Goal: Task Accomplishment & Management: Complete application form

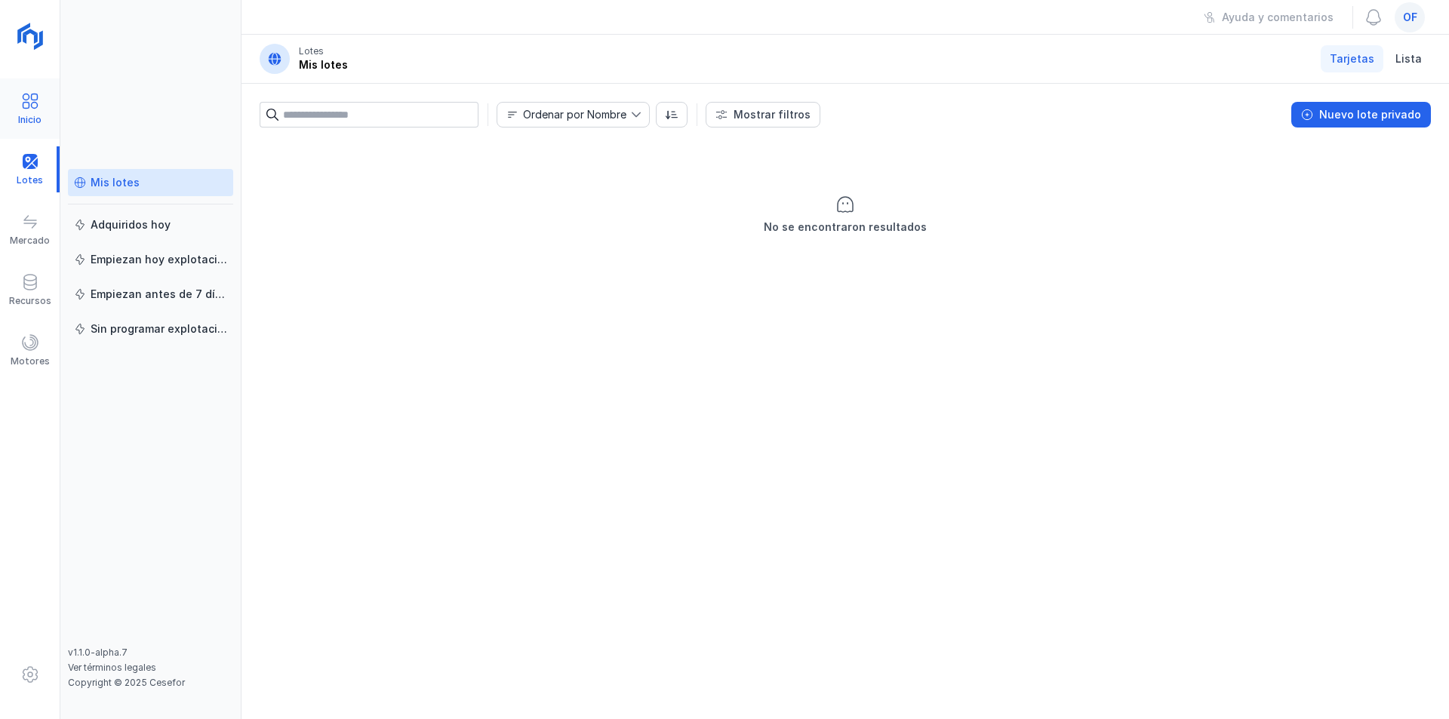
click at [36, 109] on span at bounding box center [30, 101] width 18 height 18
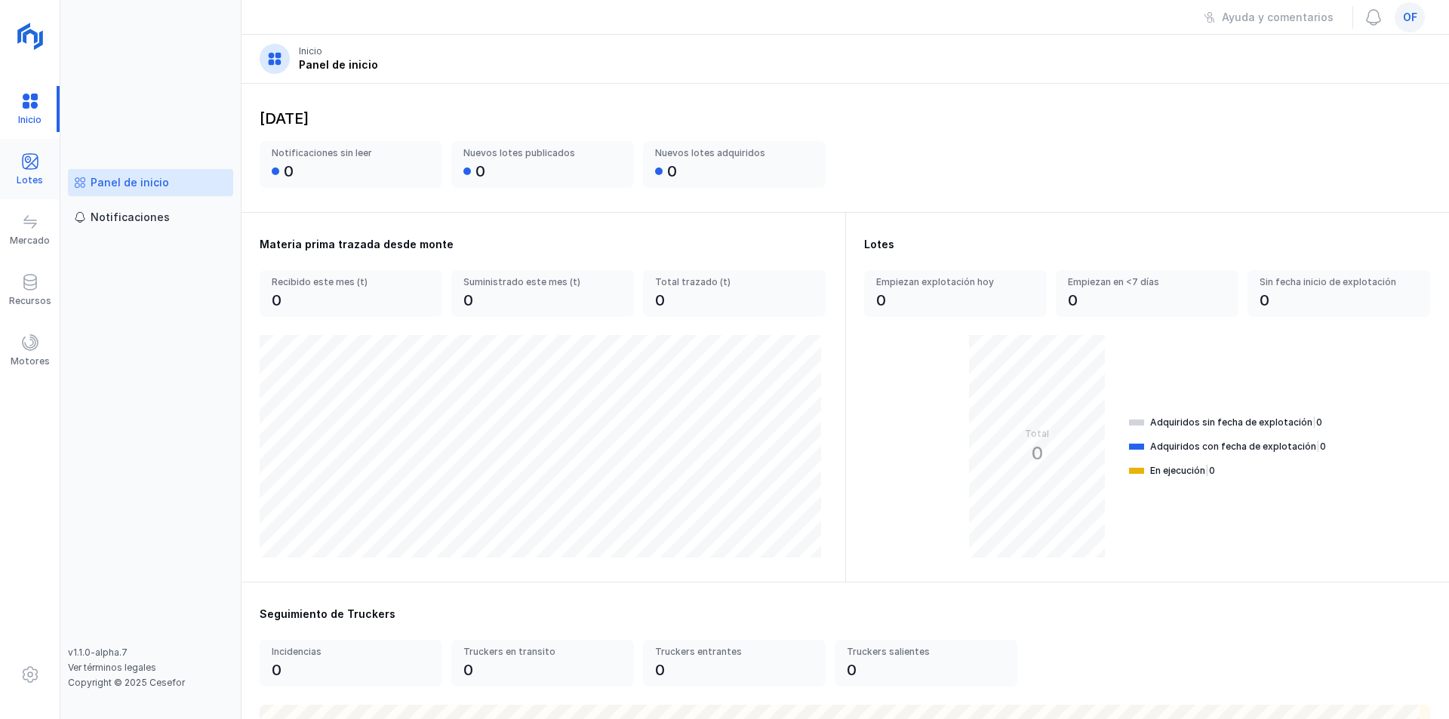
click at [35, 168] on span at bounding box center [30, 161] width 18 height 18
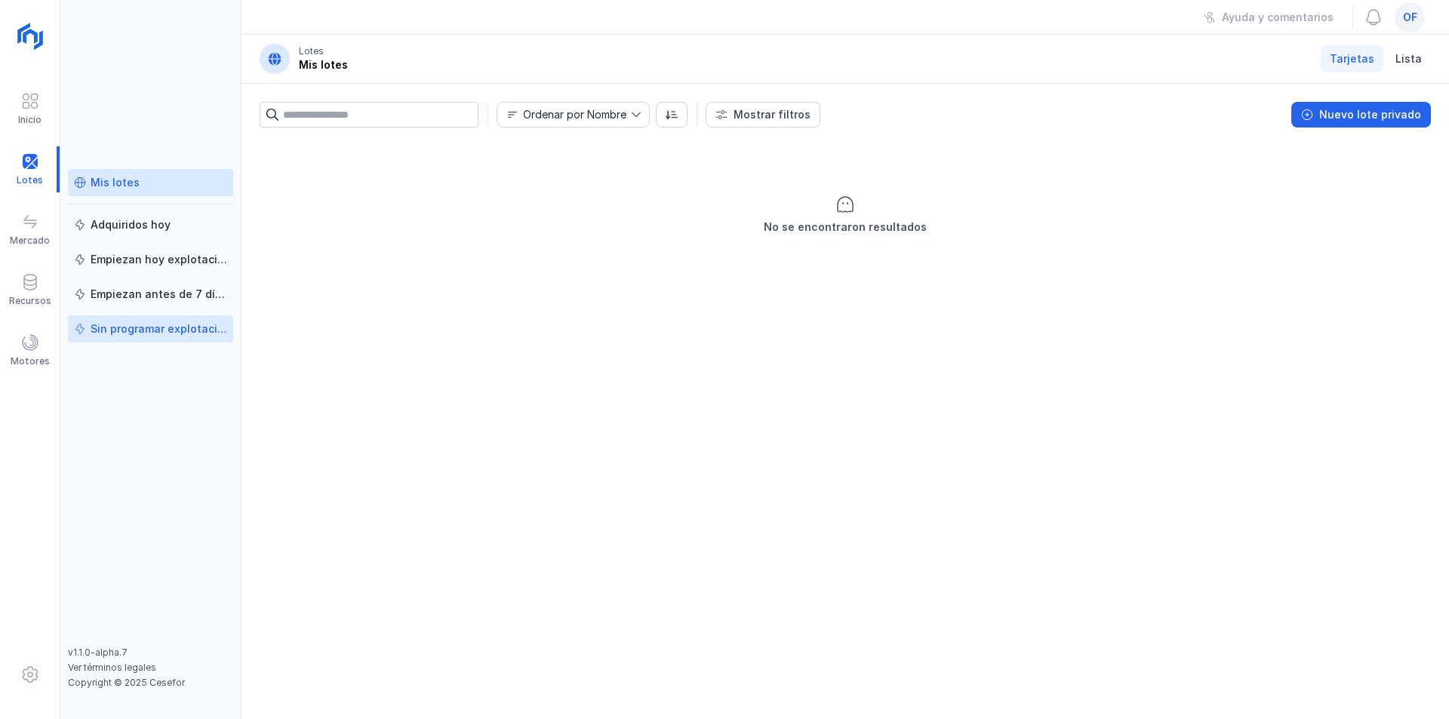
click at [122, 328] on div "Sin programar explotación" at bounding box center [159, 329] width 137 height 15
click at [116, 328] on div "Sin programar explotación" at bounding box center [159, 329] width 137 height 15
click at [108, 180] on div "Mis lotes" at bounding box center [115, 182] width 49 height 15
click at [1367, 115] on div "Nuevo lote privado" at bounding box center [1370, 114] width 102 height 15
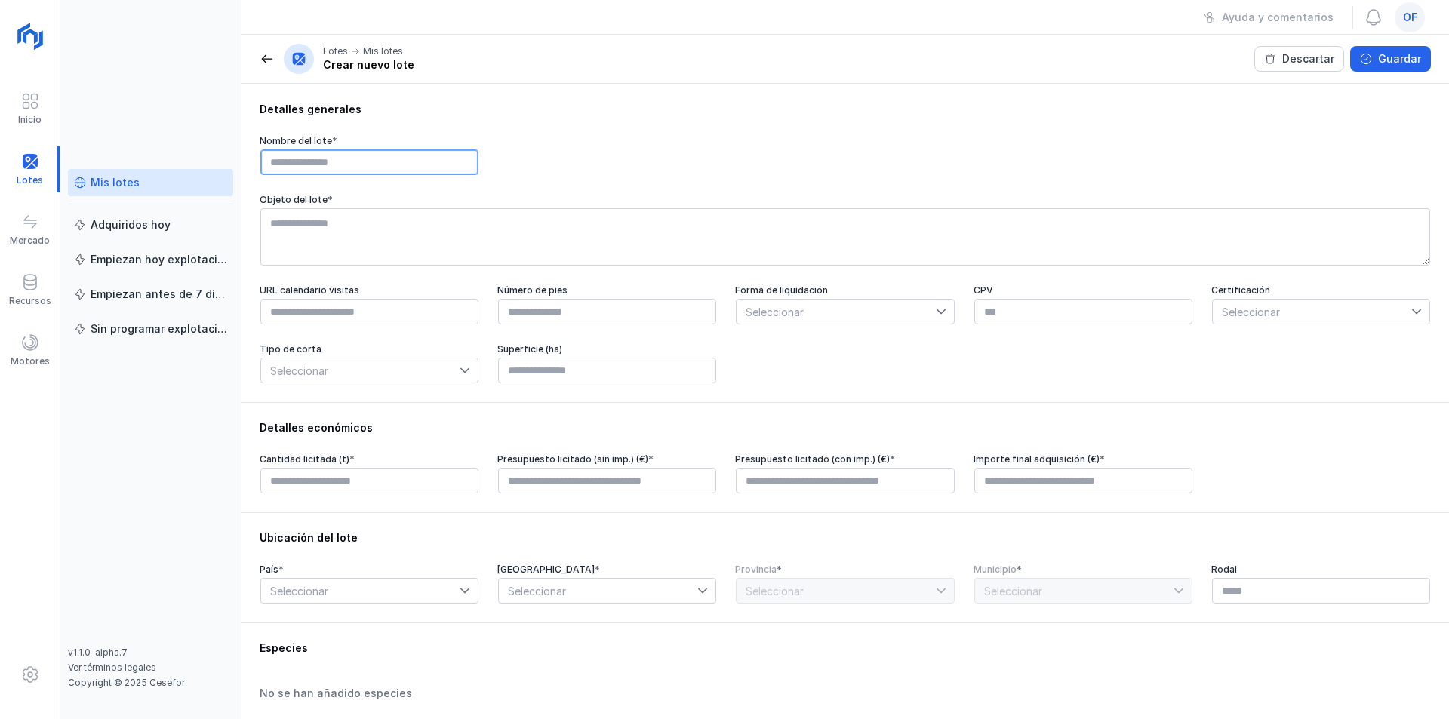
click at [288, 162] on input "text" at bounding box center [369, 162] width 218 height 26
type input "**********"
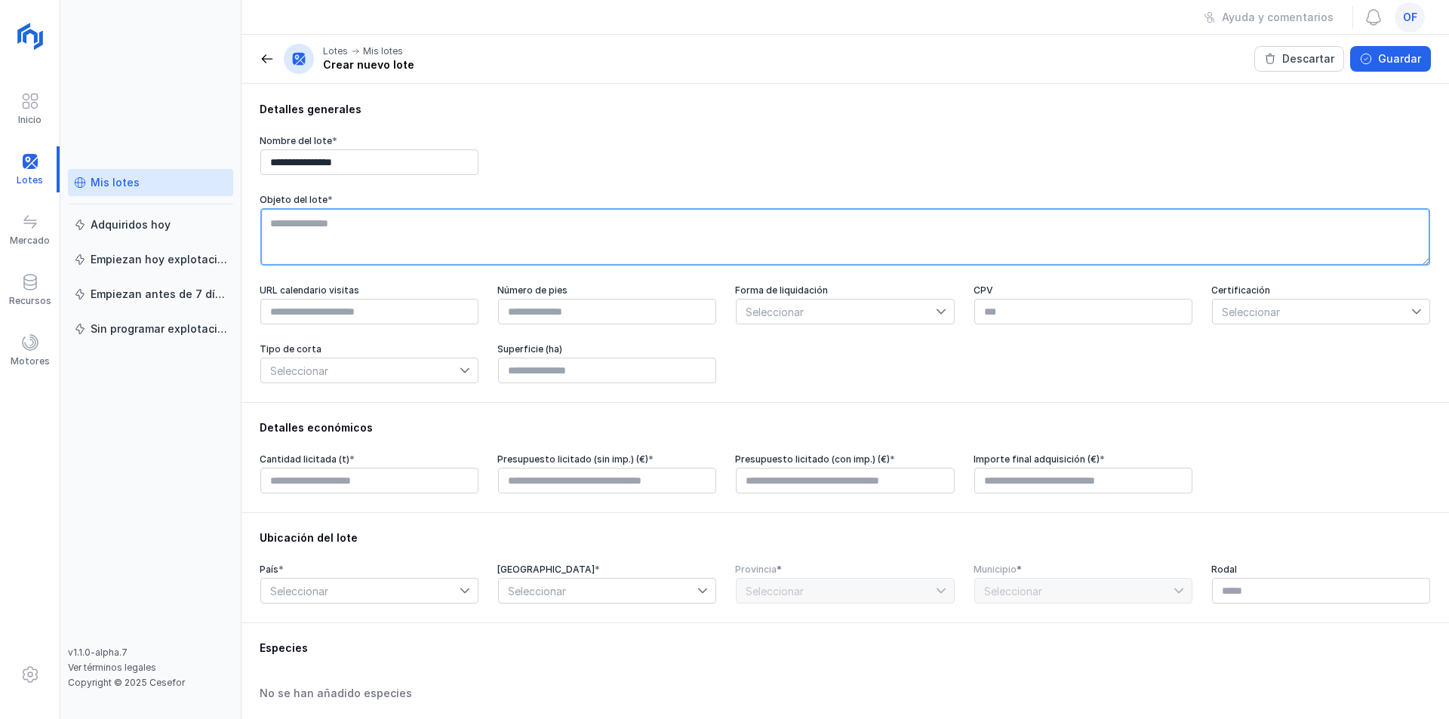
click at [319, 226] on textarea at bounding box center [845, 236] width 1170 height 57
type textarea "**********"
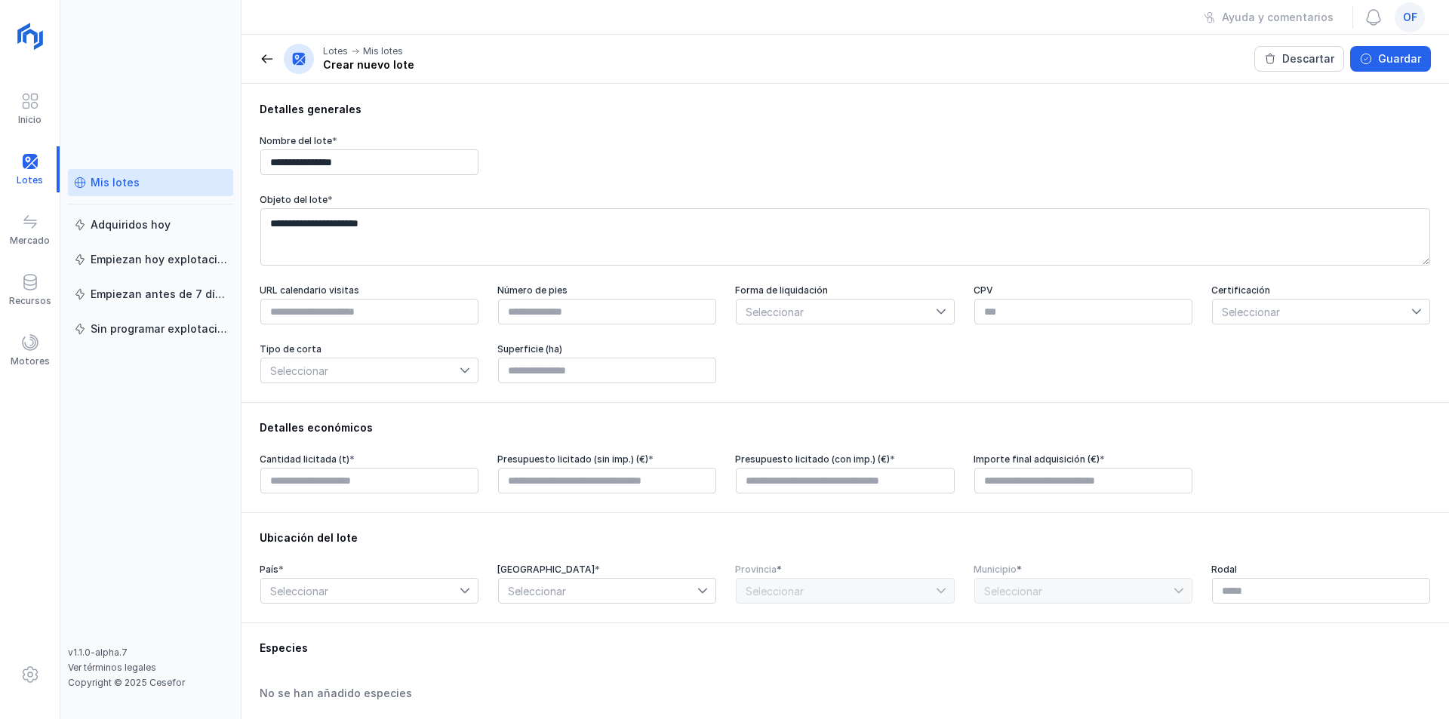
click at [927, 316] on span "Seleccionar" at bounding box center [836, 312] width 199 height 24
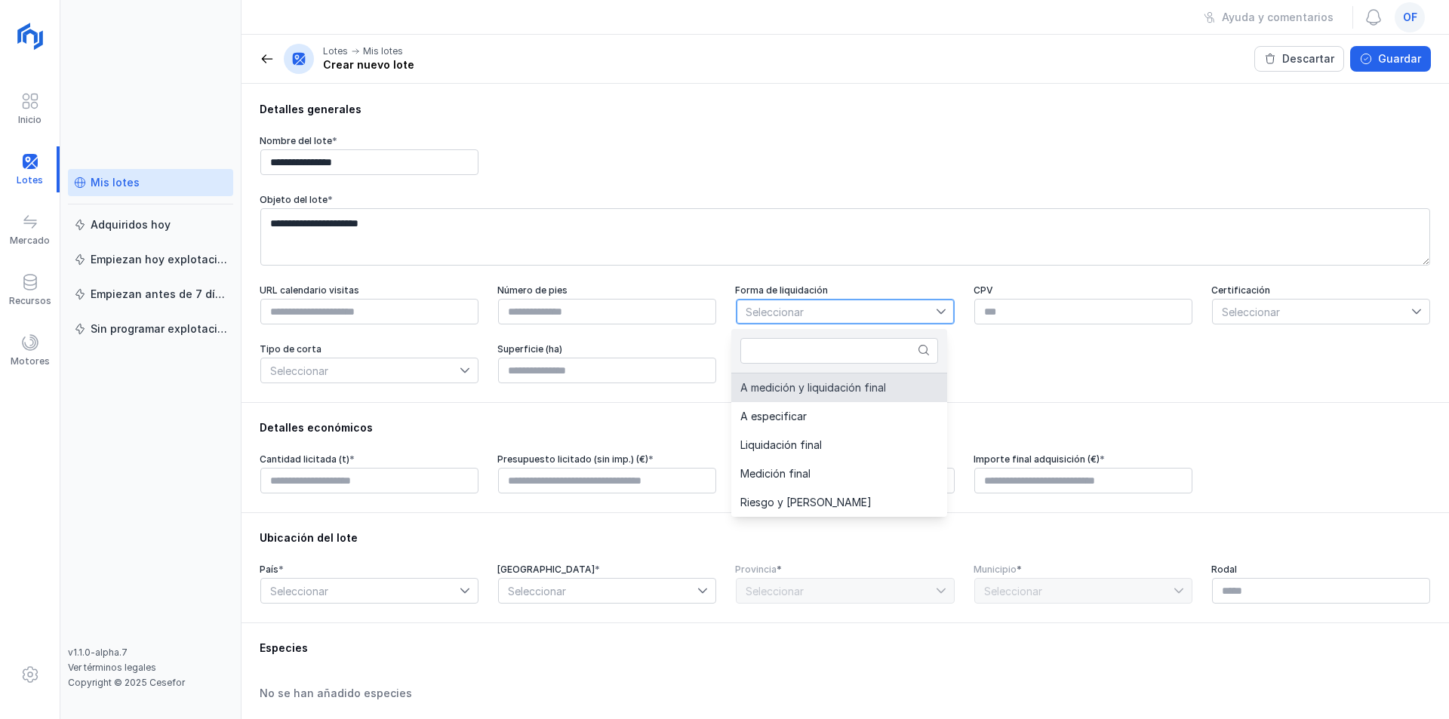
click at [871, 393] on span "A medición y liquidación final" at bounding box center [813, 388] width 146 height 11
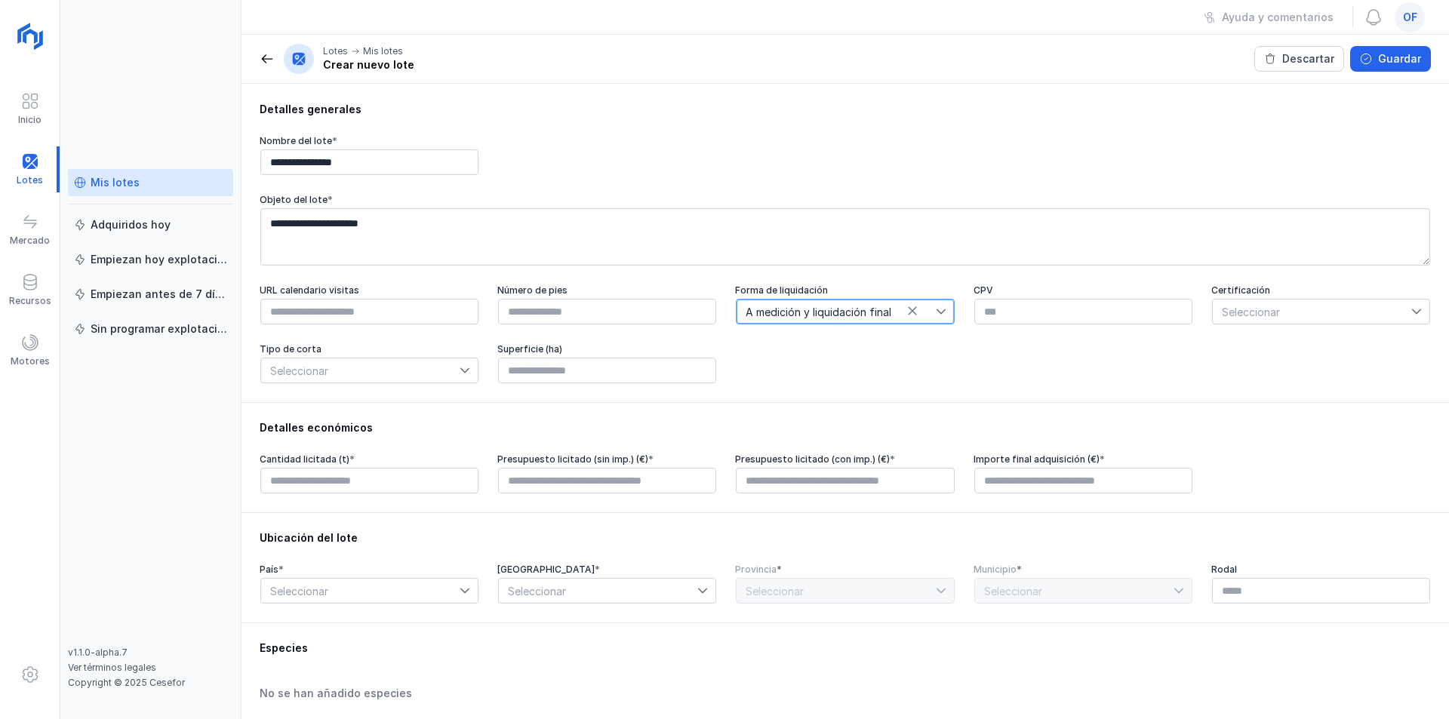
click at [1285, 312] on span "Seleccionar" at bounding box center [1312, 312] width 199 height 24
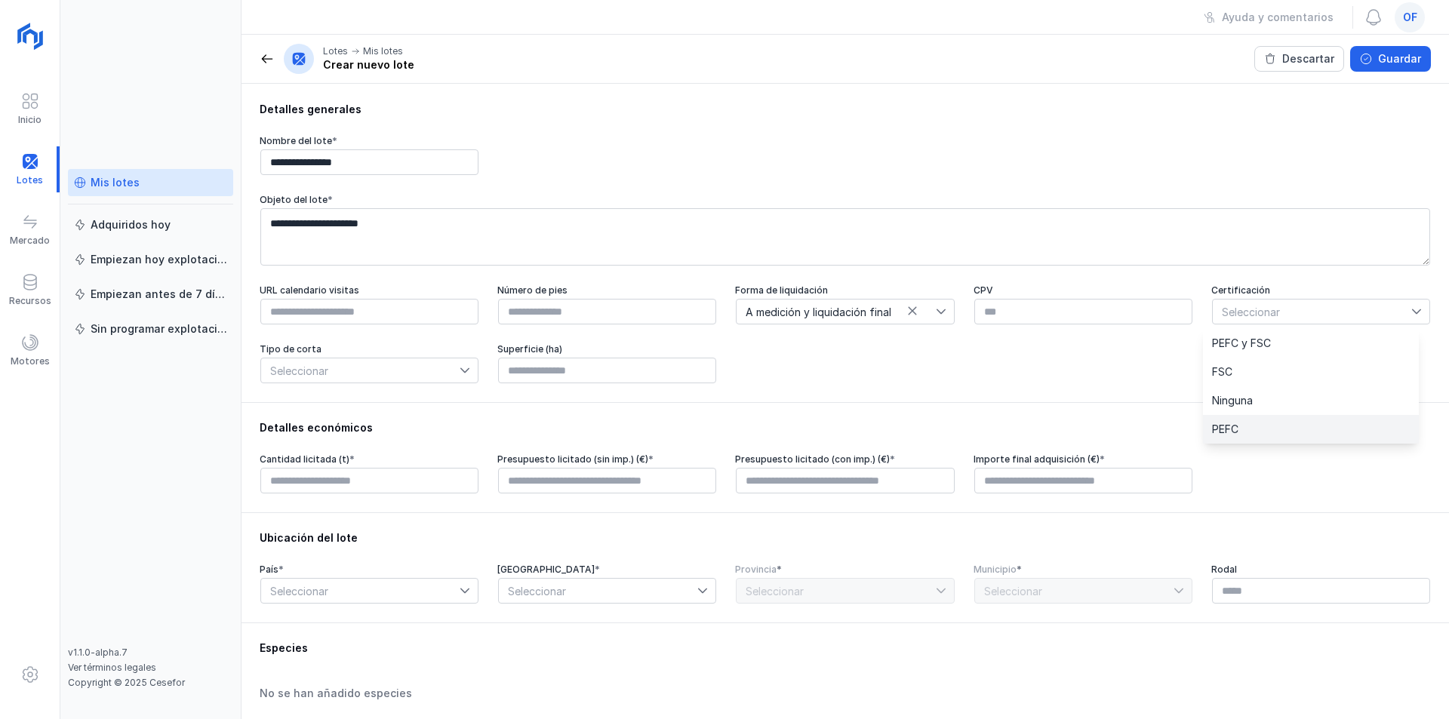
click at [1254, 425] on li "PEFC" at bounding box center [1311, 429] width 216 height 29
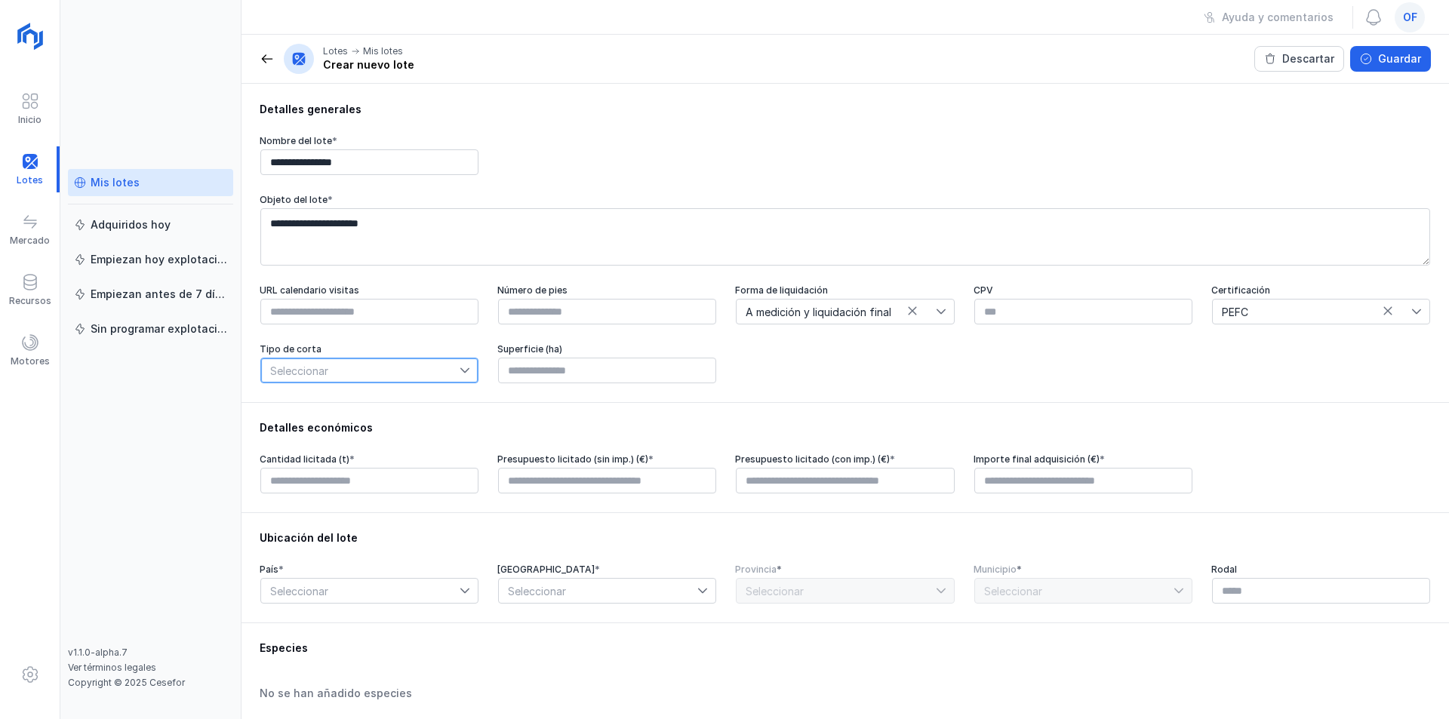
click at [341, 375] on span "Seleccionar" at bounding box center [360, 371] width 199 height 24
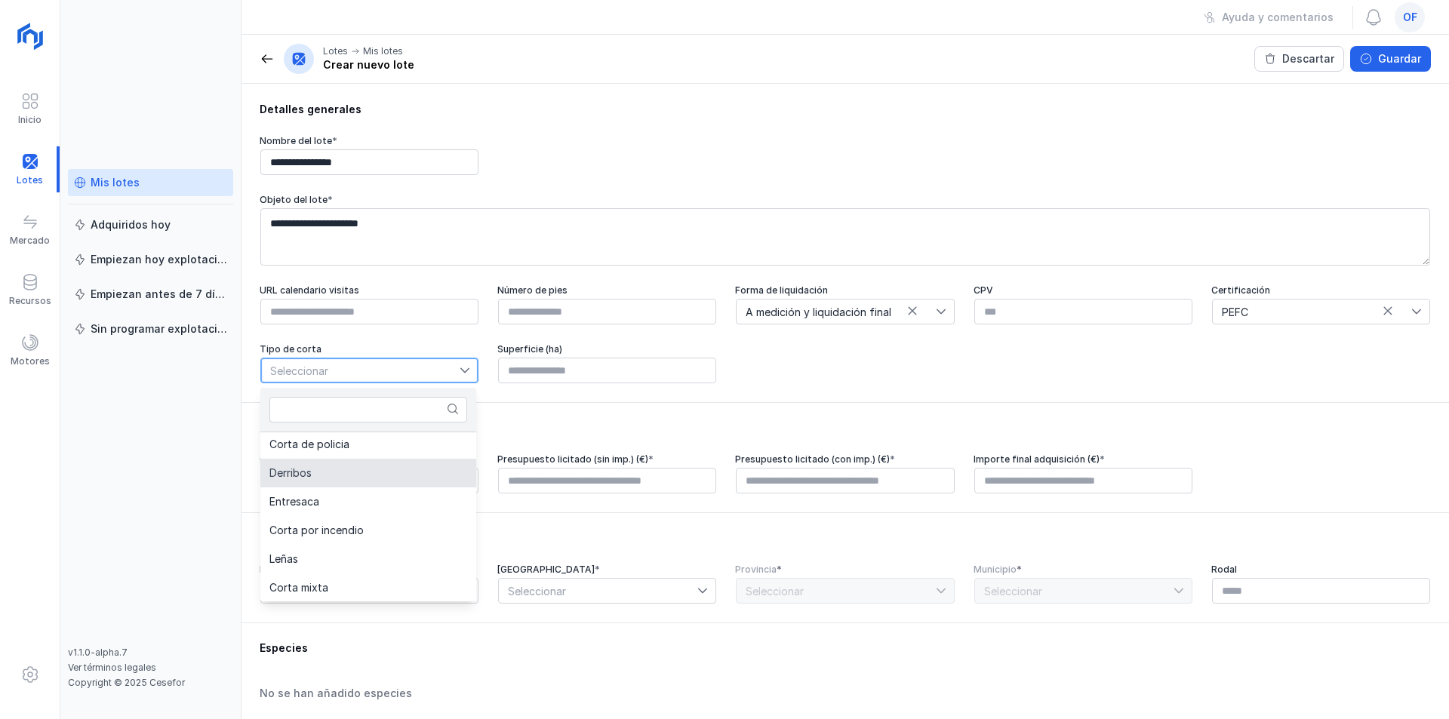
scroll to position [151, 0]
click at [323, 463] on li "Entresaca" at bounding box center [368, 468] width 216 height 29
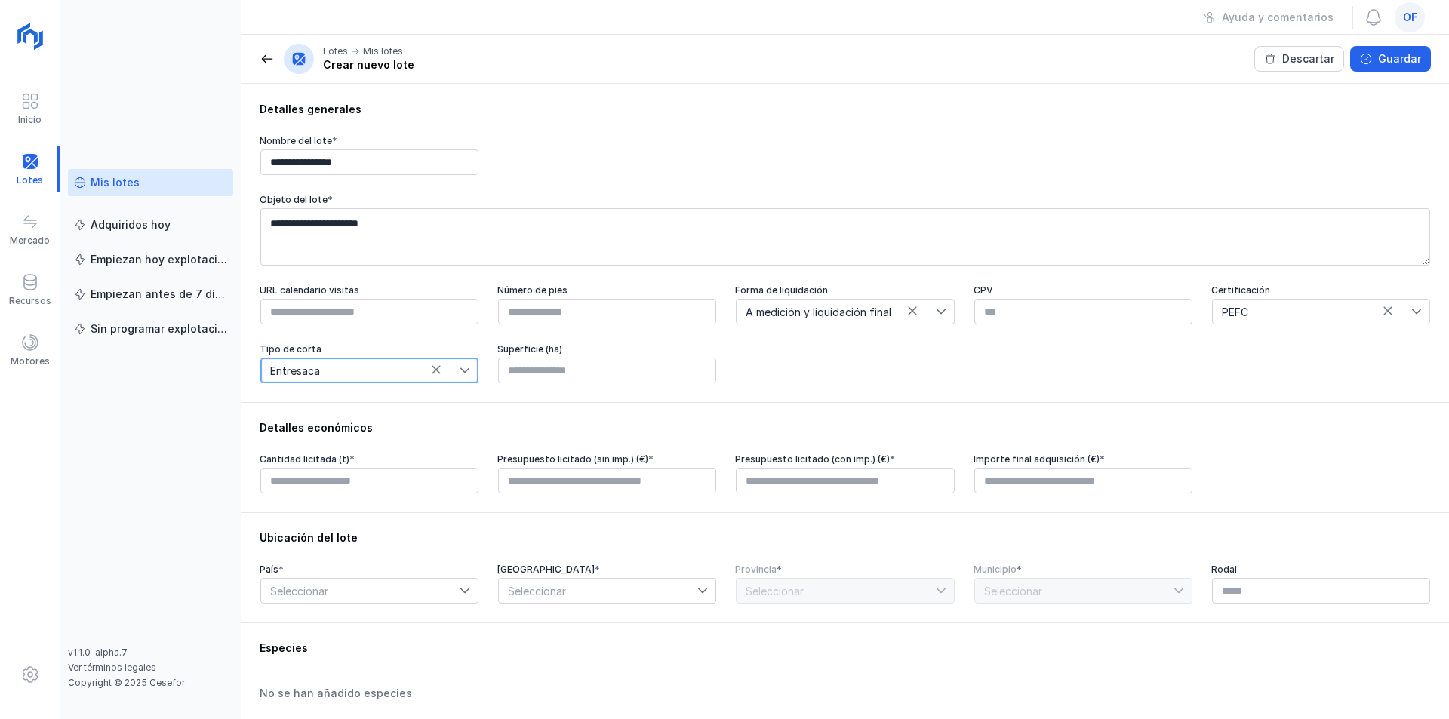
click at [466, 374] on icon at bounding box center [464, 370] width 9 height 5
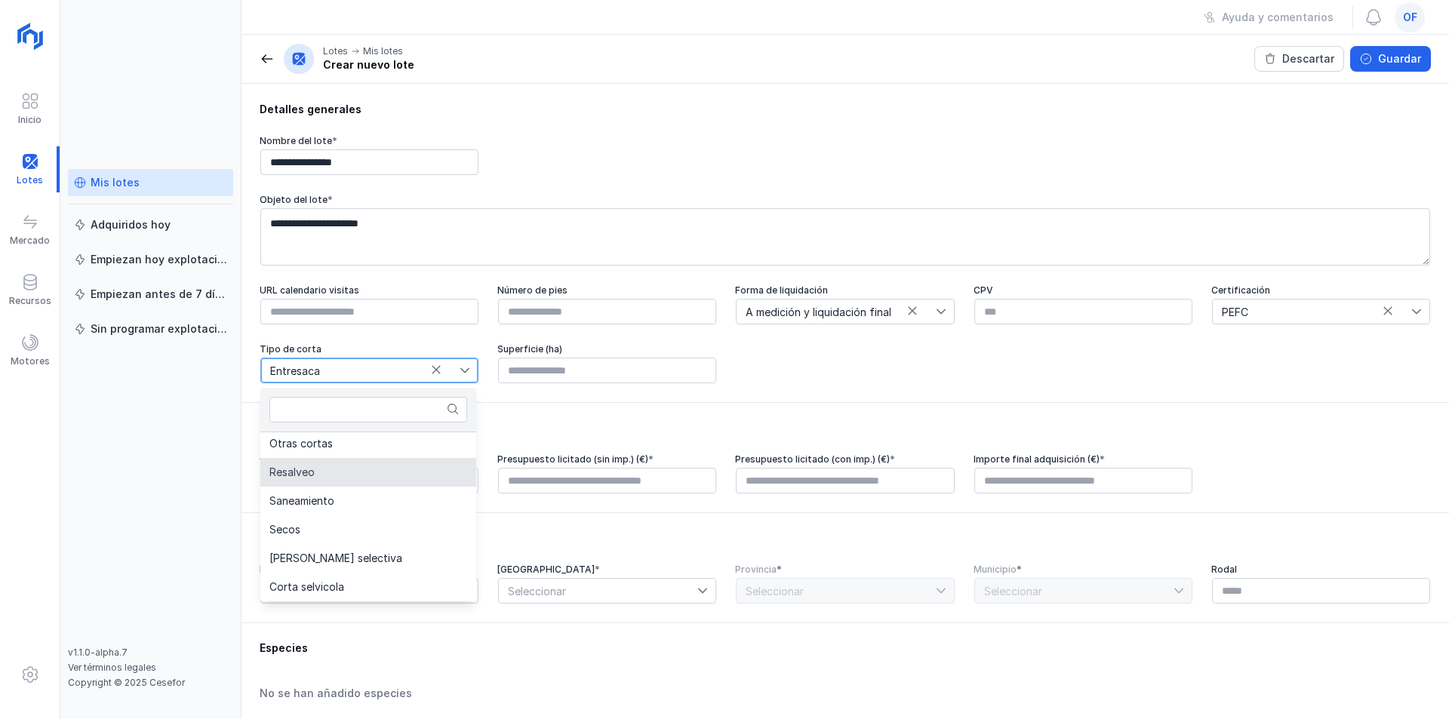
scroll to position [316, 0]
click at [392, 373] on span "Entresaca" at bounding box center [360, 371] width 199 height 24
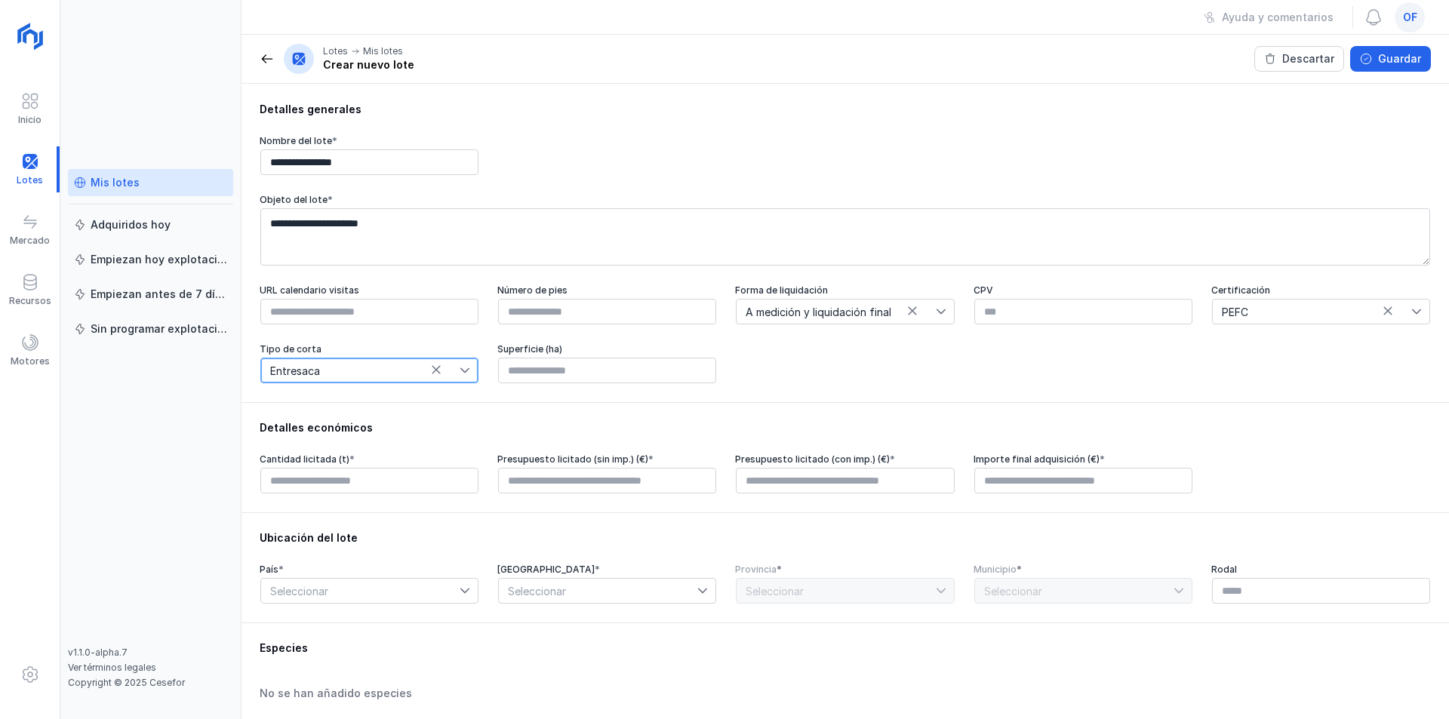
click at [456, 371] on span "Entresaca" at bounding box center [360, 371] width 199 height 24
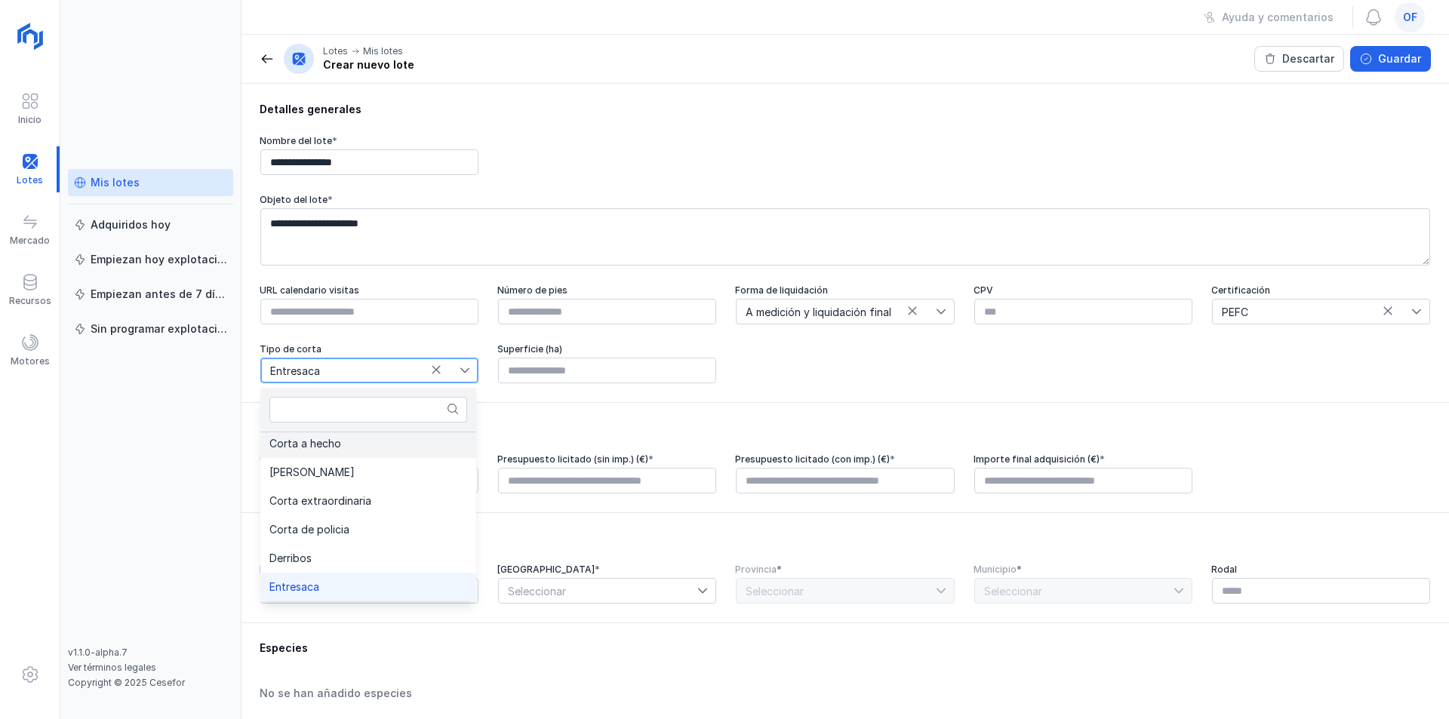
scroll to position [29, 0]
click at [322, 480] on li "Clara" at bounding box center [368, 475] width 216 height 29
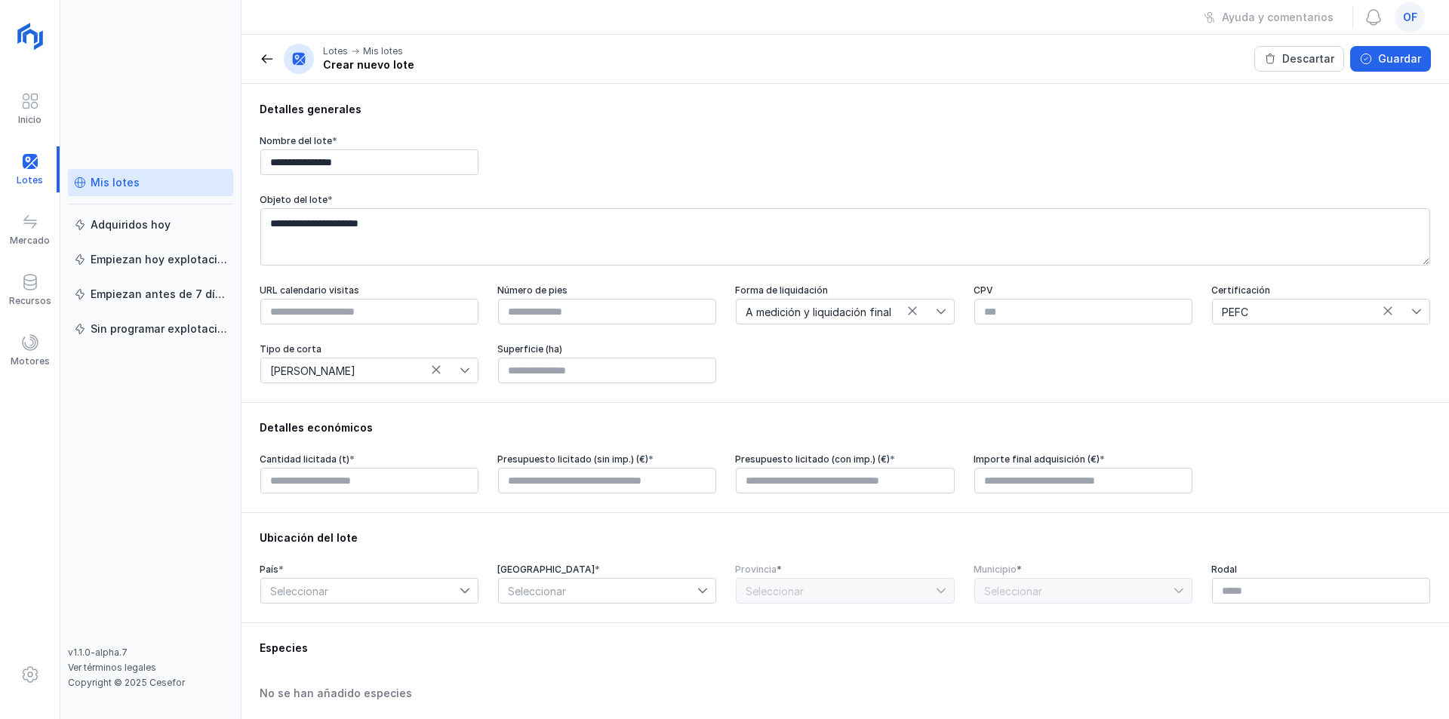
click at [463, 374] on icon at bounding box center [464, 370] width 9 height 5
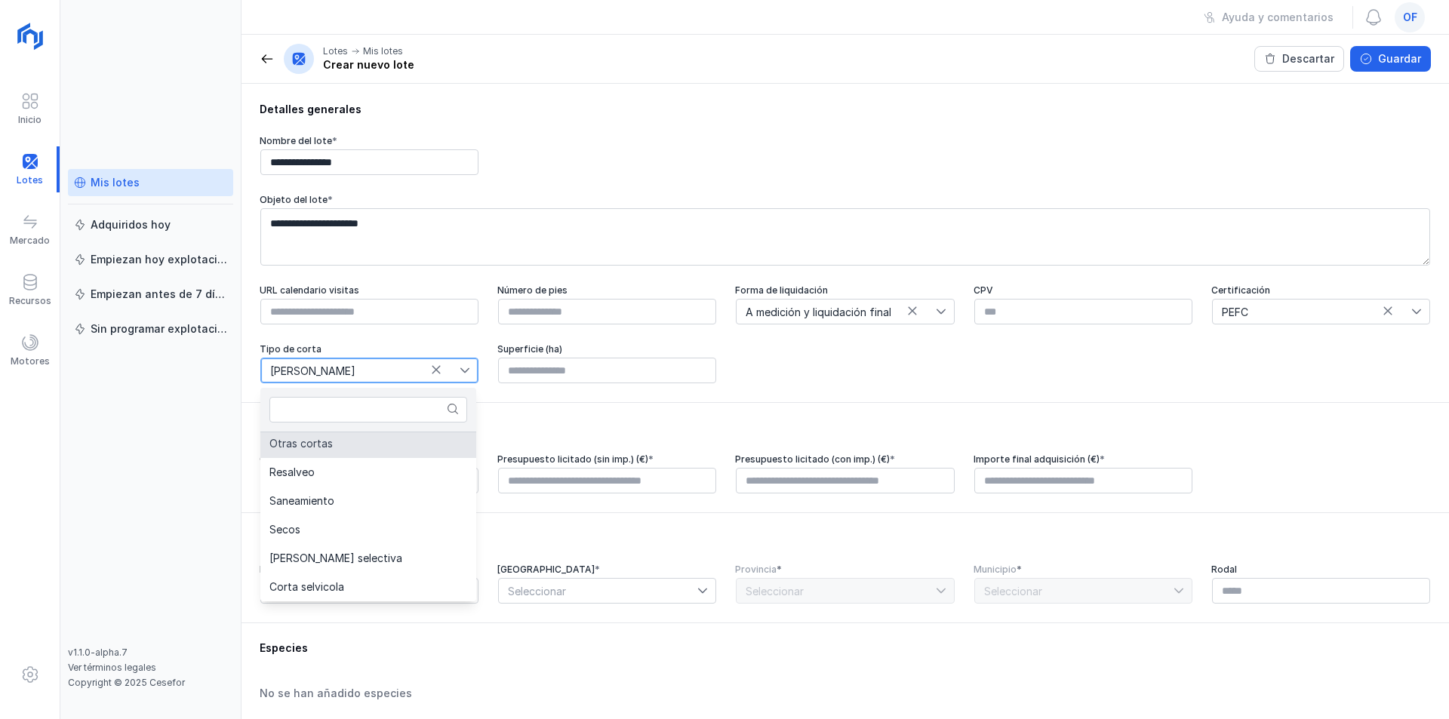
scroll to position [316, 0]
click at [550, 372] on input "text" at bounding box center [607, 371] width 218 height 26
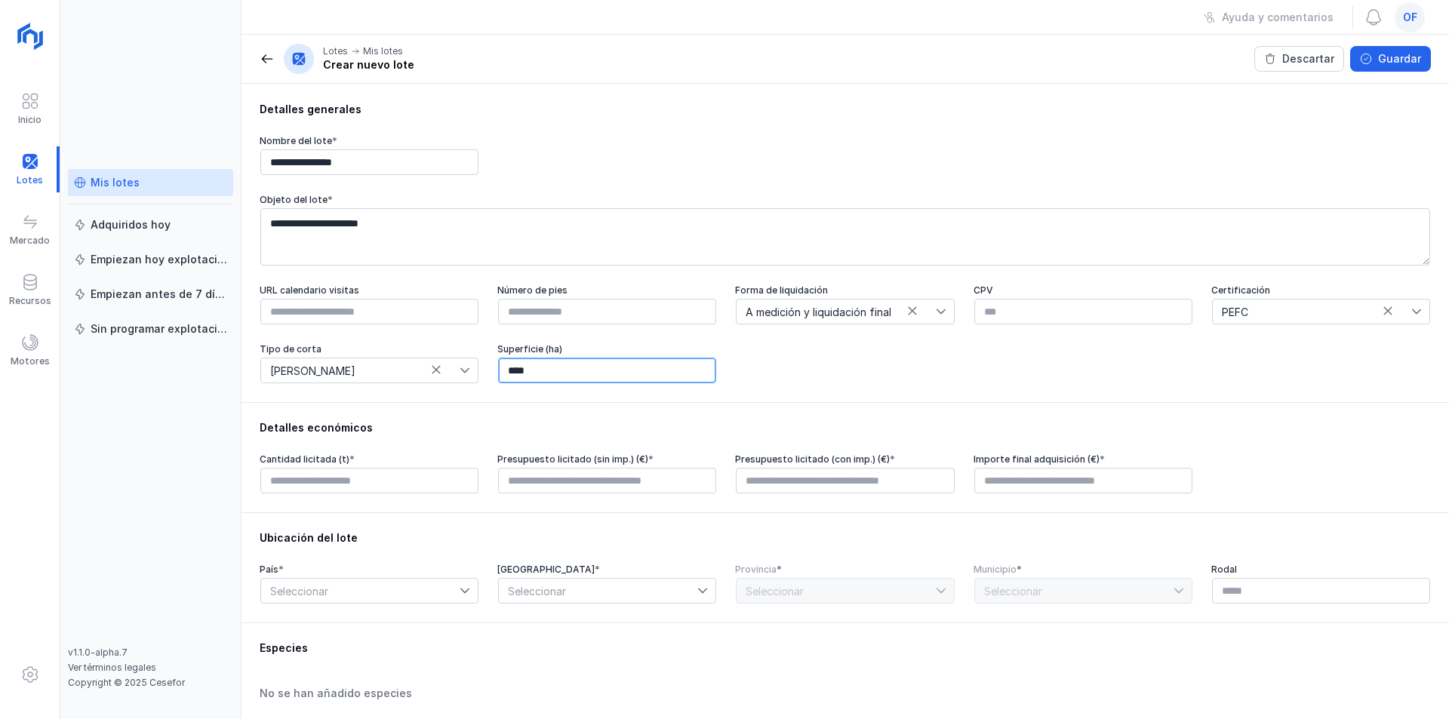
type input "*****"
click at [355, 479] on input "text" at bounding box center [369, 481] width 218 height 26
type input "********"
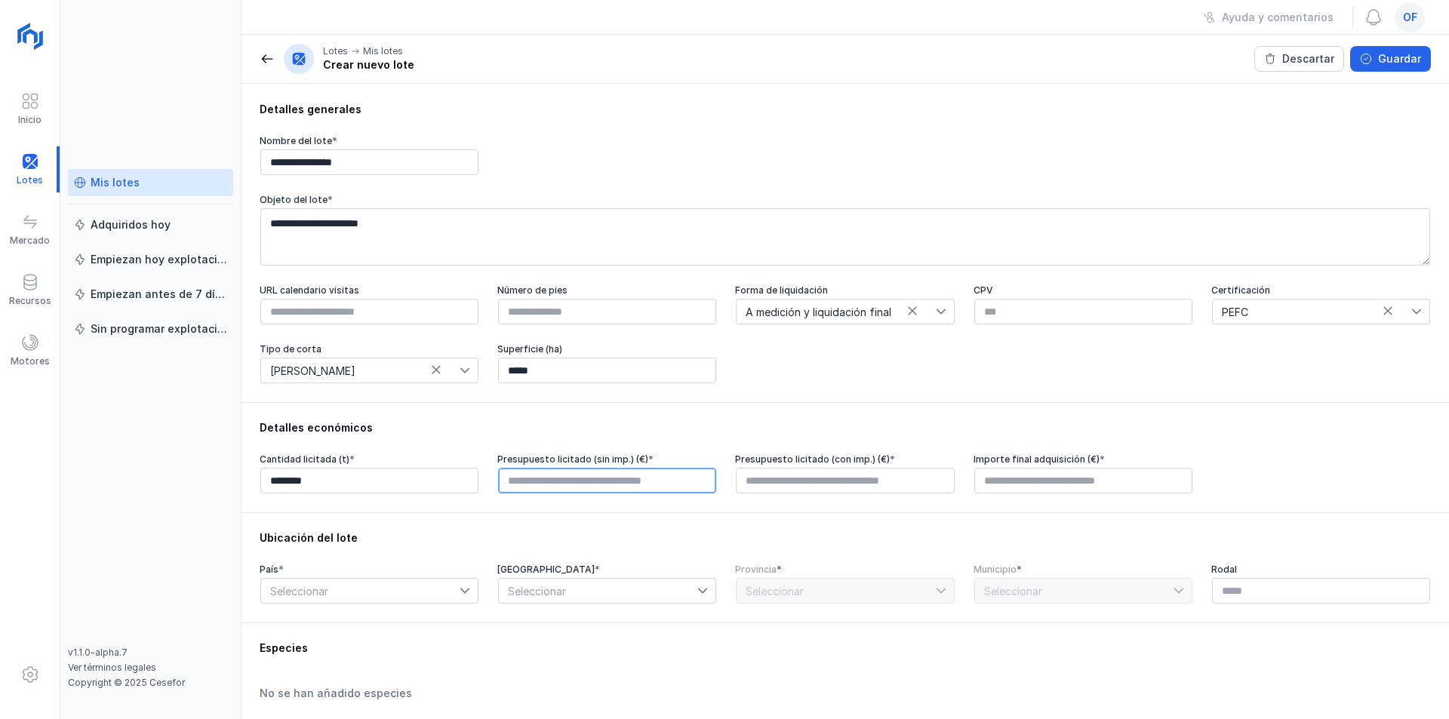
click at [596, 489] on input "text" at bounding box center [607, 481] width 218 height 26
type input "*********"
click at [781, 488] on input "text" at bounding box center [845, 481] width 218 height 26
type input "*********"
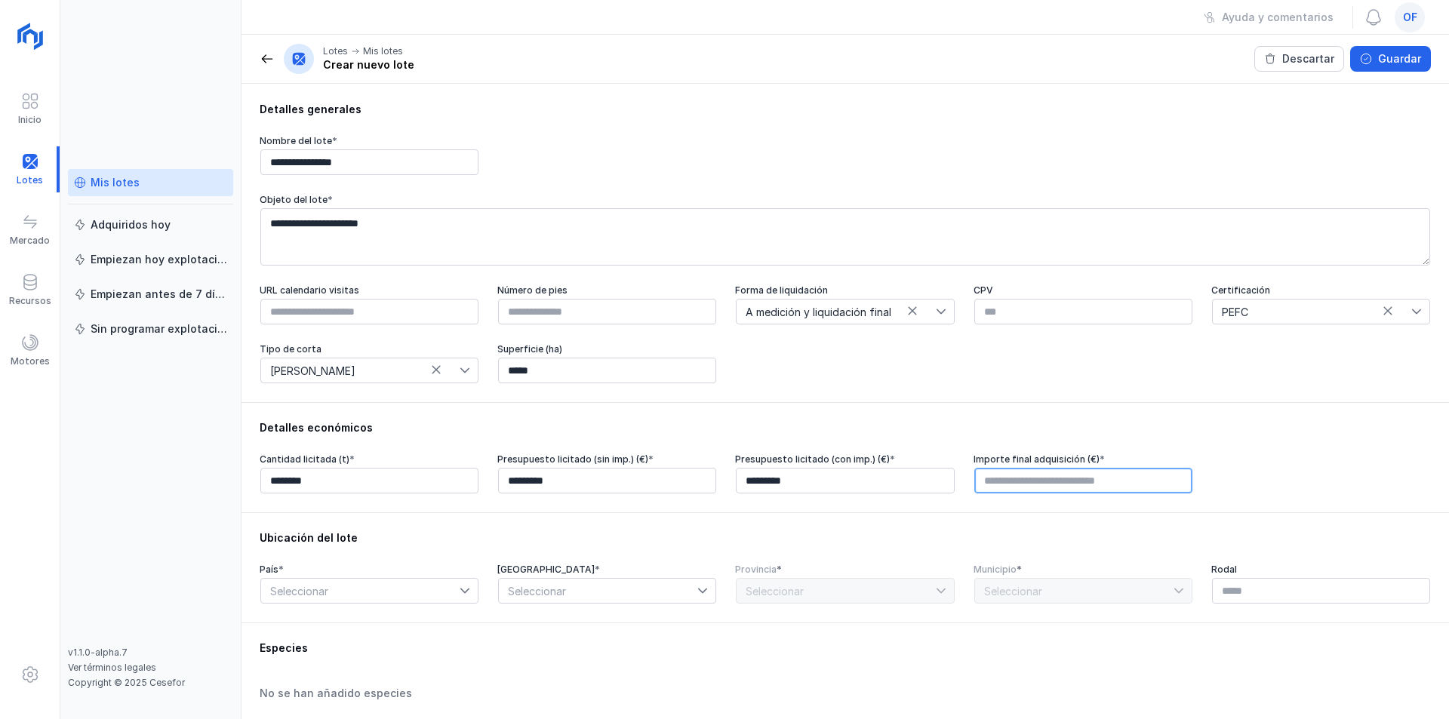
click at [1011, 490] on input "text" at bounding box center [1083, 481] width 218 height 26
type input "*********"
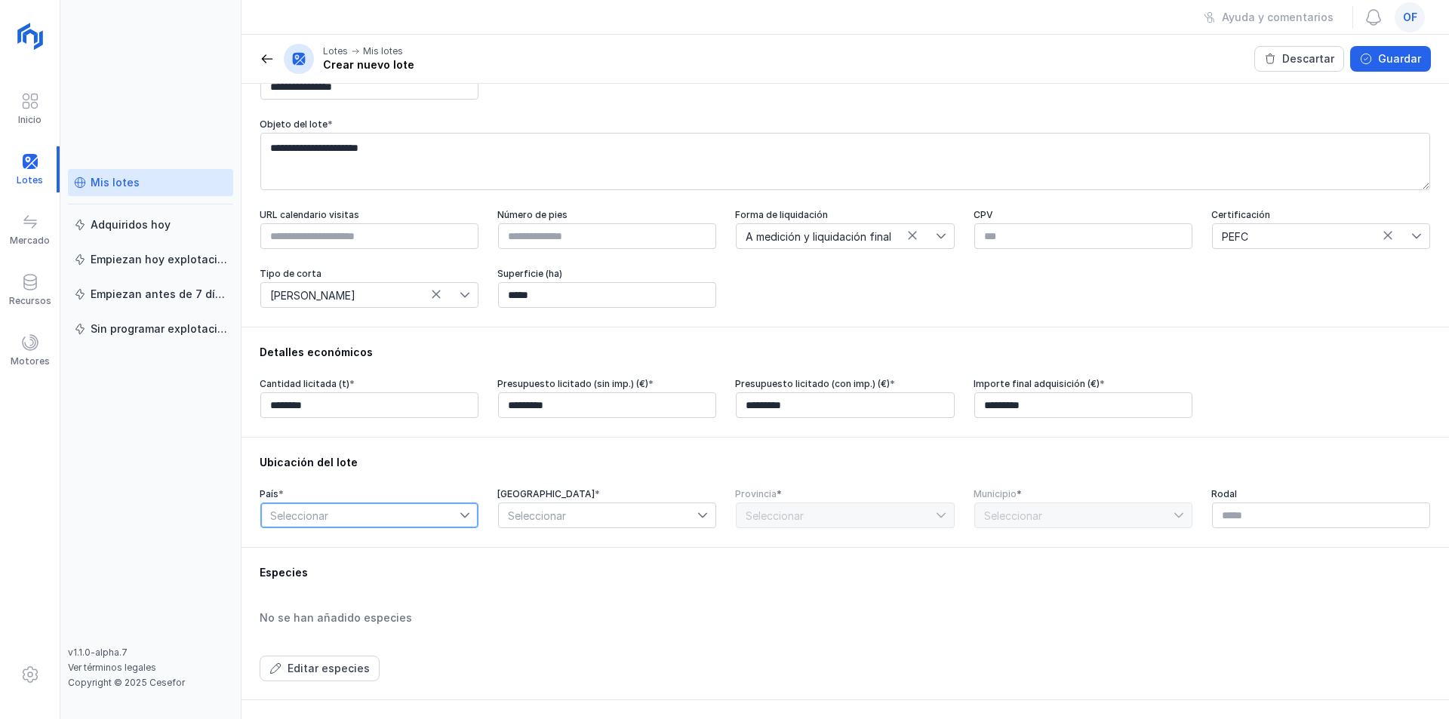
click at [349, 525] on span "Seleccionar" at bounding box center [360, 515] width 199 height 24
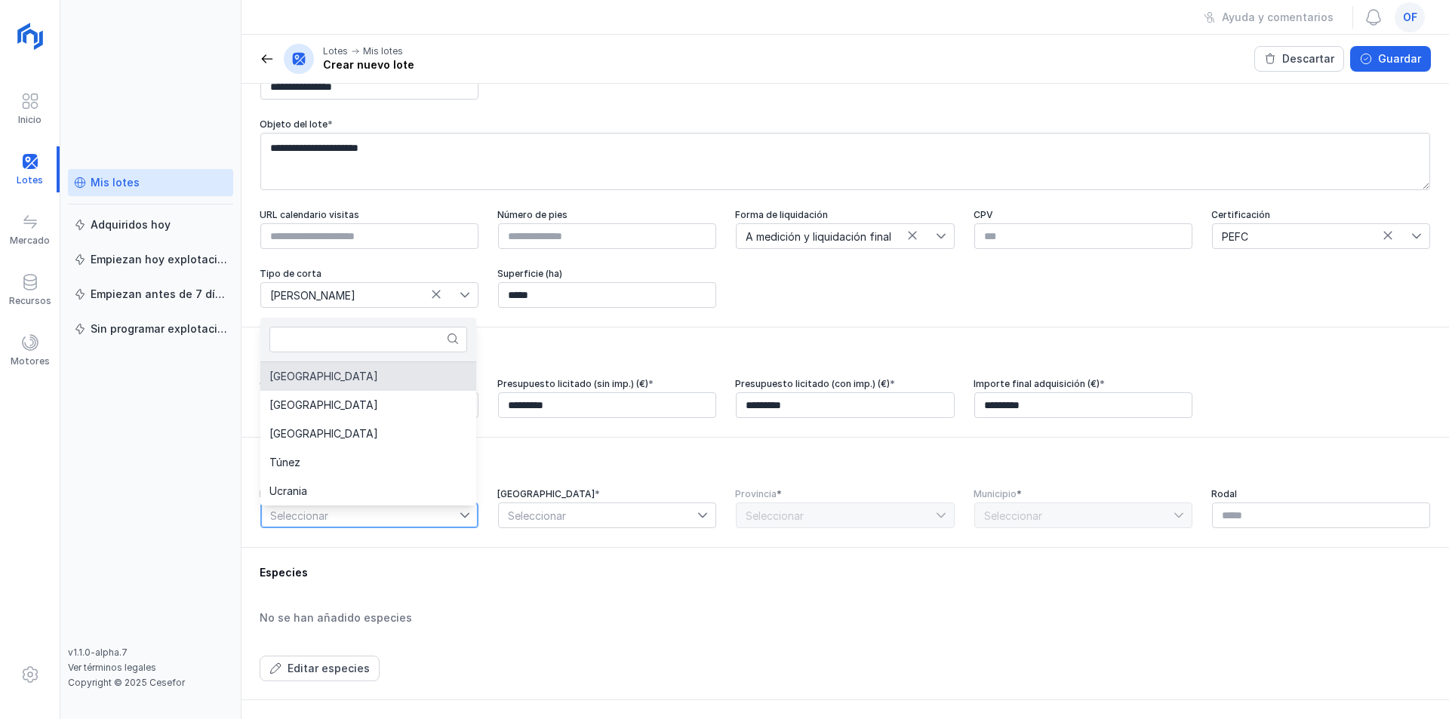
click at [336, 375] on li "España" at bounding box center [368, 376] width 216 height 29
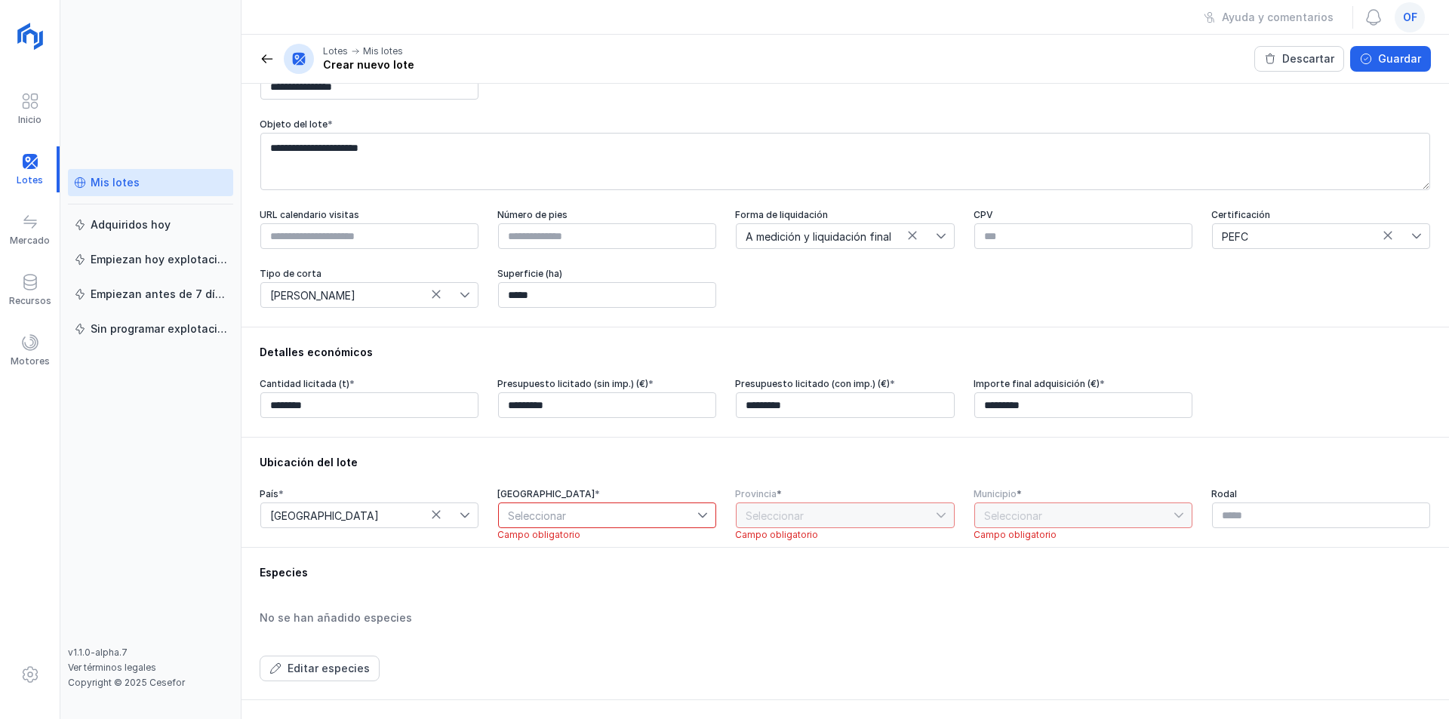
click at [697, 519] on icon at bounding box center [702, 515] width 11 height 11
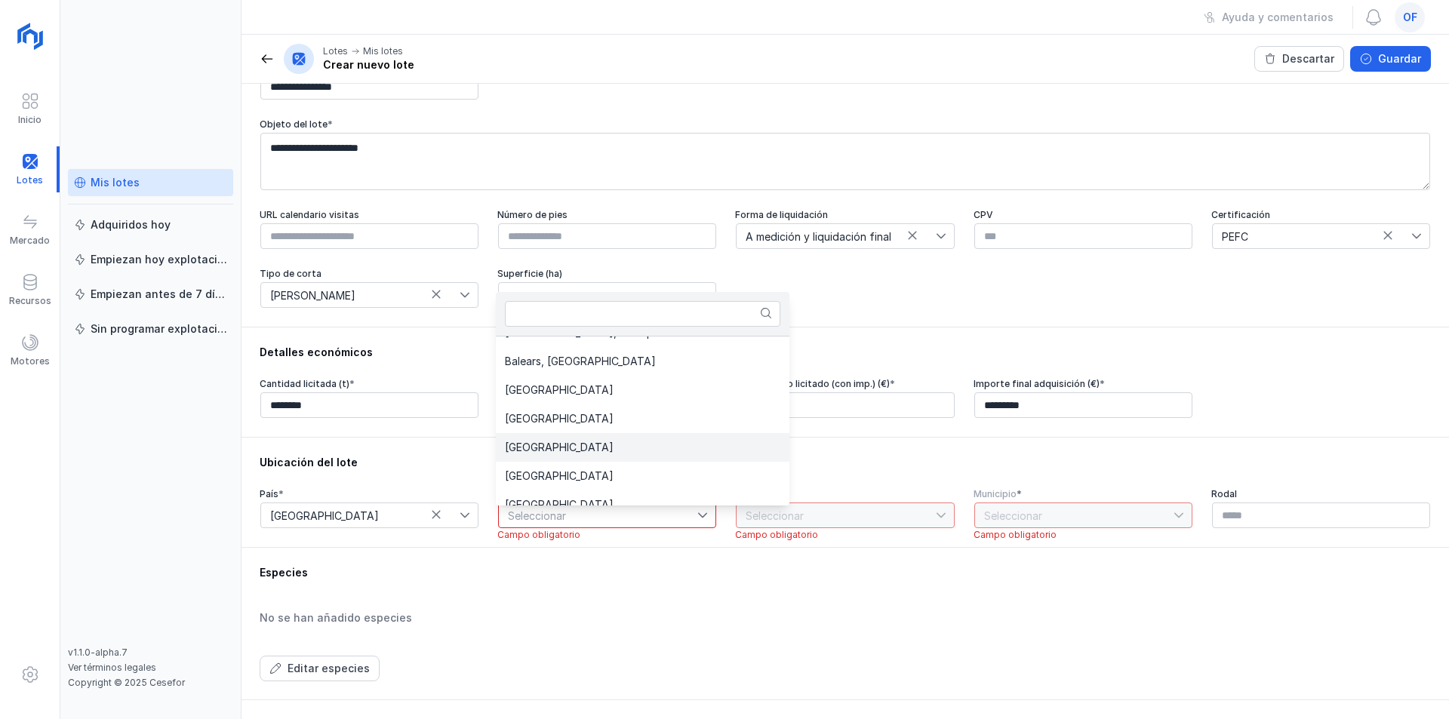
click at [585, 442] on li "Castilla y León" at bounding box center [643, 447] width 294 height 29
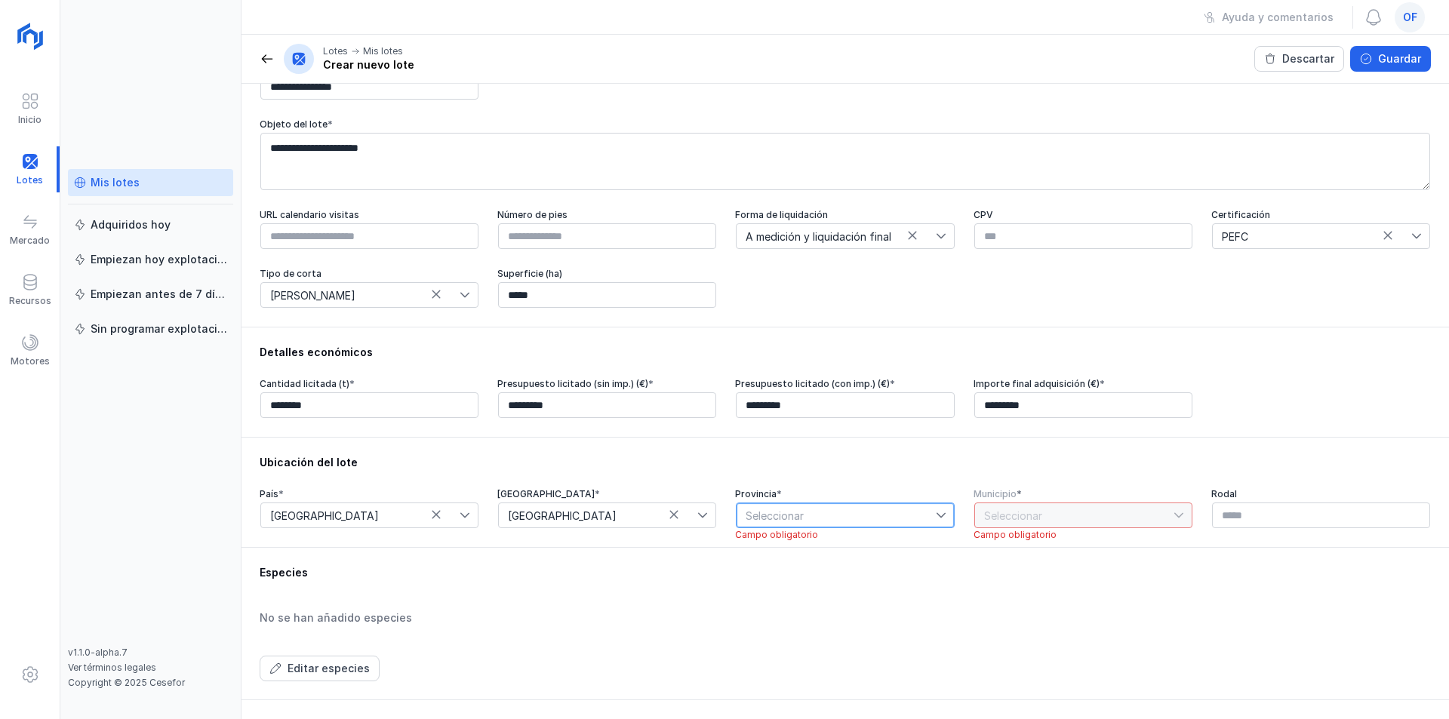
click at [851, 516] on span "Seleccionar" at bounding box center [836, 515] width 199 height 24
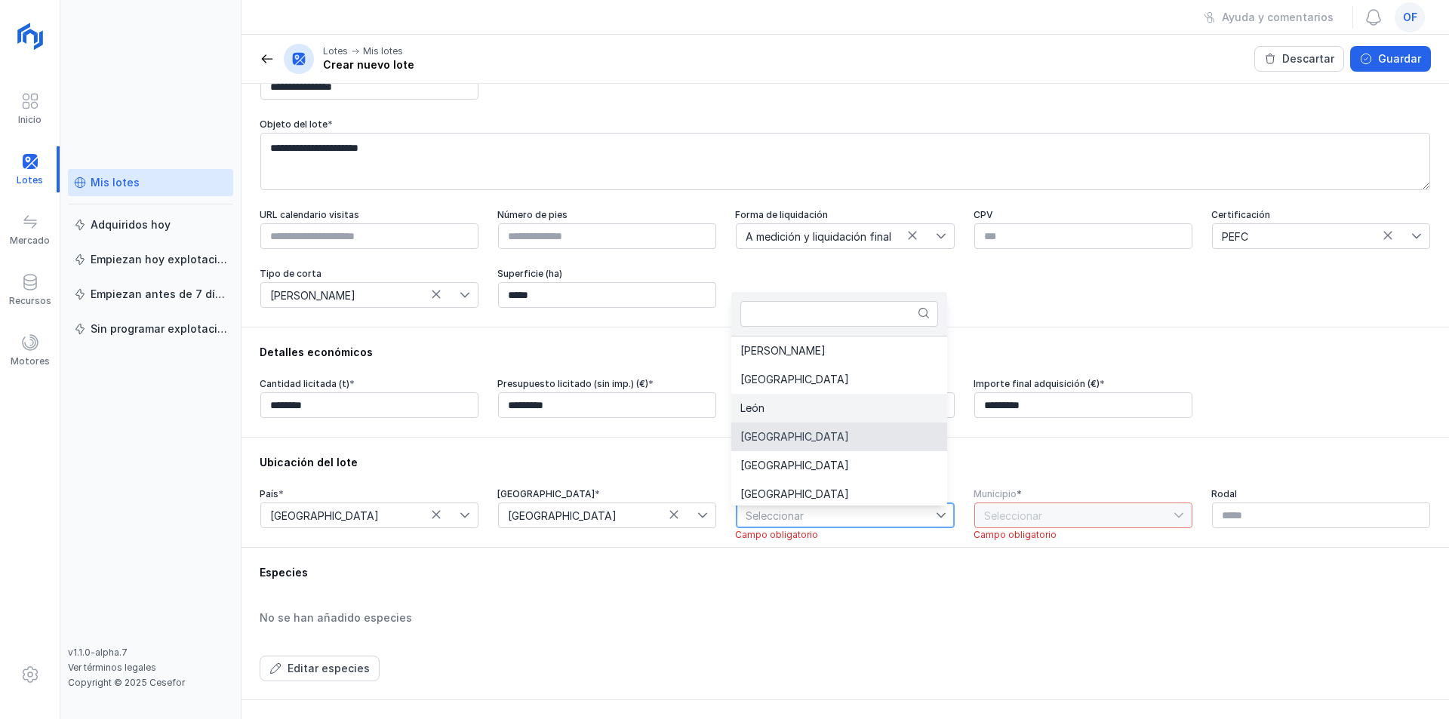
scroll to position [3, 0]
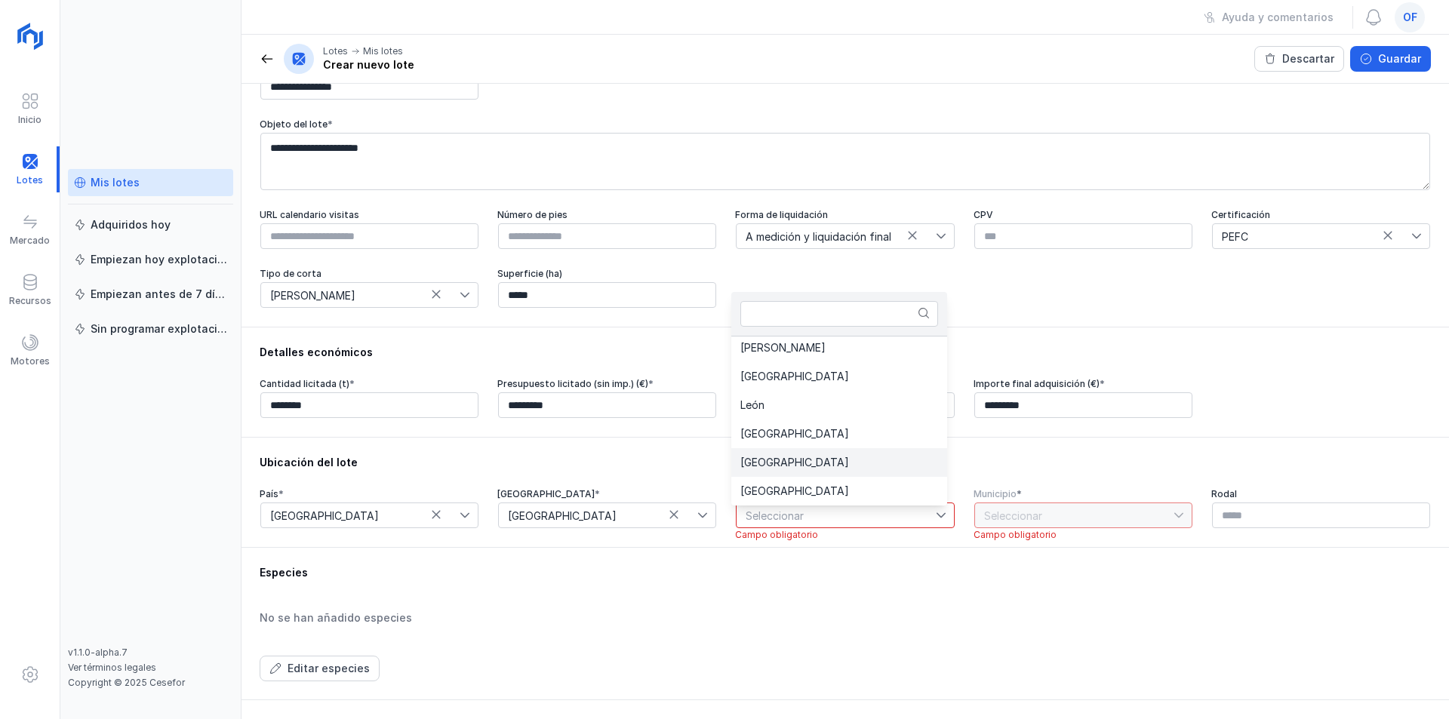
click at [803, 467] on li "Salamanca" at bounding box center [839, 462] width 216 height 29
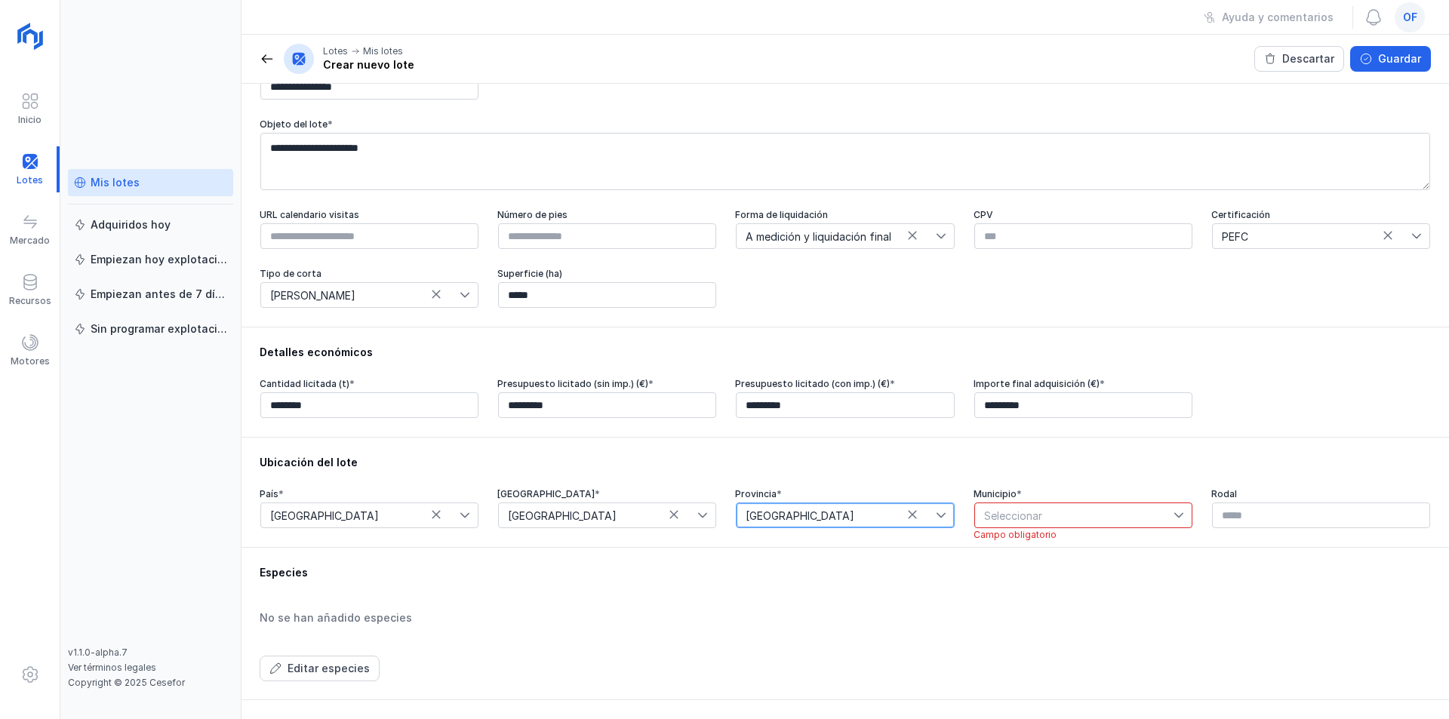
click at [1105, 519] on span "Seleccionar" at bounding box center [1074, 515] width 199 height 24
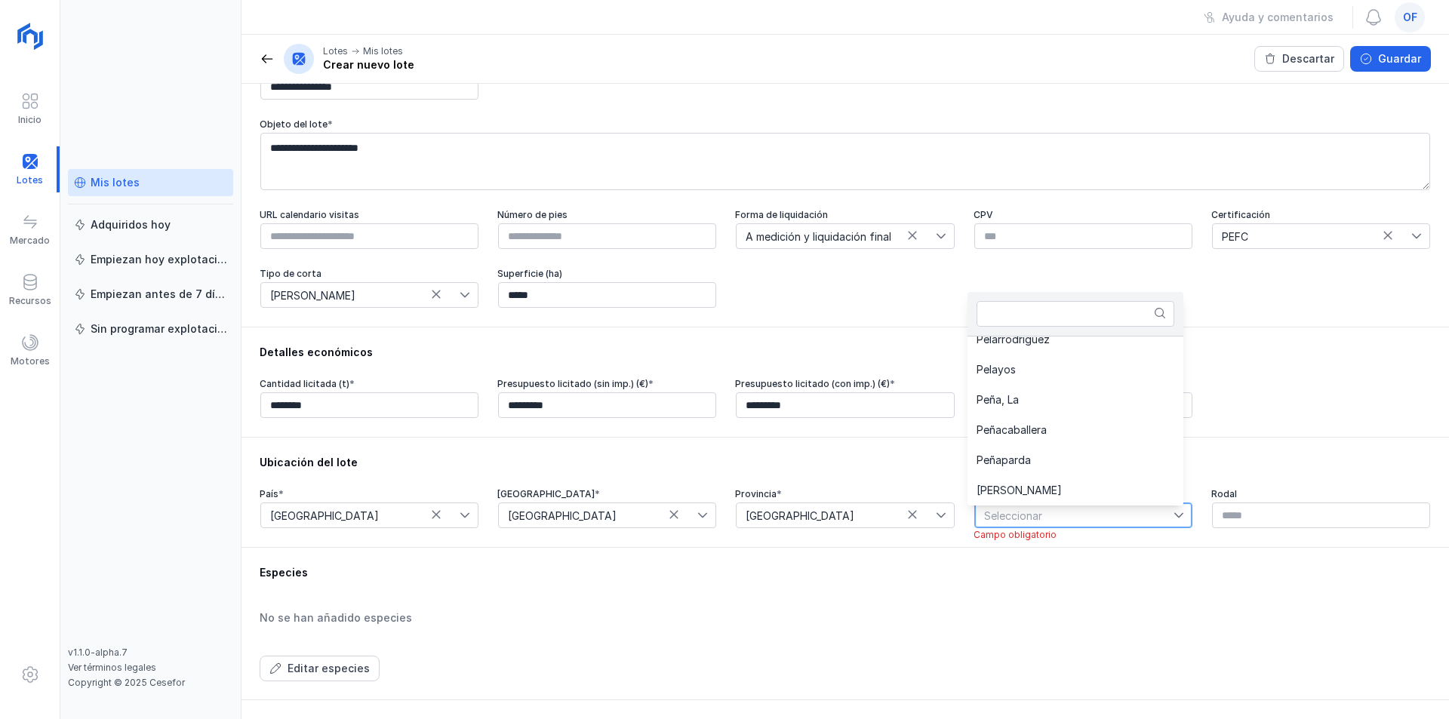
scroll to position [6790, 0]
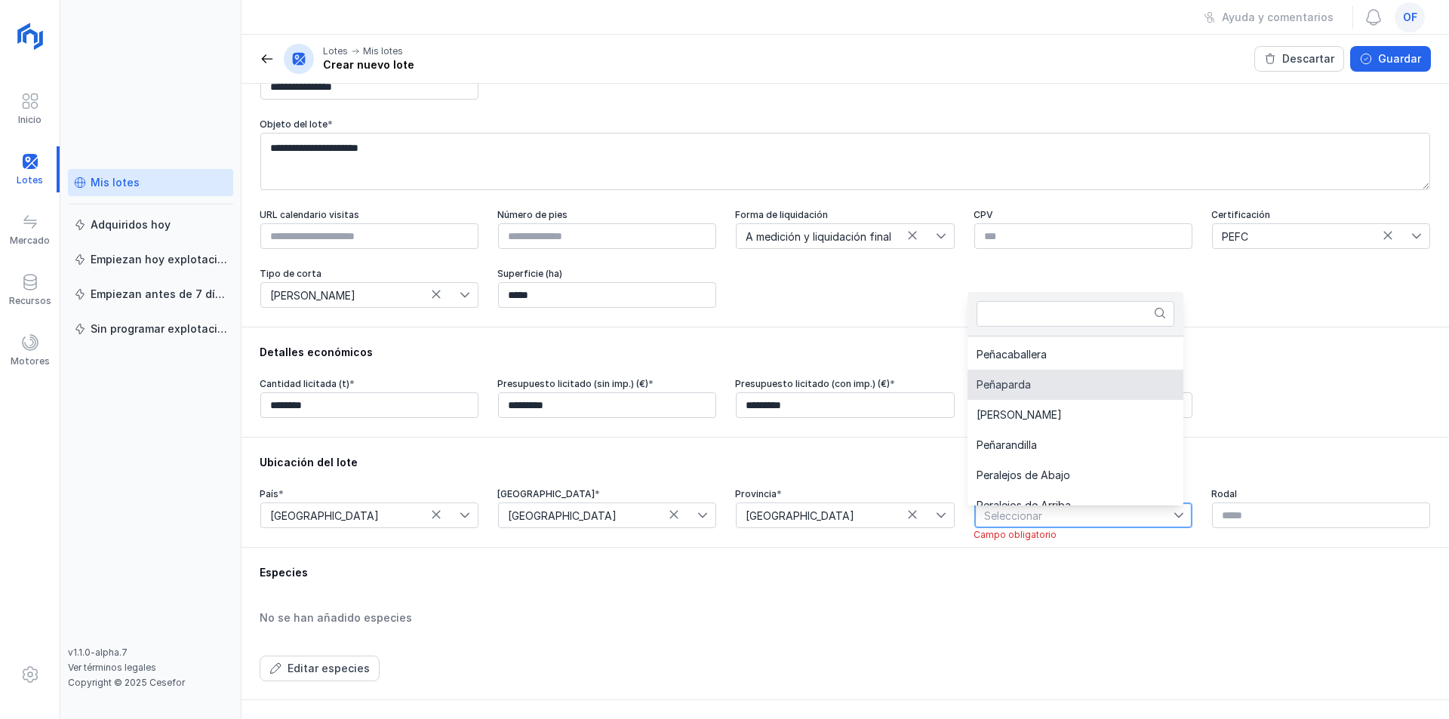
click at [1024, 389] on span "Peñaparda" at bounding box center [1004, 385] width 54 height 11
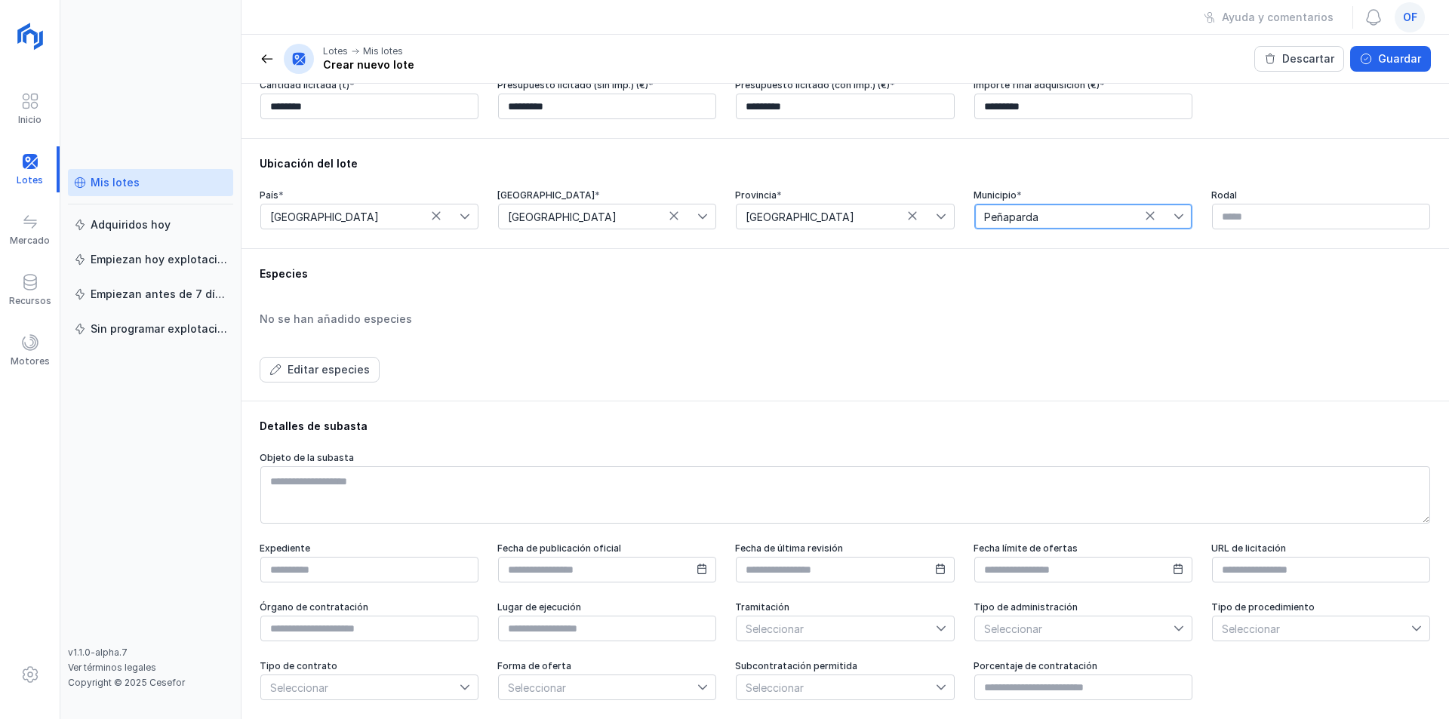
scroll to position [383, 0]
click at [349, 367] on div "Editar especies" at bounding box center [329, 369] width 82 height 15
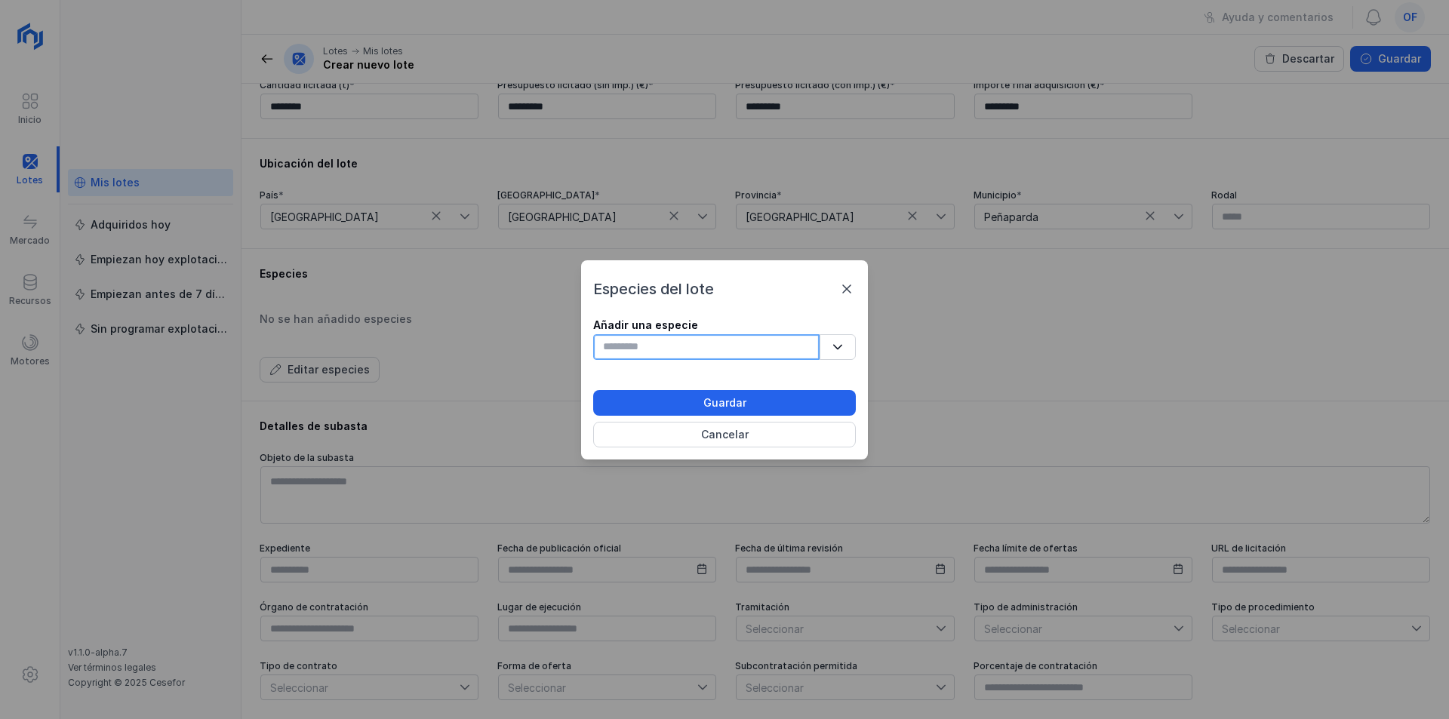
click at [761, 350] on input "text" at bounding box center [706, 347] width 226 height 26
click at [829, 345] on button "button" at bounding box center [838, 347] width 36 height 26
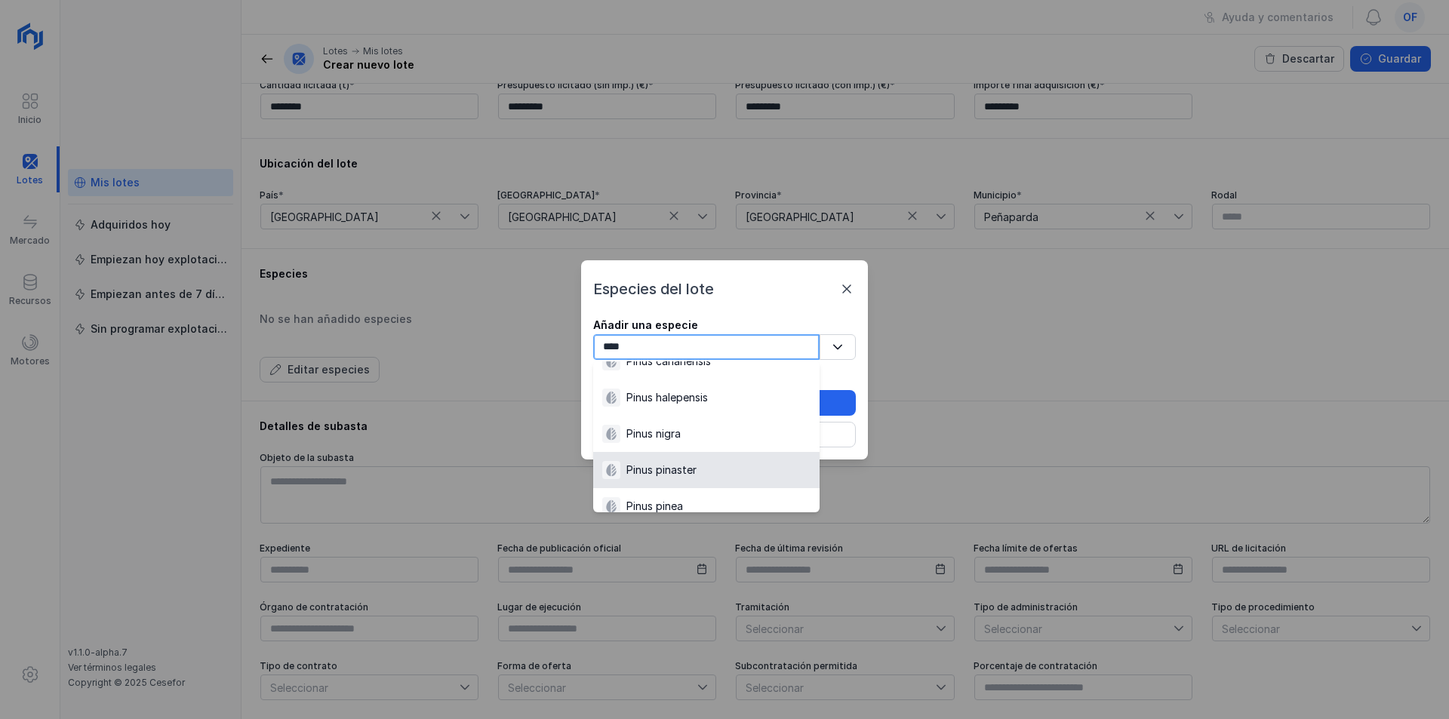
scroll to position [82, 0]
type input "****"
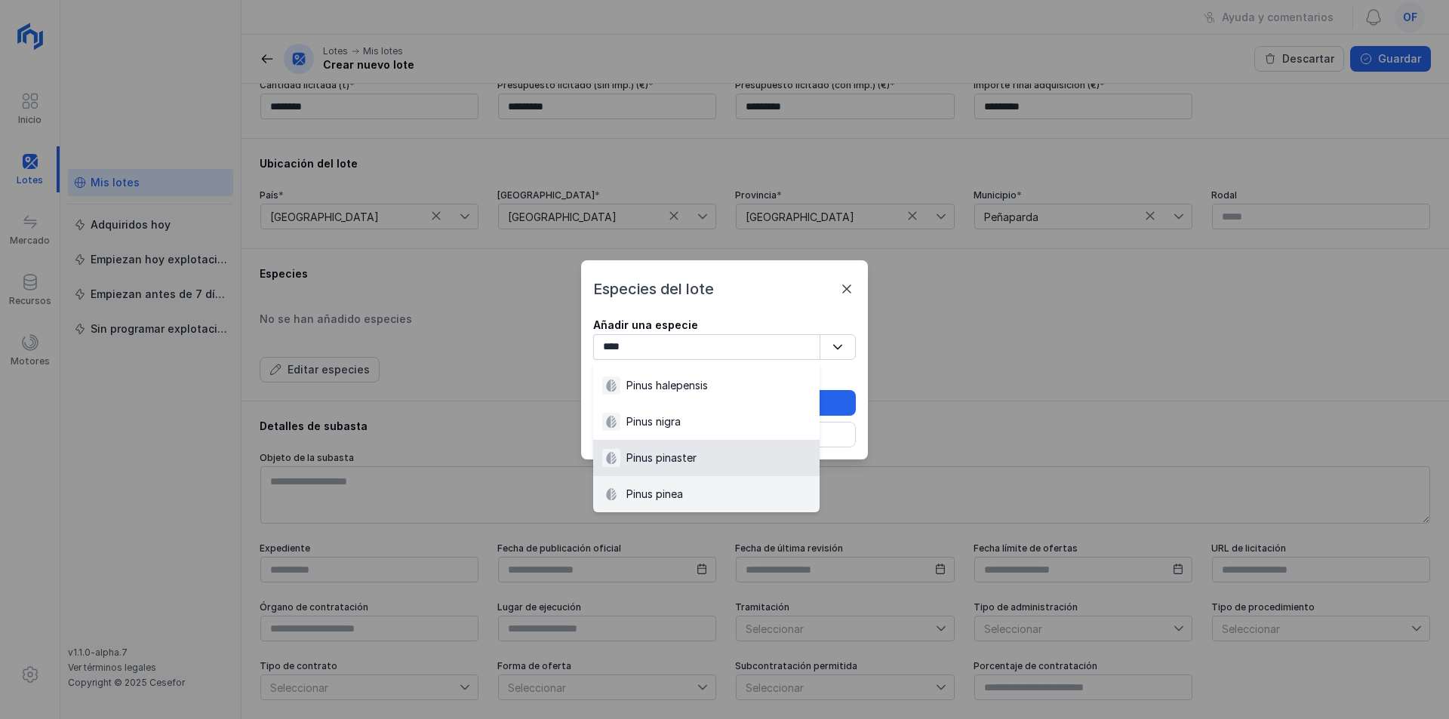
click at [678, 464] on div "Pinus pinaster" at bounding box center [661, 458] width 70 height 15
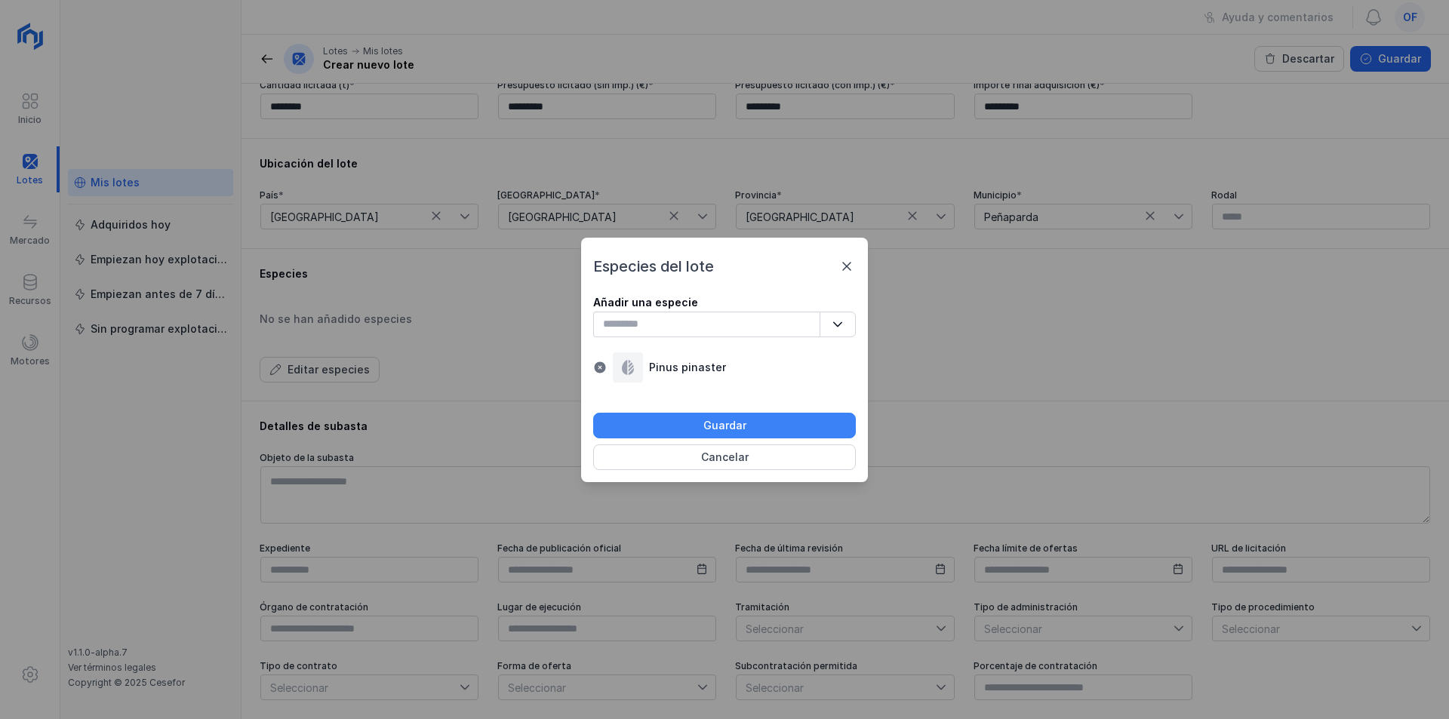
click at [705, 426] on div "Guardar" at bounding box center [724, 425] width 43 height 15
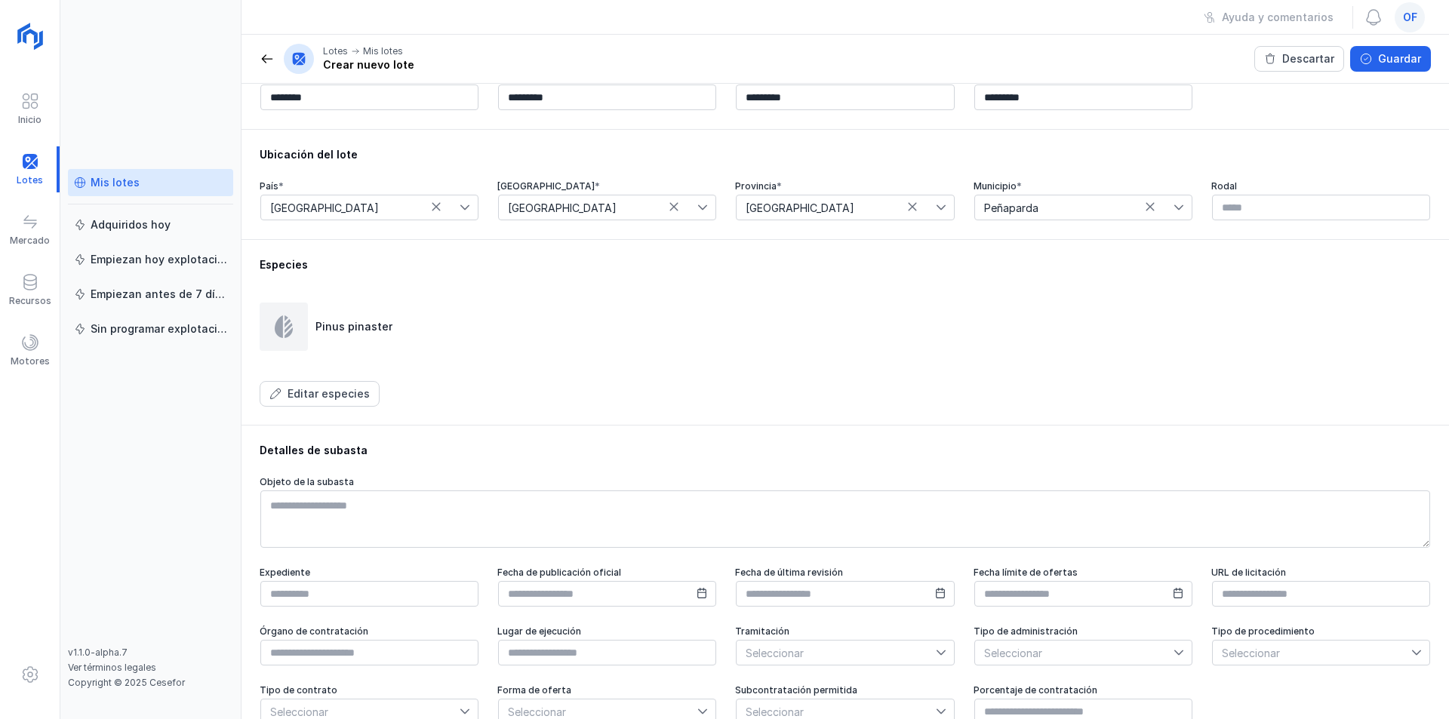
scroll to position [417, 0]
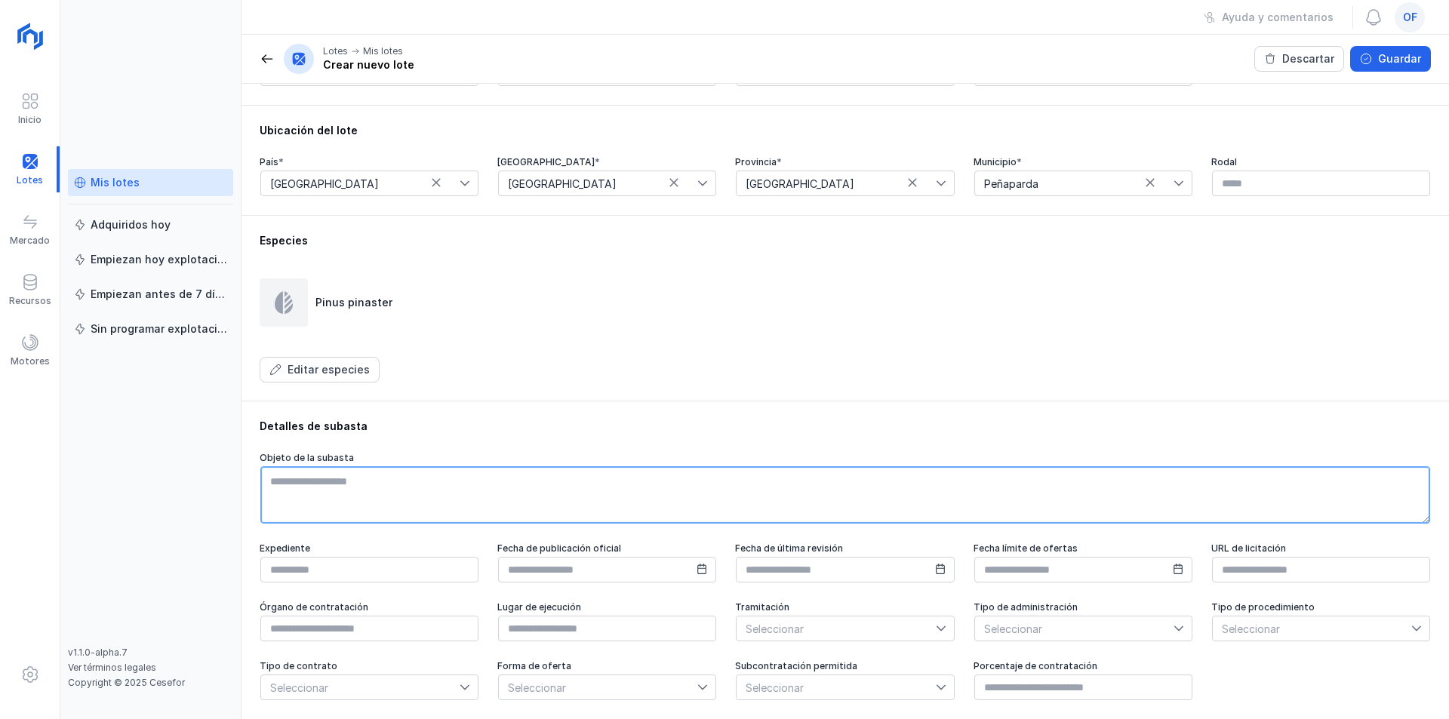
click at [354, 485] on textarea at bounding box center [845, 494] width 1170 height 57
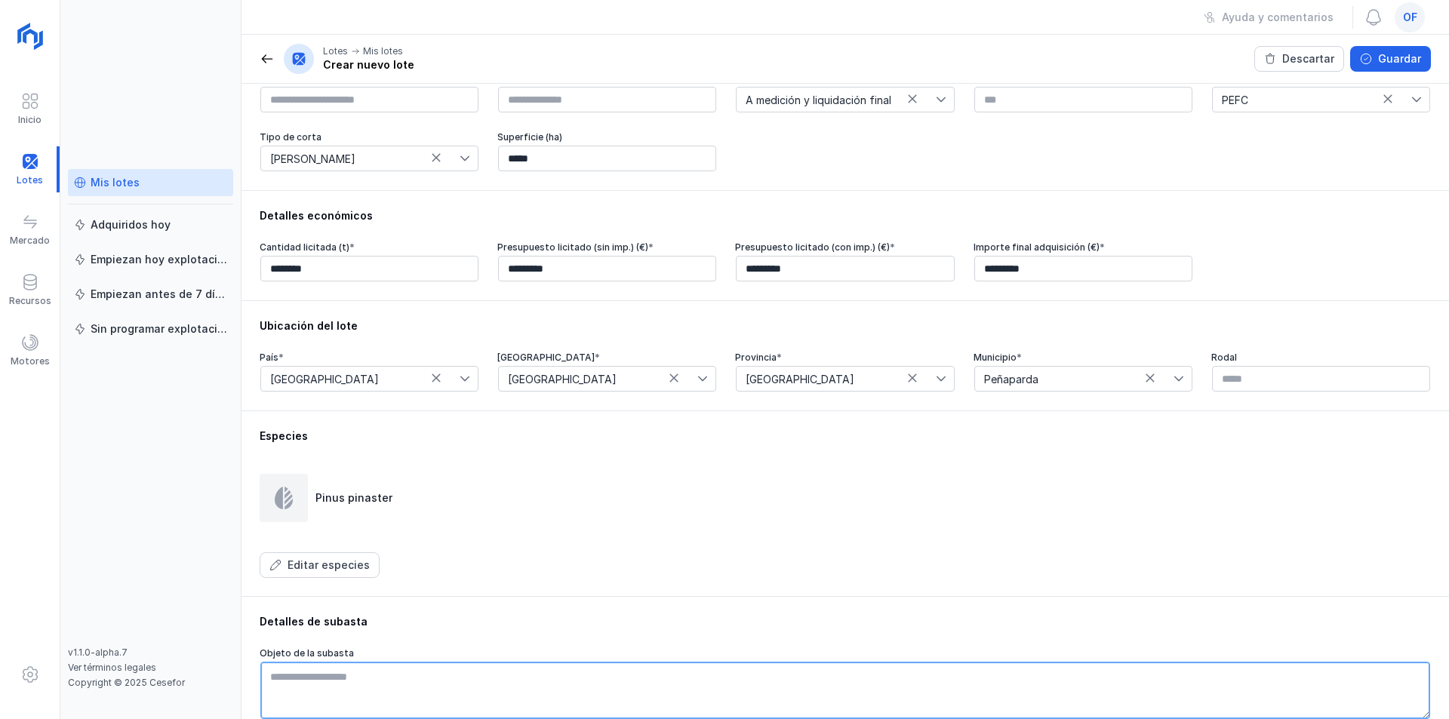
scroll to position [39, 0]
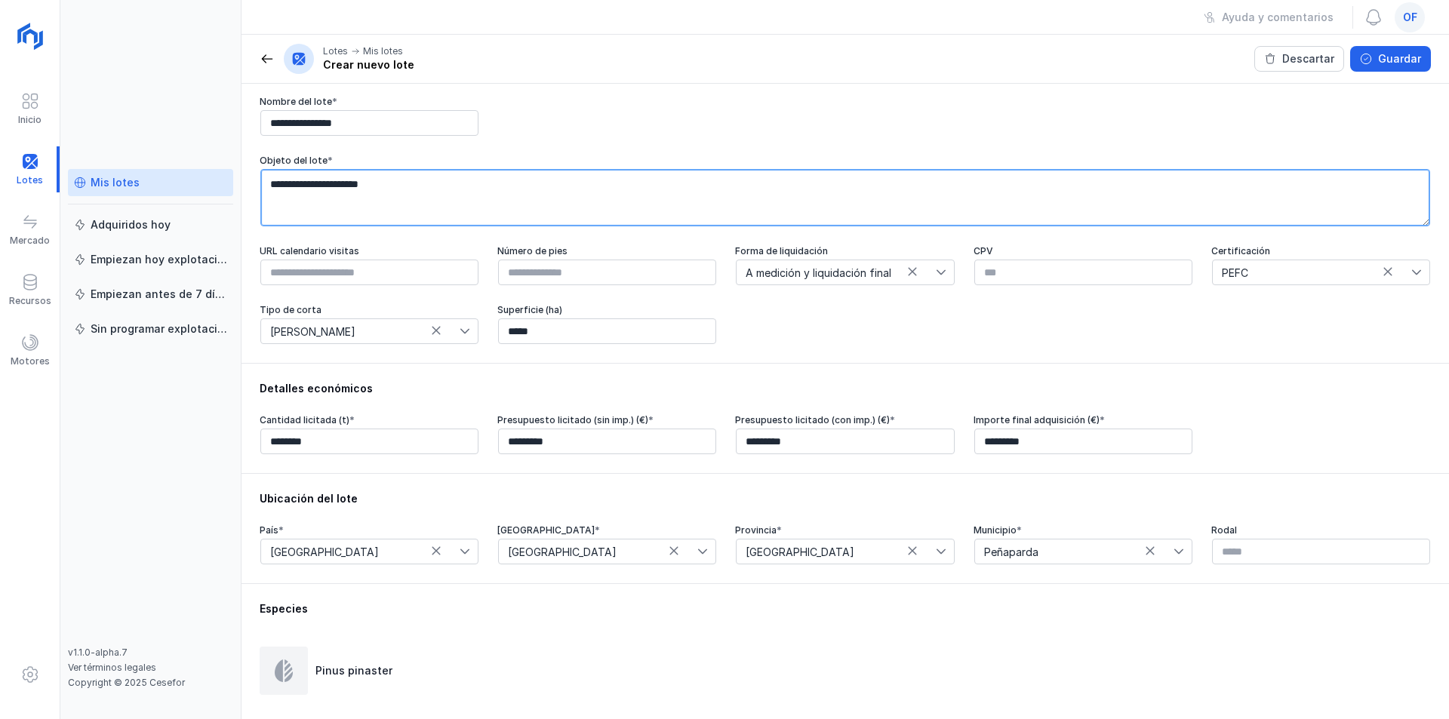
click at [448, 178] on textarea "**********" at bounding box center [845, 197] width 1170 height 57
click at [320, 181] on textarea "**********" at bounding box center [845, 197] width 1170 height 57
drag, startPoint x: 700, startPoint y: 184, endPoint x: 266, endPoint y: 193, distance: 434.9
click at [266, 193] on textarea "**********" at bounding box center [845, 197] width 1170 height 57
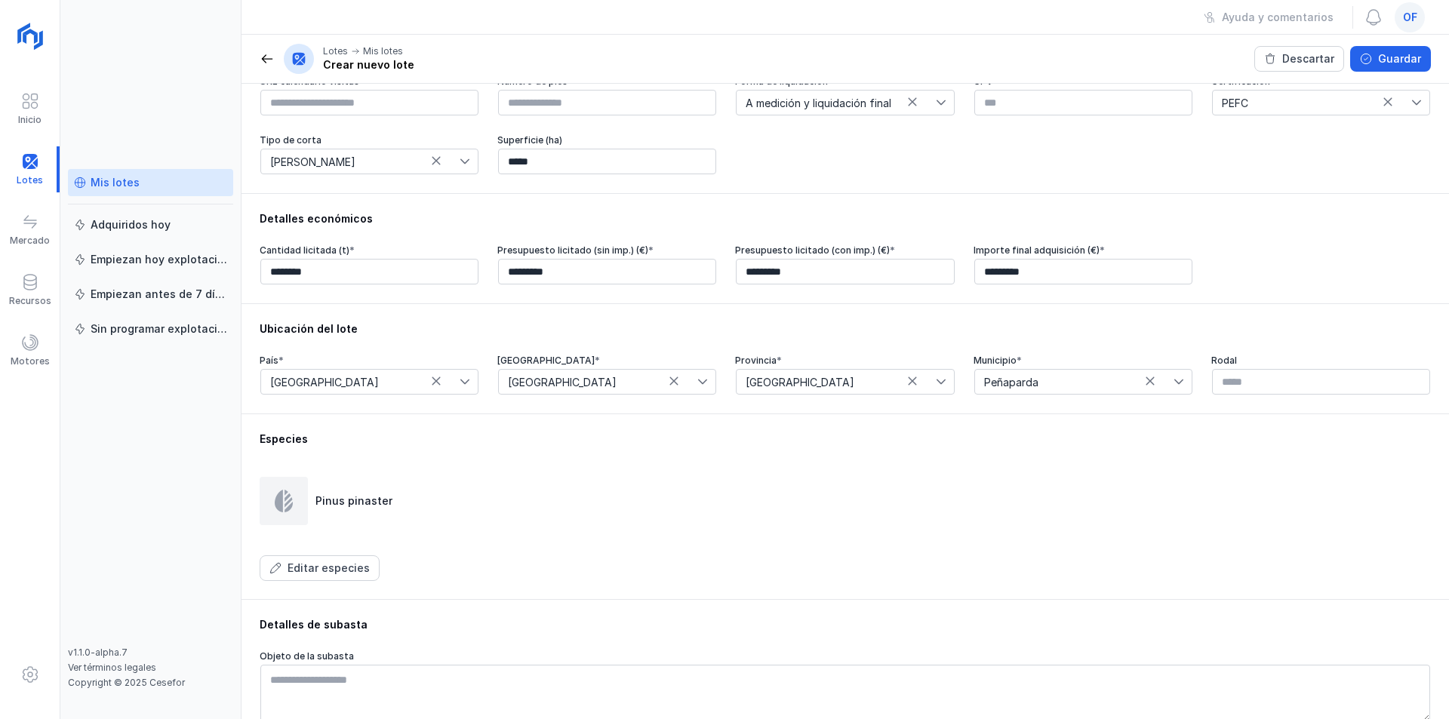
scroll to position [341, 0]
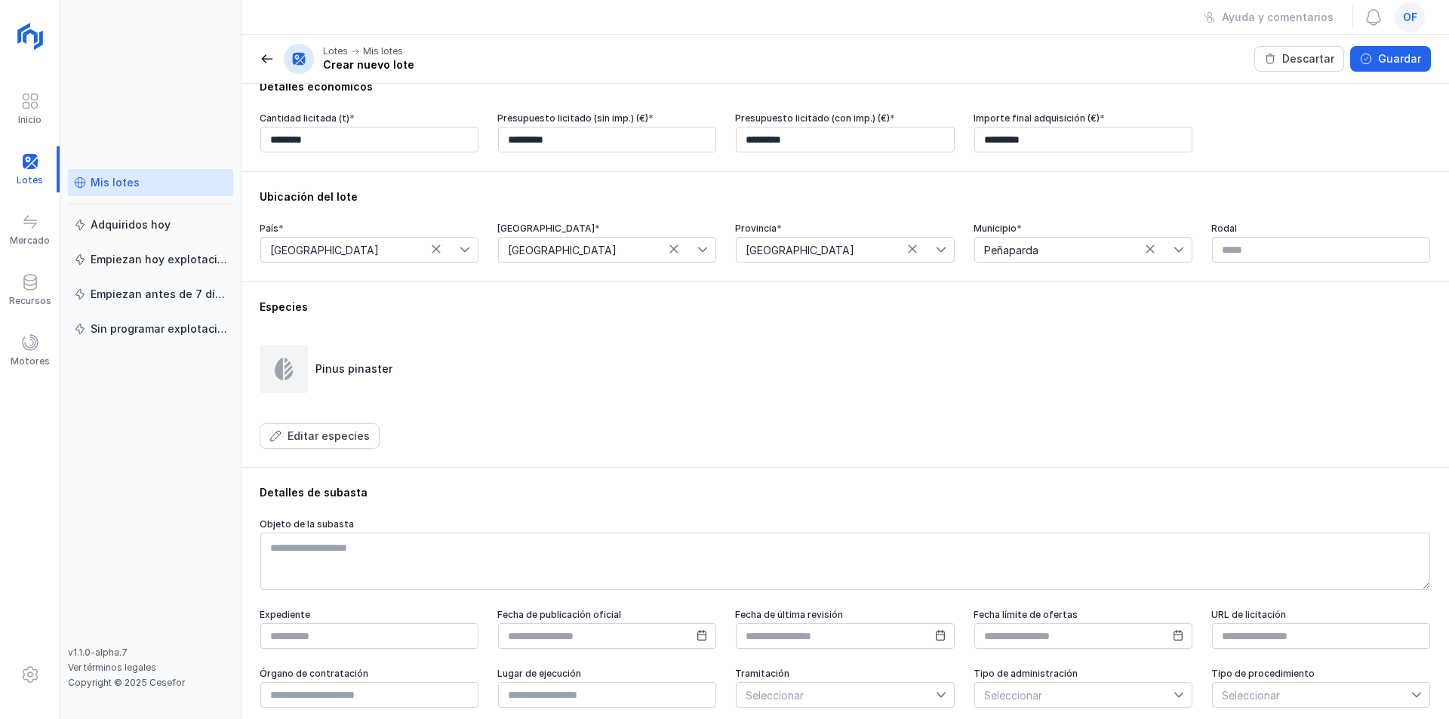
type textarea "**********"
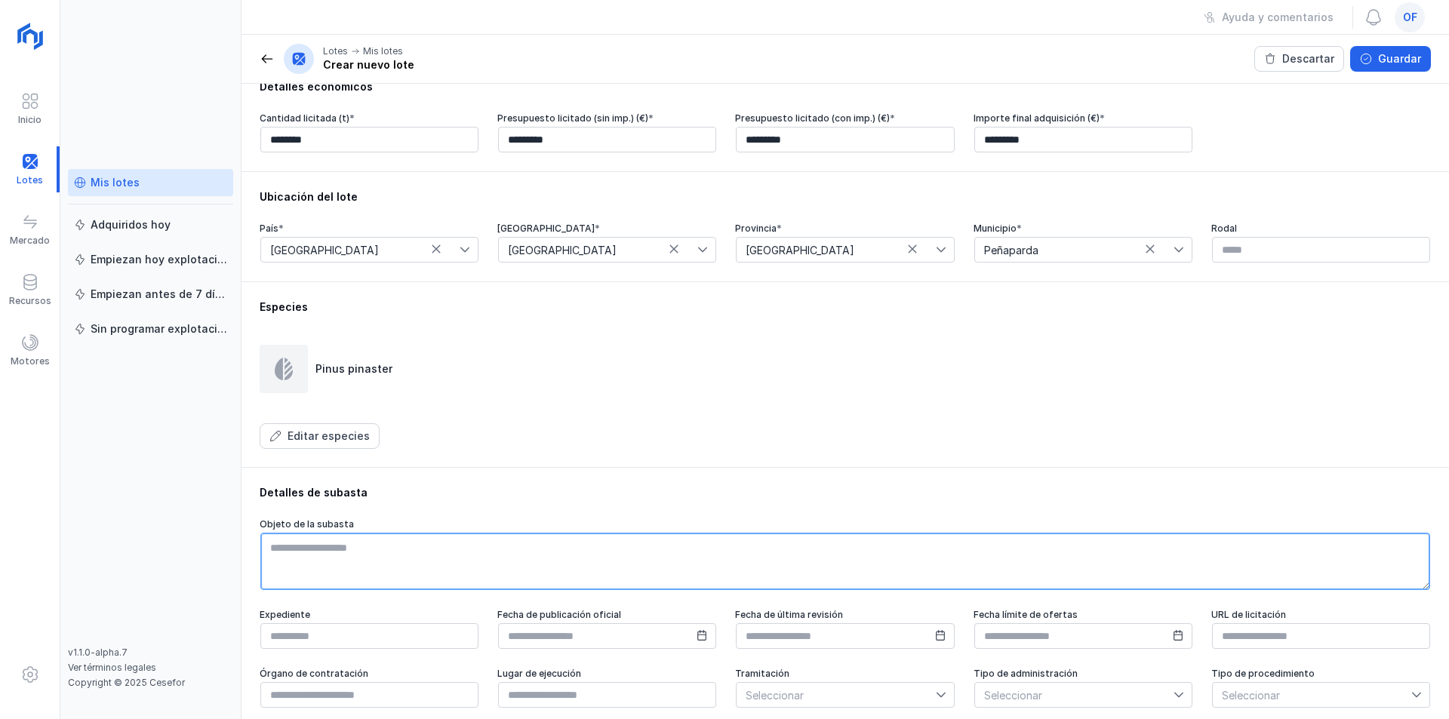
drag, startPoint x: 288, startPoint y: 550, endPoint x: 303, endPoint y: 541, distance: 17.6
click at [293, 550] on textarea at bounding box center [845, 561] width 1170 height 57
paste textarea "**********"
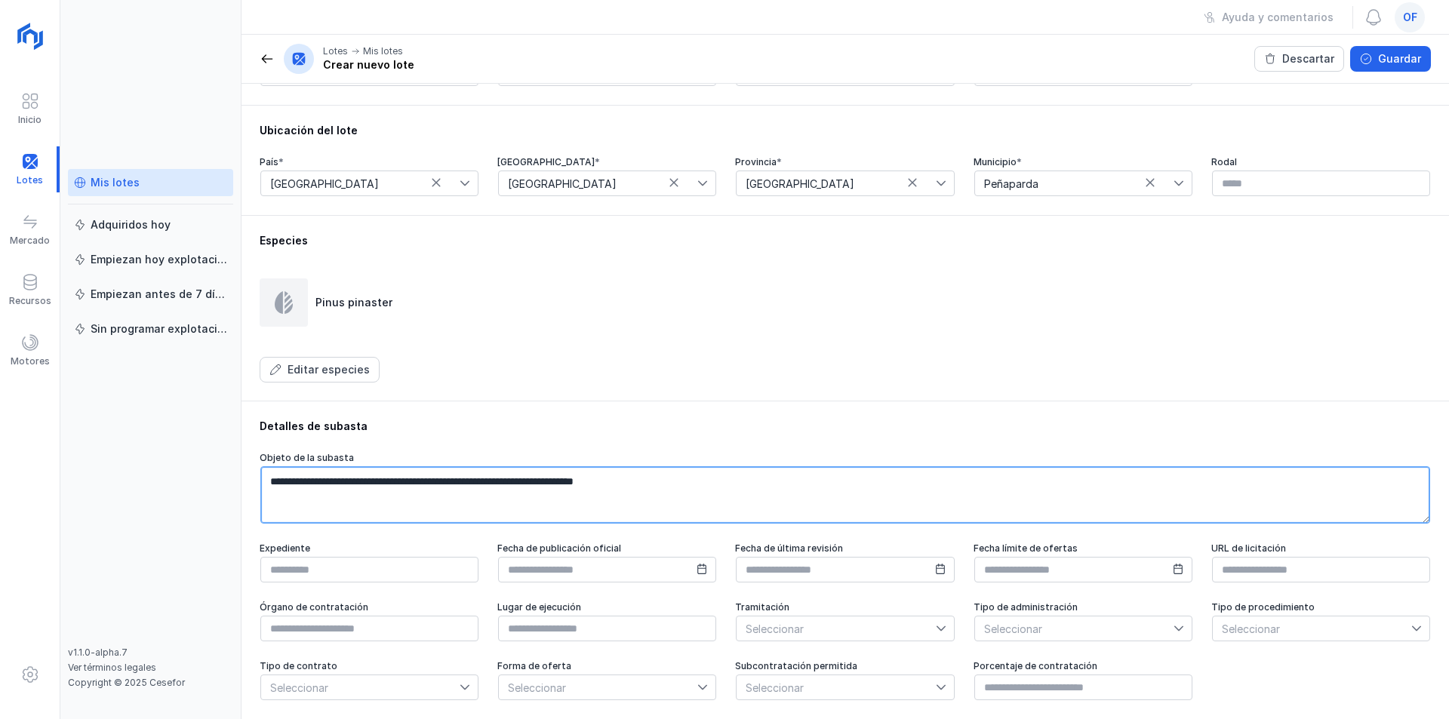
scroll to position [417, 0]
type textarea "**********"
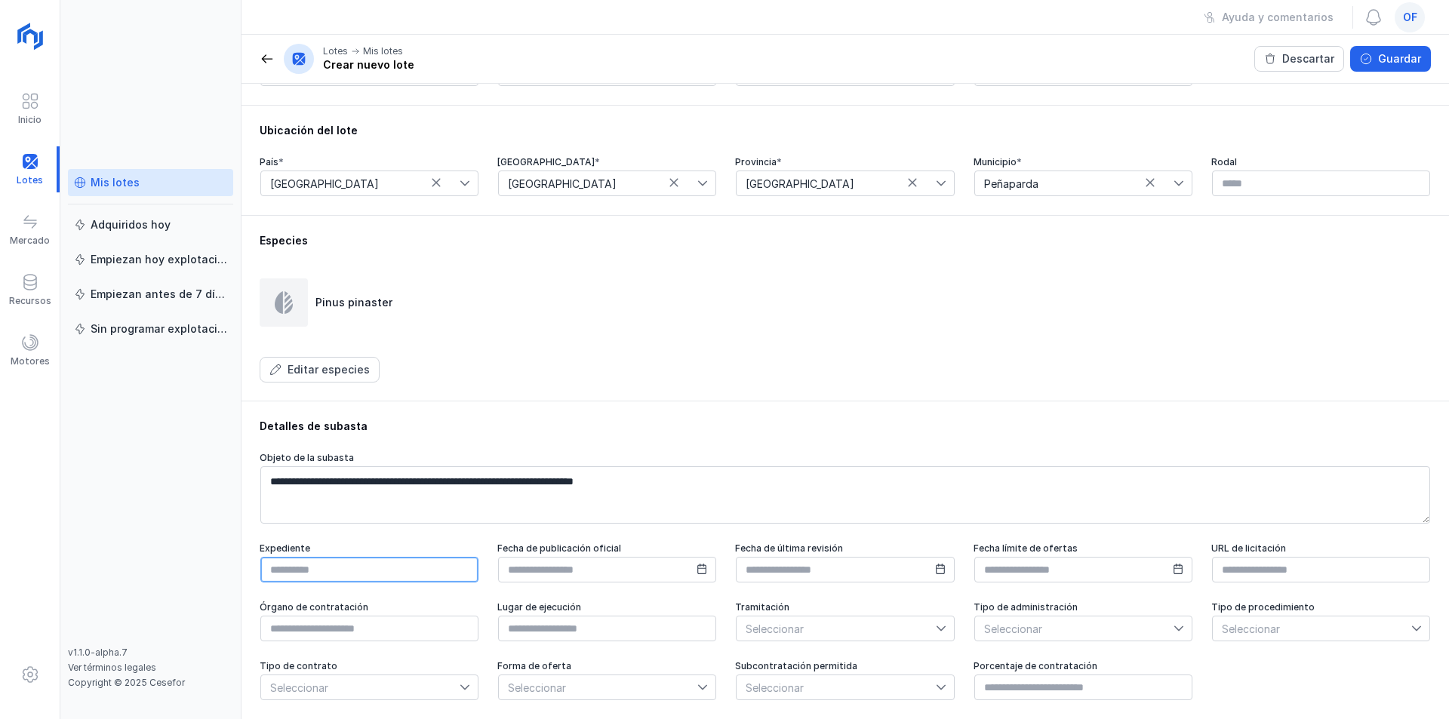
click at [369, 566] on input "text" at bounding box center [369, 570] width 218 height 26
type input "**********"
click at [577, 563] on input "text" at bounding box center [607, 570] width 218 height 26
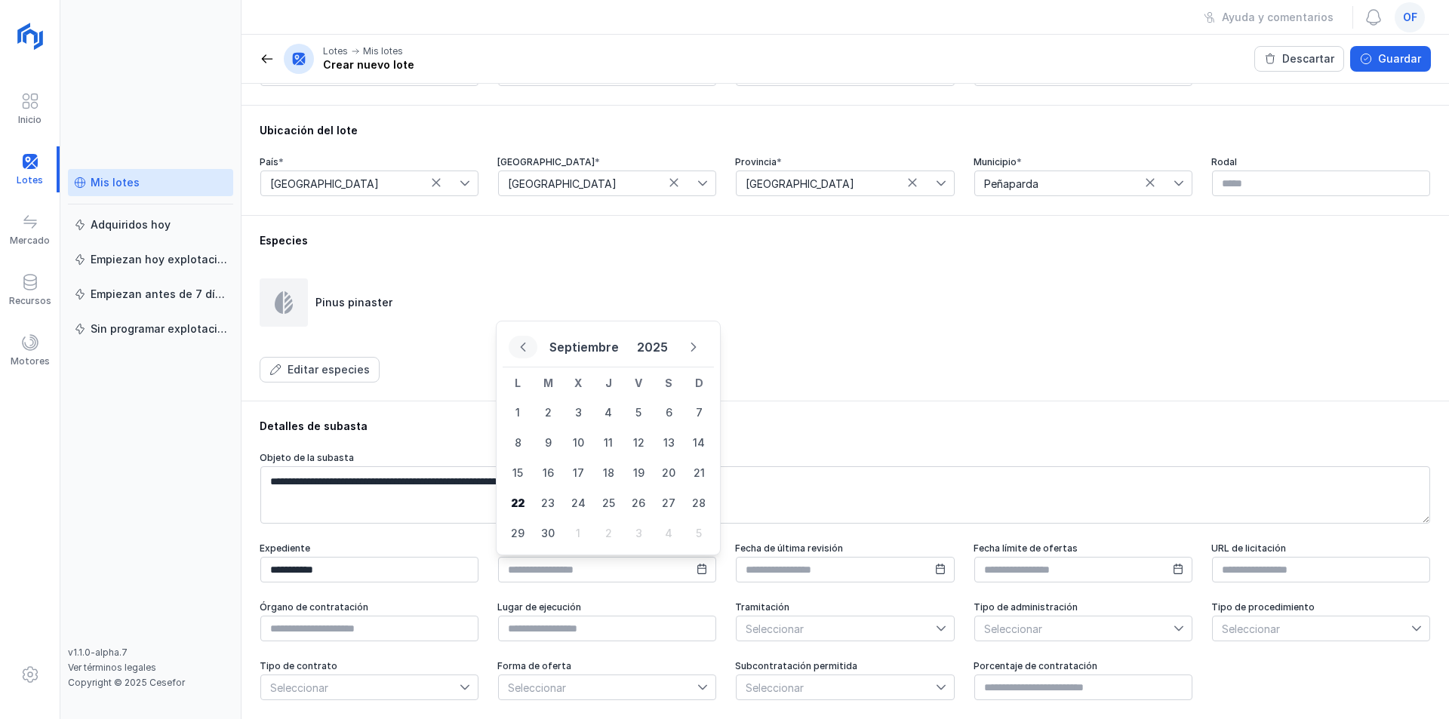
click at [517, 349] on button "Previous Month" at bounding box center [523, 347] width 29 height 23
click at [522, 348] on icon "Previous Month" at bounding box center [523, 347] width 5 height 9
click at [522, 357] on icon "Previous Month" at bounding box center [522, 361] width 5 height 8
click at [522, 348] on icon "Previous Month" at bounding box center [523, 347] width 5 height 9
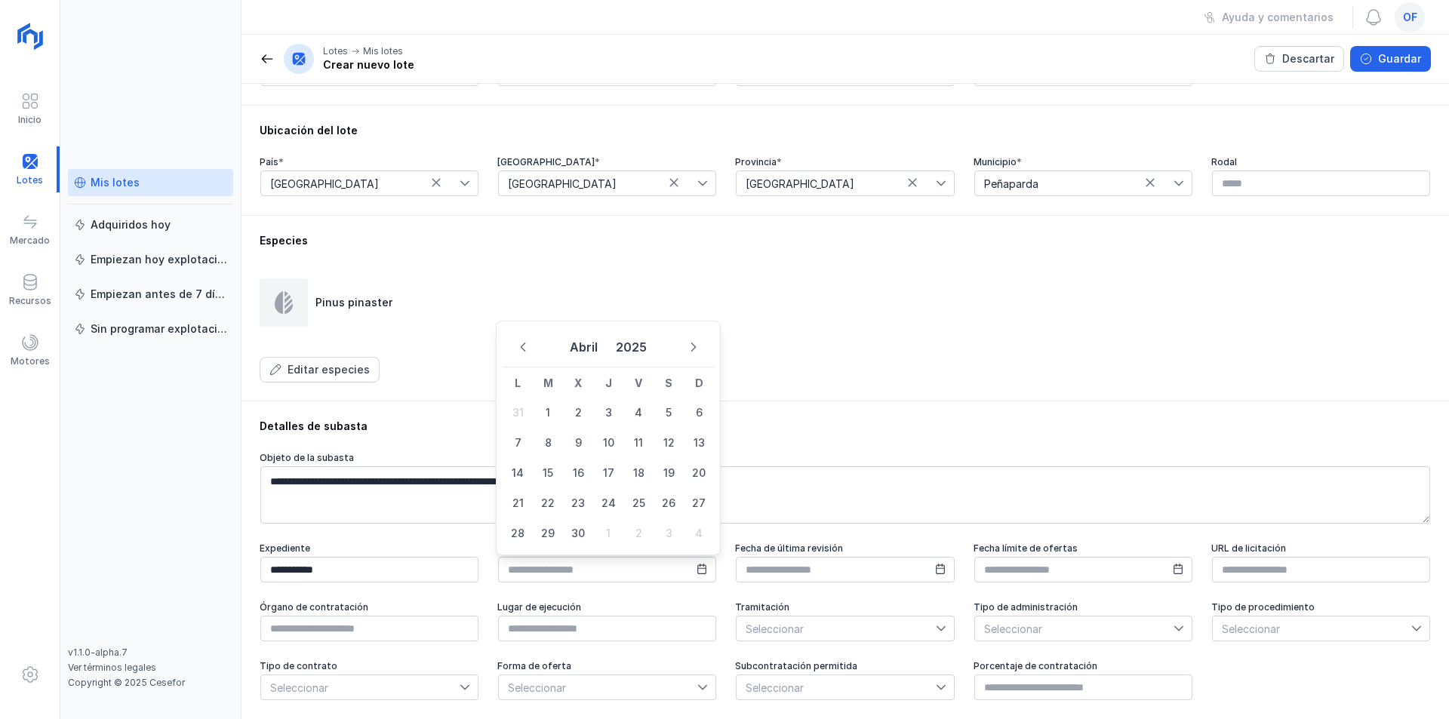
click at [522, 348] on icon "Previous Month" at bounding box center [523, 347] width 5 height 9
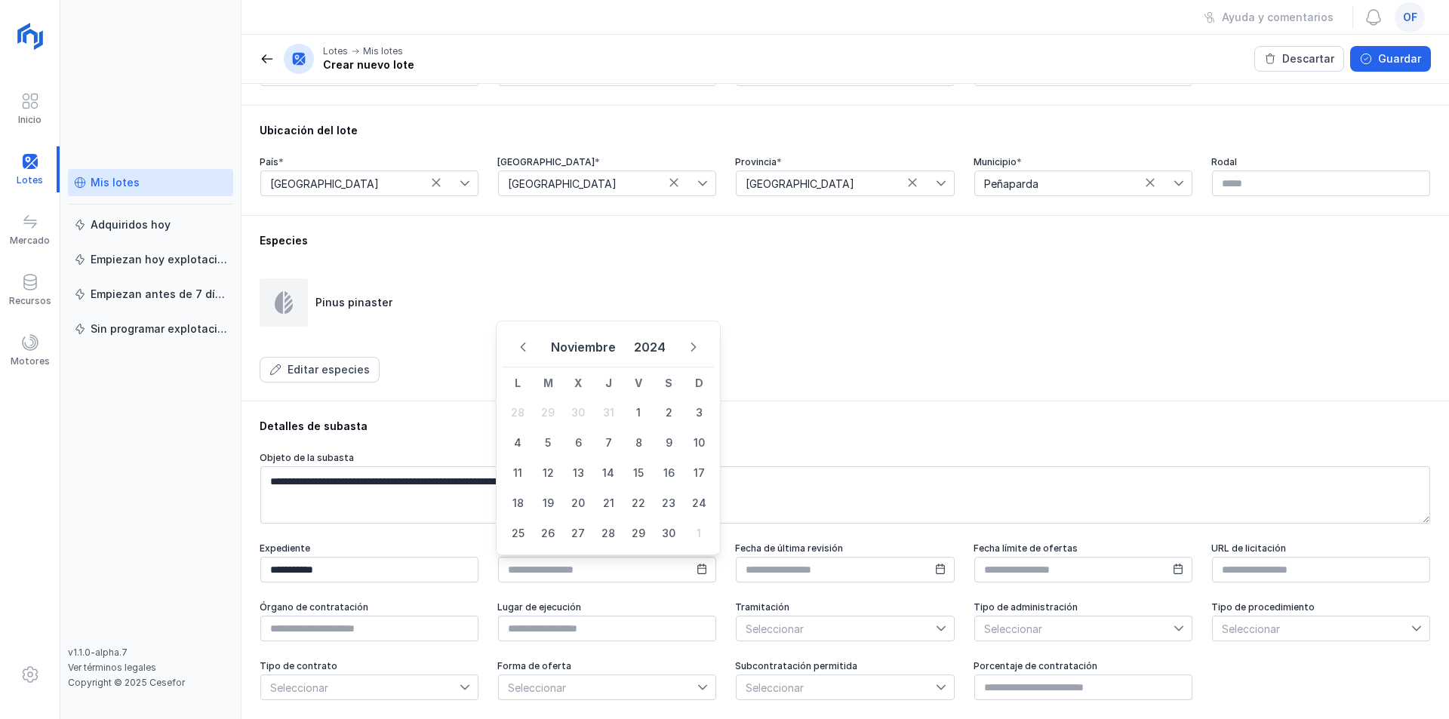
click at [522, 348] on icon "Previous Month" at bounding box center [523, 347] width 5 height 9
click at [522, 357] on icon "Previous Month" at bounding box center [522, 361] width 5 height 8
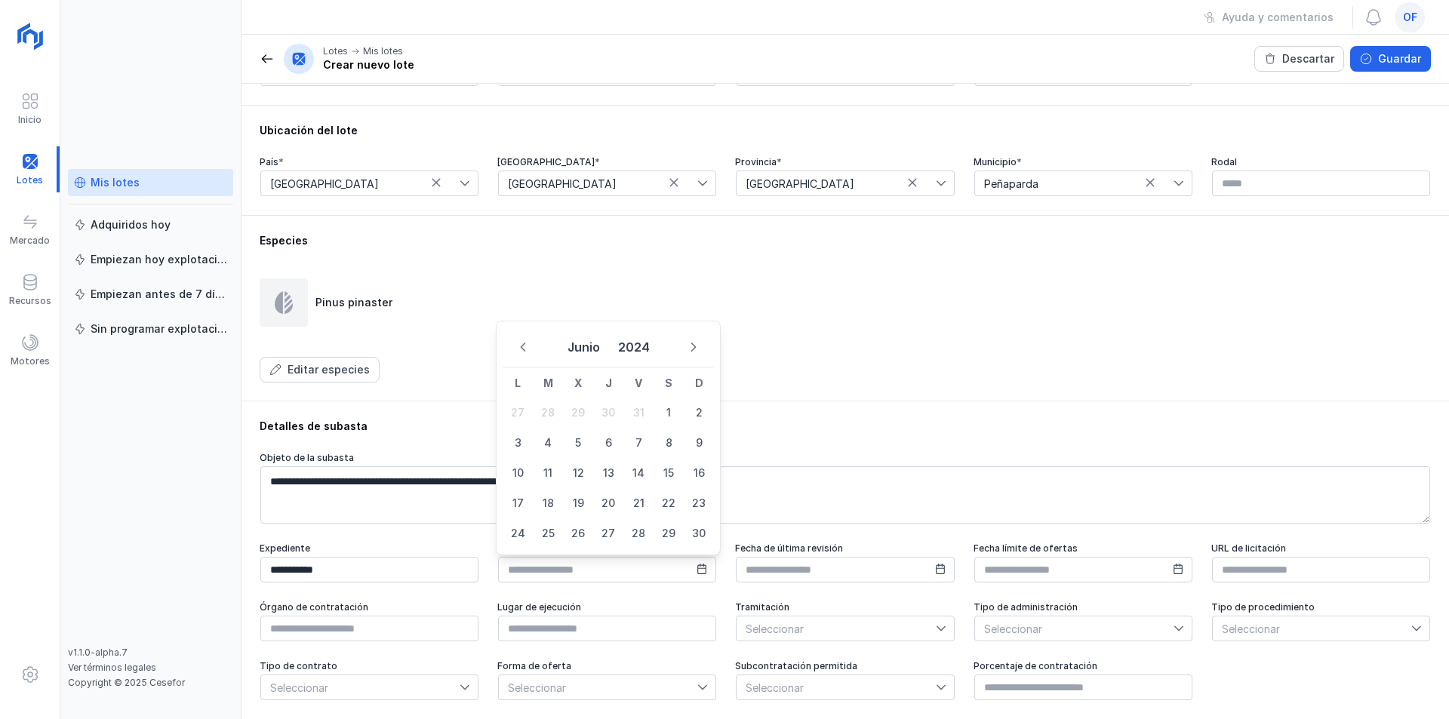
click at [522, 348] on icon "Previous Month" at bounding box center [523, 347] width 5 height 9
click at [578, 503] on span "22" at bounding box center [578, 503] width 30 height 30
type input "**********"
click at [811, 560] on input "text" at bounding box center [845, 570] width 218 height 26
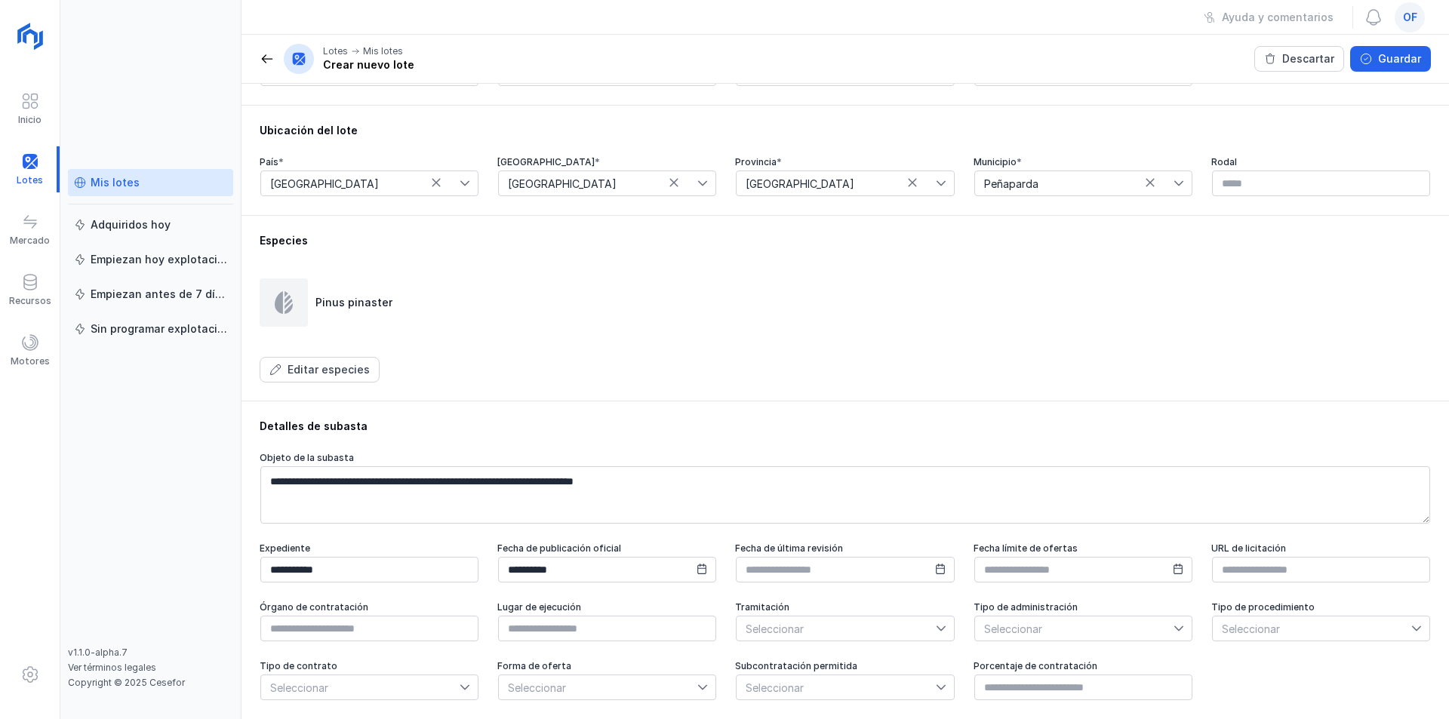
drag, startPoint x: 976, startPoint y: 584, endPoint x: 990, endPoint y: 574, distance: 16.8
click at [977, 584] on div "**********" at bounding box center [845, 622] width 1171 height 159
click at [993, 571] on input "text" at bounding box center [1083, 570] width 218 height 26
click at [997, 346] on icon "Previous Month" at bounding box center [995, 347] width 11 height 11
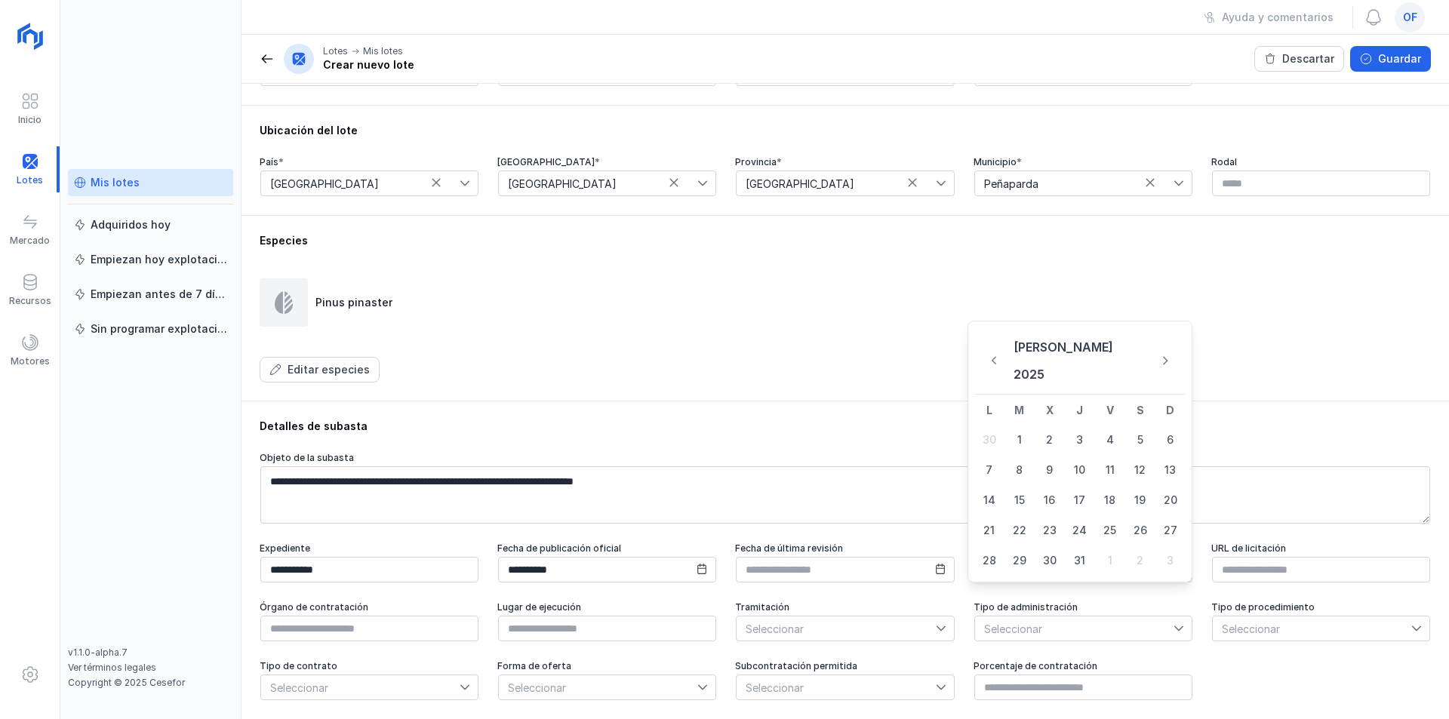
click at [997, 356] on icon "Previous Month" at bounding box center [995, 361] width 10 height 11
click at [997, 346] on icon "Previous Month" at bounding box center [995, 347] width 11 height 11
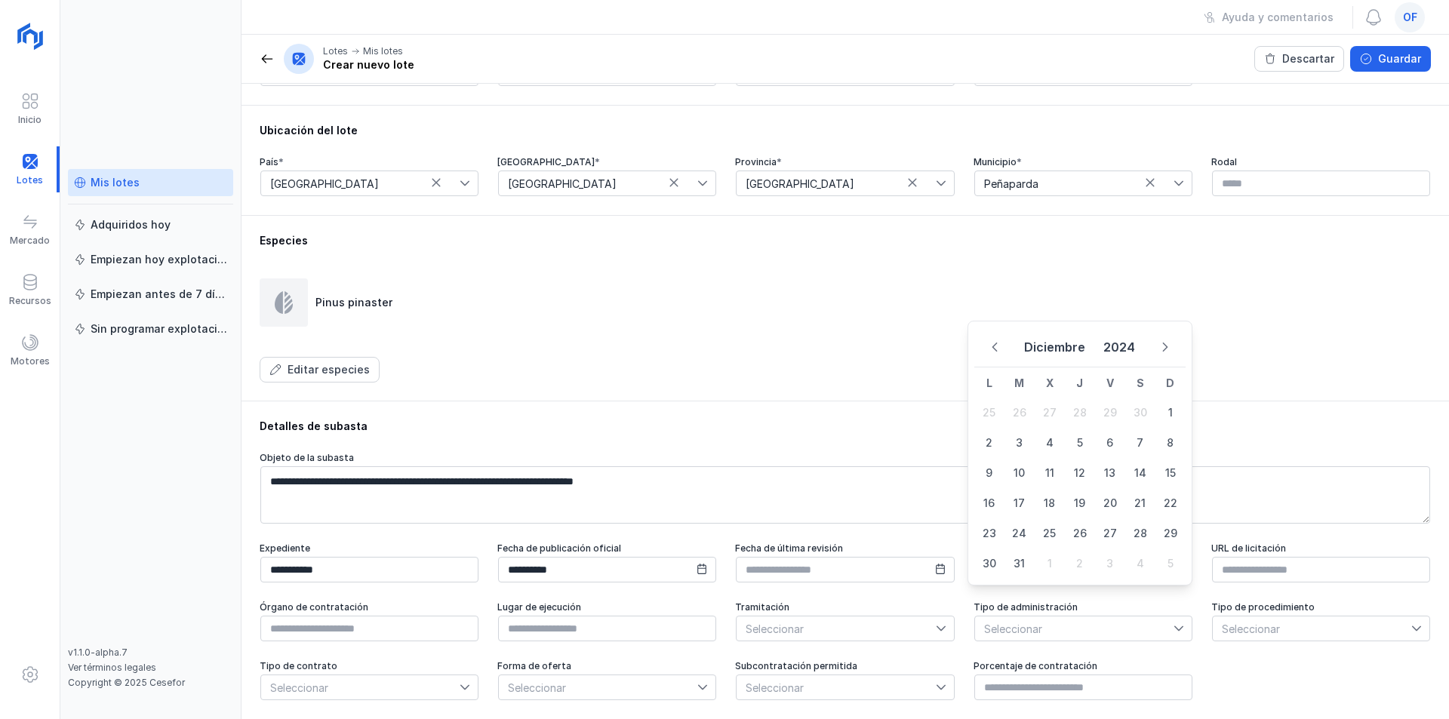
click at [997, 346] on icon "Previous Month" at bounding box center [995, 347] width 11 height 11
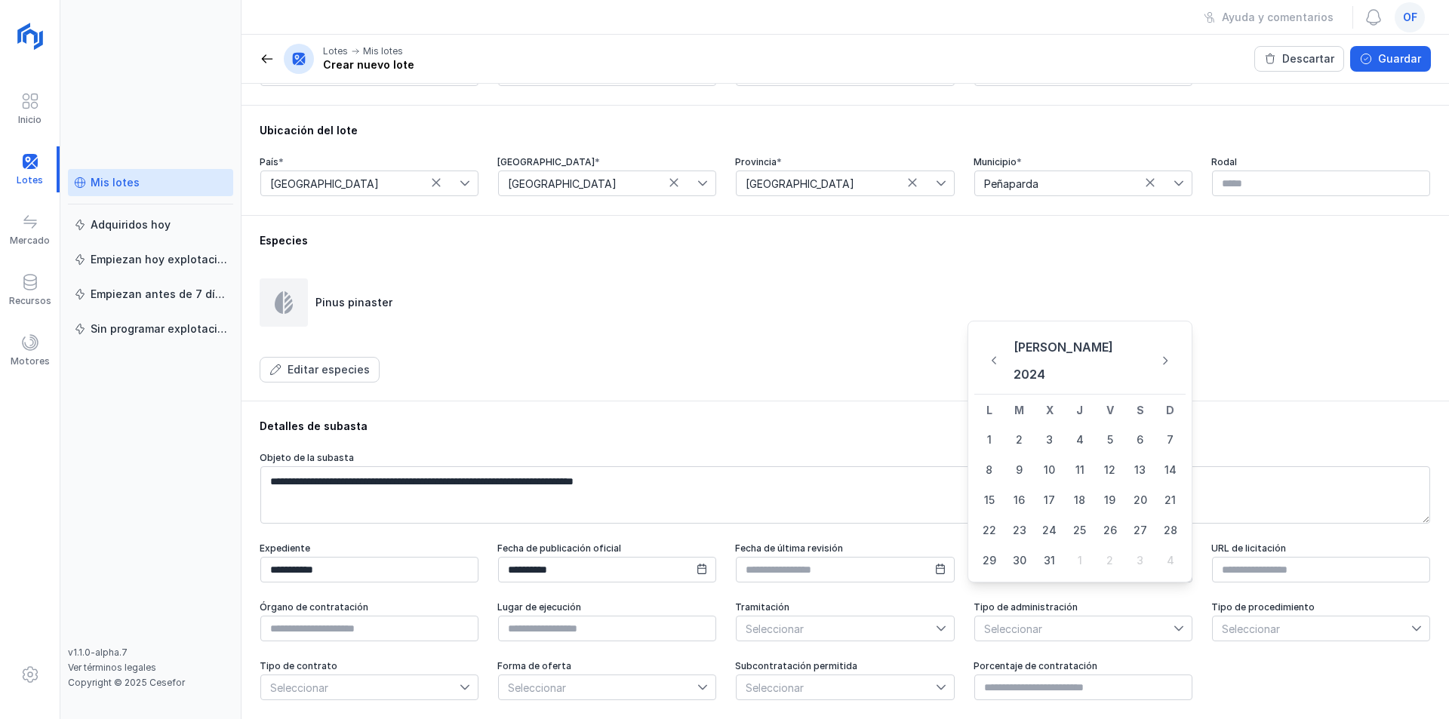
click at [997, 356] on icon "Previous Month" at bounding box center [995, 361] width 10 height 11
click at [997, 346] on icon "Previous Month" at bounding box center [995, 347] width 11 height 11
click at [1166, 343] on icon "Next Month" at bounding box center [1165, 347] width 11 height 11
click at [992, 505] on span "17" at bounding box center [989, 503] width 30 height 30
type input "**********"
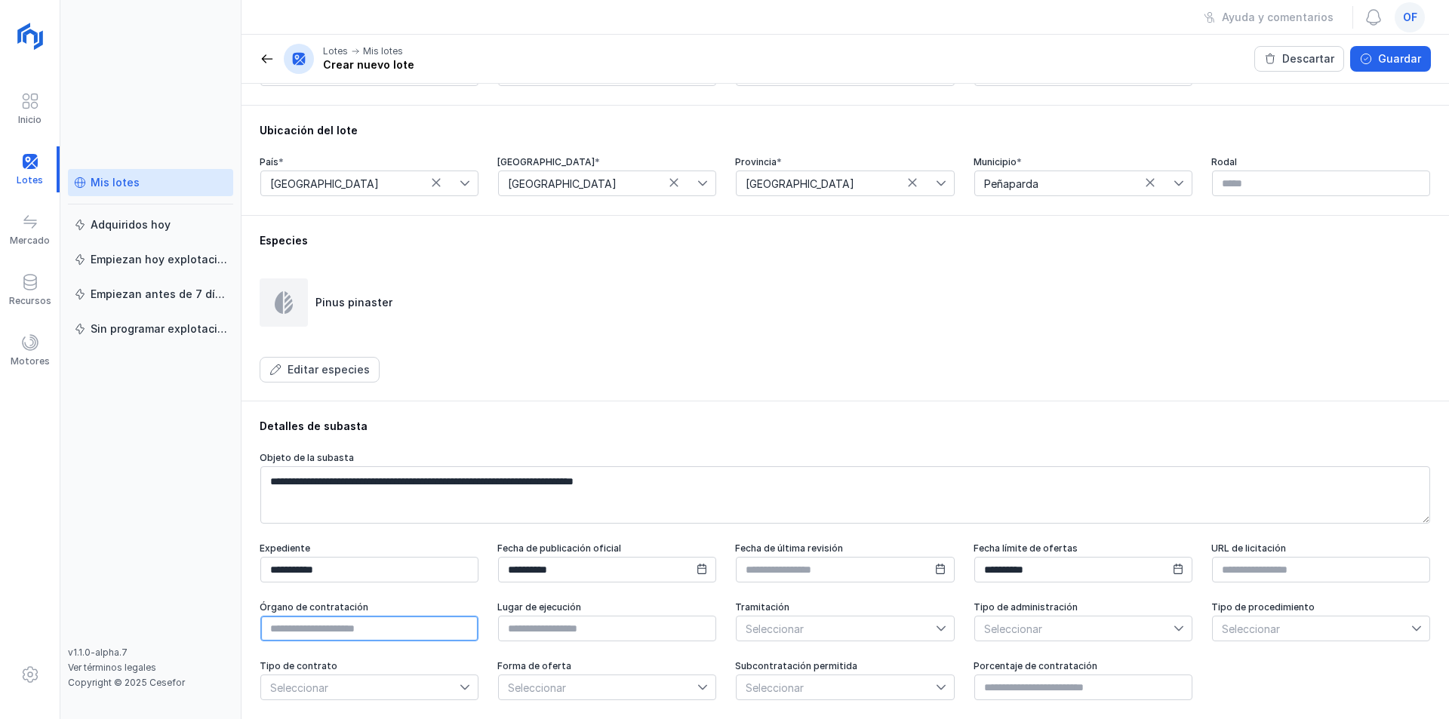
click at [434, 626] on input "text" at bounding box center [369, 629] width 218 height 26
click at [924, 628] on span "Seleccionar" at bounding box center [836, 629] width 199 height 24
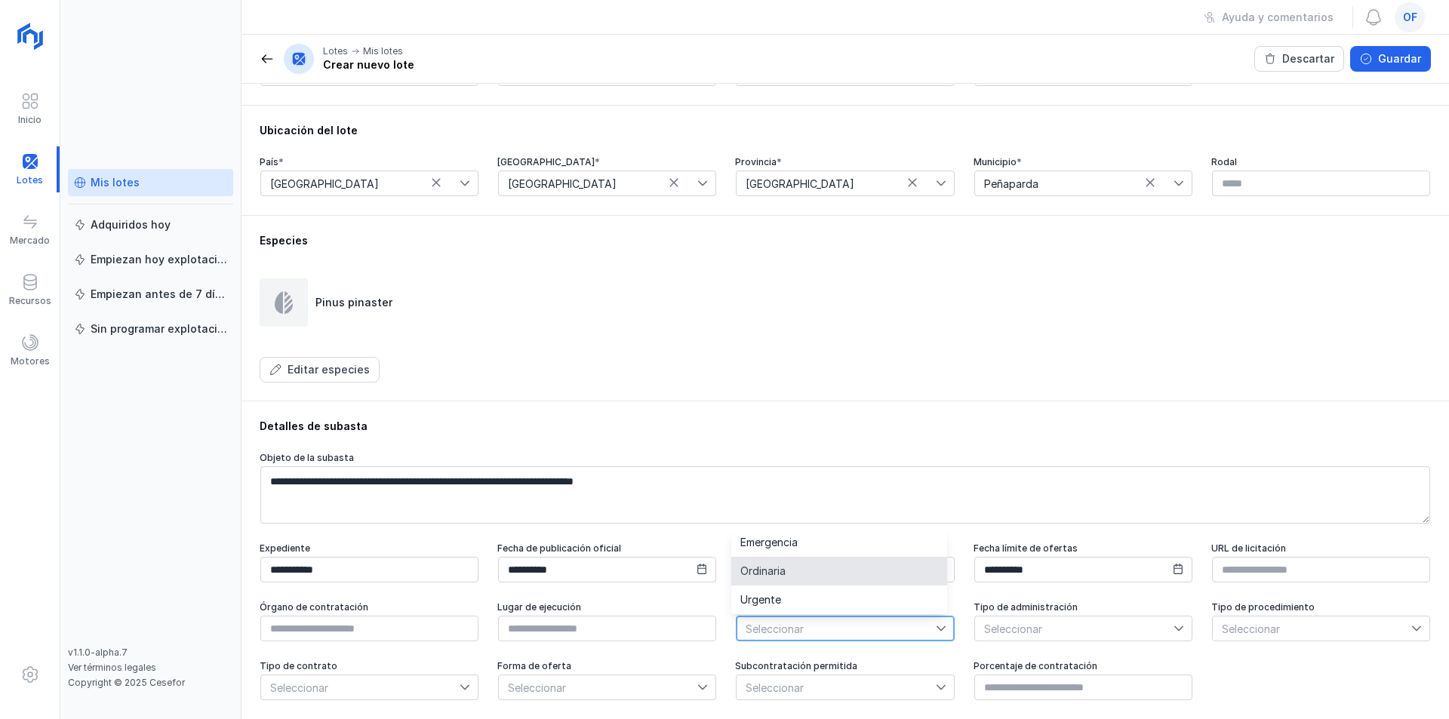
click at [808, 575] on li "Ordinaria" at bounding box center [839, 571] width 216 height 29
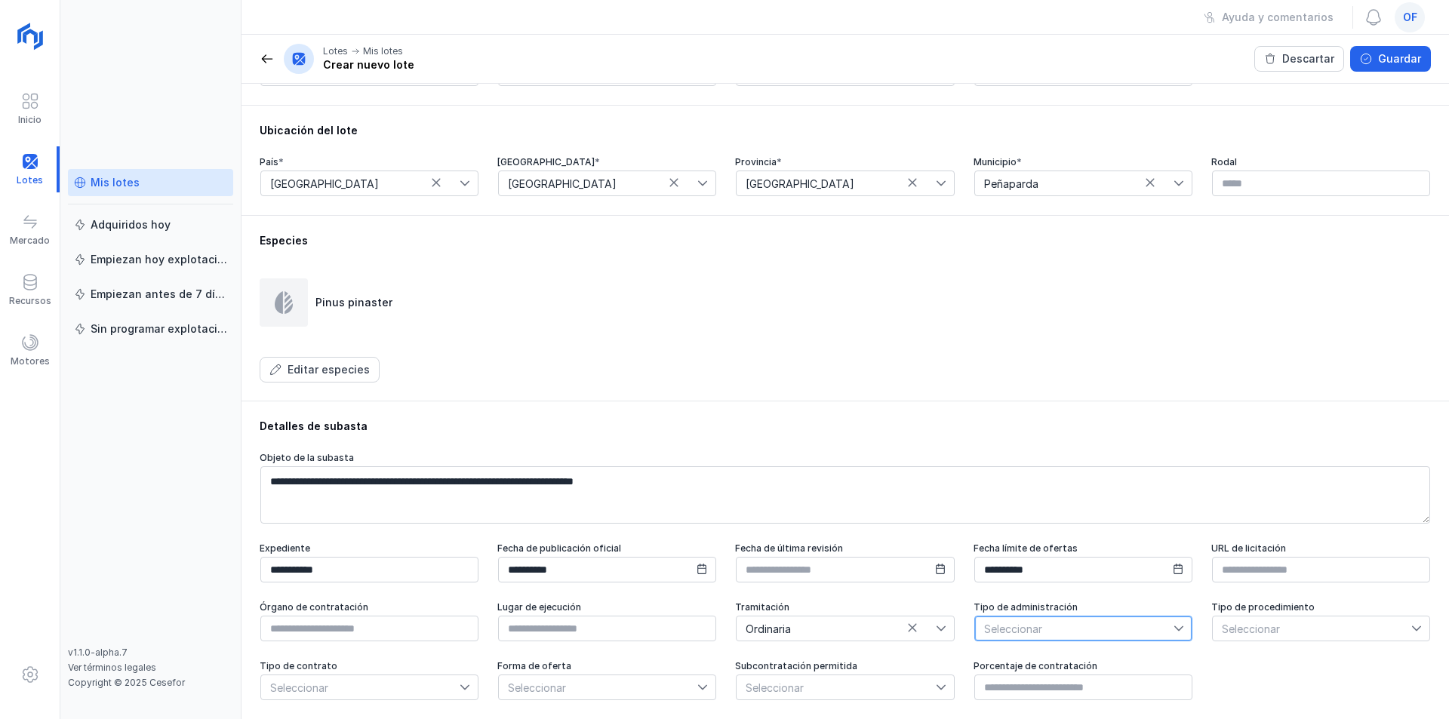
click at [1136, 636] on span "Seleccionar" at bounding box center [1074, 629] width 199 height 24
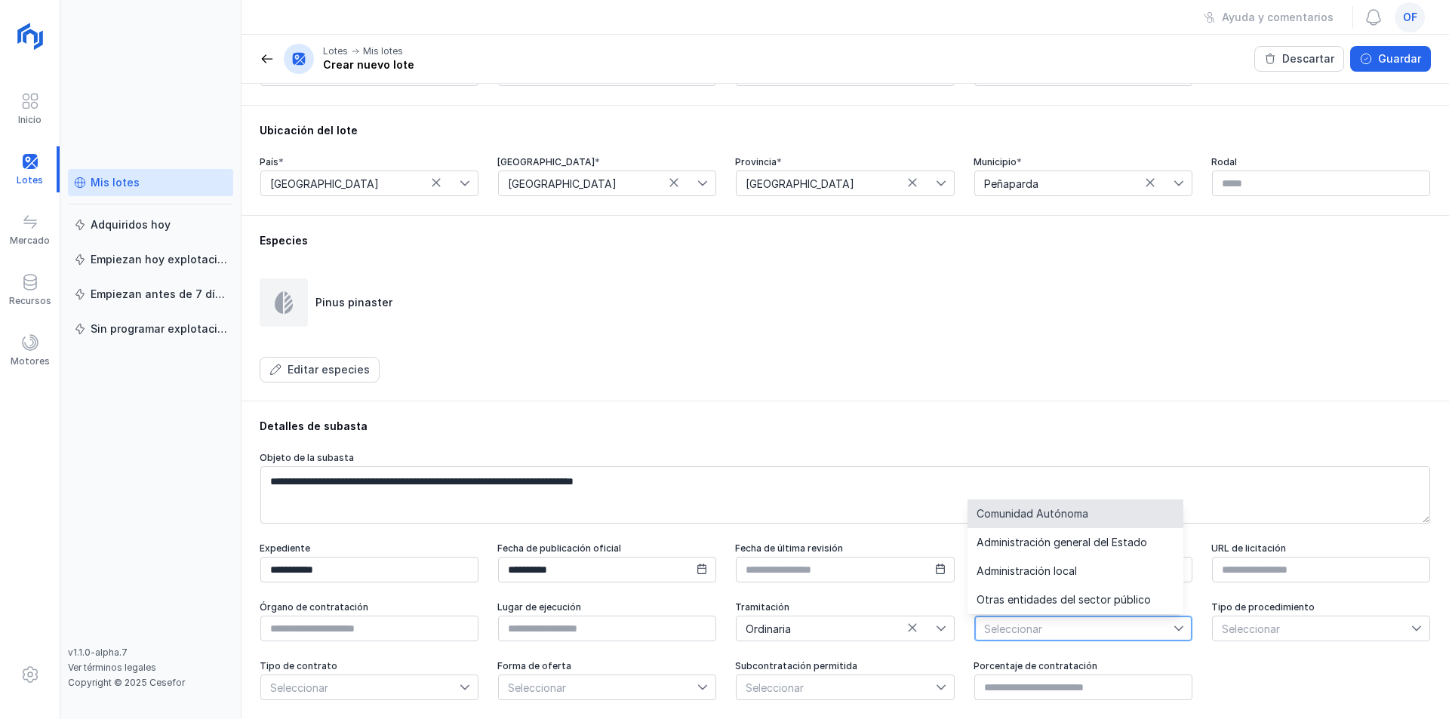
click at [1060, 516] on span "Comunidad Autónoma" at bounding box center [1033, 514] width 112 height 11
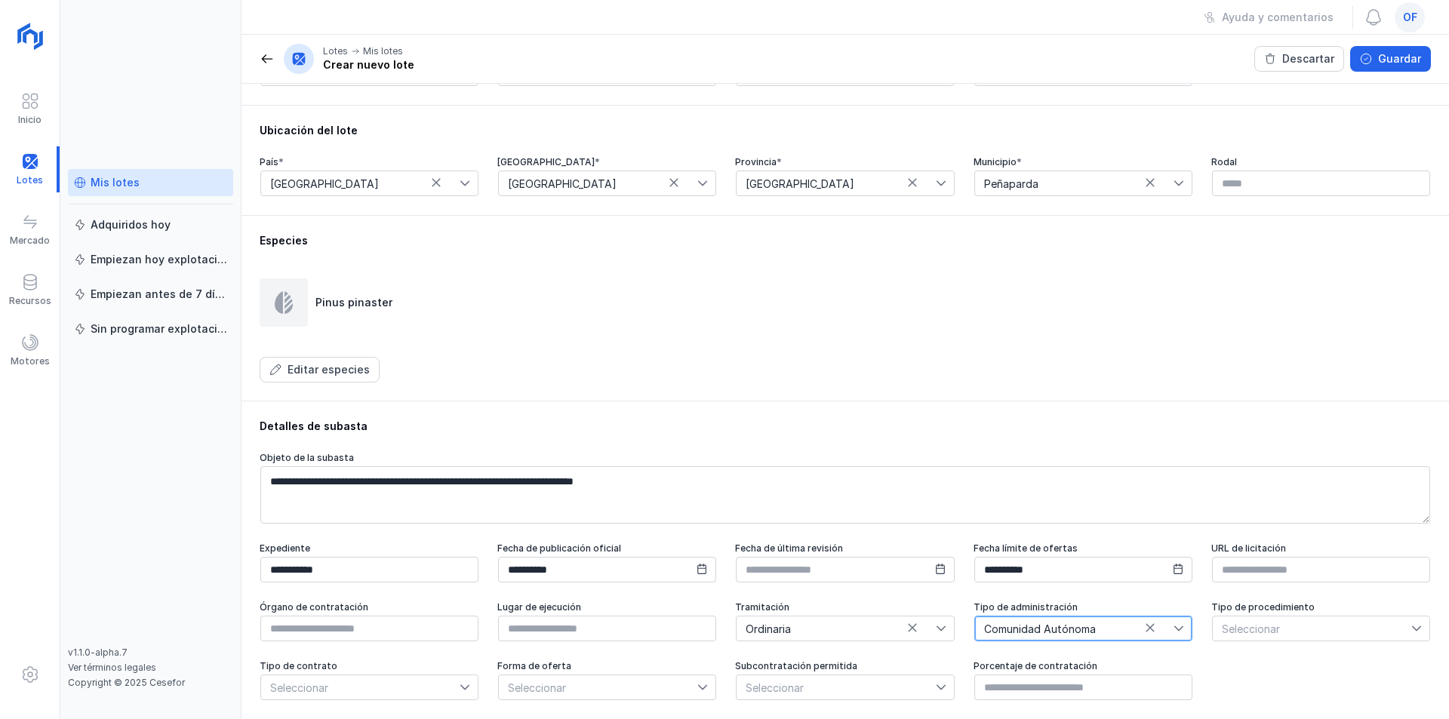
click at [1268, 621] on span "Seleccionar" at bounding box center [1312, 629] width 199 height 24
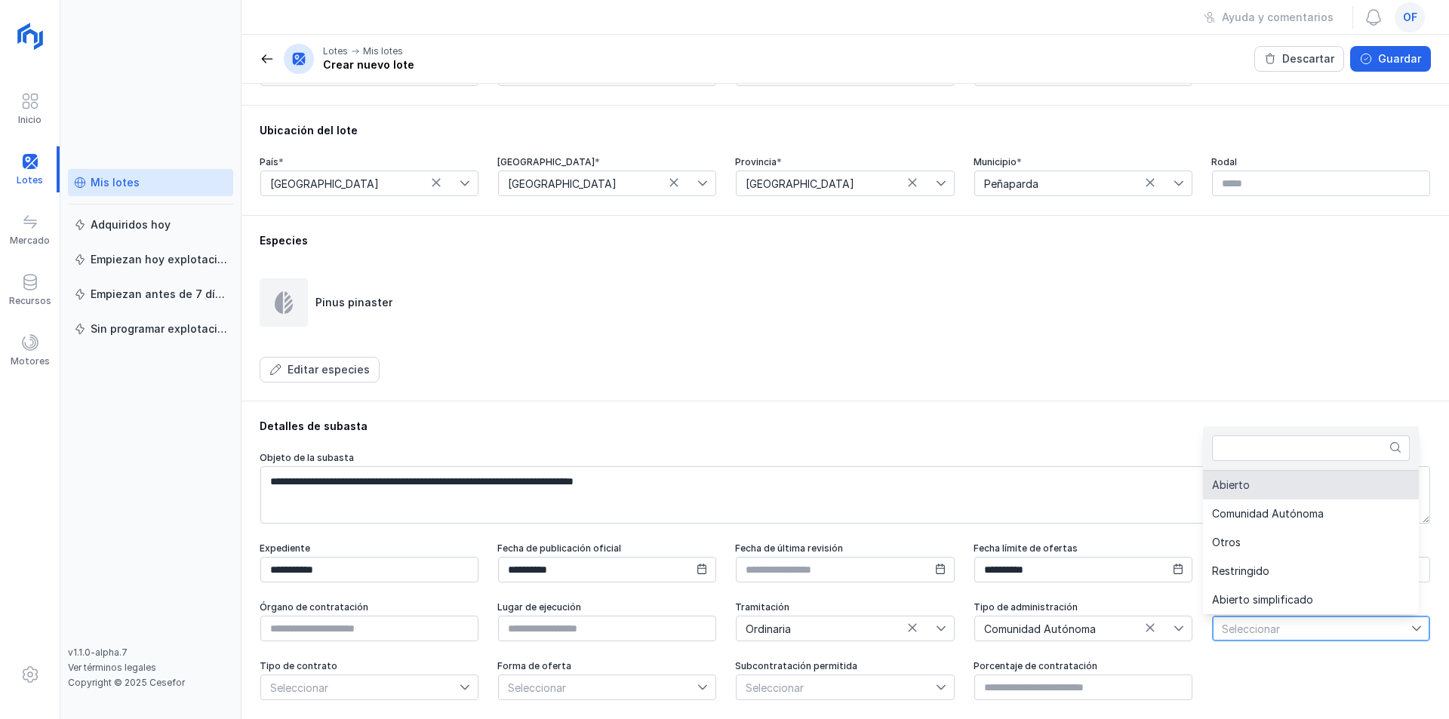
click at [1248, 492] on li "Abierto" at bounding box center [1311, 485] width 216 height 29
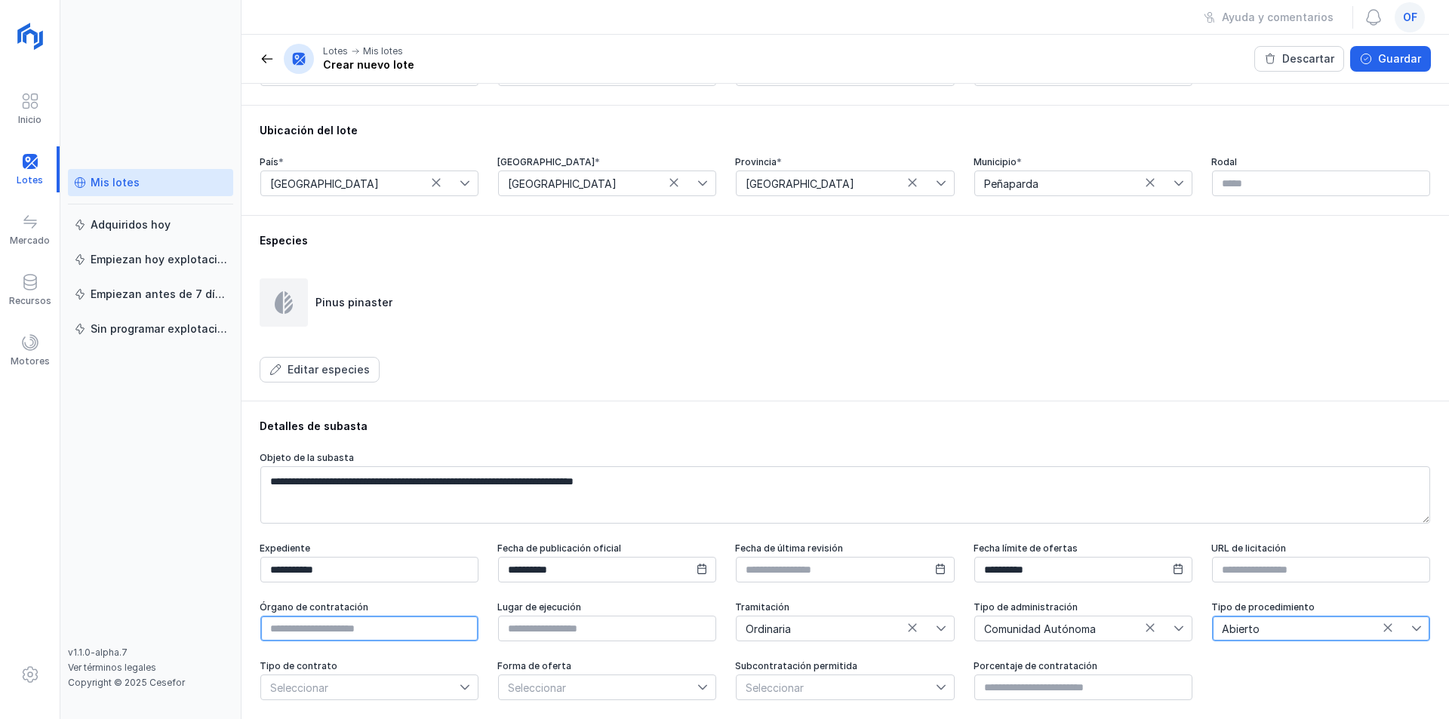
click at [377, 626] on input "text" at bounding box center [369, 629] width 218 height 26
click at [379, 694] on span "Seleccionar" at bounding box center [360, 688] width 199 height 24
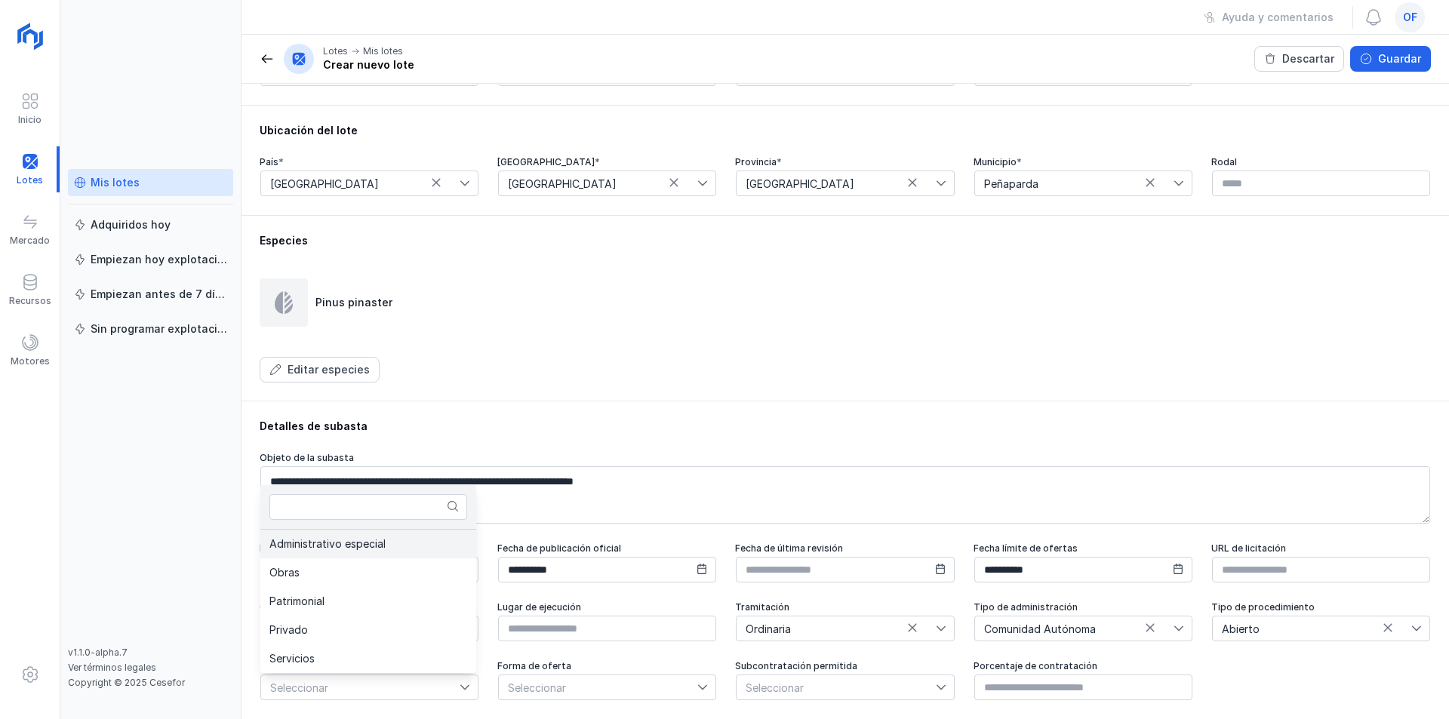
click at [359, 542] on span "Administrativo especial" at bounding box center [327, 544] width 116 height 11
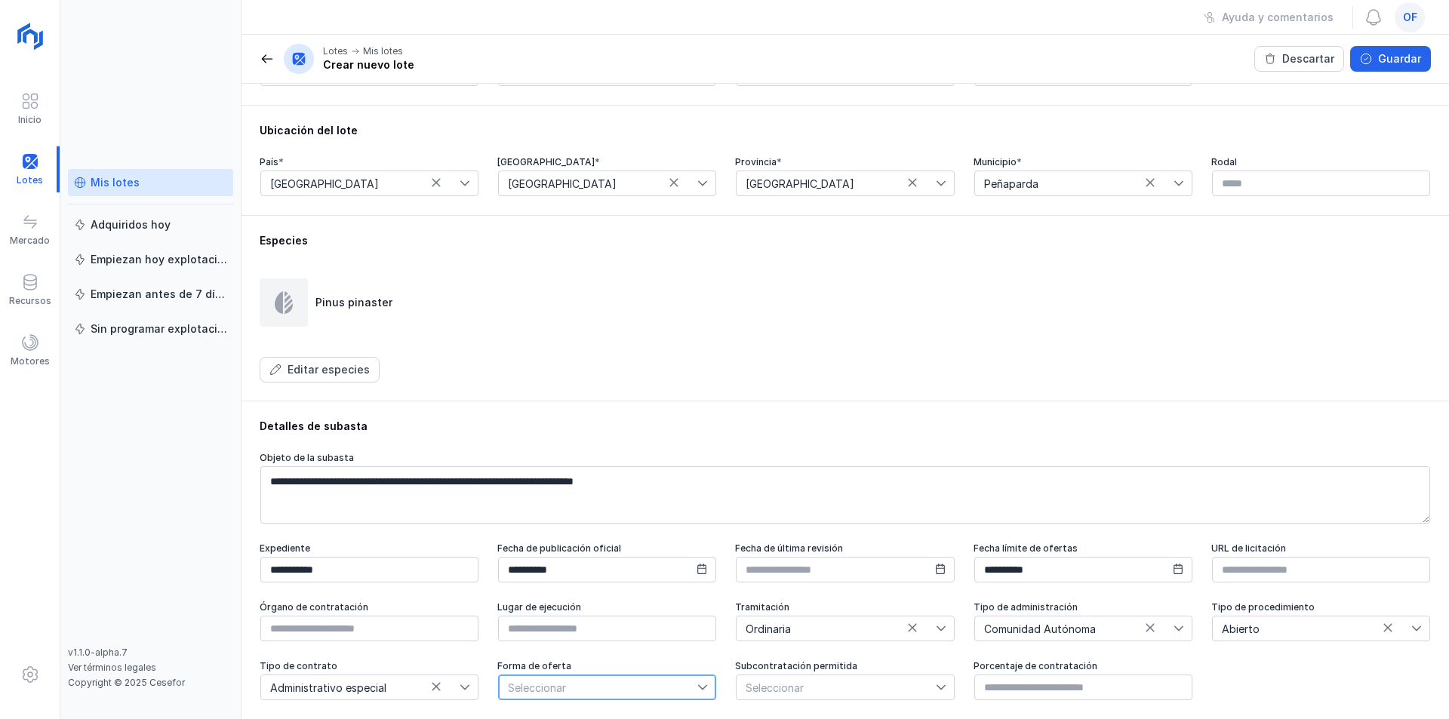
click at [585, 688] on span "Seleccionar" at bounding box center [598, 688] width 199 height 24
click at [550, 636] on span "Electrónica" at bounding box center [533, 630] width 56 height 11
click at [854, 689] on span "Seleccionar" at bounding box center [836, 688] width 199 height 24
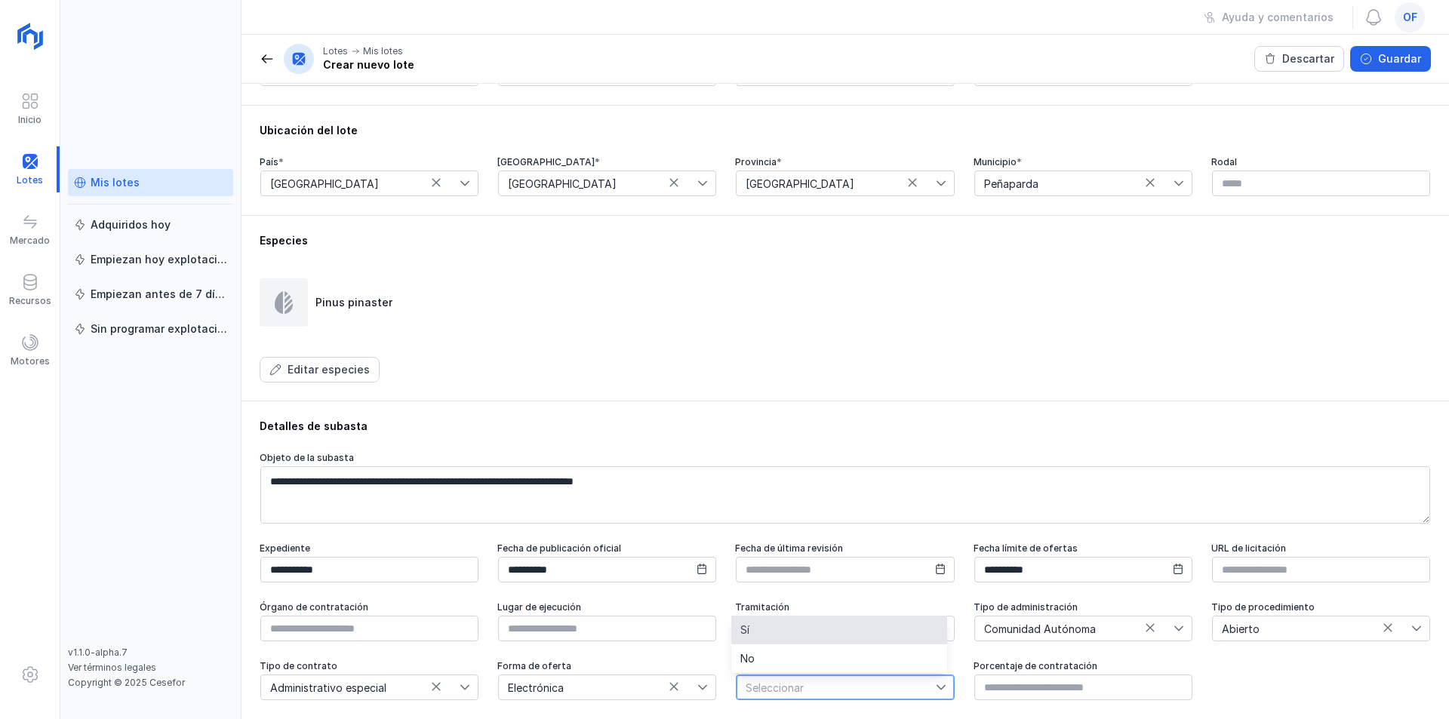
click at [759, 636] on li "Sí" at bounding box center [839, 630] width 216 height 29
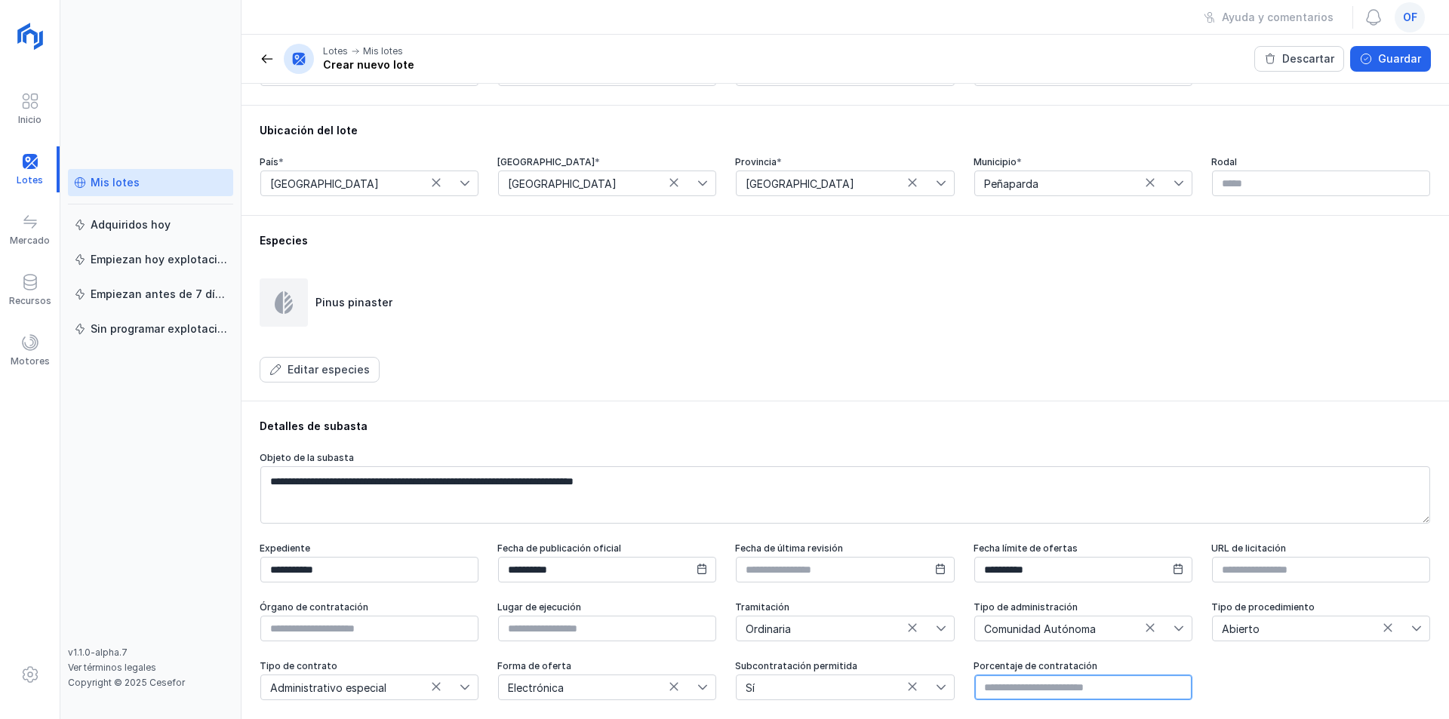
click at [1119, 688] on input "text" at bounding box center [1083, 688] width 218 height 26
type input "*****"
click at [367, 627] on input "text" at bounding box center [369, 629] width 218 height 26
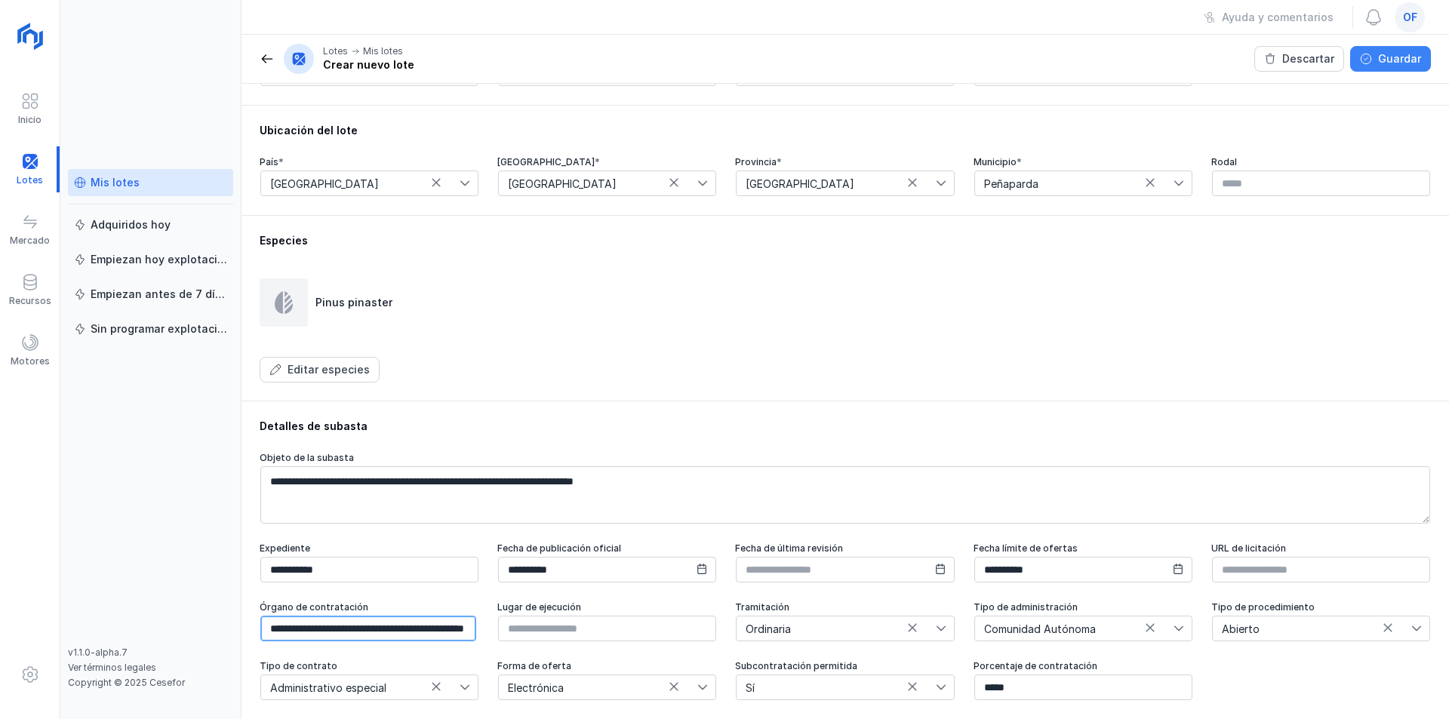
type input "**********"
click at [1383, 57] on div "Guardar" at bounding box center [1399, 58] width 43 height 15
click at [1381, 64] on div "Guardar" at bounding box center [1399, 58] width 43 height 15
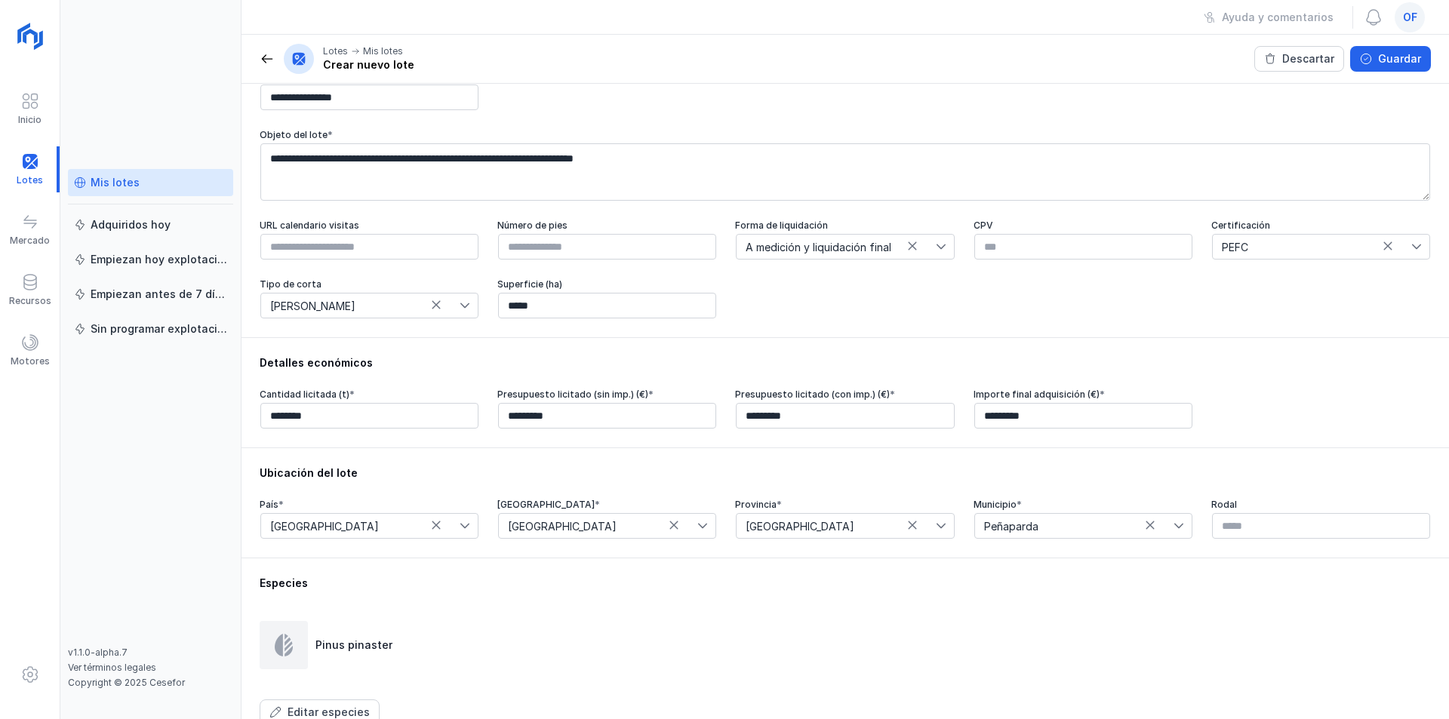
scroll to position [341, 0]
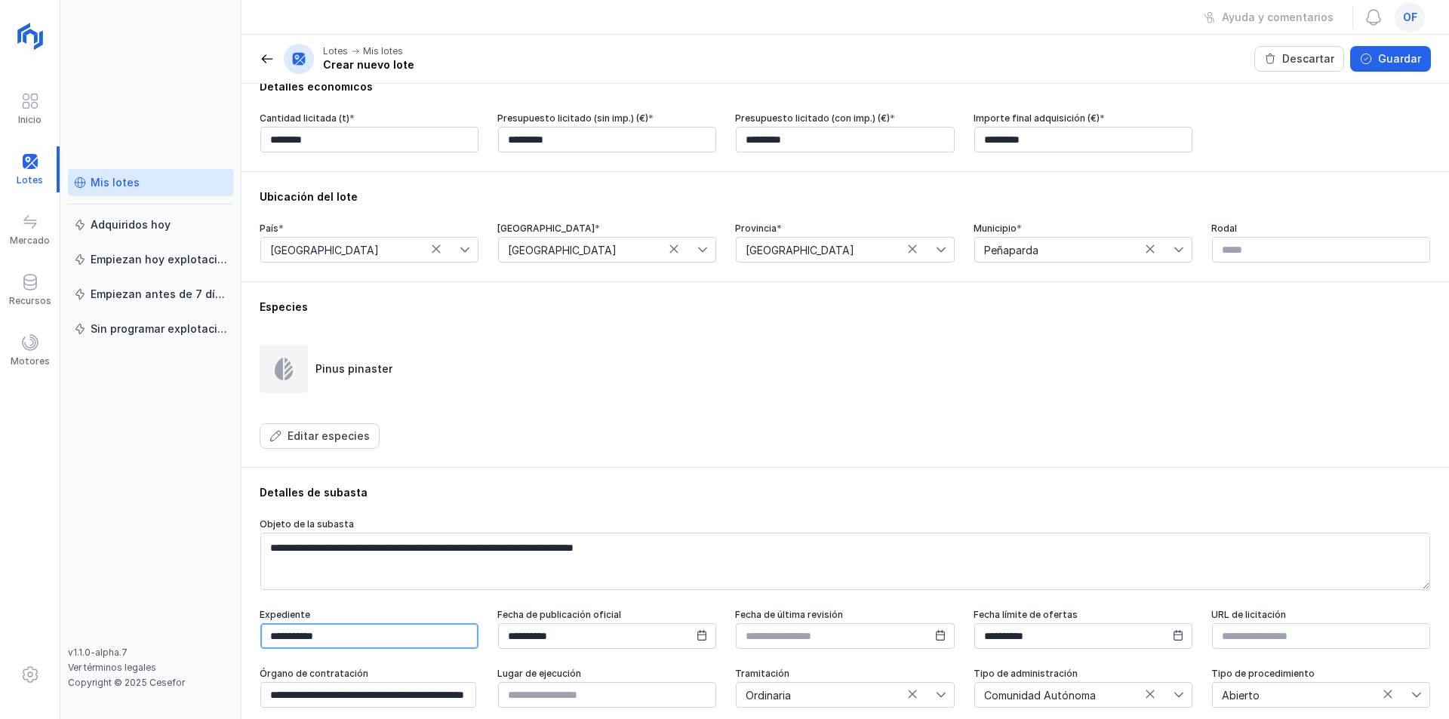
click at [311, 649] on input "**********" at bounding box center [369, 636] width 218 height 26
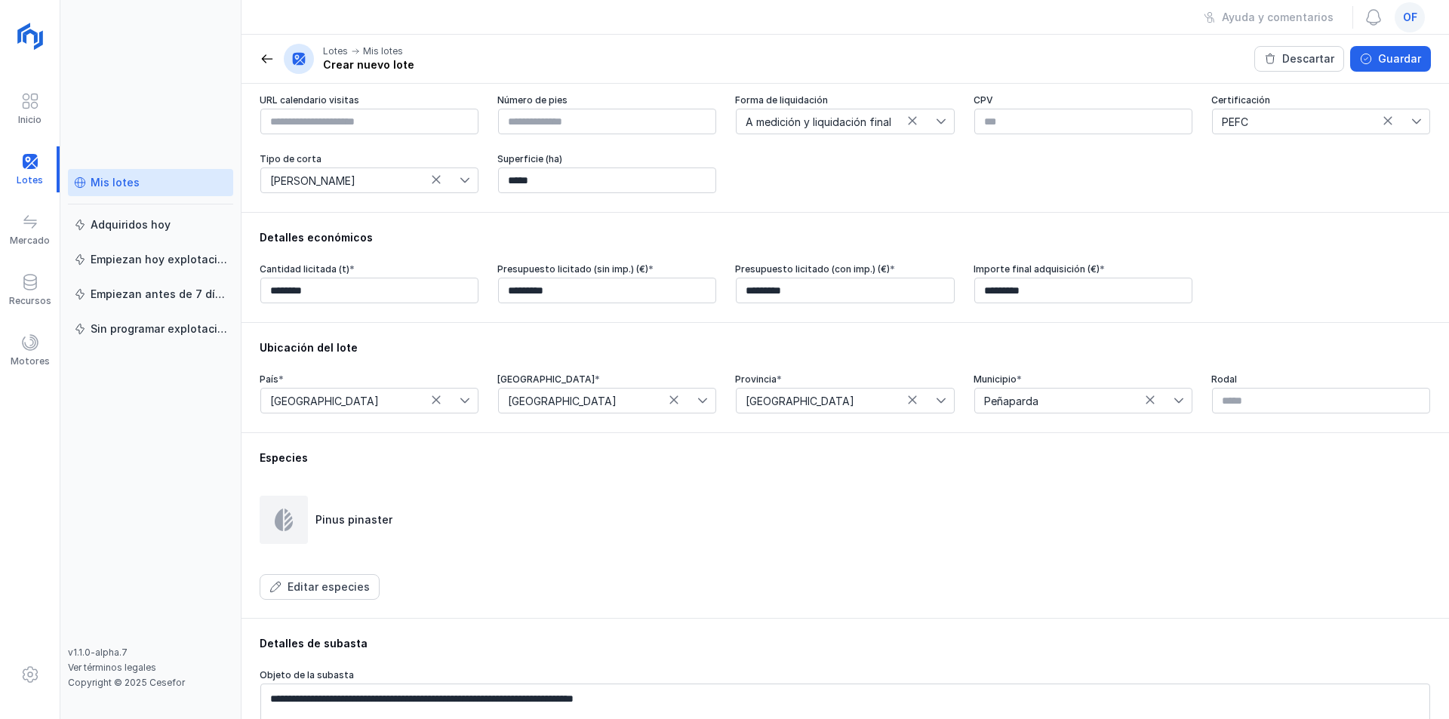
scroll to position [115, 0]
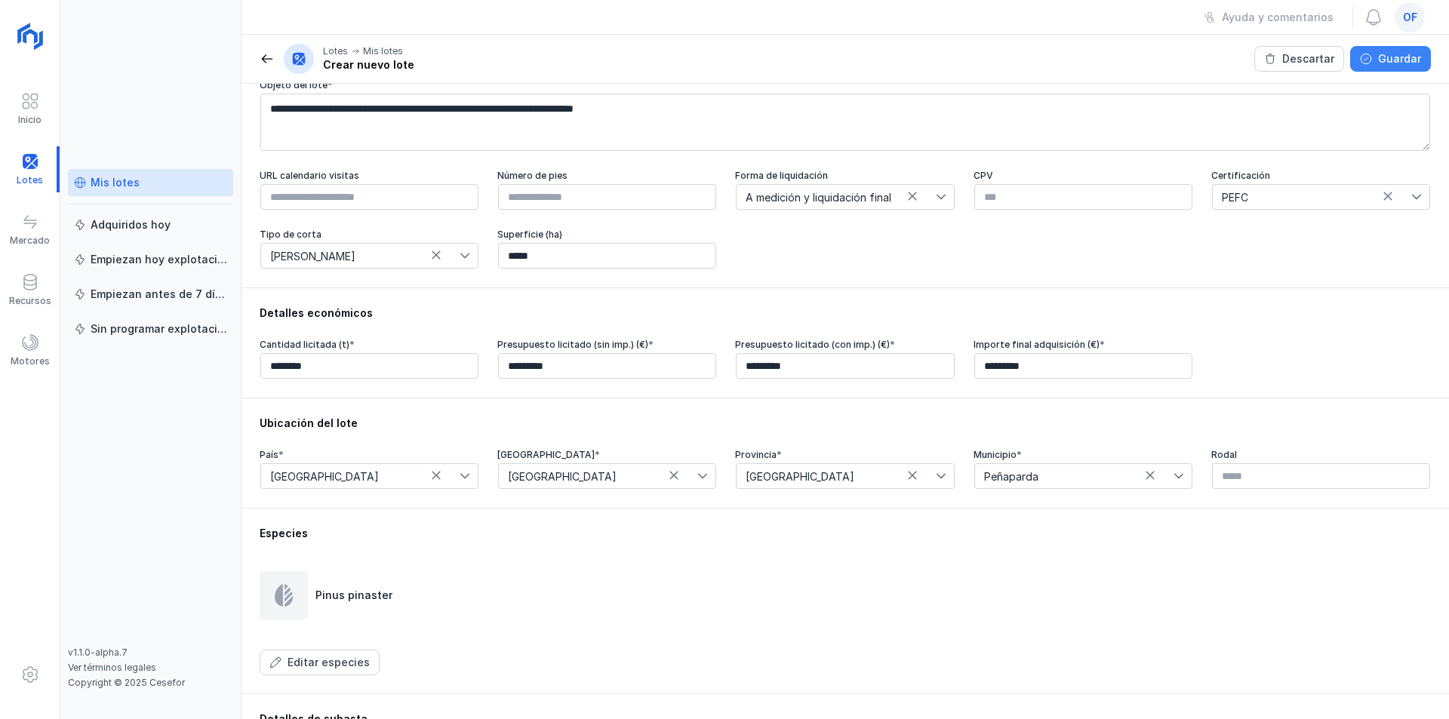
type input "**********"
click at [1393, 67] on button "Guardar" at bounding box center [1390, 59] width 81 height 26
click at [265, 54] on span at bounding box center [267, 58] width 15 height 15
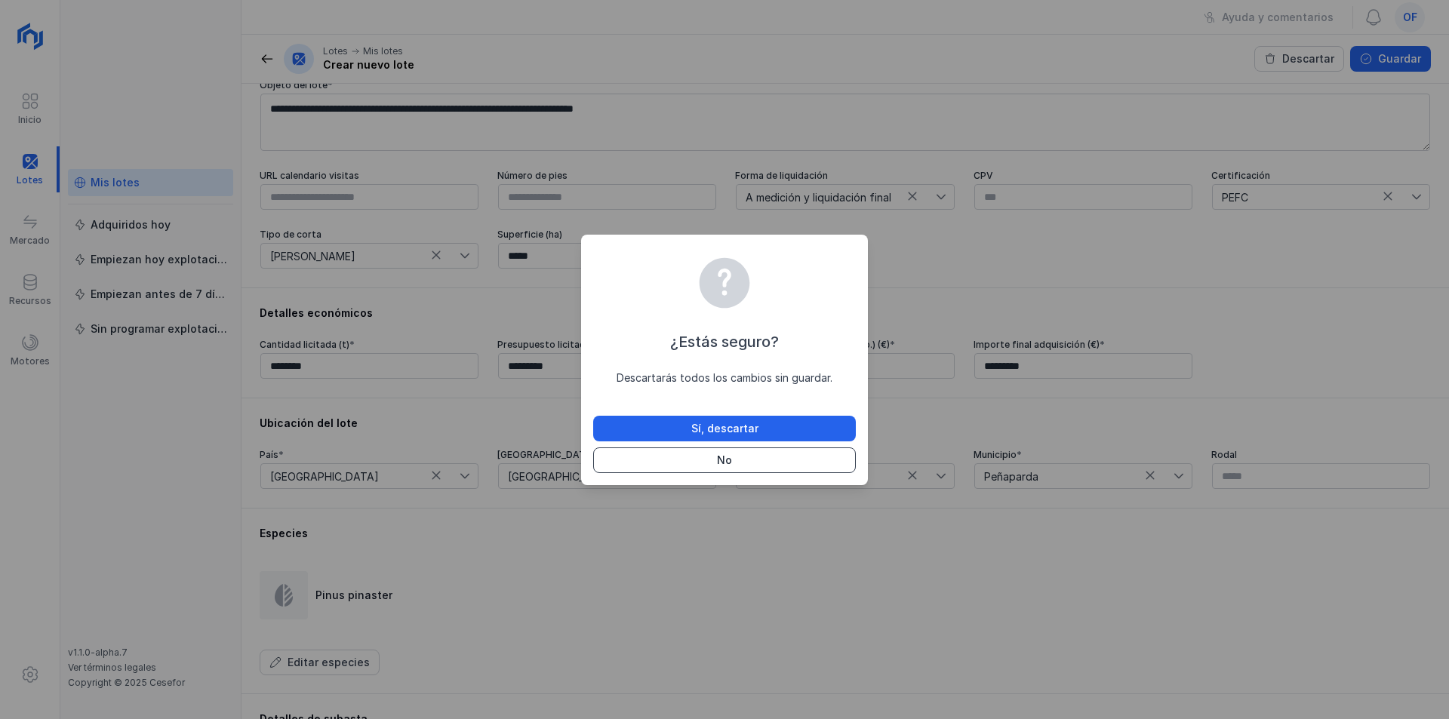
click at [716, 468] on button "No" at bounding box center [724, 461] width 263 height 26
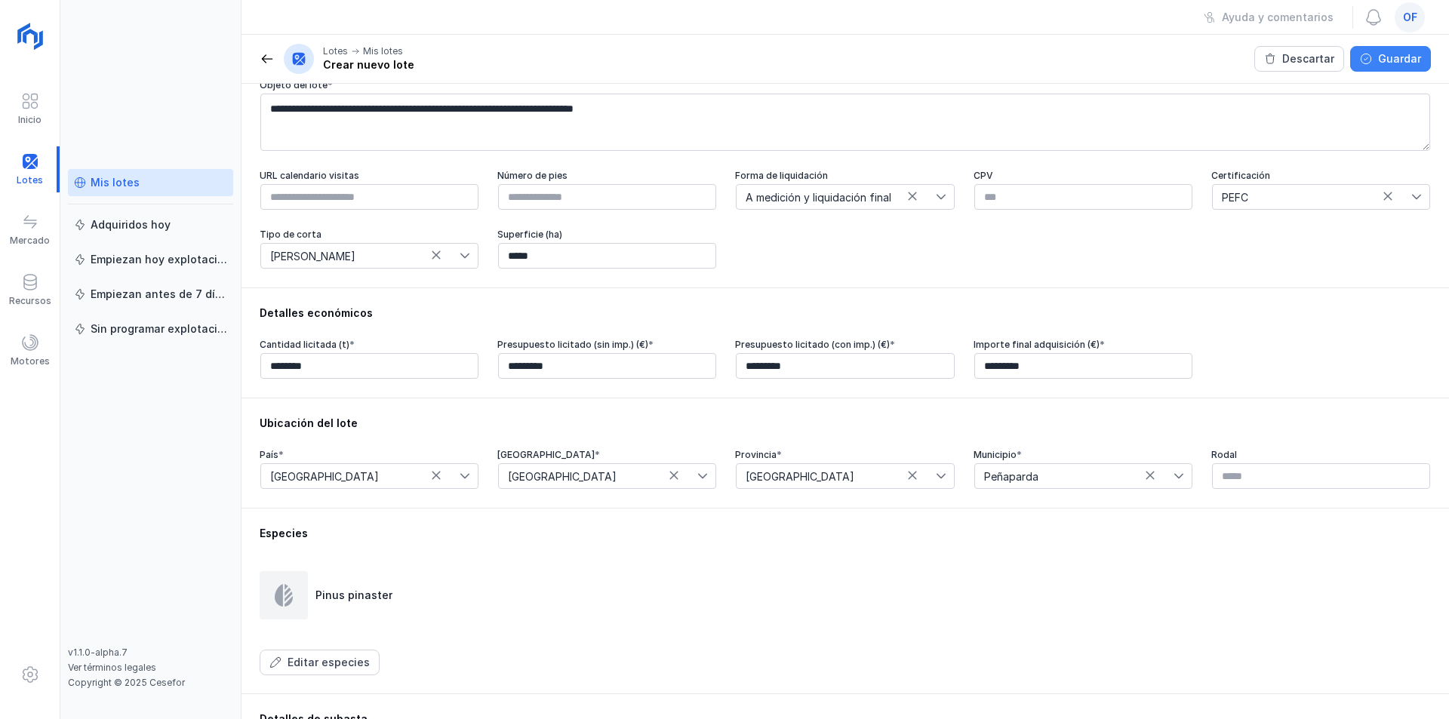
click at [1407, 64] on div "Guardar" at bounding box center [1399, 58] width 43 height 15
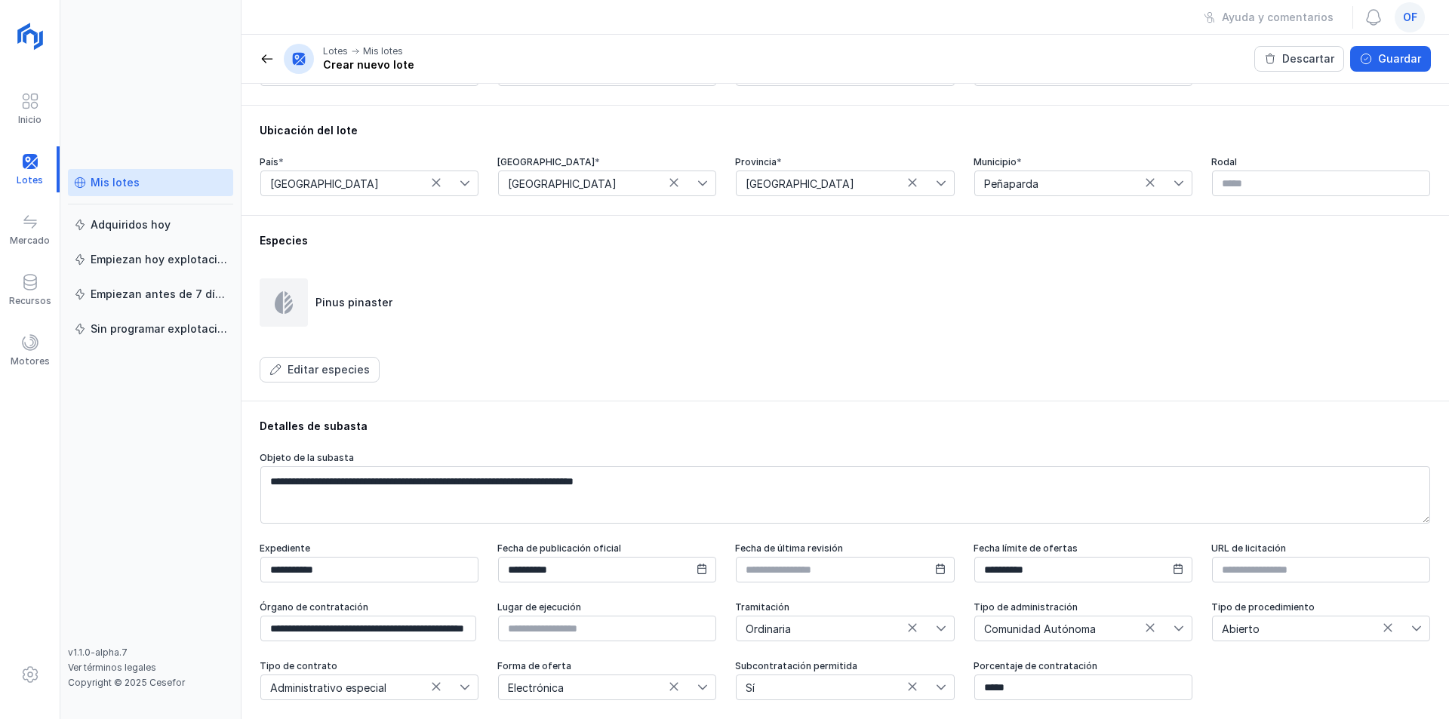
scroll to position [417, 0]
click at [667, 633] on input "text" at bounding box center [607, 629] width 218 height 26
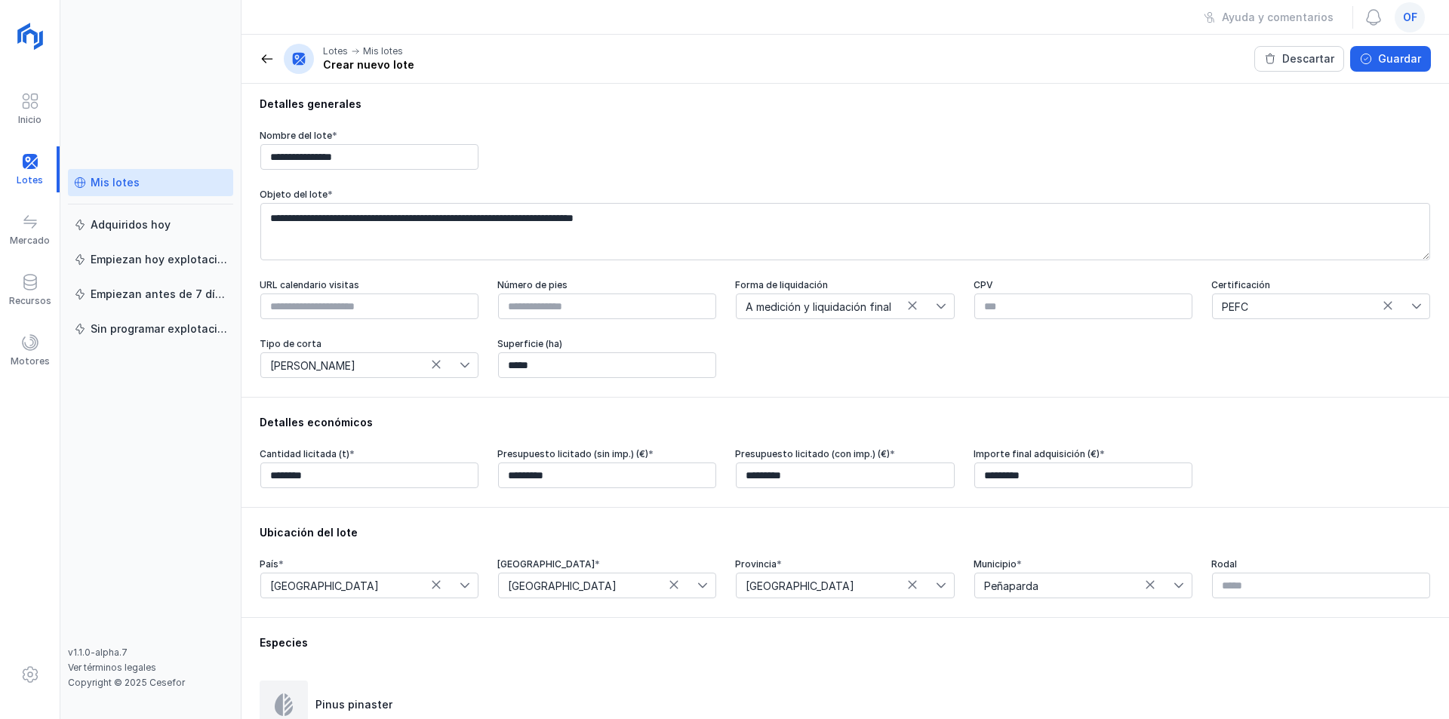
scroll to position [0, 0]
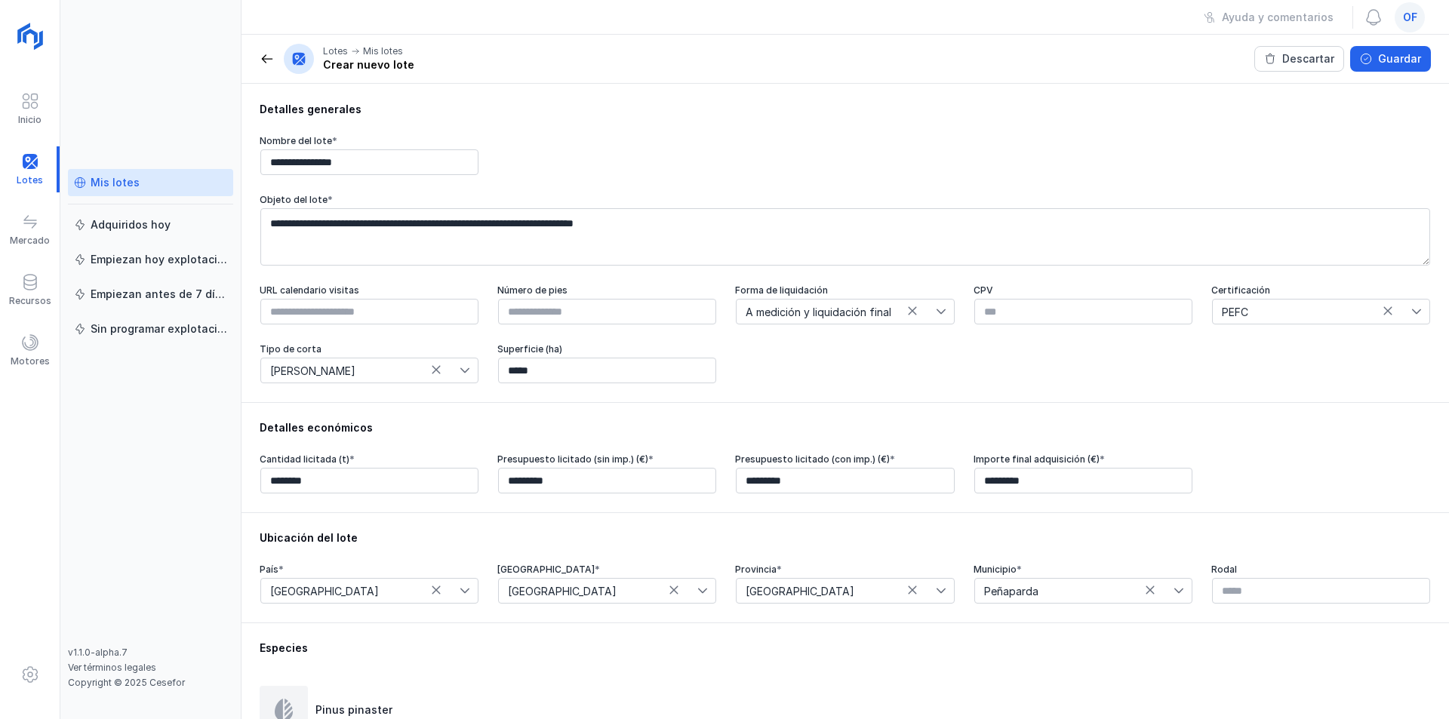
type input "**********"
click at [1004, 318] on input "text" at bounding box center [1083, 312] width 218 height 26
type input "********"
click at [1375, 51] on button "Guardar" at bounding box center [1390, 59] width 81 height 26
click at [1249, 18] on div "Ayuda y comentarios" at bounding box center [1278, 17] width 112 height 15
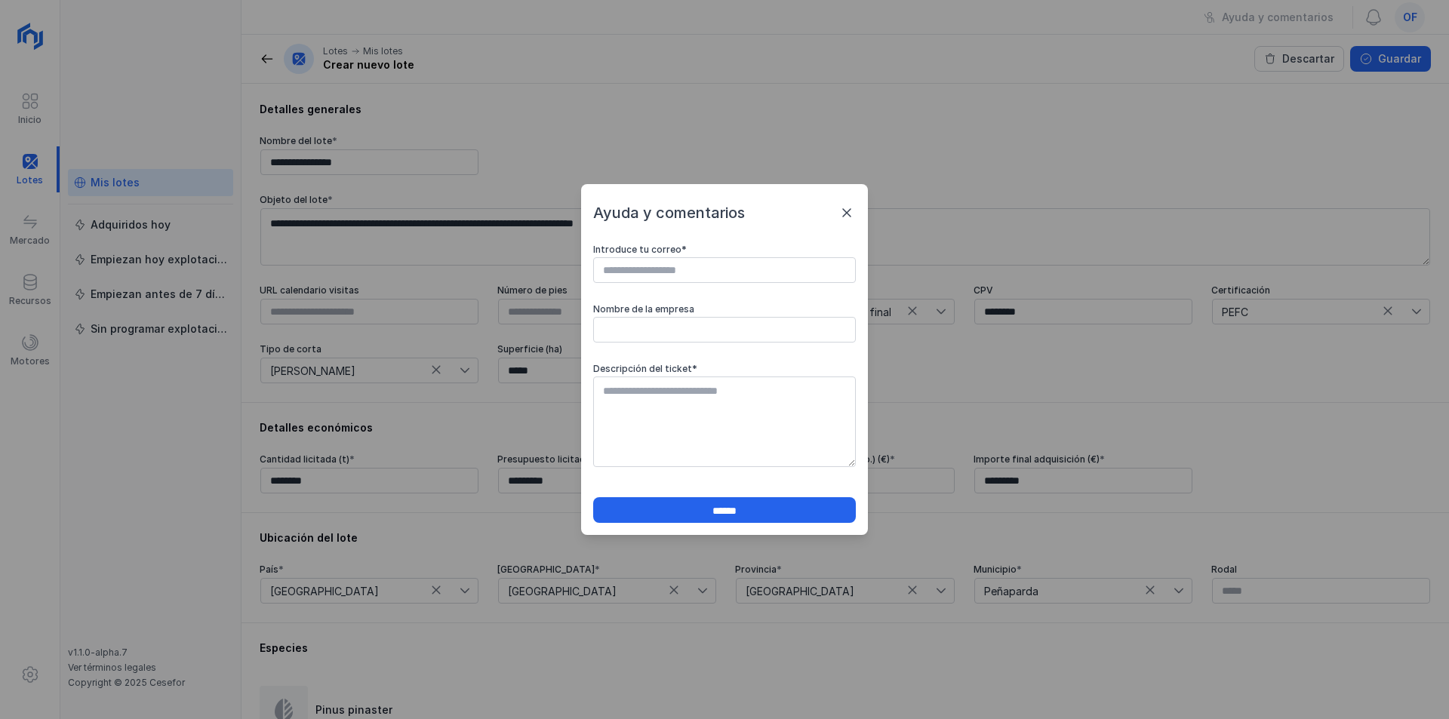
click at [851, 214] on span at bounding box center [847, 213] width 18 height 18
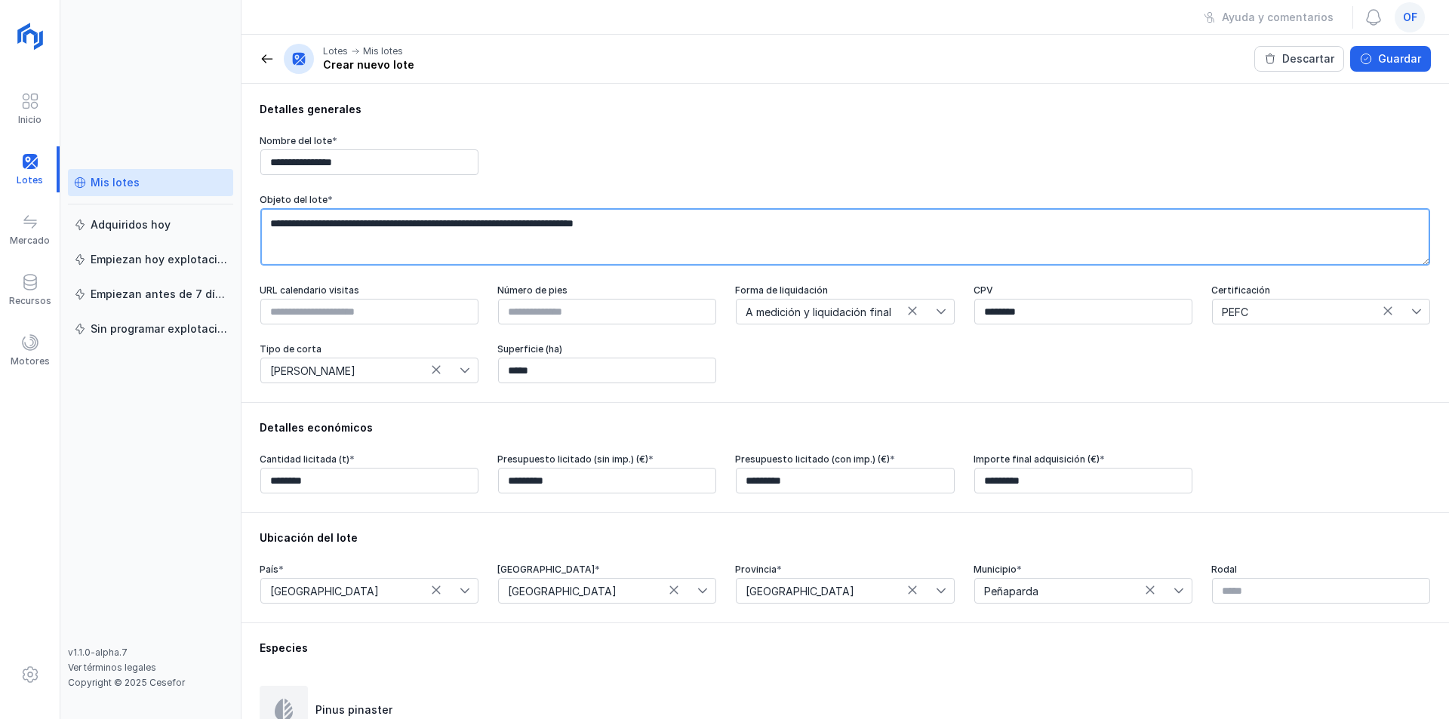
click at [369, 228] on textarea "**********" at bounding box center [845, 236] width 1170 height 57
type textarea "**********"
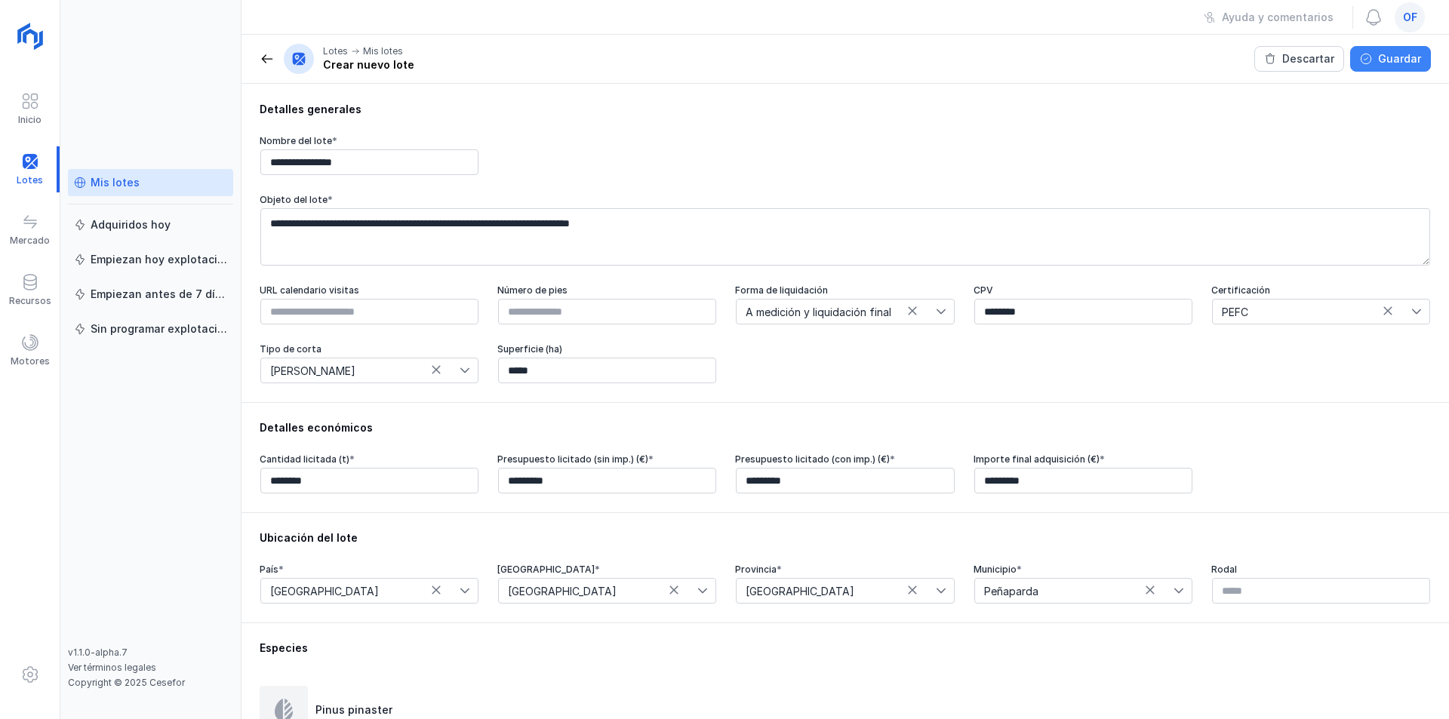
click at [1376, 55] on button "Guardar" at bounding box center [1390, 59] width 81 height 26
click at [26, 164] on div at bounding box center [30, 169] width 60 height 46
click at [1412, 18] on span "of" at bounding box center [1410, 17] width 14 height 15
click at [974, 131] on div "**********" at bounding box center [846, 243] width 1208 height 319
click at [262, 55] on span at bounding box center [267, 58] width 15 height 15
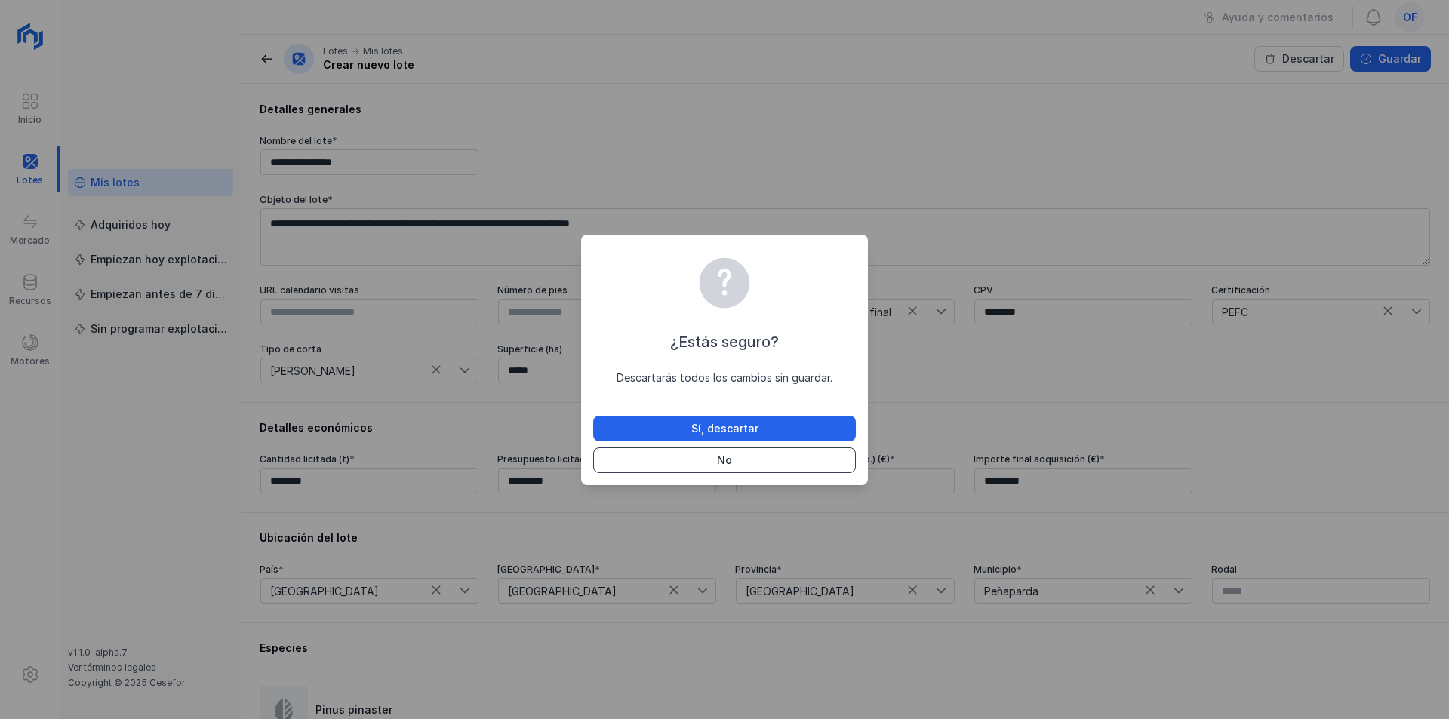
click at [724, 461] on div "No" at bounding box center [724, 460] width 15 height 15
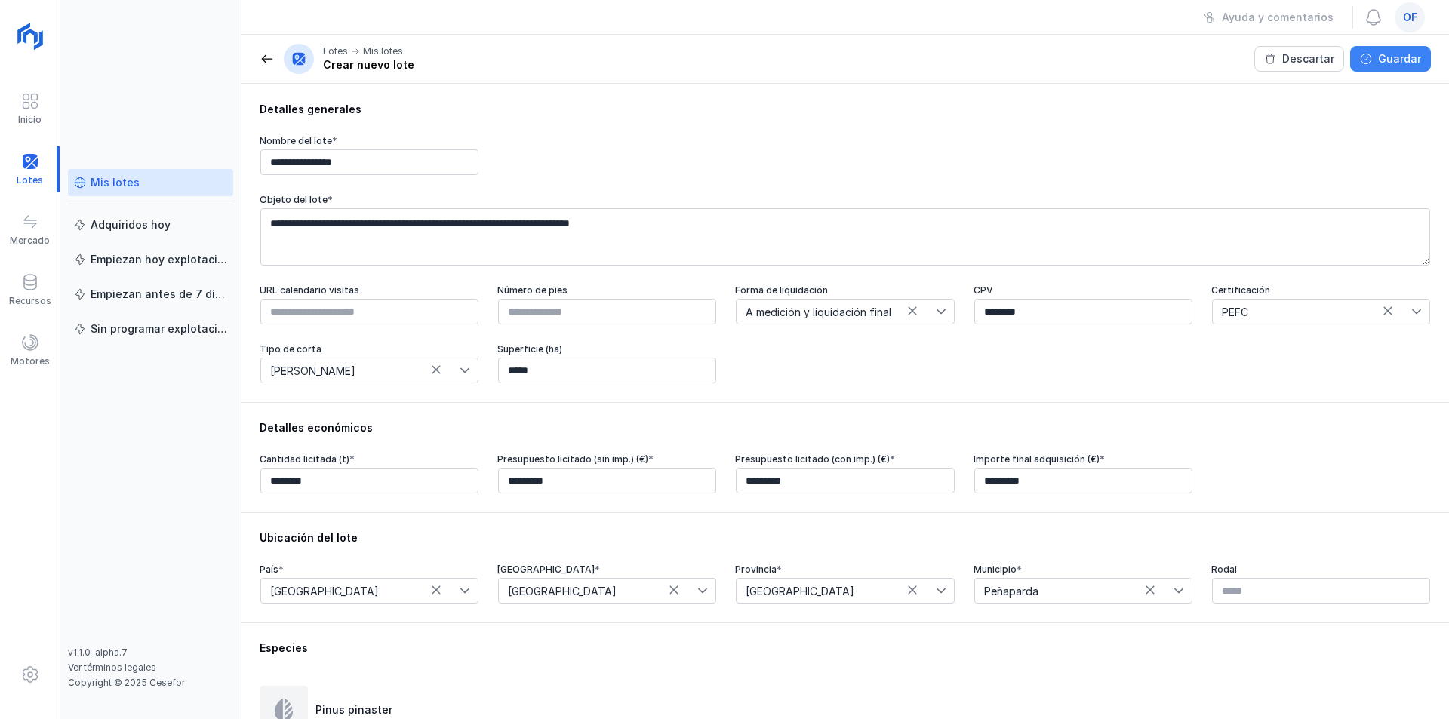
click at [1394, 63] on div "Guardar" at bounding box center [1399, 58] width 43 height 15
click at [1367, 56] on span "Guardar" at bounding box center [1366, 59] width 12 height 12
click at [1366, 57] on span "Guardar" at bounding box center [1366, 59] width 12 height 12
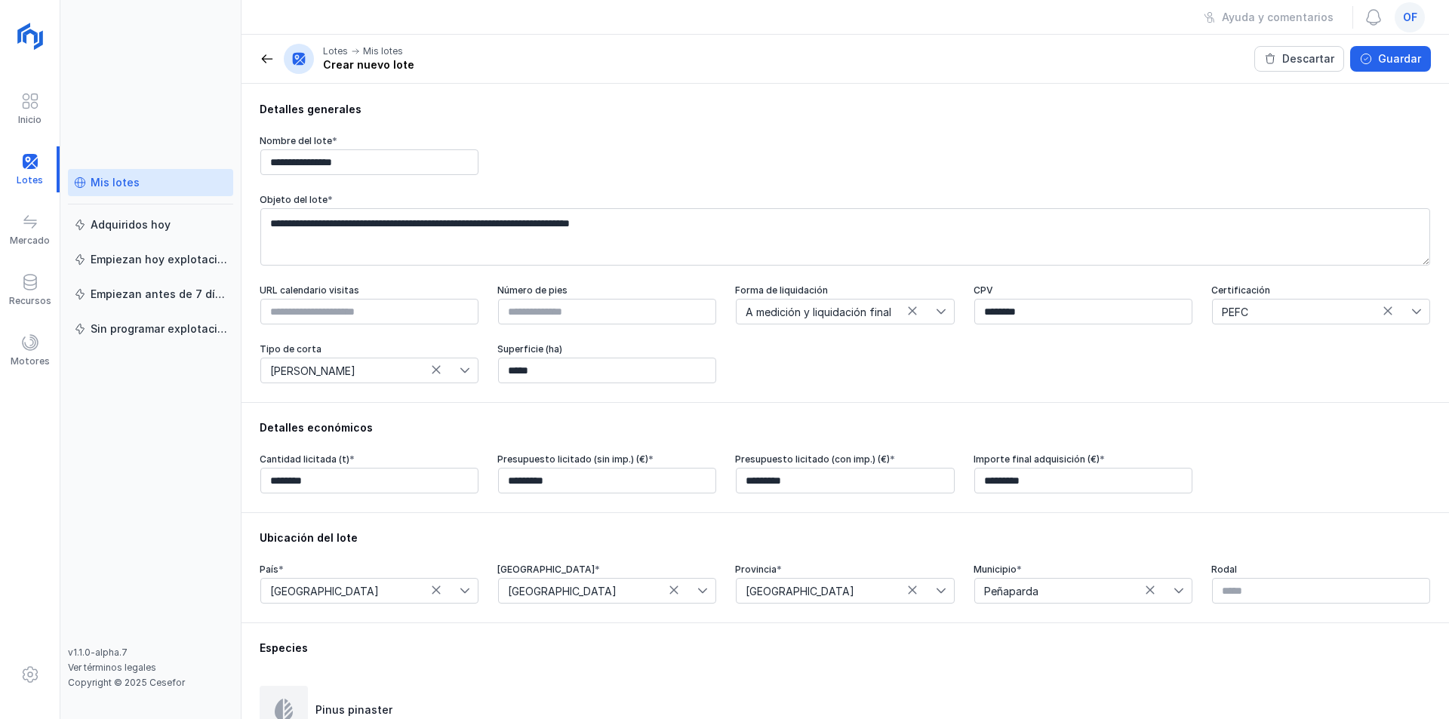
click at [389, 63] on div "Crear nuevo lote" at bounding box center [368, 64] width 91 height 15
click at [1399, 56] on div "Guardar" at bounding box center [1399, 58] width 43 height 15
click at [1304, 61] on div "Descartar" at bounding box center [1308, 58] width 52 height 15
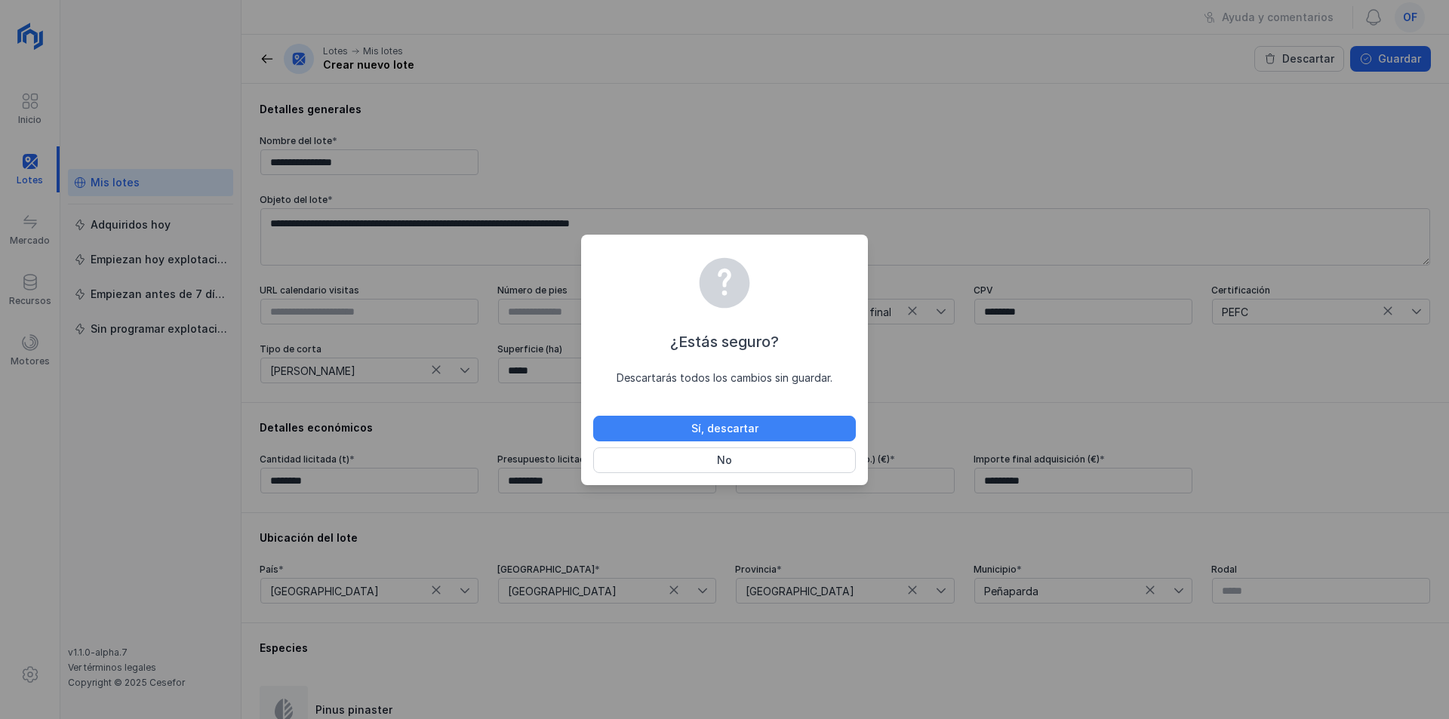
click at [731, 418] on button "Sí, descartar" at bounding box center [724, 429] width 263 height 26
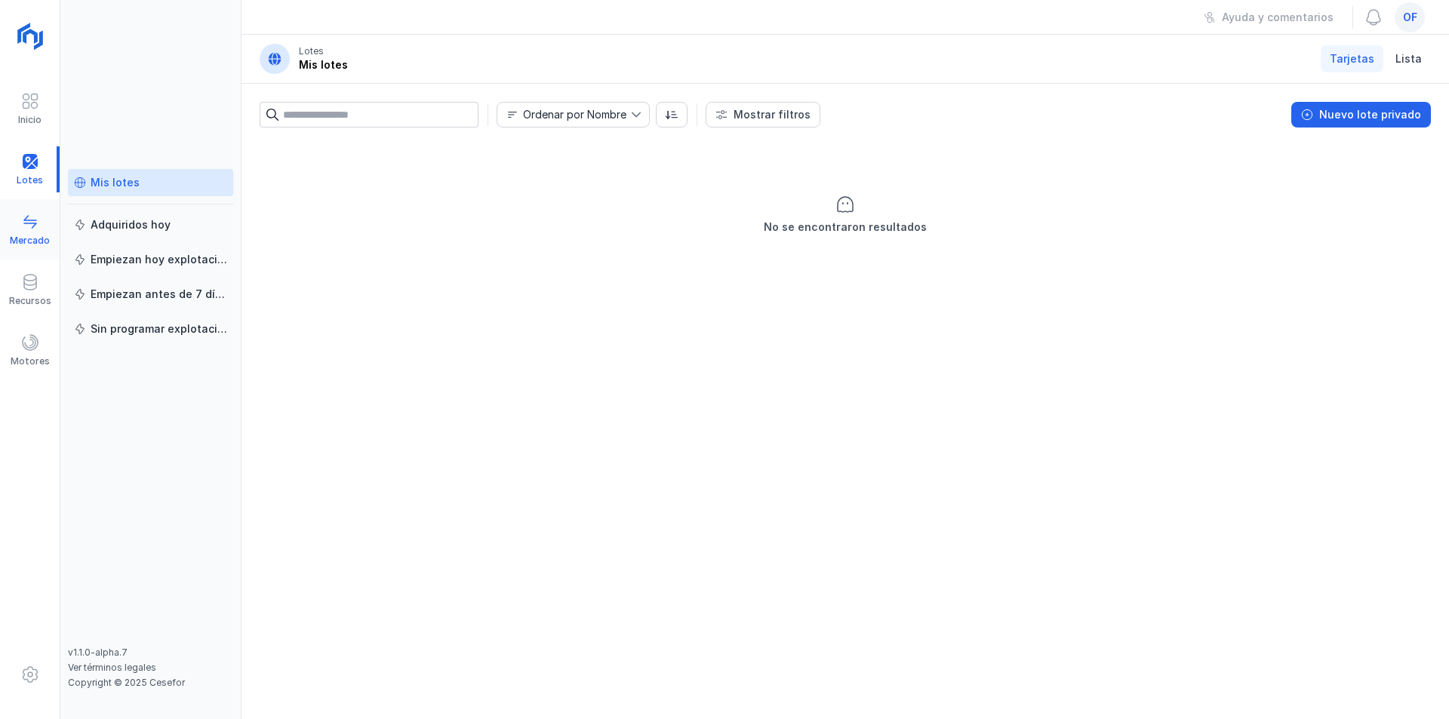
click at [27, 223] on span at bounding box center [30, 222] width 18 height 18
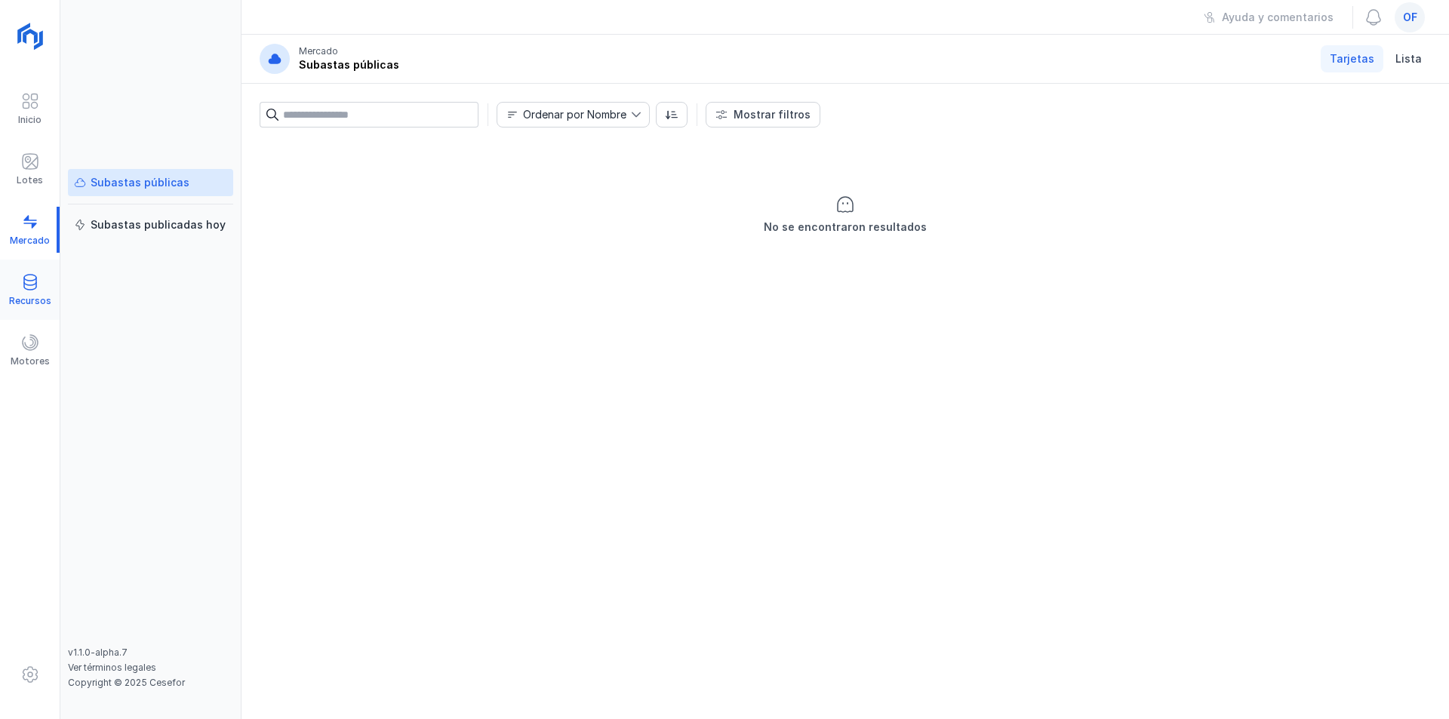
click at [30, 282] on span at bounding box center [30, 282] width 18 height 18
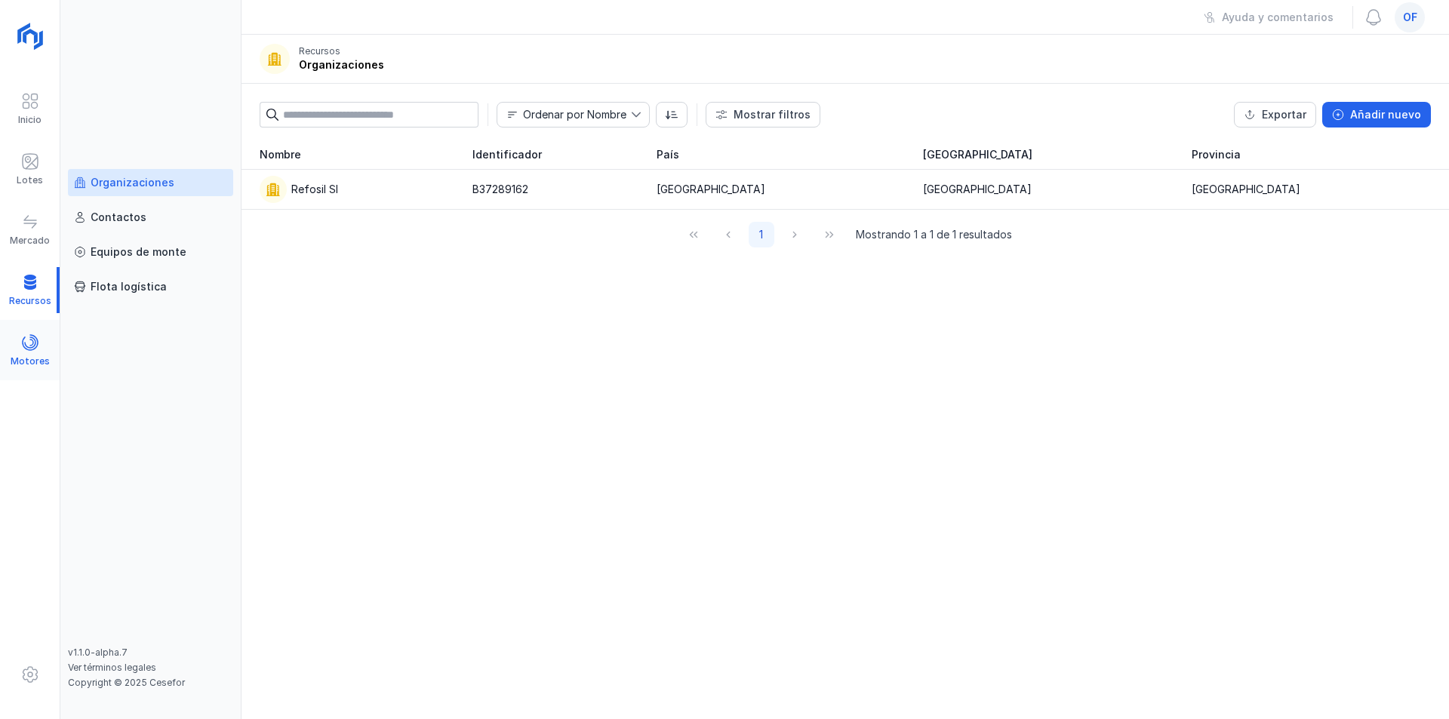
click at [22, 346] on span at bounding box center [30, 343] width 18 height 18
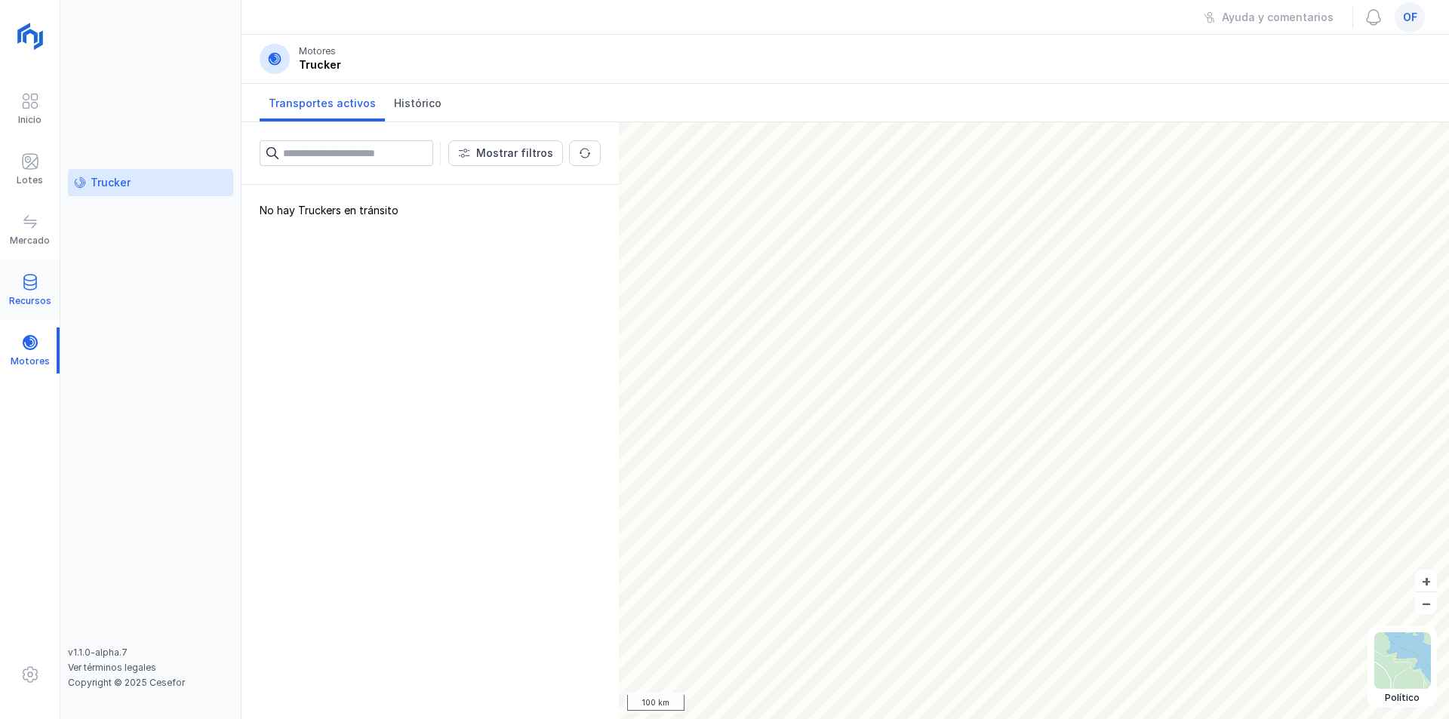
click at [18, 271] on div "Recursos" at bounding box center [30, 290] width 60 height 46
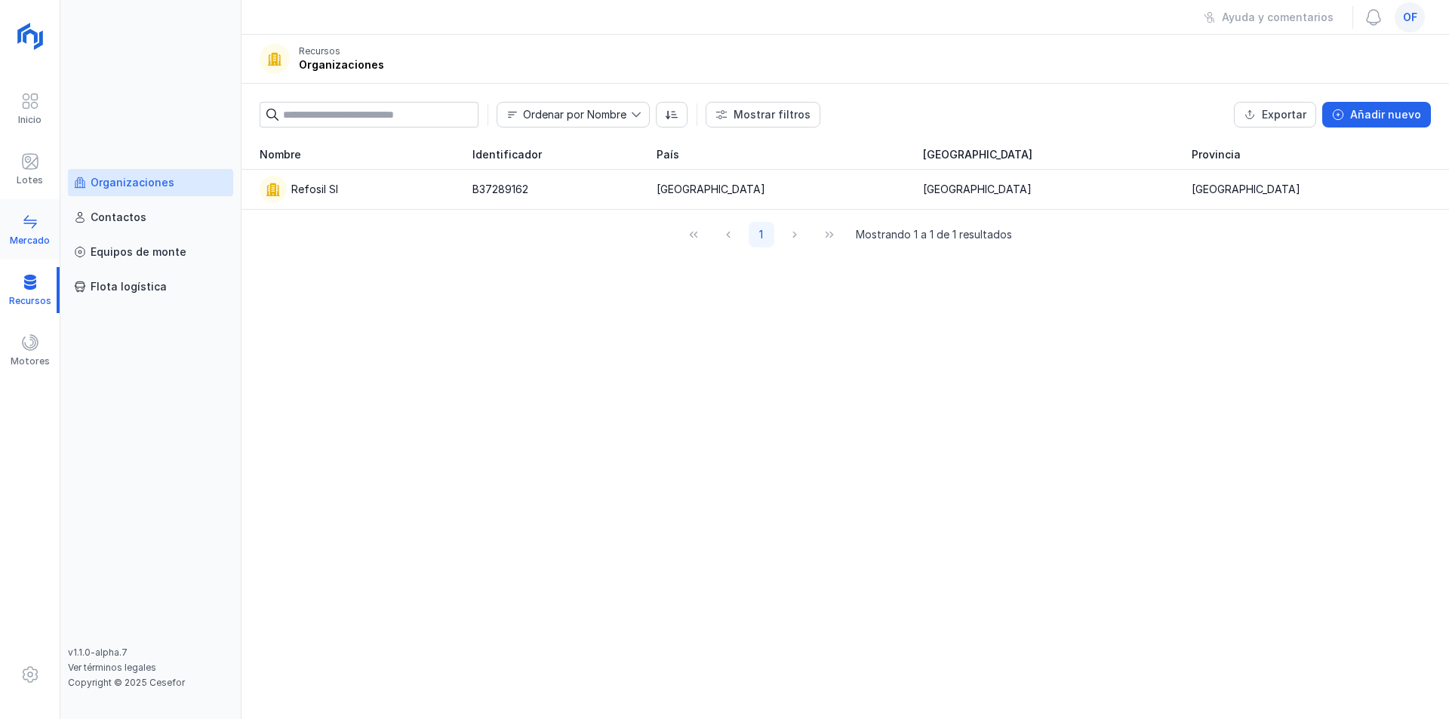
click at [34, 223] on span at bounding box center [30, 222] width 18 height 18
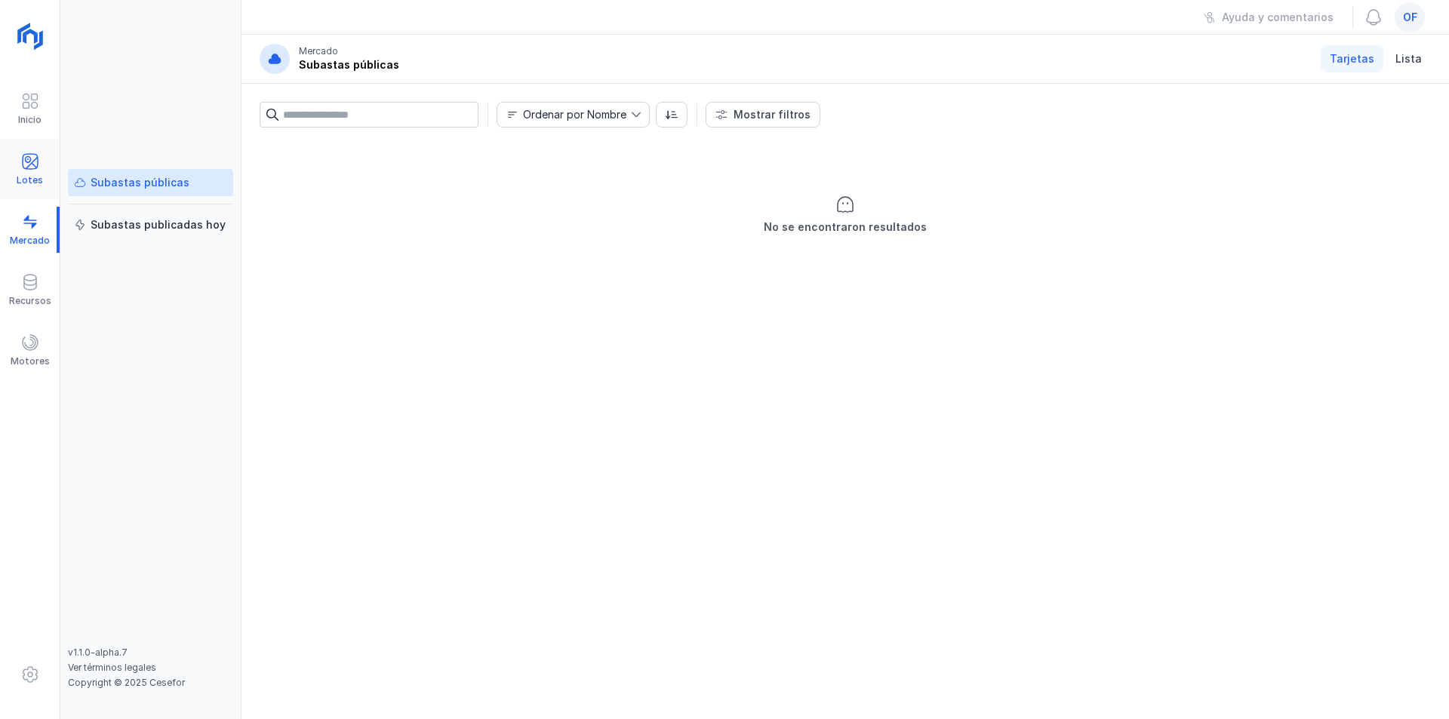
click at [29, 171] on div at bounding box center [30, 163] width 18 height 22
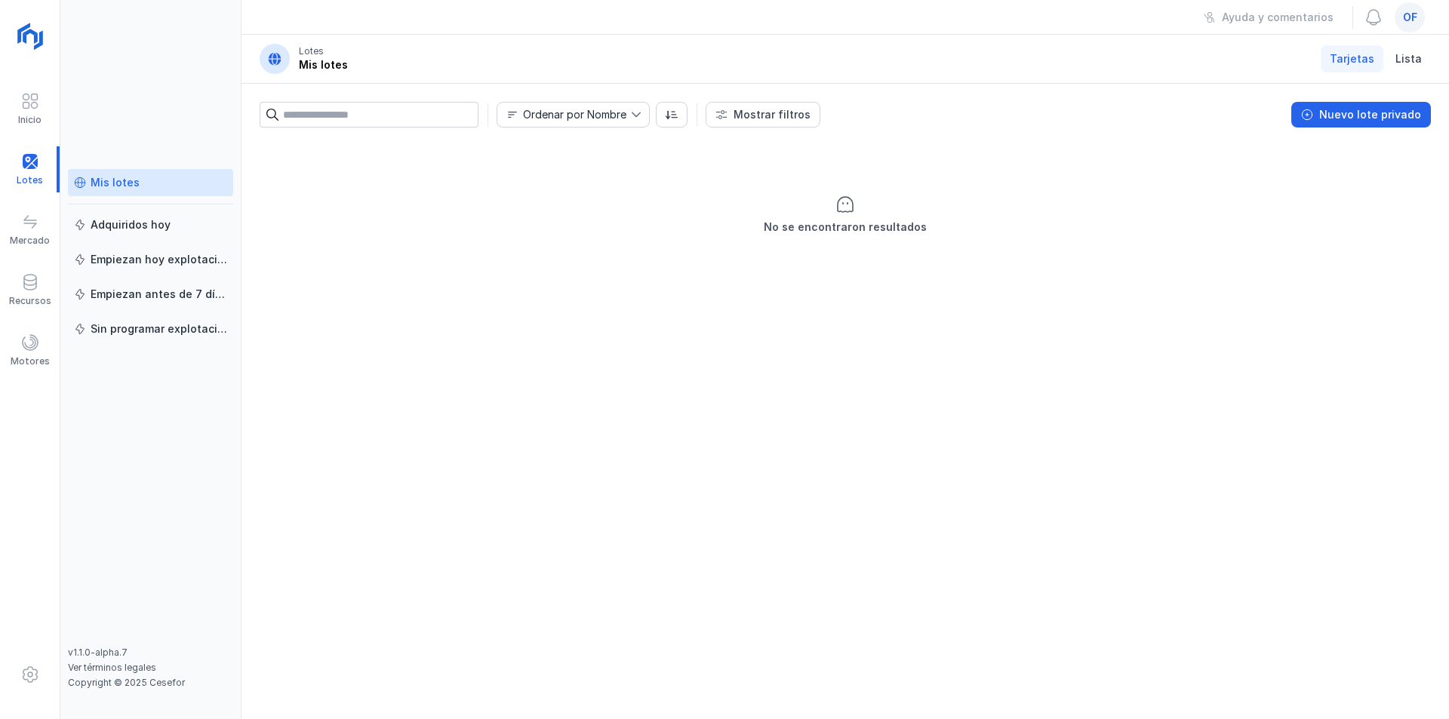
click at [114, 182] on div "Mis lotes" at bounding box center [115, 182] width 49 height 15
click at [1335, 106] on button "Nuevo lote privado" at bounding box center [1361, 115] width 140 height 26
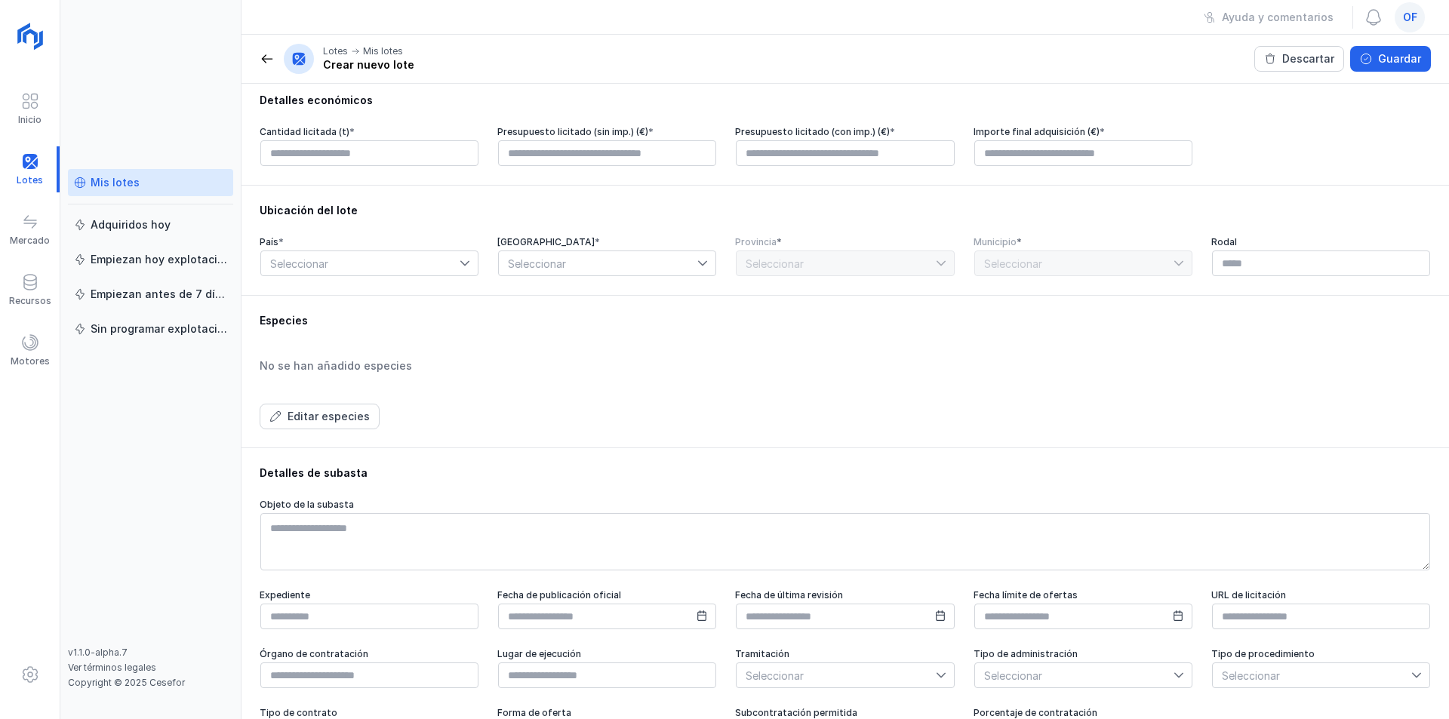
scroll to position [383, 0]
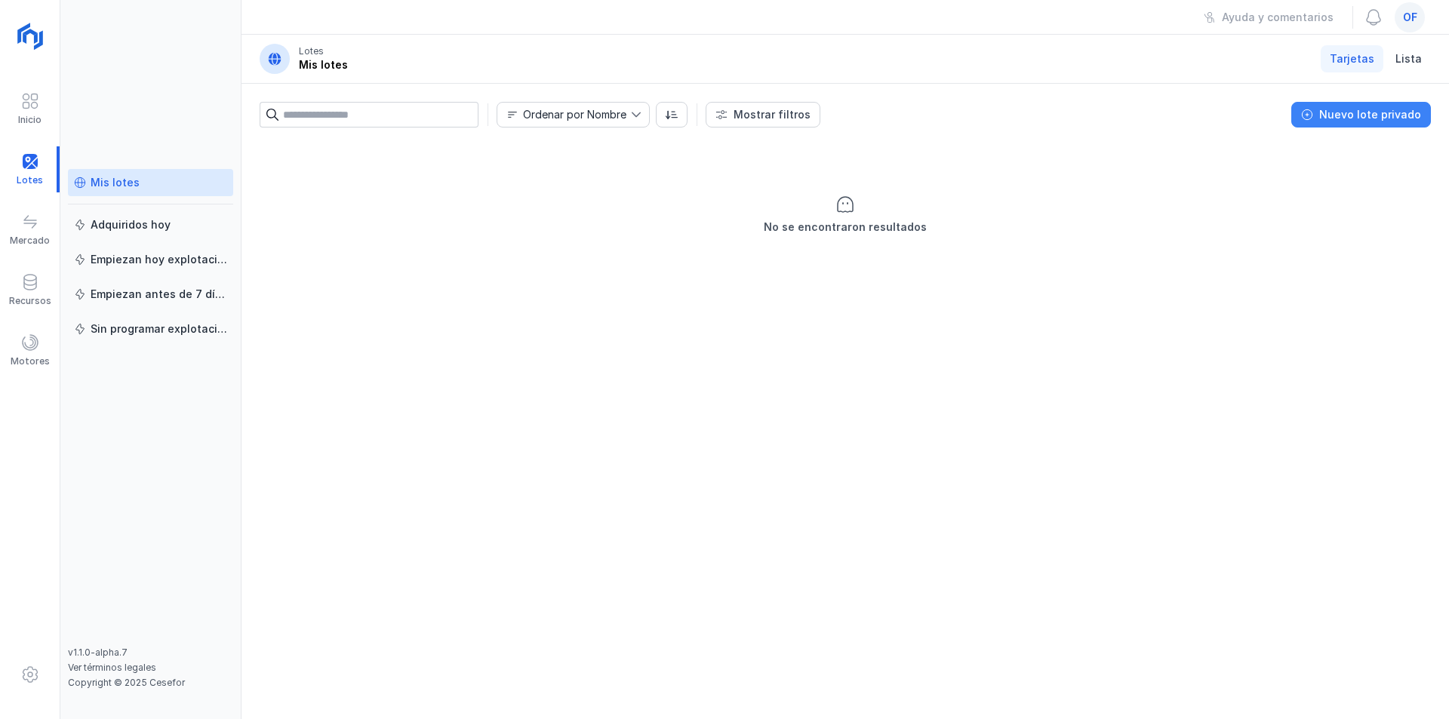
click at [1359, 118] on div "Nuevo lote privado" at bounding box center [1370, 114] width 102 height 15
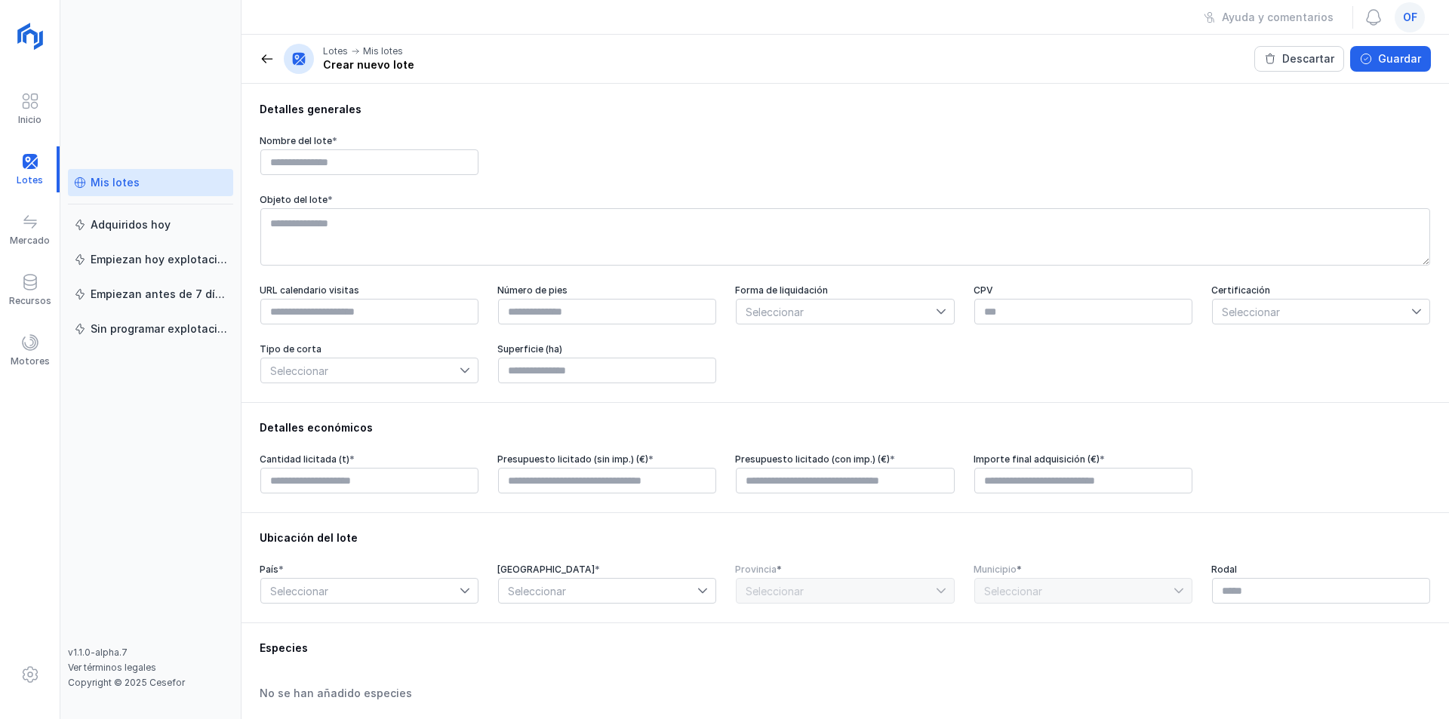
click at [1403, 16] on span "of" at bounding box center [1410, 17] width 14 height 15
click at [1368, 20] on span at bounding box center [1374, 17] width 18 height 18
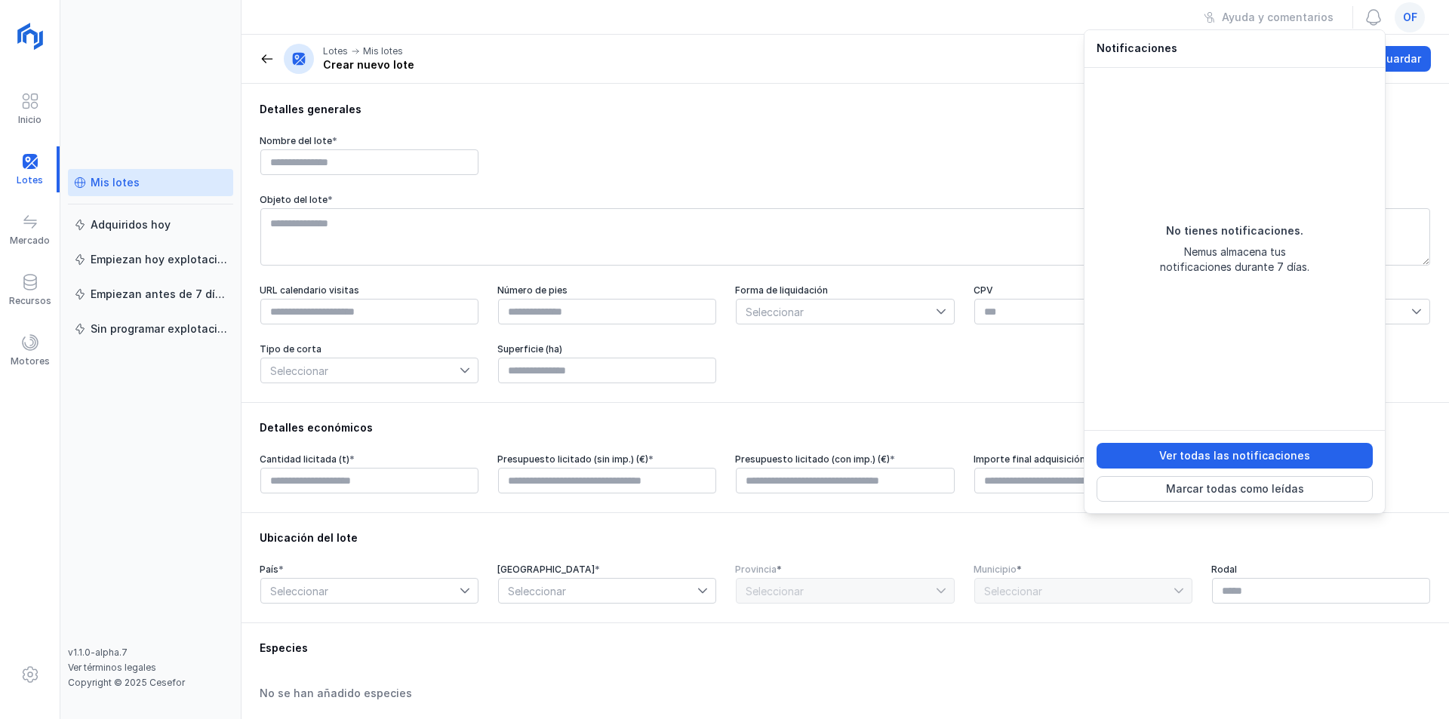
click at [953, 15] on div "Ayuda y comentarios of" at bounding box center [846, 17] width 1208 height 35
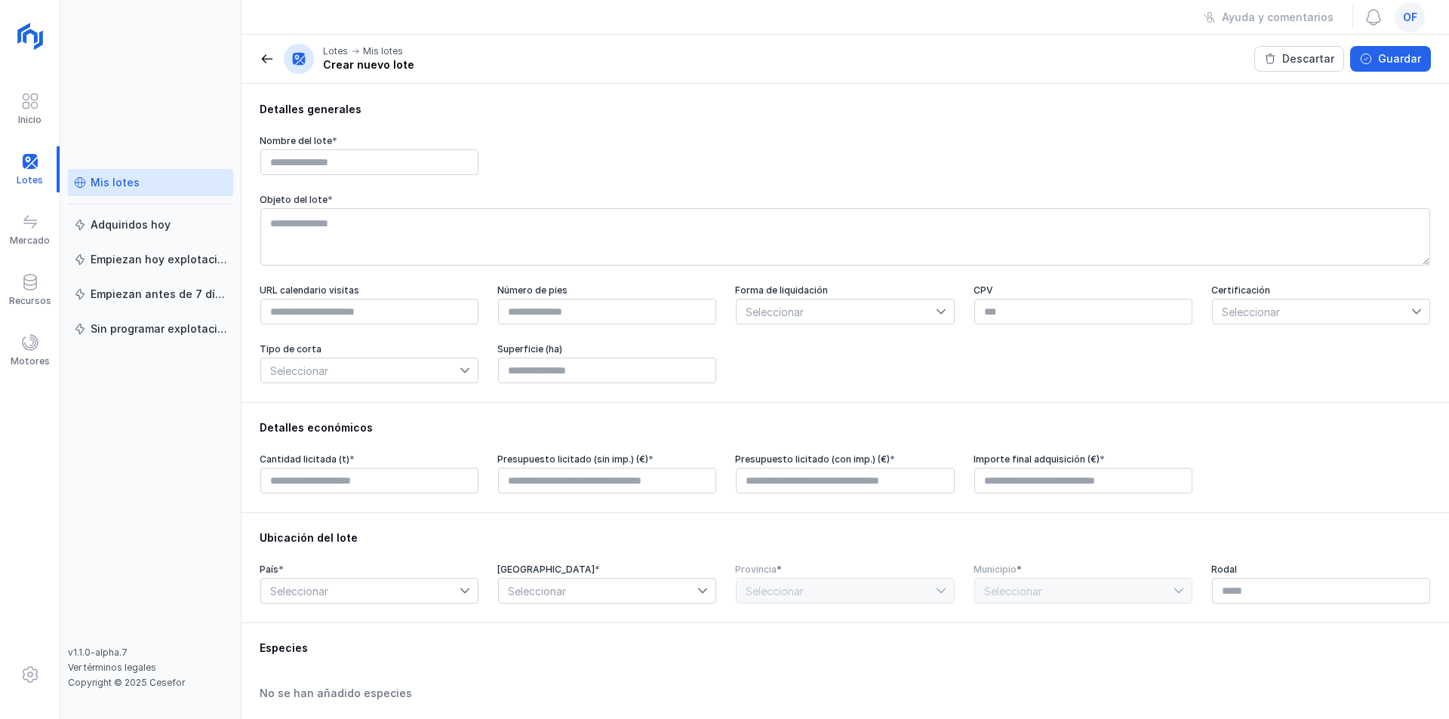
click at [299, 58] on span at bounding box center [298, 58] width 15 height 15
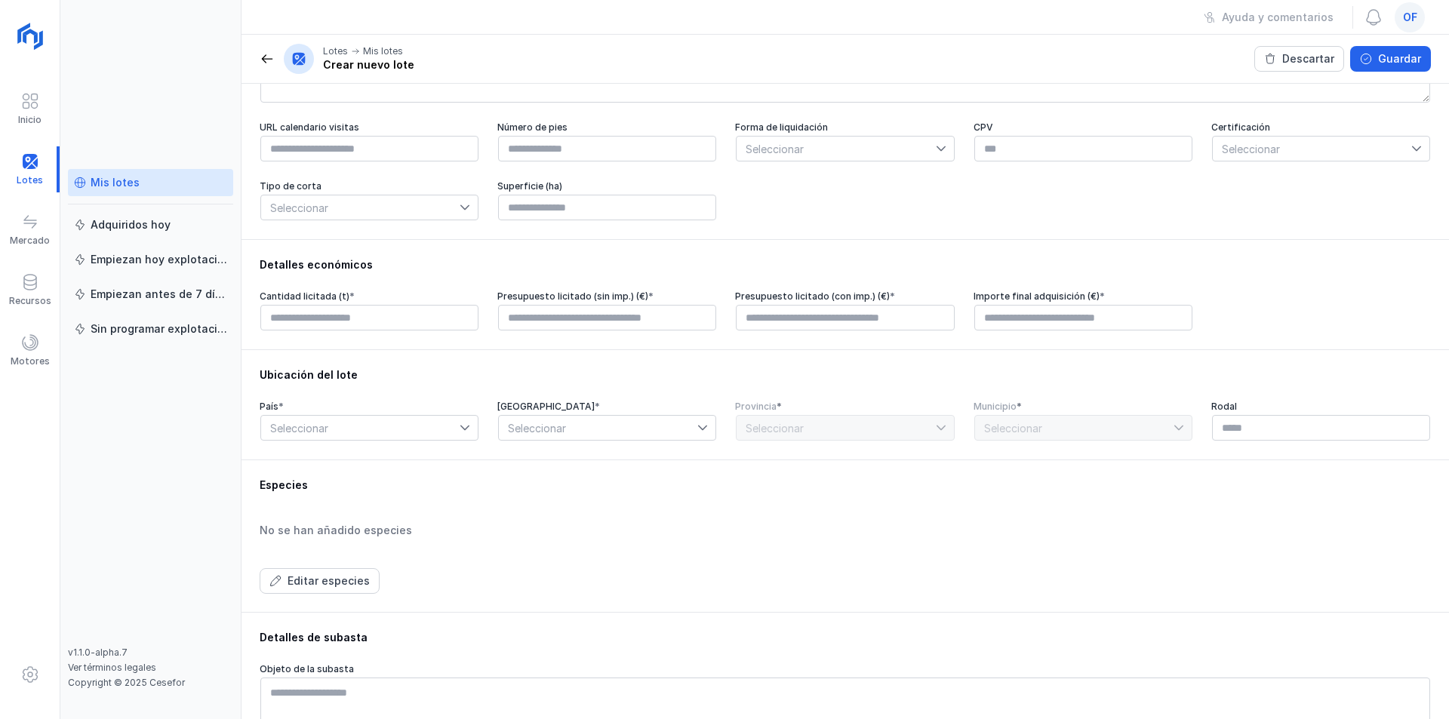
scroll to position [6, 0]
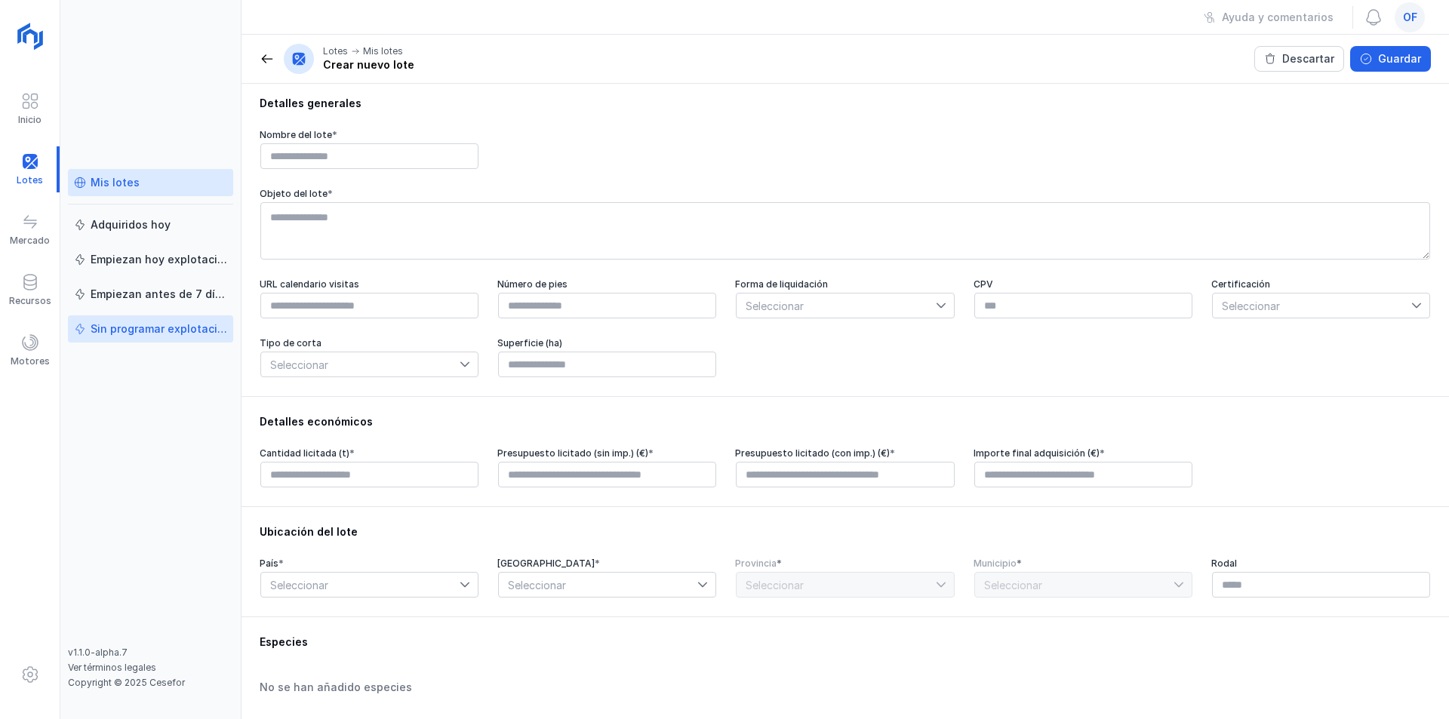
click at [137, 334] on div "Sin programar explotación" at bounding box center [159, 329] width 137 height 15
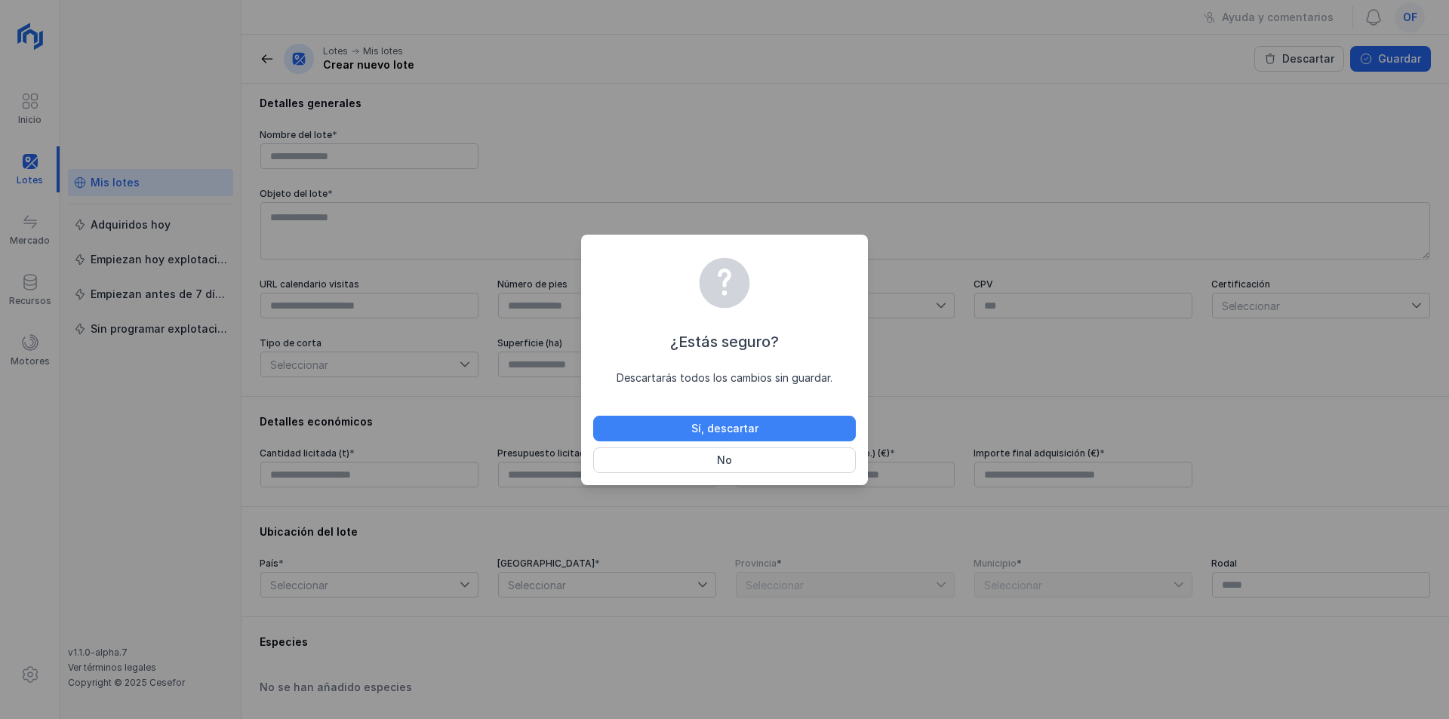
click at [694, 429] on div "Sí, descartar" at bounding box center [724, 428] width 67 height 15
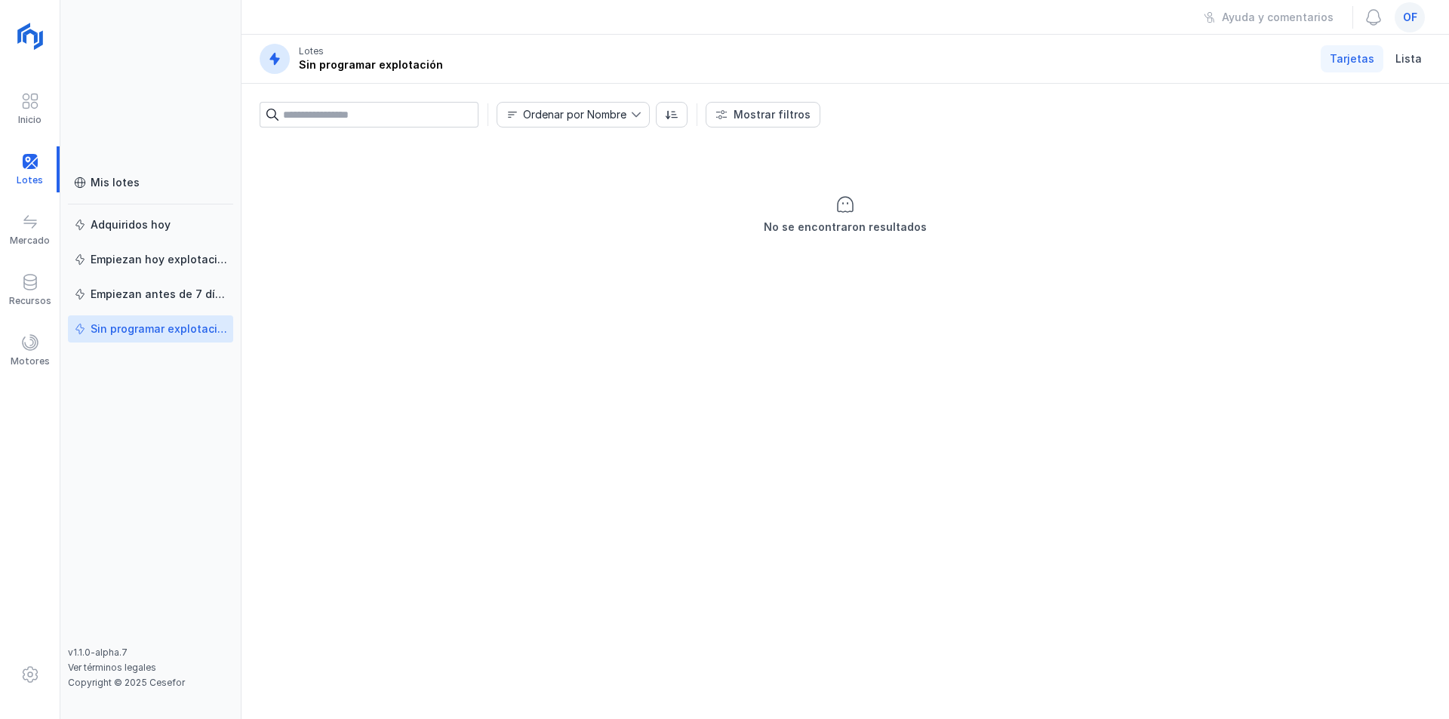
click at [1366, 58] on span "Tarjetas" at bounding box center [1352, 58] width 45 height 15
click at [1407, 54] on span "Lista" at bounding box center [1409, 58] width 26 height 15
click at [1336, 63] on span "Tarjetas" at bounding box center [1352, 58] width 45 height 15
click at [80, 178] on span at bounding box center [80, 183] width 12 height 12
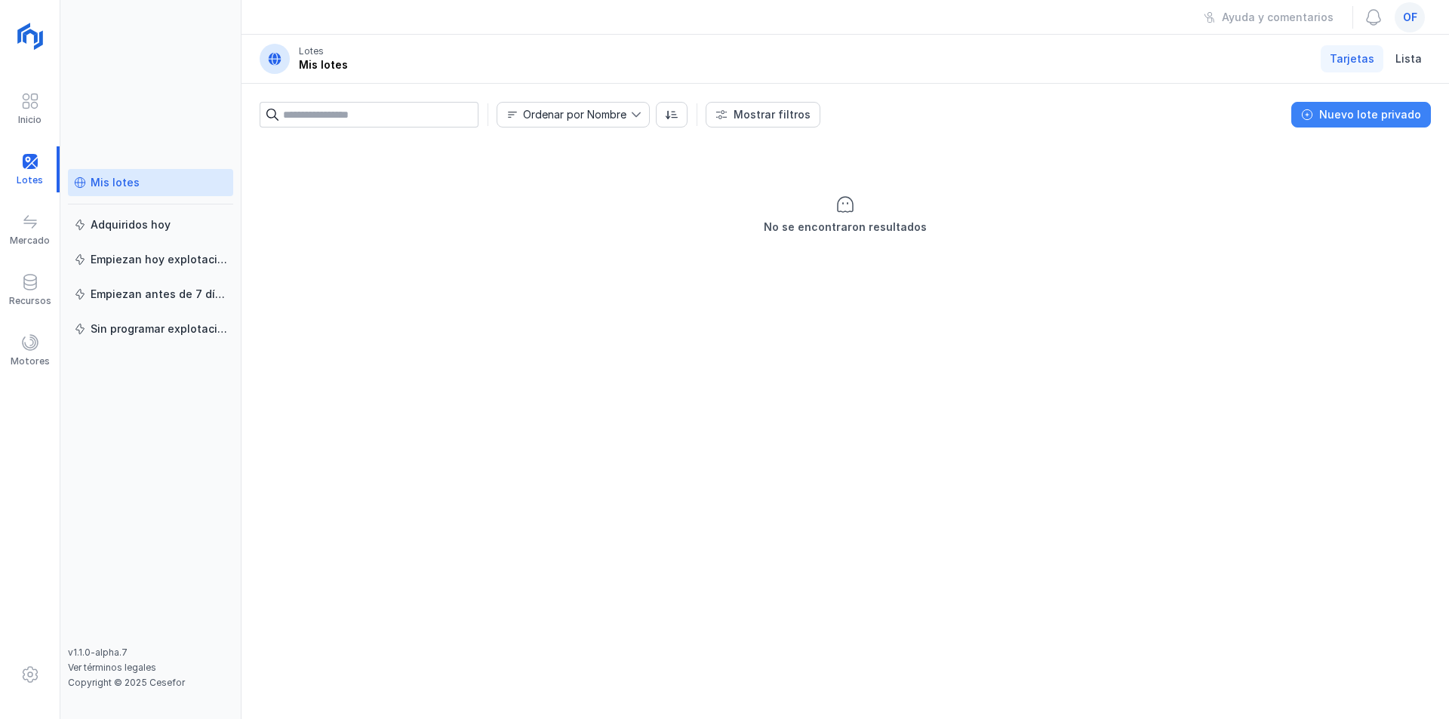
click at [1383, 116] on div "Nuevo lote privado" at bounding box center [1370, 114] width 102 height 15
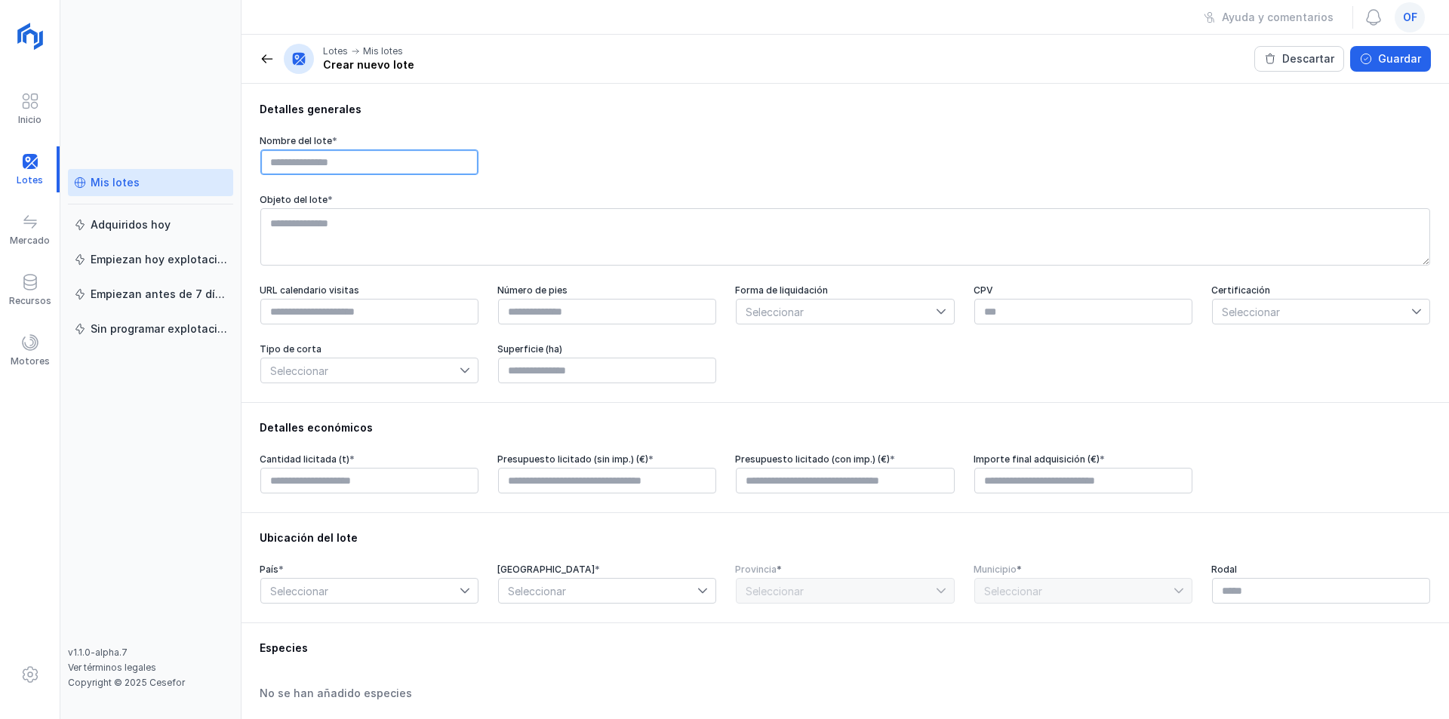
click at [342, 158] on input "text" at bounding box center [369, 162] width 218 height 26
click at [315, 159] on input "**********" at bounding box center [369, 162] width 218 height 26
type input "**********"
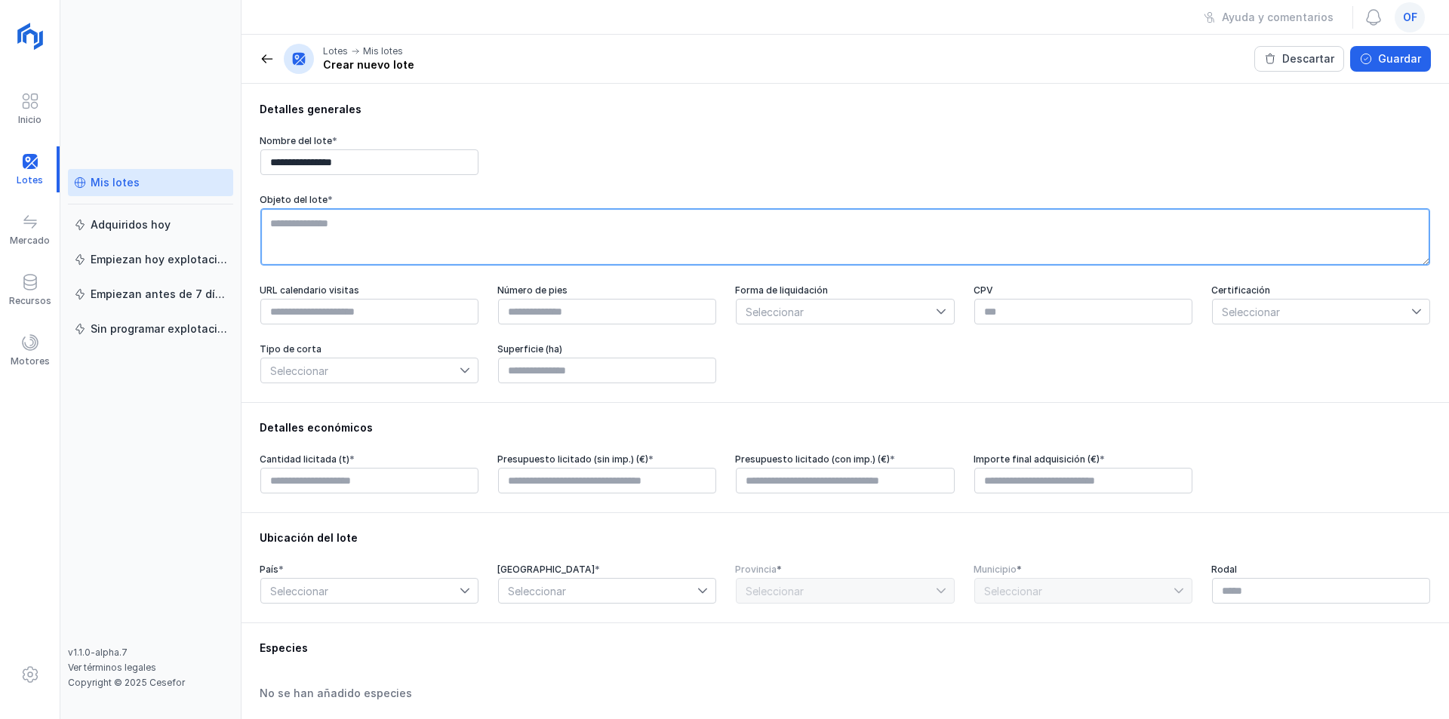
click at [323, 223] on textarea at bounding box center [845, 236] width 1170 height 57
type textarea "**********"
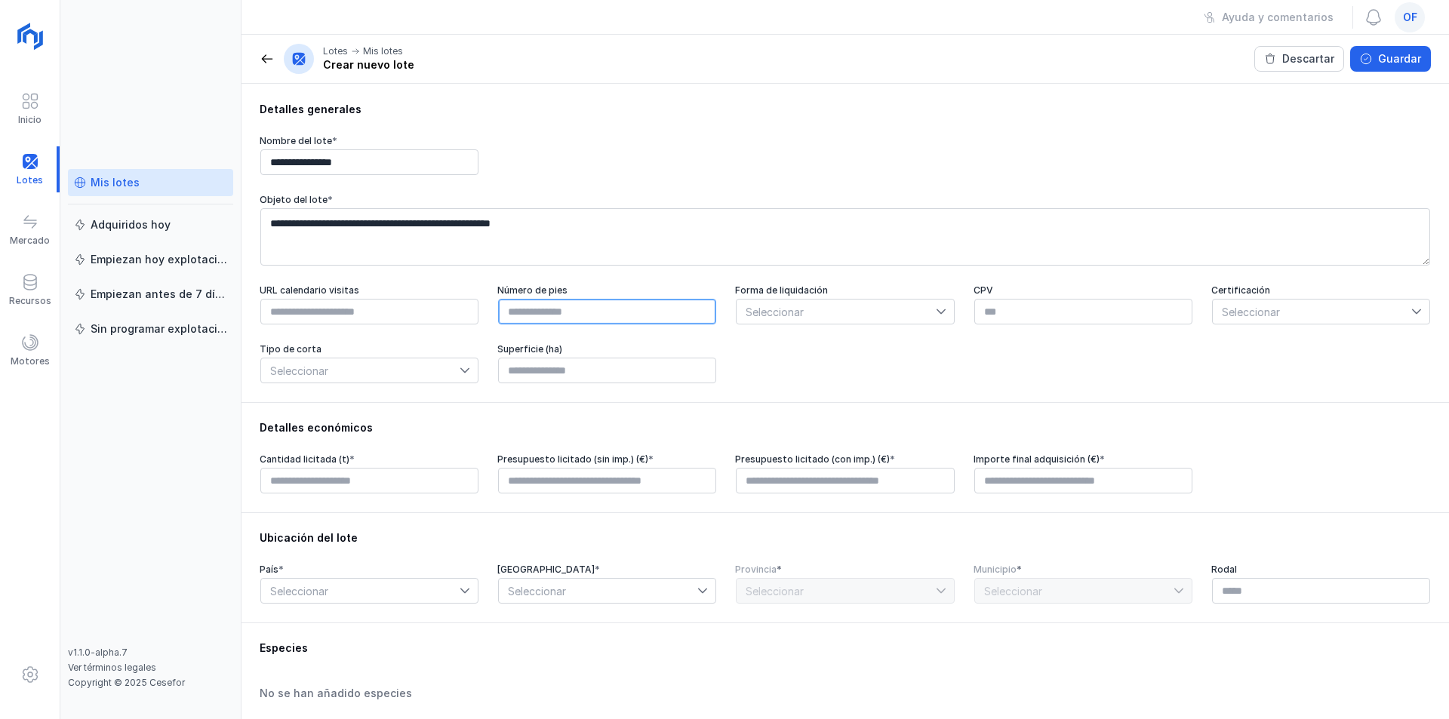
click at [561, 312] on input "text" at bounding box center [607, 312] width 218 height 26
type input "****"
drag, startPoint x: 806, startPoint y: 311, endPoint x: 823, endPoint y: 315, distance: 17.0
click at [806, 312] on span "Seleccionar" at bounding box center [836, 312] width 199 height 24
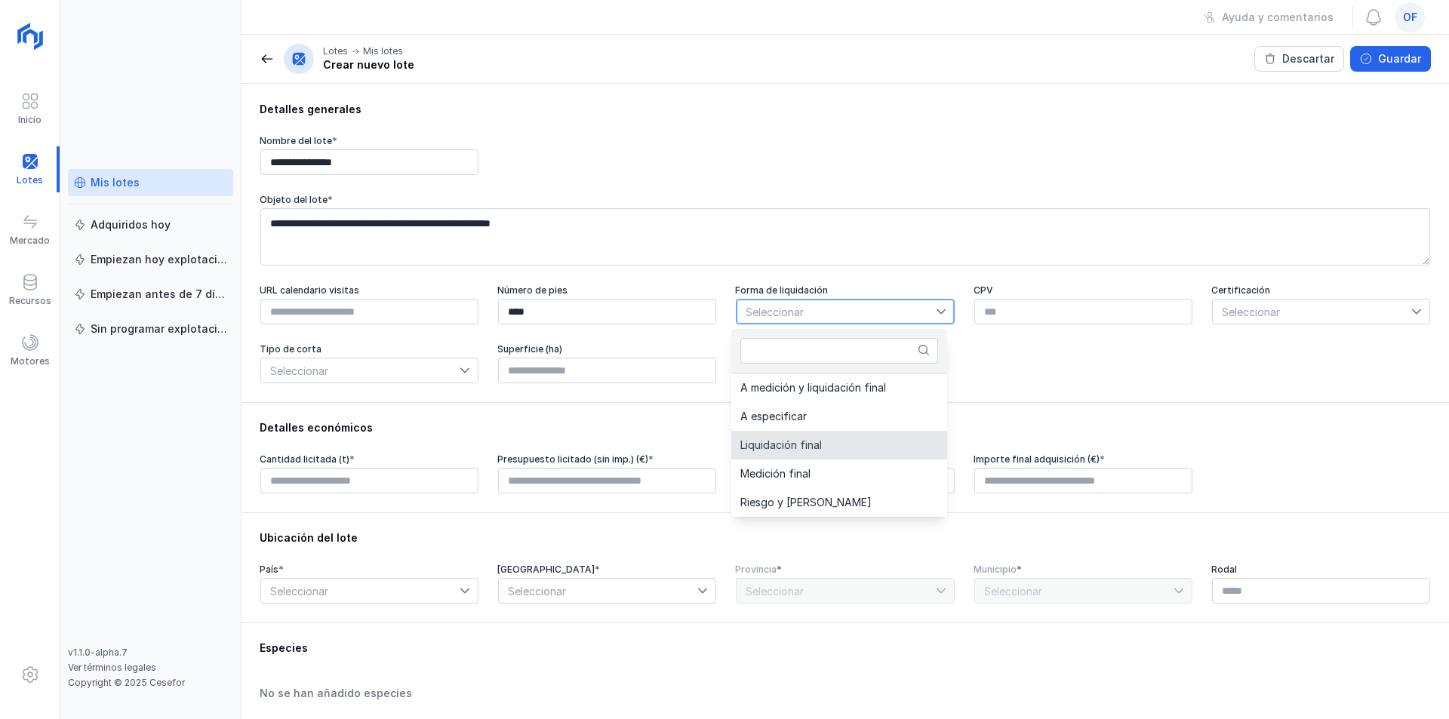
click at [784, 451] on li "Liquidación final" at bounding box center [839, 445] width 216 height 29
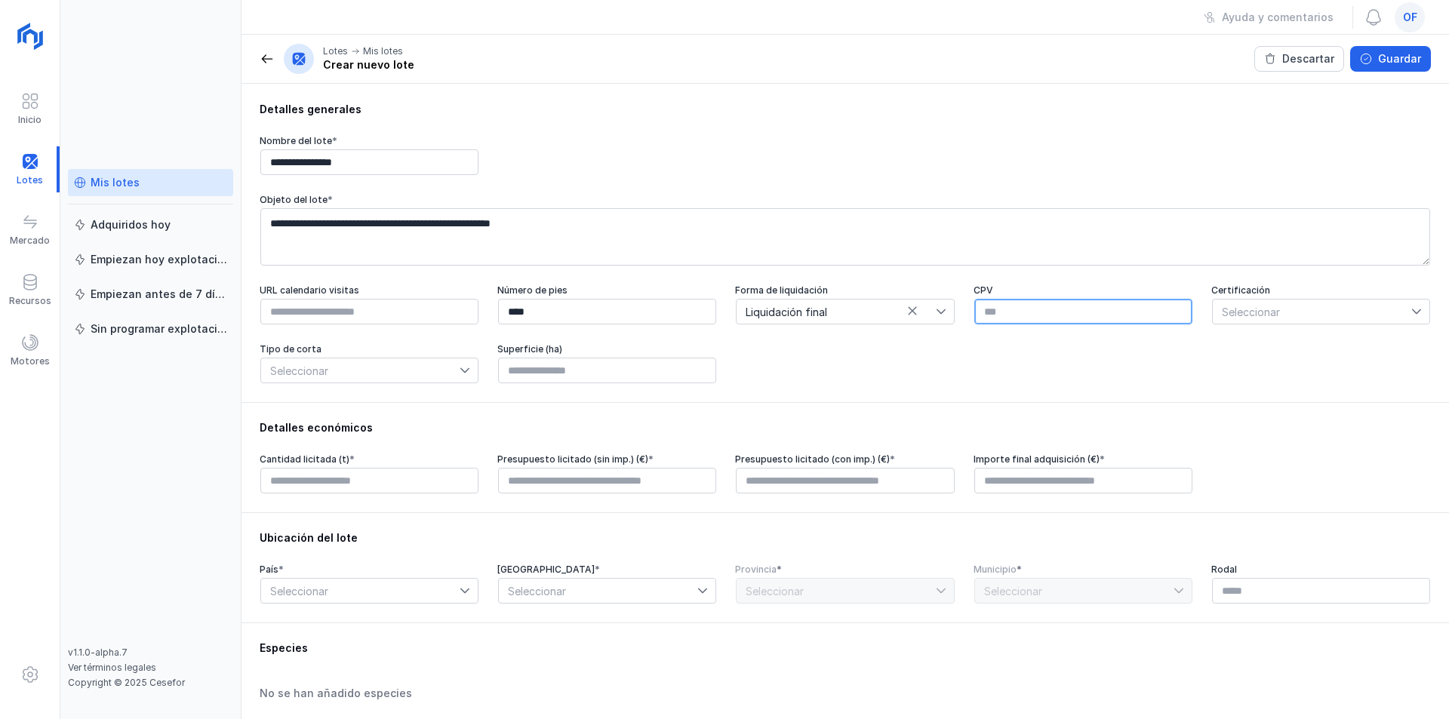
click at [1033, 315] on input "text" at bounding box center [1083, 312] width 218 height 26
click at [1012, 318] on input "*********" at bounding box center [1083, 312] width 218 height 26
type input "********"
click at [1235, 312] on span "Seleccionar" at bounding box center [1312, 312] width 199 height 24
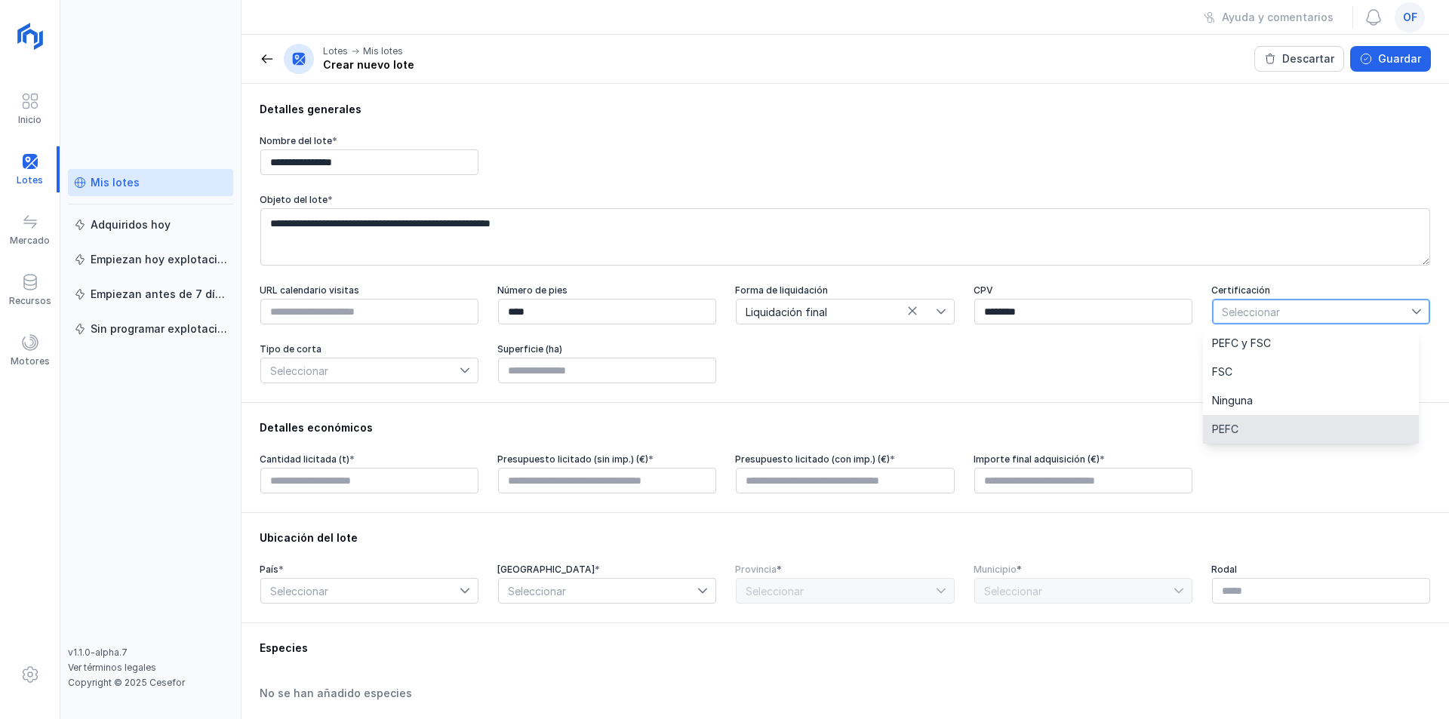
click at [1234, 433] on span "PEFC" at bounding box center [1225, 429] width 26 height 11
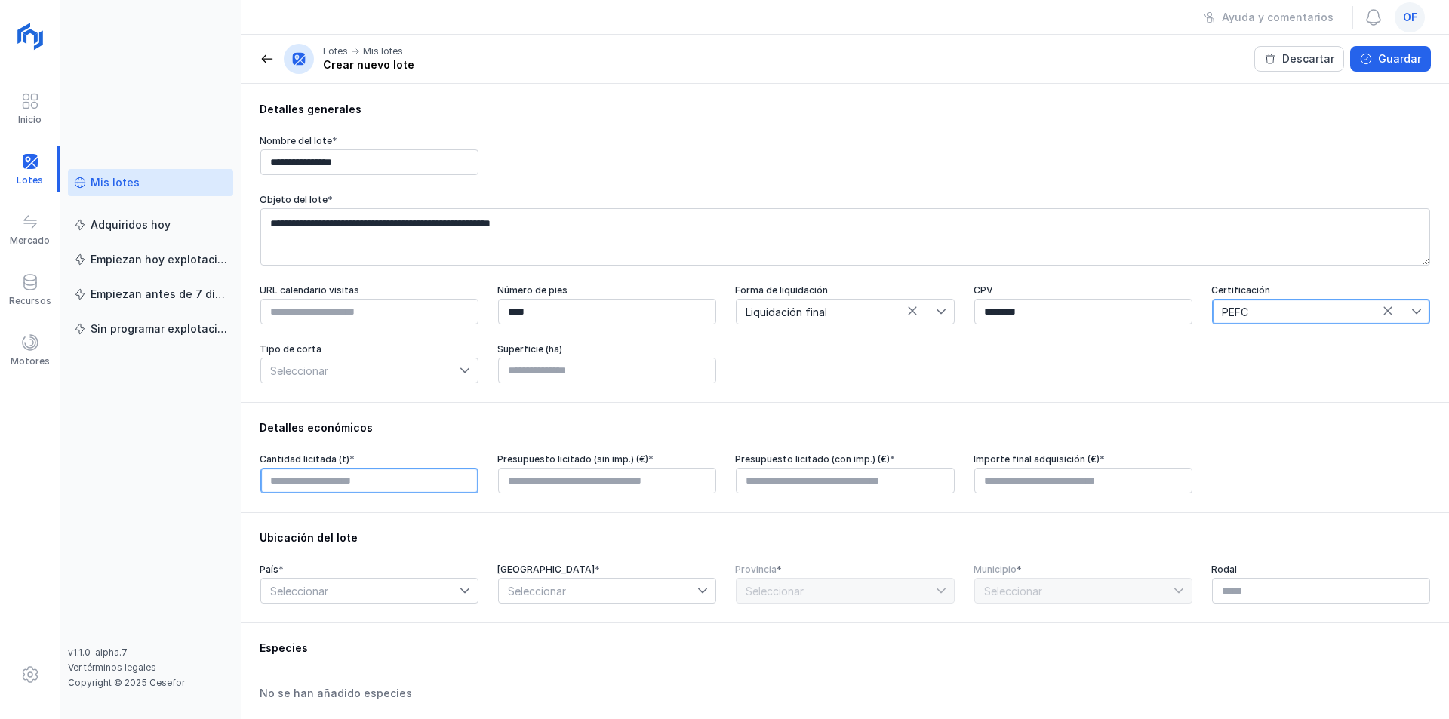
click at [325, 481] on input "text" at bounding box center [369, 481] width 218 height 26
type input "********"
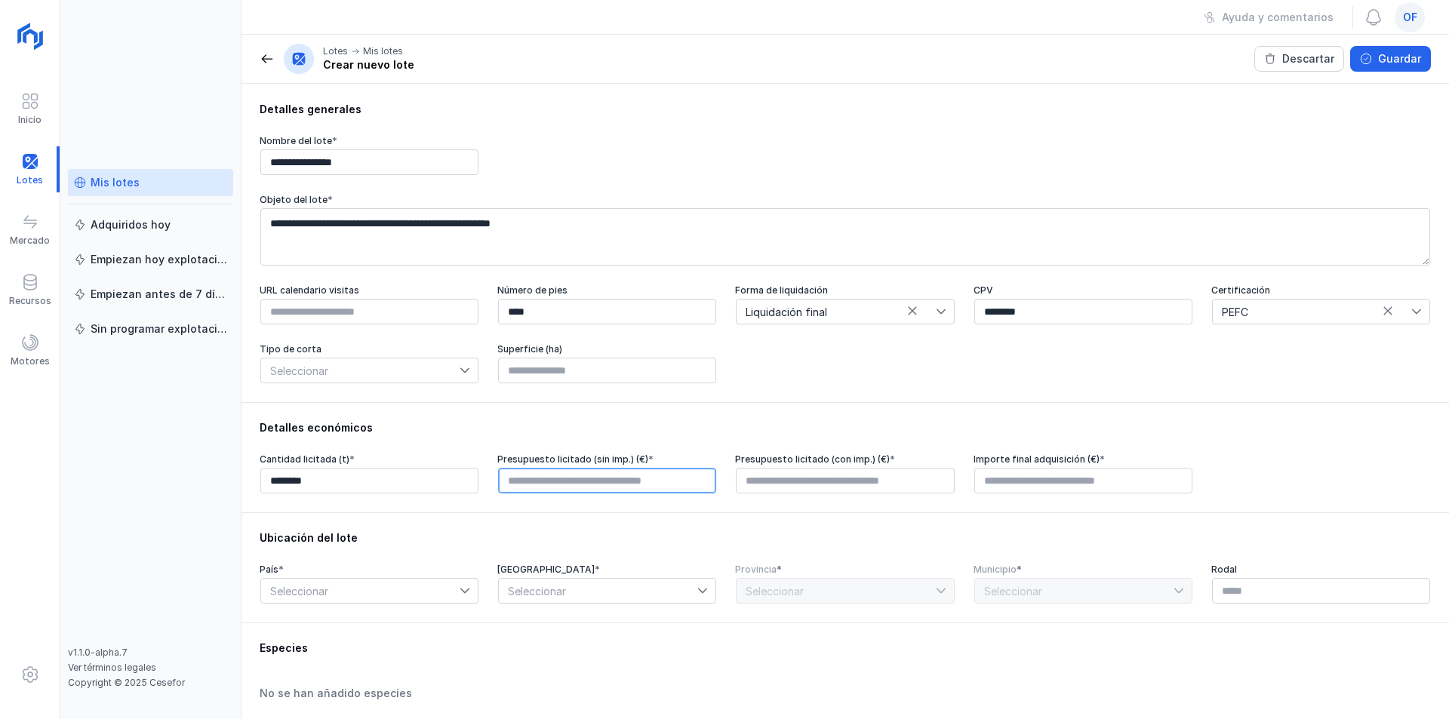
click at [559, 488] on input "text" at bounding box center [607, 481] width 218 height 26
type input "*********"
click at [771, 480] on input "text" at bounding box center [845, 481] width 218 height 26
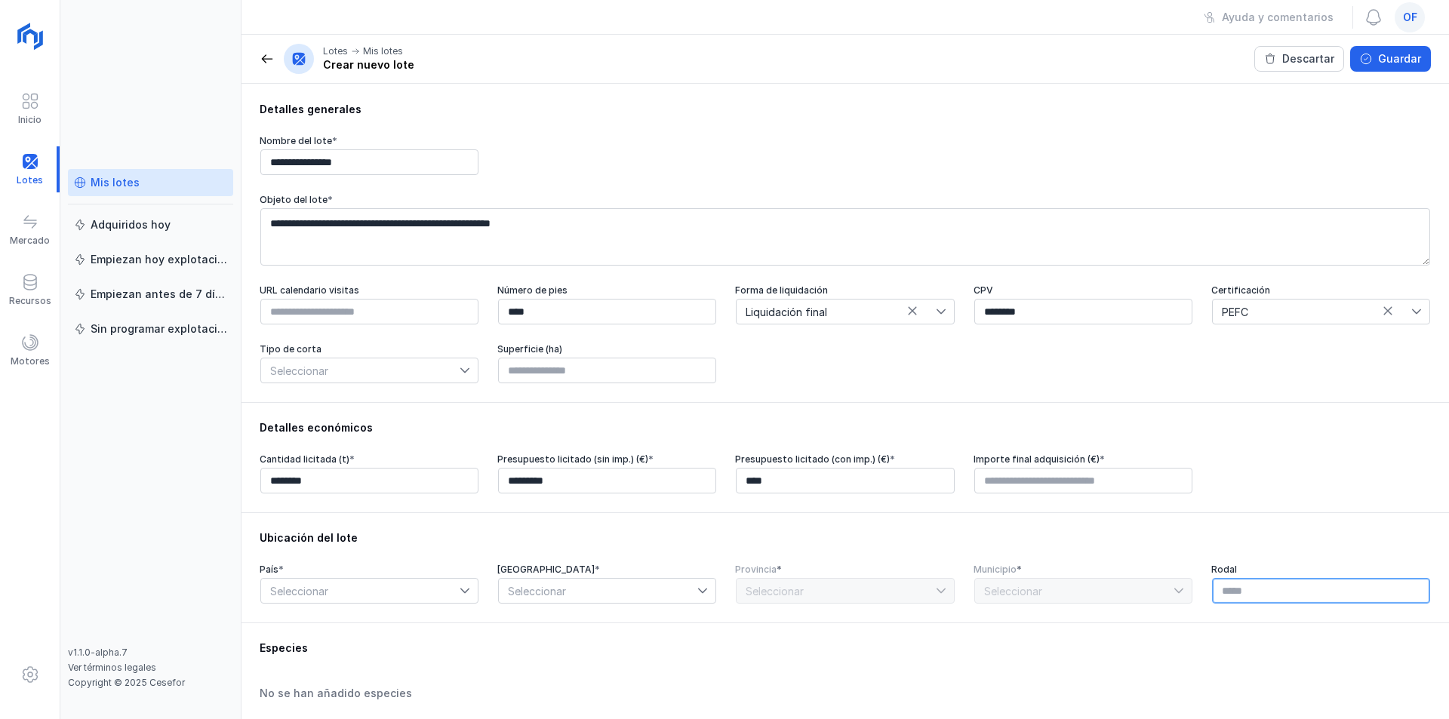
click at [1259, 600] on input "text" at bounding box center [1321, 591] width 218 height 26
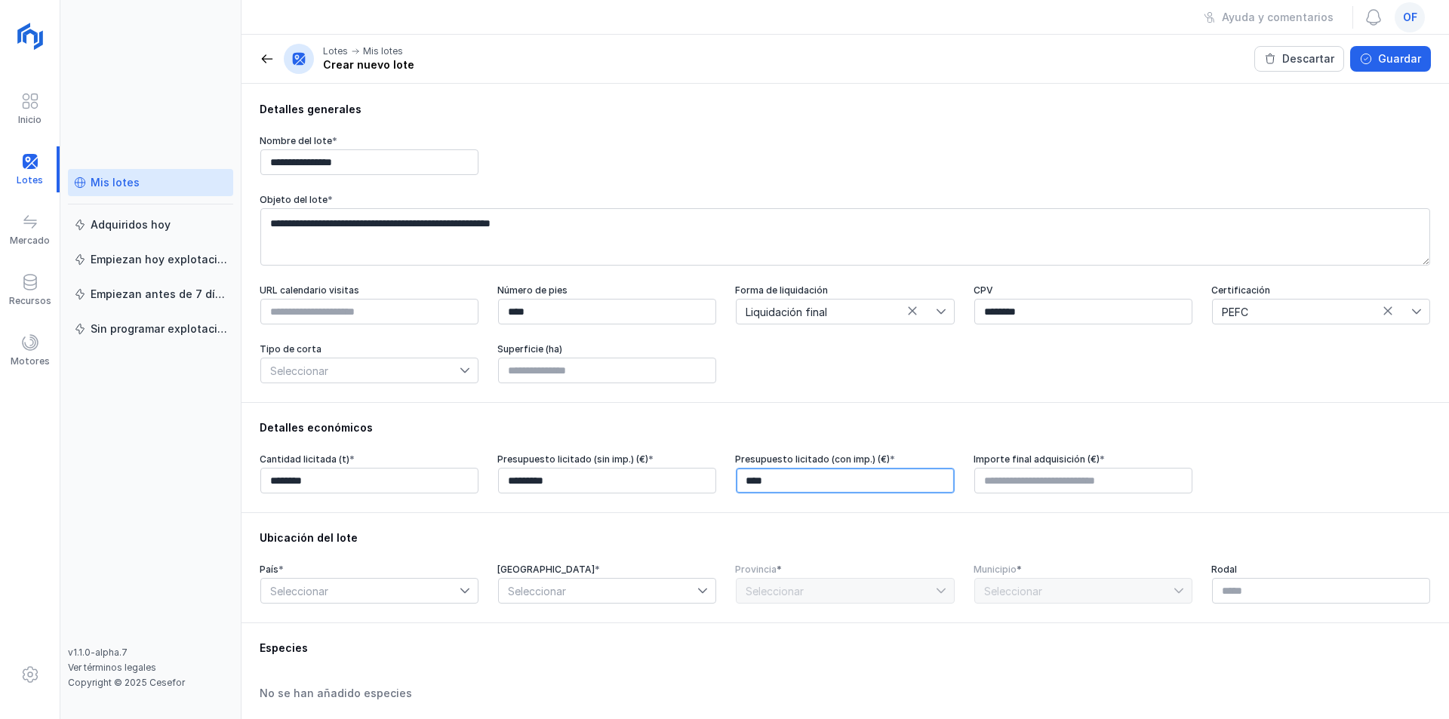
click at [756, 480] on input "****" at bounding box center [845, 481] width 218 height 26
click at [744, 488] on input "****" at bounding box center [845, 481] width 218 height 26
type input "*********"
click at [1003, 486] on input "text" at bounding box center [1083, 481] width 218 height 26
type input "*********"
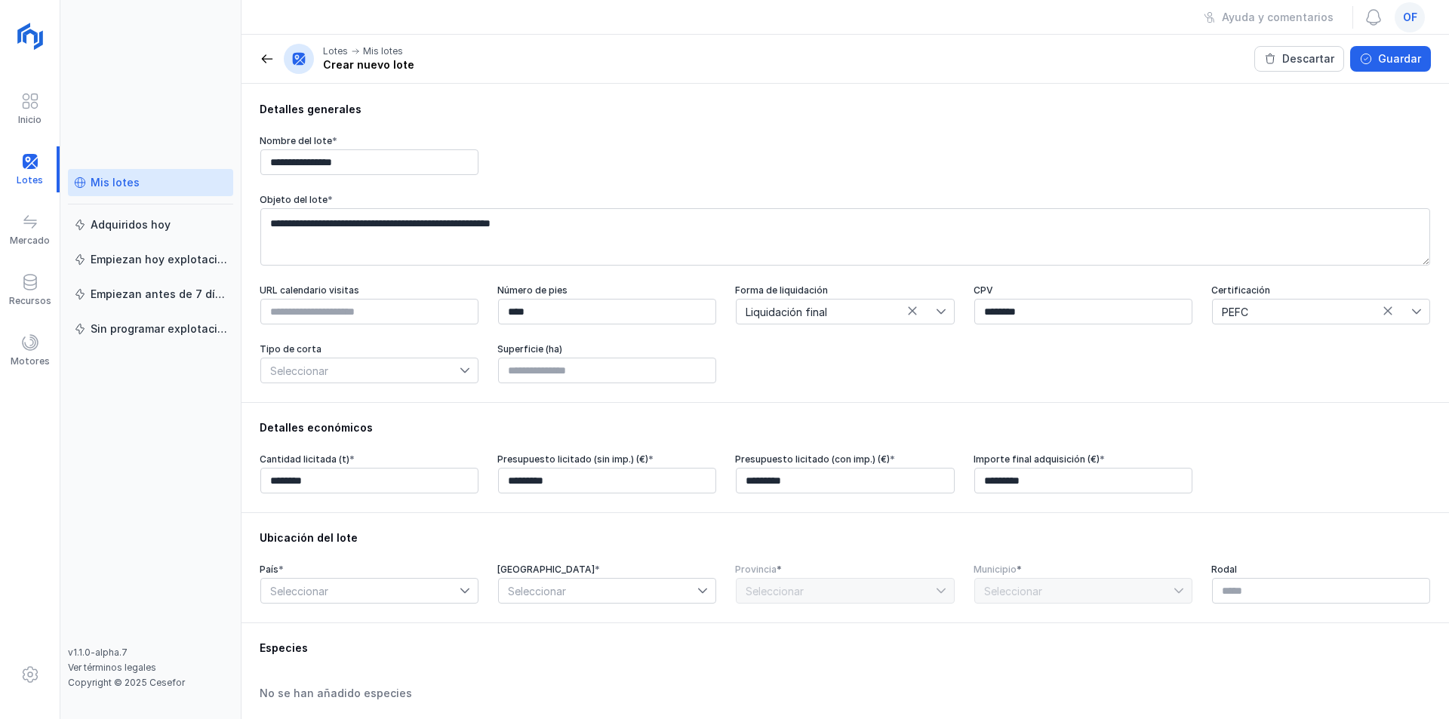
click at [403, 590] on span "Seleccionar" at bounding box center [360, 591] width 199 height 24
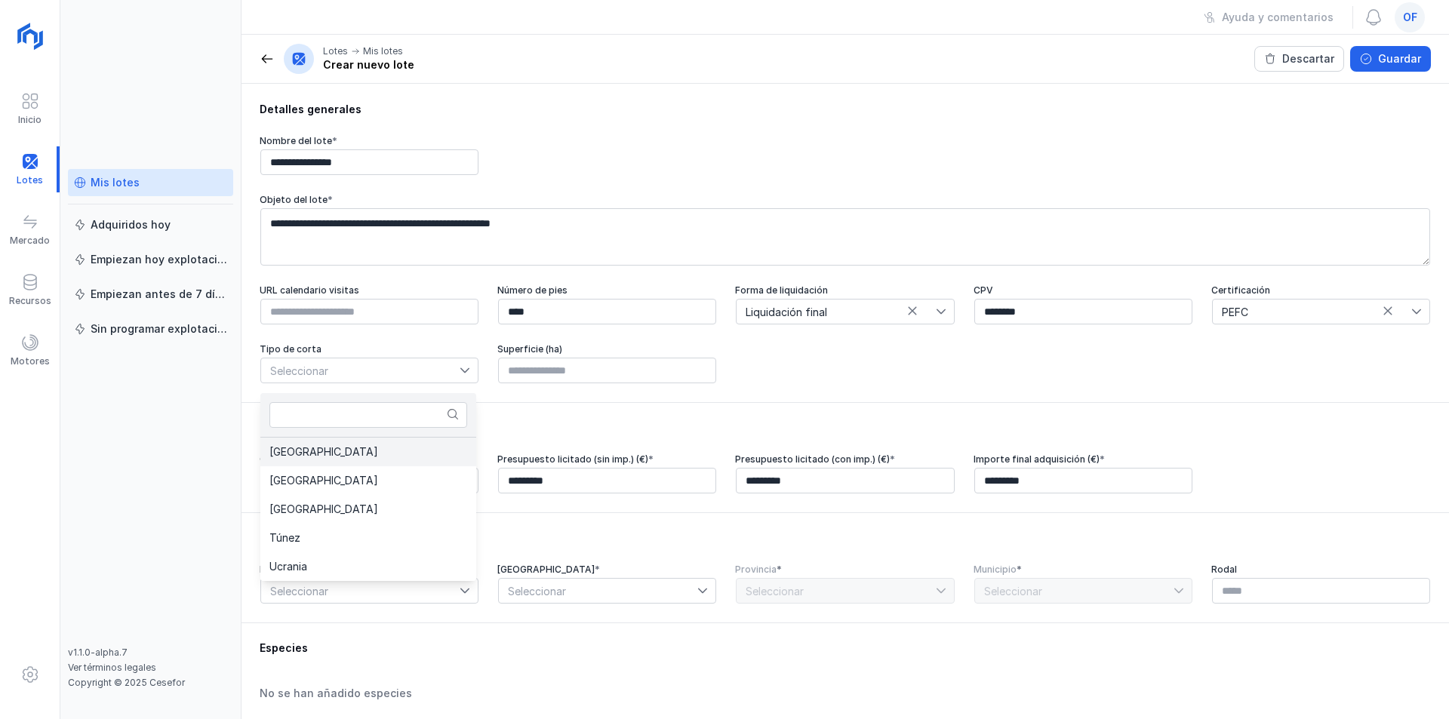
drag, startPoint x: 303, startPoint y: 454, endPoint x: 337, endPoint y: 456, distance: 34.0
click at [305, 454] on span "España" at bounding box center [323, 452] width 109 height 11
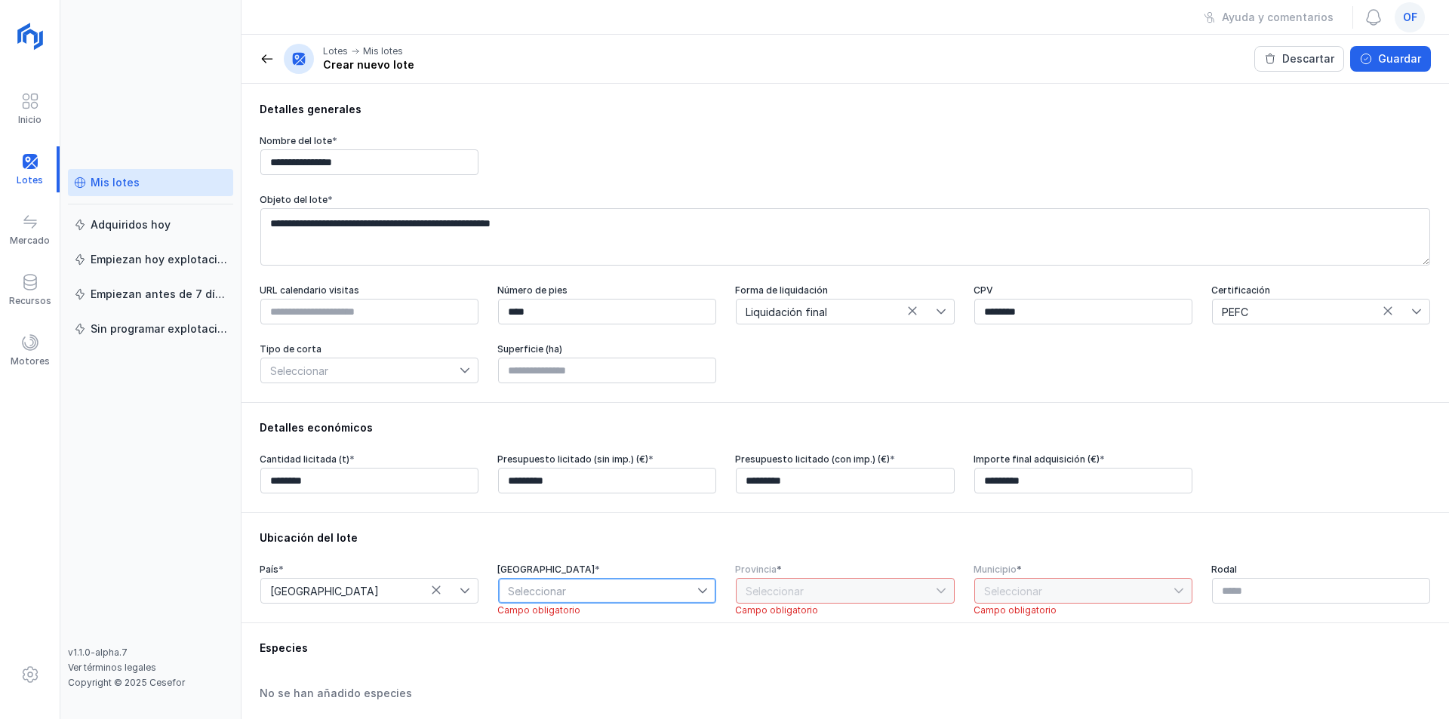
click at [600, 597] on span "Seleccionar" at bounding box center [598, 591] width 199 height 24
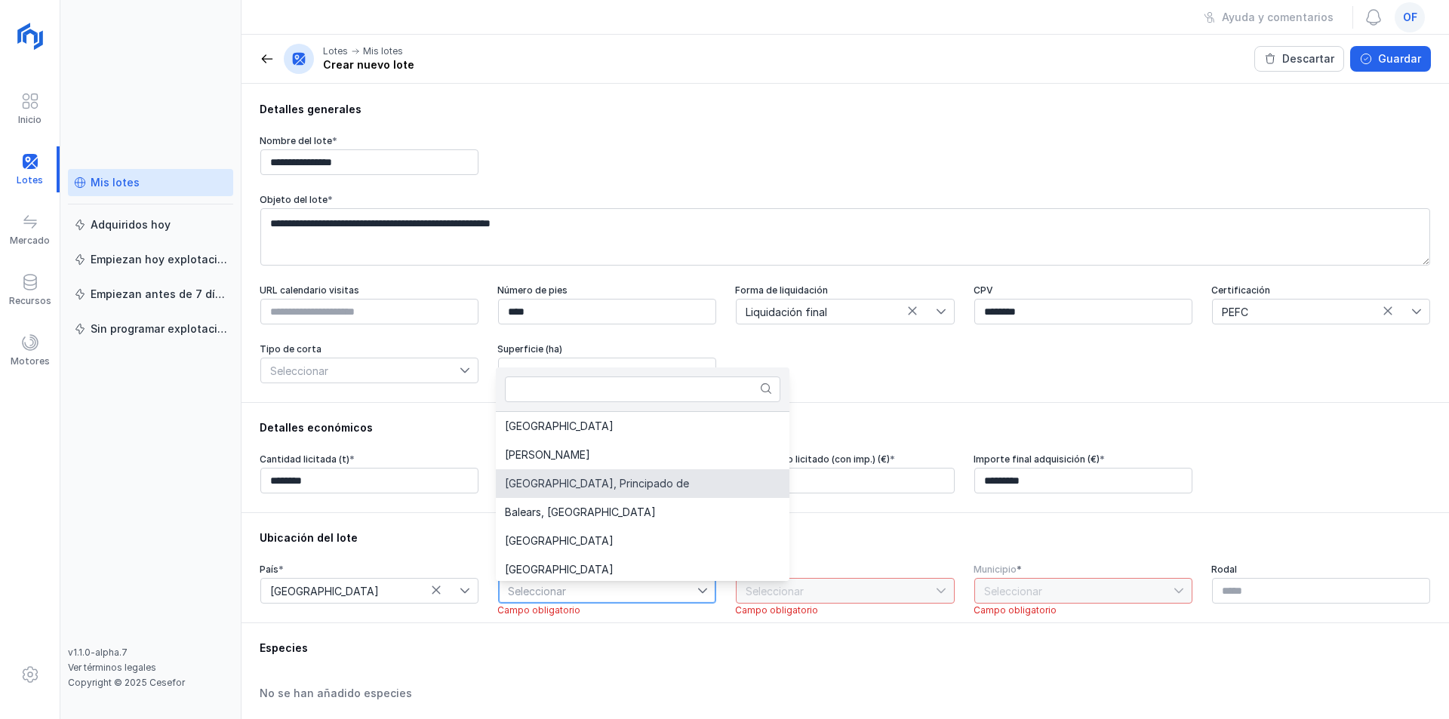
scroll to position [75, 0]
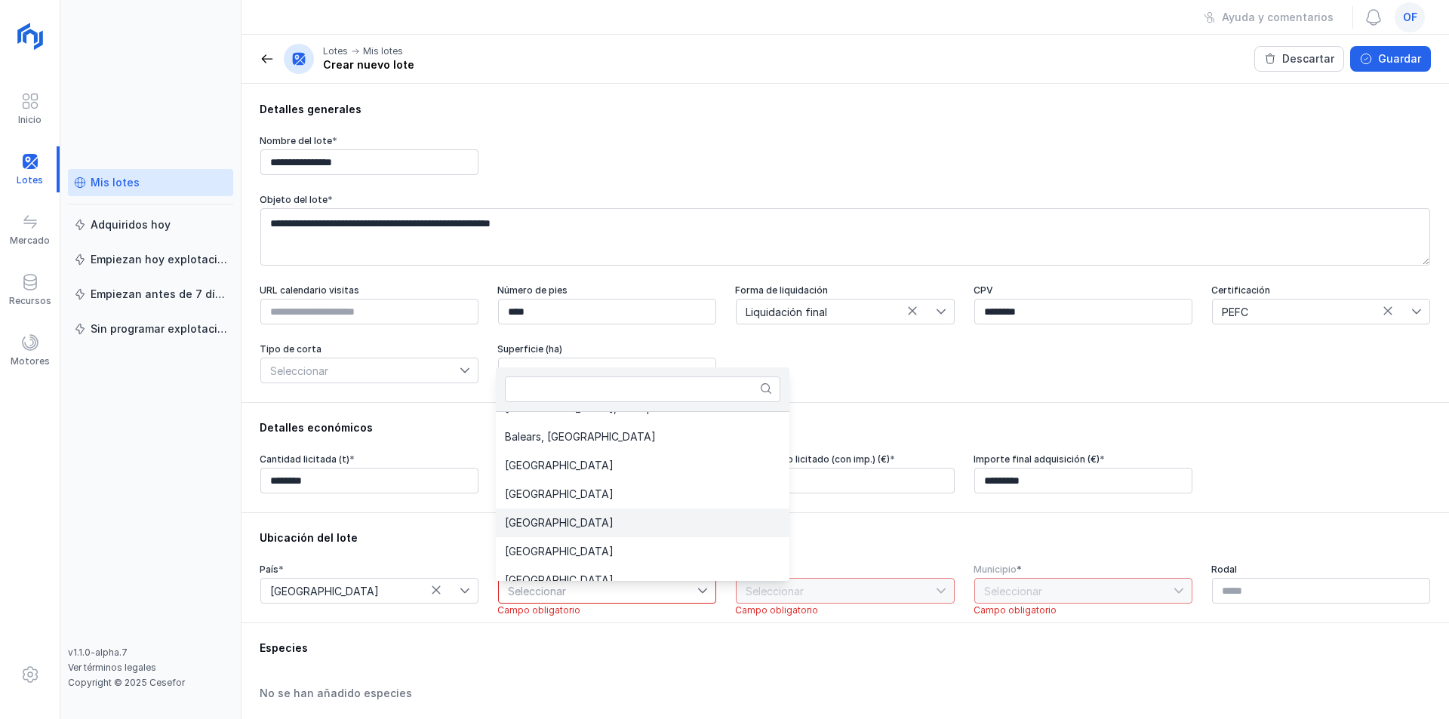
click at [562, 525] on span "Castilla y León" at bounding box center [559, 523] width 109 height 11
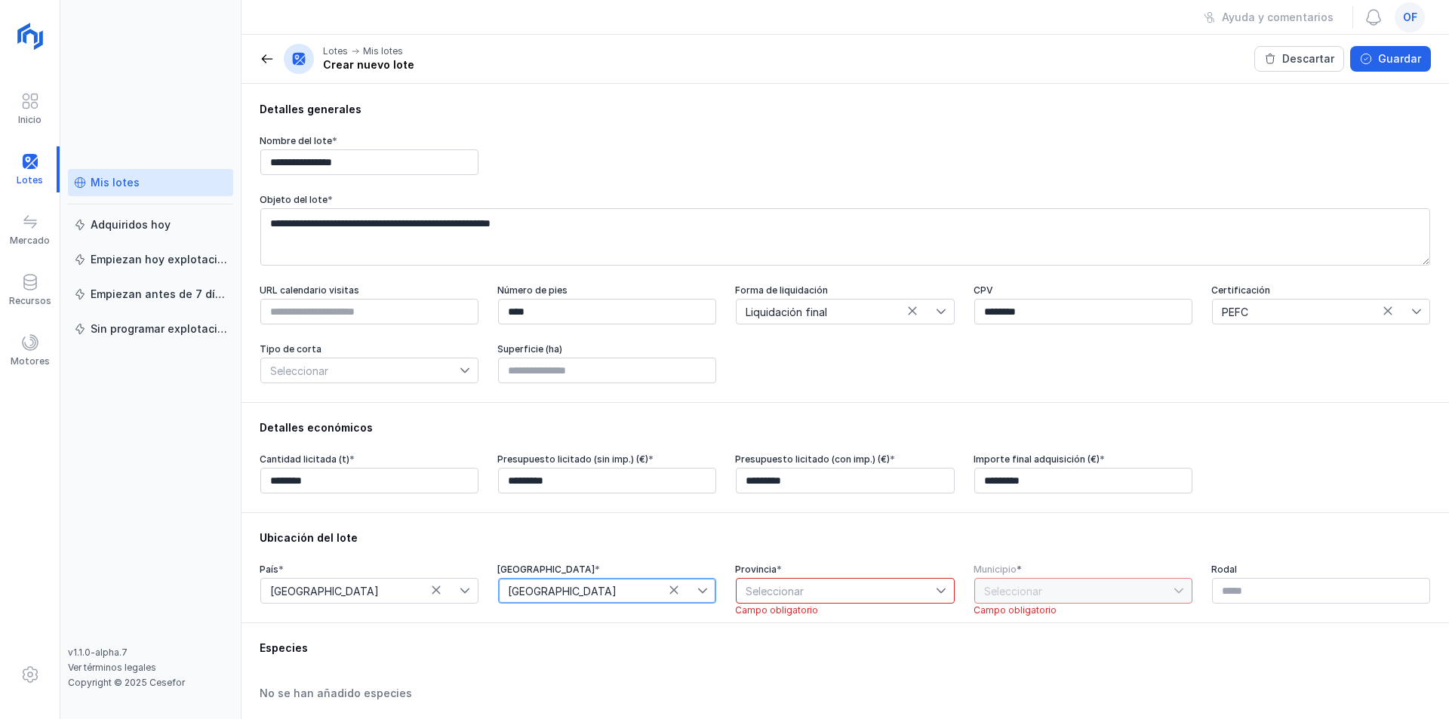
click at [781, 593] on span "Seleccionar" at bounding box center [836, 591] width 199 height 24
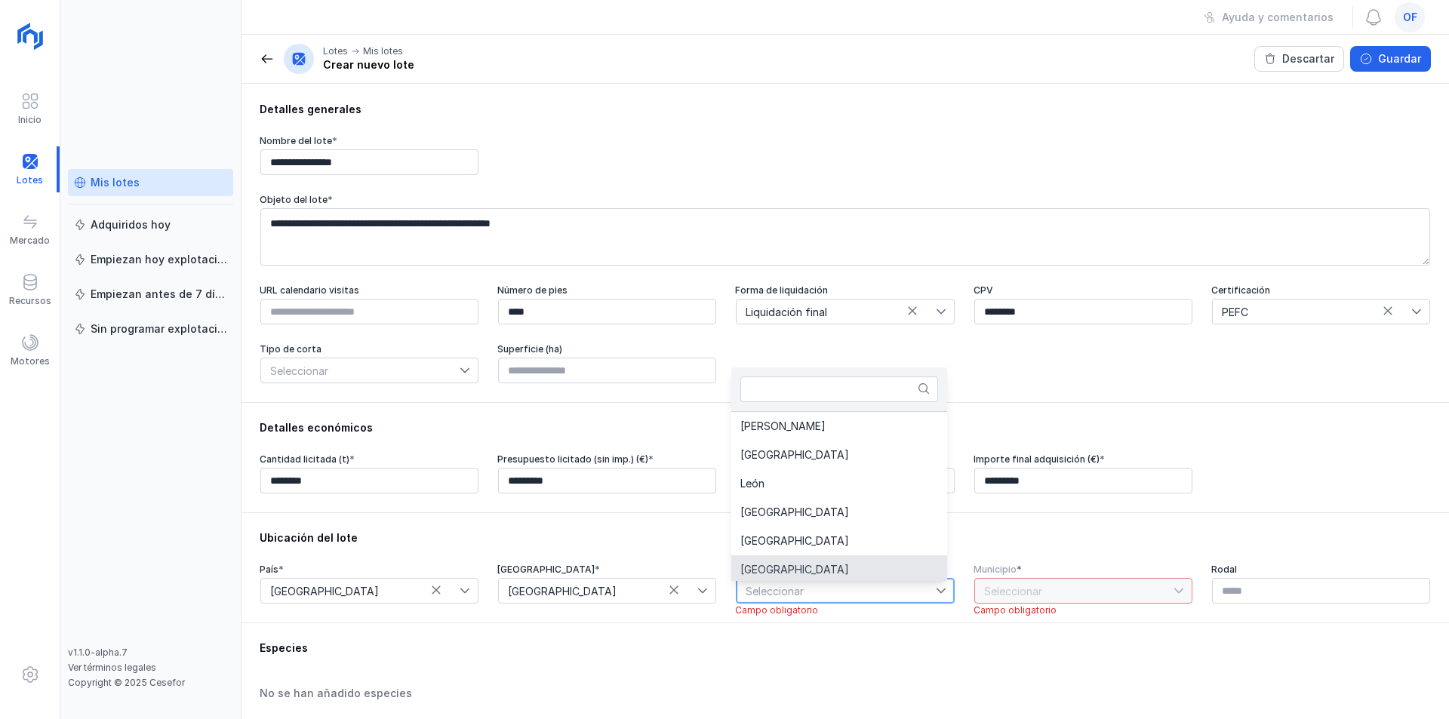
scroll to position [3, 0]
click at [783, 536] on span "Salamanca" at bounding box center [794, 538] width 109 height 11
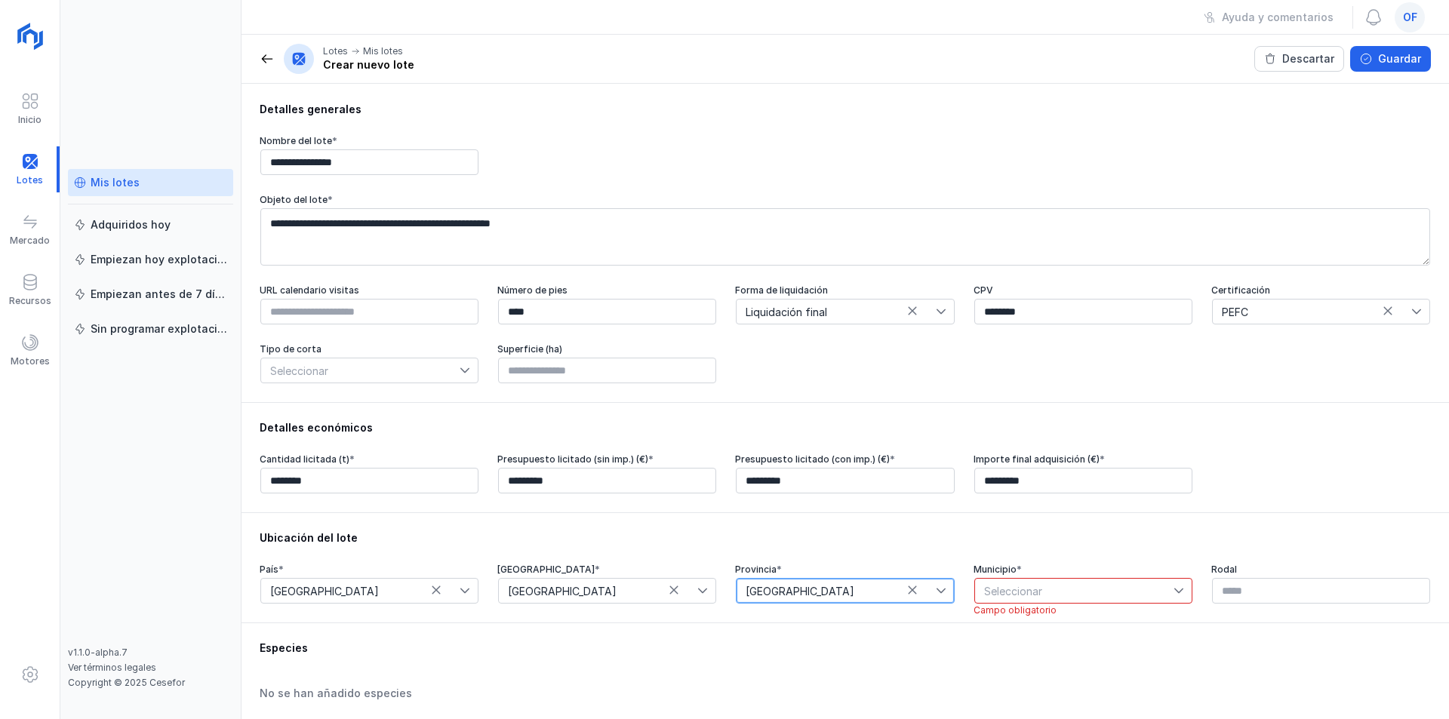
click at [1022, 591] on span "Seleccionar" at bounding box center [1074, 591] width 199 height 24
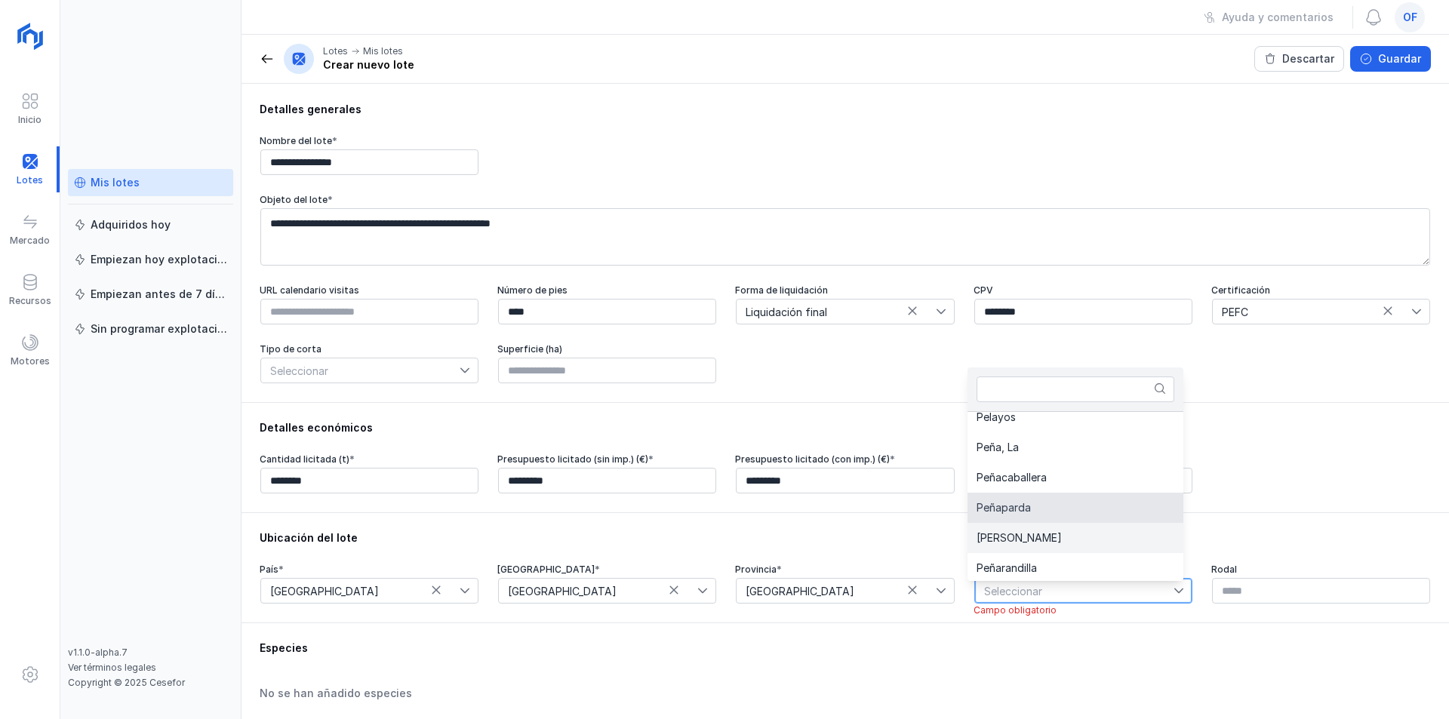
scroll to position [6790, 0]
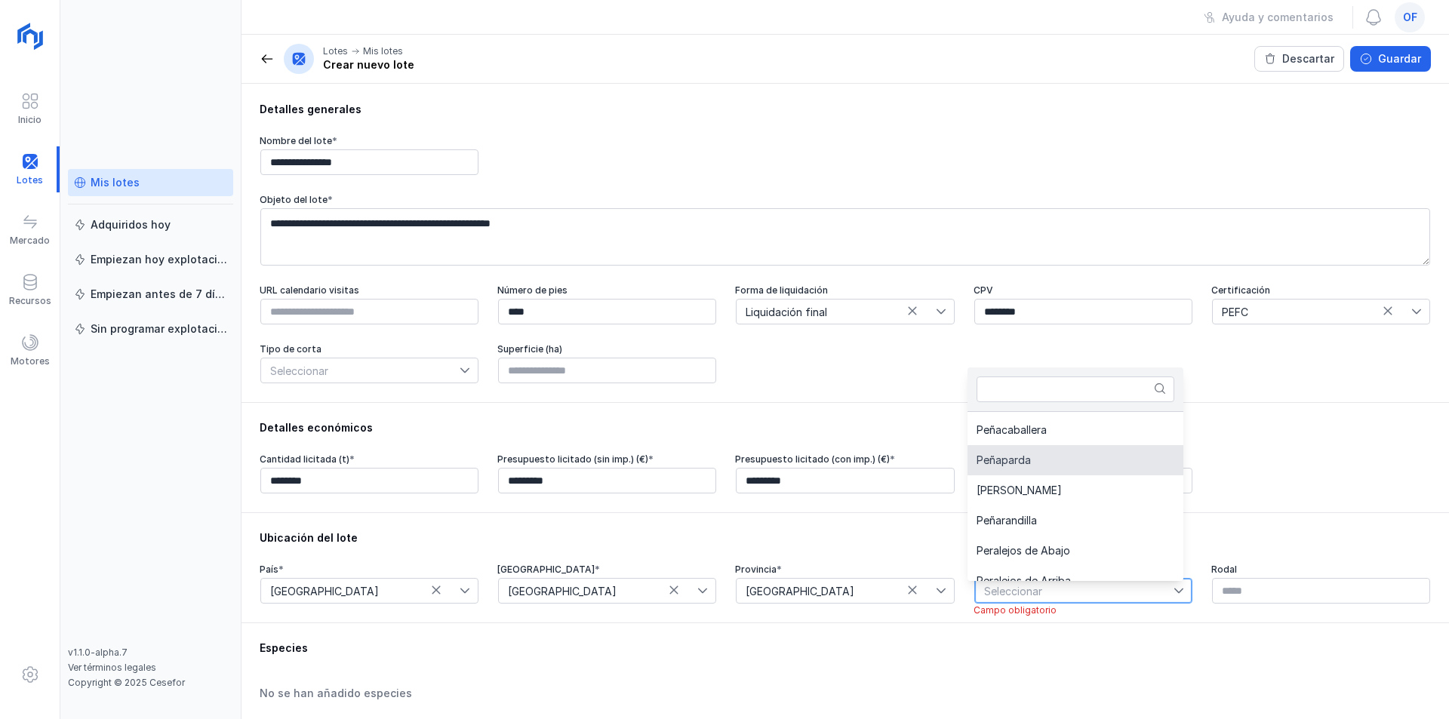
click at [1029, 460] on span "Peñaparda" at bounding box center [1004, 460] width 54 height 11
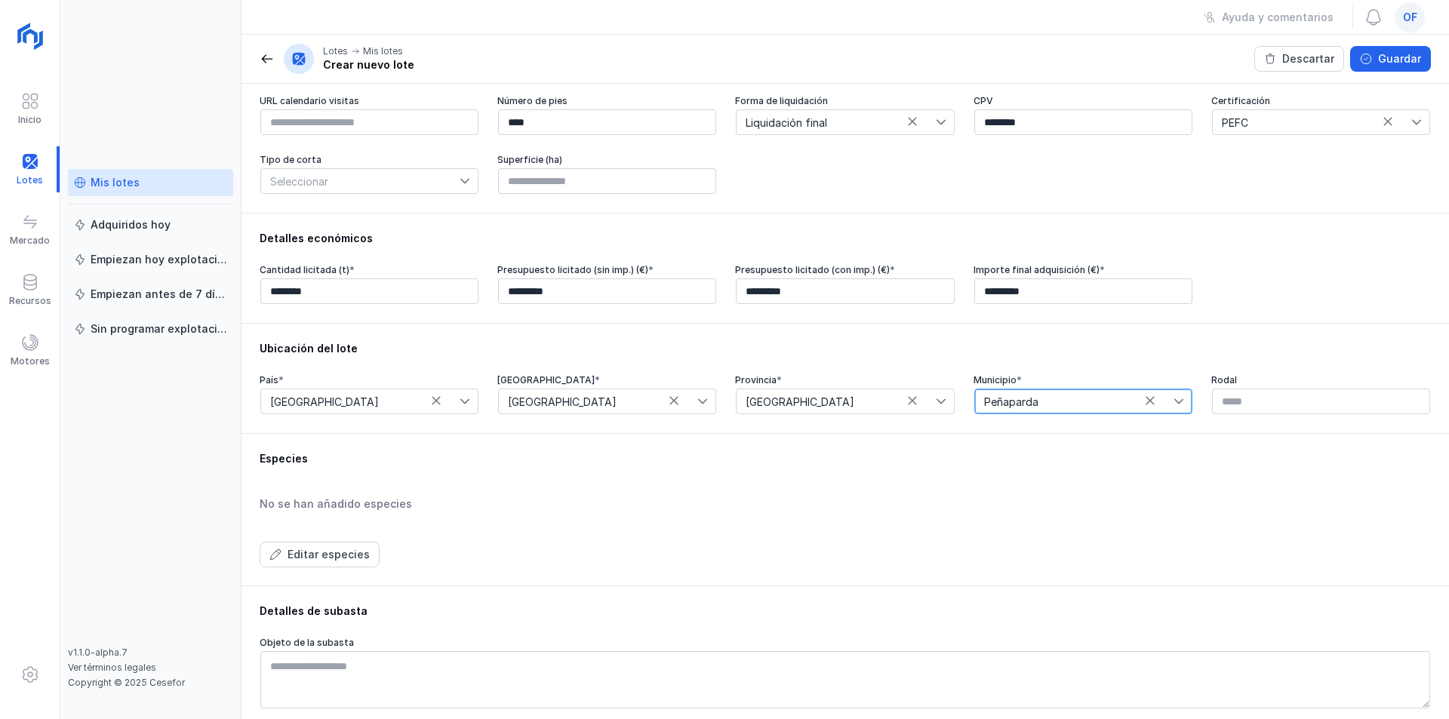
scroll to position [226, 0]
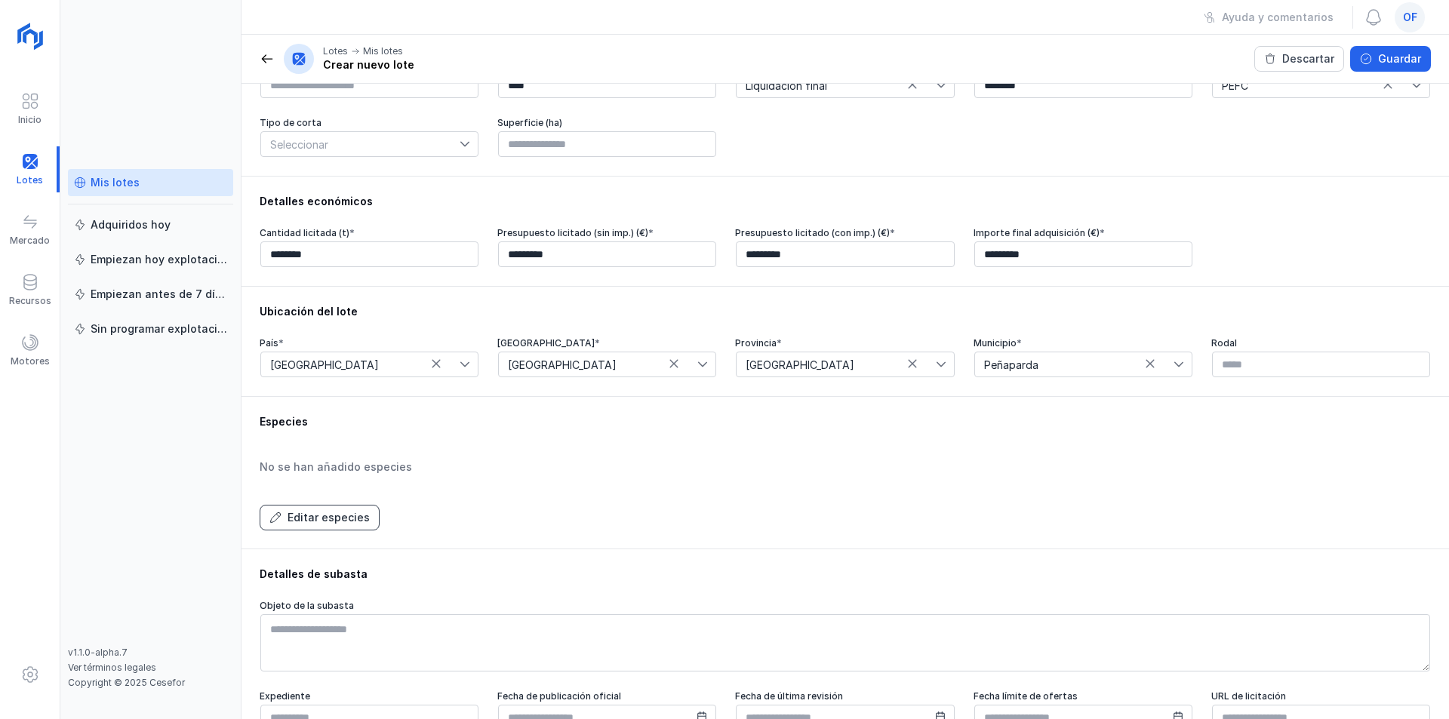
click at [303, 524] on div "Editar especies" at bounding box center [329, 517] width 82 height 15
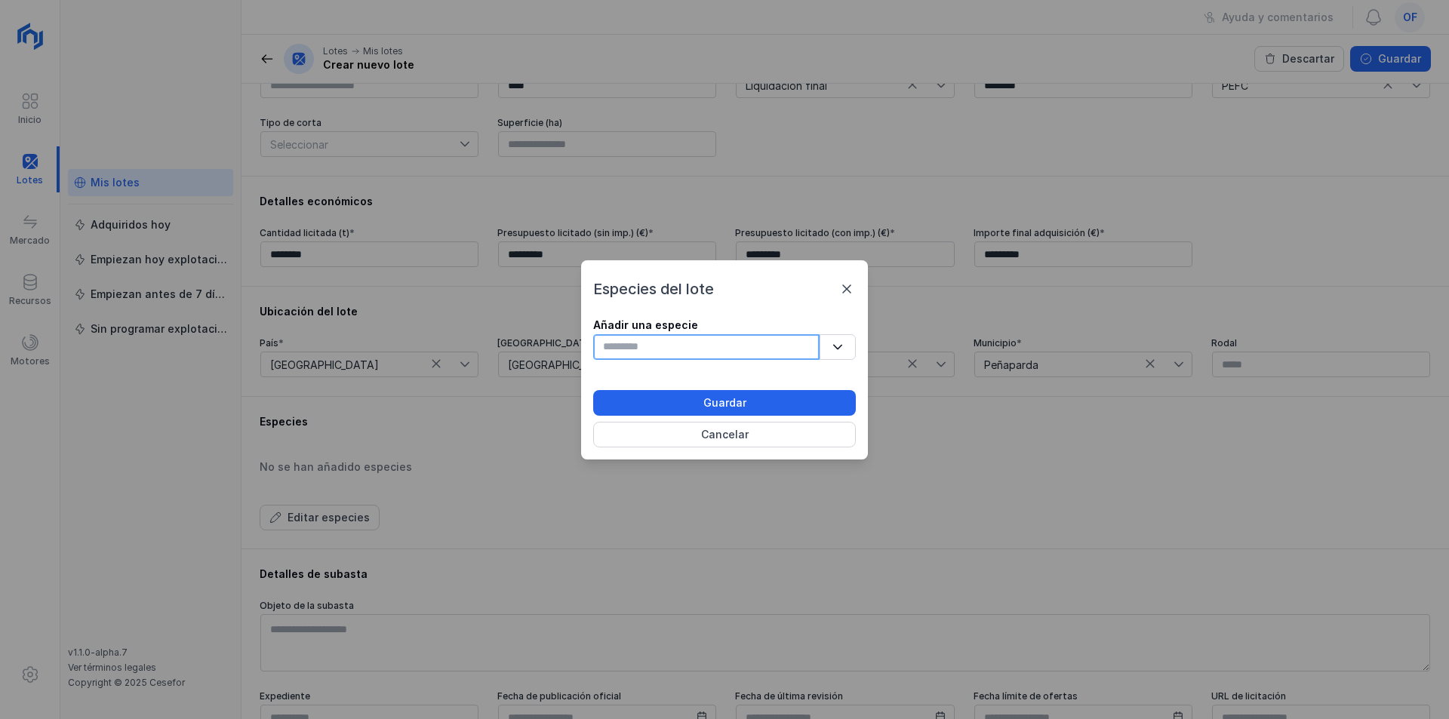
click at [621, 351] on input "text" at bounding box center [706, 347] width 226 height 26
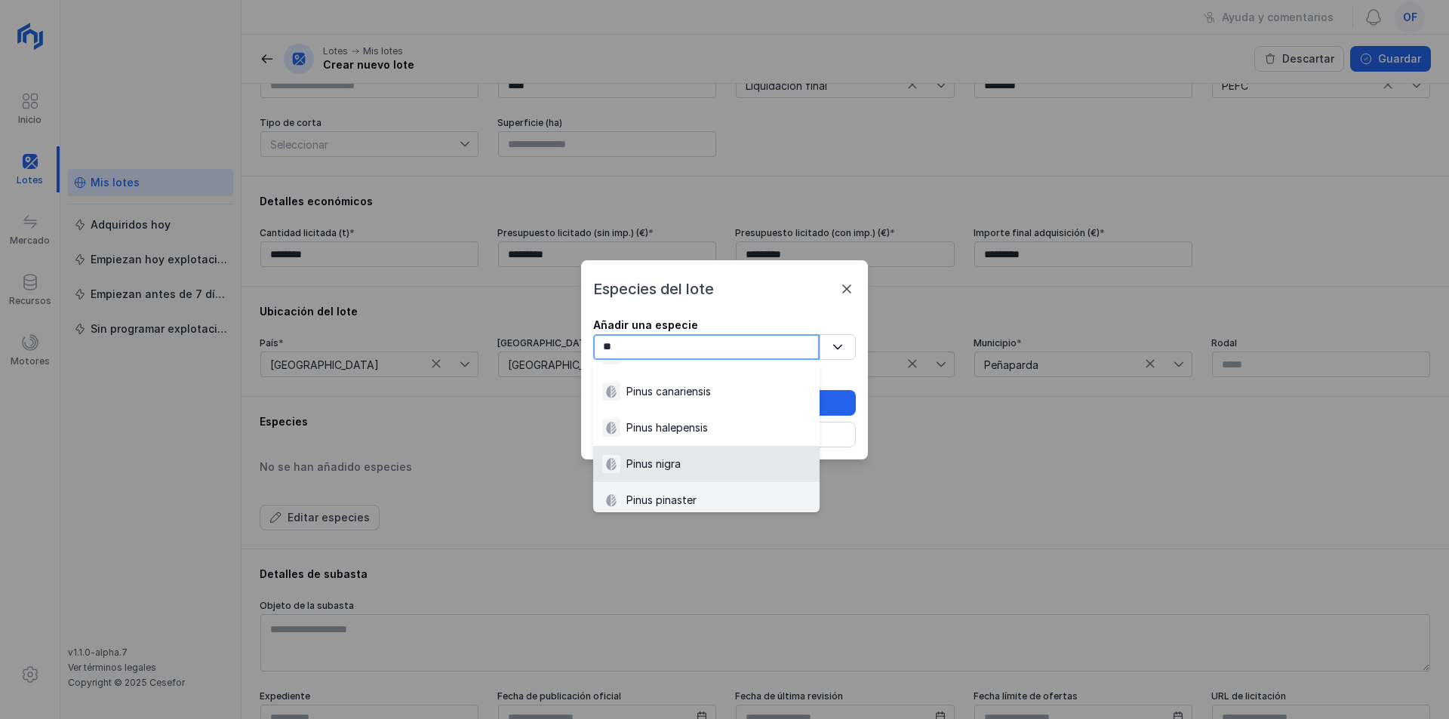
scroll to position [82, 0]
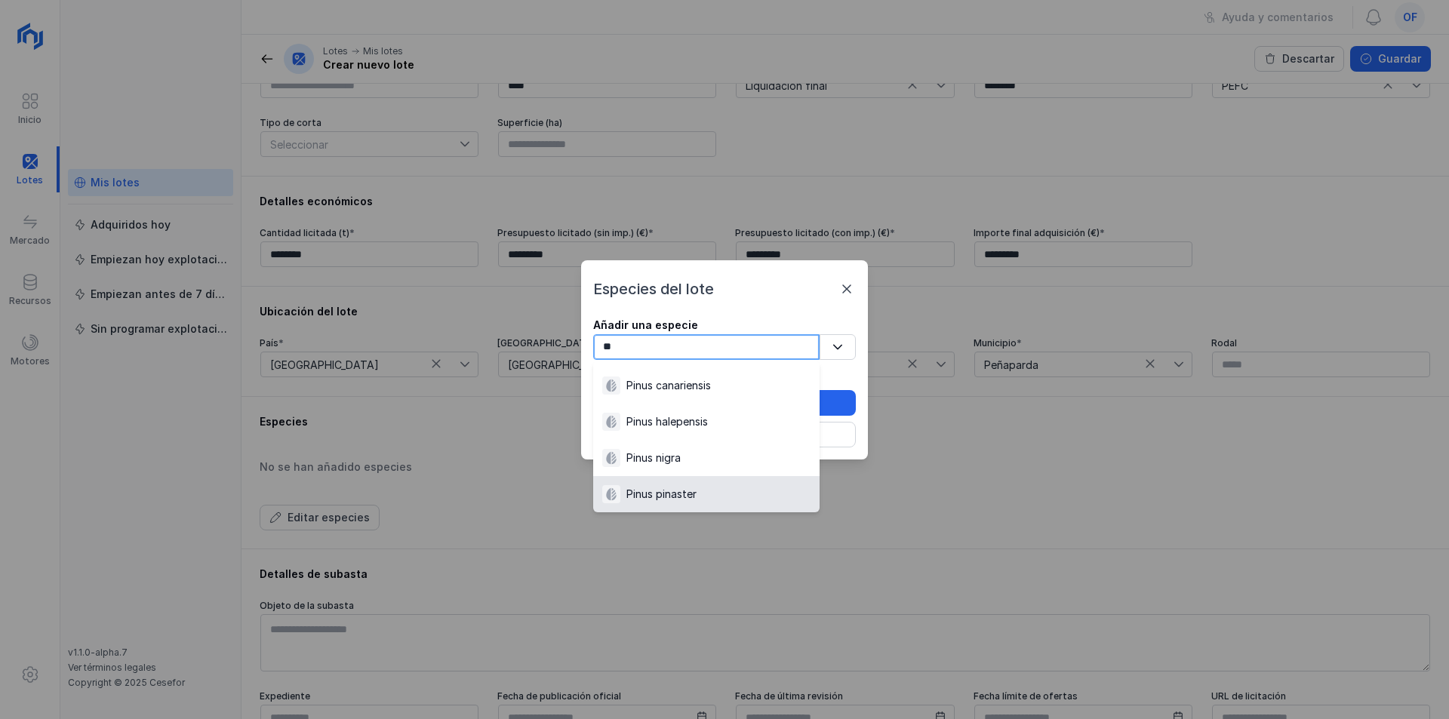
type input "**"
click at [669, 496] on div "Pinus pinaster" at bounding box center [661, 494] width 70 height 15
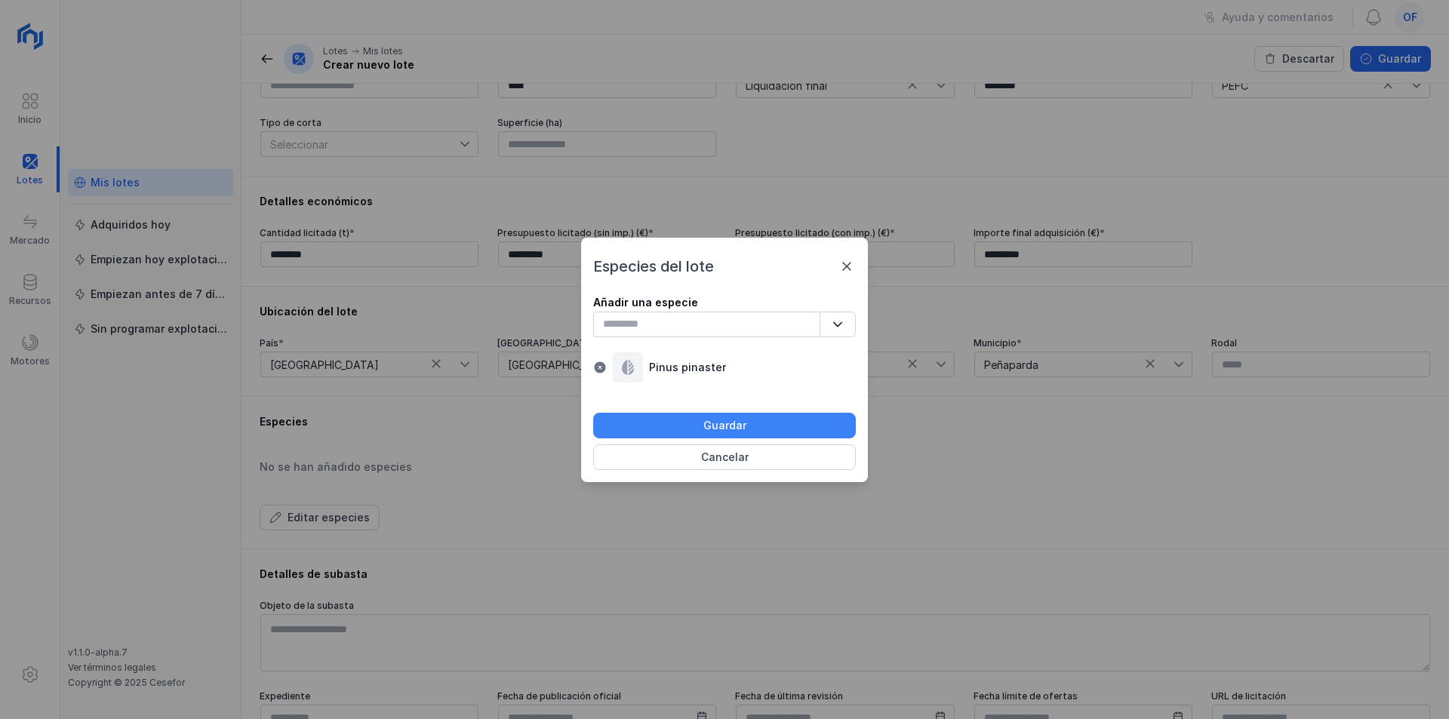
click at [708, 424] on div "Guardar" at bounding box center [724, 425] width 43 height 15
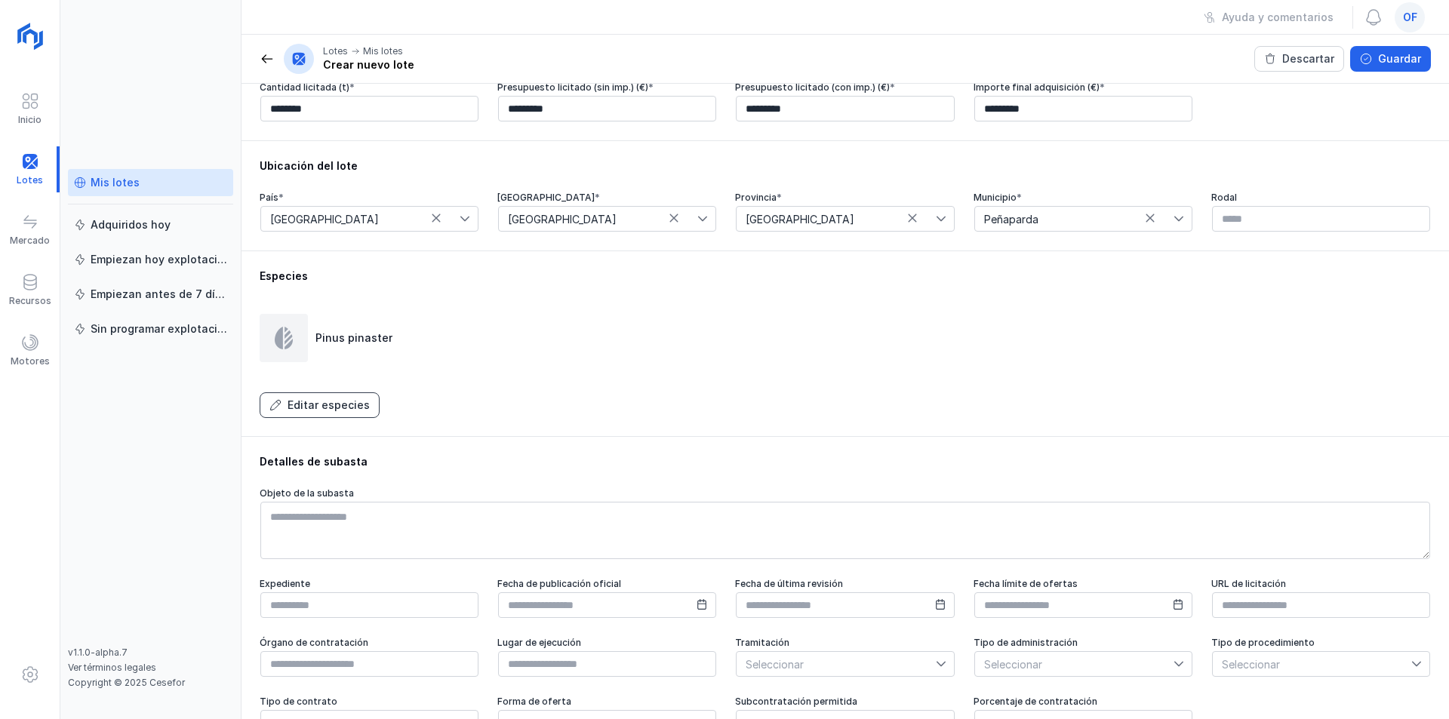
scroll to position [417, 0]
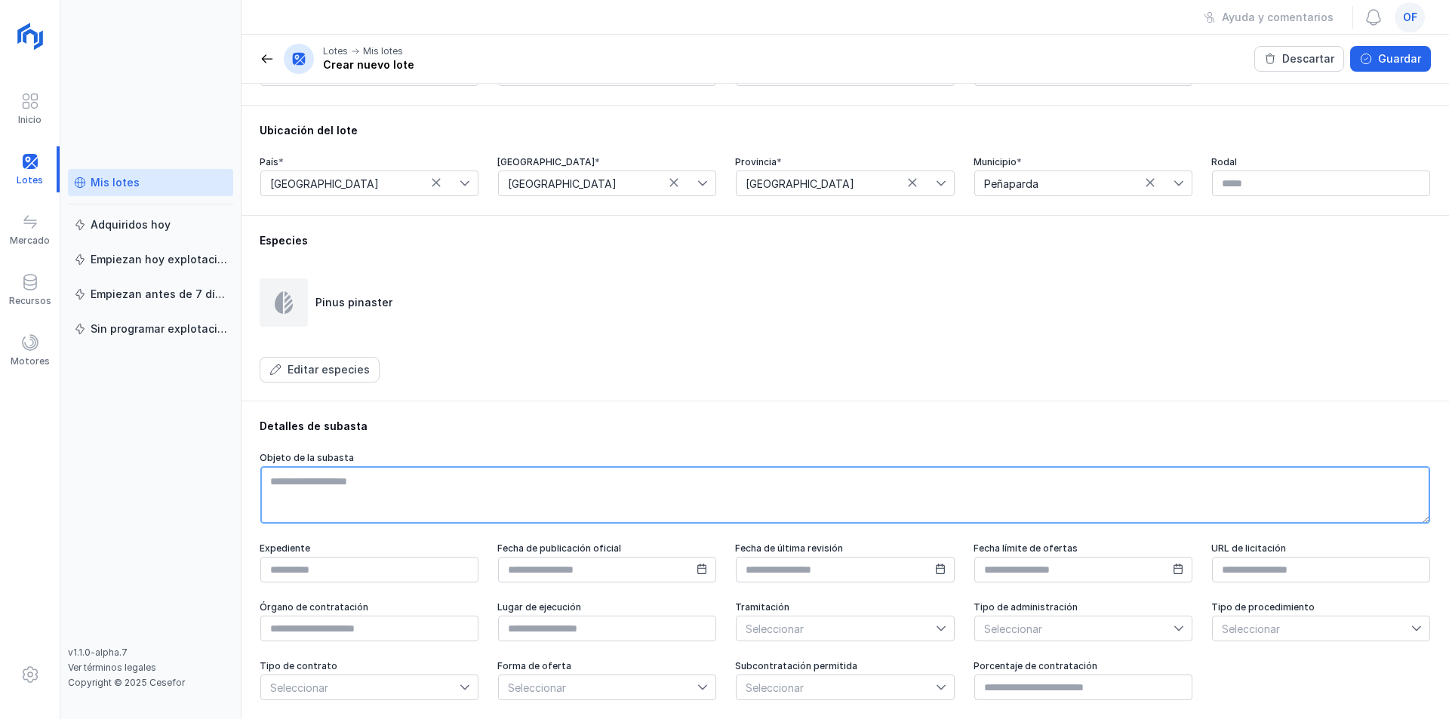
click at [420, 482] on textarea at bounding box center [845, 494] width 1170 height 57
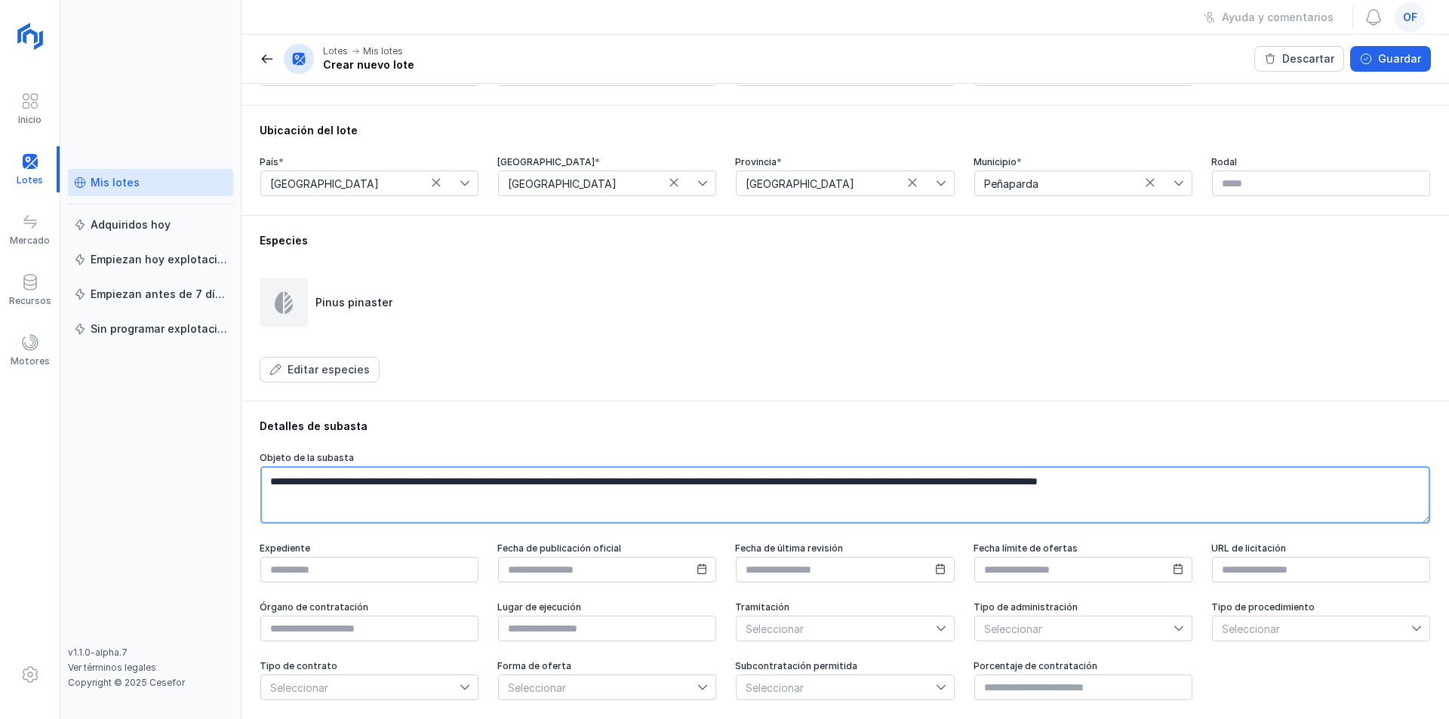
click at [731, 480] on textarea "**********" at bounding box center [845, 494] width 1170 height 57
type textarea "**********"
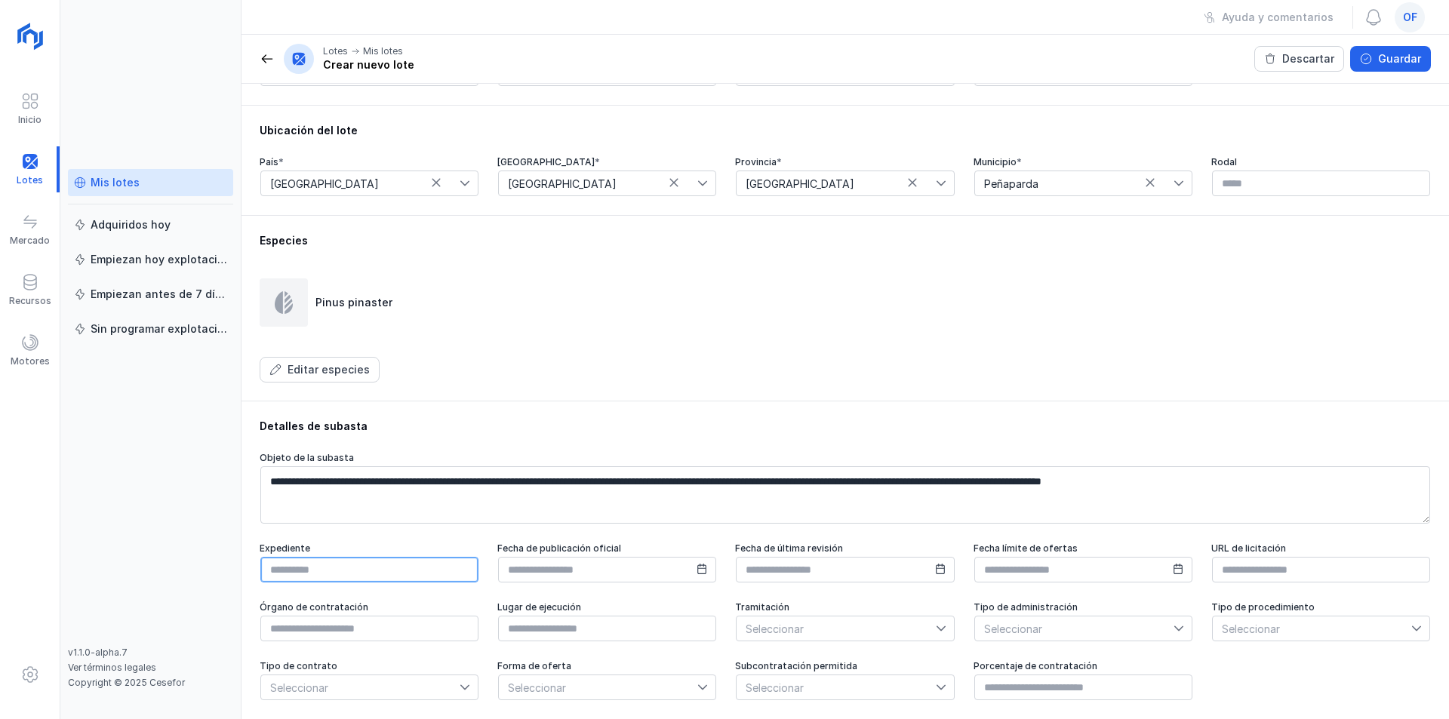
click at [378, 560] on input "text" at bounding box center [369, 570] width 218 height 26
type input "**********"
click at [697, 571] on icon at bounding box center [702, 569] width 11 height 11
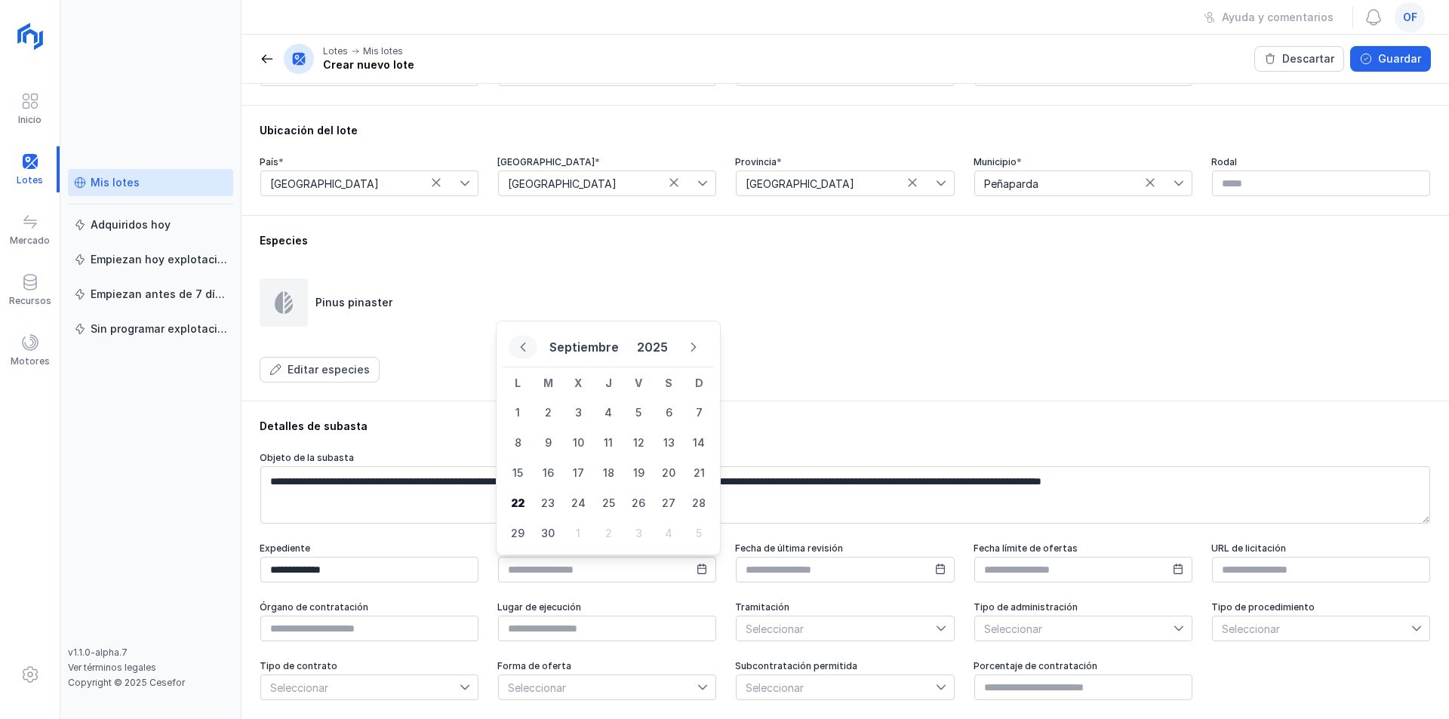
click at [521, 350] on icon "Previous Month" at bounding box center [523, 347] width 11 height 11
click at [522, 349] on icon "Previous Month" at bounding box center [523, 347] width 11 height 11
click at [522, 356] on icon "Previous Month" at bounding box center [523, 361] width 10 height 11
click at [522, 349] on icon "Previous Month" at bounding box center [523, 347] width 11 height 11
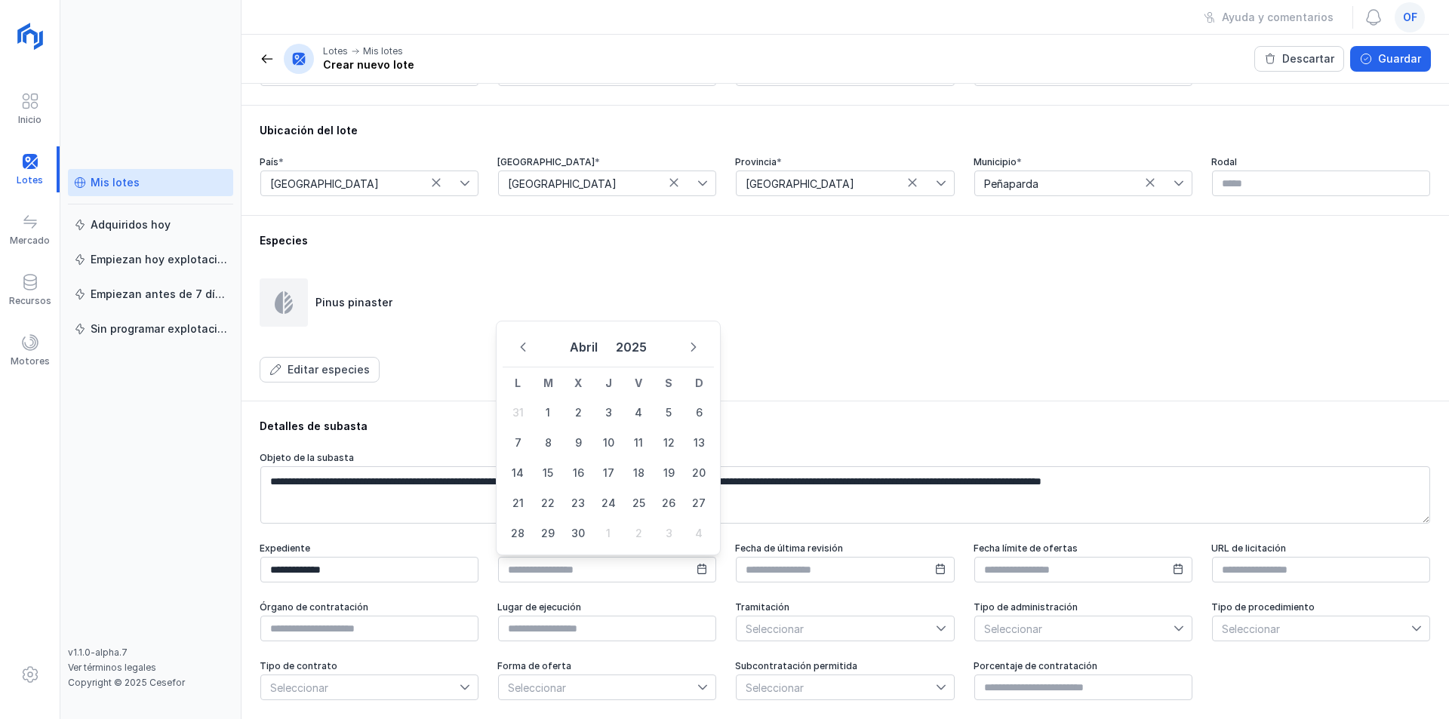
click at [522, 349] on icon "Previous Month" at bounding box center [523, 347] width 11 height 11
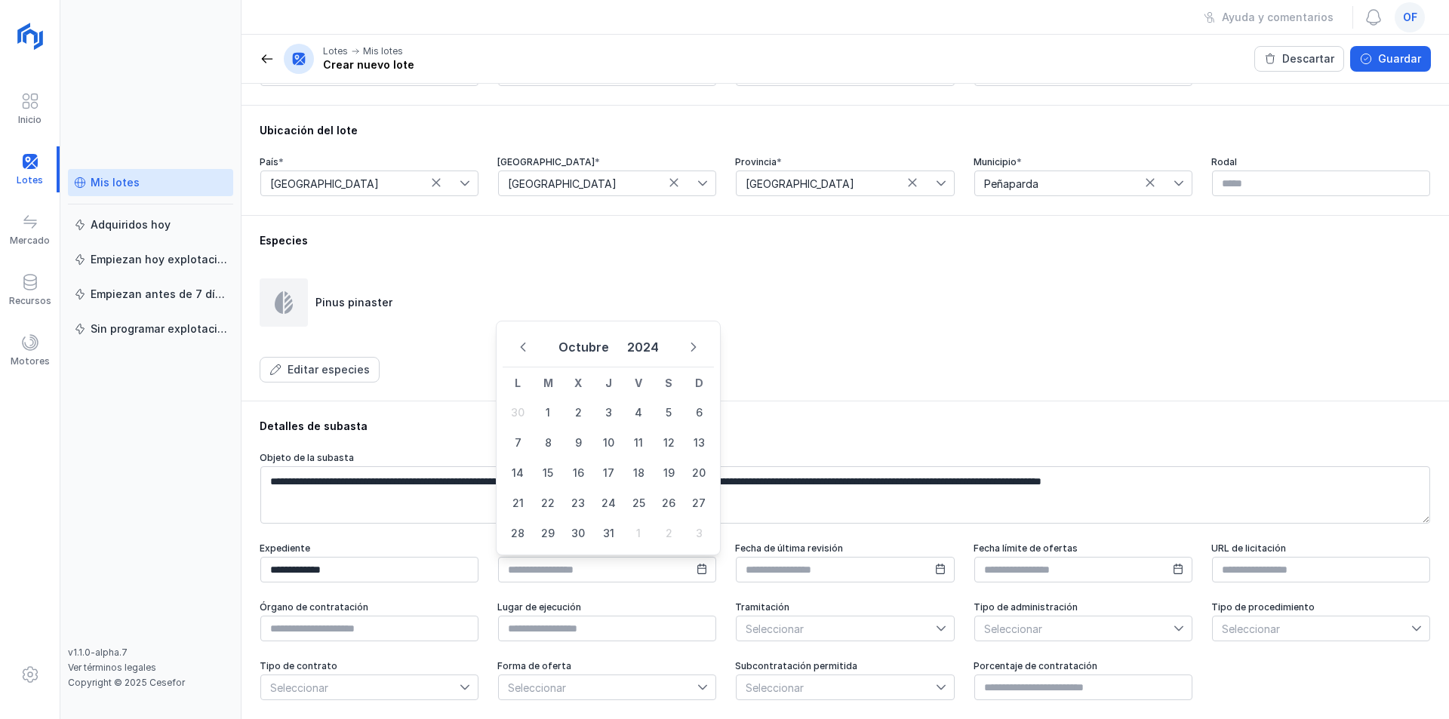
click at [522, 349] on icon "Previous Month" at bounding box center [523, 347] width 11 height 11
click at [522, 356] on icon "Previous Month" at bounding box center [523, 361] width 10 height 11
click at [522, 349] on icon "Previous Month" at bounding box center [523, 347] width 11 height 11
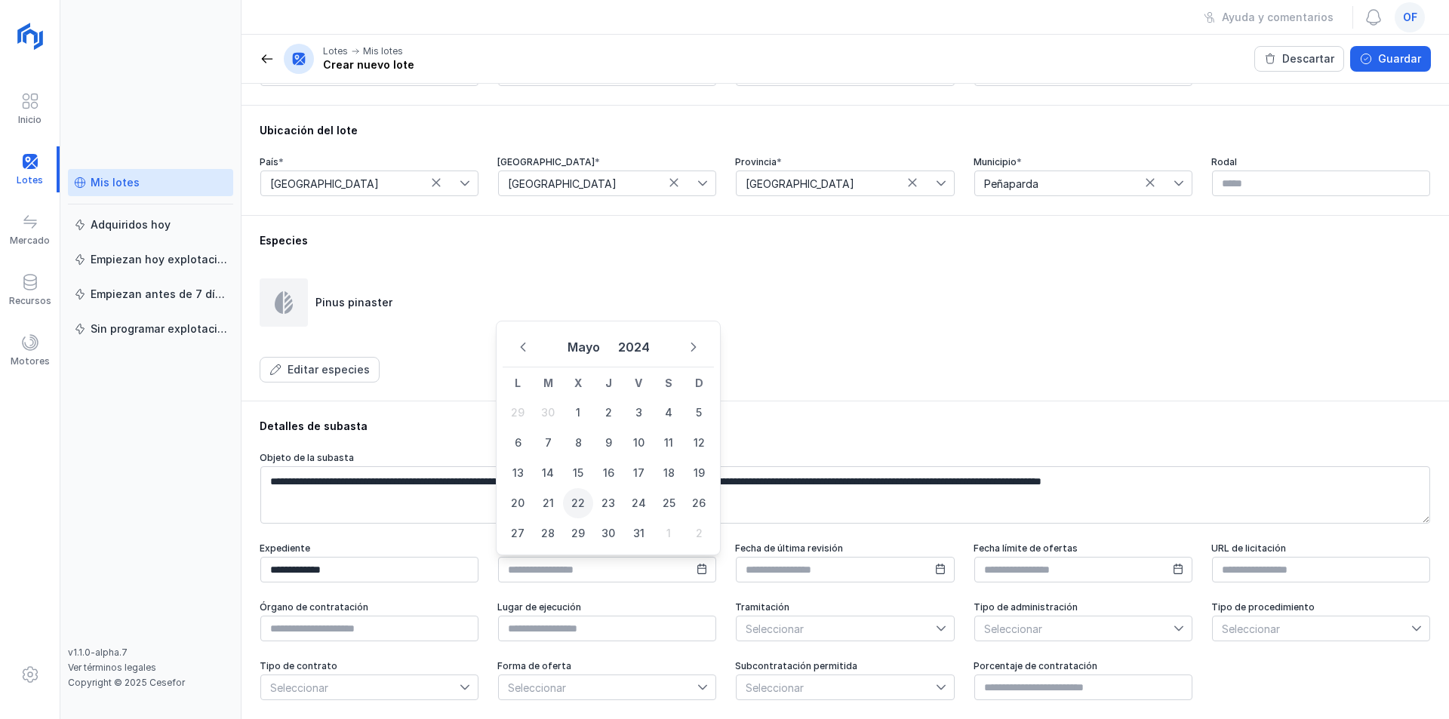
click at [571, 501] on span "22" at bounding box center [578, 503] width 30 height 30
type input "**********"
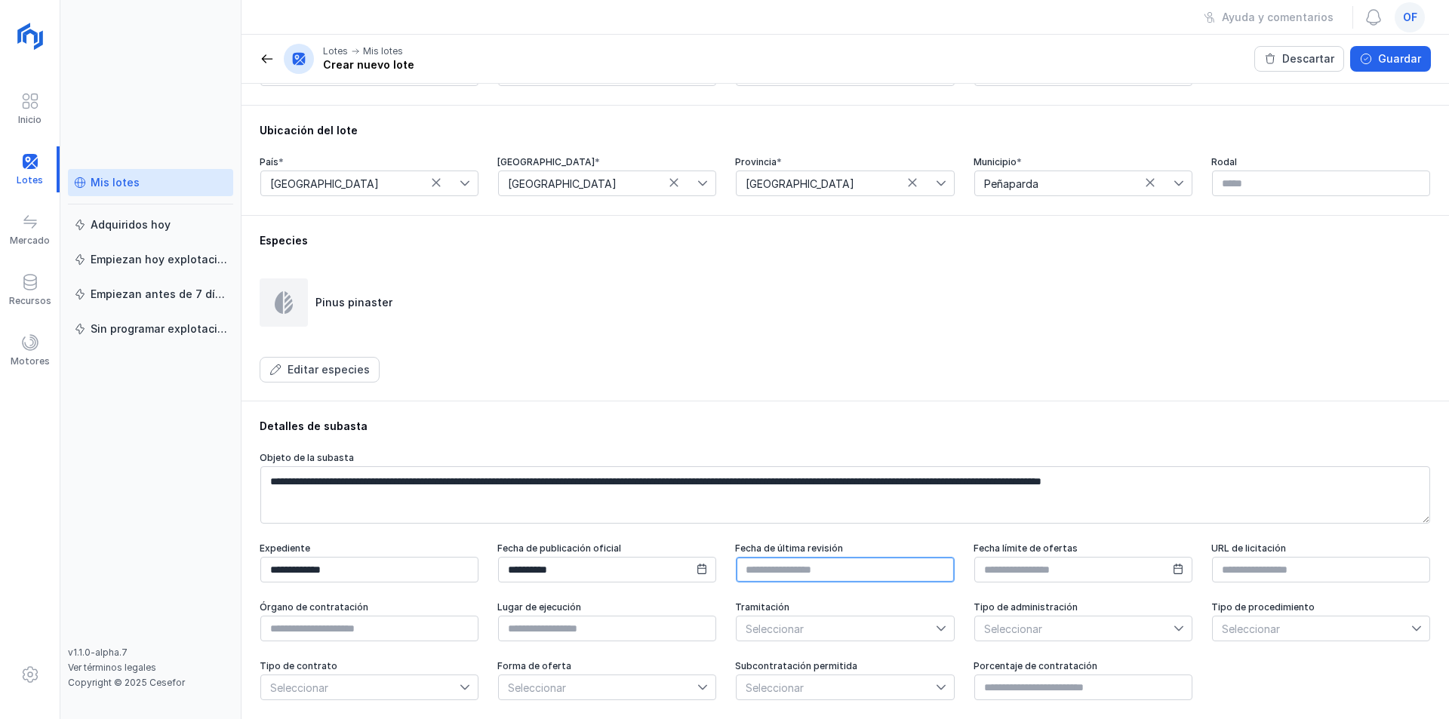
click at [807, 568] on input "text" at bounding box center [845, 570] width 218 height 26
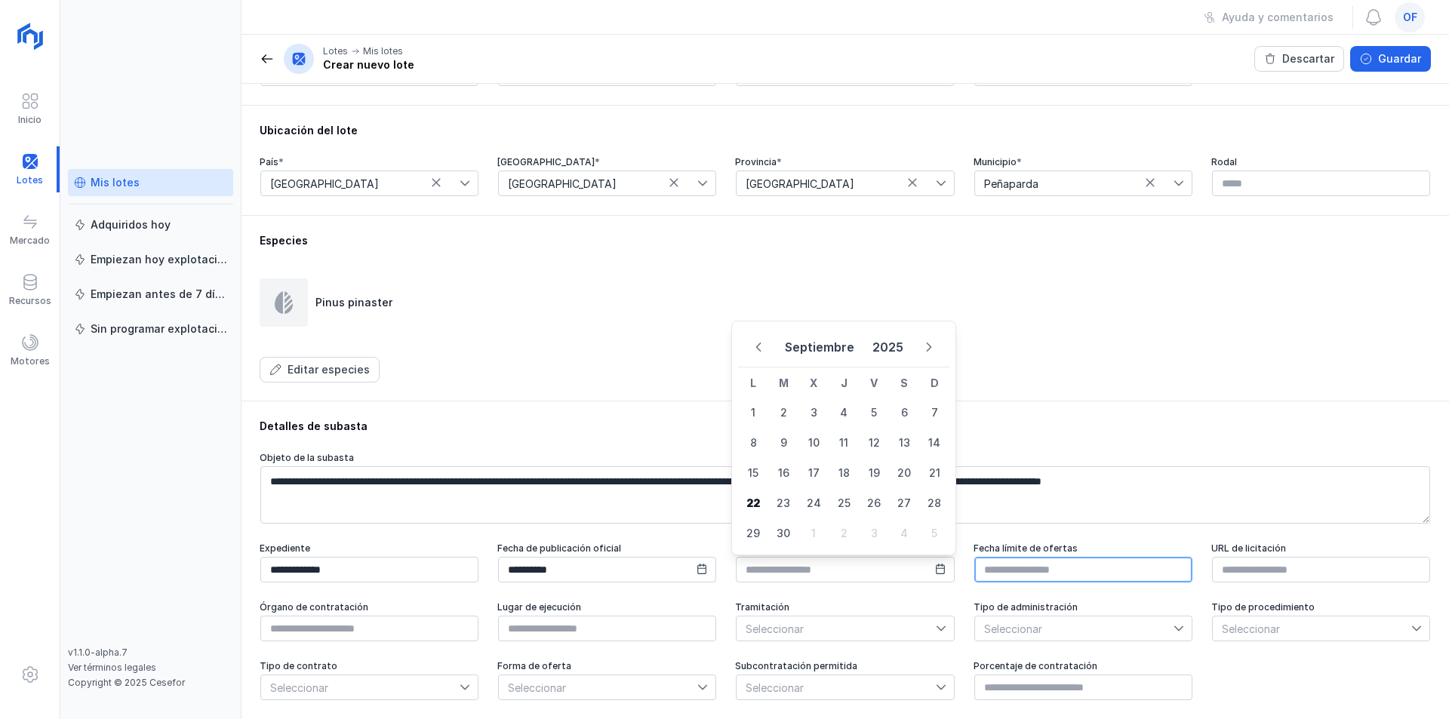
click at [1039, 578] on input "text" at bounding box center [1083, 570] width 218 height 26
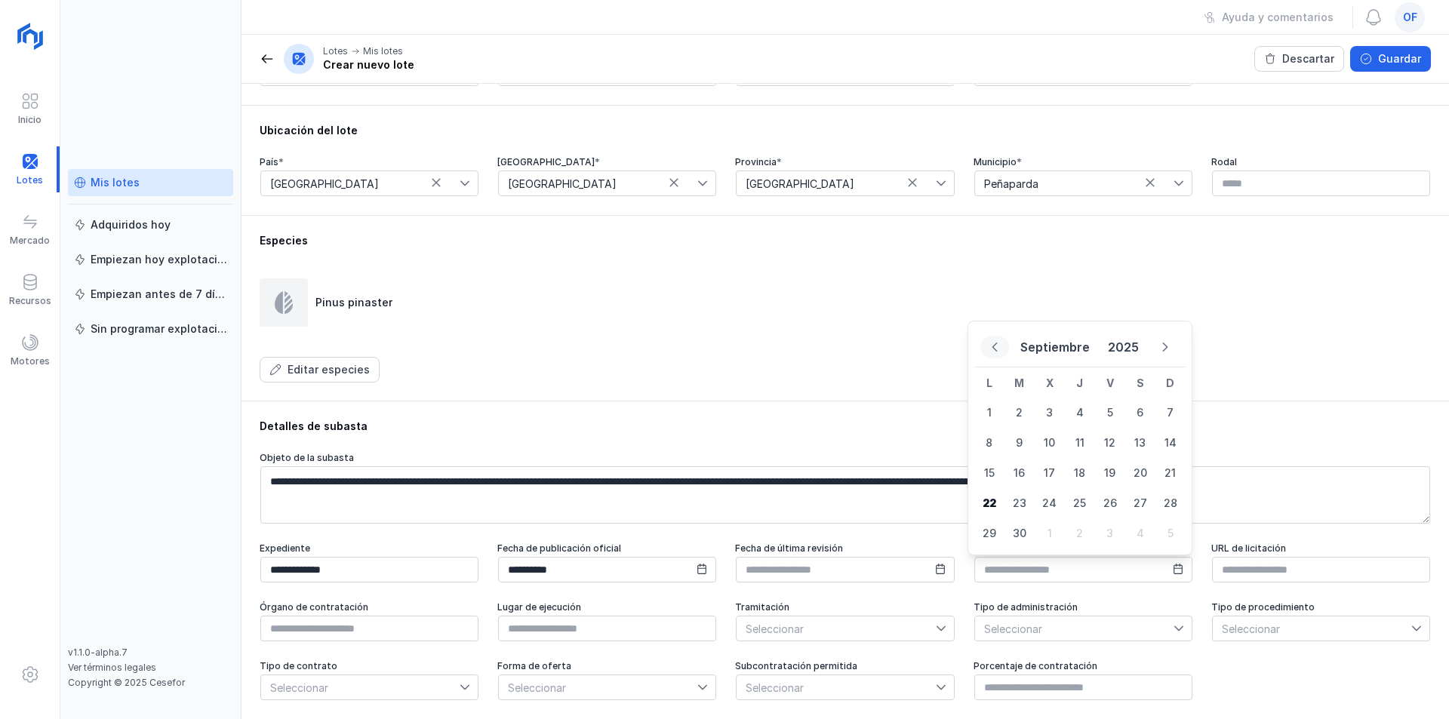
click at [995, 347] on icon "Previous Month" at bounding box center [995, 347] width 11 height 11
click at [995, 356] on icon "Previous Month" at bounding box center [995, 361] width 10 height 11
click at [995, 347] on icon "Previous Month" at bounding box center [995, 347] width 11 height 11
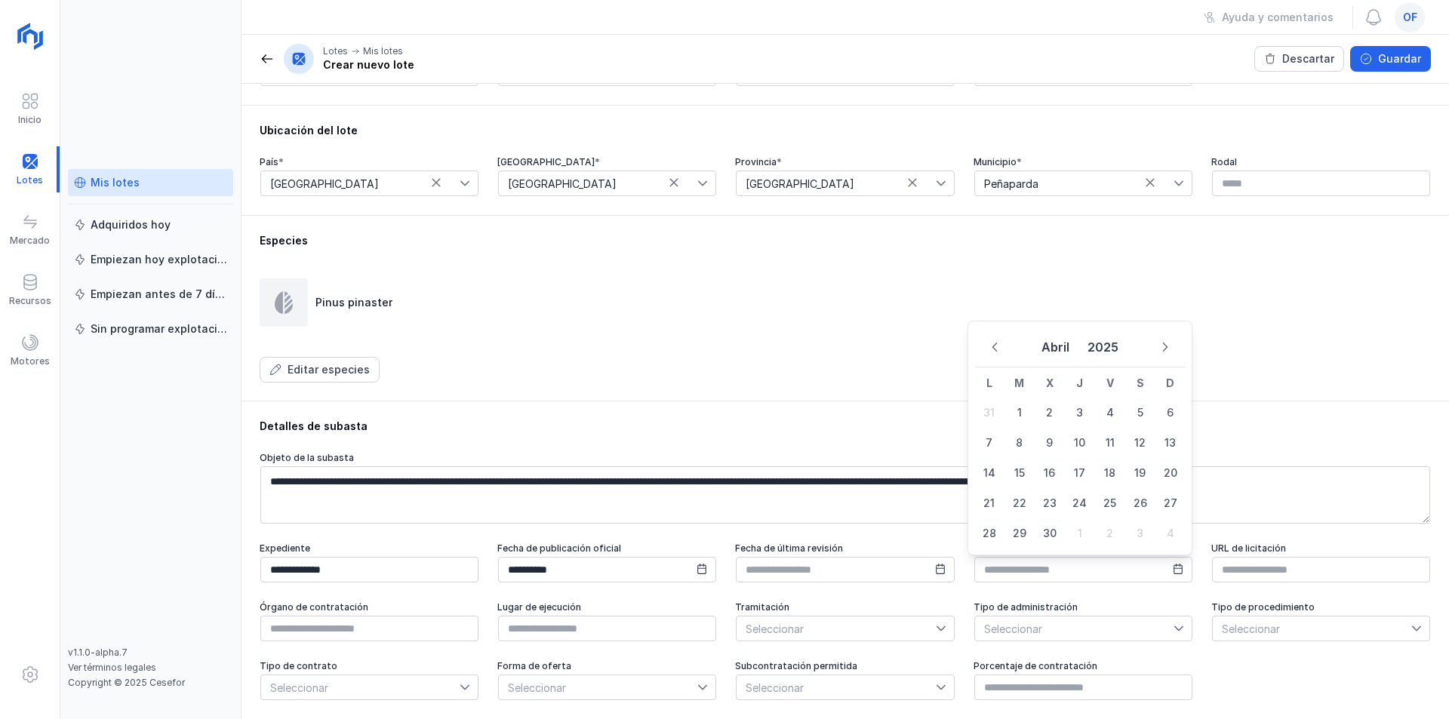
click at [995, 347] on icon "Previous Month" at bounding box center [995, 347] width 11 height 11
click at [995, 346] on icon "Previous Month" at bounding box center [995, 347] width 11 height 11
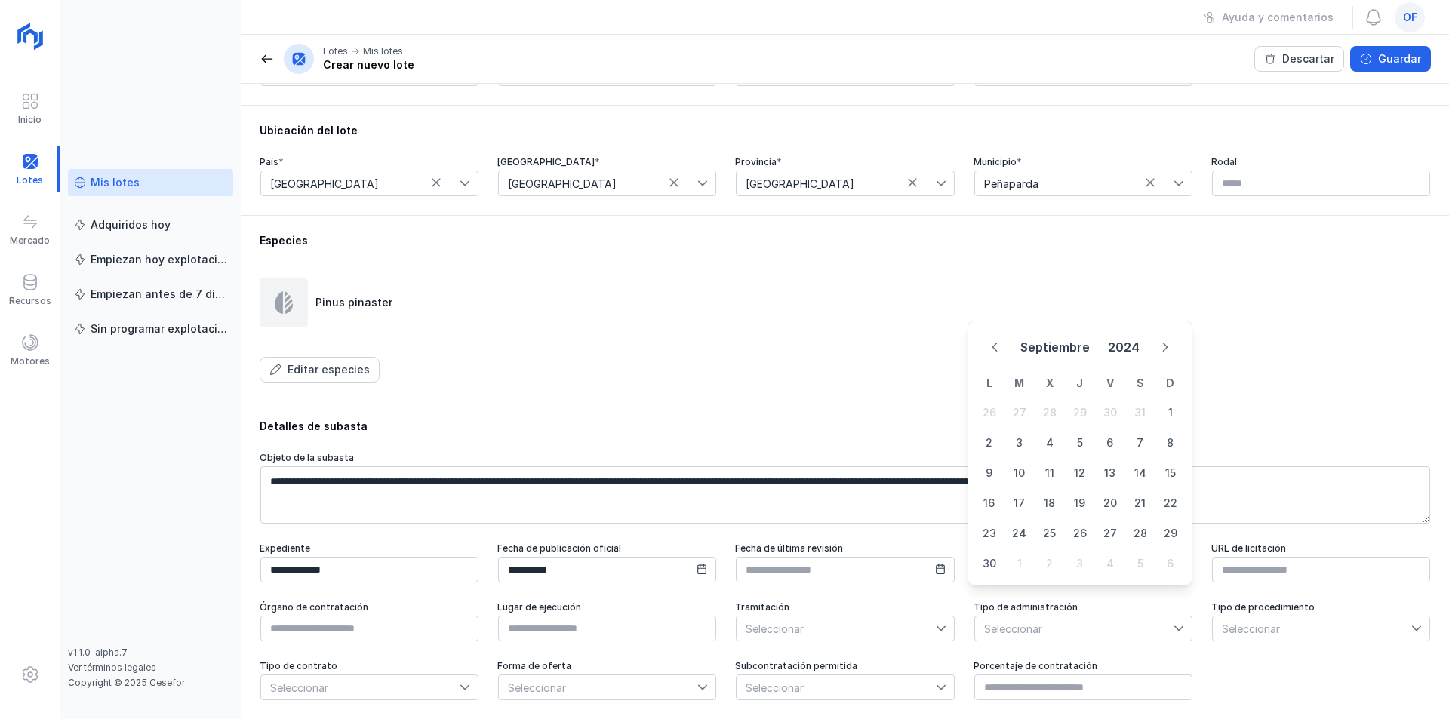
click at [995, 346] on icon "Previous Month" at bounding box center [995, 347] width 11 height 11
click at [995, 356] on icon "Previous Month" at bounding box center [995, 361] width 10 height 11
click at [992, 506] on span "17" at bounding box center [989, 503] width 30 height 30
type input "**********"
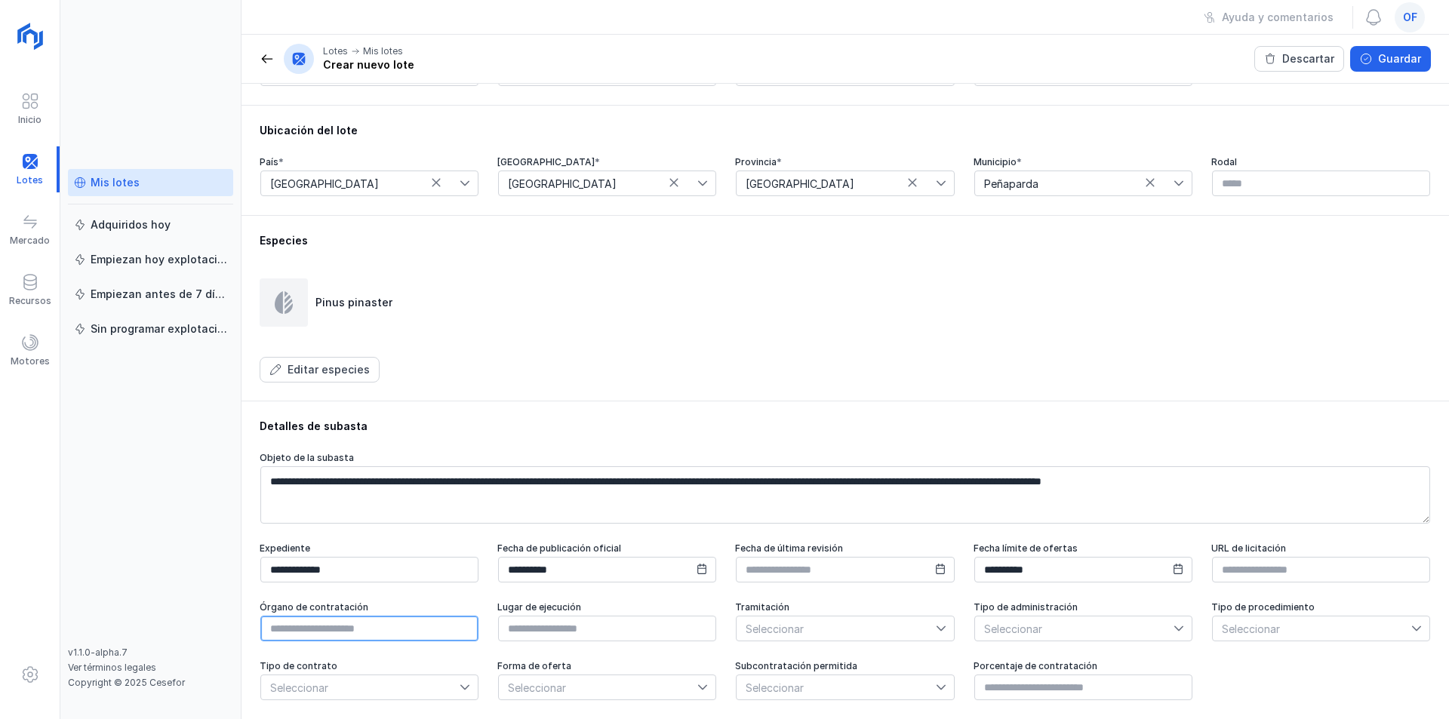
click at [327, 625] on input "text" at bounding box center [369, 629] width 218 height 26
type input "*"
type input "**********"
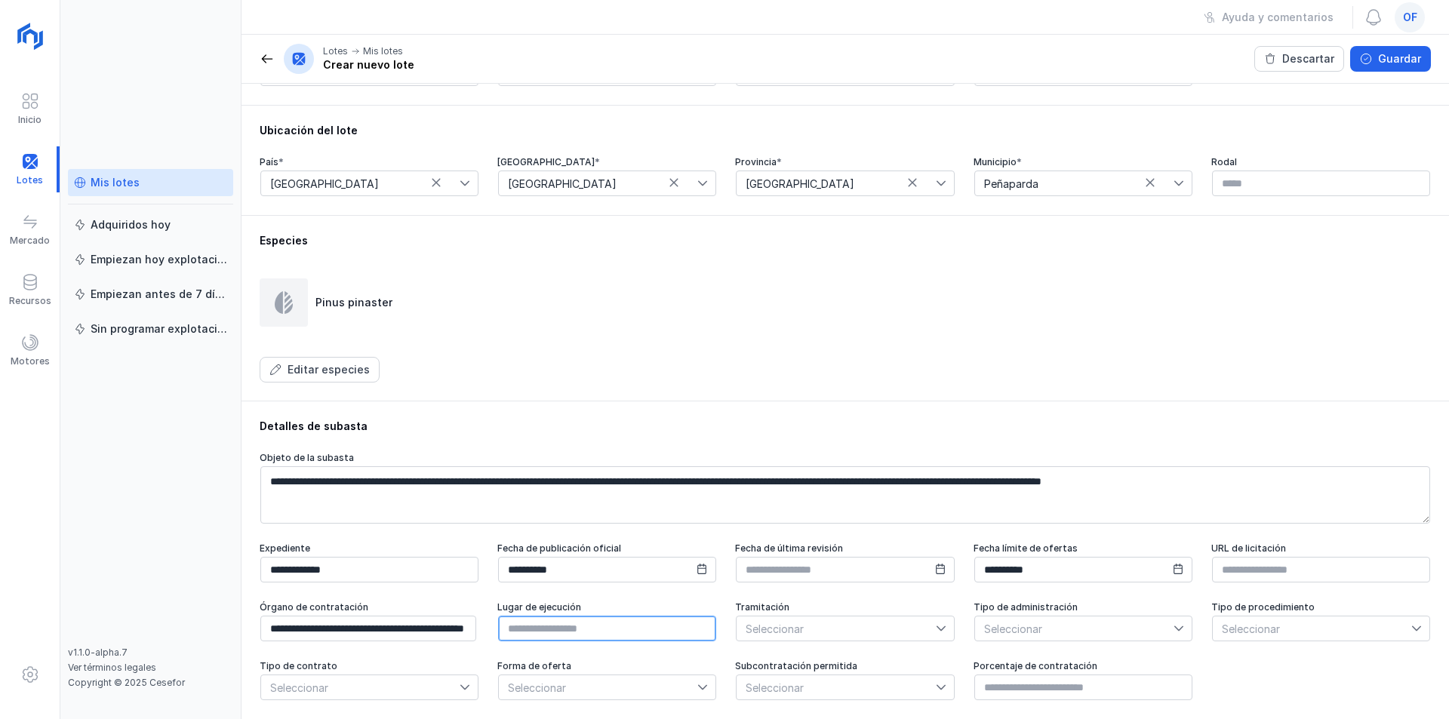
click at [535, 630] on input "text" at bounding box center [607, 629] width 218 height 26
type input "*********"
click at [784, 632] on span "Seleccionar" at bounding box center [836, 629] width 199 height 24
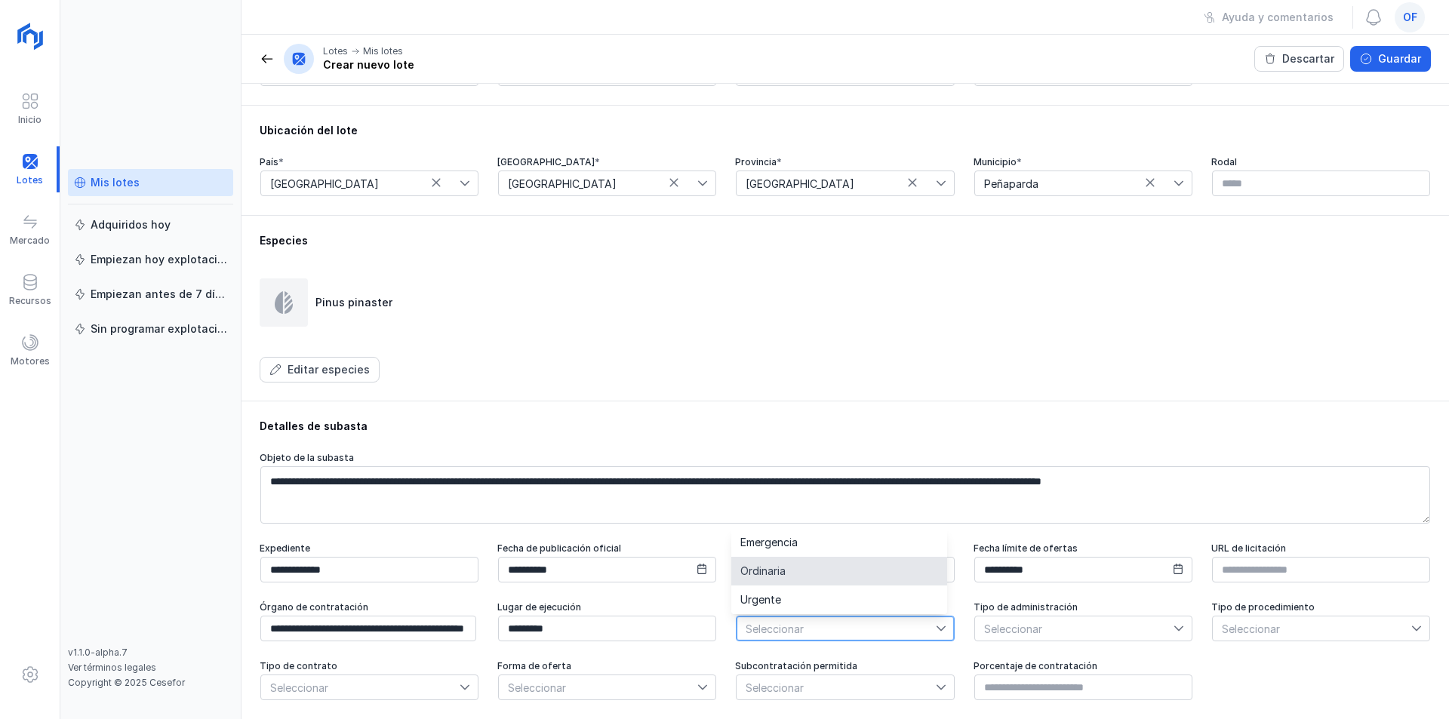
click at [762, 573] on span "Ordinaria" at bounding box center [762, 571] width 45 height 11
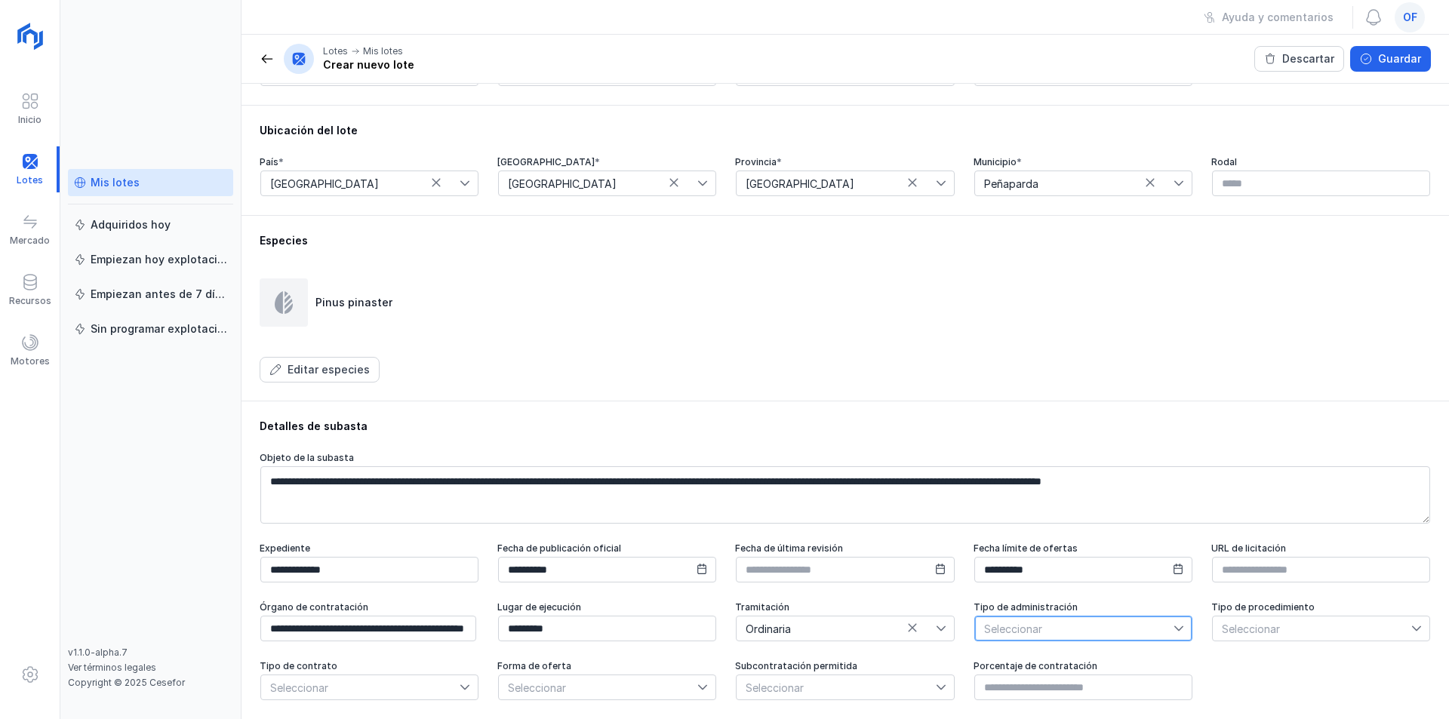
click at [1084, 631] on span "Seleccionar" at bounding box center [1074, 629] width 199 height 24
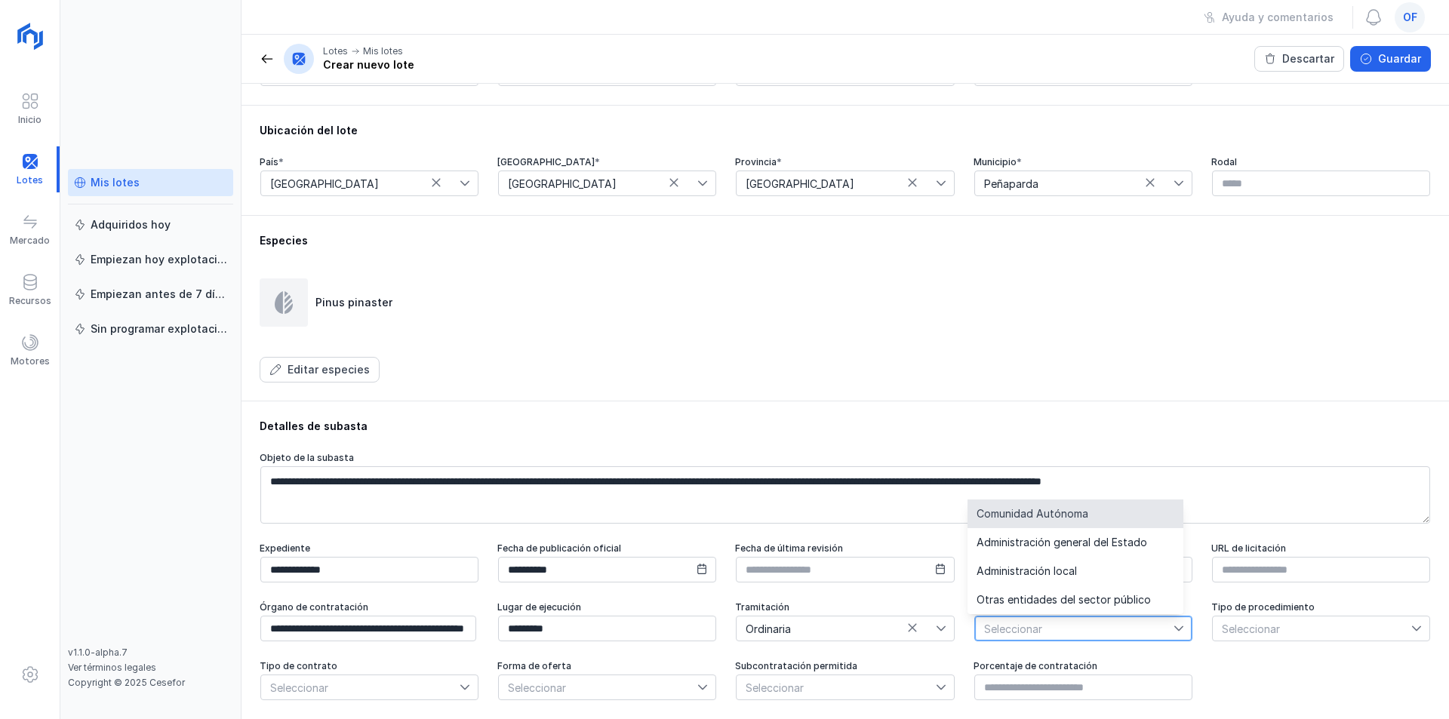
click at [1067, 506] on li "Comunidad Autónoma" at bounding box center [1076, 514] width 216 height 29
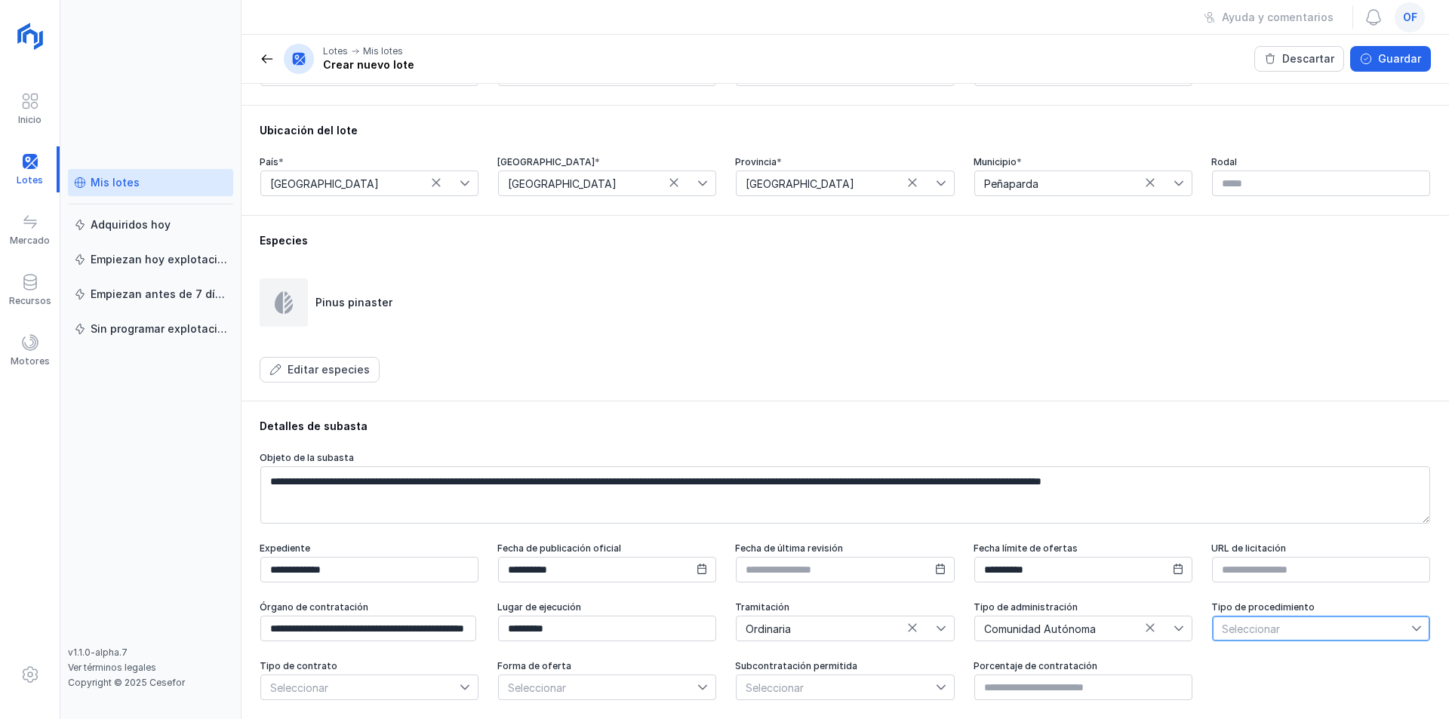
click at [1307, 628] on span "Seleccionar" at bounding box center [1312, 629] width 199 height 24
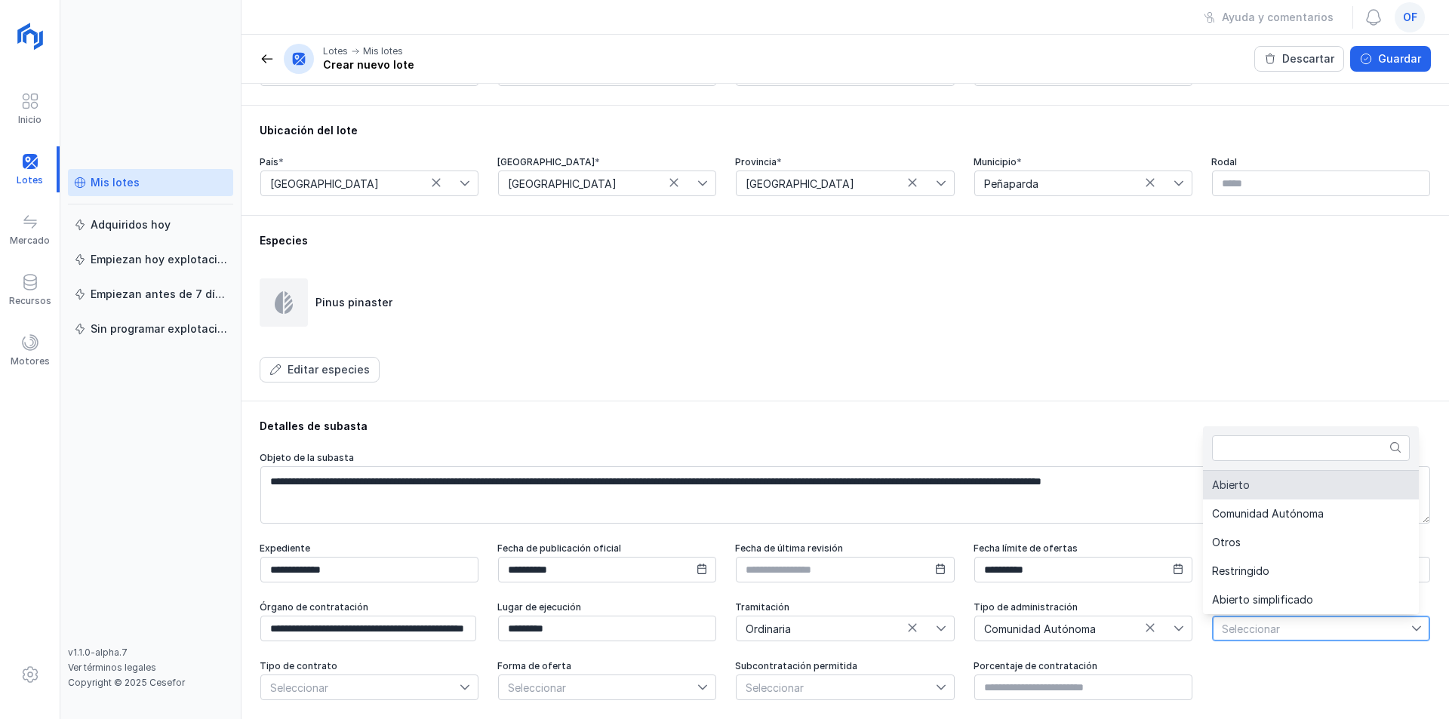
click at [1240, 481] on span "Abierto" at bounding box center [1231, 485] width 38 height 11
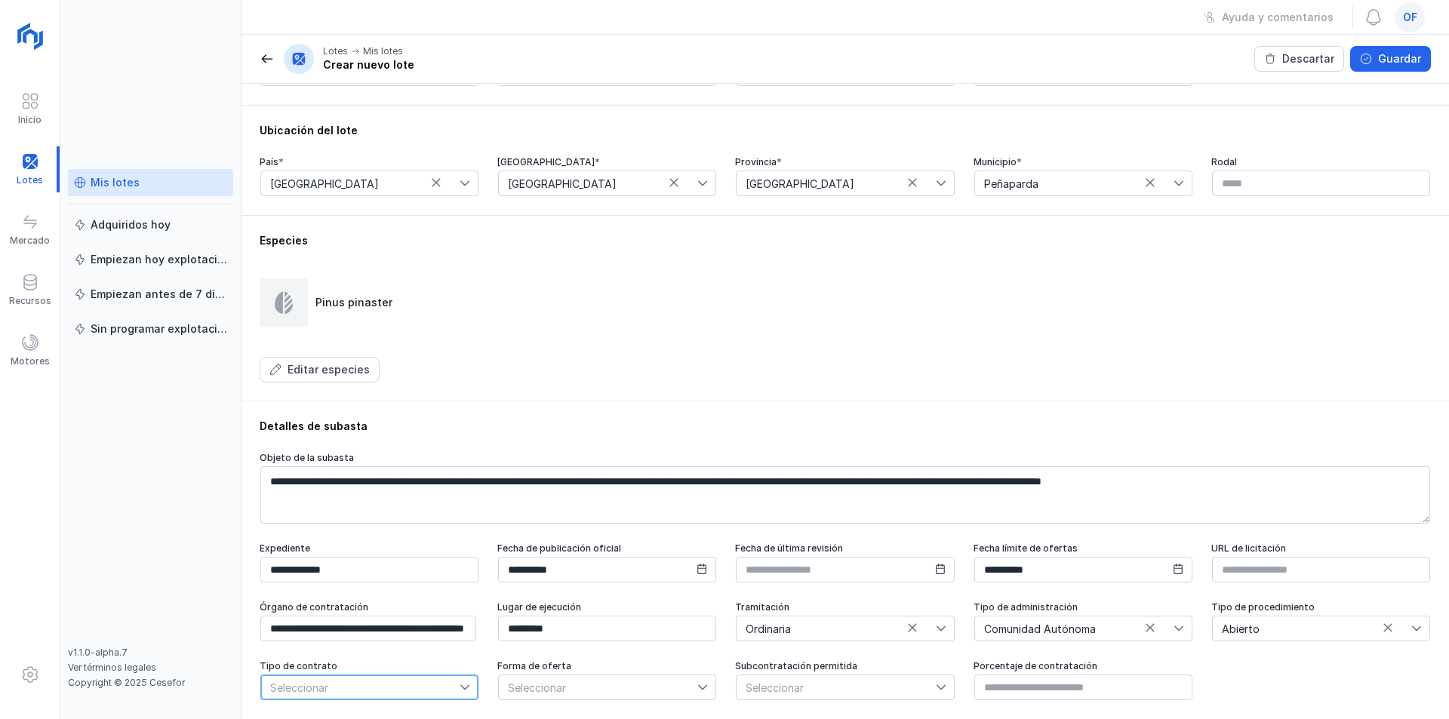
click at [402, 690] on span "Seleccionar" at bounding box center [360, 688] width 199 height 24
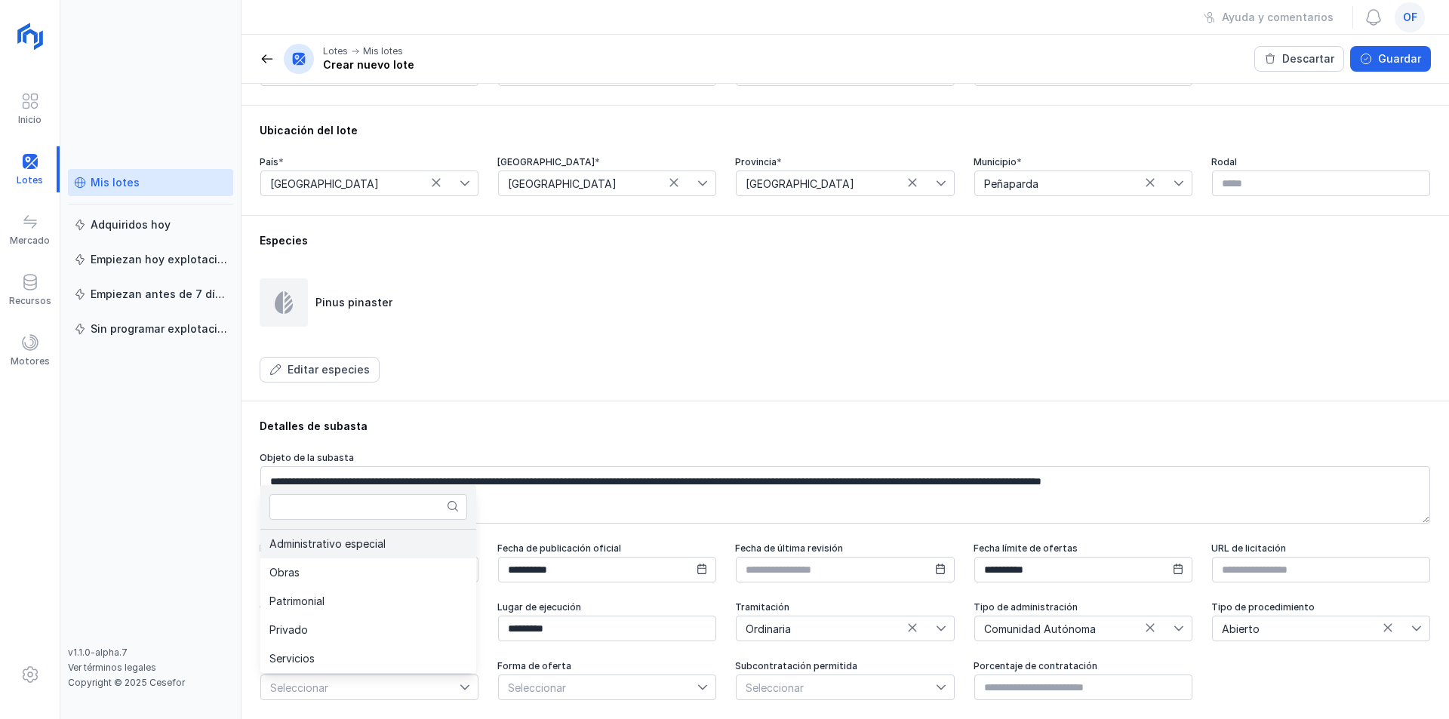
click at [344, 547] on span "Administrativo especial" at bounding box center [327, 544] width 116 height 11
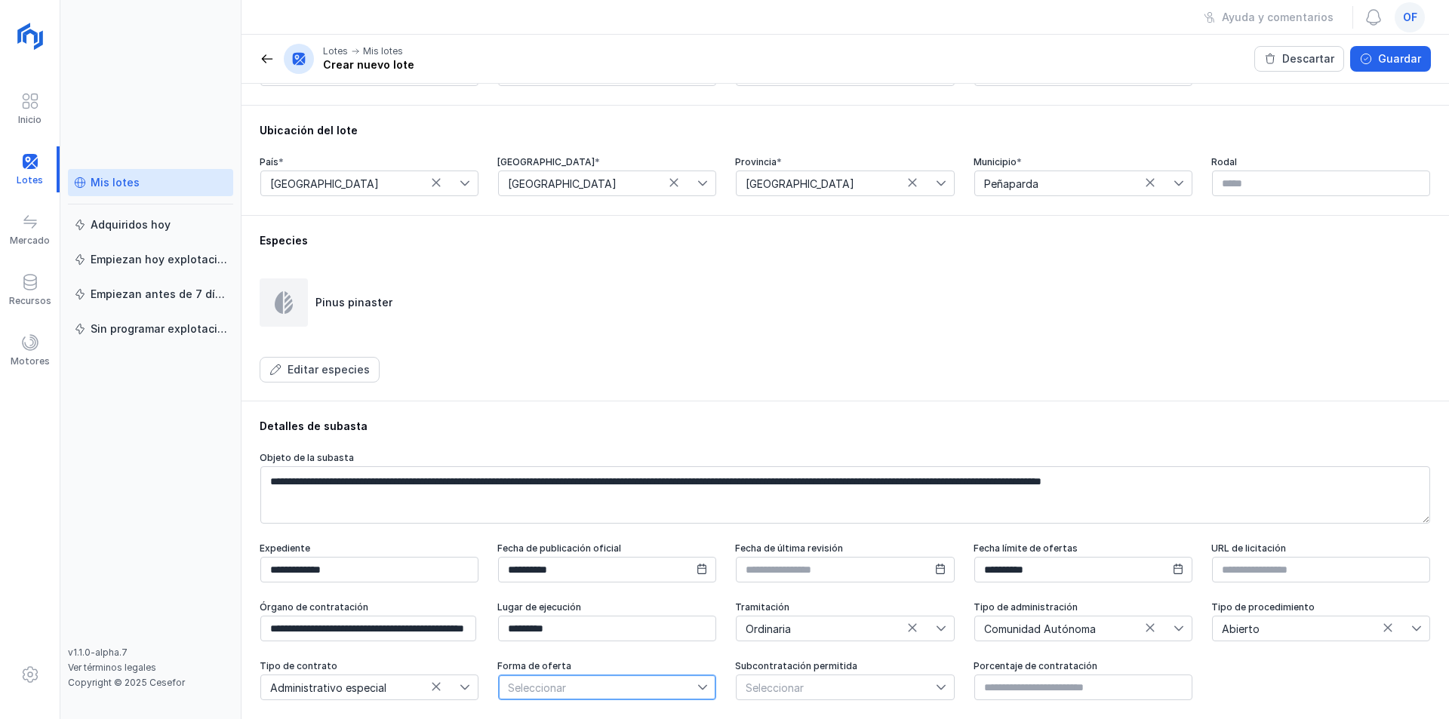
click at [559, 690] on span "Seleccionar" at bounding box center [598, 688] width 199 height 24
click at [547, 635] on span "Electrónica" at bounding box center [533, 630] width 56 height 11
click at [818, 679] on span "Seleccionar" at bounding box center [836, 688] width 199 height 24
drag, startPoint x: 751, startPoint y: 630, endPoint x: 943, endPoint y: 667, distance: 195.1
click at [753, 630] on li "Sí" at bounding box center [839, 630] width 216 height 29
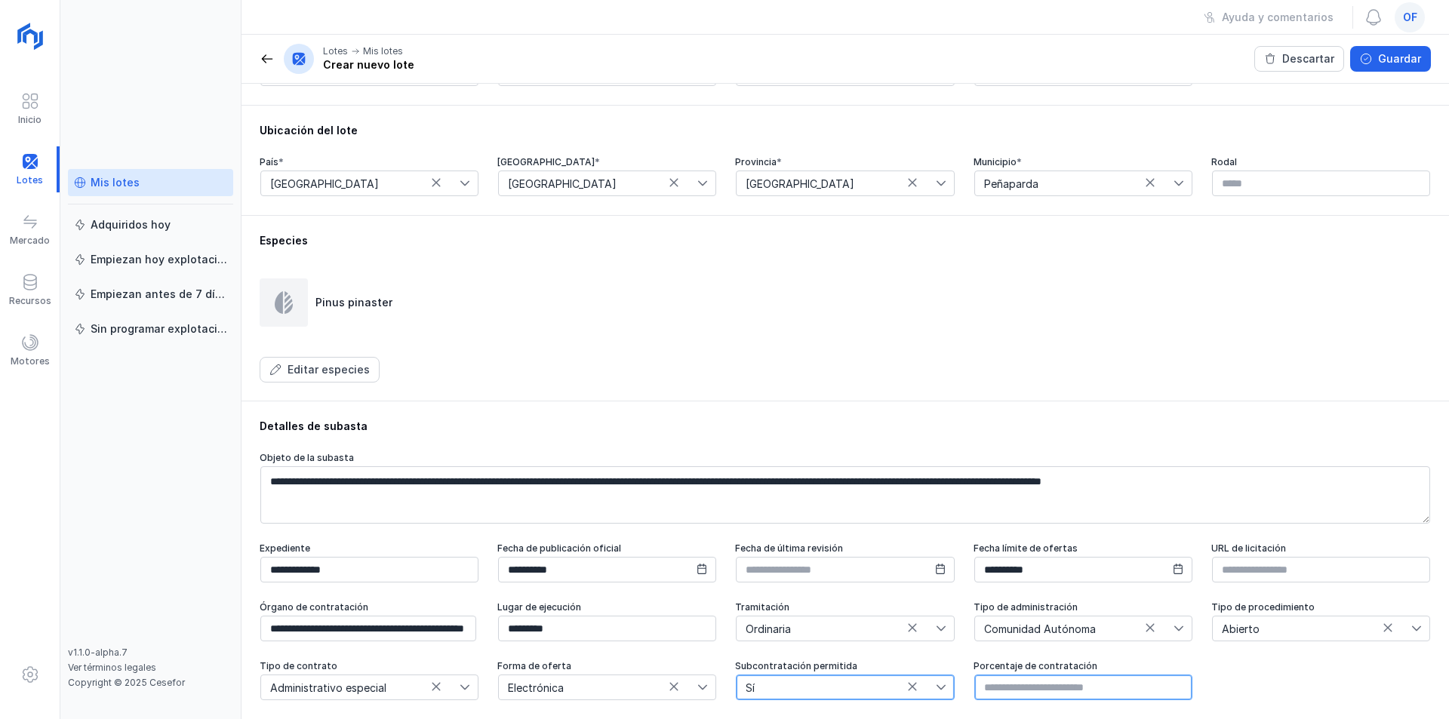
click at [1035, 693] on input "text" at bounding box center [1083, 688] width 218 height 26
type input "*****"
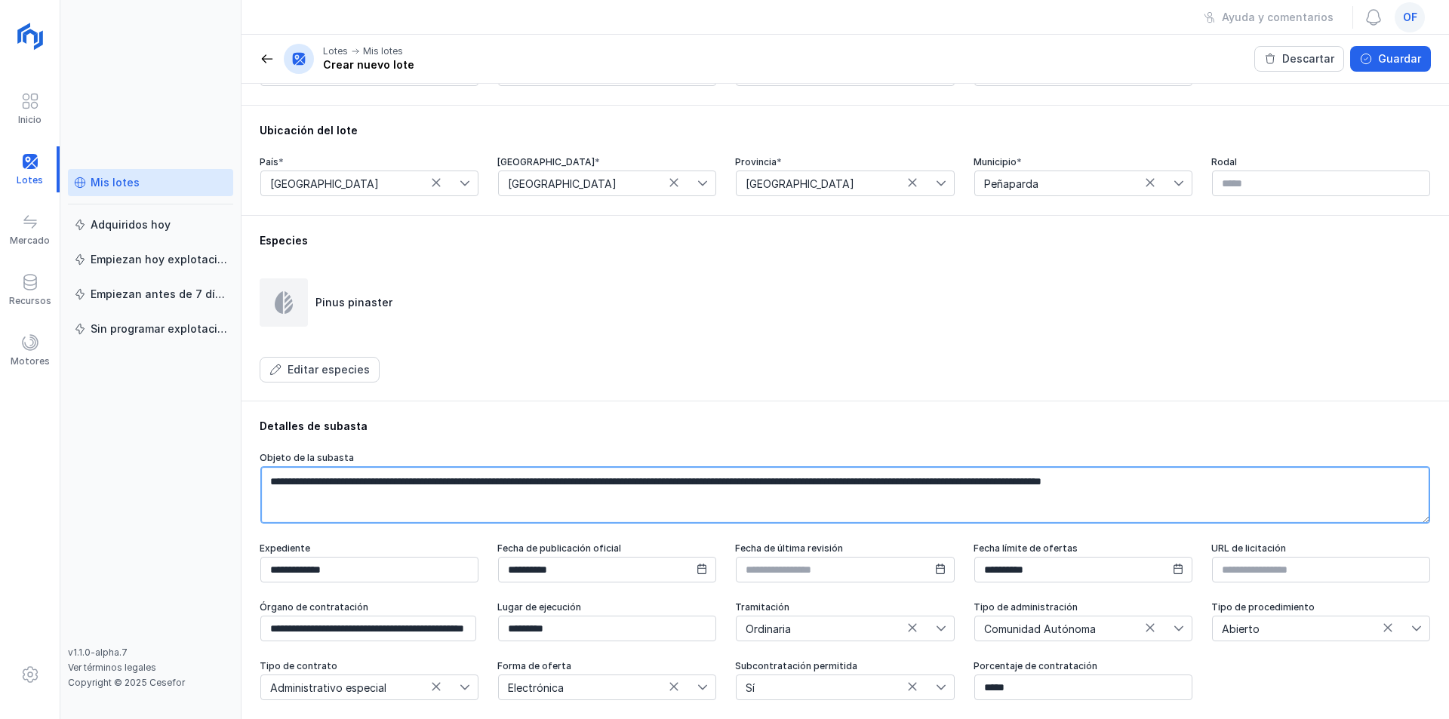
click at [906, 519] on textarea "**********" at bounding box center [845, 494] width 1170 height 57
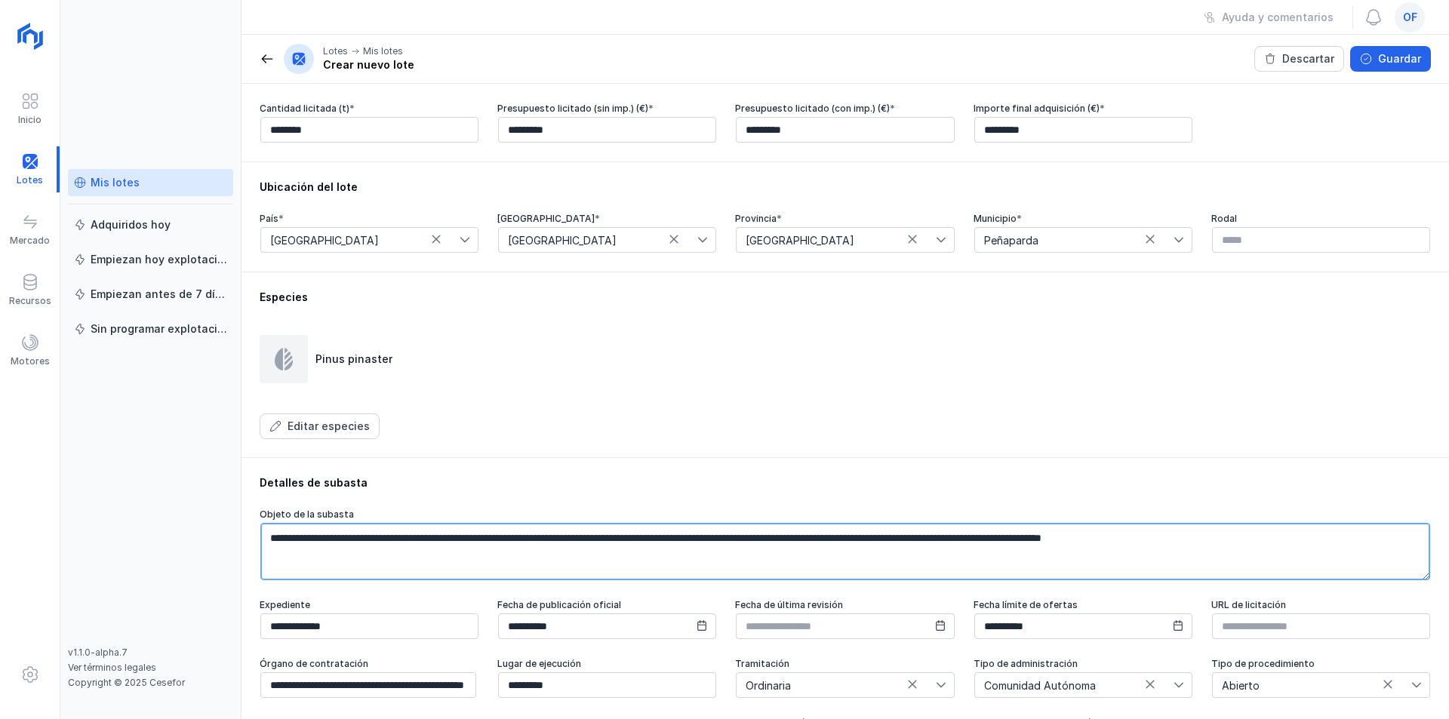
scroll to position [341, 0]
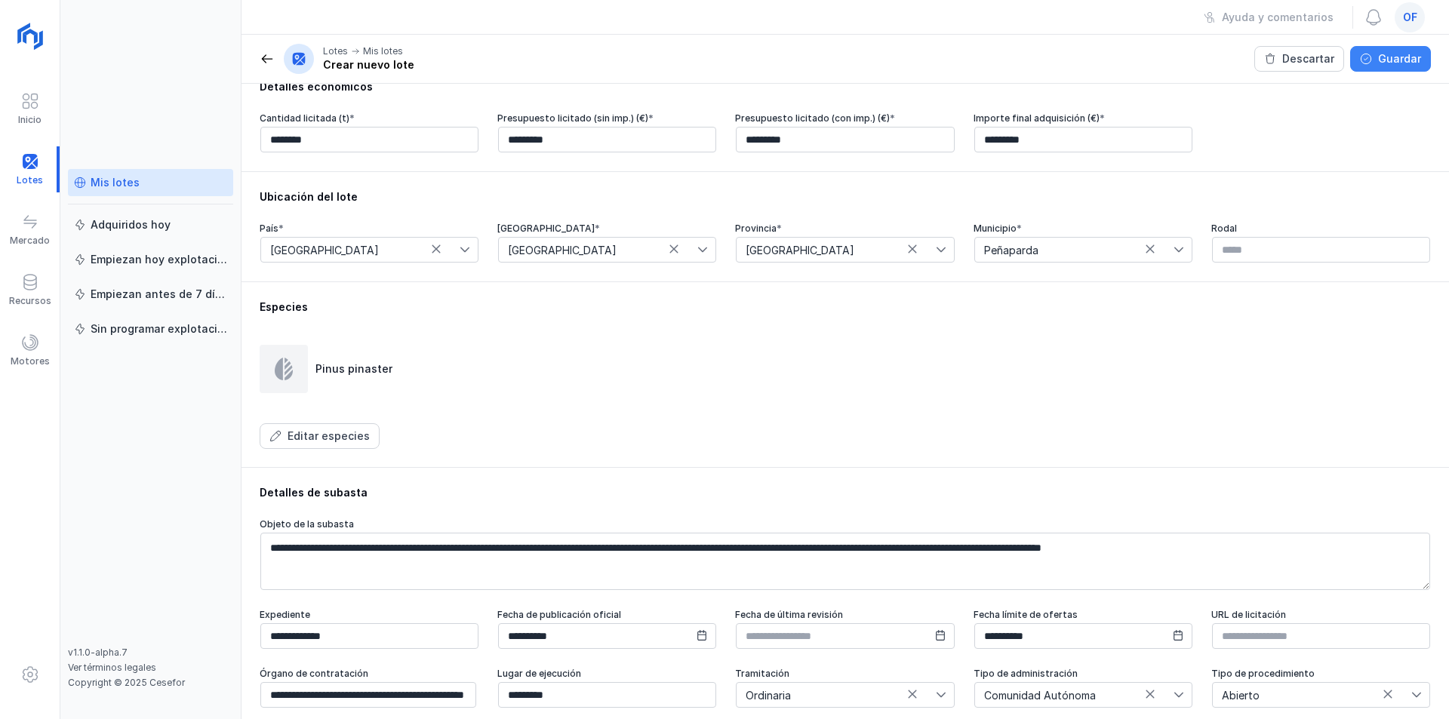
click at [1390, 55] on div "Guardar" at bounding box center [1399, 58] width 43 height 15
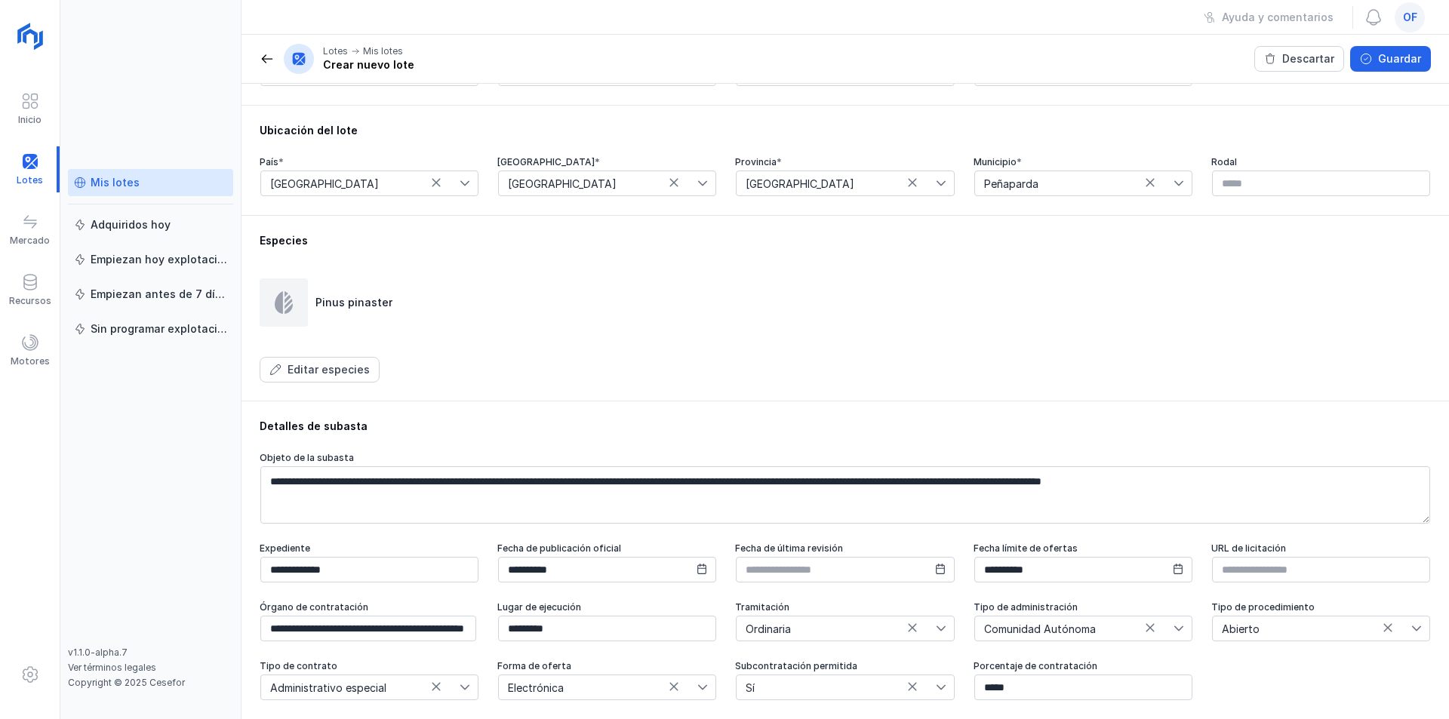
scroll to position [417, 0]
click at [374, 64] on div "Crear nuevo lote" at bounding box center [368, 64] width 91 height 15
click at [264, 60] on span at bounding box center [267, 58] width 15 height 15
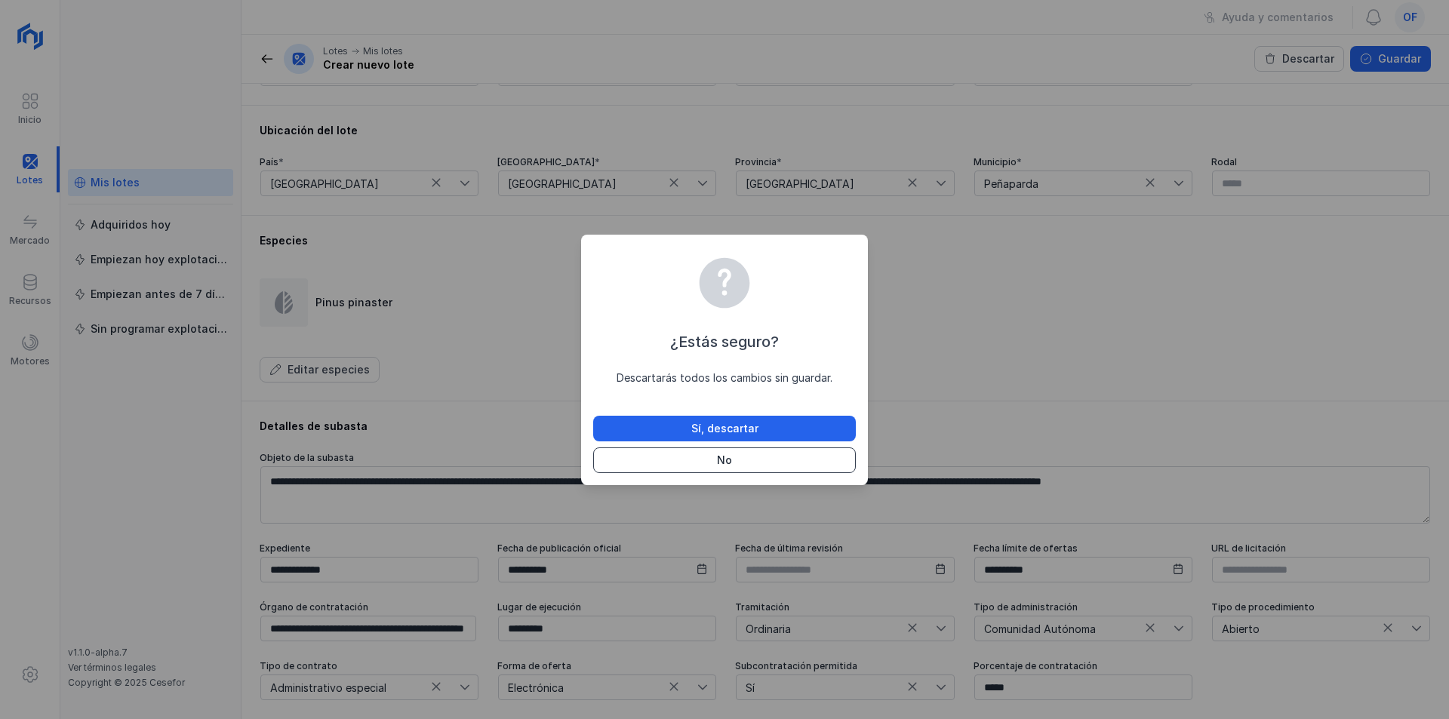
click at [727, 462] on div "No" at bounding box center [724, 460] width 15 height 15
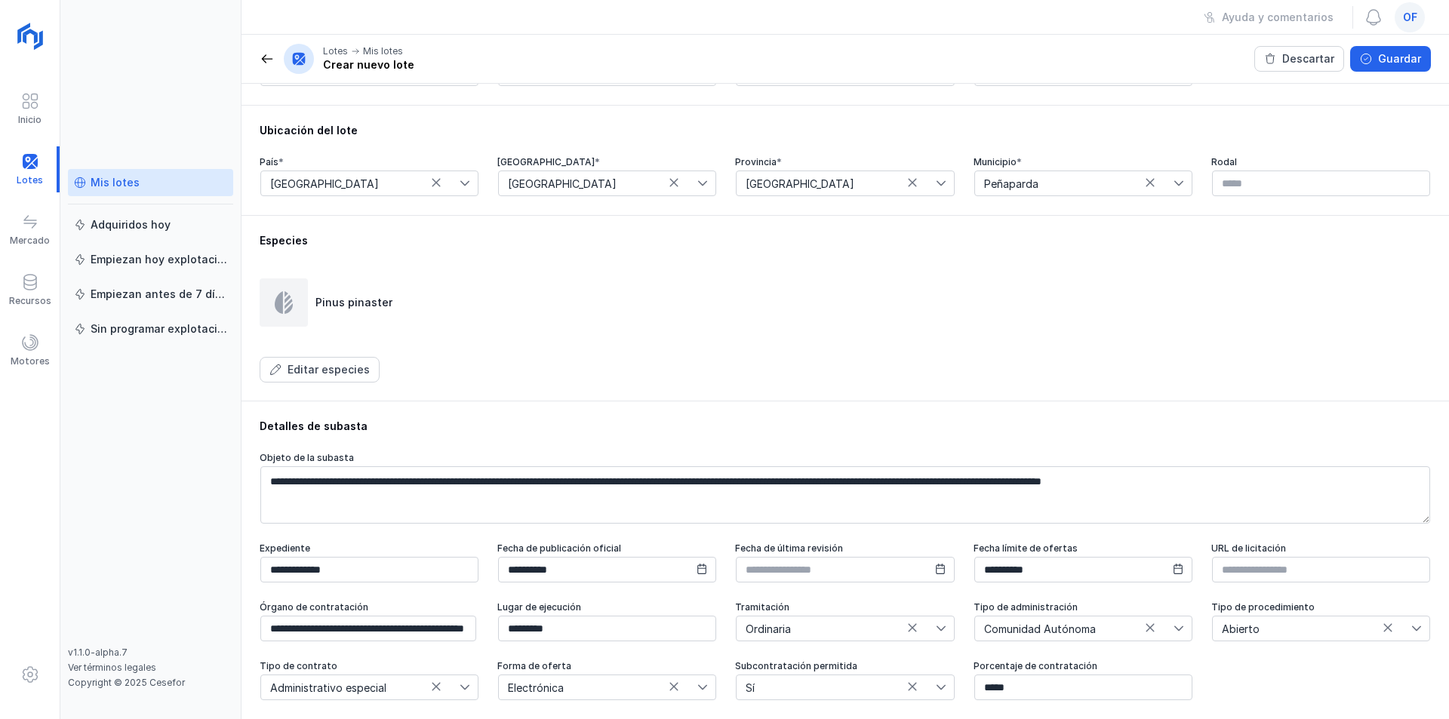
click at [385, 55] on div "Mis lotes" at bounding box center [383, 51] width 40 height 12
click at [384, 53] on div "Mis lotes" at bounding box center [383, 51] width 40 height 12
click at [28, 101] on span at bounding box center [30, 101] width 18 height 18
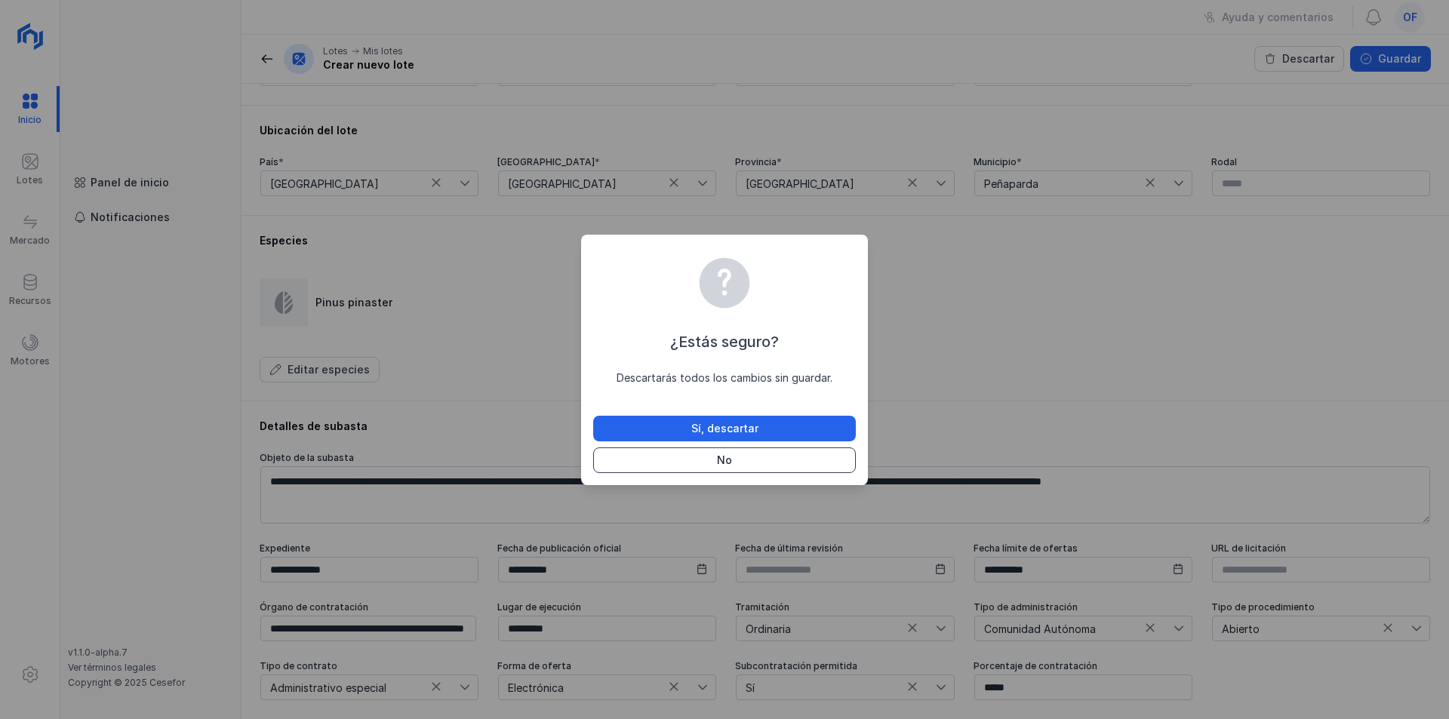
click at [721, 462] on div "No" at bounding box center [724, 460] width 15 height 15
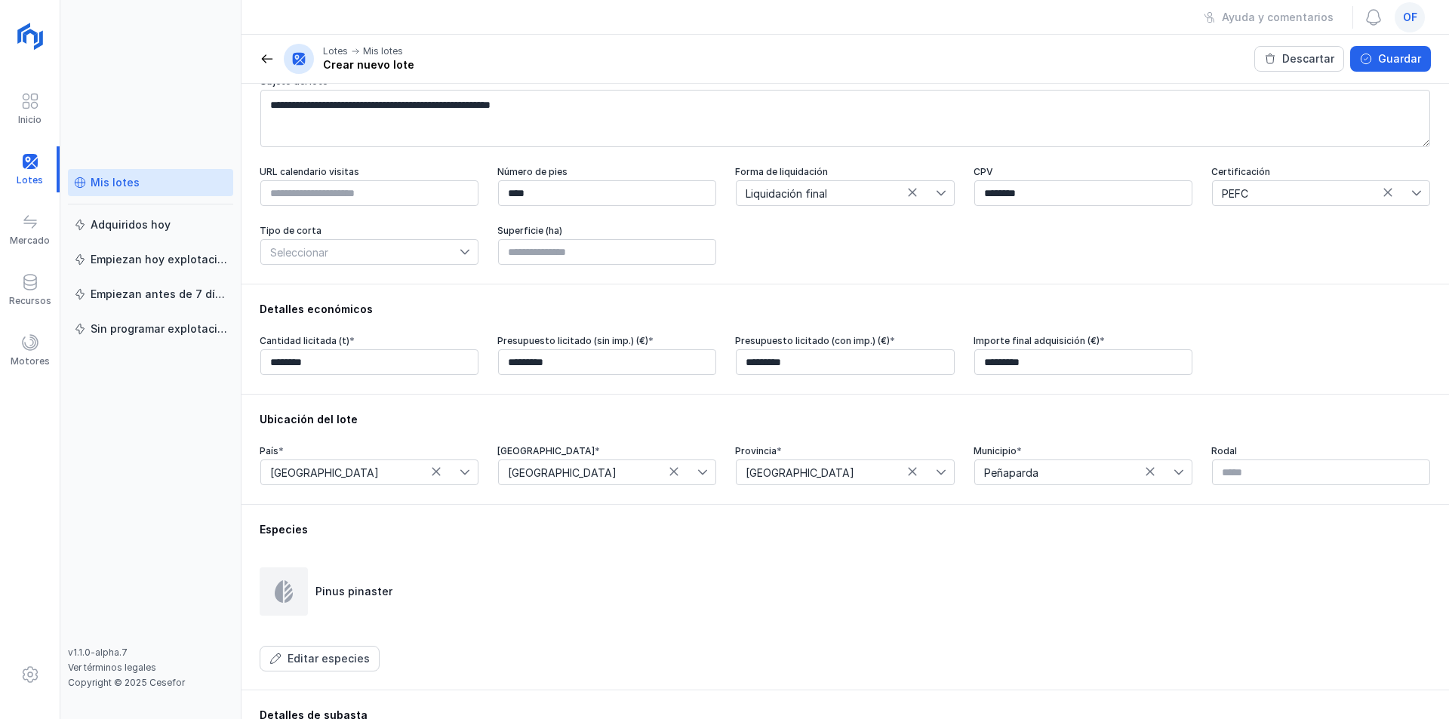
scroll to position [115, 0]
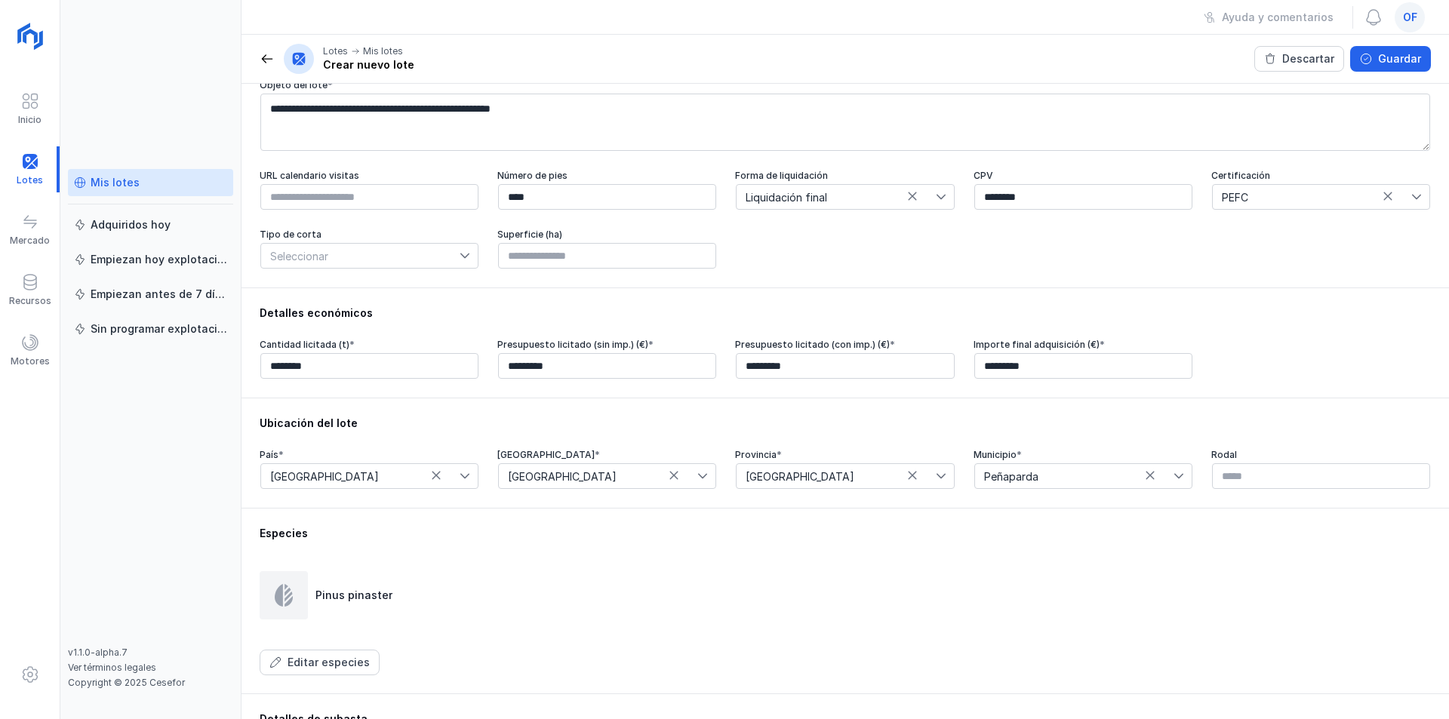
click at [457, 255] on span "Seleccionar" at bounding box center [360, 256] width 199 height 24
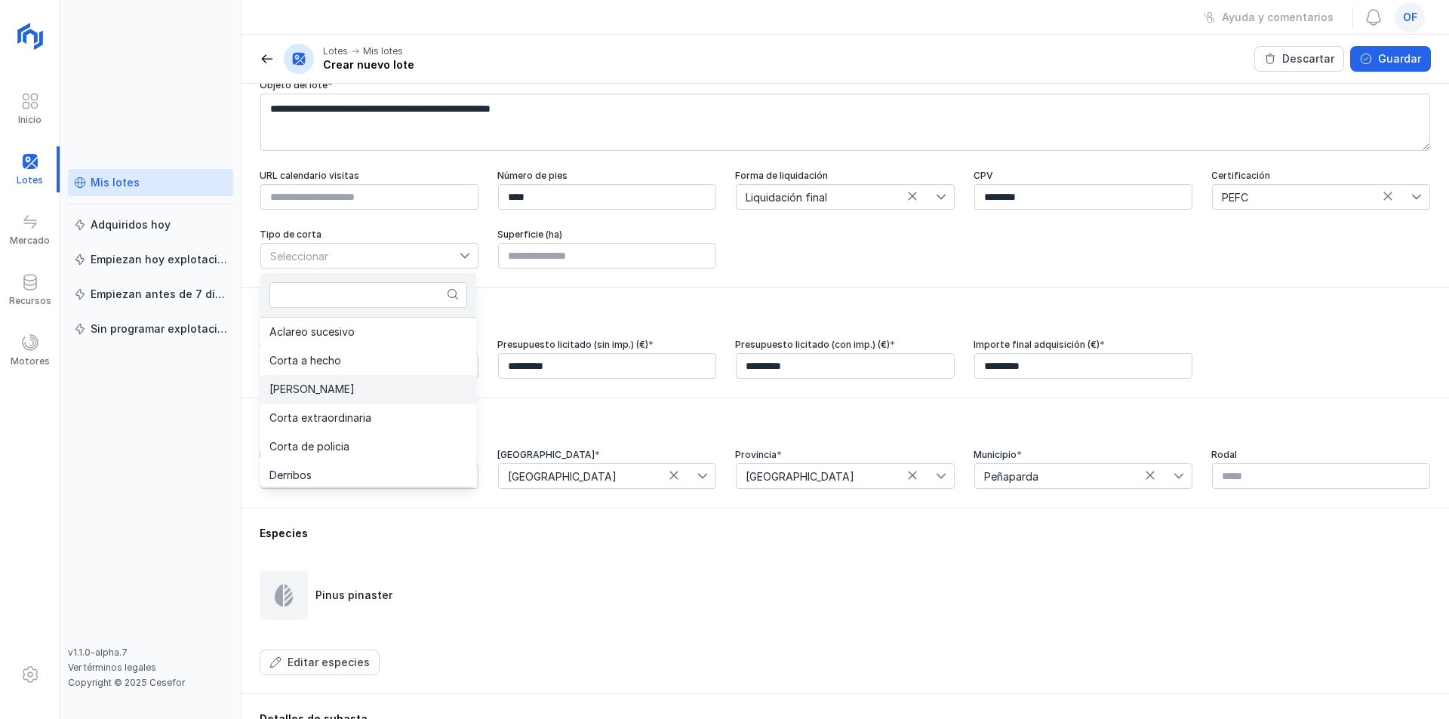
click at [360, 383] on li "Clara" at bounding box center [368, 389] width 216 height 29
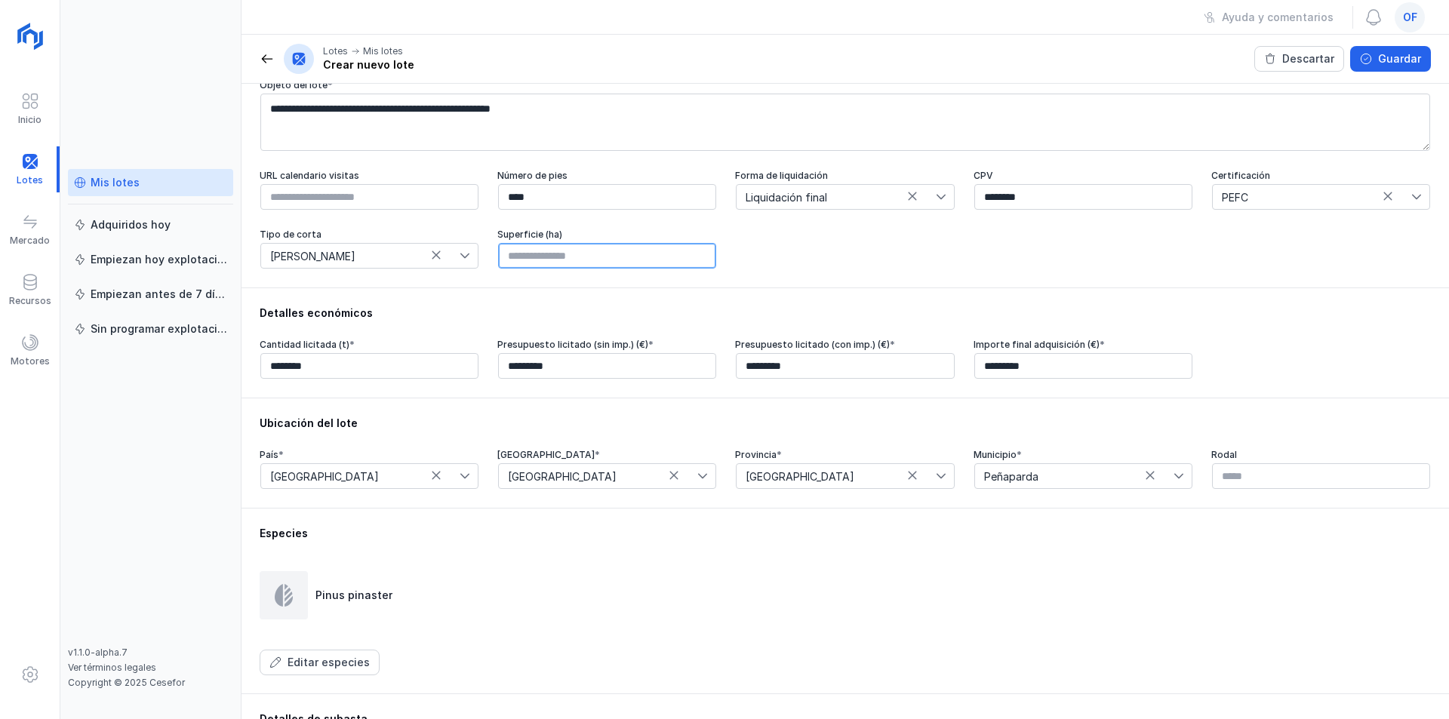
click at [562, 263] on input "text" at bounding box center [607, 256] width 218 height 26
type input "*****"
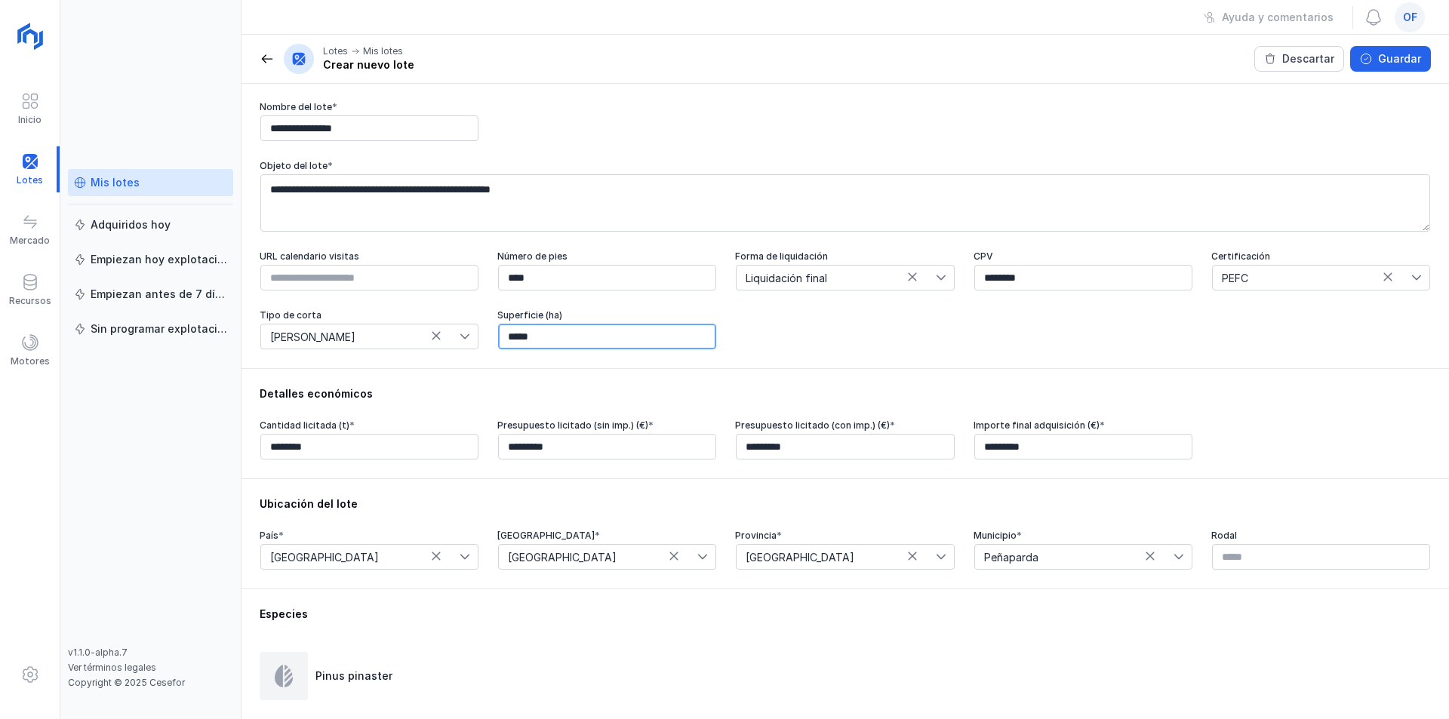
scroll to position [0, 0]
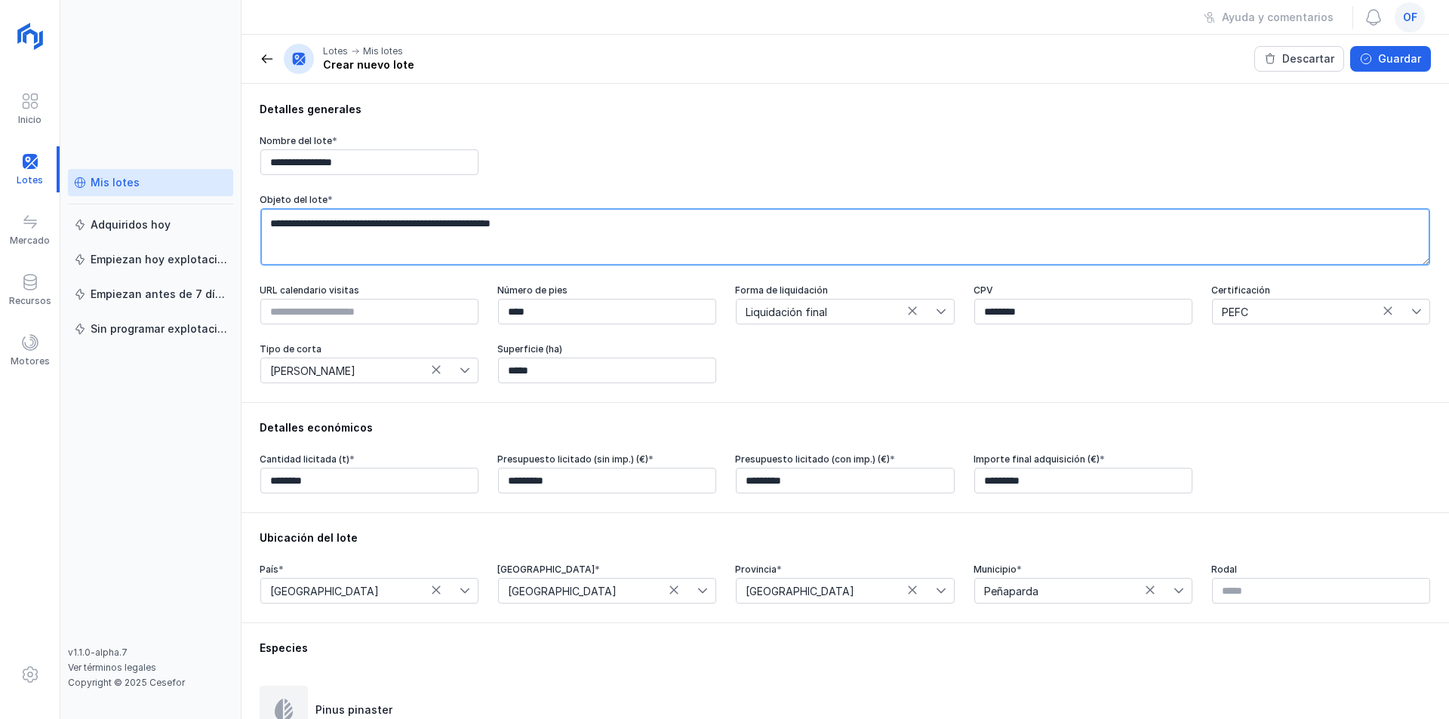
drag, startPoint x: 545, startPoint y: 230, endPoint x: 540, endPoint y: 138, distance: 92.2
click at [547, 226] on textarea "**********" at bounding box center [845, 236] width 1170 height 57
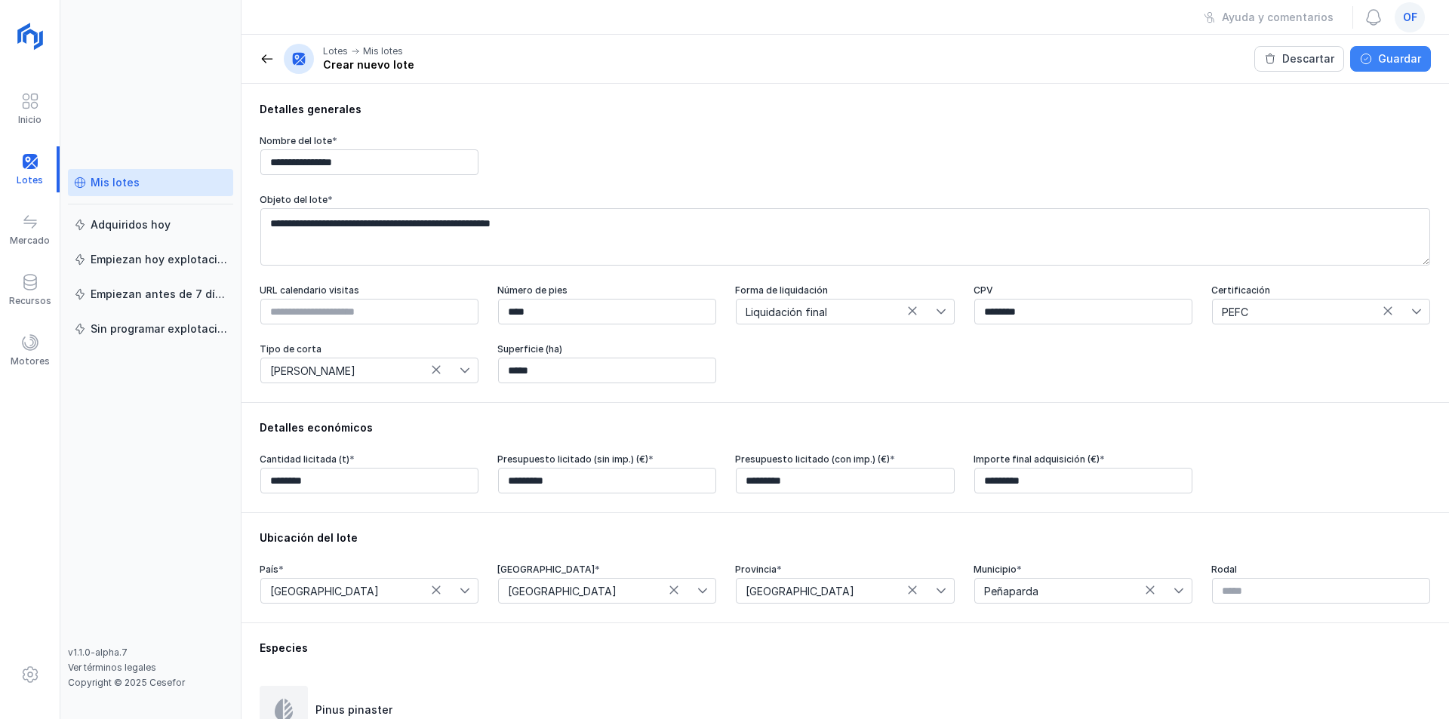
click at [1407, 62] on div "Guardar" at bounding box center [1399, 58] width 43 height 15
click at [1406, 63] on div "Guardar" at bounding box center [1399, 58] width 43 height 15
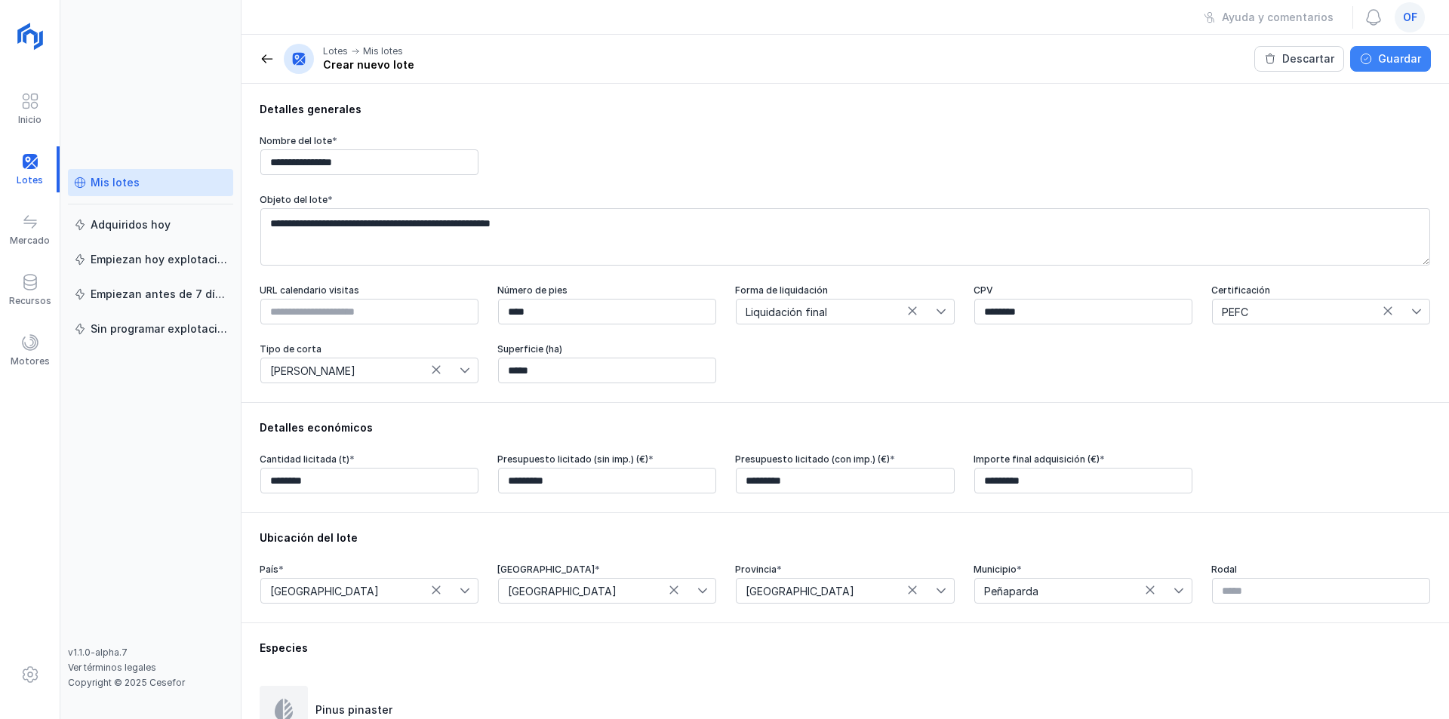
click at [1406, 63] on div "Guardar" at bounding box center [1399, 58] width 43 height 15
click at [19, 111] on div "Inicio" at bounding box center [30, 109] width 60 height 46
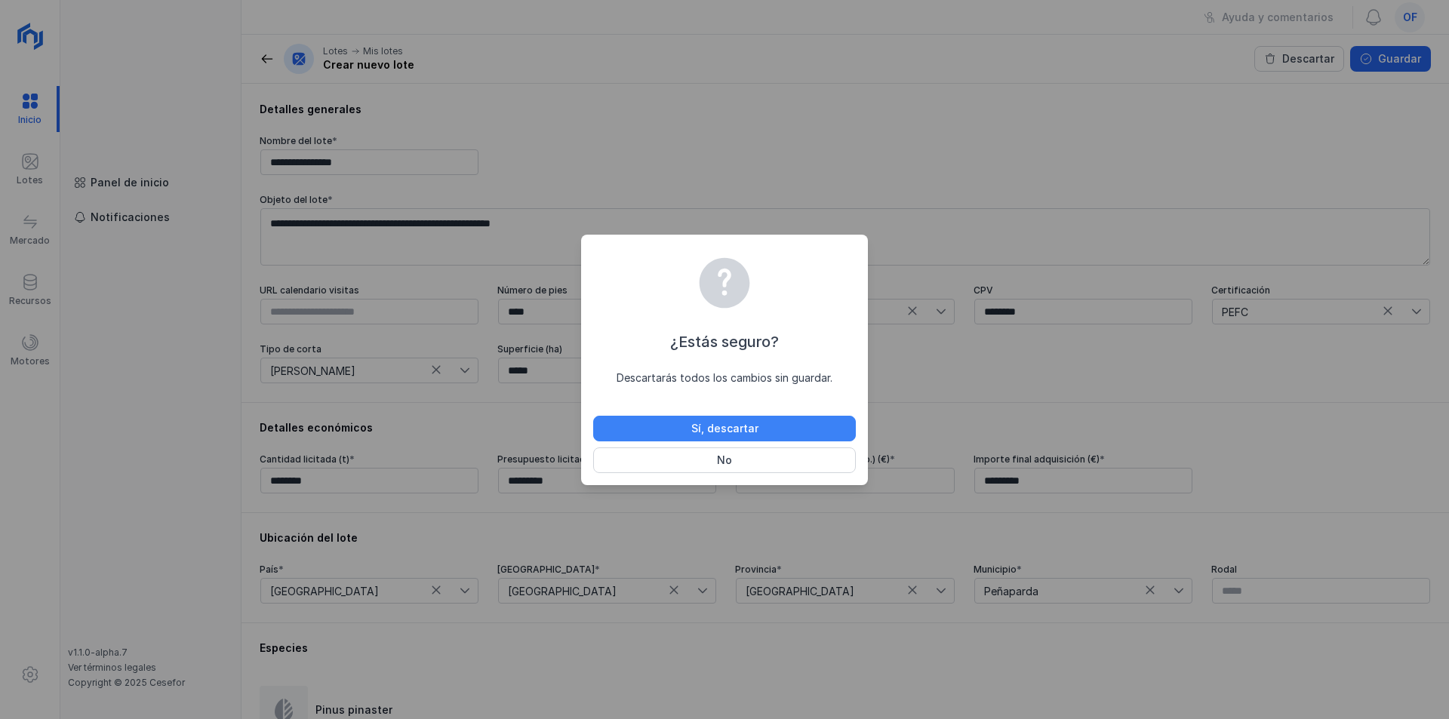
click at [725, 426] on div "Sí, descartar" at bounding box center [724, 428] width 67 height 15
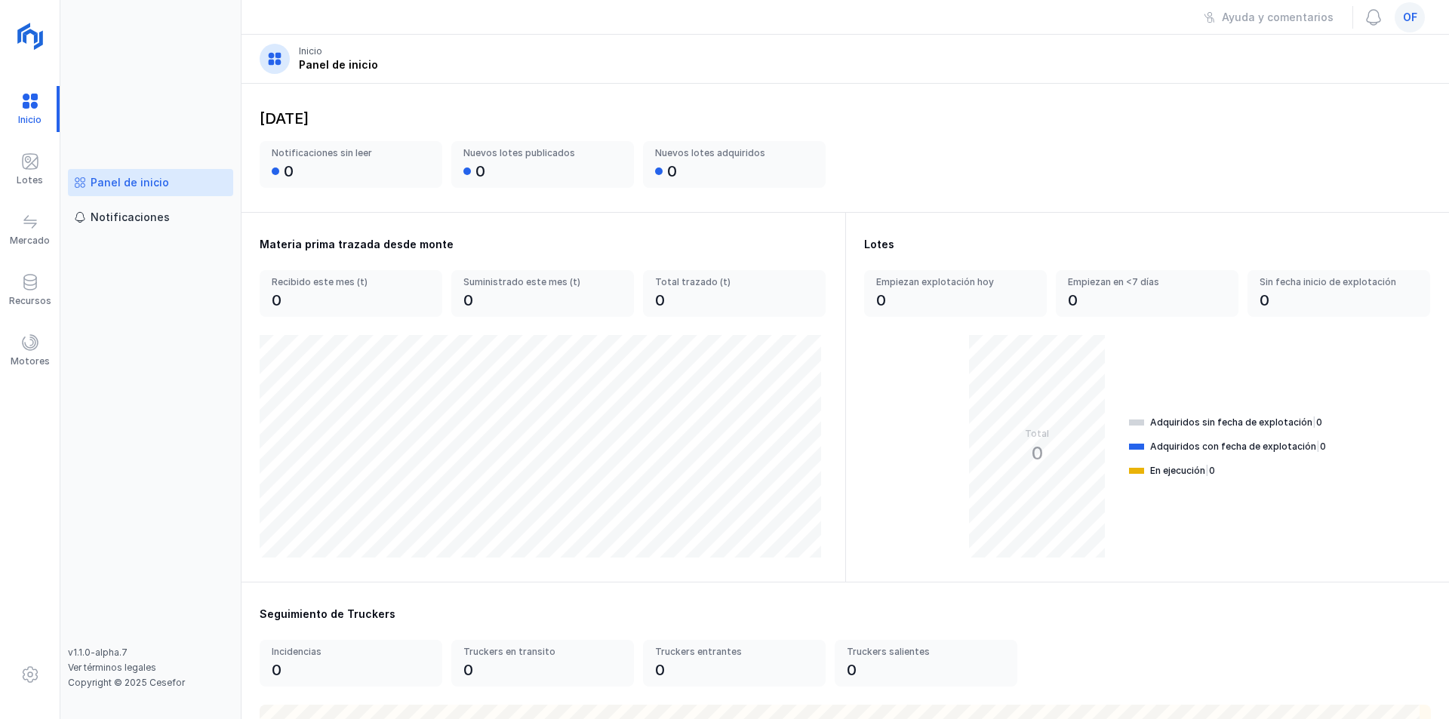
click at [303, 64] on div "Panel de inicio" at bounding box center [338, 64] width 79 height 15
click at [130, 216] on div "Notificaciones" at bounding box center [130, 217] width 79 height 15
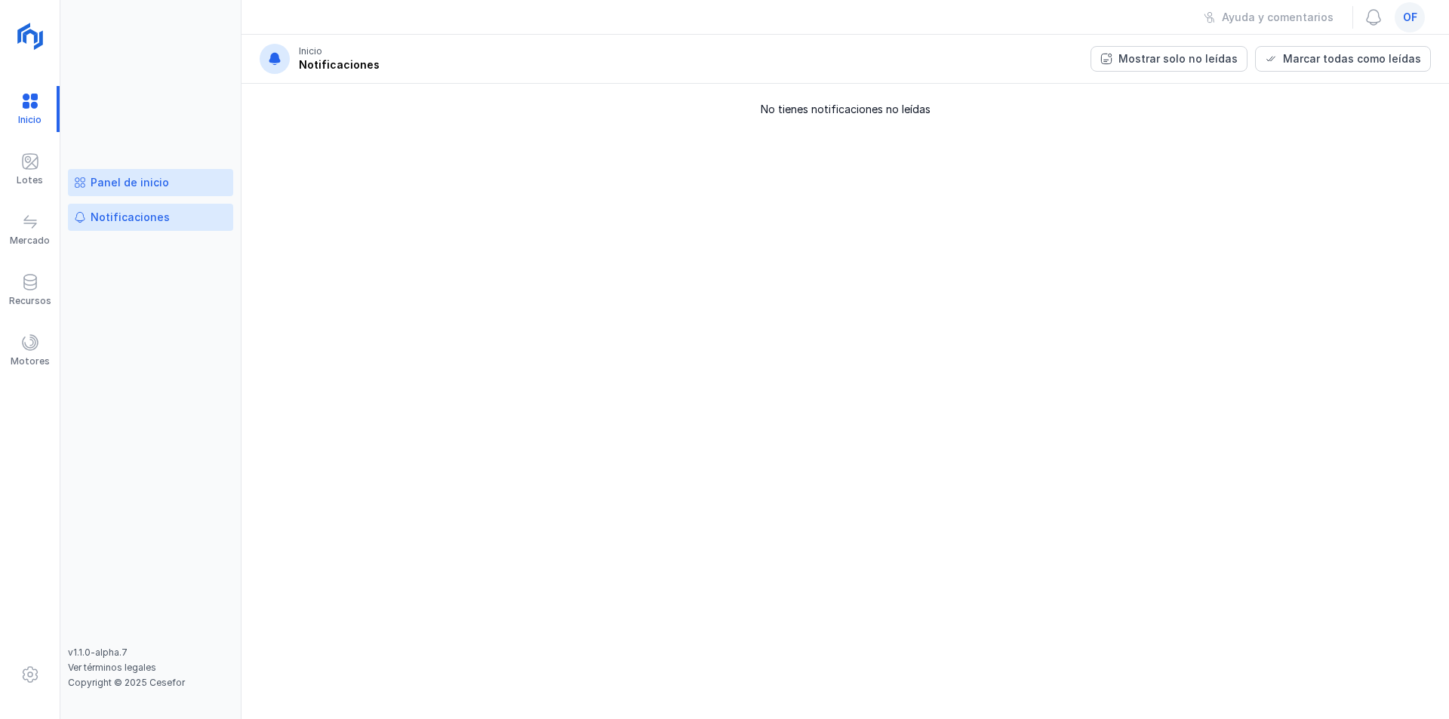
click at [119, 185] on div "Panel de inicio" at bounding box center [130, 182] width 79 height 15
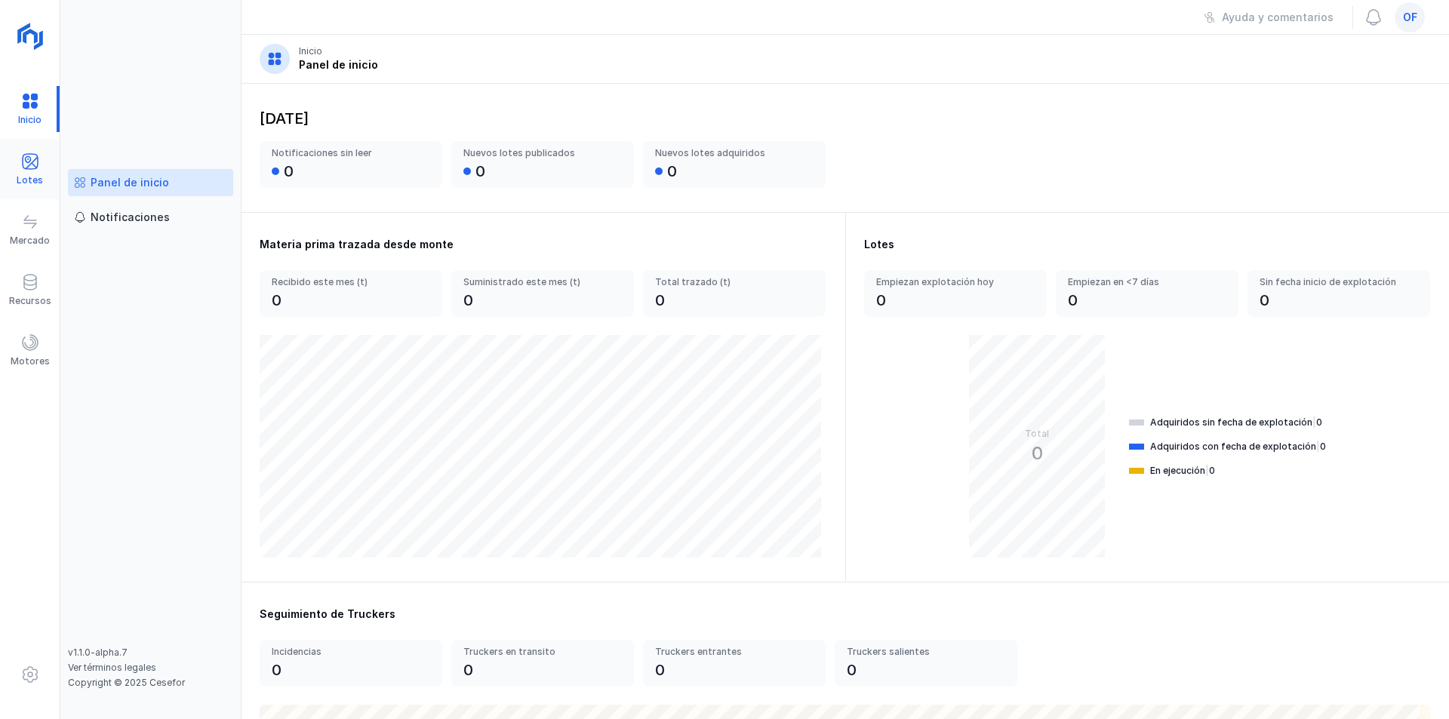
click at [24, 167] on span at bounding box center [30, 161] width 18 height 18
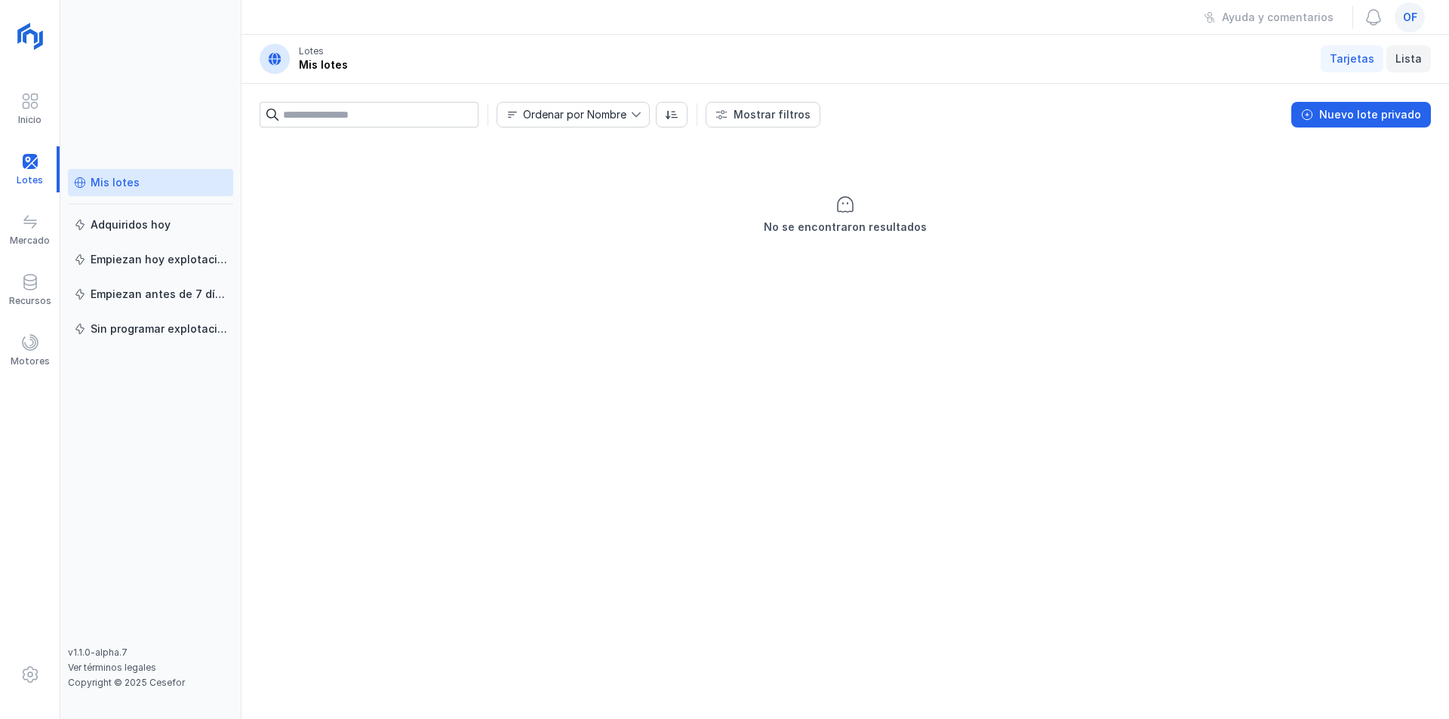
click at [1407, 54] on span "Lista" at bounding box center [1409, 58] width 26 height 15
click at [1347, 115] on div "Nuevo lote privado" at bounding box center [1370, 114] width 102 height 15
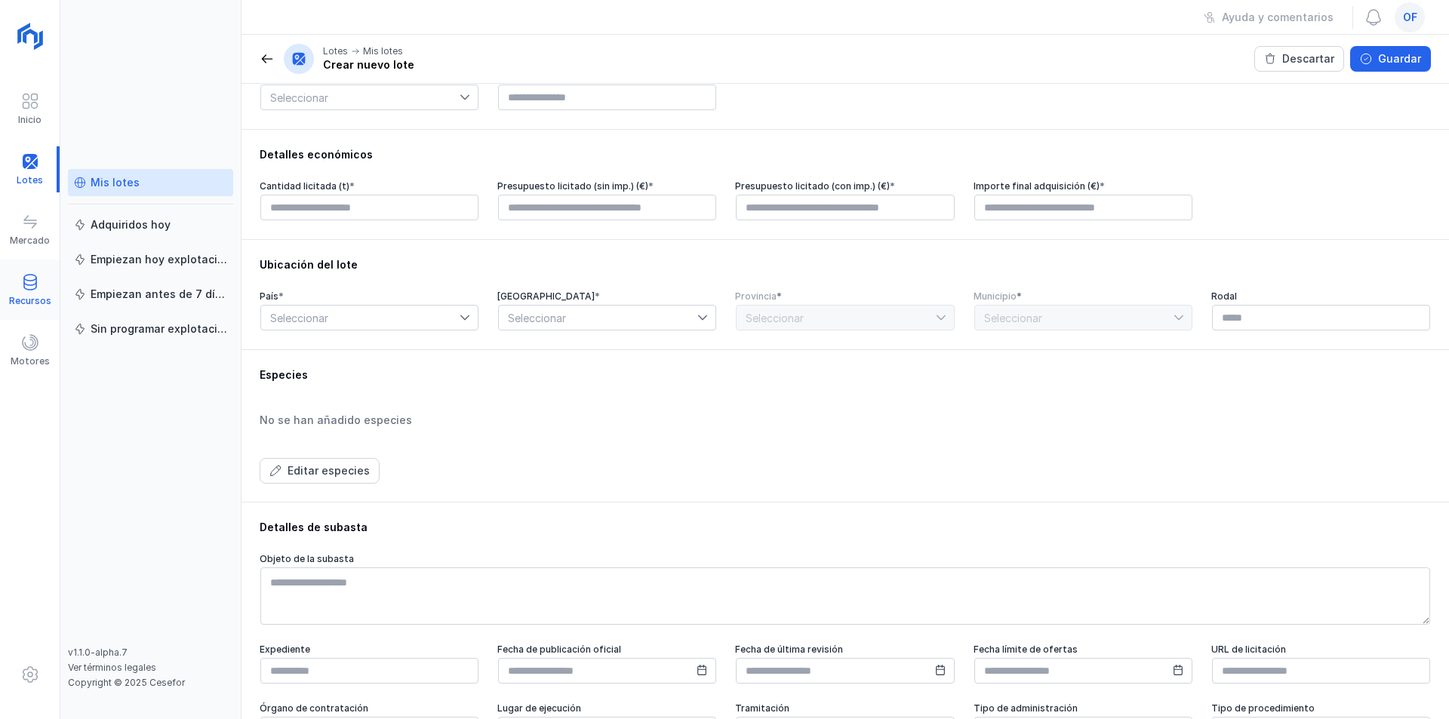
scroll to position [302, 0]
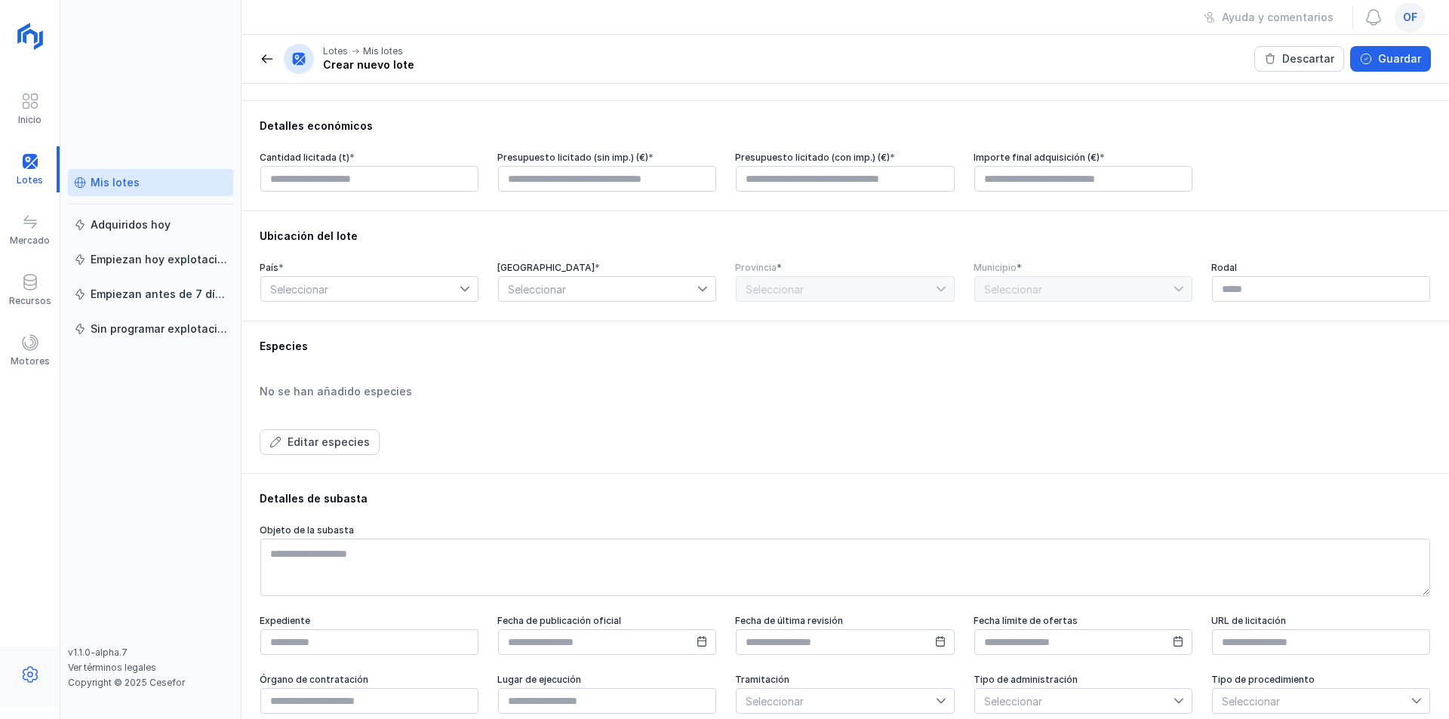
click at [29, 675] on span at bounding box center [30, 675] width 18 height 18
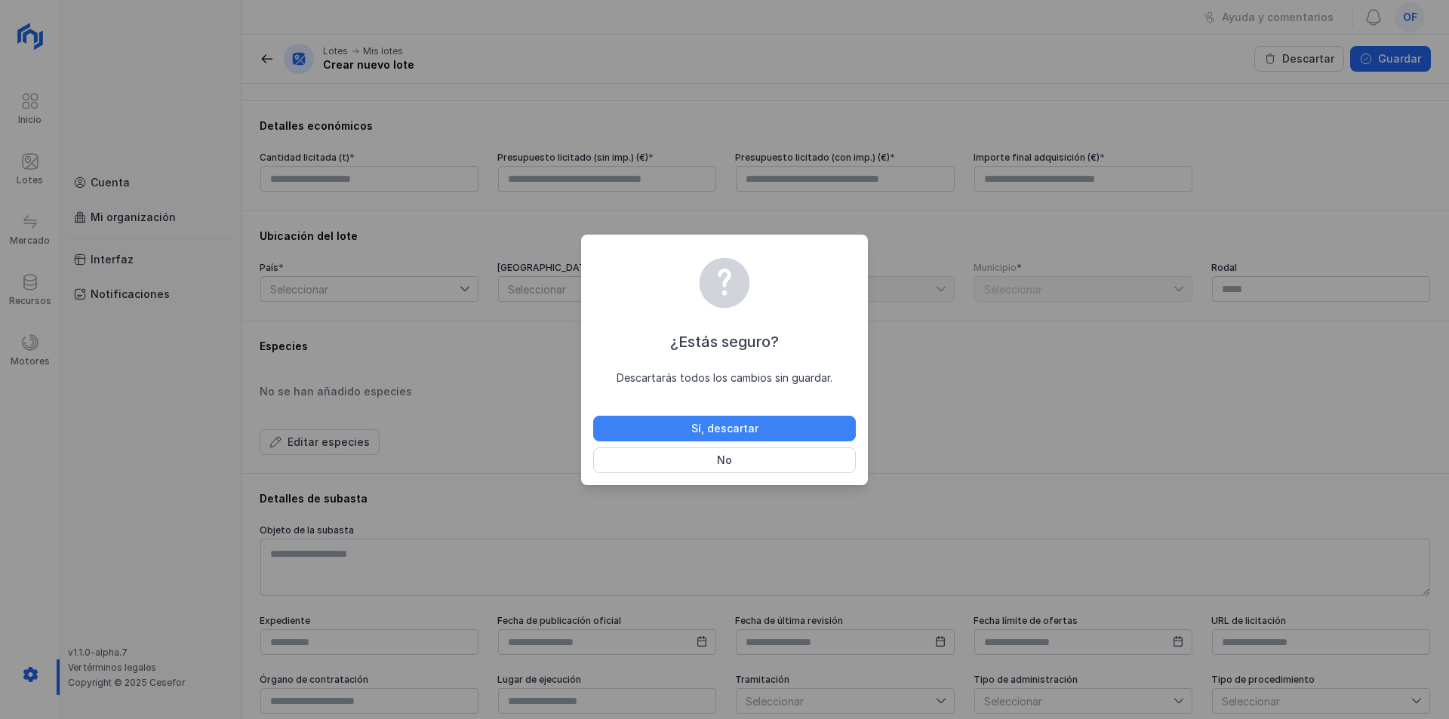
click at [719, 429] on div "Sí, descartar" at bounding box center [724, 428] width 67 height 15
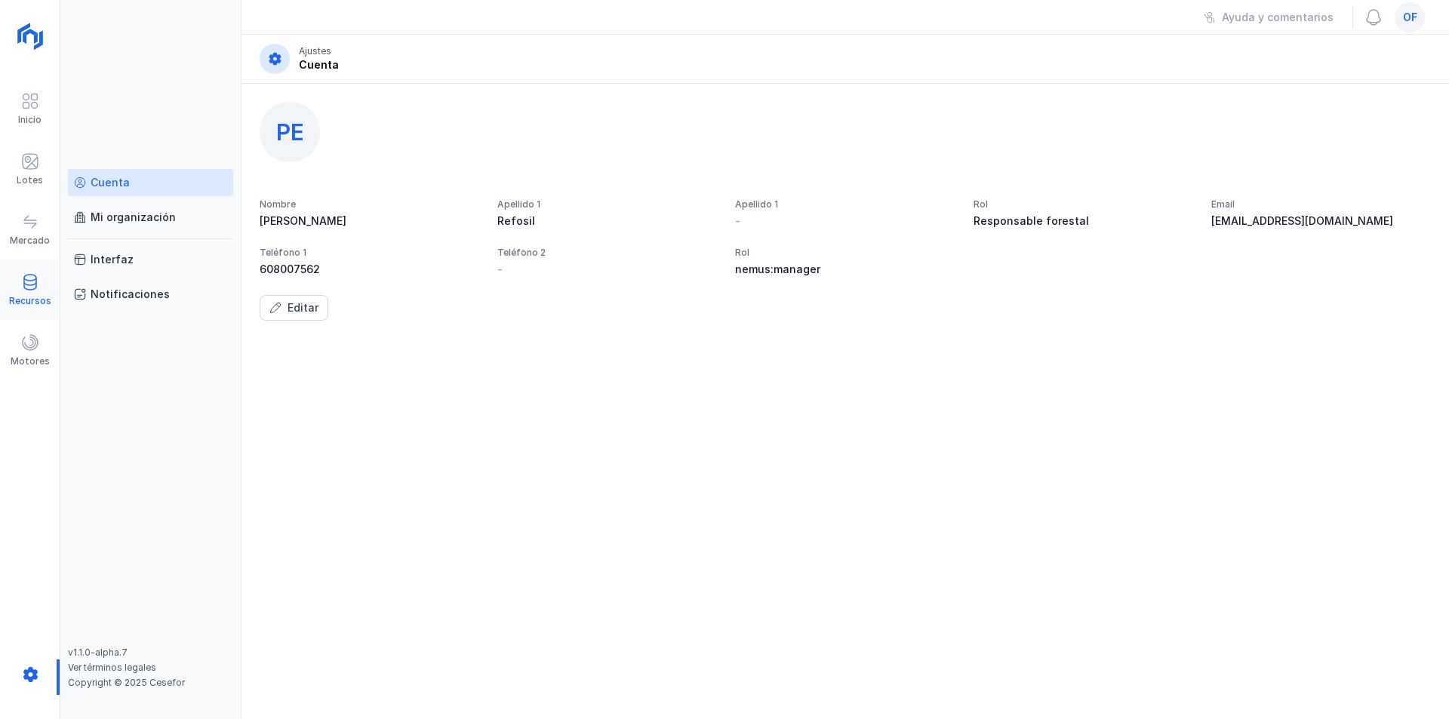
click at [21, 287] on span at bounding box center [30, 282] width 18 height 18
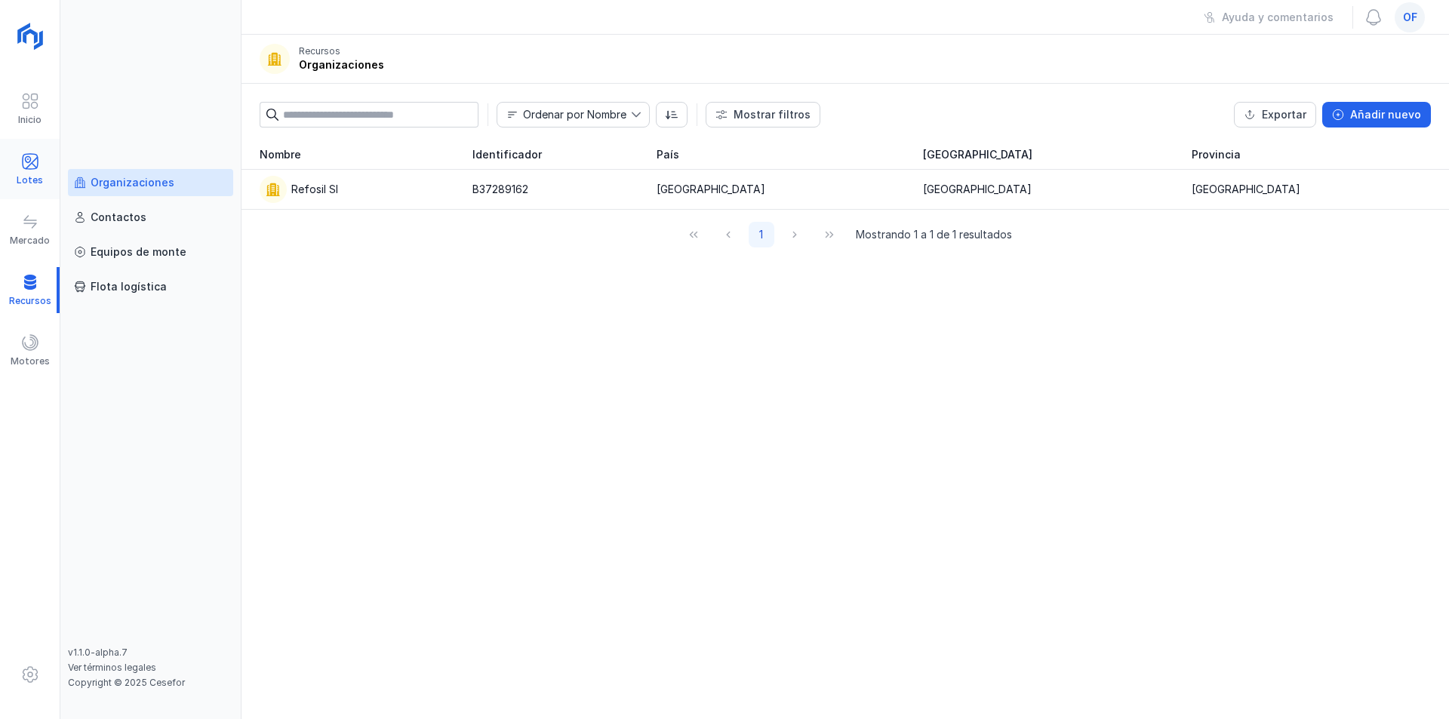
click at [28, 181] on div "Lotes" at bounding box center [30, 180] width 26 height 12
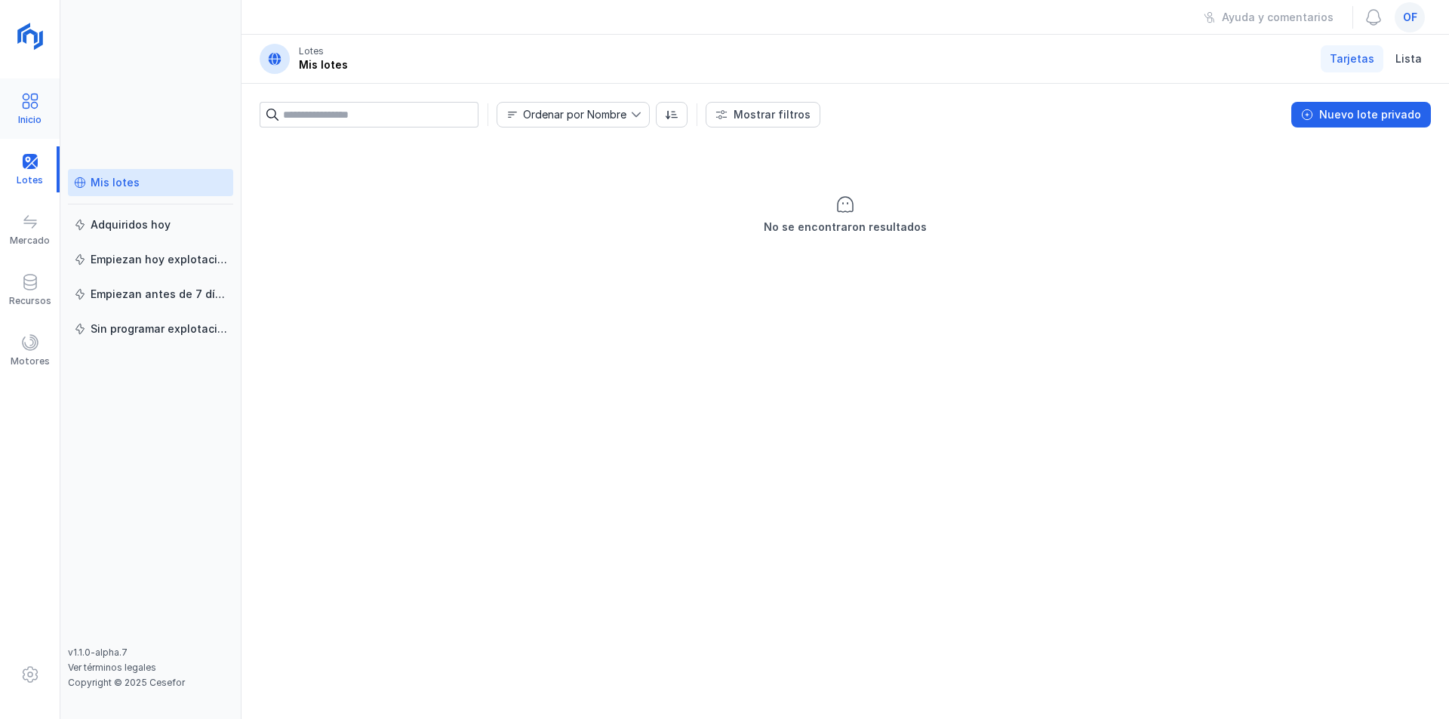
click at [31, 112] on div at bounding box center [30, 103] width 18 height 22
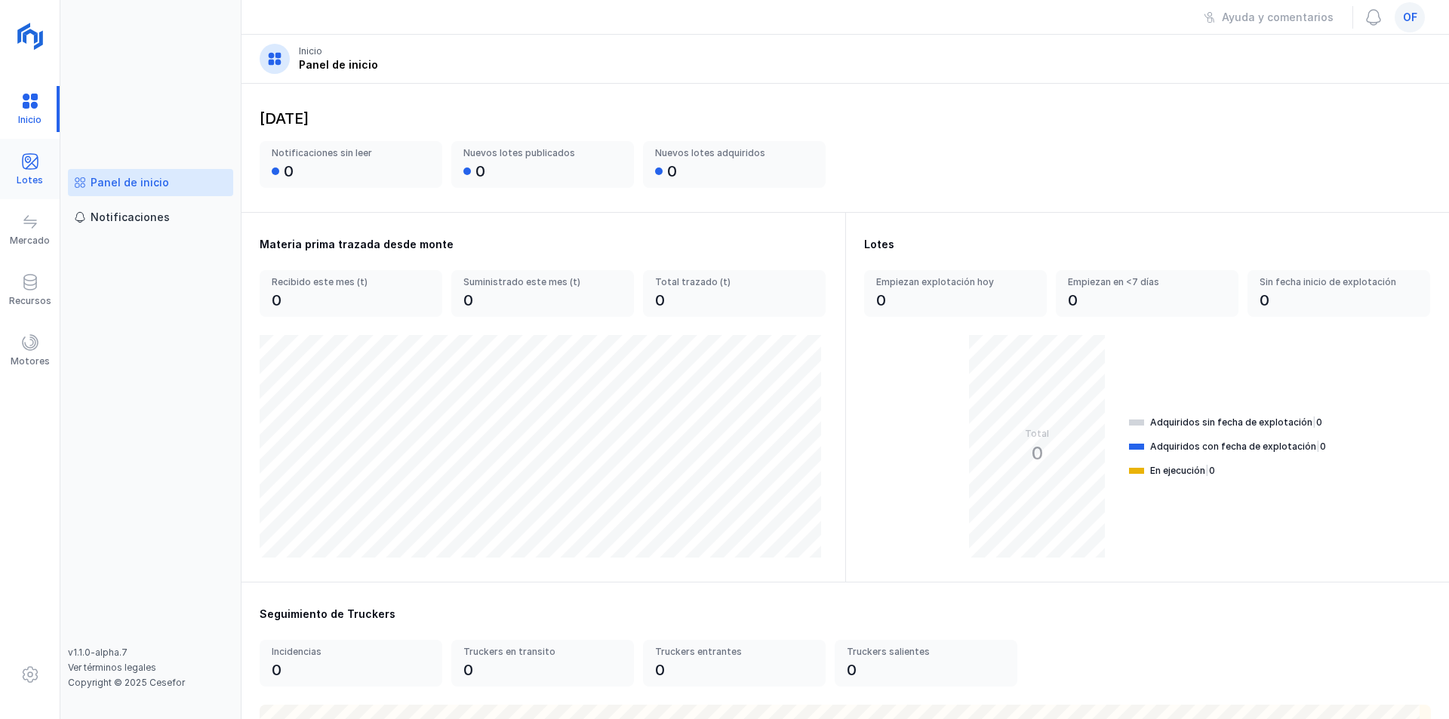
click at [20, 167] on div "Lotes" at bounding box center [30, 169] width 60 height 46
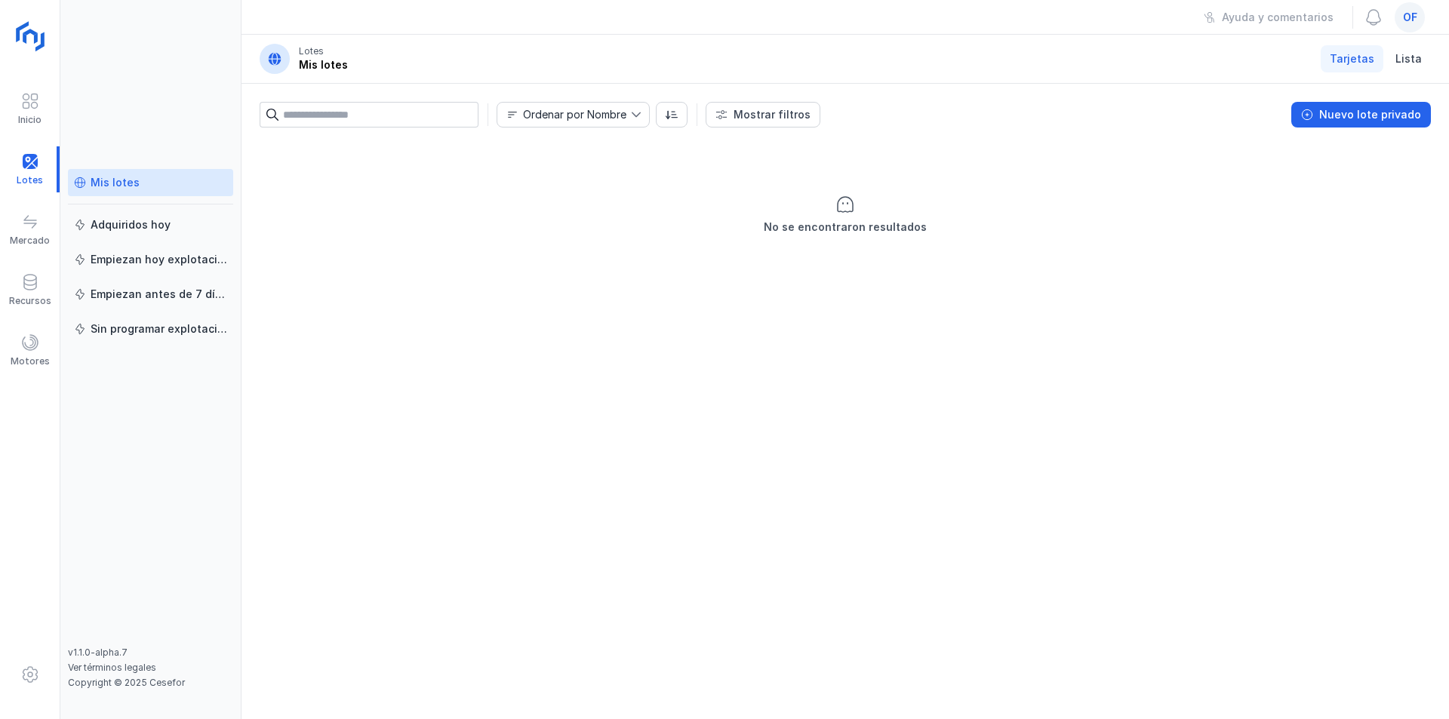
click at [27, 38] on img at bounding box center [32, 38] width 38 height 38
click at [1422, 57] on link "Lista" at bounding box center [1409, 58] width 45 height 27
click at [1359, 112] on div "Nuevo lote privado" at bounding box center [1370, 114] width 102 height 15
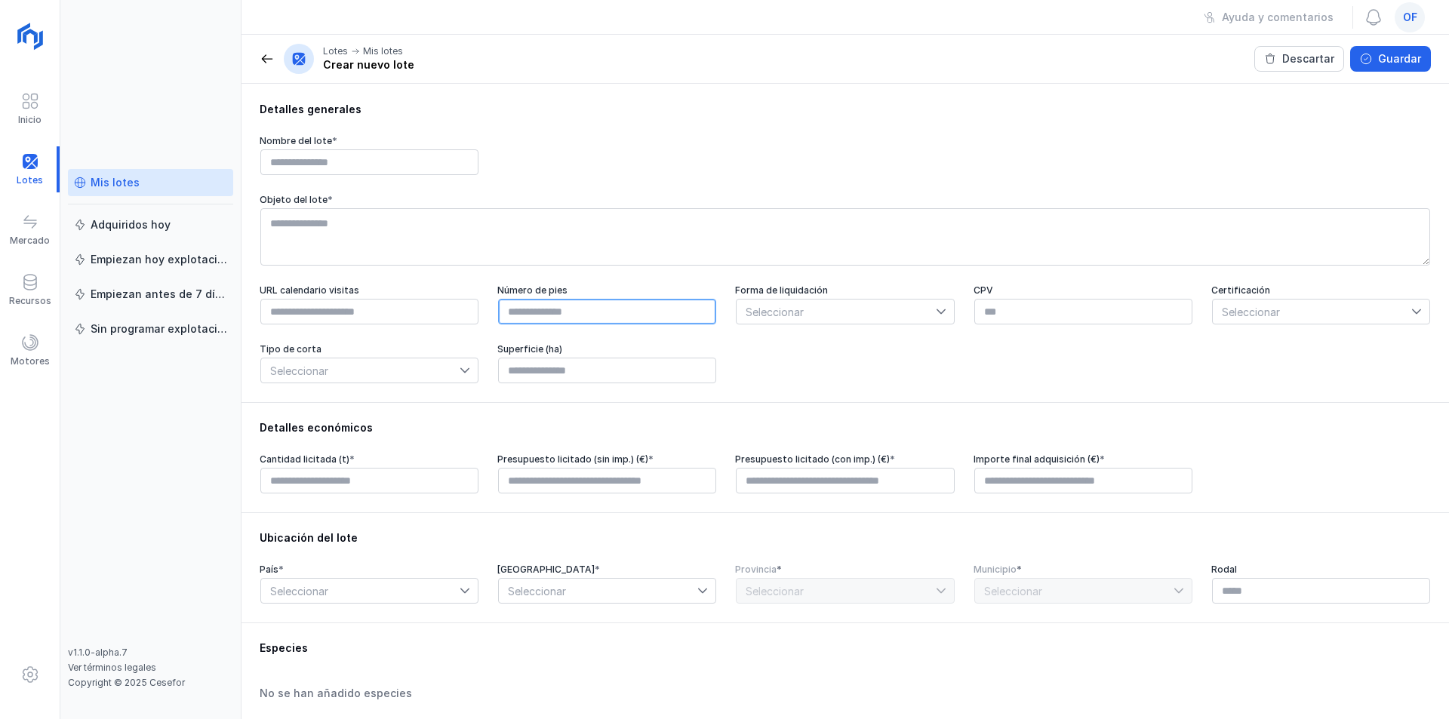
drag, startPoint x: 629, startPoint y: 342, endPoint x: 550, endPoint y: 383, distance: 88.5
click at [614, 365] on div "URL calendario visitas Número de pies Forma de liquidación Seleccionar CPV Cert…" at bounding box center [845, 335] width 1171 height 100
type input "****"
click at [361, 154] on input "text" at bounding box center [369, 162] width 218 height 26
type input "**********"
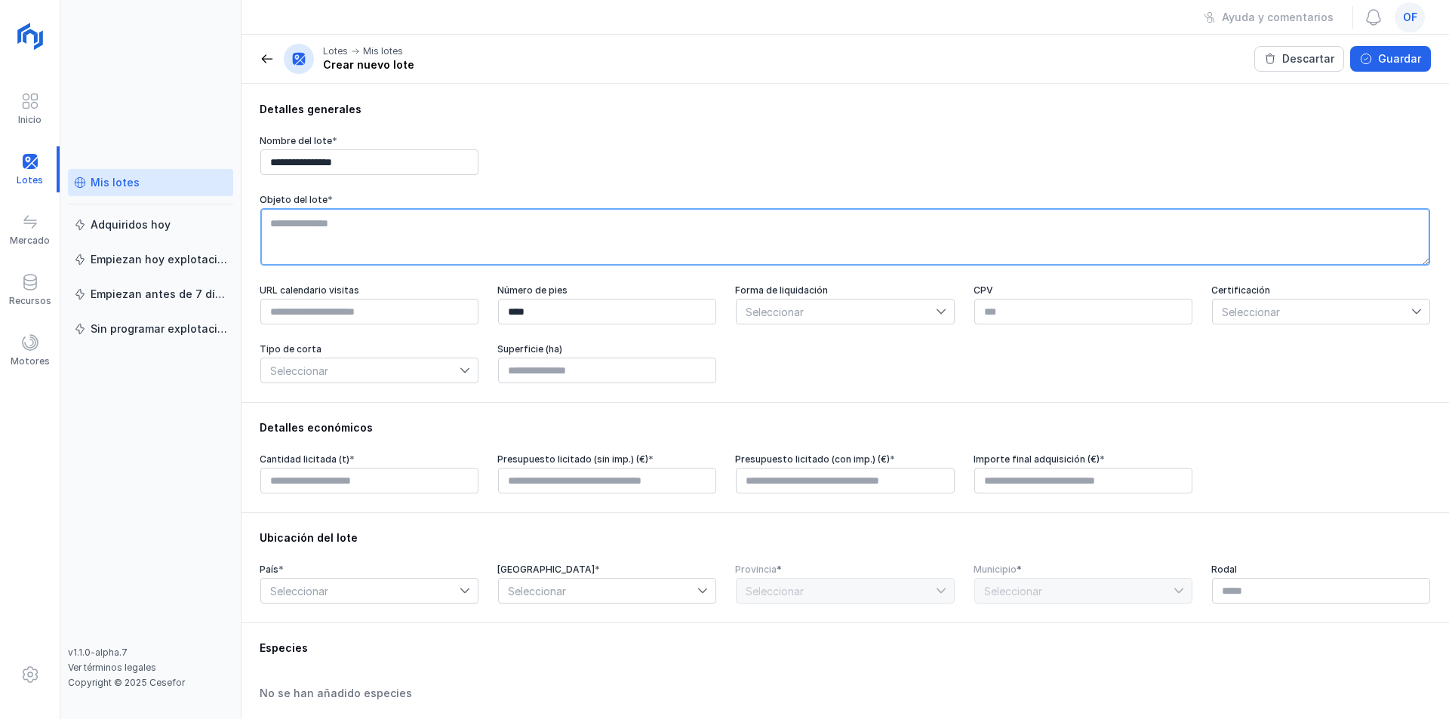
click at [368, 224] on textarea at bounding box center [845, 236] width 1170 height 57
type textarea "**********"
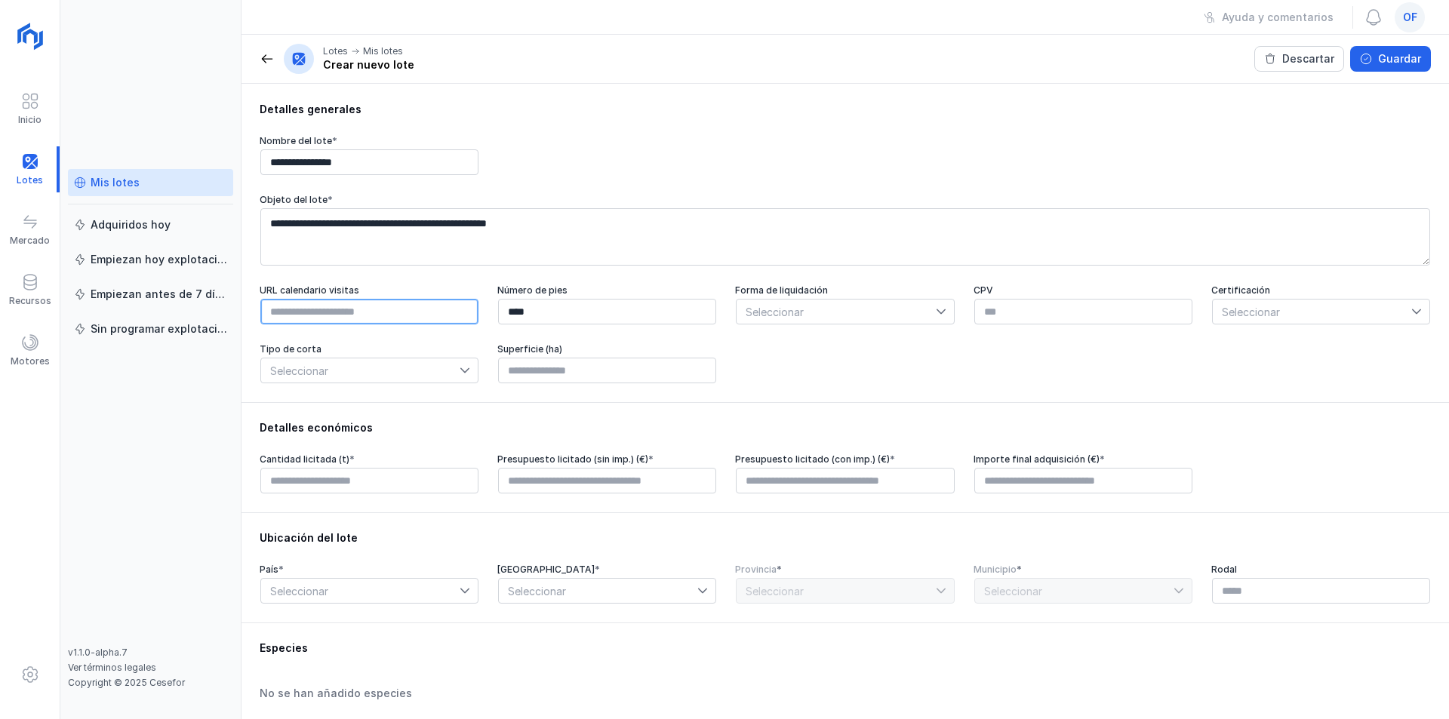
click at [430, 323] on input "text" at bounding box center [369, 312] width 218 height 26
click at [1398, 312] on span "Seleccionar" at bounding box center [1312, 312] width 199 height 24
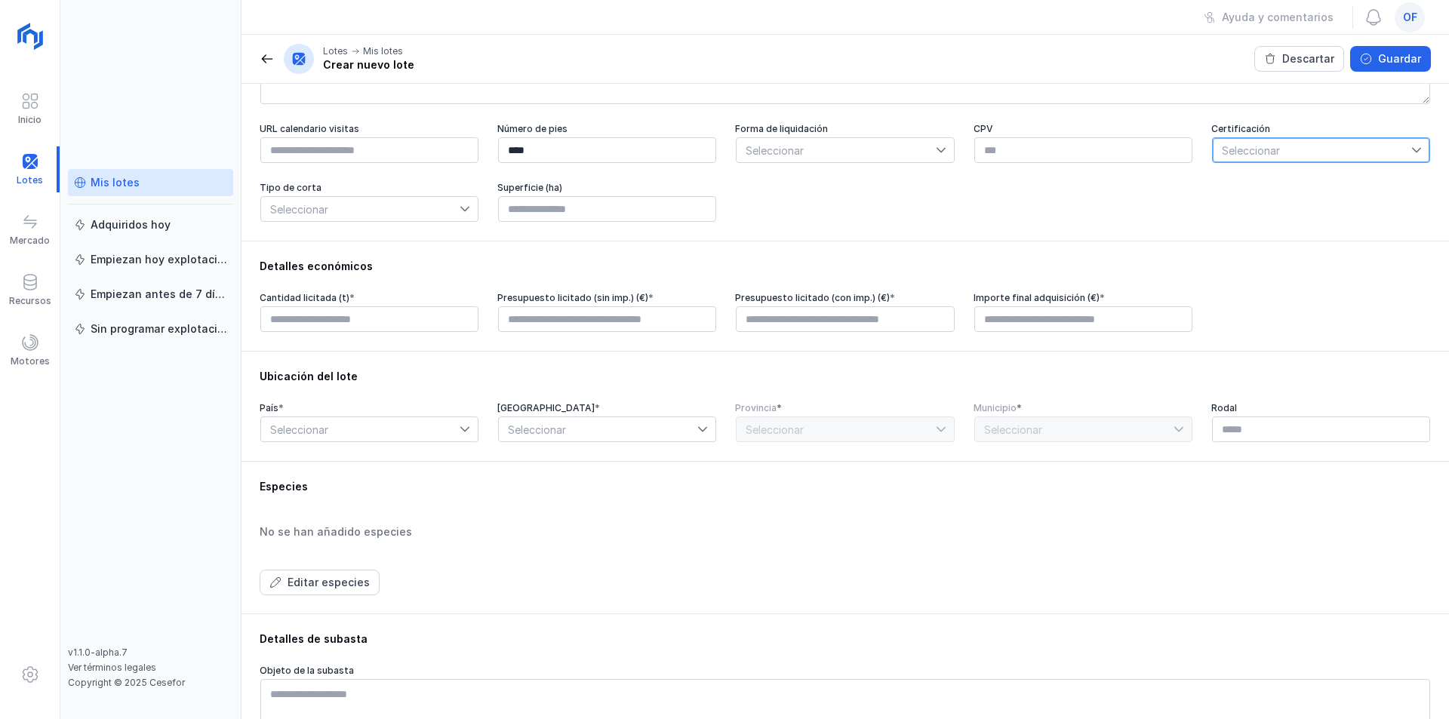
scroll to position [6, 0]
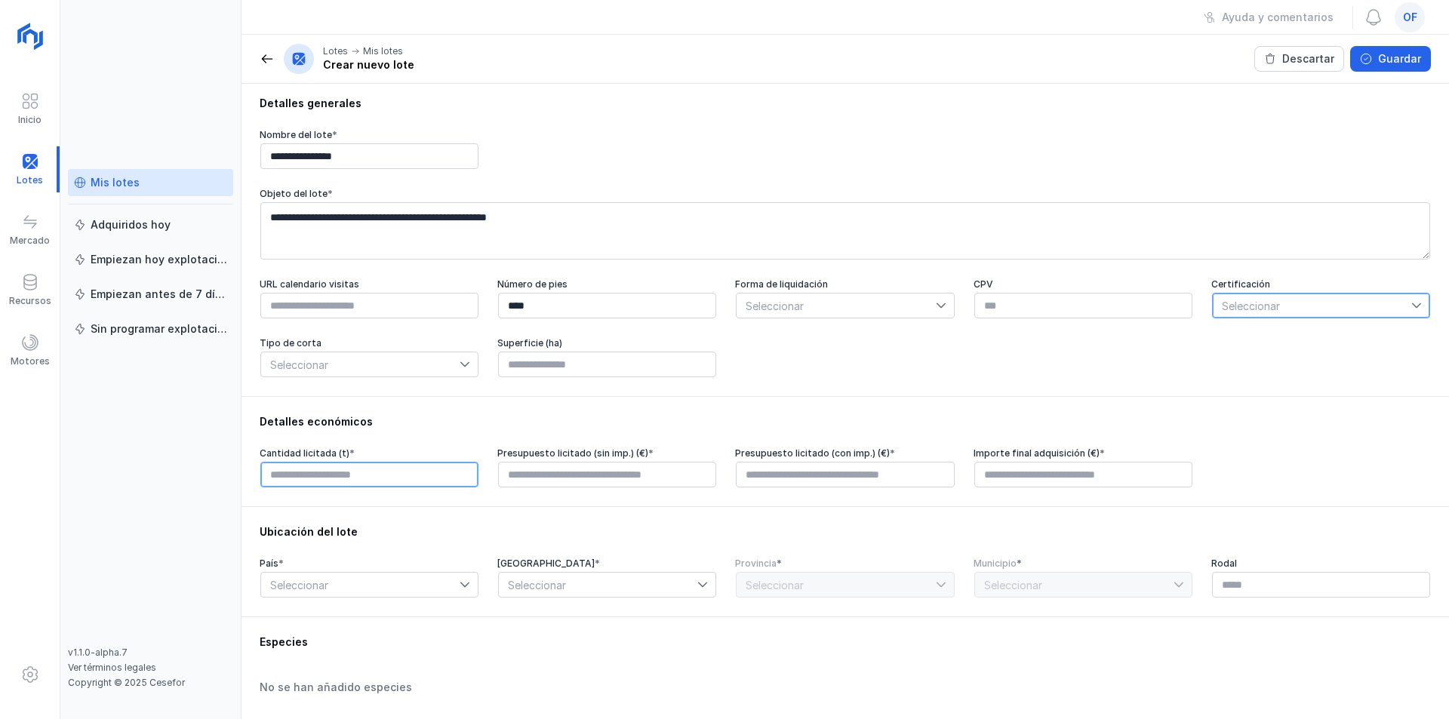
click at [372, 477] on input "text" at bounding box center [369, 475] width 218 height 26
type input "********"
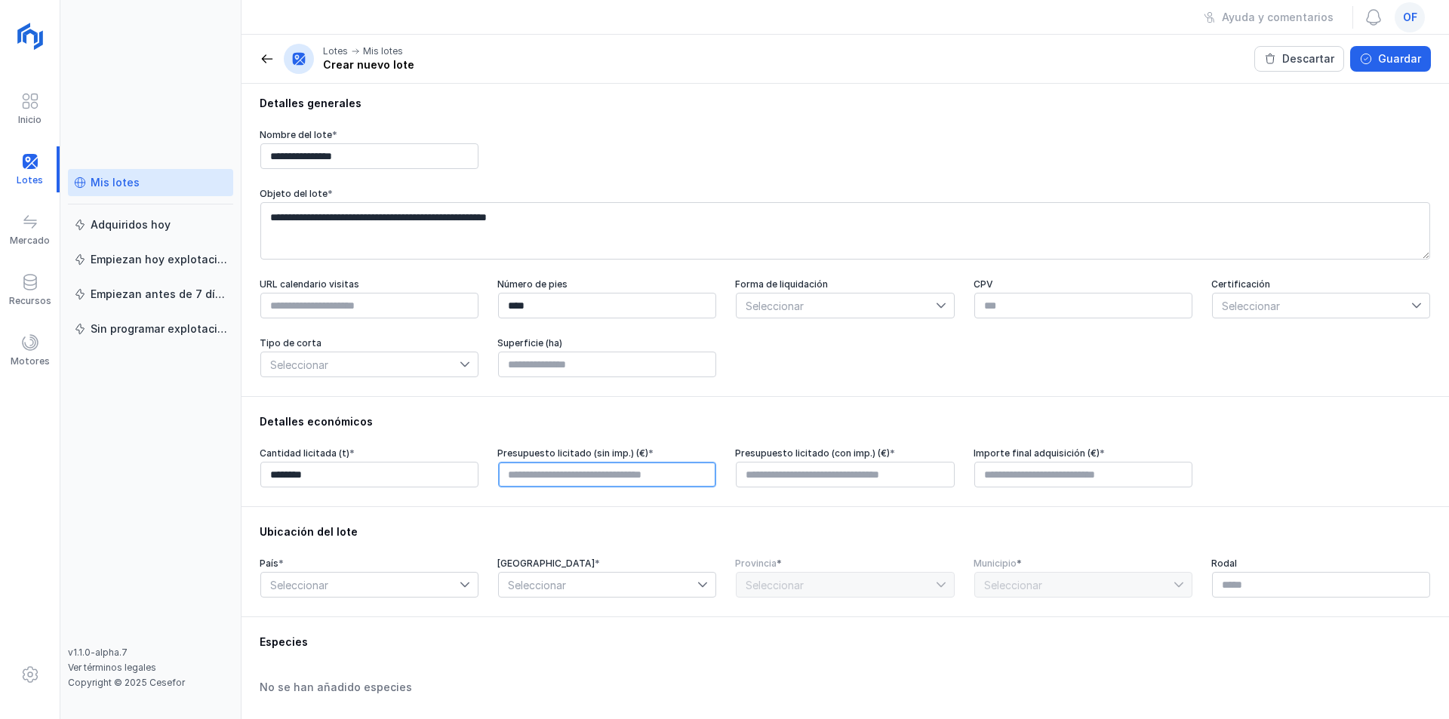
click at [604, 475] on input "text" at bounding box center [607, 475] width 218 height 26
type input "*********"
click at [822, 479] on input "text" at bounding box center [845, 475] width 218 height 26
type input "*********"
click at [1041, 473] on input "text" at bounding box center [1083, 475] width 218 height 26
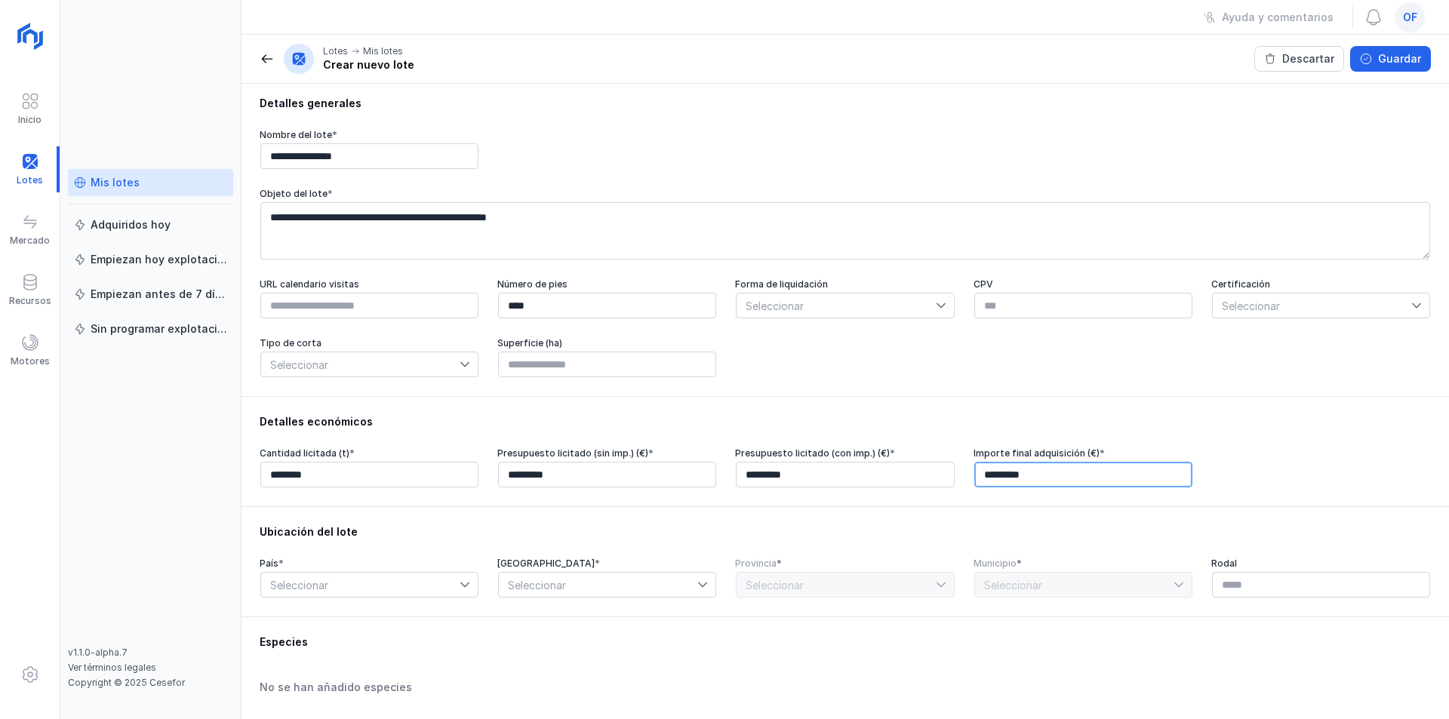
type input "*********"
click at [345, 577] on span "Seleccionar" at bounding box center [360, 585] width 199 height 24
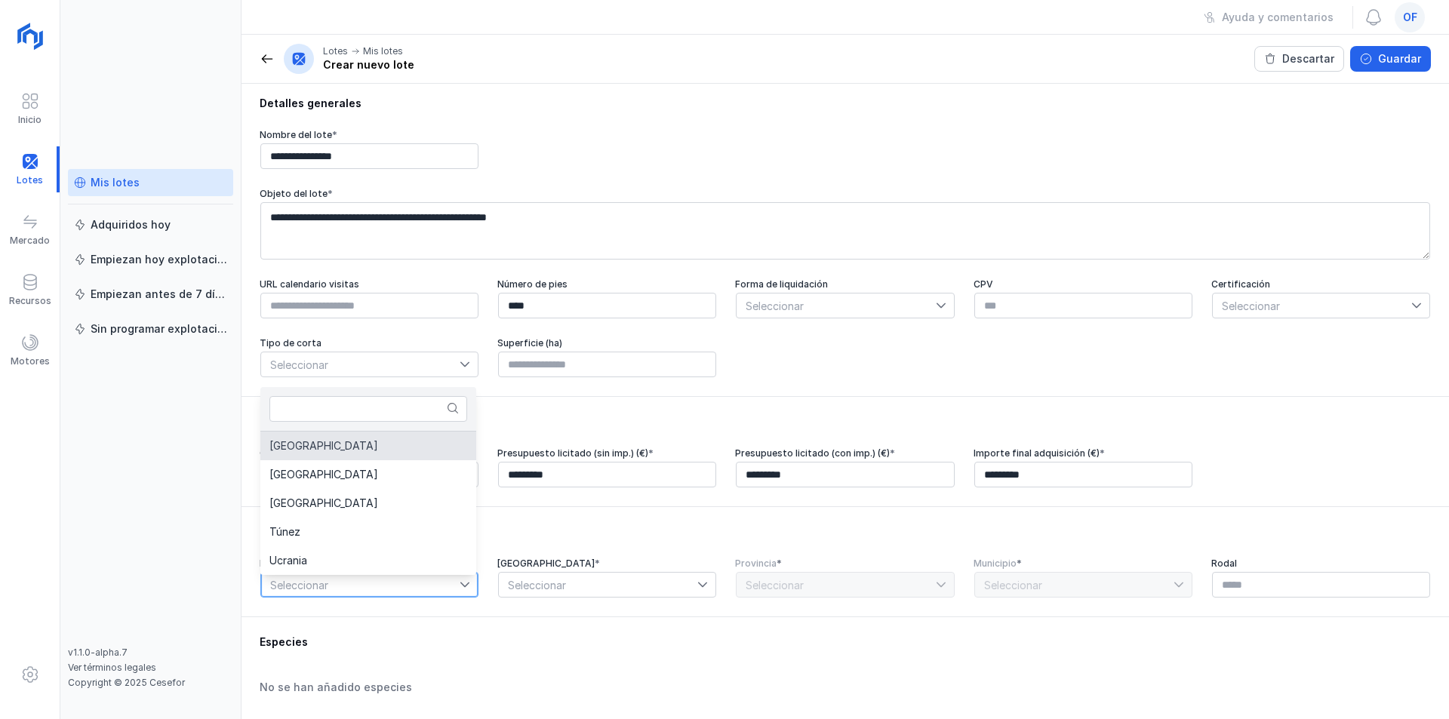
click at [283, 452] on li "España" at bounding box center [368, 446] width 216 height 29
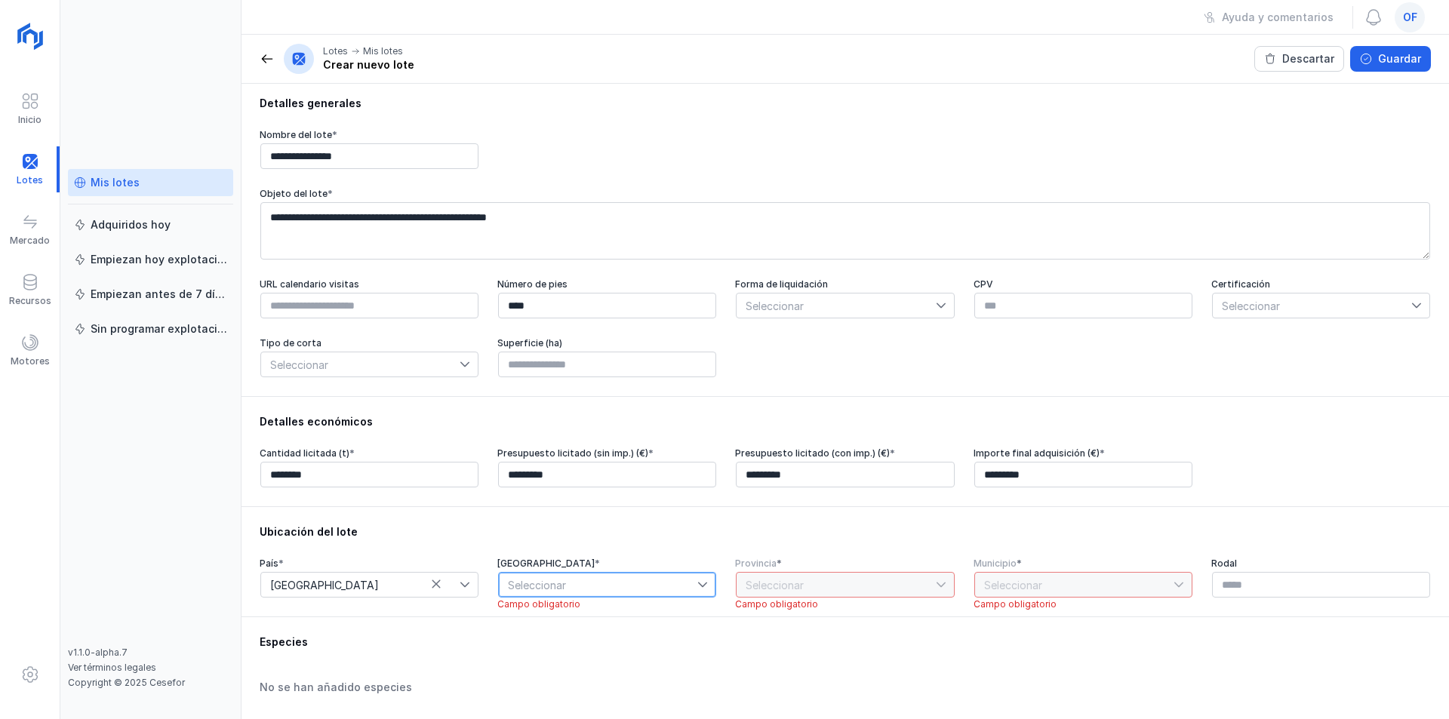
click at [602, 590] on span "Seleccionar" at bounding box center [598, 585] width 199 height 24
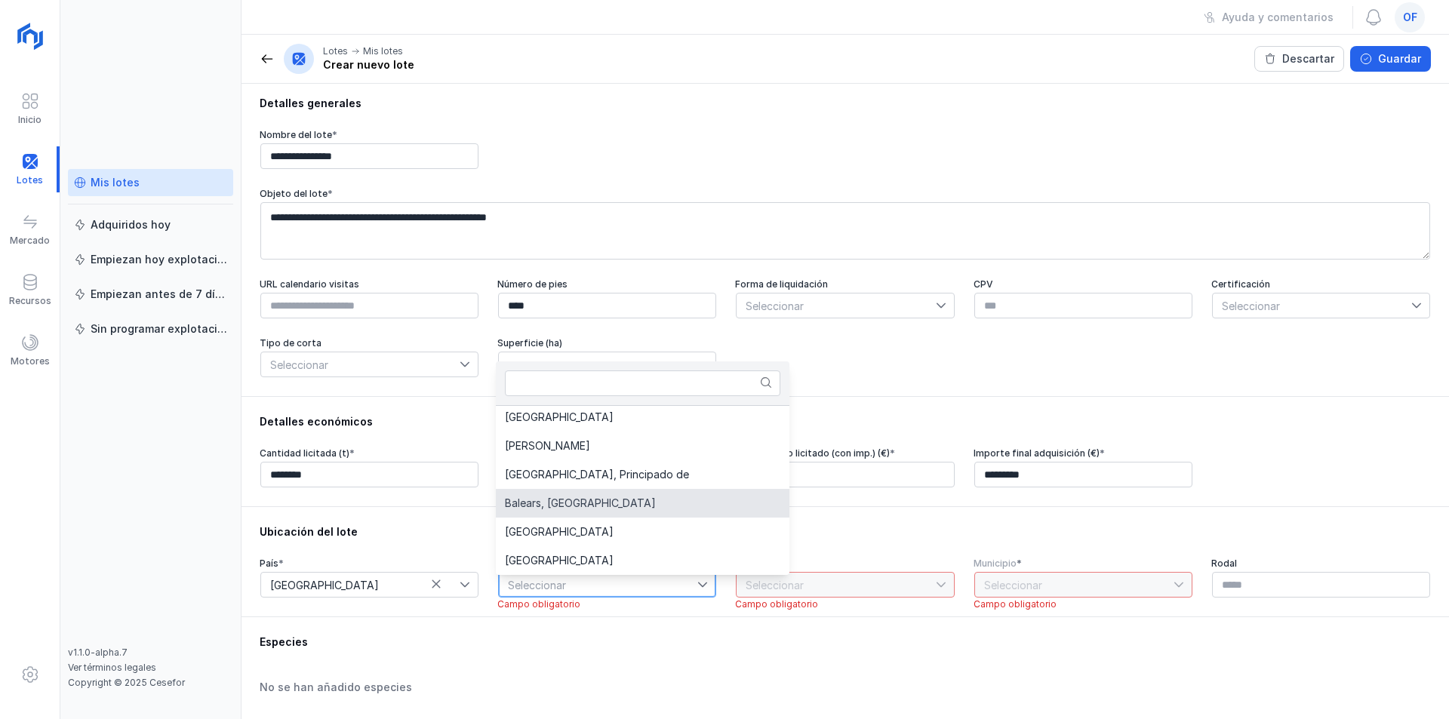
scroll to position [79, 0]
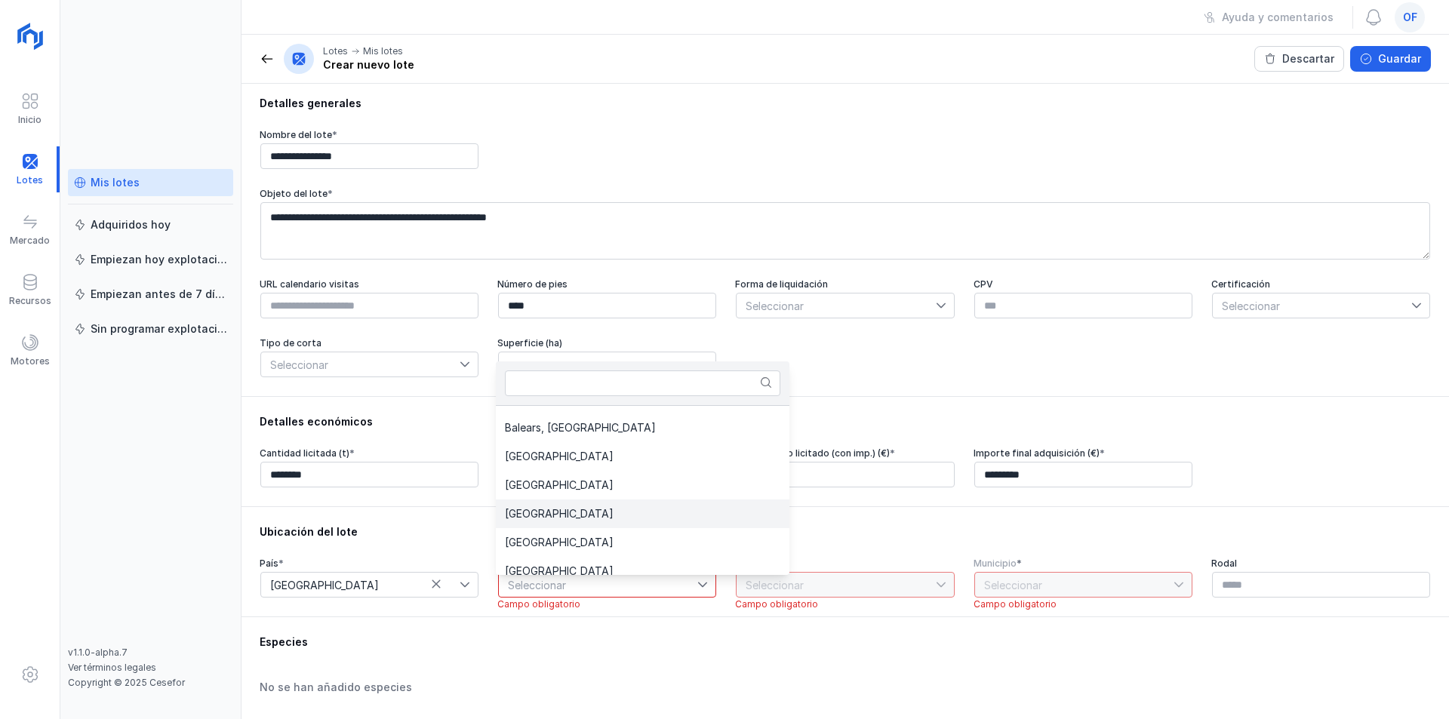
click at [552, 516] on span "Castilla y León" at bounding box center [559, 514] width 109 height 11
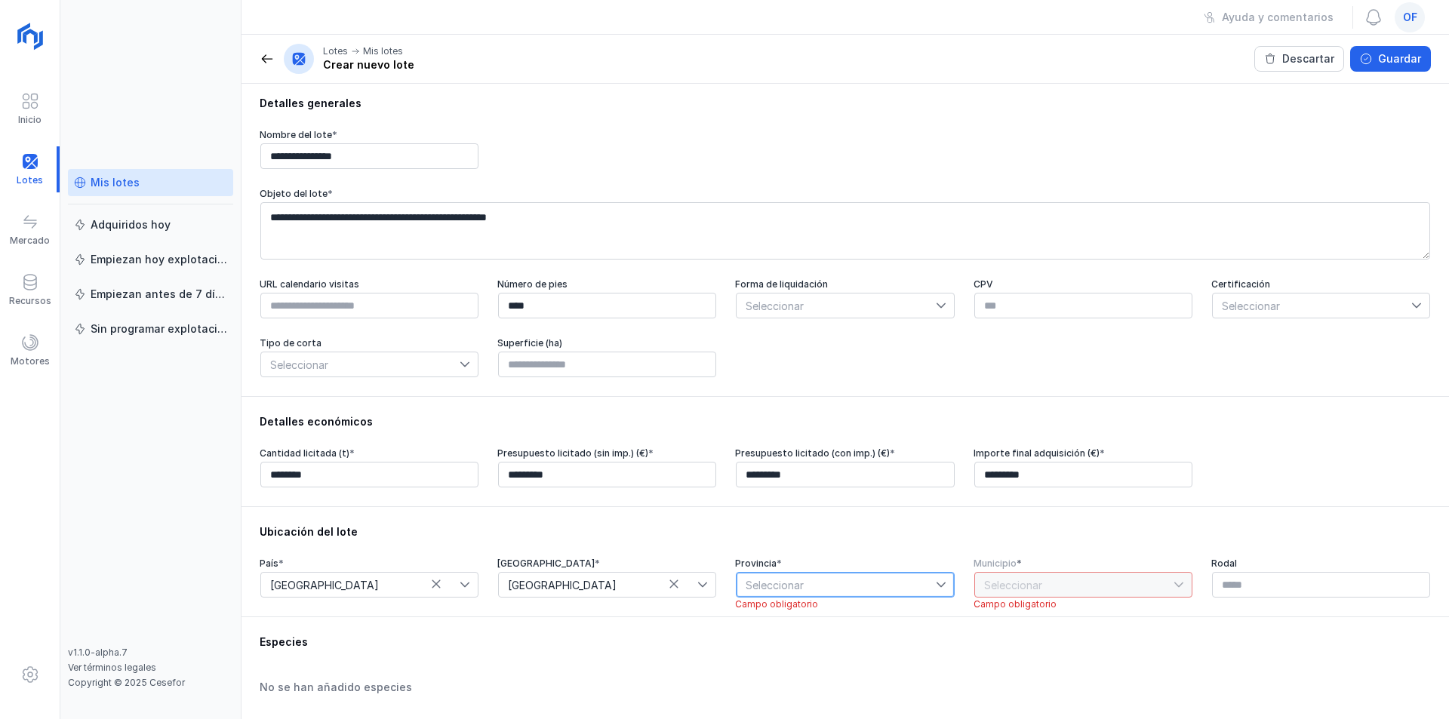
click at [777, 591] on span "Seleccionar" at bounding box center [836, 585] width 199 height 24
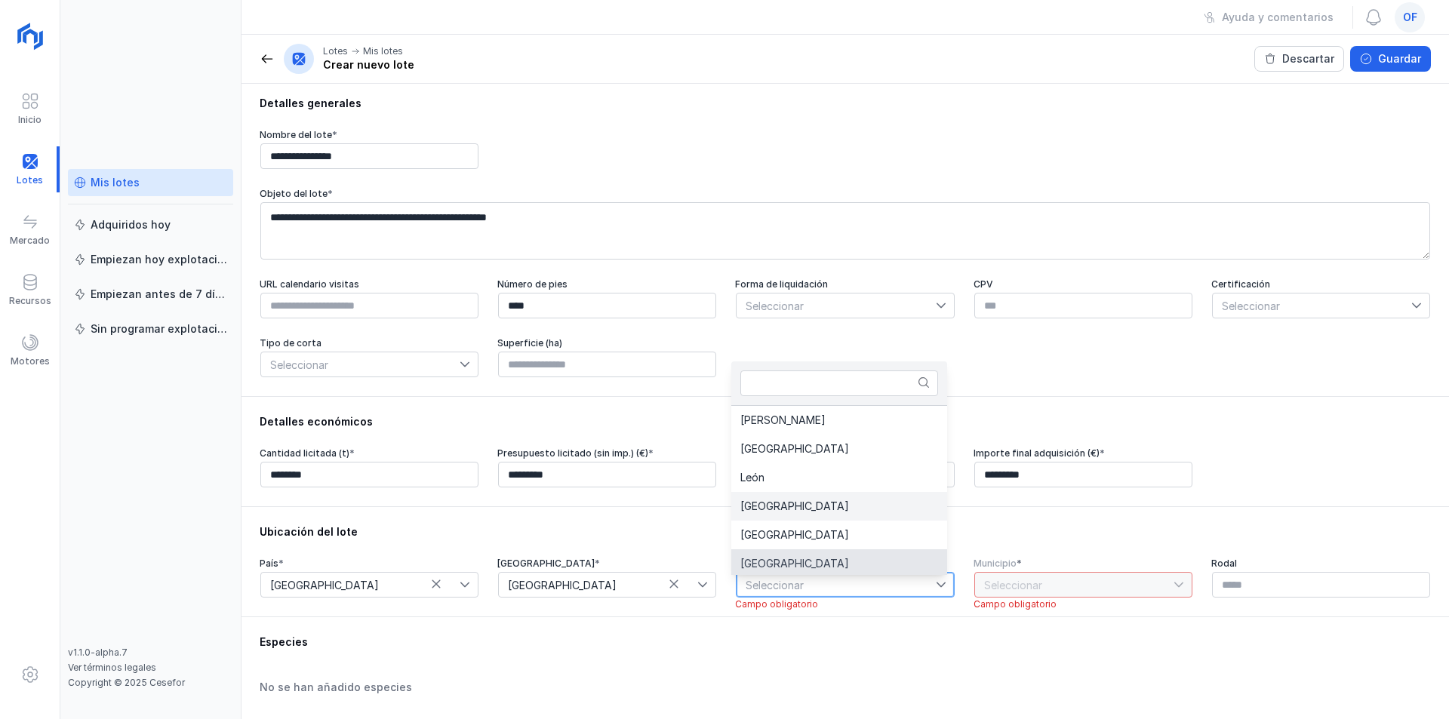
scroll to position [3, 0]
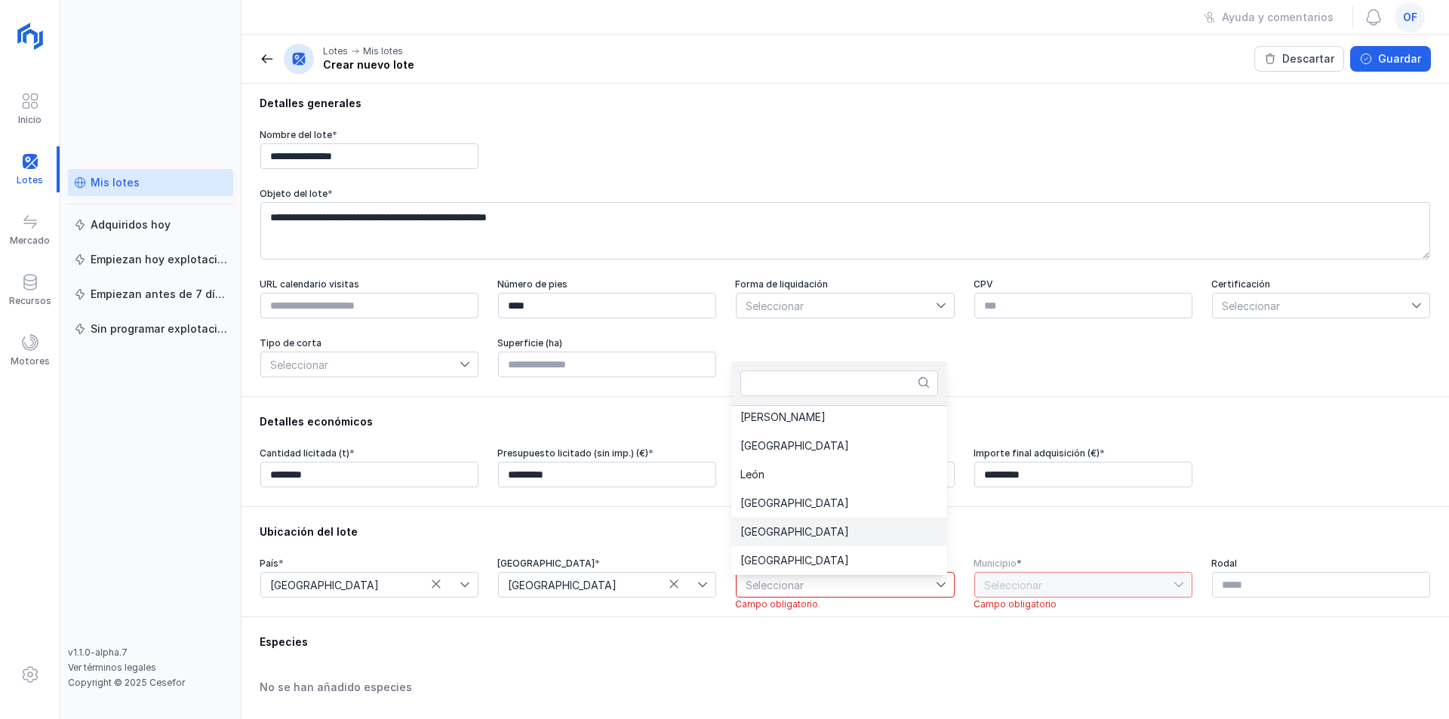
click at [774, 528] on span "Salamanca" at bounding box center [794, 532] width 109 height 11
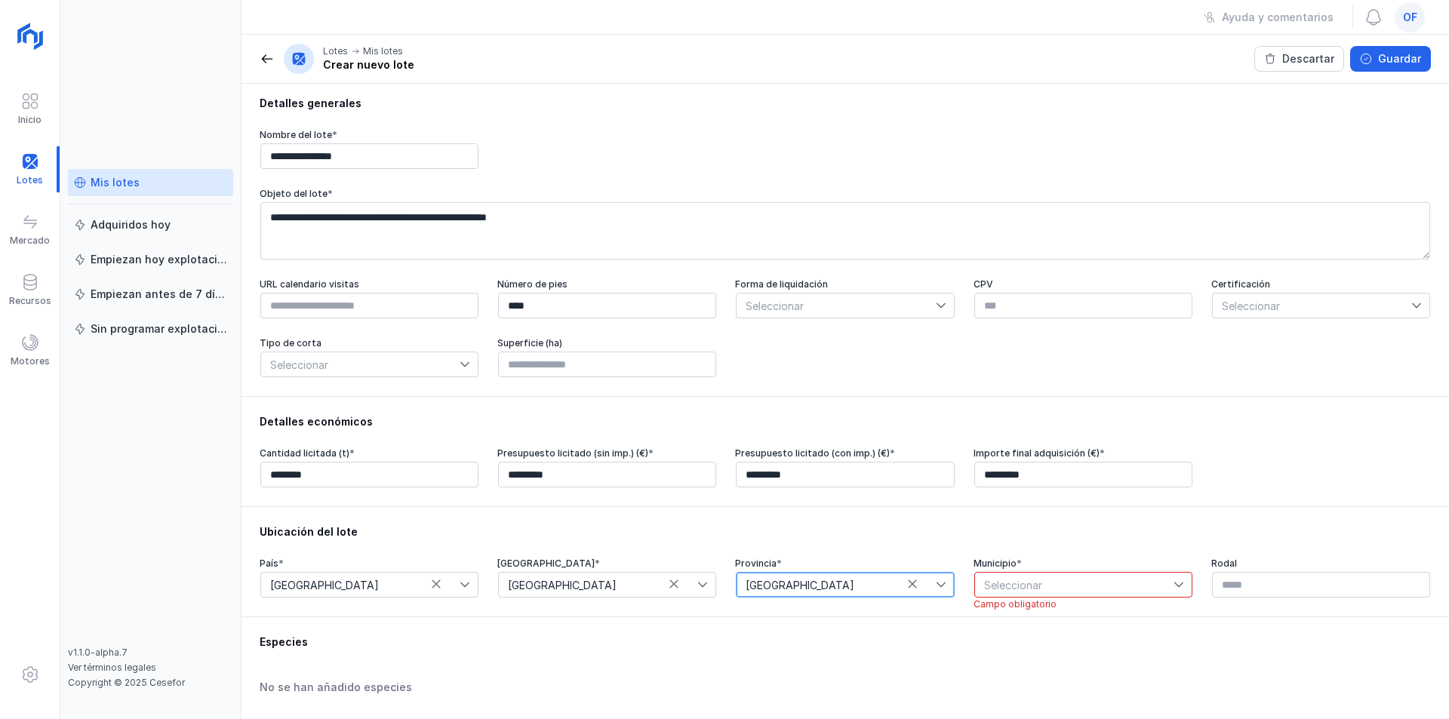
click at [1059, 586] on span "Seleccionar" at bounding box center [1074, 585] width 199 height 24
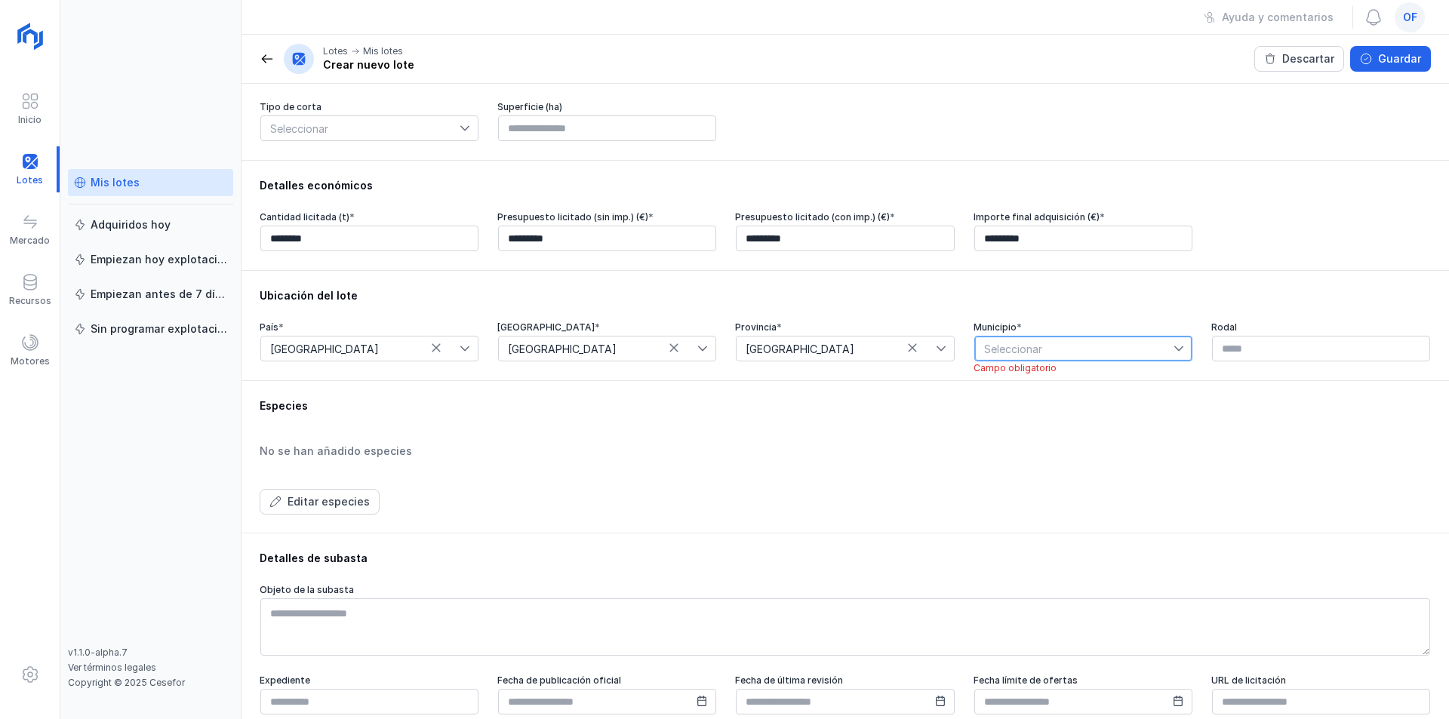
scroll to position [232, 0]
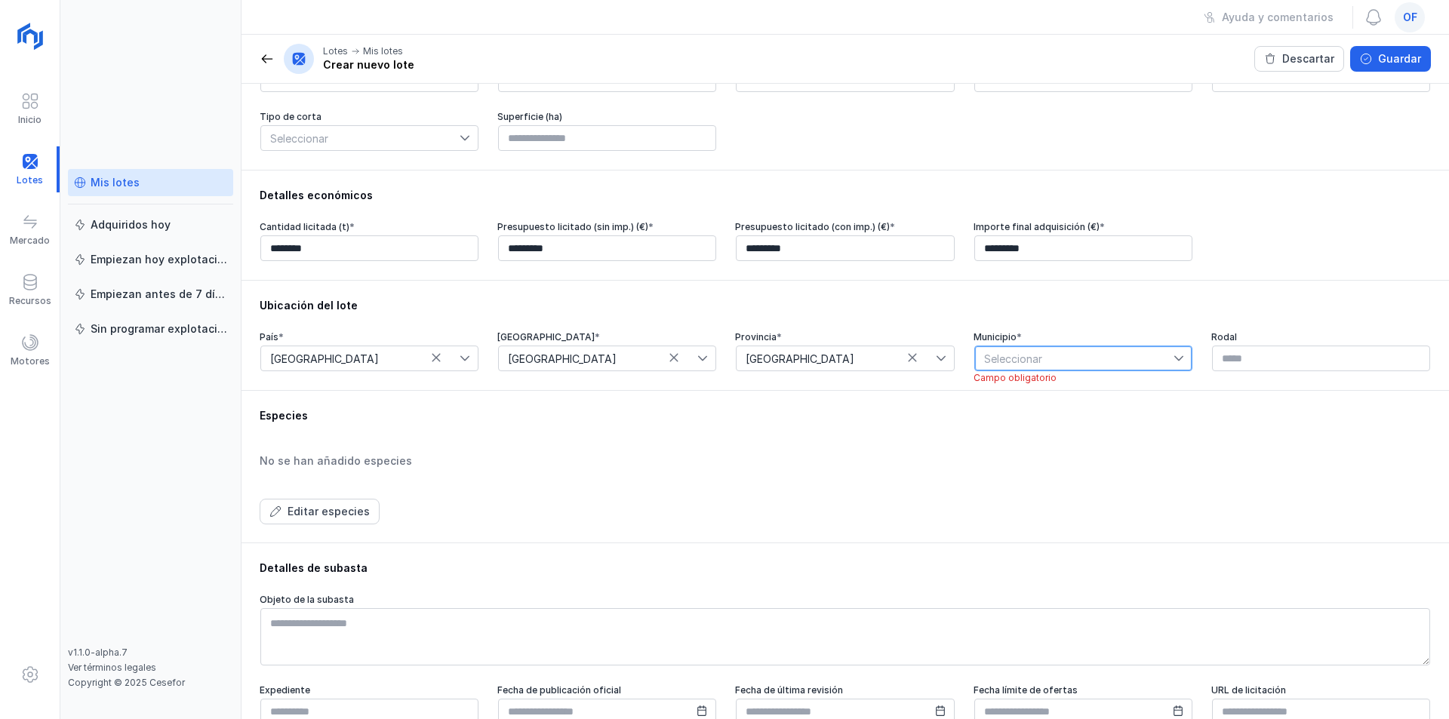
click at [1052, 359] on span "Seleccionar" at bounding box center [1074, 358] width 199 height 24
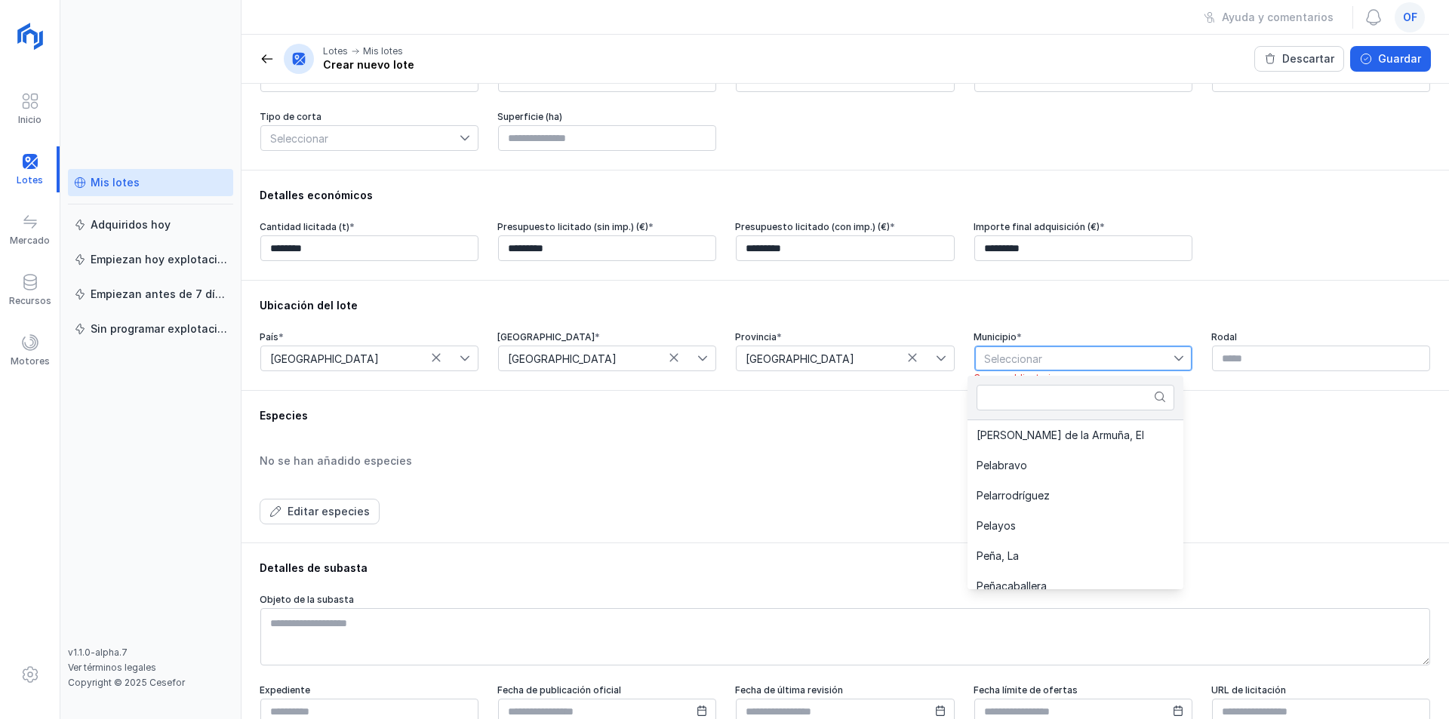
scroll to position [6718, 0]
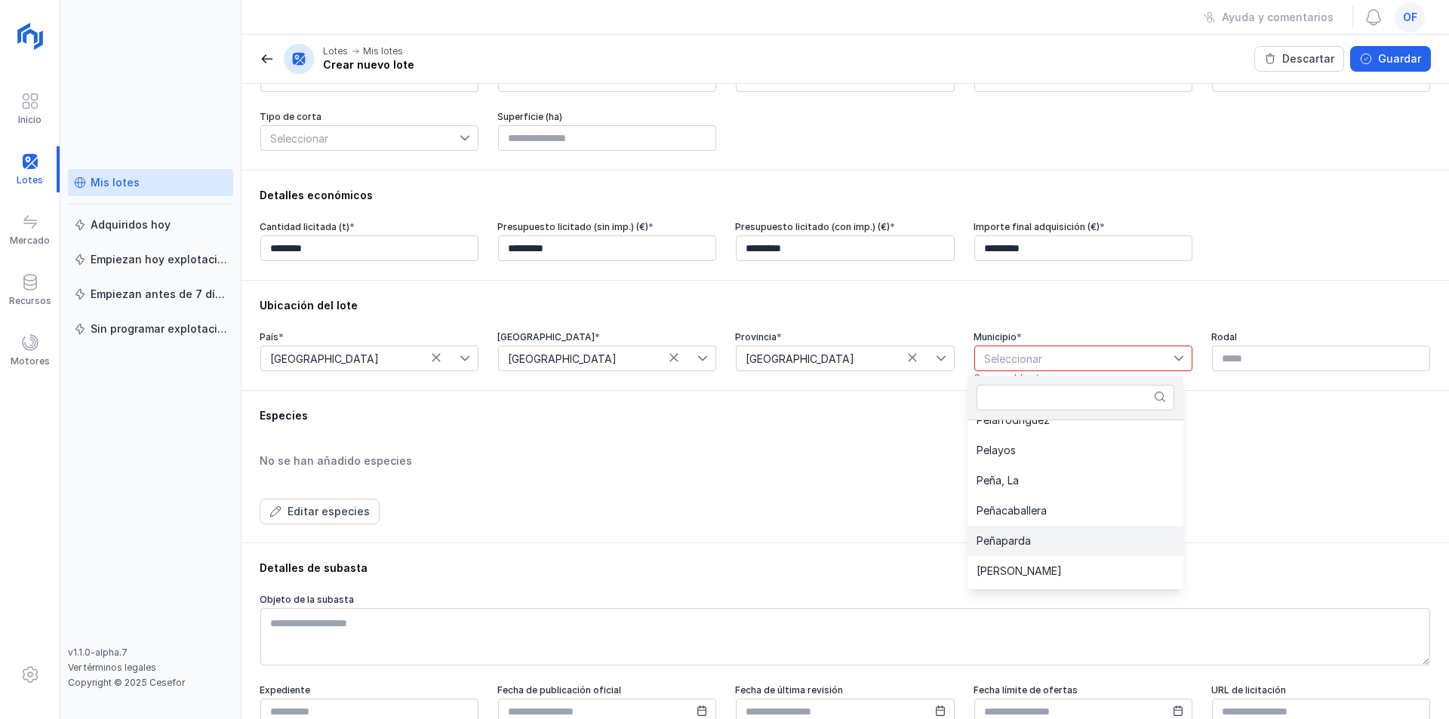
click at [1001, 537] on span "Peñaparda" at bounding box center [1004, 541] width 54 height 11
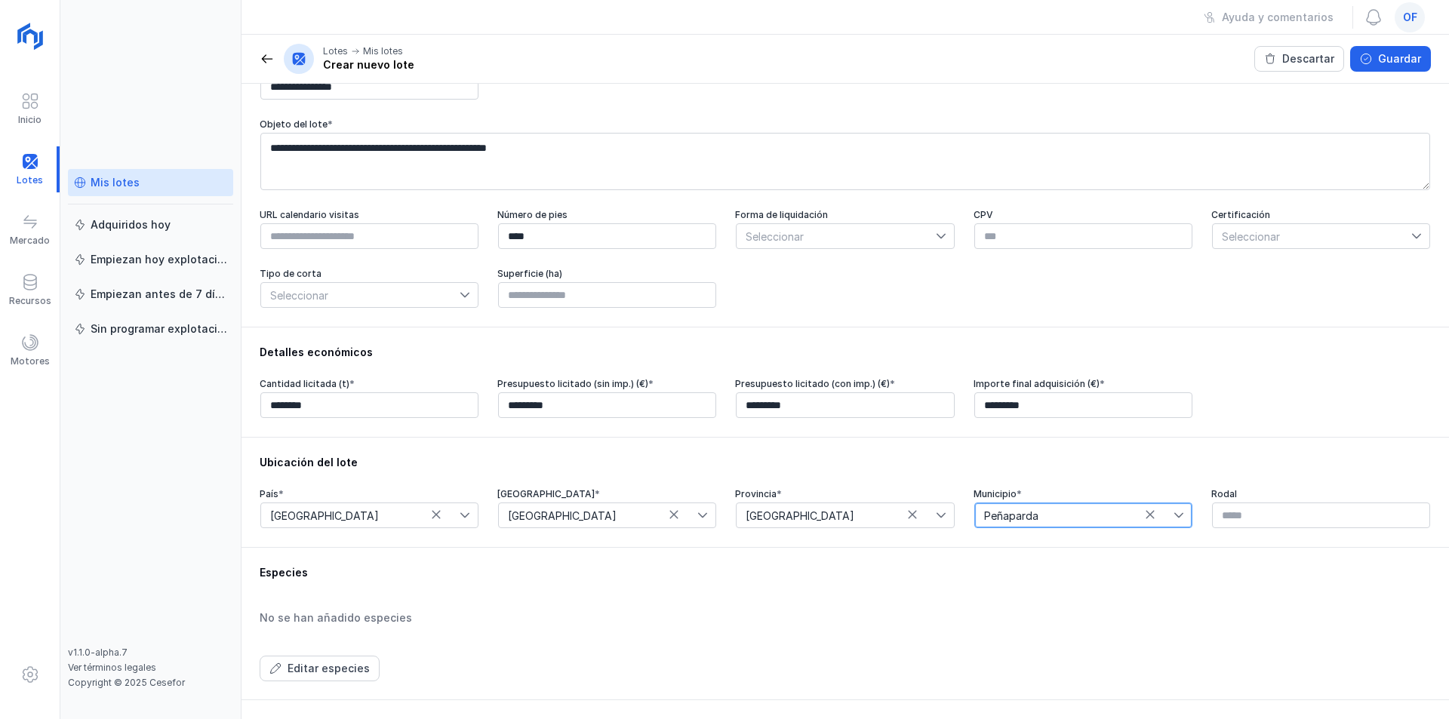
scroll to position [0, 0]
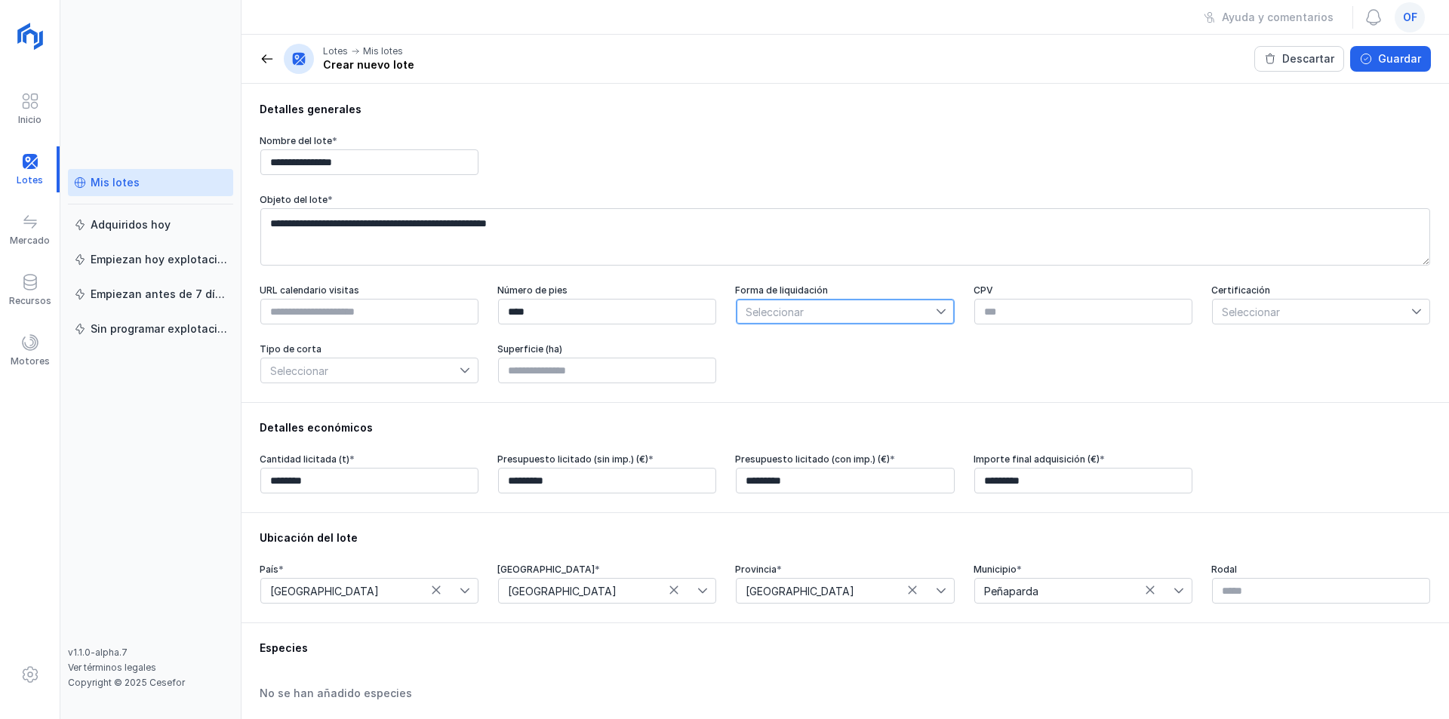
click at [888, 316] on span "Seleccionar" at bounding box center [836, 312] width 199 height 24
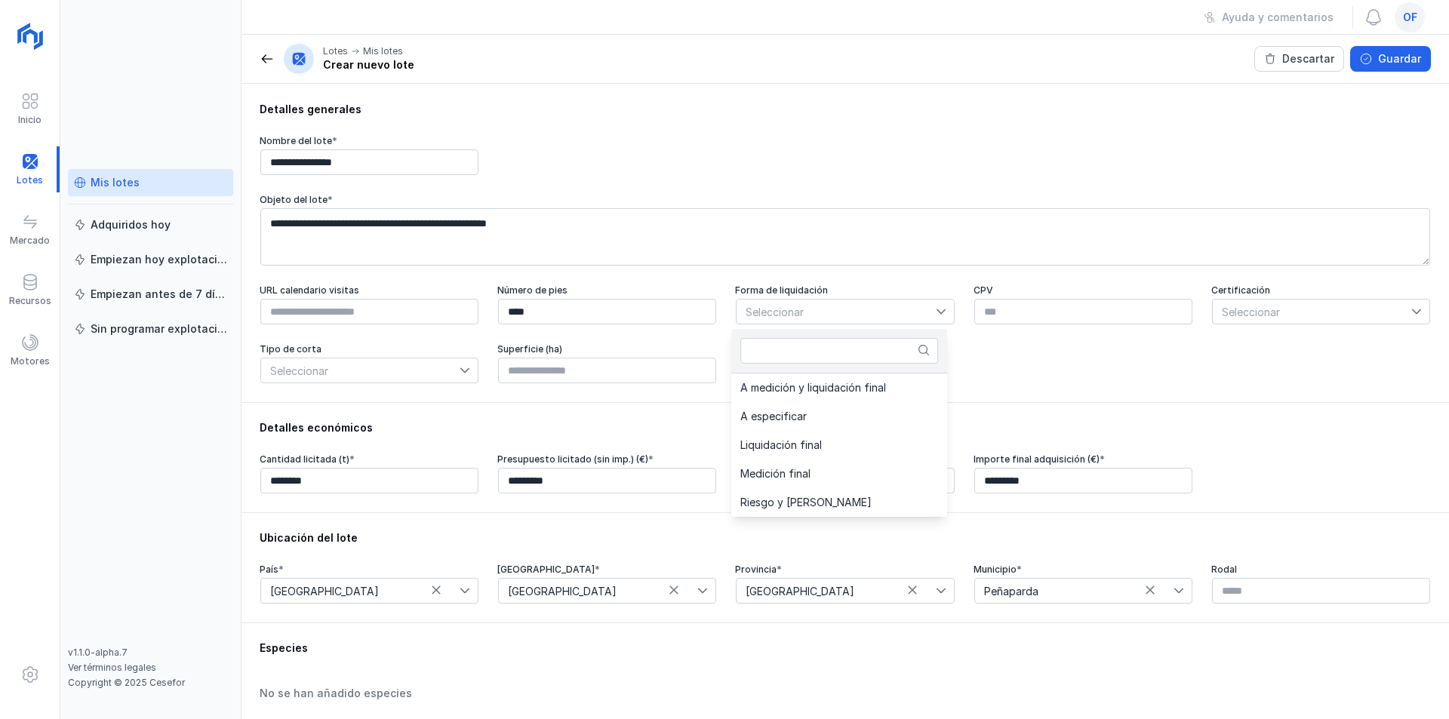
drag, startPoint x: 802, startPoint y: 449, endPoint x: 983, endPoint y: 299, distance: 235.3
click at [802, 447] on span "Liquidación final" at bounding box center [781, 445] width 82 height 11
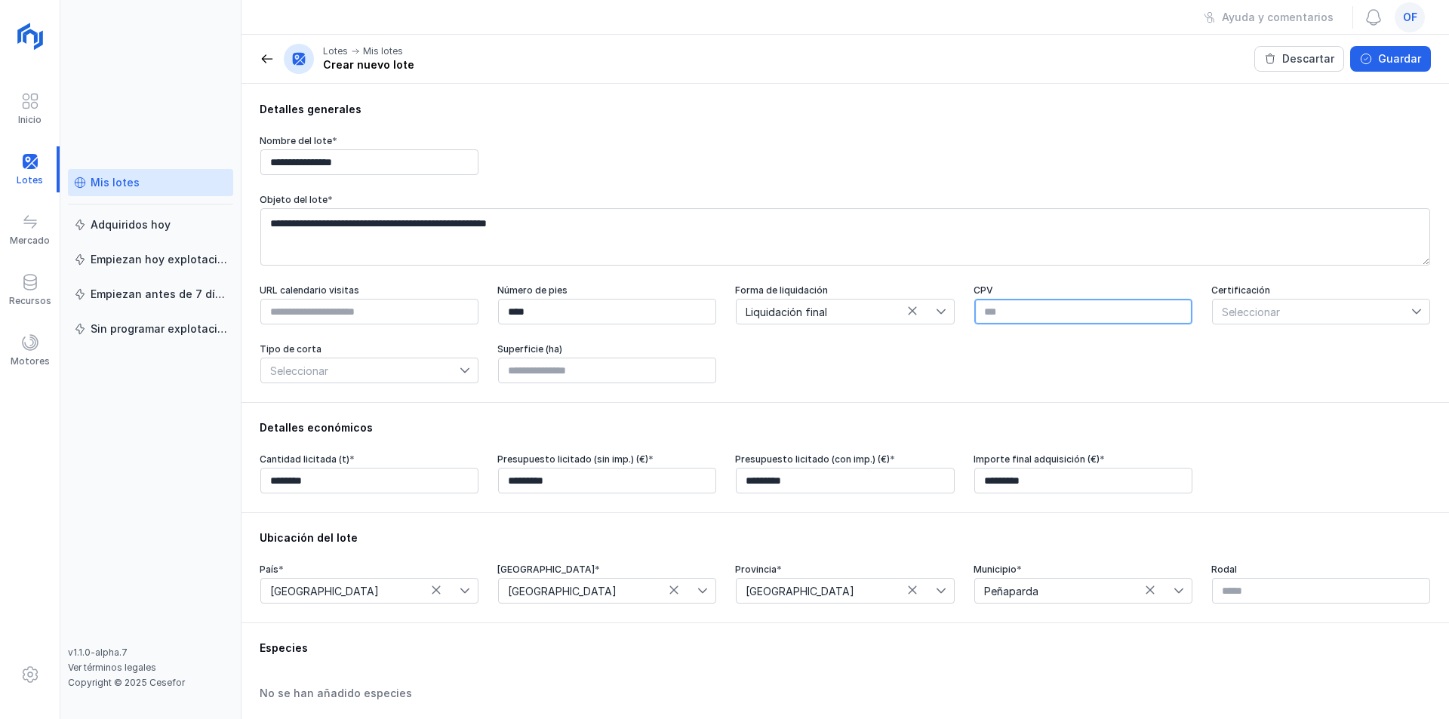
click at [1130, 316] on input "text" at bounding box center [1083, 312] width 218 height 26
click at [1000, 312] on input "********" at bounding box center [1083, 312] width 218 height 26
type input "********"
click at [1276, 309] on span "Seleccionar" at bounding box center [1312, 312] width 199 height 24
drag, startPoint x: 1231, startPoint y: 430, endPoint x: 1208, endPoint y: 387, distance: 49.0
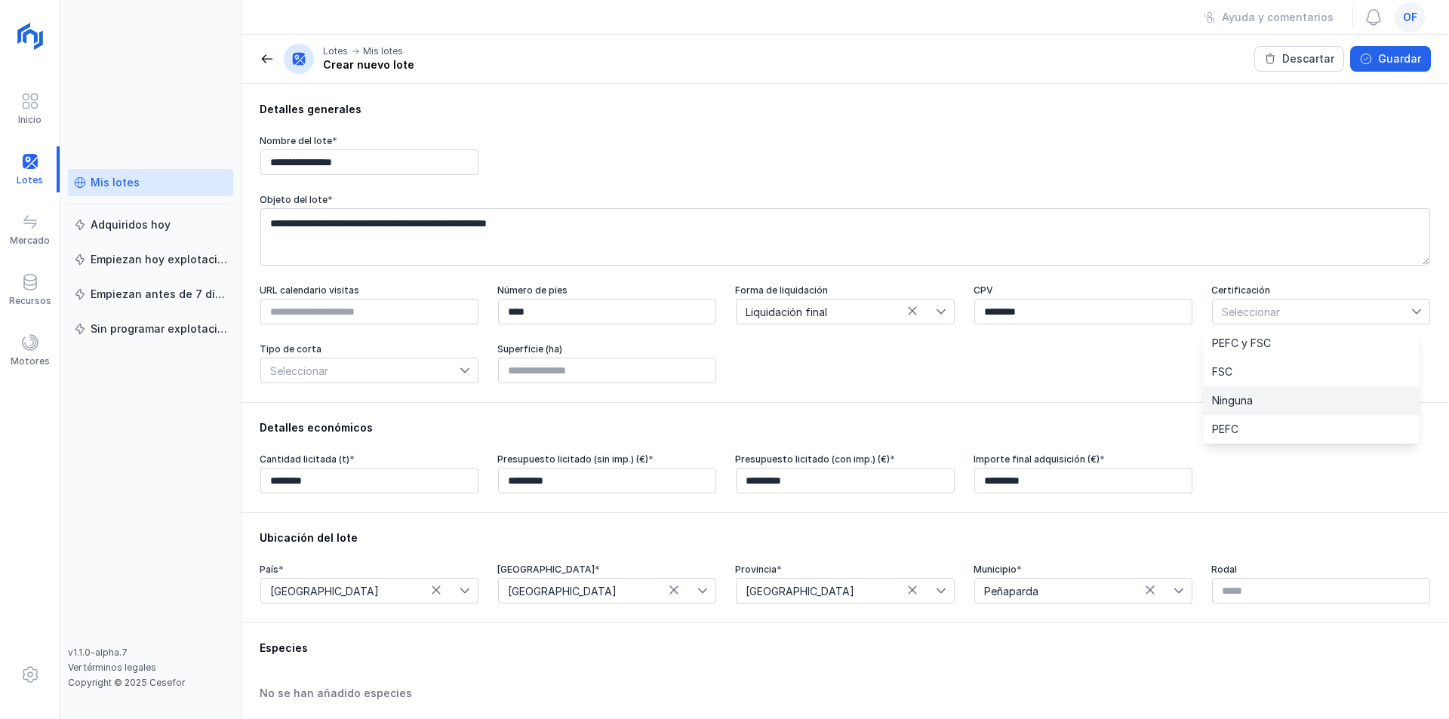
click at [1231, 429] on span "PEFC" at bounding box center [1225, 429] width 26 height 11
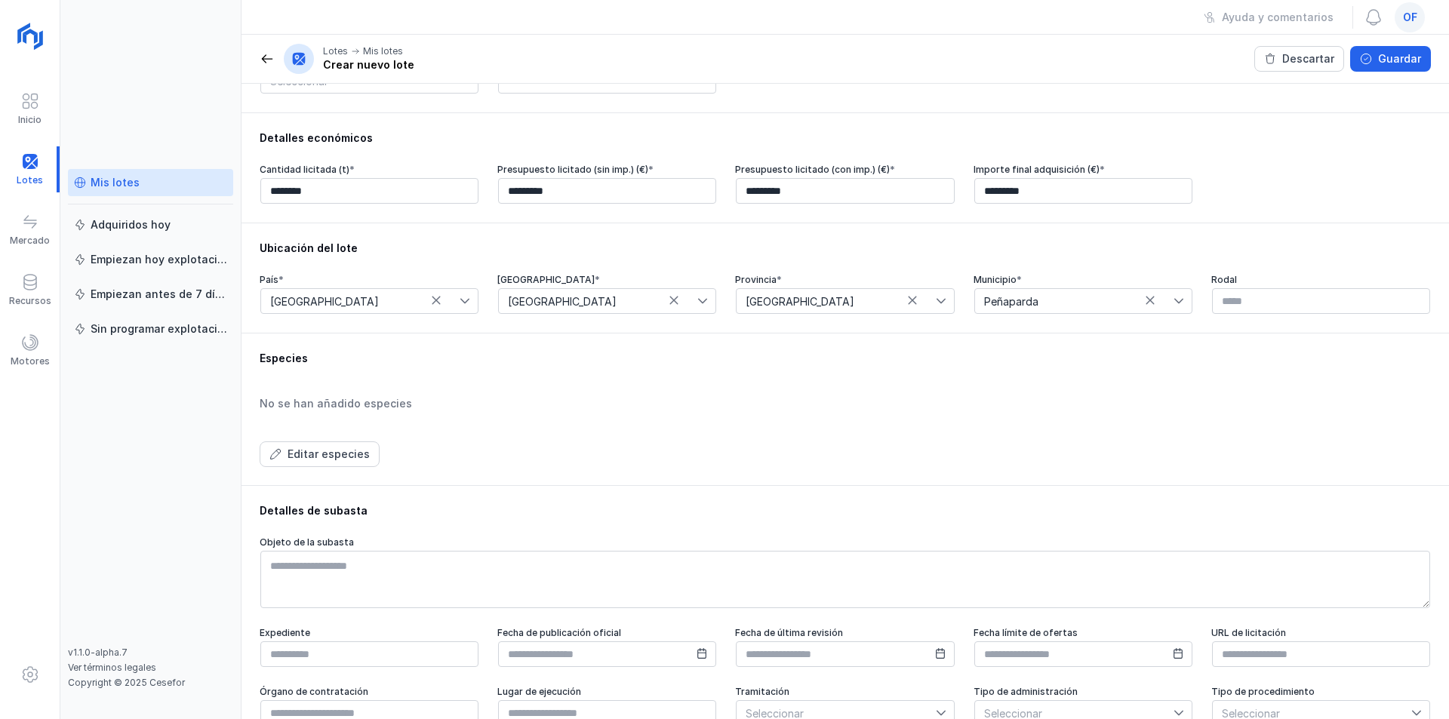
scroll to position [302, 0]
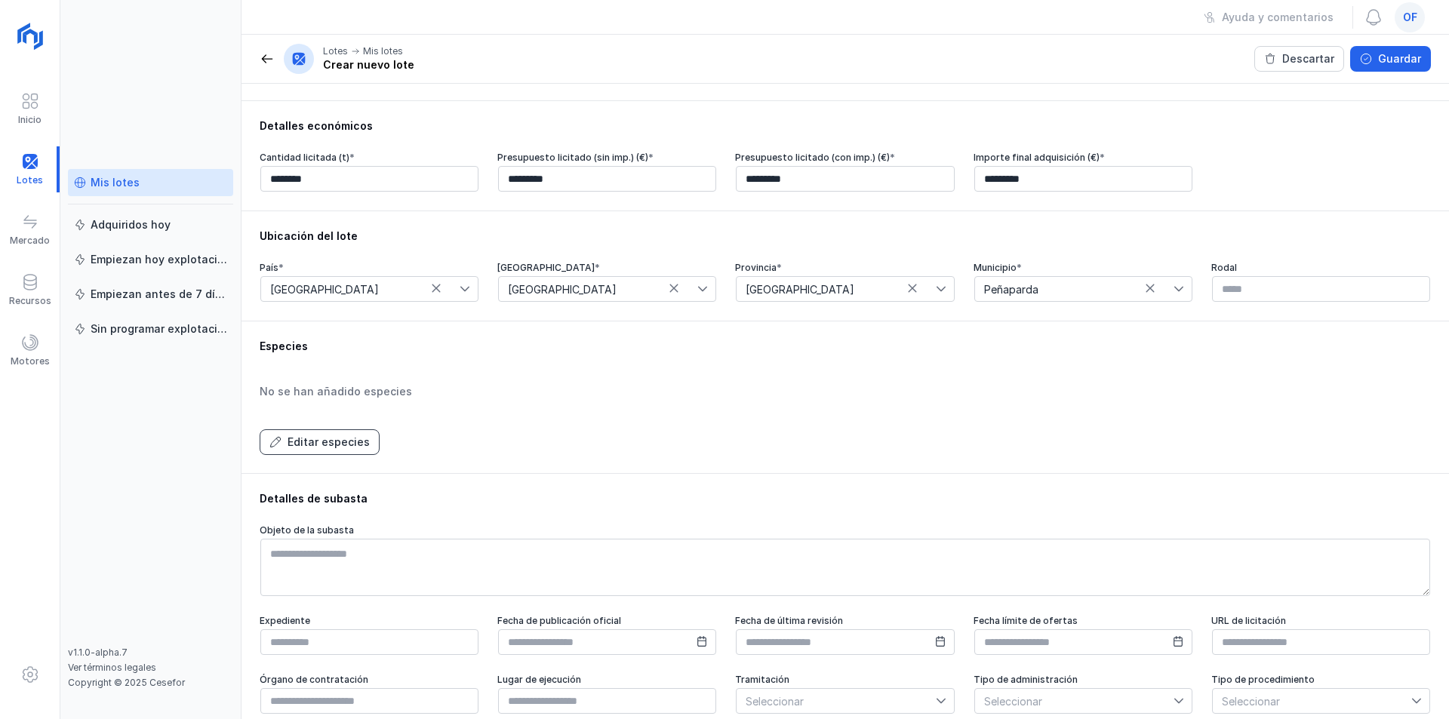
click at [309, 446] on div "Editar especies" at bounding box center [329, 442] width 82 height 15
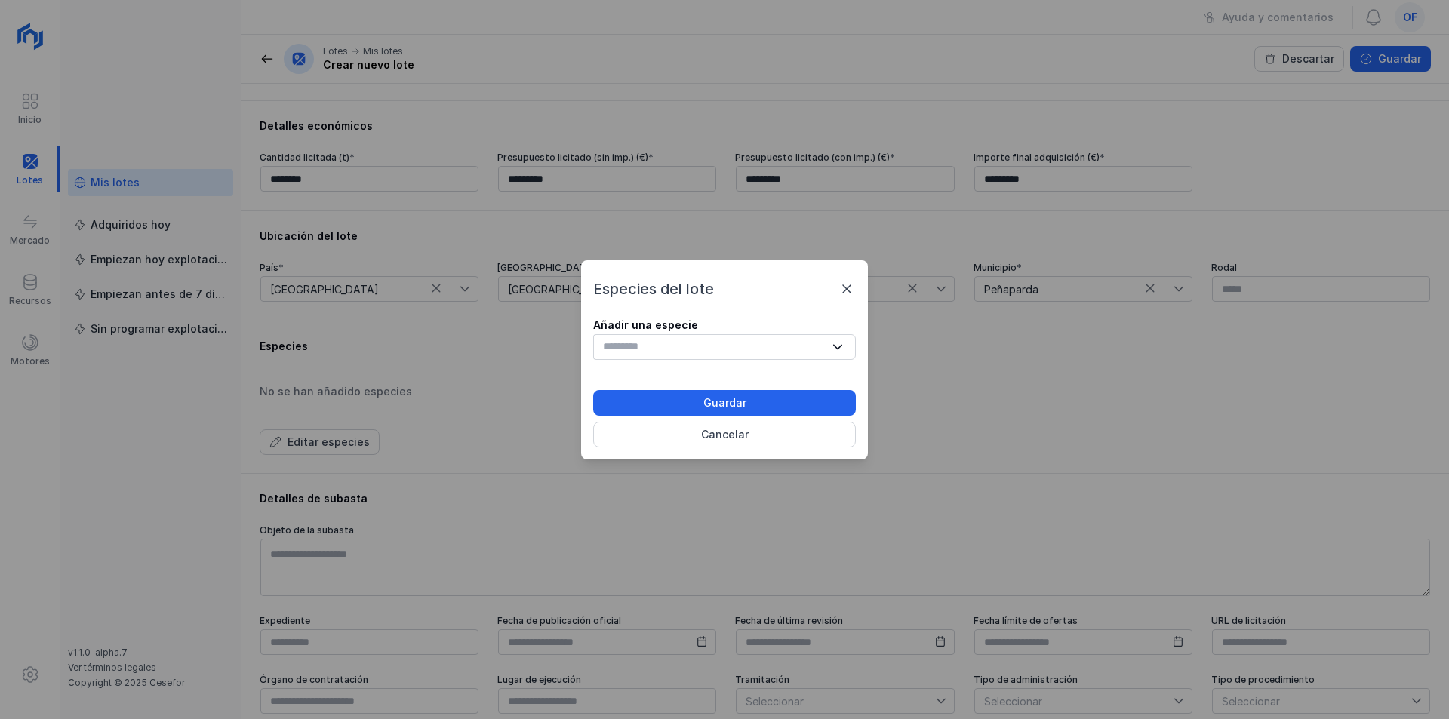
click at [830, 347] on button "button" at bounding box center [838, 347] width 36 height 26
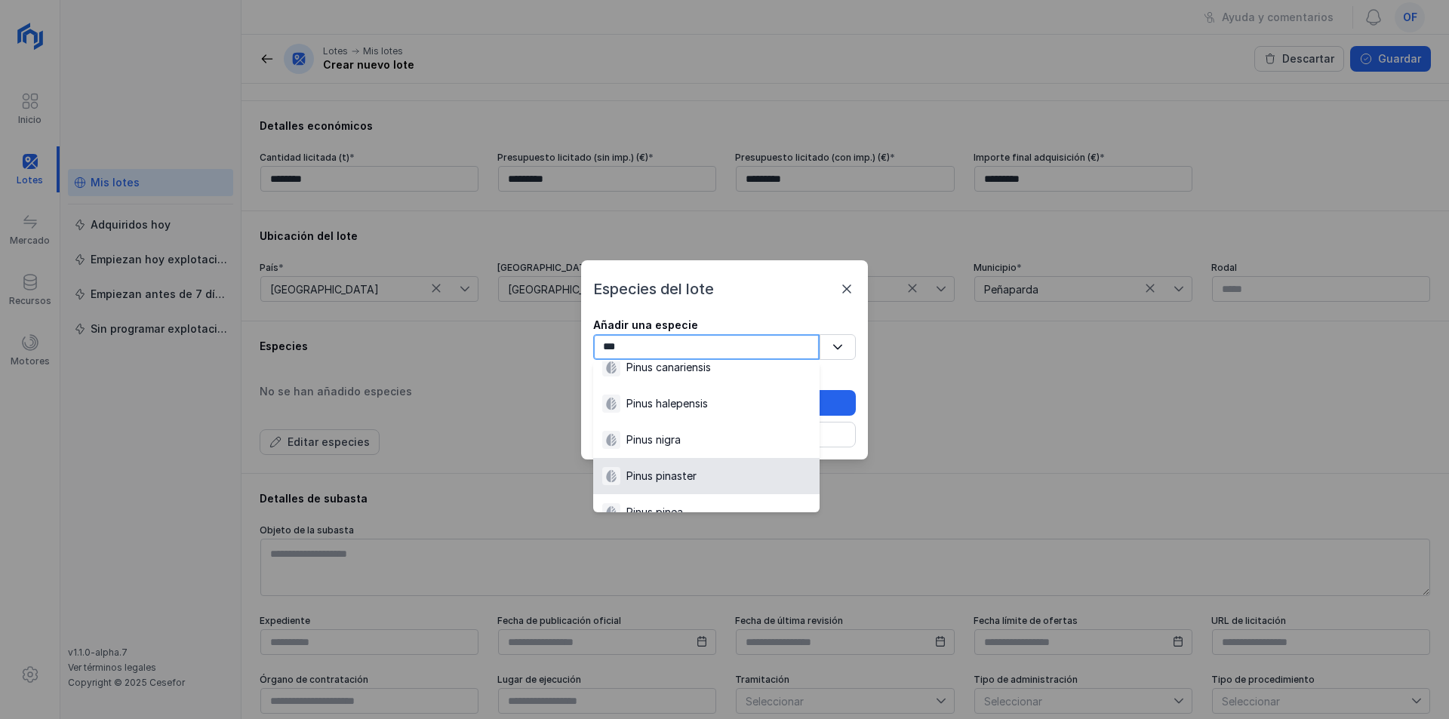
scroll to position [85, 0]
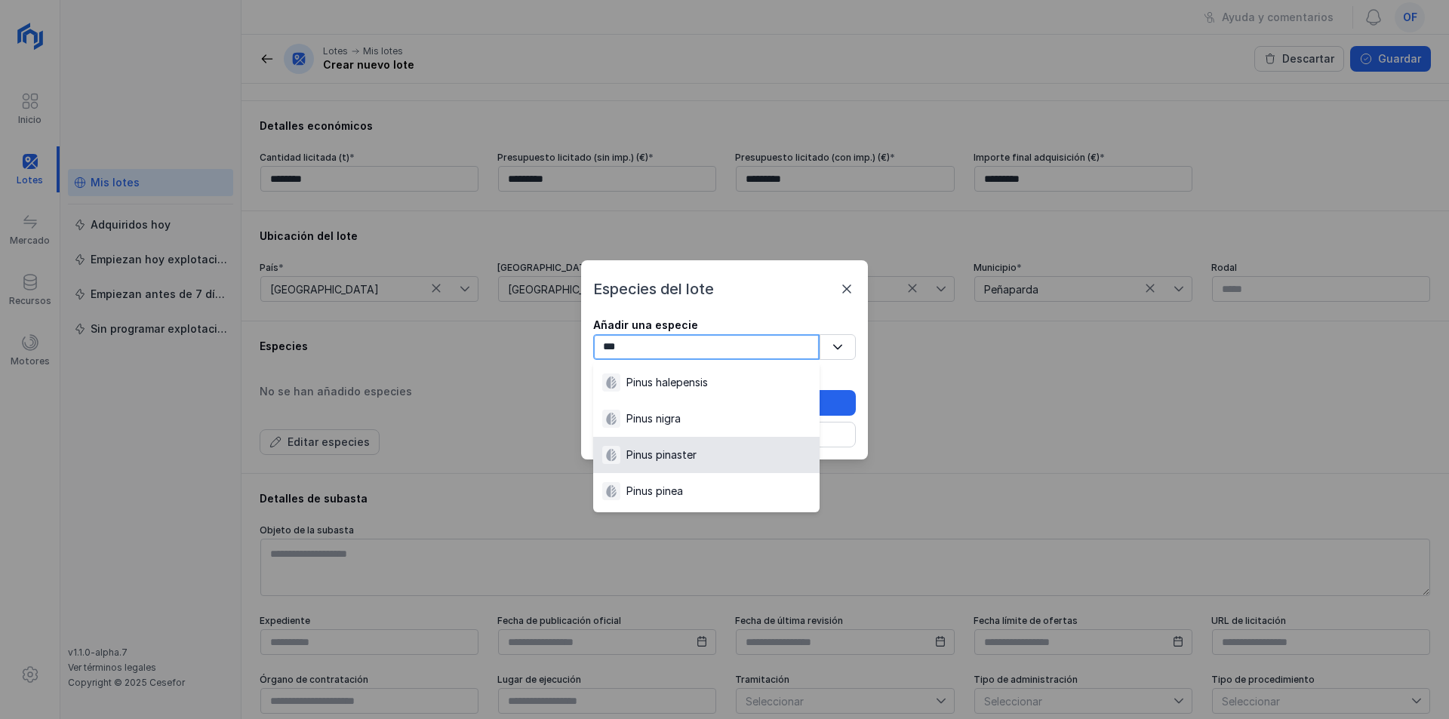
type input "***"
click at [694, 451] on div "Pinus pinaster" at bounding box center [661, 455] width 70 height 15
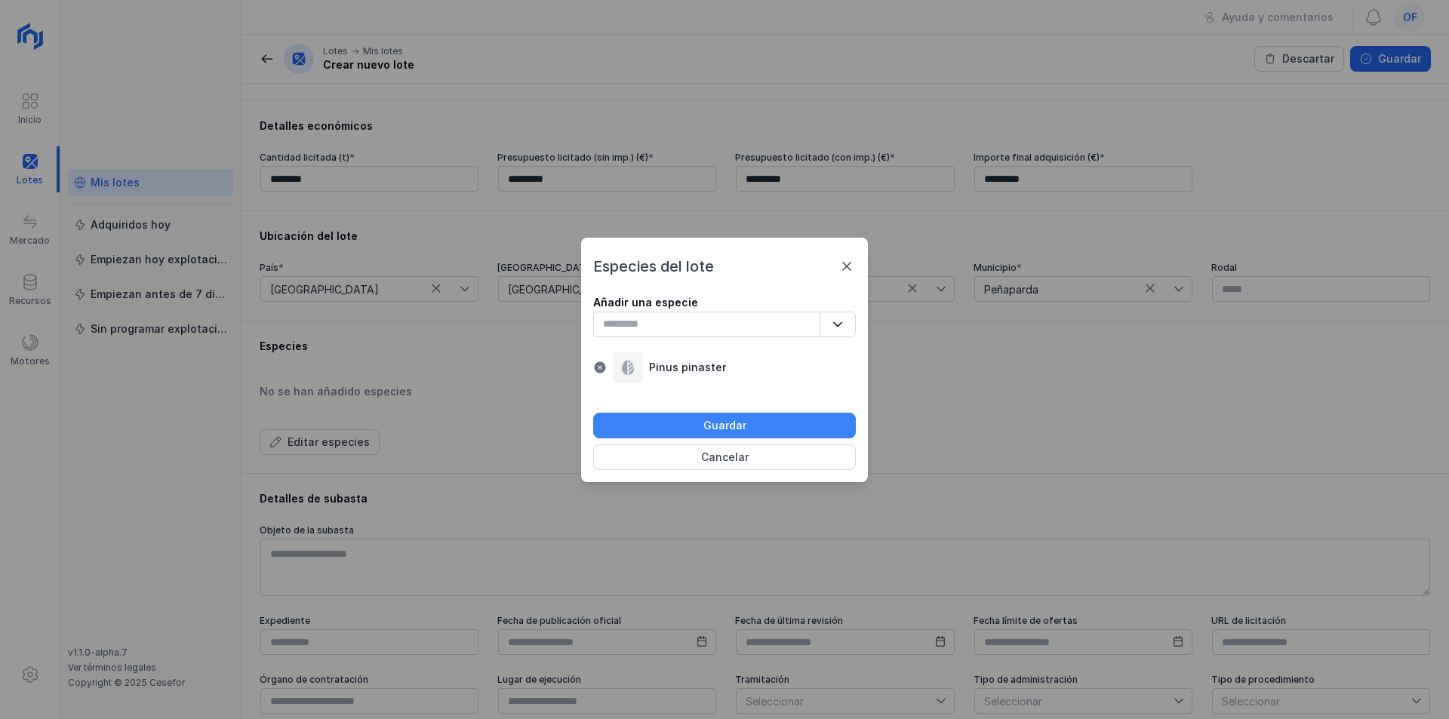
click at [691, 426] on button "Guardar" at bounding box center [724, 426] width 263 height 26
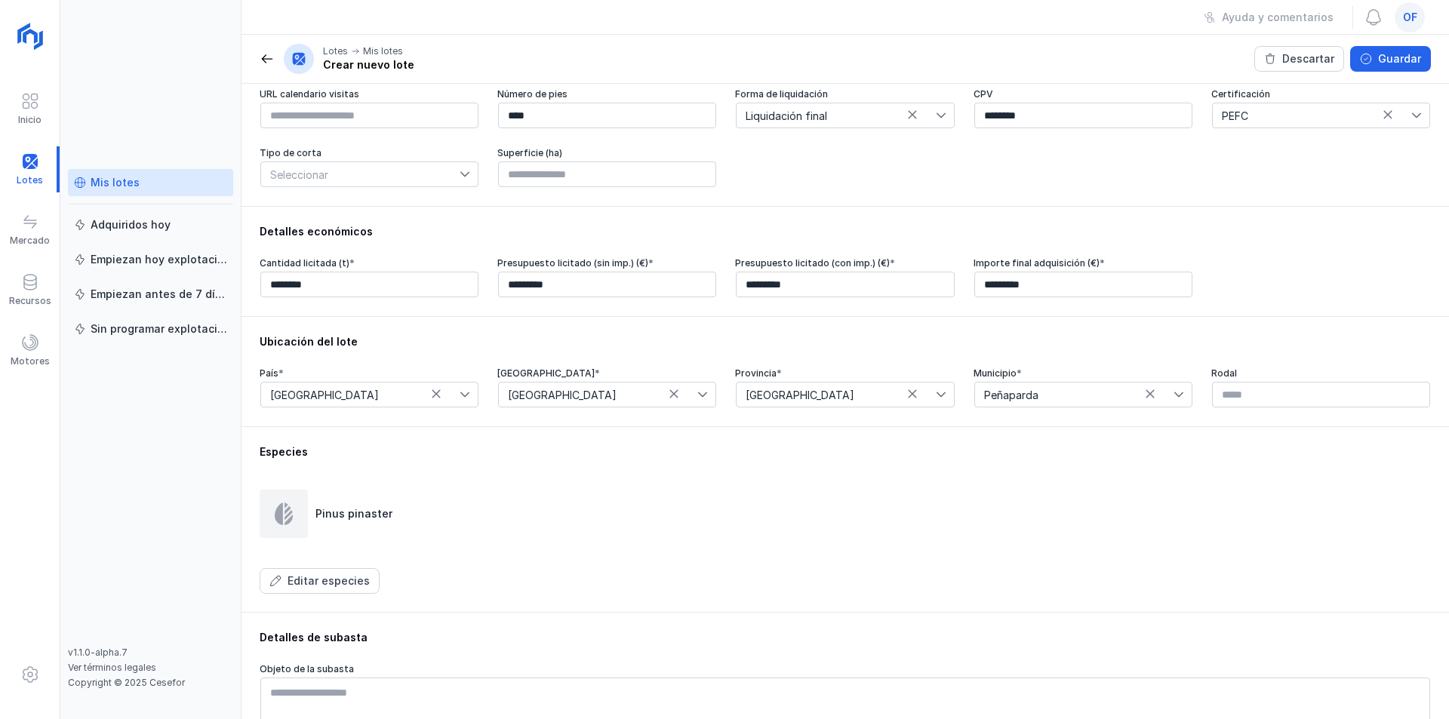
scroll to position [151, 0]
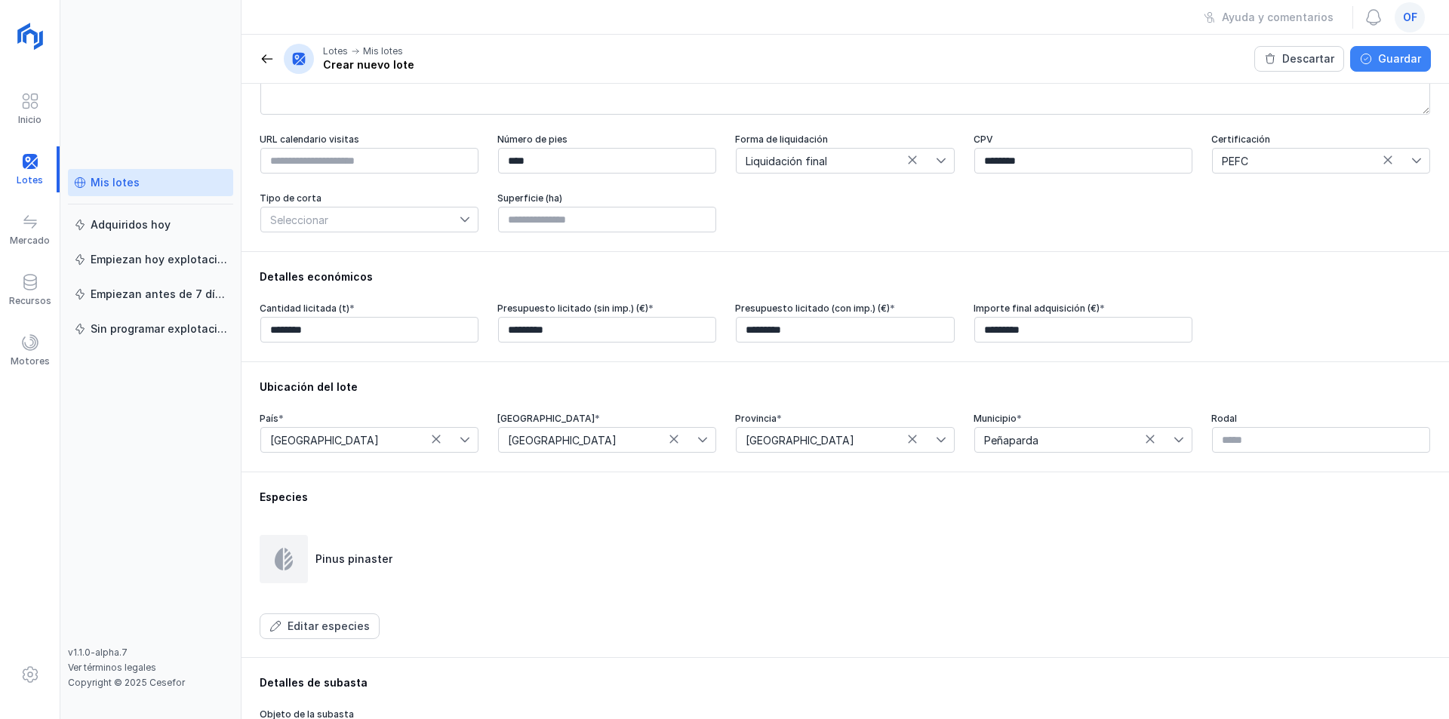
click at [1402, 55] on div "Guardar" at bounding box center [1399, 58] width 43 height 15
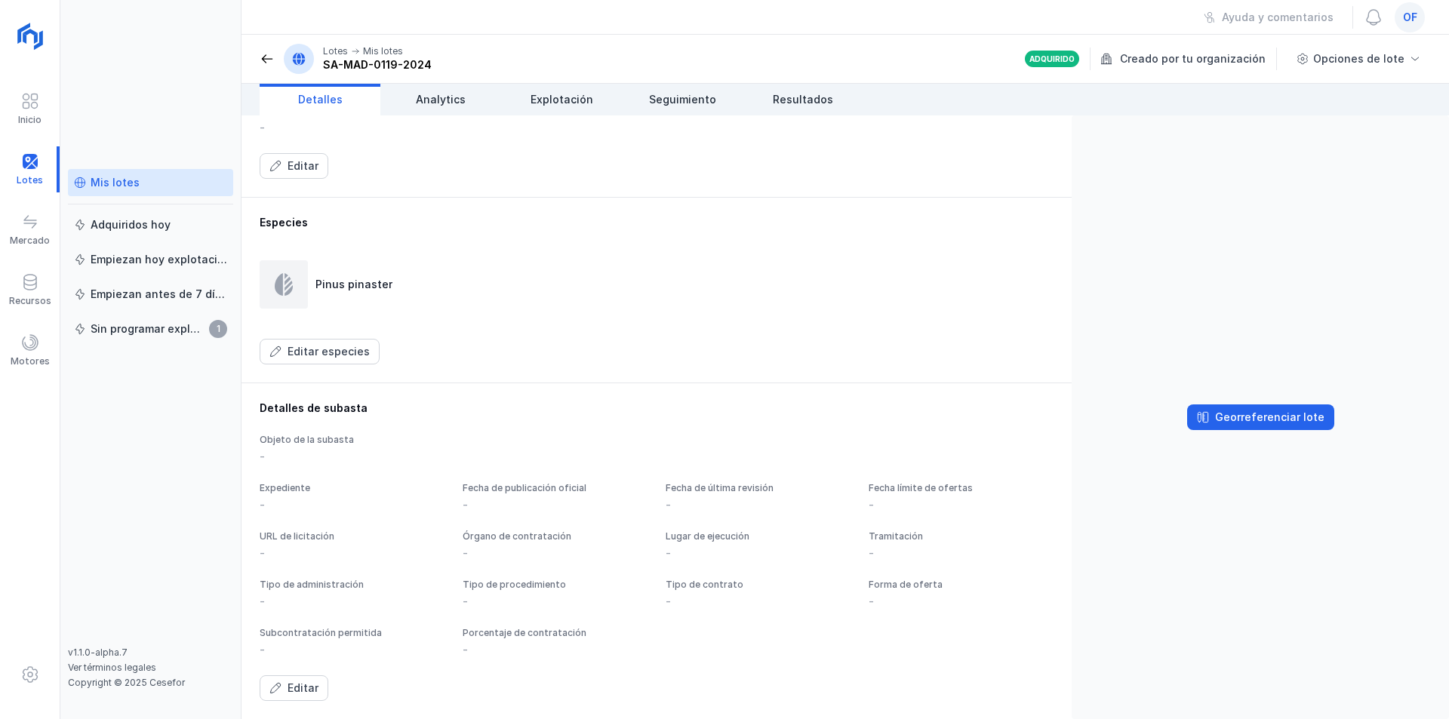
scroll to position [687, 0]
drag, startPoint x: 284, startPoint y: 696, endPoint x: 306, endPoint y: 595, distance: 103.5
click at [285, 694] on button "Editar" at bounding box center [294, 689] width 69 height 26
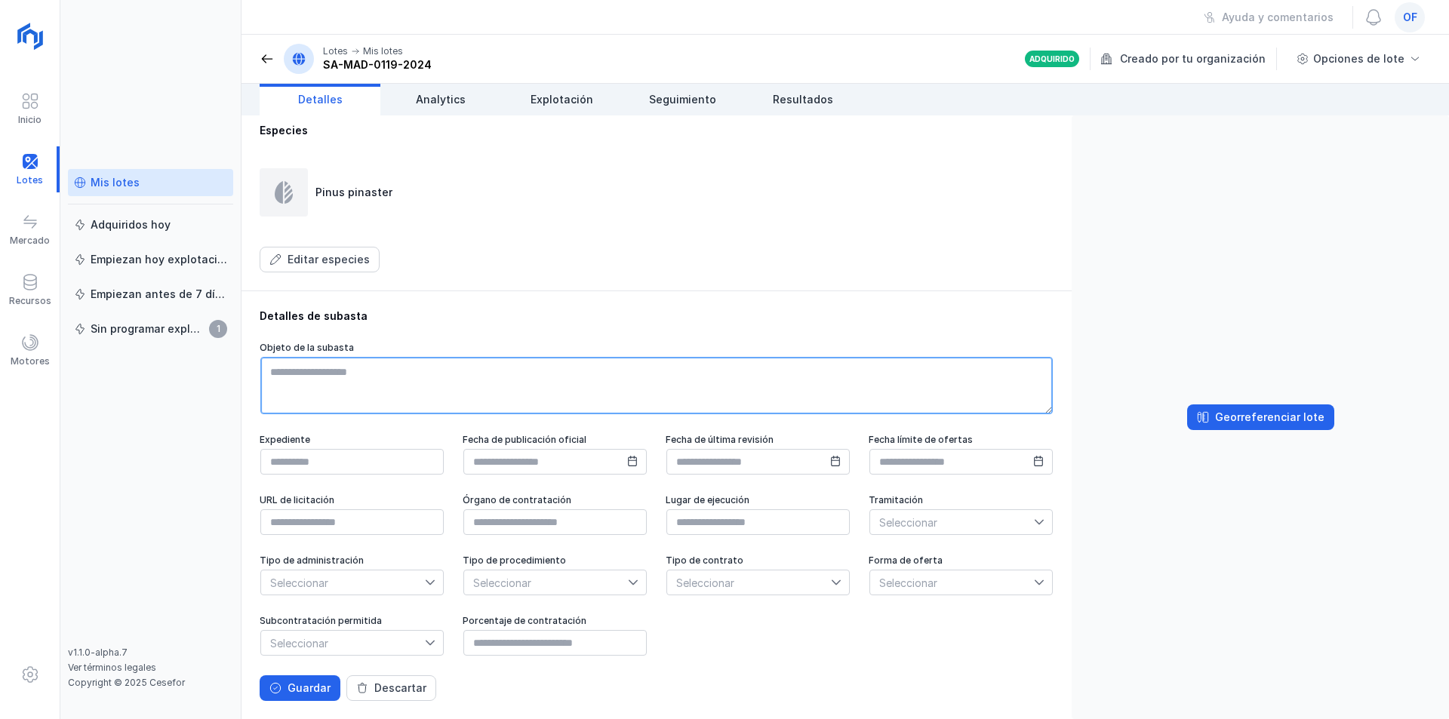
click at [335, 414] on textarea at bounding box center [656, 385] width 793 height 57
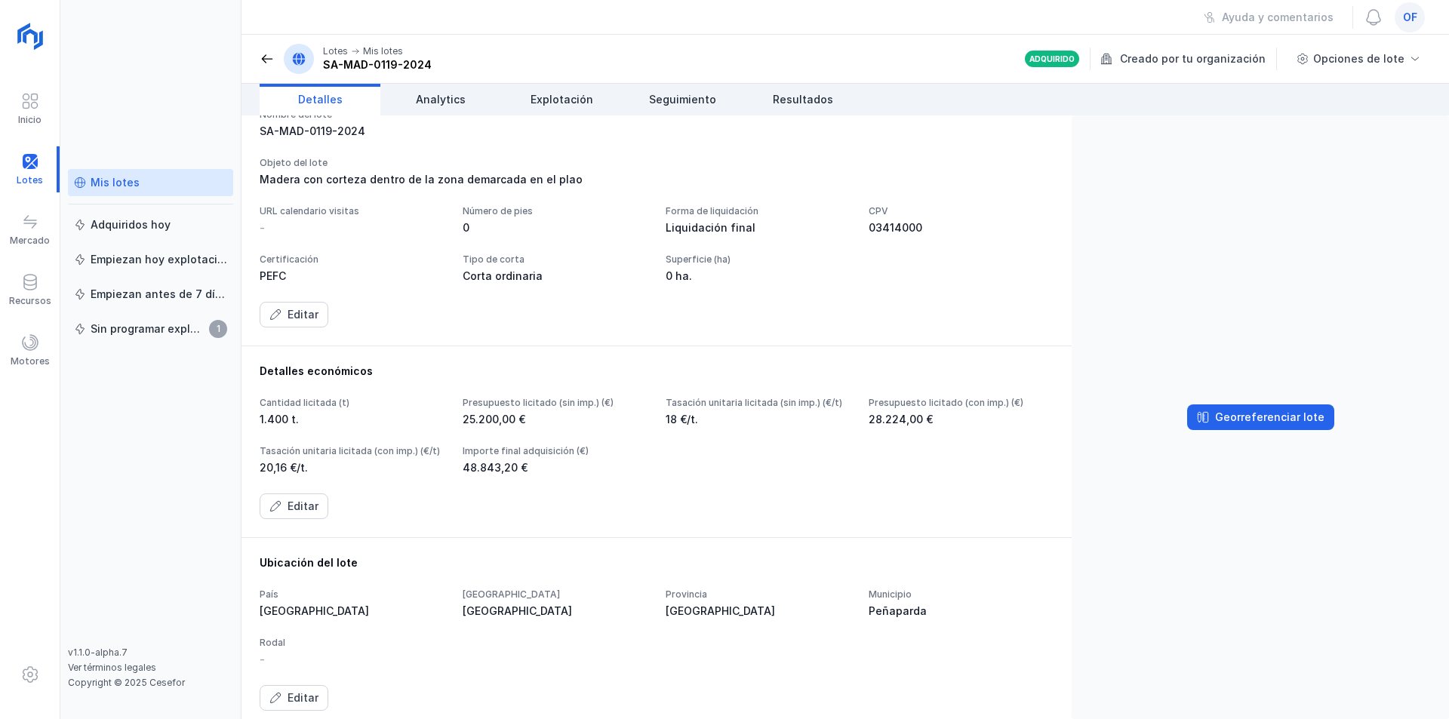
scroll to position [75, 0]
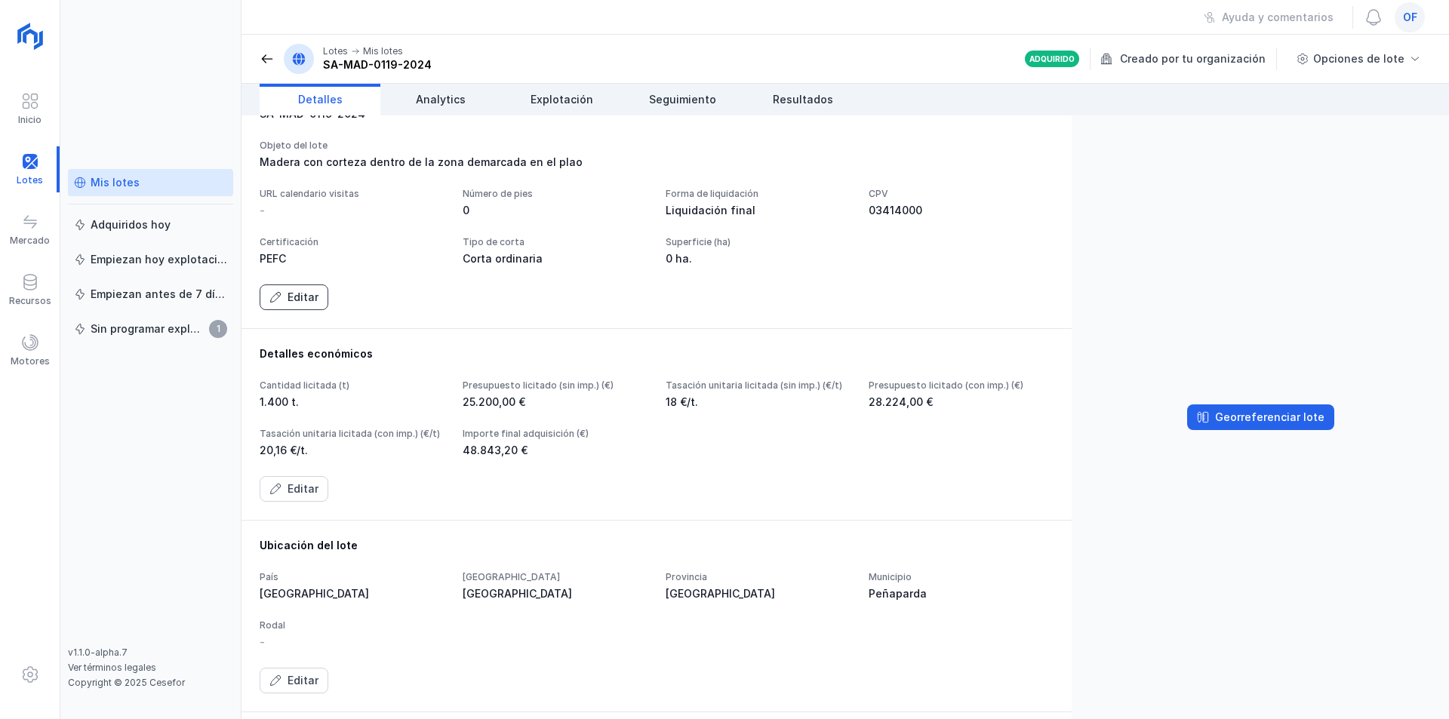
type textarea "**********"
click at [275, 303] on span "Editar" at bounding box center [275, 297] width 12 height 12
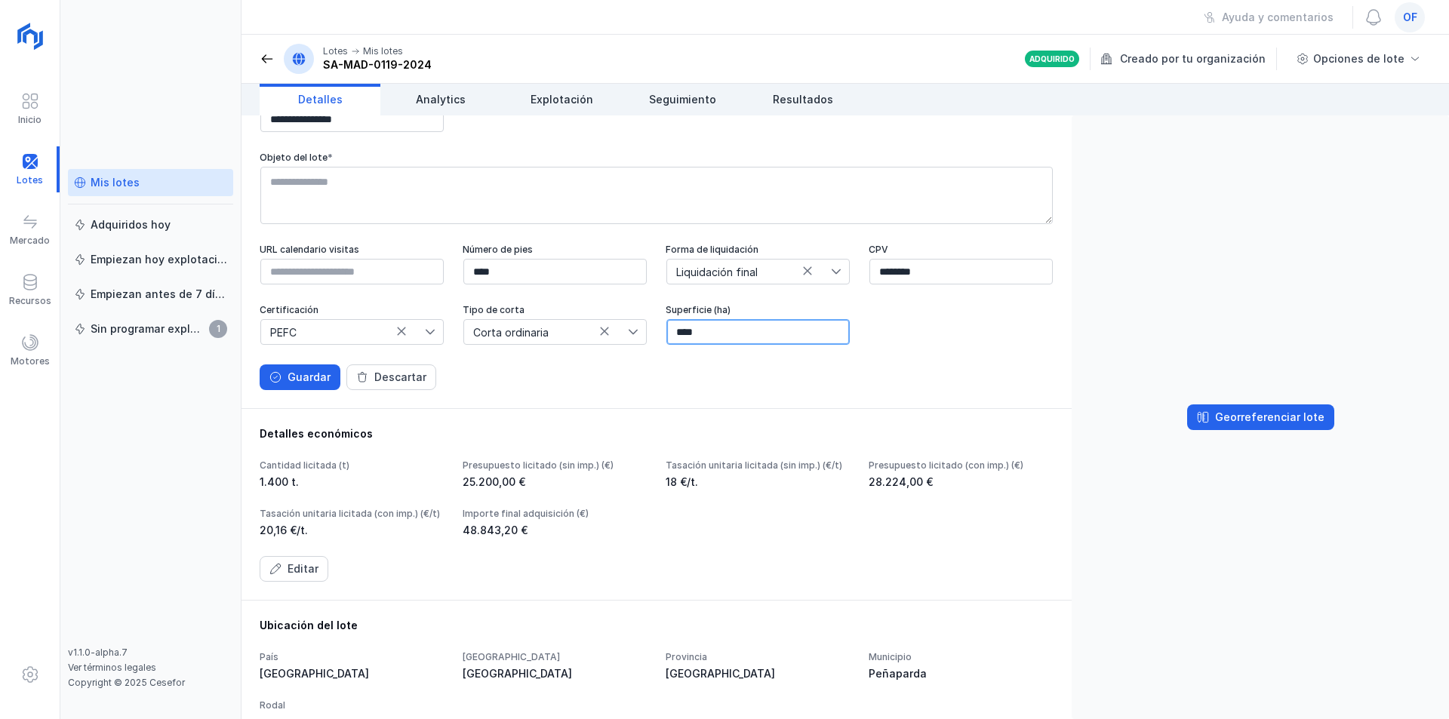
click at [667, 345] on input "****" at bounding box center [758, 332] width 183 height 26
click at [667, 345] on input "*****" at bounding box center [758, 332] width 183 height 26
click at [667, 345] on input "****" at bounding box center [758, 332] width 183 height 26
type input "*****"
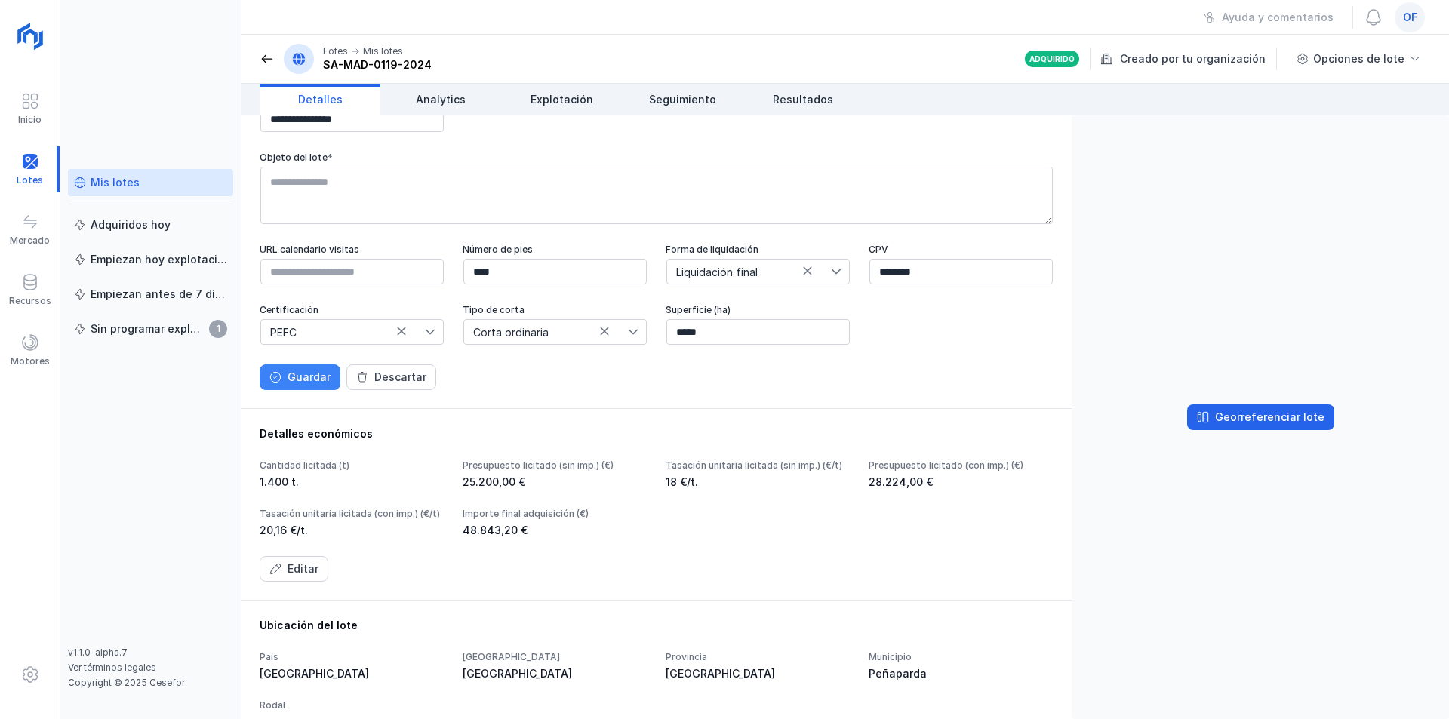
click at [297, 385] on div "Guardar" at bounding box center [309, 377] width 43 height 15
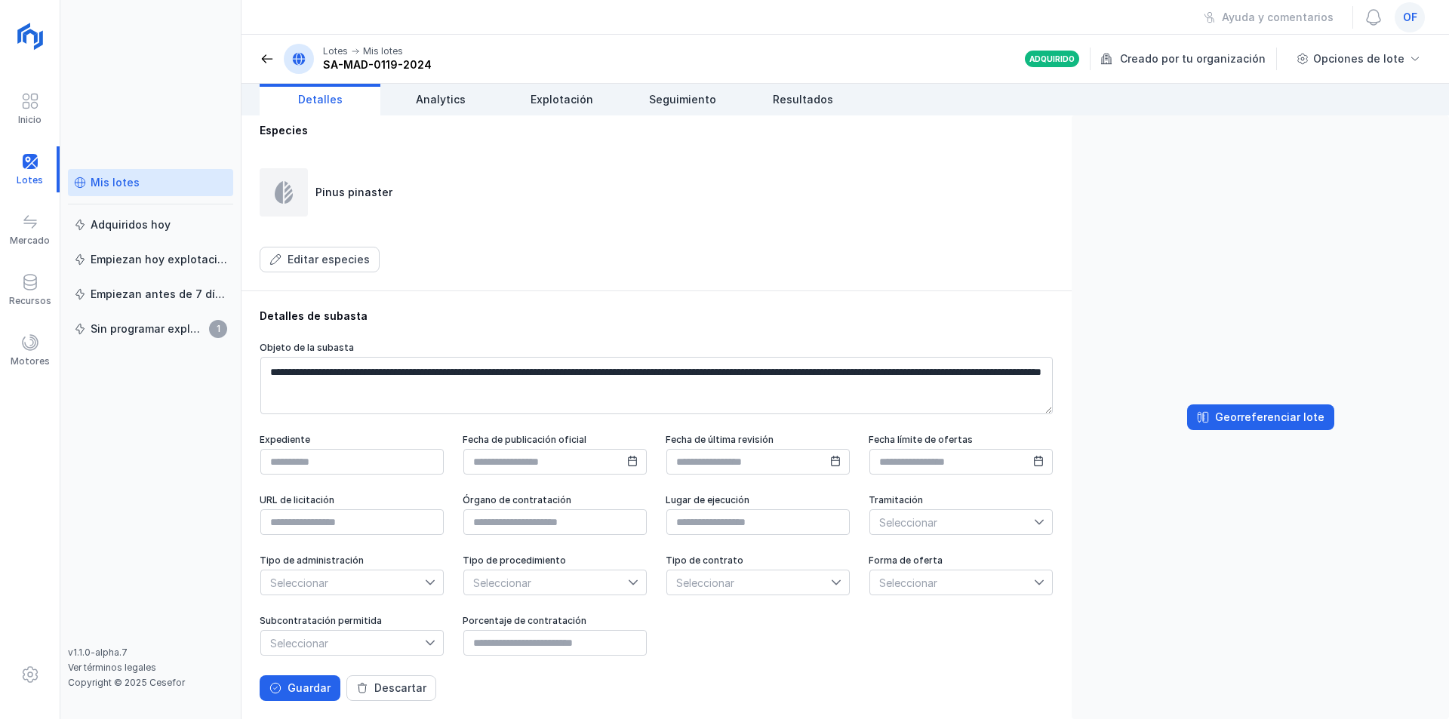
scroll to position [796, 0]
click at [322, 449] on input "text" at bounding box center [351, 462] width 183 height 26
click at [322, 449] on input "******" at bounding box center [351, 462] width 183 height 26
type input "**********"
click at [608, 449] on input "text" at bounding box center [554, 462] width 183 height 26
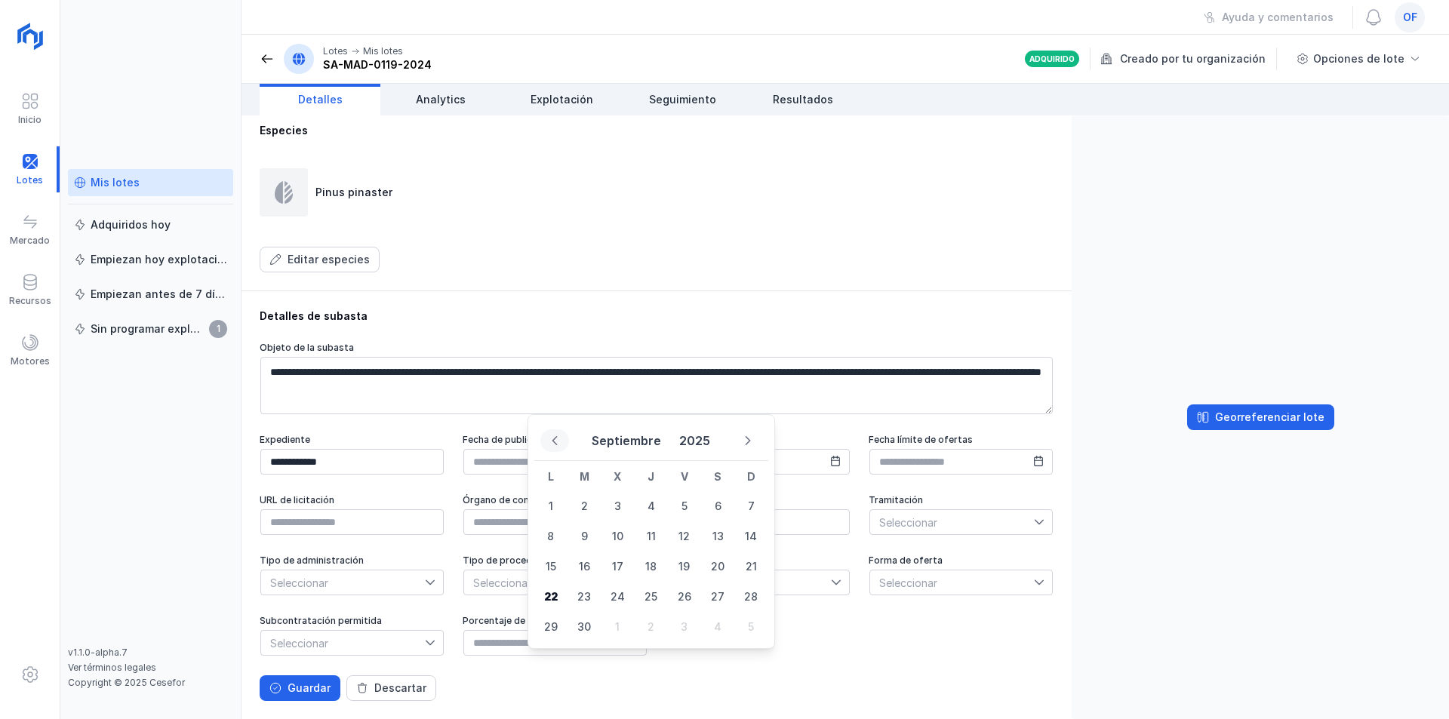
click at [554, 445] on icon "Previous Month" at bounding box center [555, 441] width 11 height 11
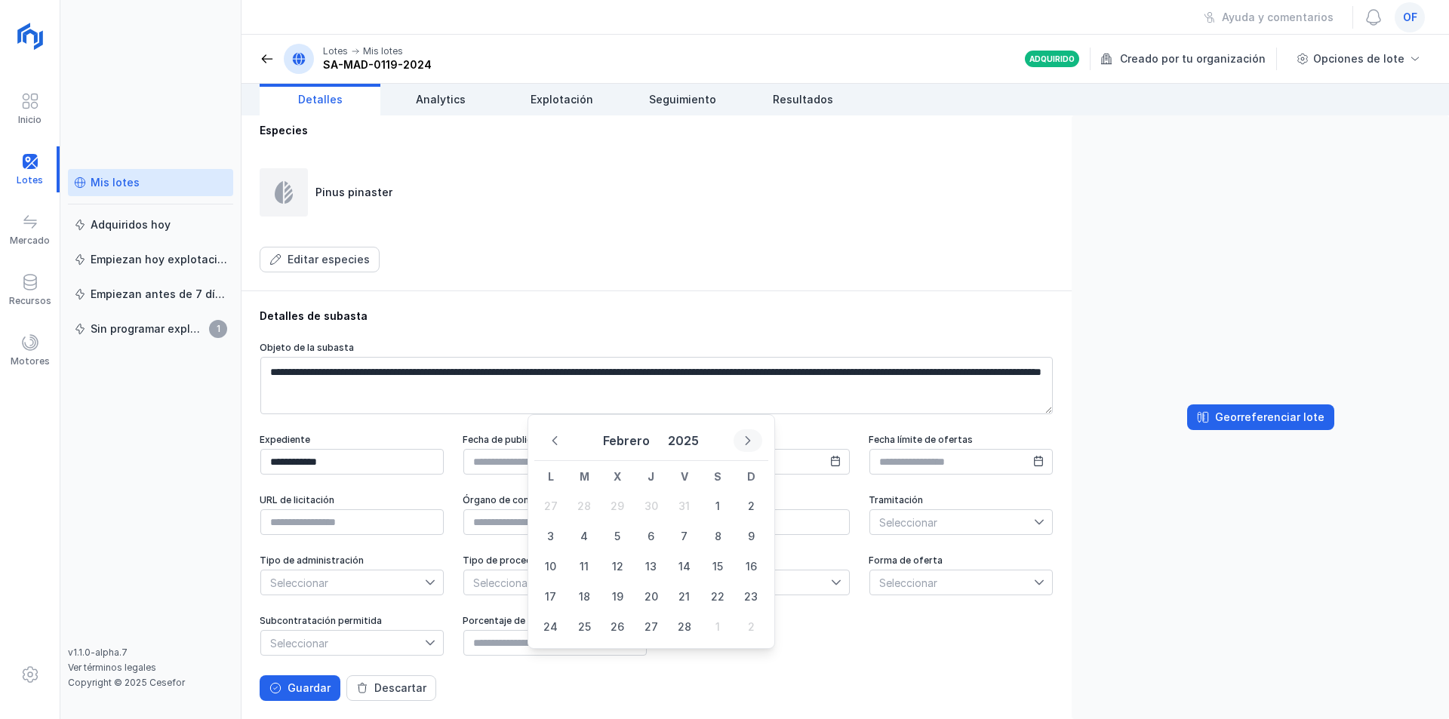
click at [747, 433] on button "Next Month" at bounding box center [748, 440] width 29 height 23
click at [651, 598] on span "22" at bounding box center [651, 597] width 30 height 30
type input "**********"
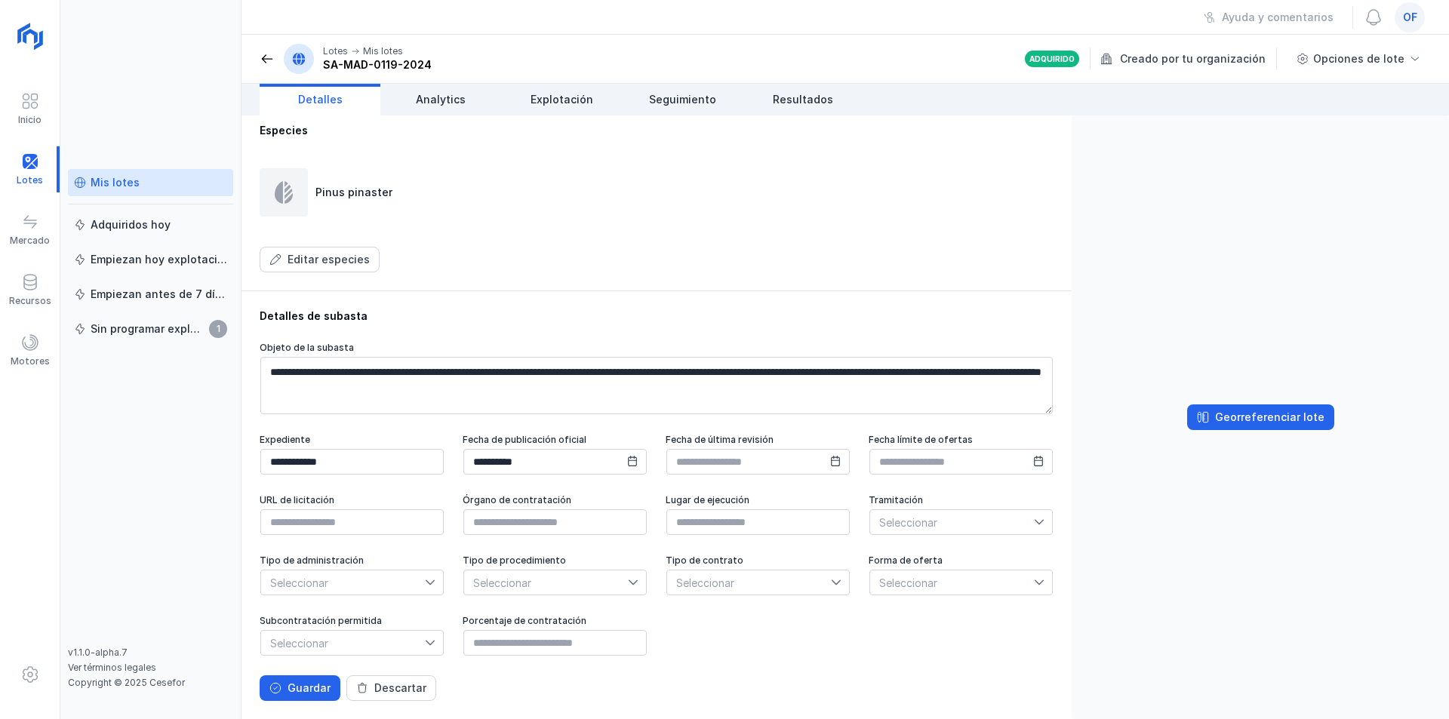
click at [1033, 463] on icon at bounding box center [1038, 461] width 11 height 11
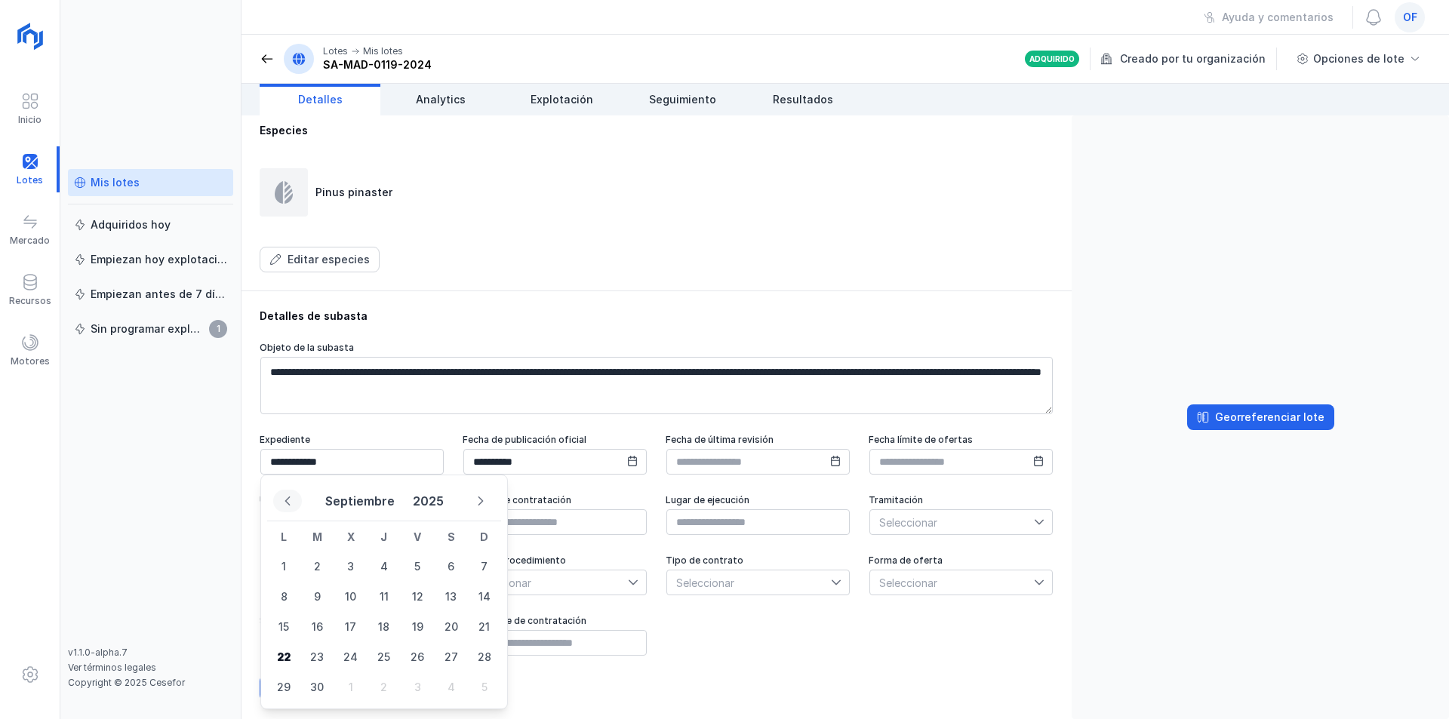
click at [288, 500] on icon "Previous Month" at bounding box center [287, 501] width 11 height 11
click at [287, 500] on icon "Previous Month" at bounding box center [287, 501] width 5 height 9
click at [289, 502] on icon "Previous Month" at bounding box center [287, 501] width 11 height 11
click at [290, 502] on icon "Previous Month" at bounding box center [287, 501] width 11 height 11
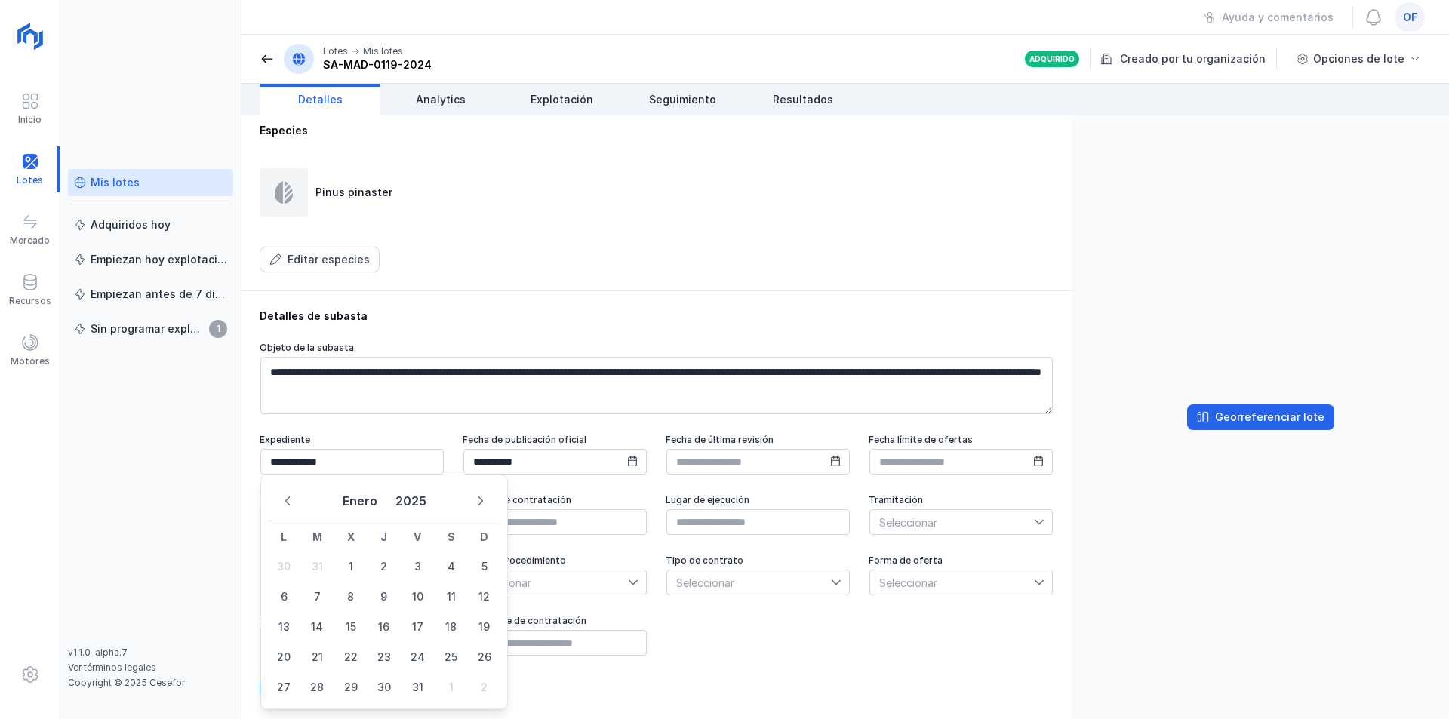
click at [290, 502] on icon "Previous Month" at bounding box center [287, 501] width 11 height 11
click at [290, 501] on icon "Previous Month" at bounding box center [287, 501] width 11 height 11
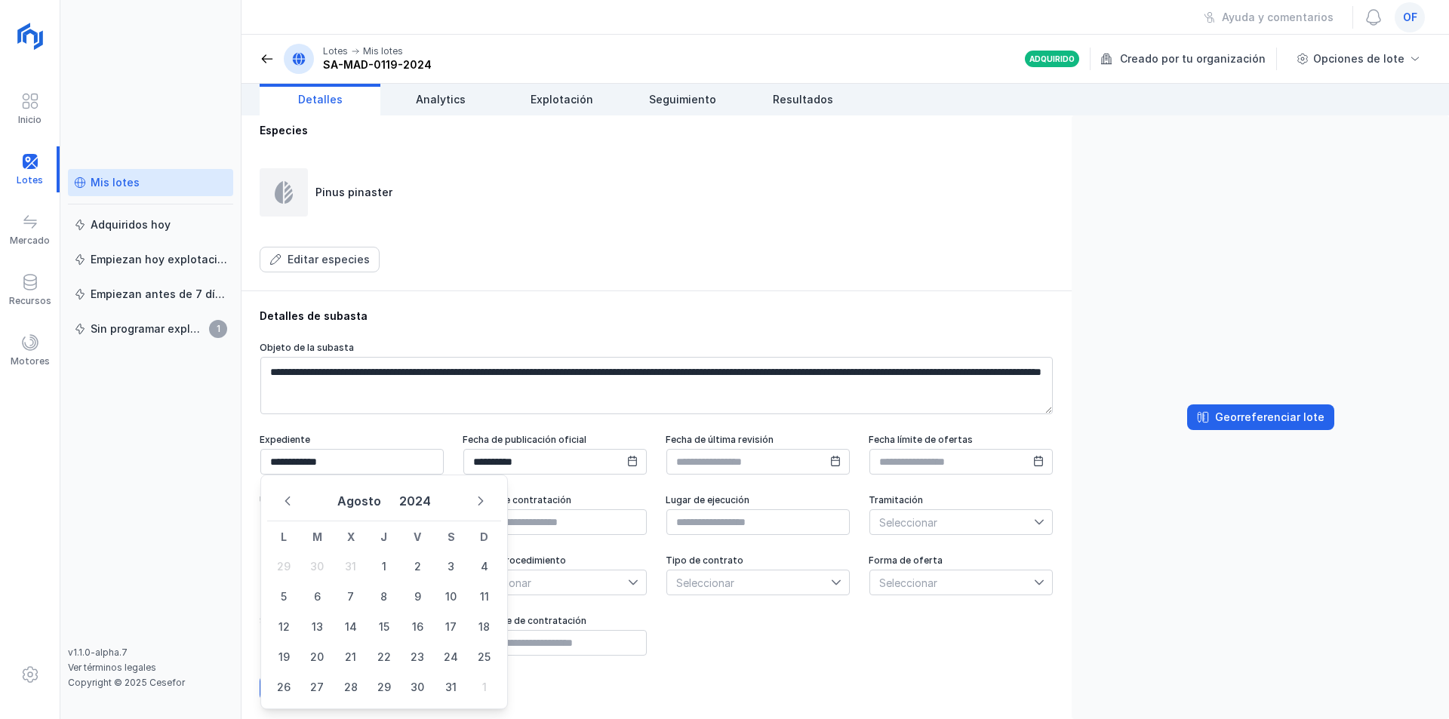
click at [290, 501] on icon "Previous Month" at bounding box center [287, 501] width 11 height 11
click at [285, 657] on span "17" at bounding box center [284, 657] width 30 height 30
type input "**********"
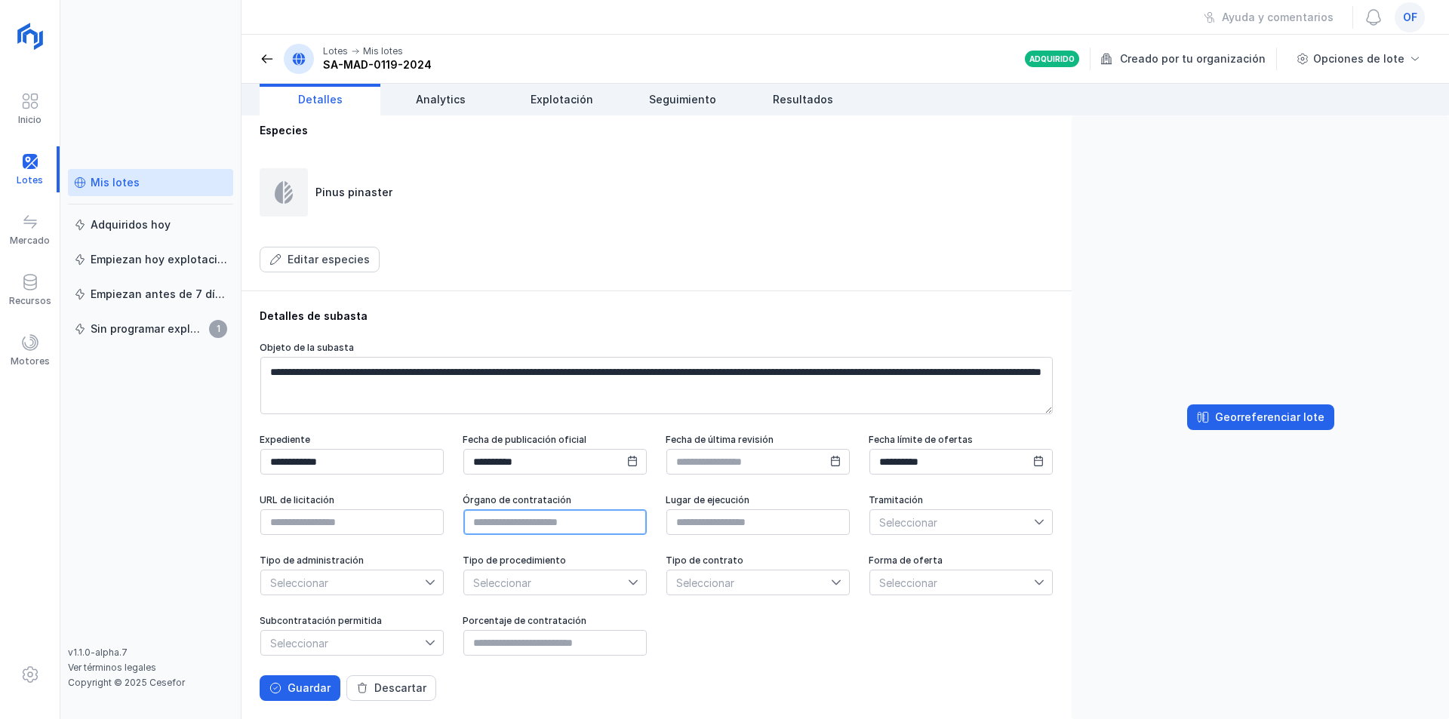
click at [647, 509] on input "text" at bounding box center [554, 522] width 183 height 26
type input "**********"
click at [667, 522] on input "text" at bounding box center [758, 522] width 183 height 26
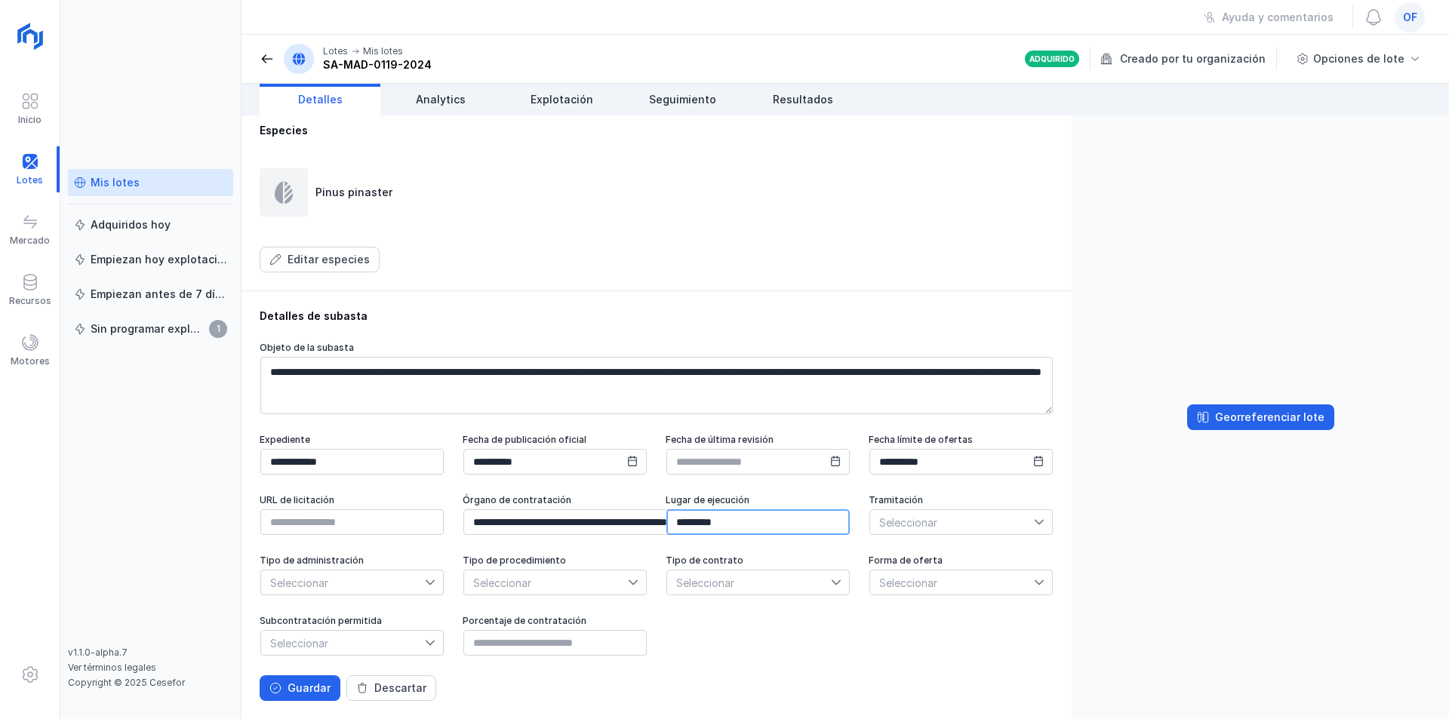
type input "*********"
click at [870, 526] on span "Seleccionar" at bounding box center [952, 522] width 164 height 24
click at [579, 577] on span "Ordinaria" at bounding box center [559, 578] width 45 height 11
click at [425, 571] on span "Seleccionar" at bounding box center [343, 583] width 164 height 24
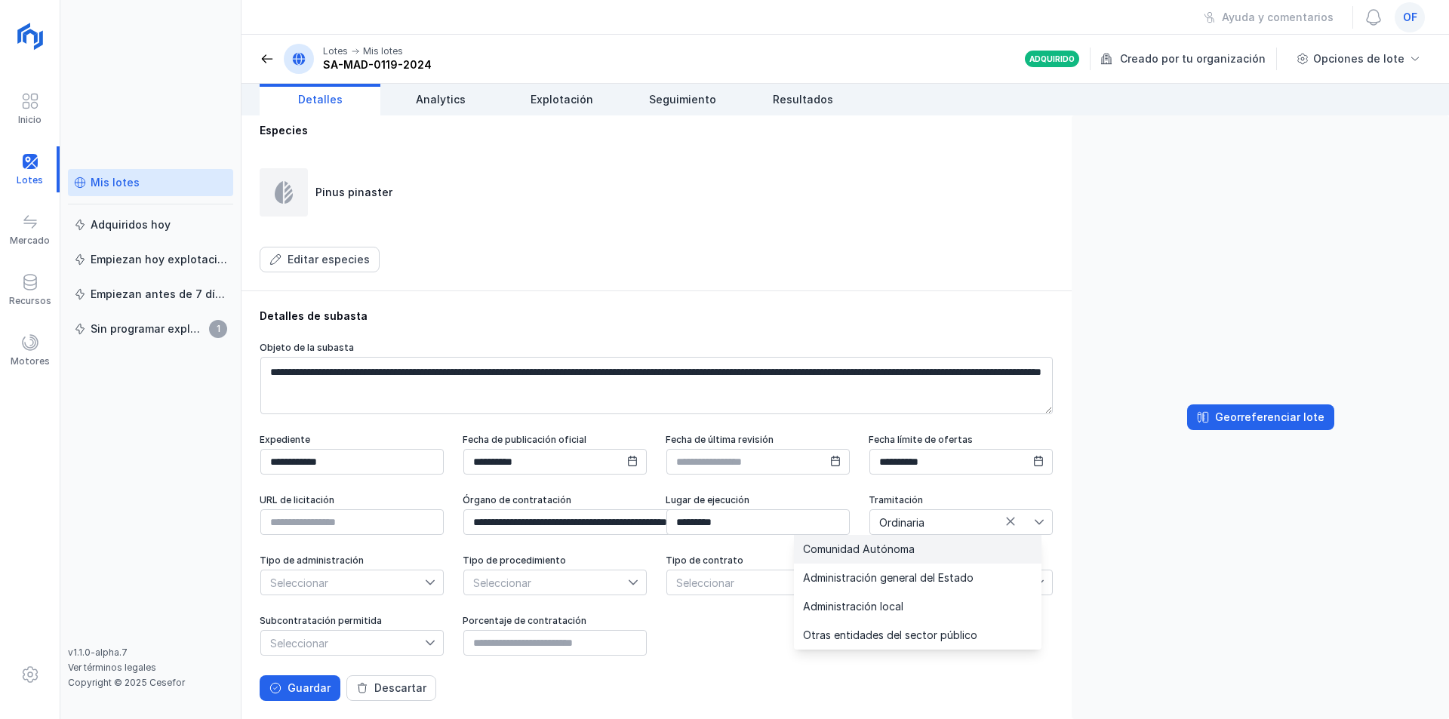
click at [907, 551] on span "Comunidad Autónoma" at bounding box center [859, 549] width 112 height 11
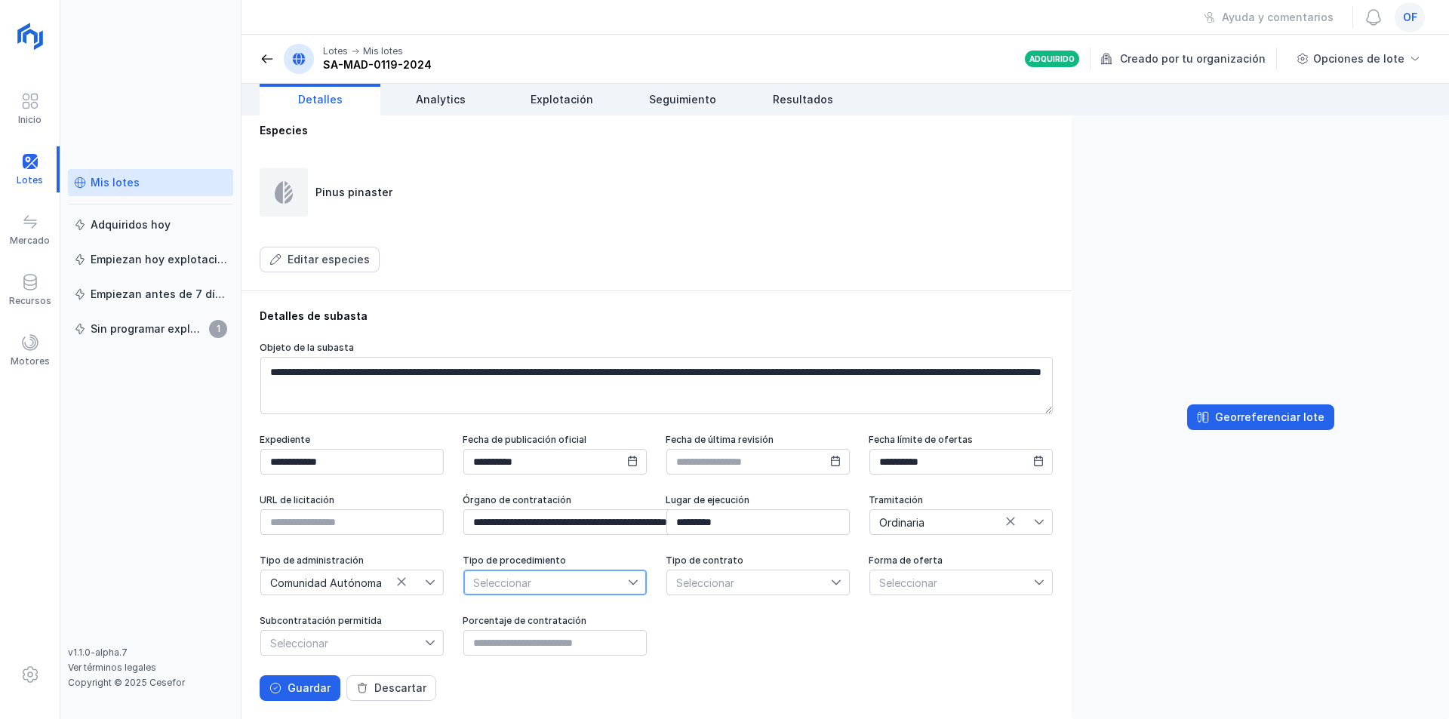
click at [464, 583] on span "Seleccionar" at bounding box center [546, 583] width 164 height 24
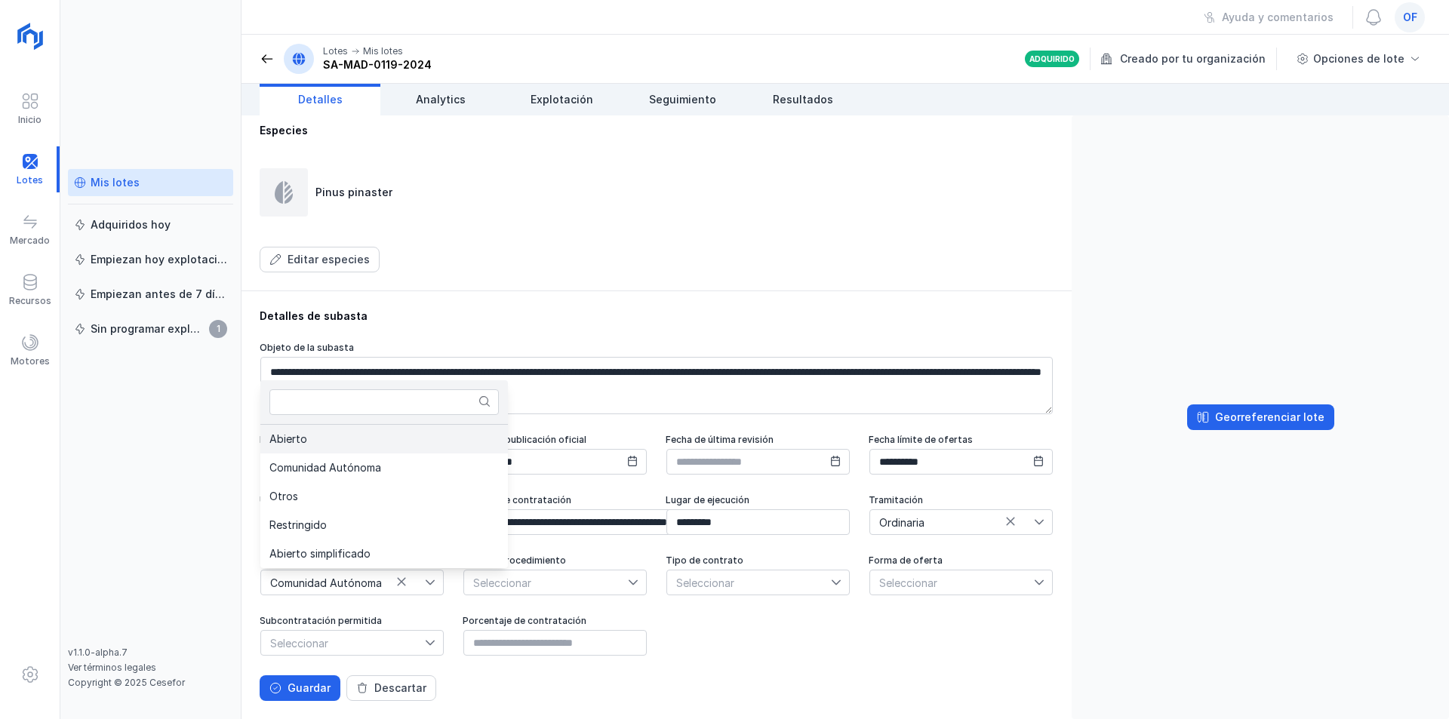
click at [342, 443] on li "Abierto" at bounding box center [384, 439] width 248 height 29
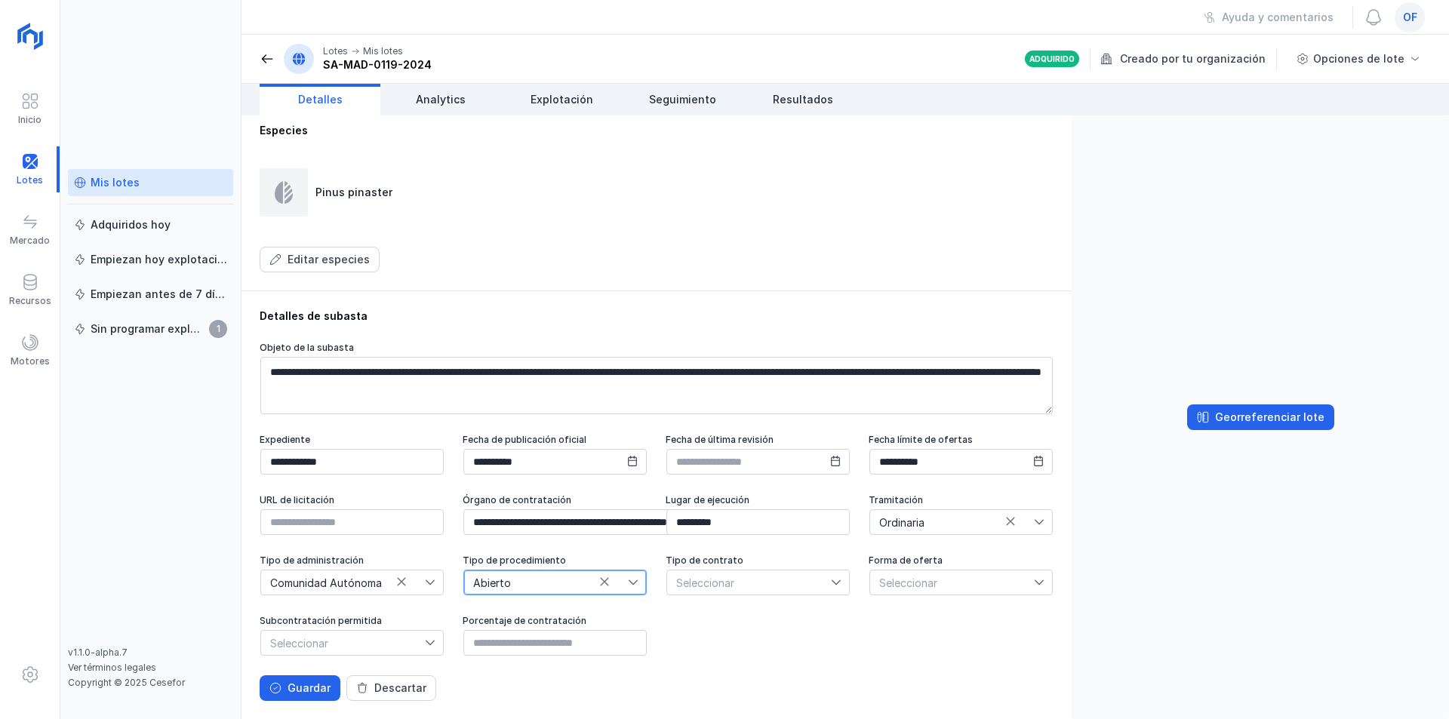
click at [680, 581] on span "Seleccionar" at bounding box center [749, 583] width 164 height 24
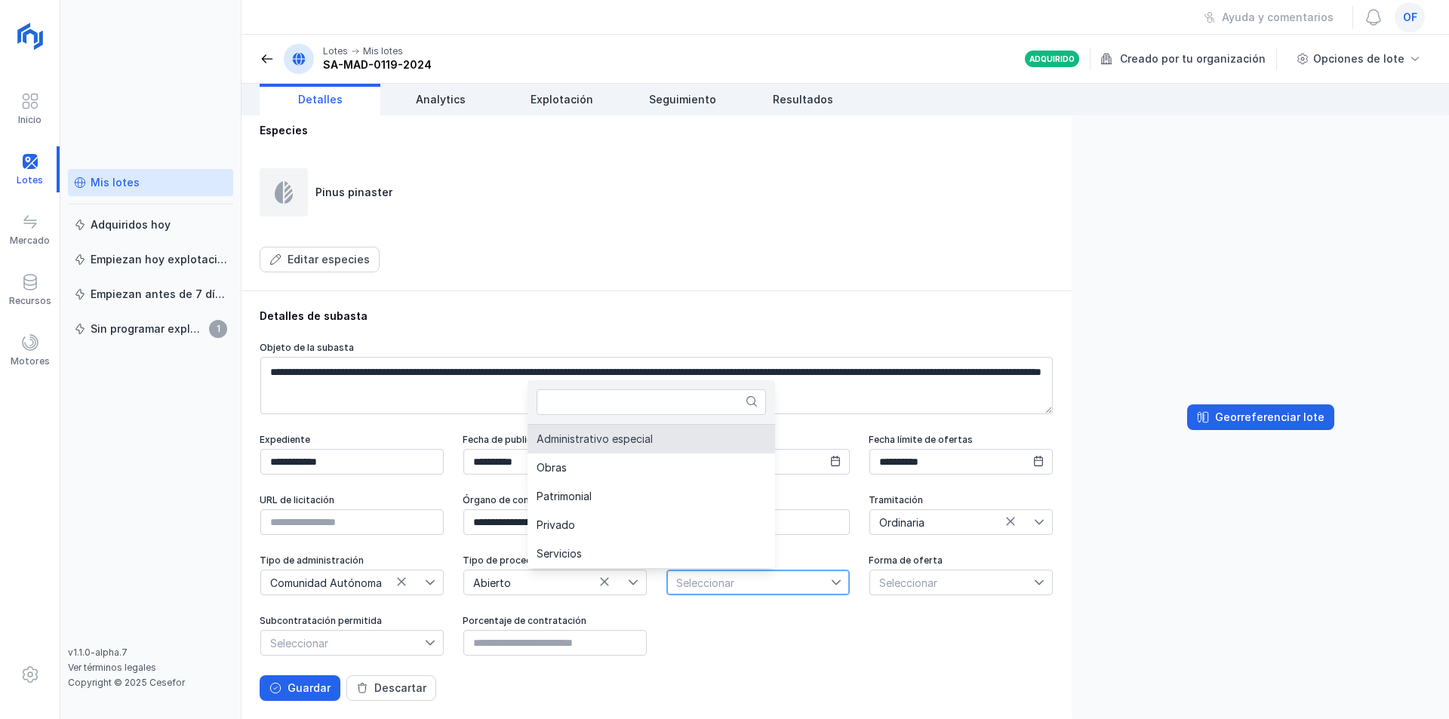
click at [582, 441] on span "Administrativo especial" at bounding box center [595, 439] width 116 height 11
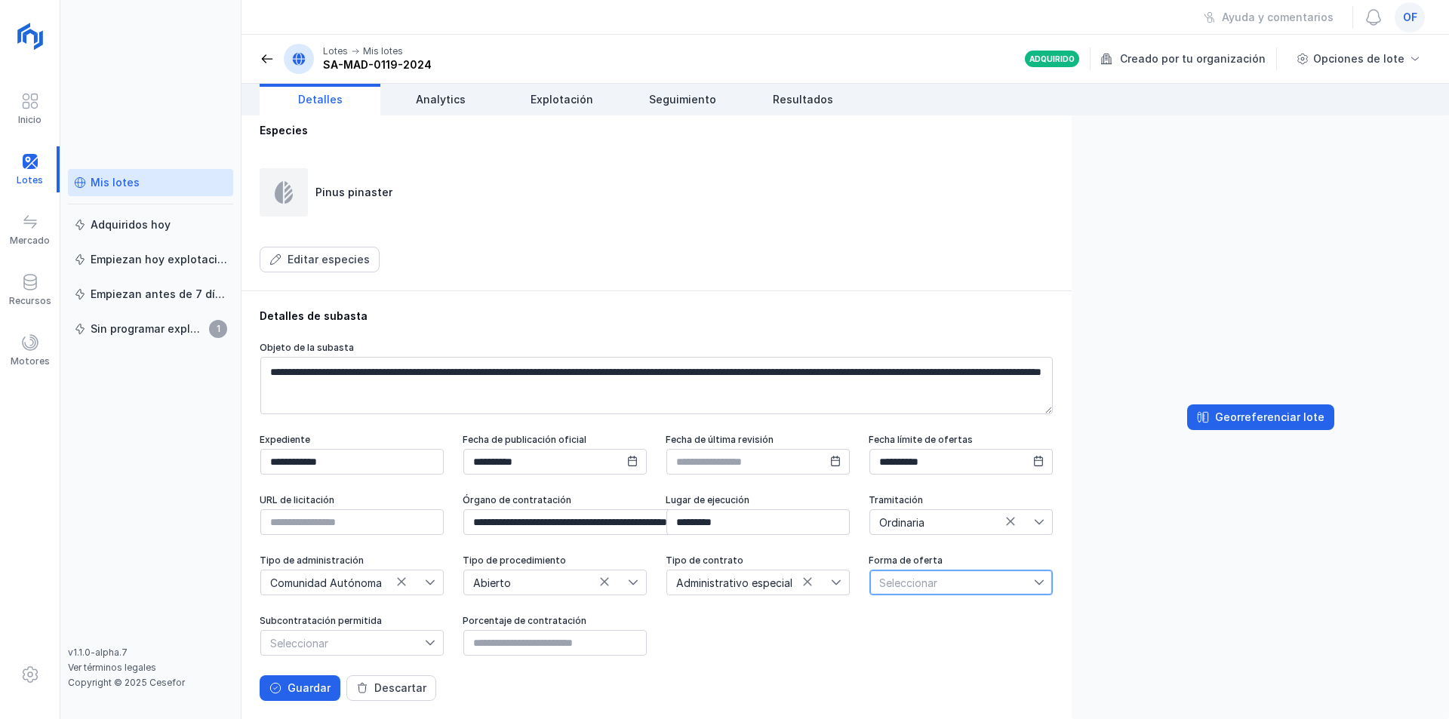
click at [912, 576] on span "Seleccionar" at bounding box center [952, 583] width 164 height 24
drag, startPoint x: 878, startPoint y: 633, endPoint x: 777, endPoint y: 599, distance: 106.9
click at [876, 633] on li "Electrónica" at bounding box center [918, 638] width 248 height 29
click at [425, 642] on span "Seleccionar" at bounding box center [343, 643] width 164 height 24
drag, startPoint x: 285, startPoint y: 667, endPoint x: 341, endPoint y: 654, distance: 57.1
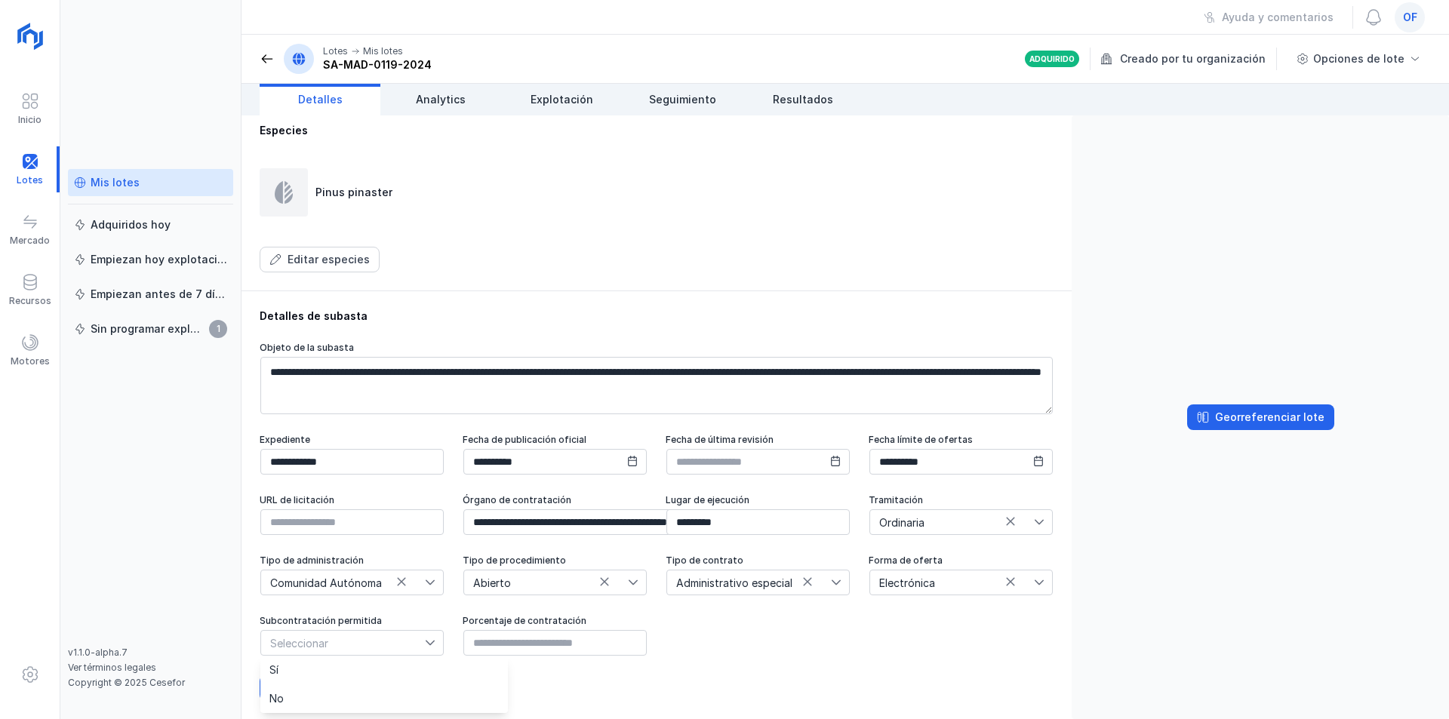
click at [286, 667] on li "Sí" at bounding box center [384, 670] width 248 height 29
drag, startPoint x: 556, startPoint y: 648, endPoint x: 592, endPoint y: 645, distance: 35.6
click at [556, 648] on input "text" at bounding box center [554, 643] width 183 height 26
type input "*****"
click at [298, 687] on div "Guardar" at bounding box center [309, 688] width 43 height 15
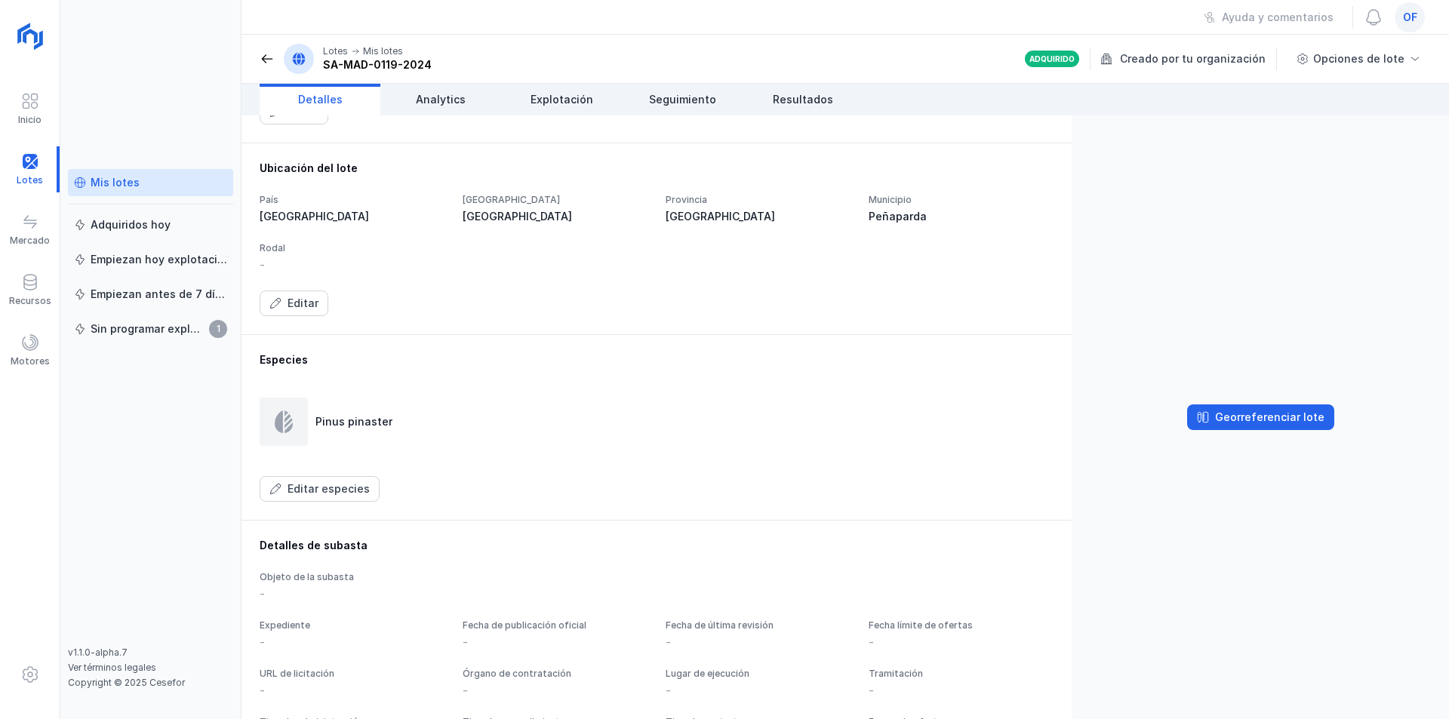
scroll to position [528, 0]
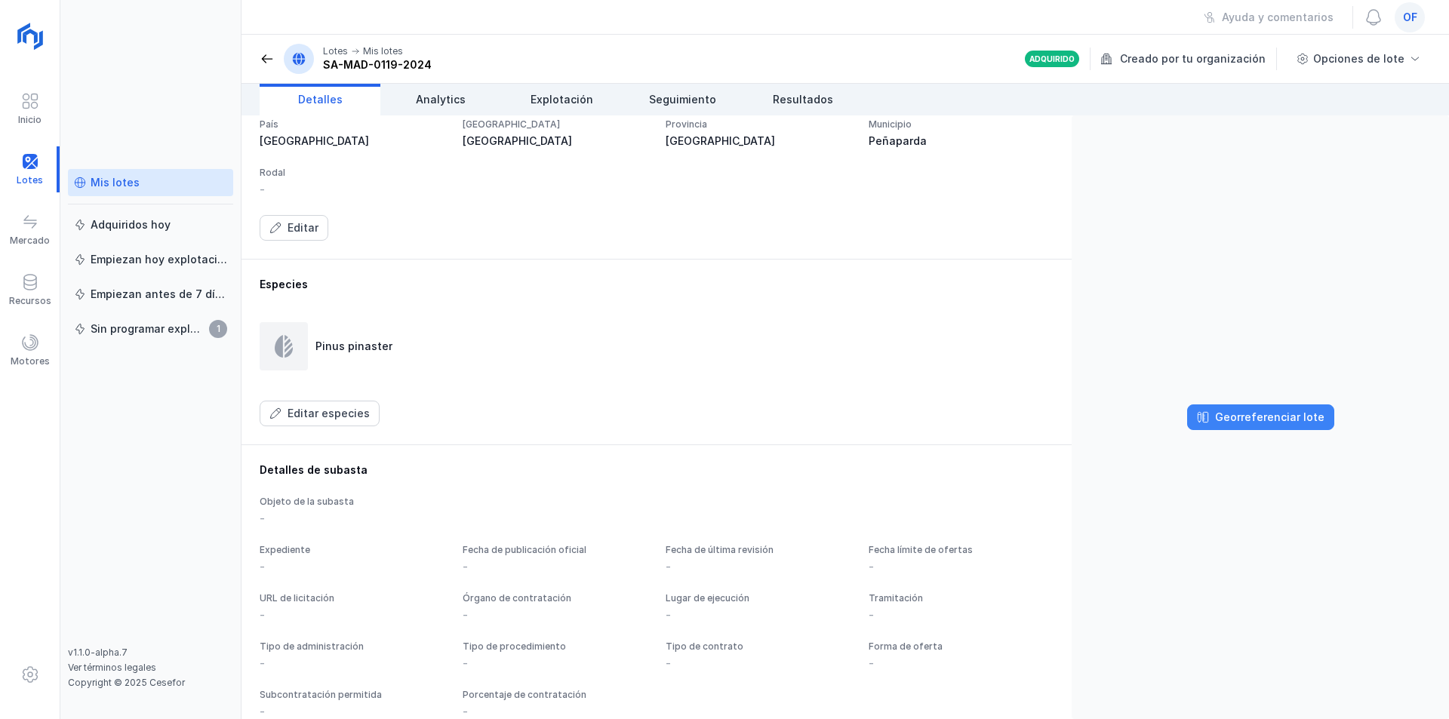
click at [1261, 417] on div "Georreferenciar lote" at bounding box center [1269, 417] width 109 height 15
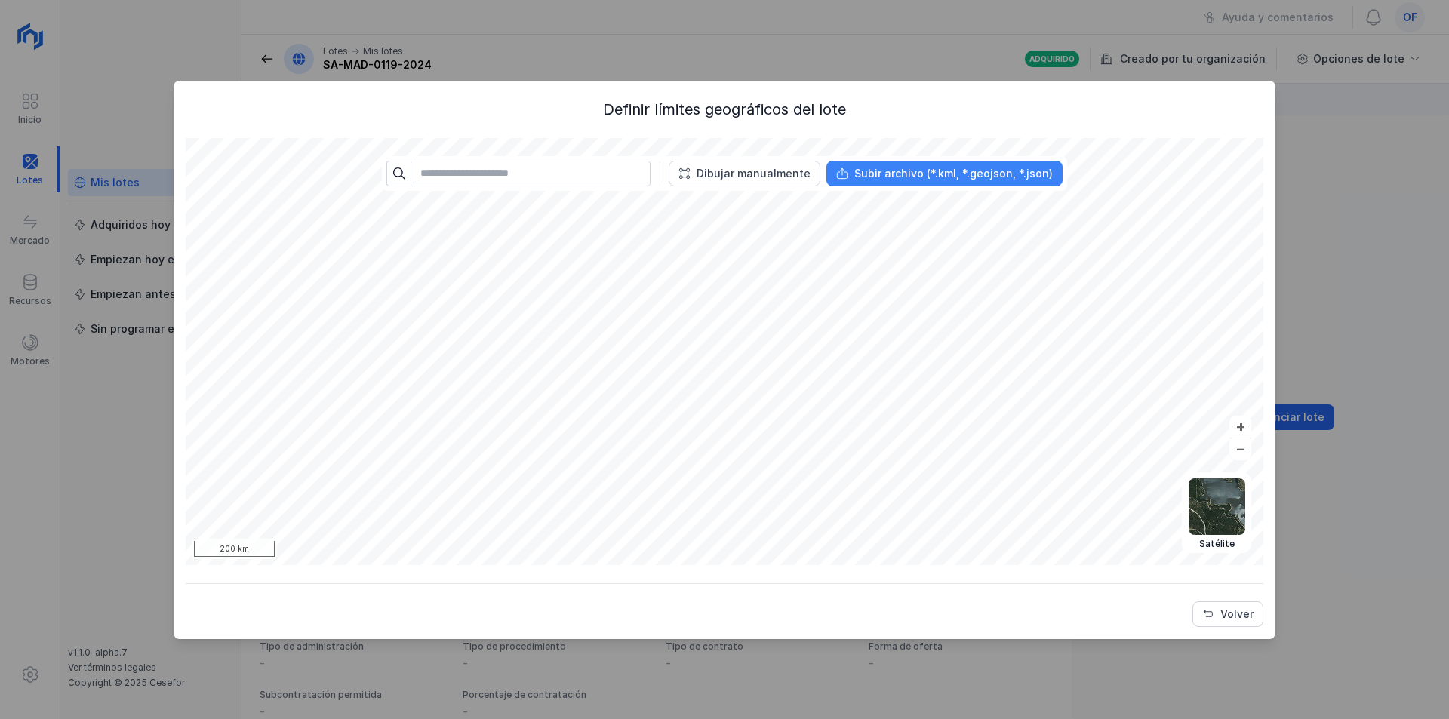
click at [897, 181] on button "Subir archivo (*.kml, *.geojson, *.json)" at bounding box center [945, 174] width 236 height 26
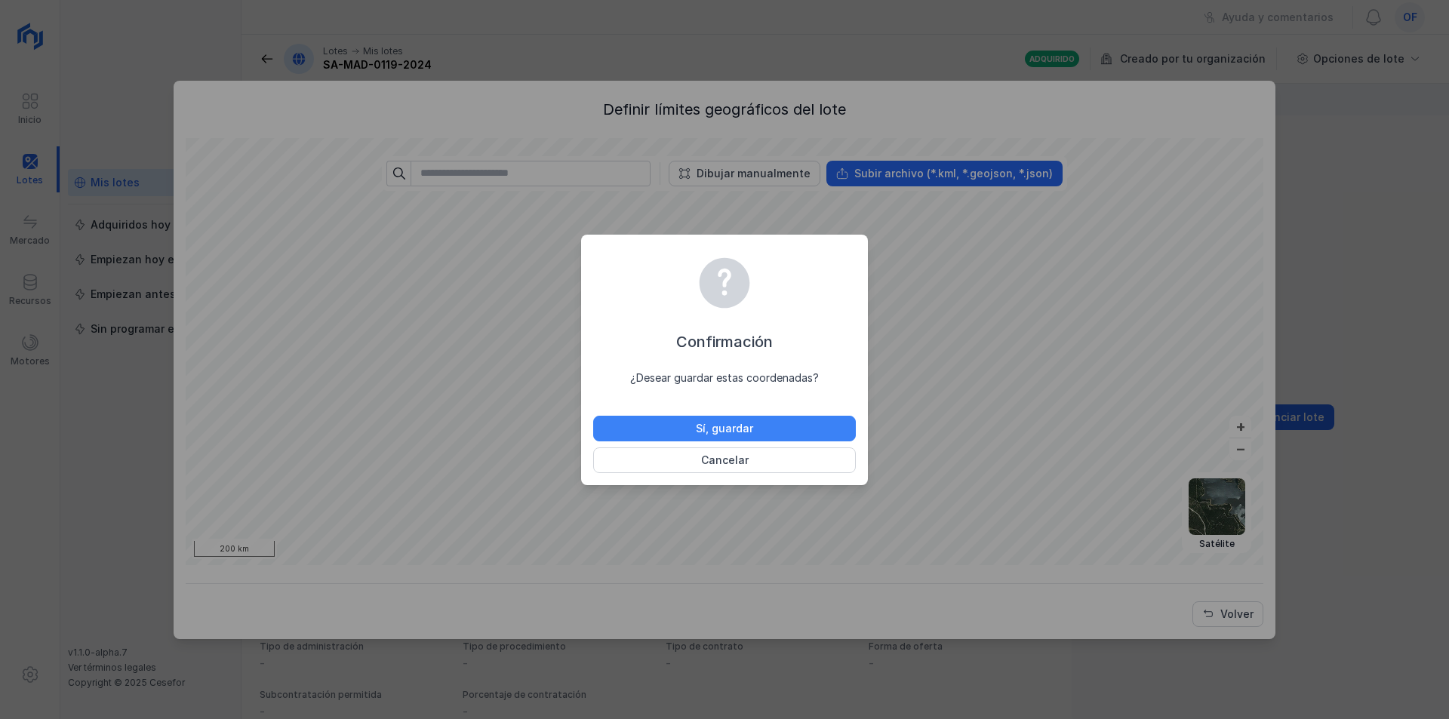
click at [737, 428] on div "Sí, guardar" at bounding box center [724, 428] width 57 height 15
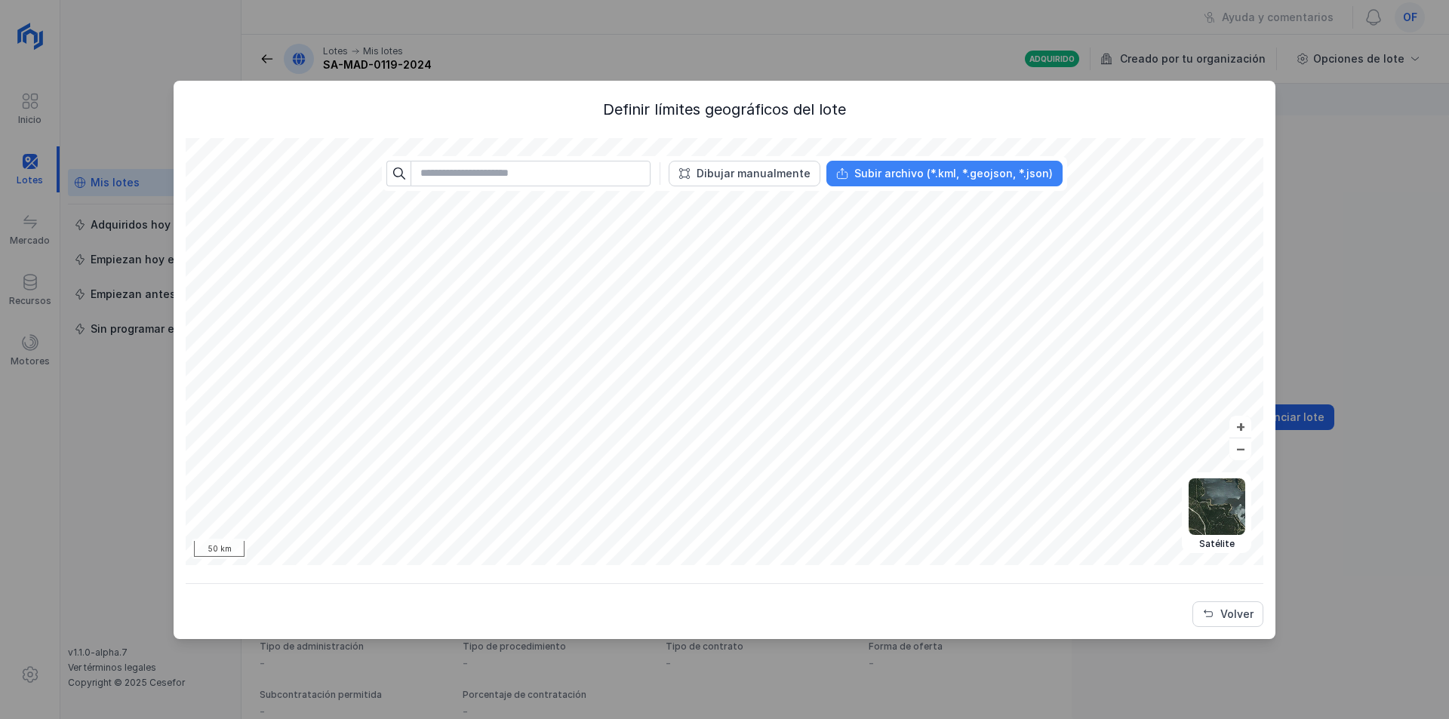
click at [879, 173] on div "Subir archivo (*.kml, *.geojson, *.json)" at bounding box center [953, 173] width 199 height 15
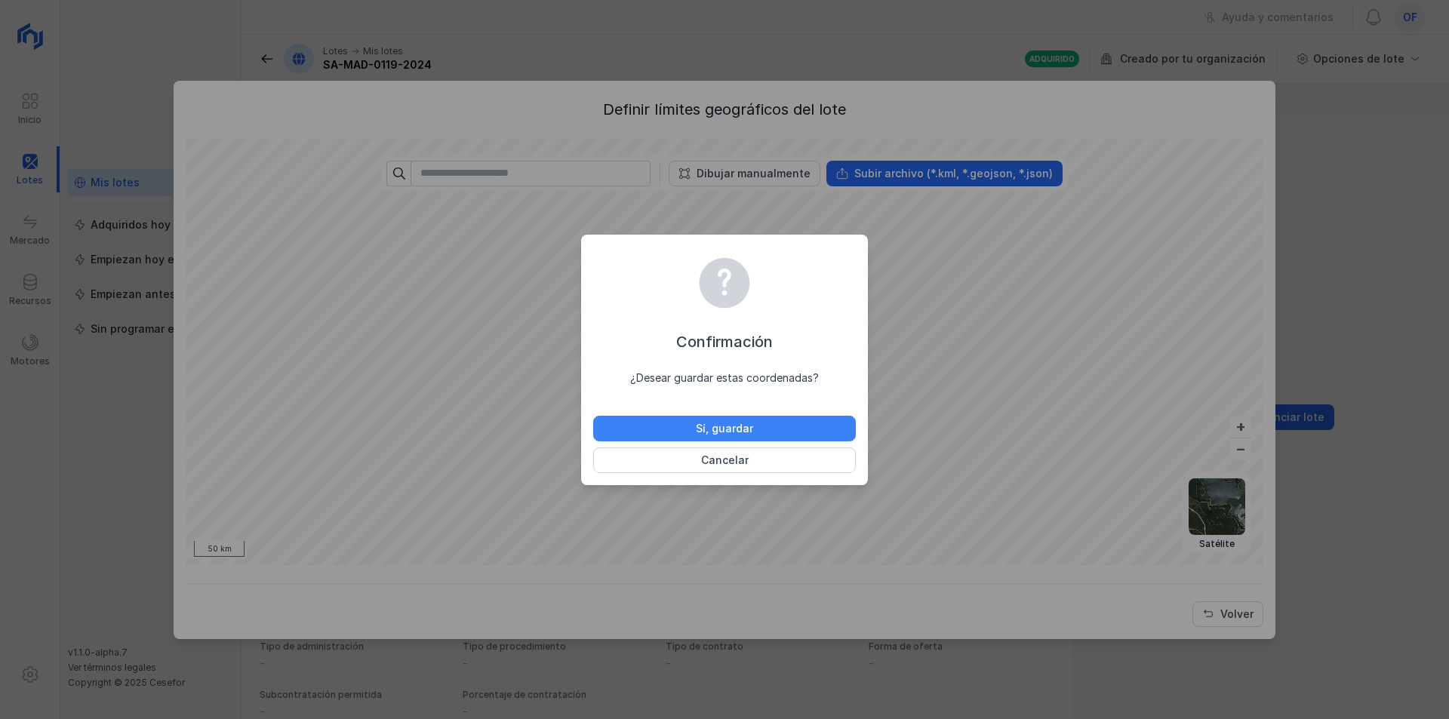
click at [790, 423] on button "Sí, guardar" at bounding box center [724, 429] width 263 height 26
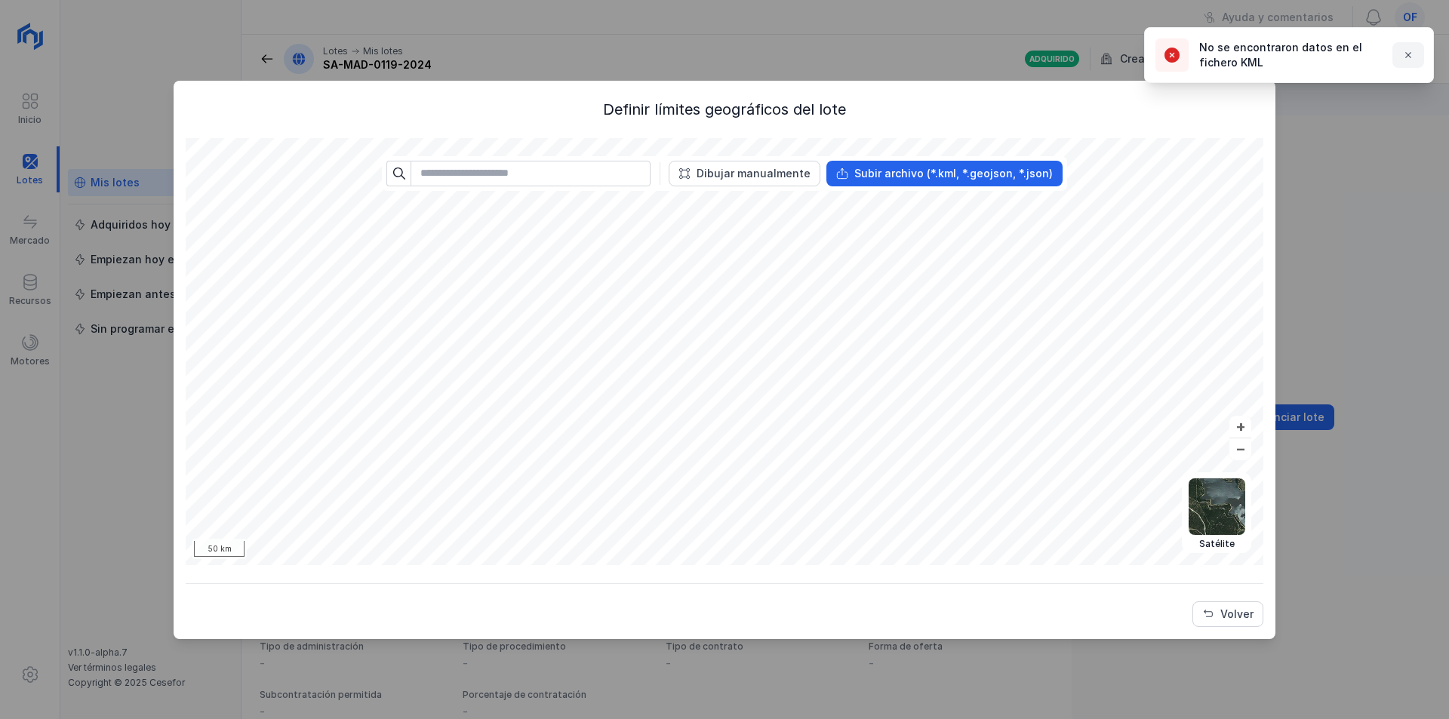
click at [1410, 54] on span "button" at bounding box center [1408, 55] width 12 height 12
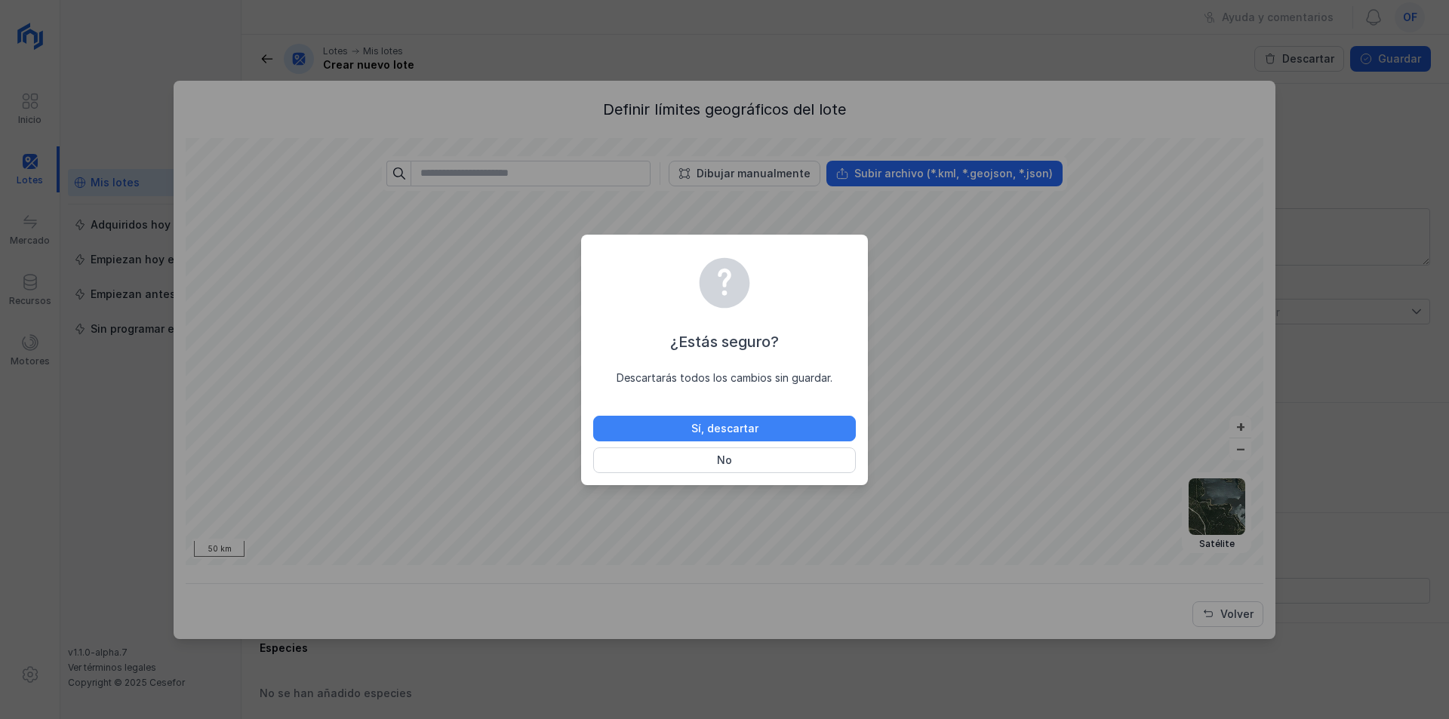
click at [710, 425] on div "Sí, descartar" at bounding box center [724, 428] width 67 height 15
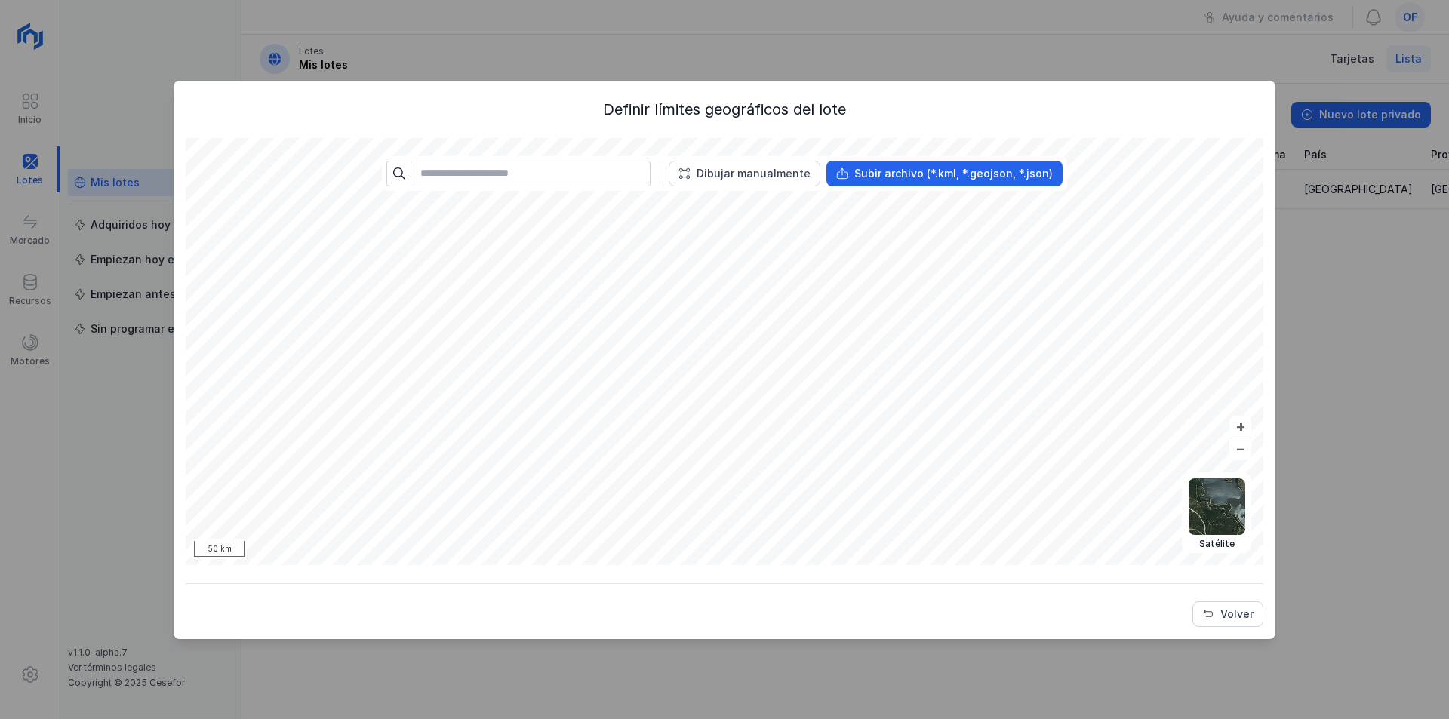
click at [1435, 532] on div "Definir límites geográficos del lote Político Topográfico Satélite Abrir lote 5…" at bounding box center [724, 359] width 1449 height 719
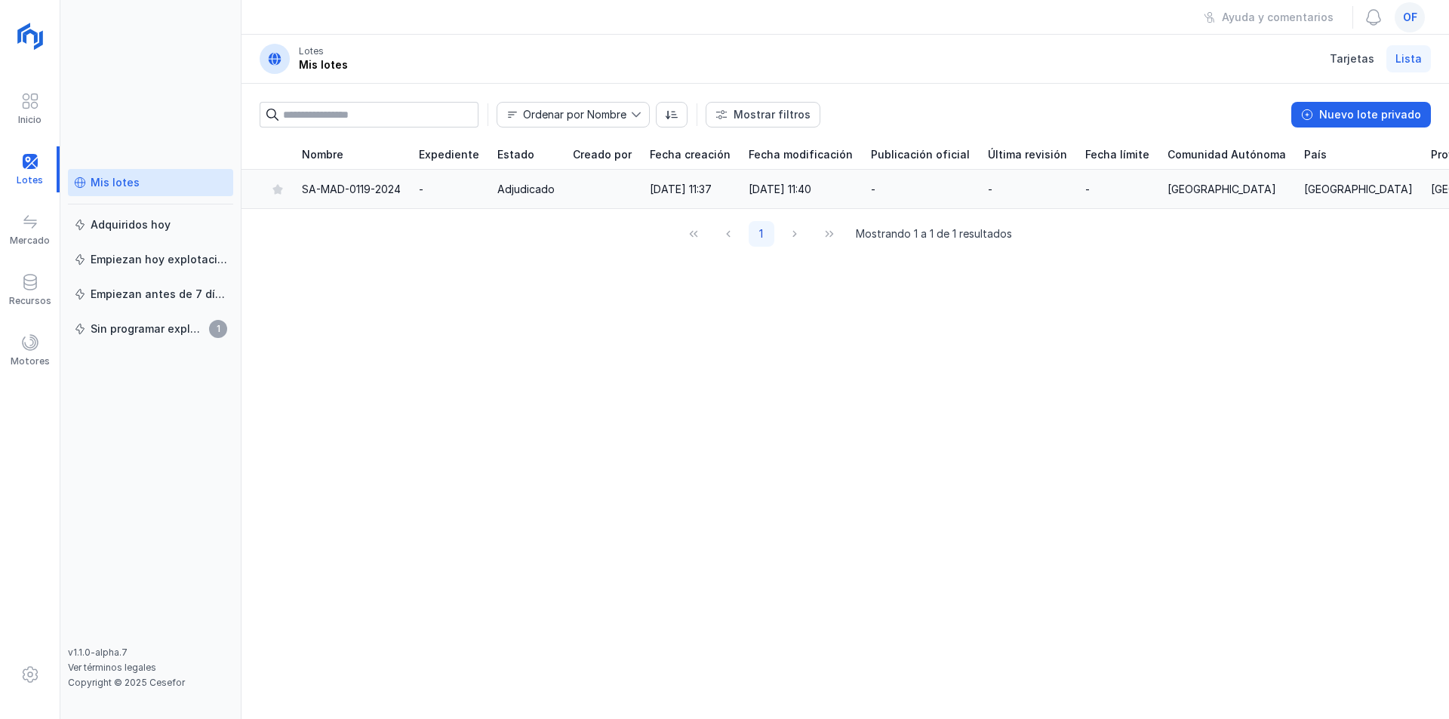
click at [380, 191] on div "SA-MAD-0119-2024" at bounding box center [351, 189] width 99 height 15
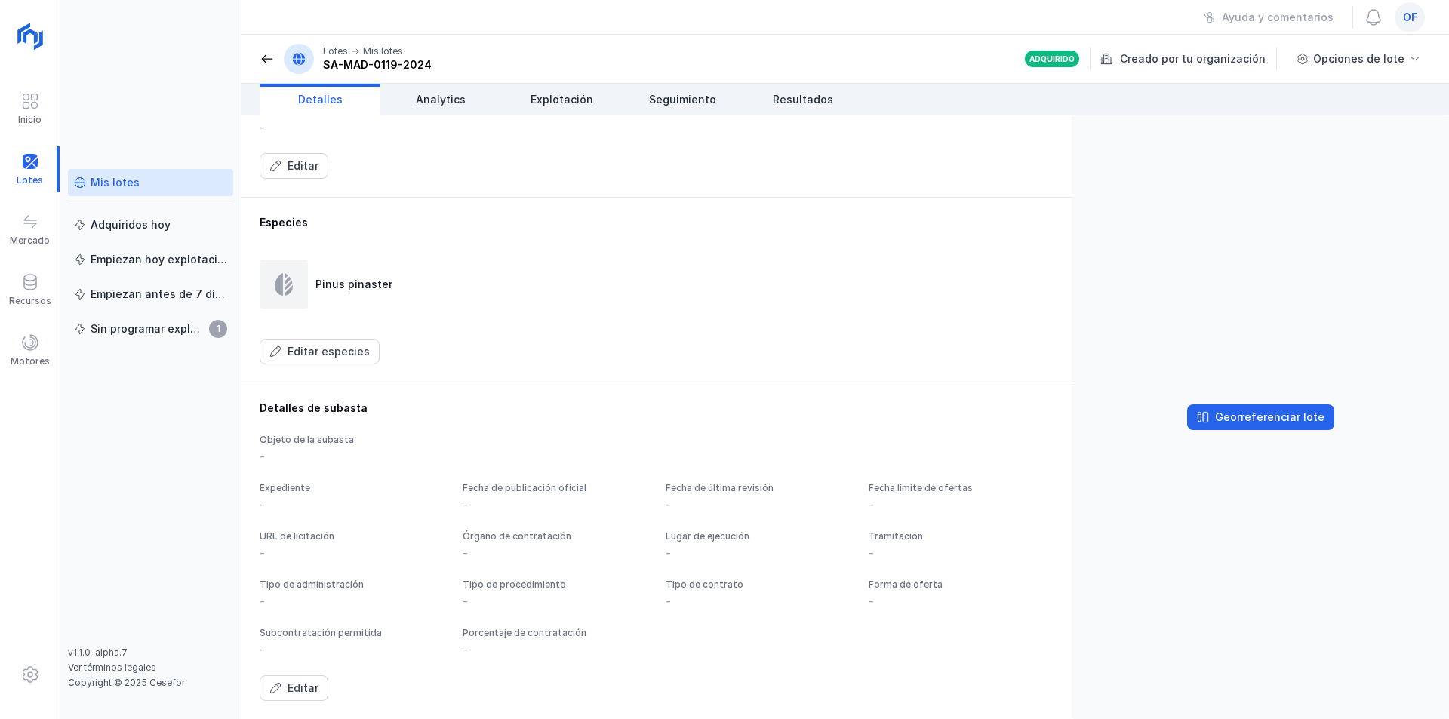
scroll to position [687, 0]
click at [300, 497] on div "-" at bounding box center [352, 504] width 185 height 15
click at [288, 434] on div "Objeto de la subasta" at bounding box center [657, 440] width 794 height 12
click at [302, 694] on div "Editar" at bounding box center [303, 688] width 31 height 15
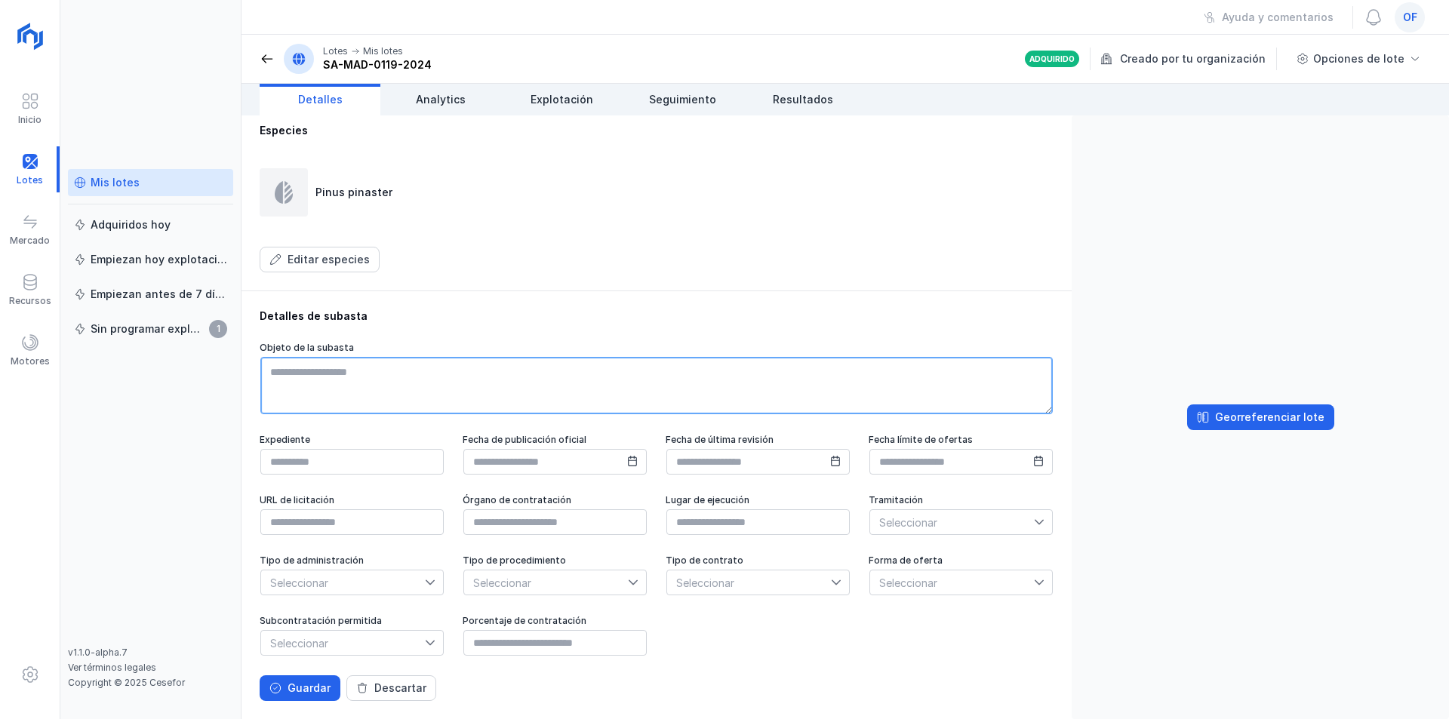
click at [305, 414] on textarea at bounding box center [656, 385] width 793 height 57
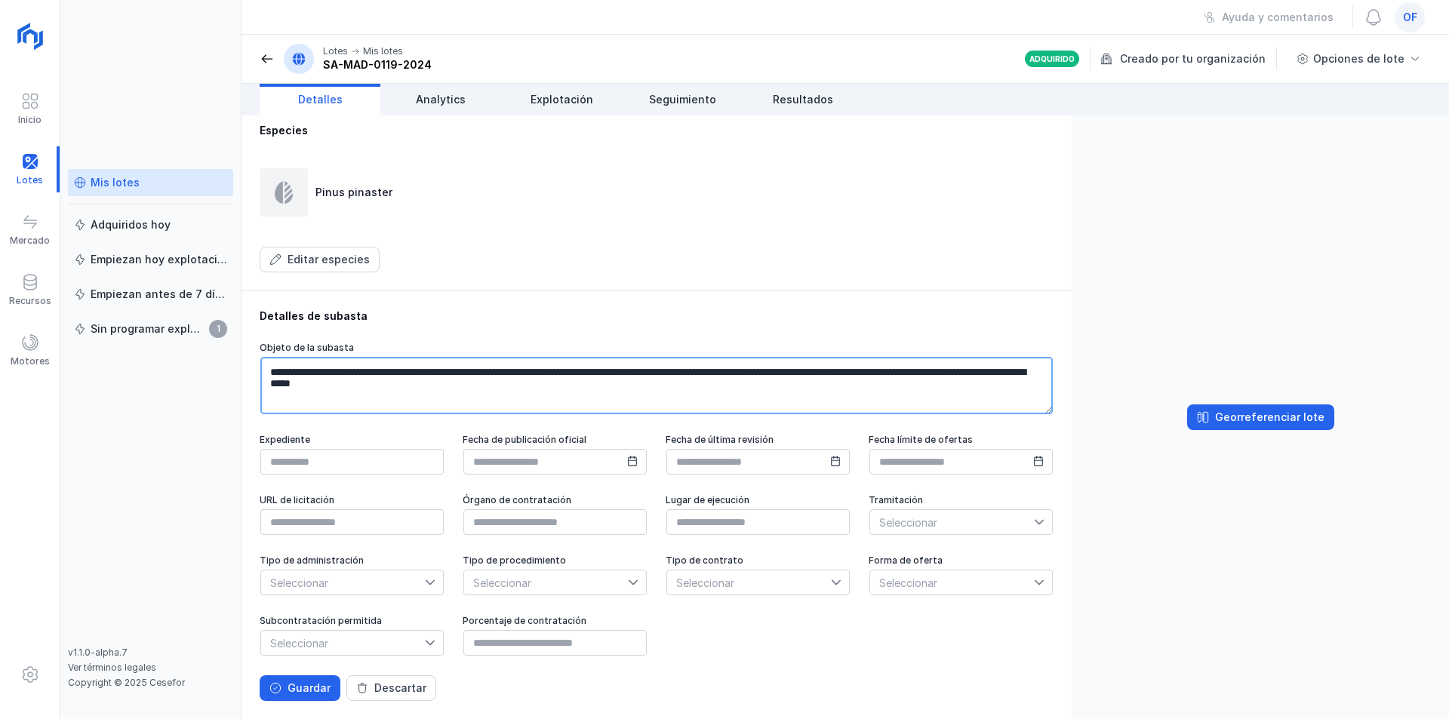
type textarea "**********"
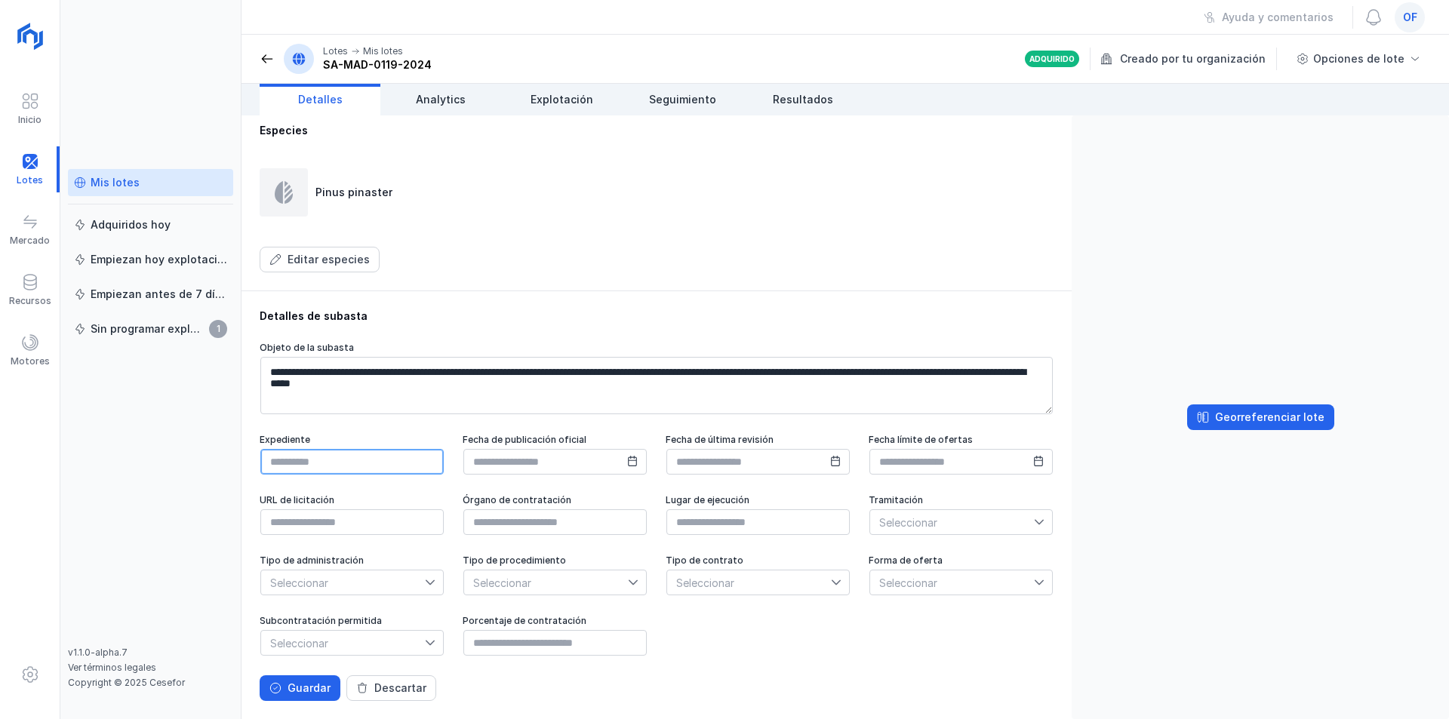
click at [301, 475] on input "text" at bounding box center [351, 462] width 183 height 26
type input "**********"
click at [574, 475] on input "text" at bounding box center [554, 462] width 183 height 26
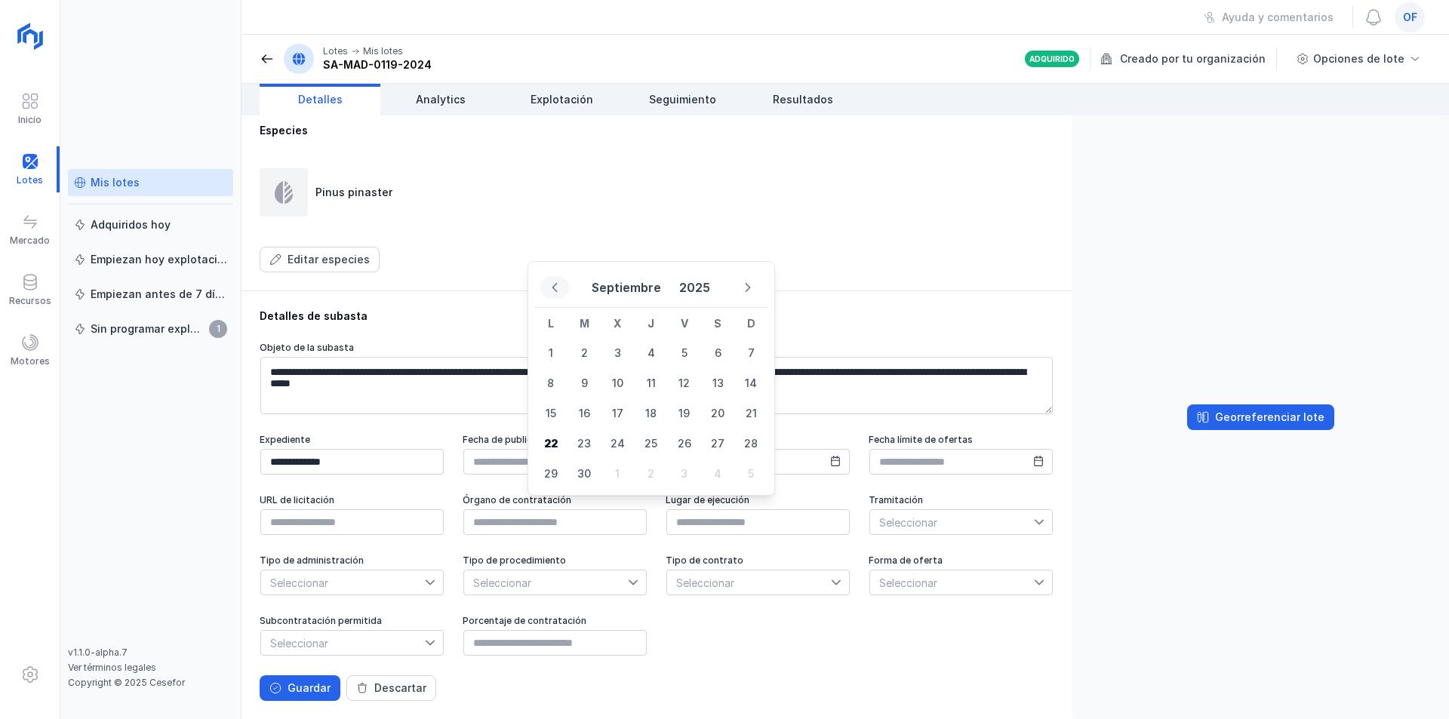
click at [556, 285] on icon "Previous Month" at bounding box center [554, 287] width 5 height 9
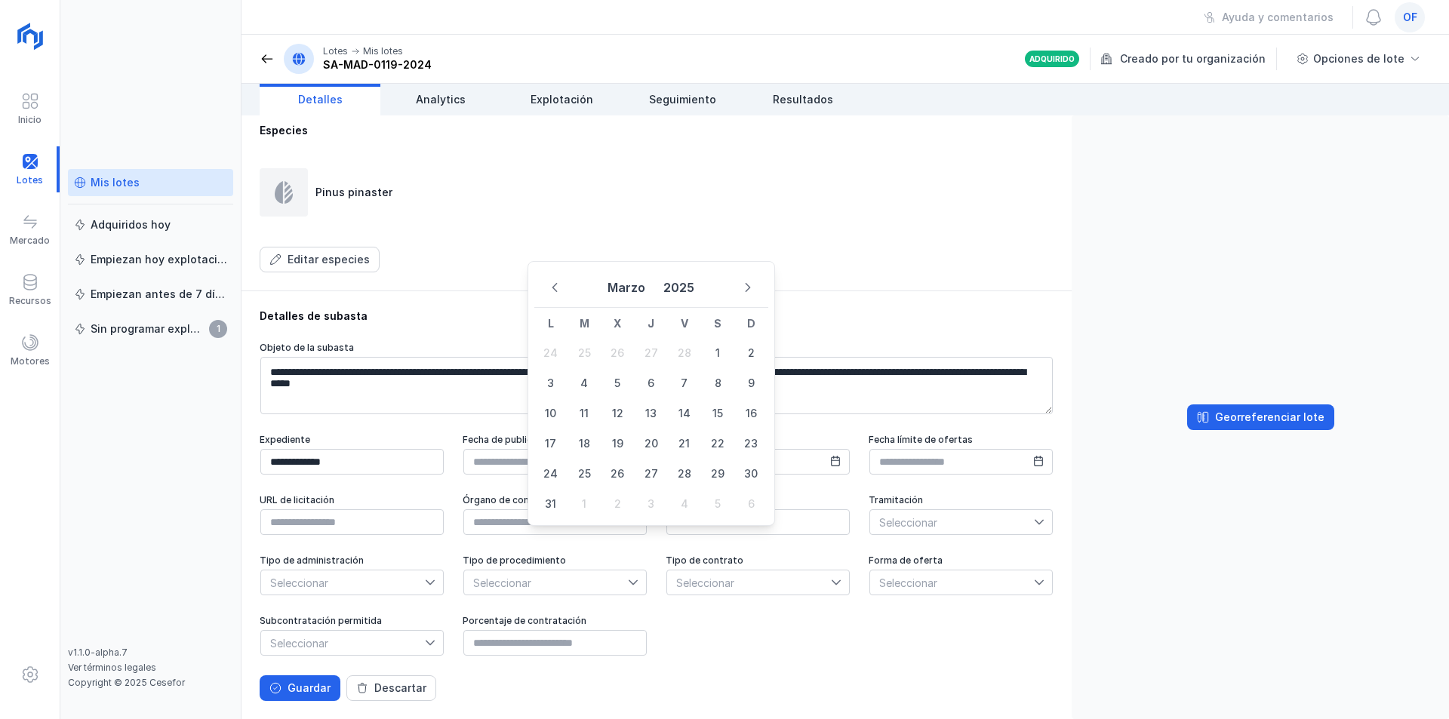
click at [556, 285] on icon "Previous Month" at bounding box center [554, 287] width 5 height 9
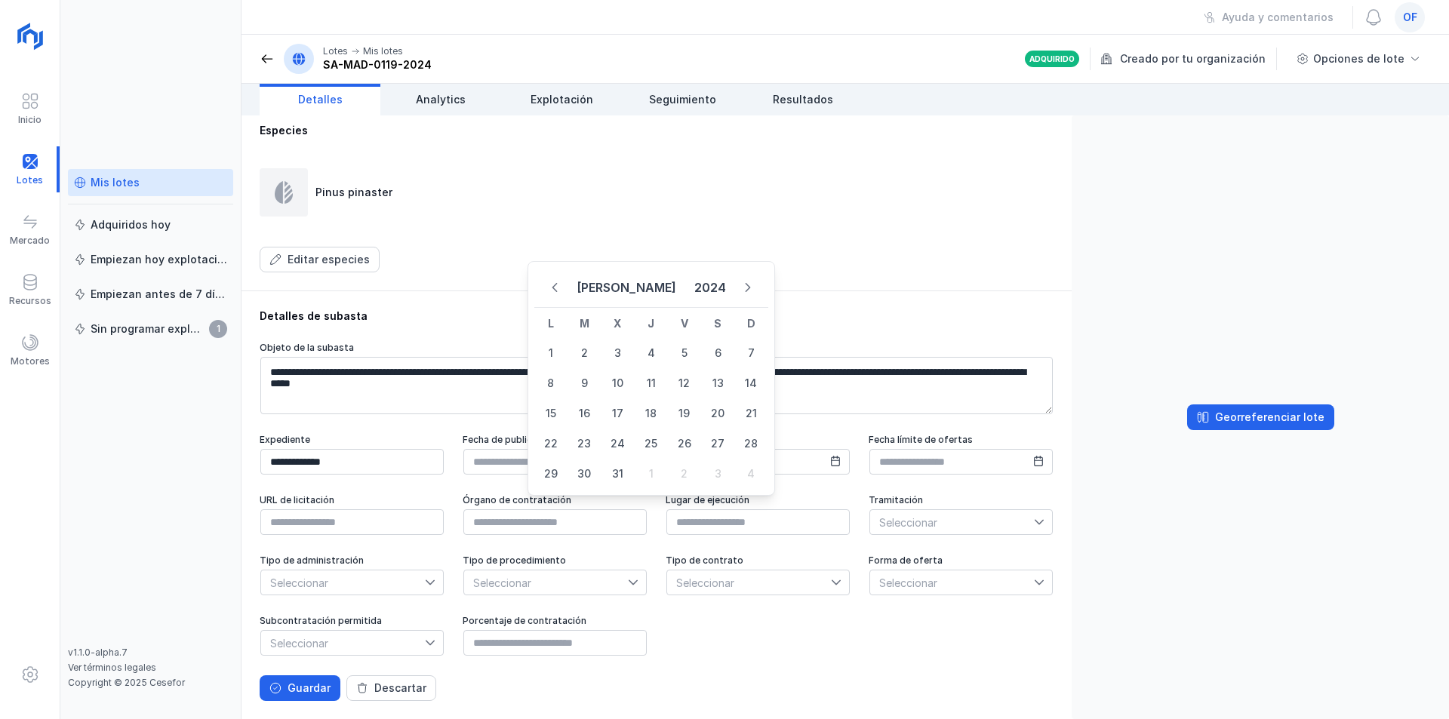
click at [556, 285] on icon "Previous Month" at bounding box center [554, 287] width 5 height 9
click at [750, 287] on icon "Next Month" at bounding box center [747, 287] width 5 height 9
click at [620, 442] on span "22" at bounding box center [617, 444] width 30 height 30
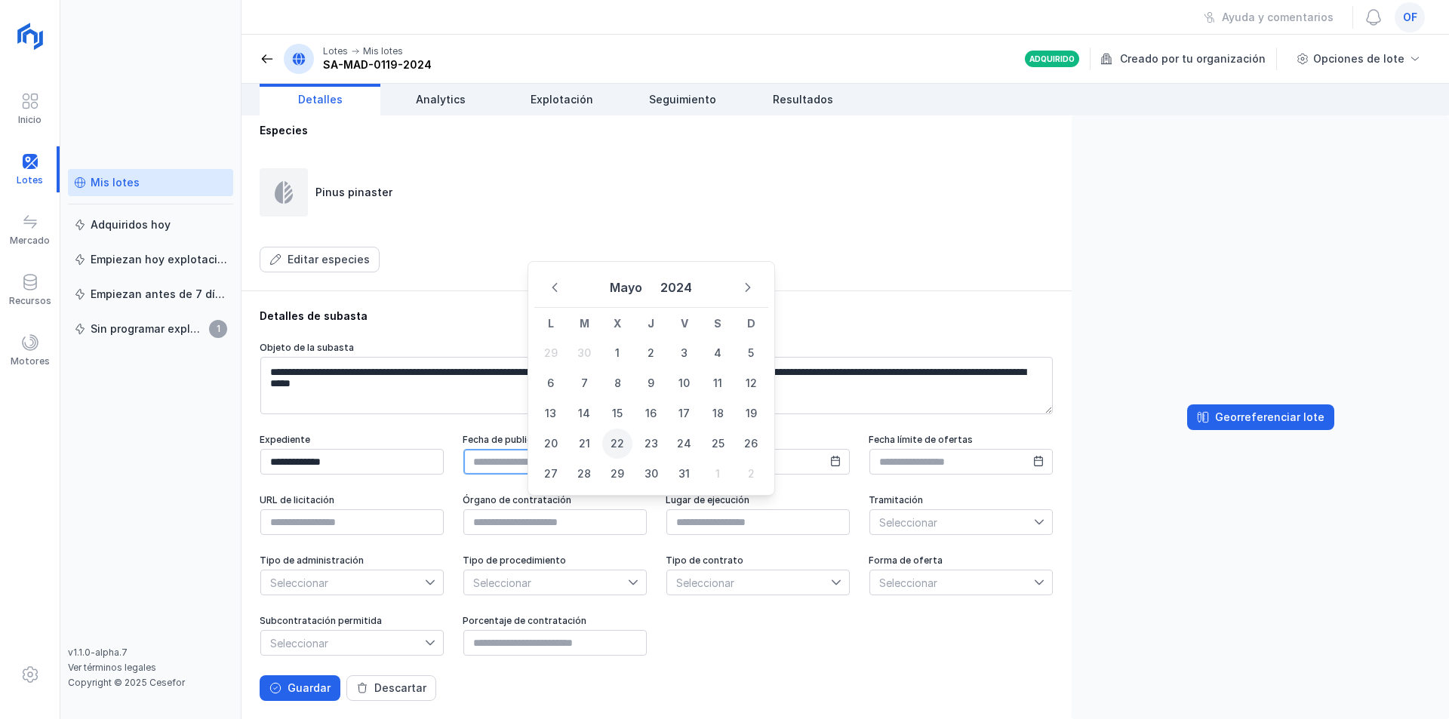
type input "**********"
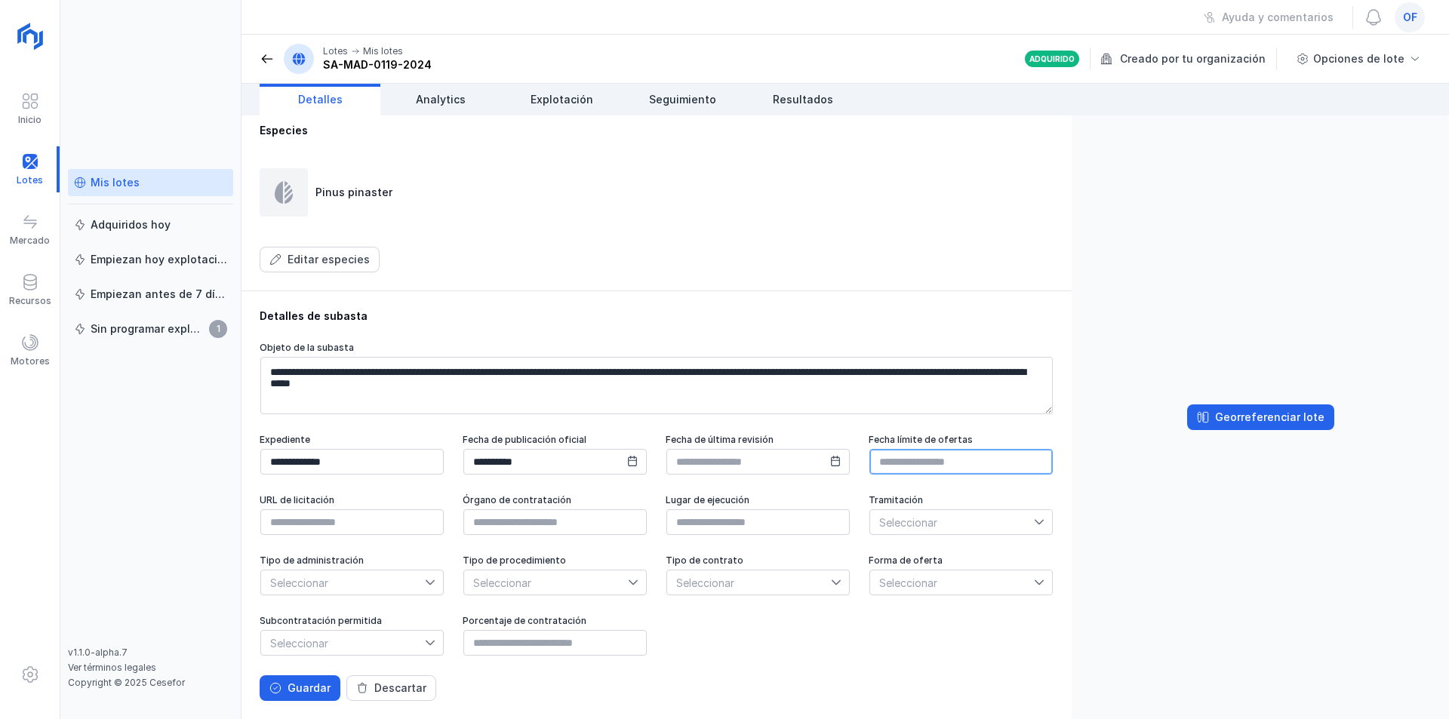
click at [870, 475] on input "text" at bounding box center [961, 462] width 183 height 26
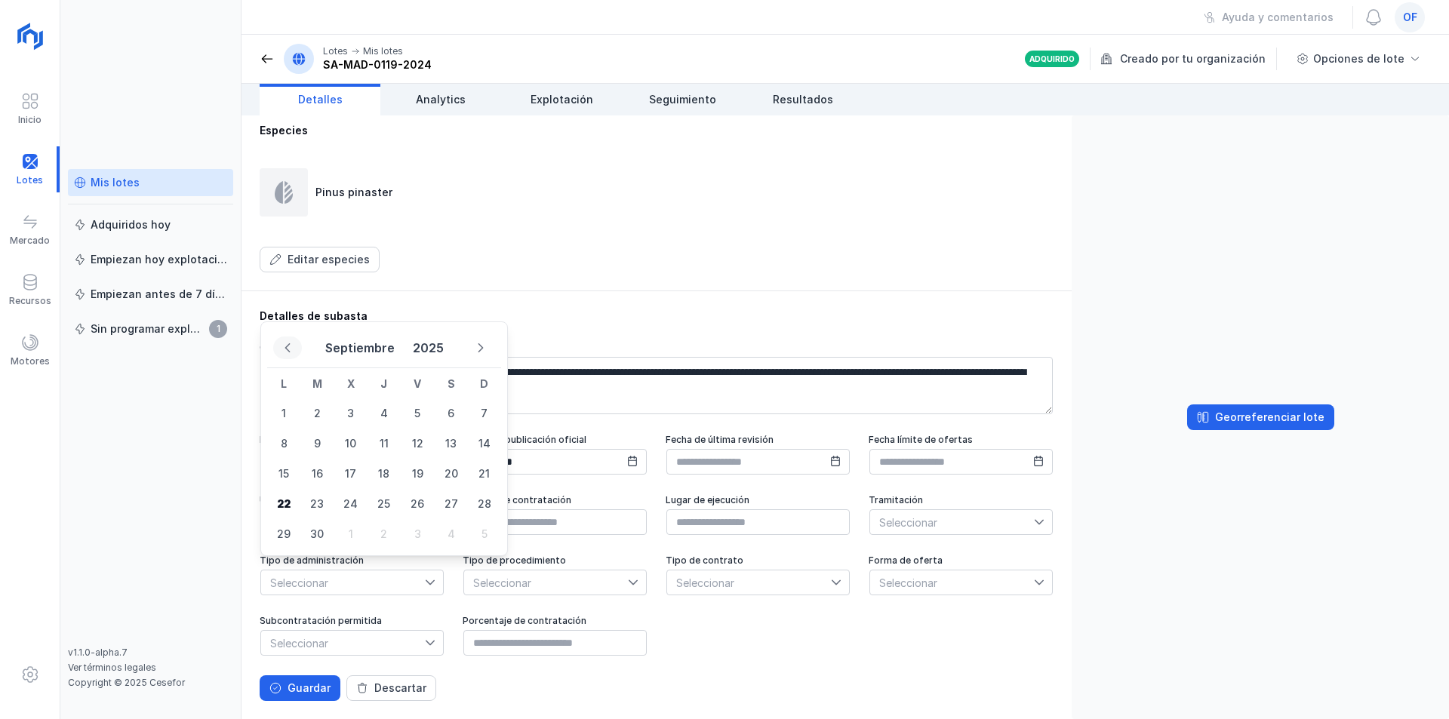
click at [288, 345] on icon "Previous Month" at bounding box center [287, 347] width 5 height 9
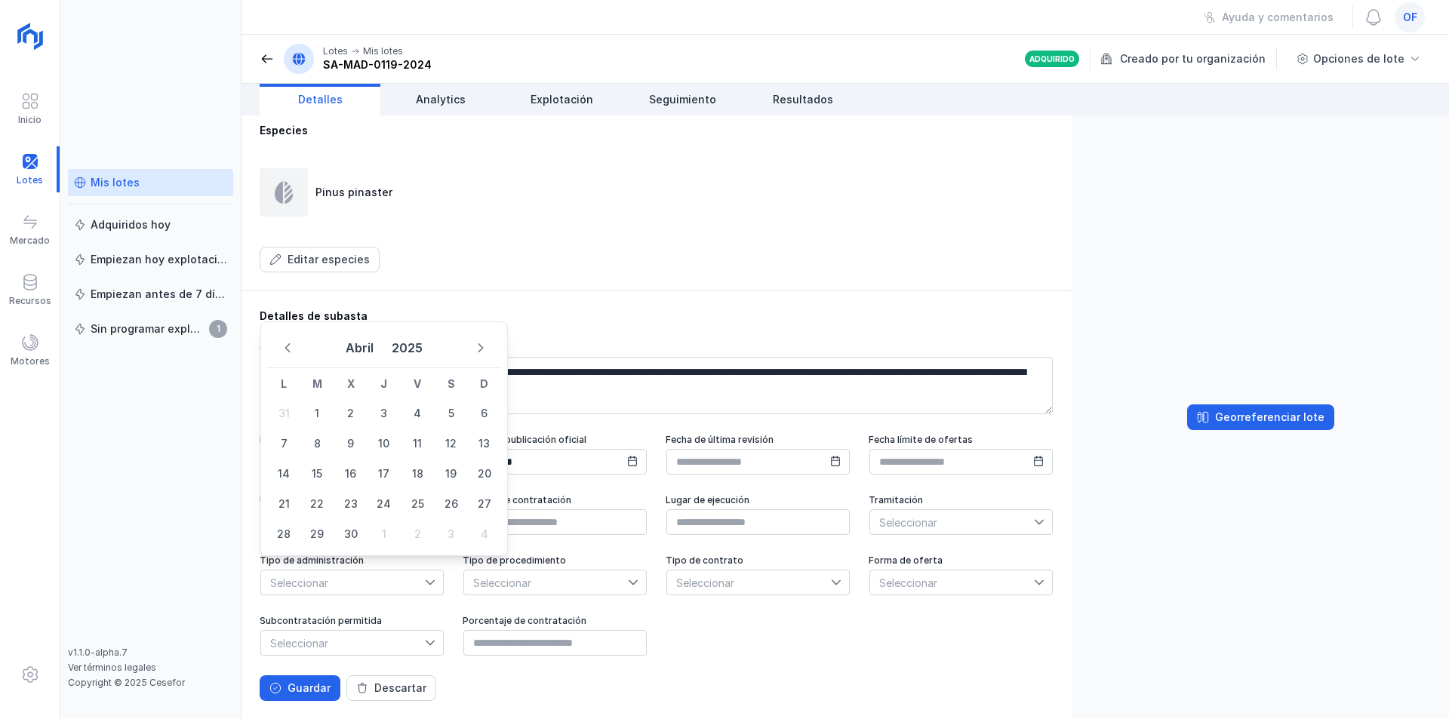
click at [288, 345] on icon "Previous Month" at bounding box center [287, 347] width 5 height 9
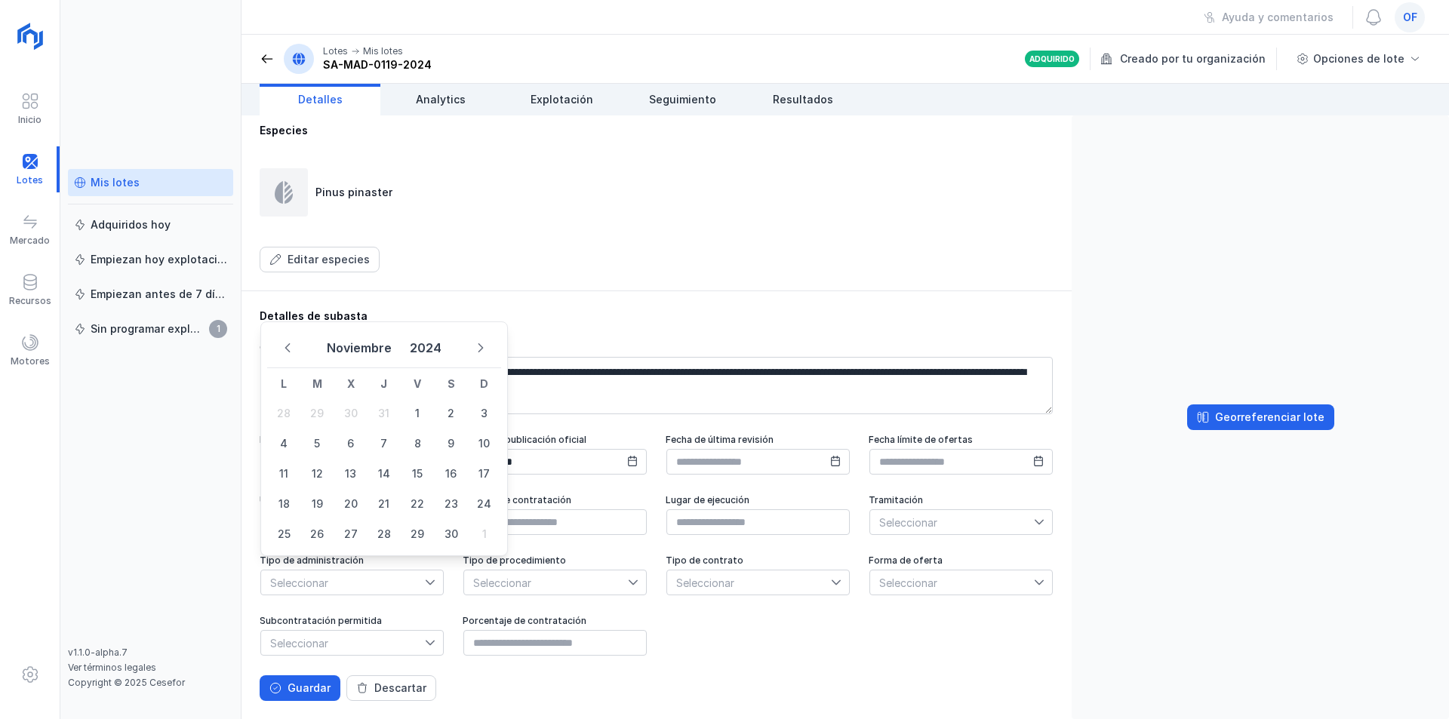
click at [288, 345] on icon "Previous Month" at bounding box center [287, 347] width 5 height 9
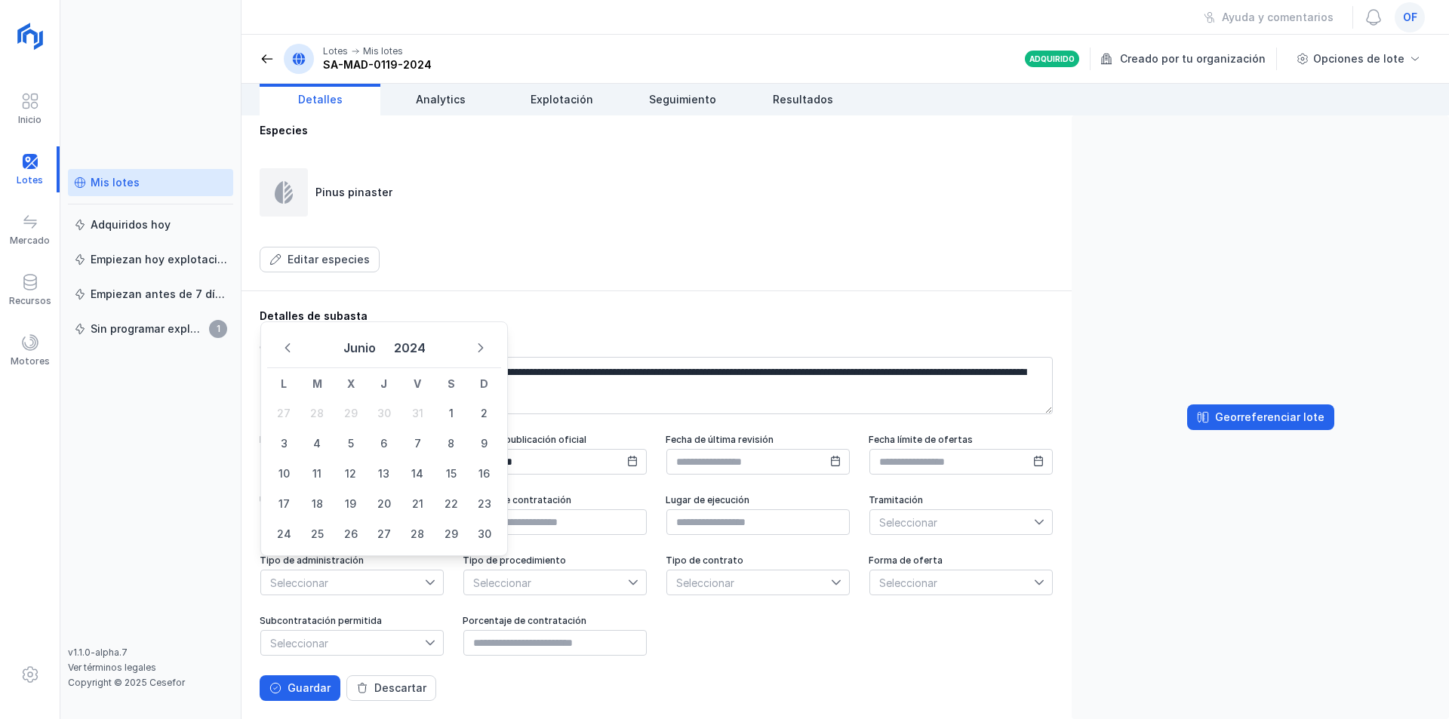
click at [288, 345] on icon "Previous Month" at bounding box center [287, 347] width 5 height 9
click at [484, 349] on icon "Next Month" at bounding box center [481, 348] width 11 height 11
click at [285, 502] on span "17" at bounding box center [284, 504] width 30 height 30
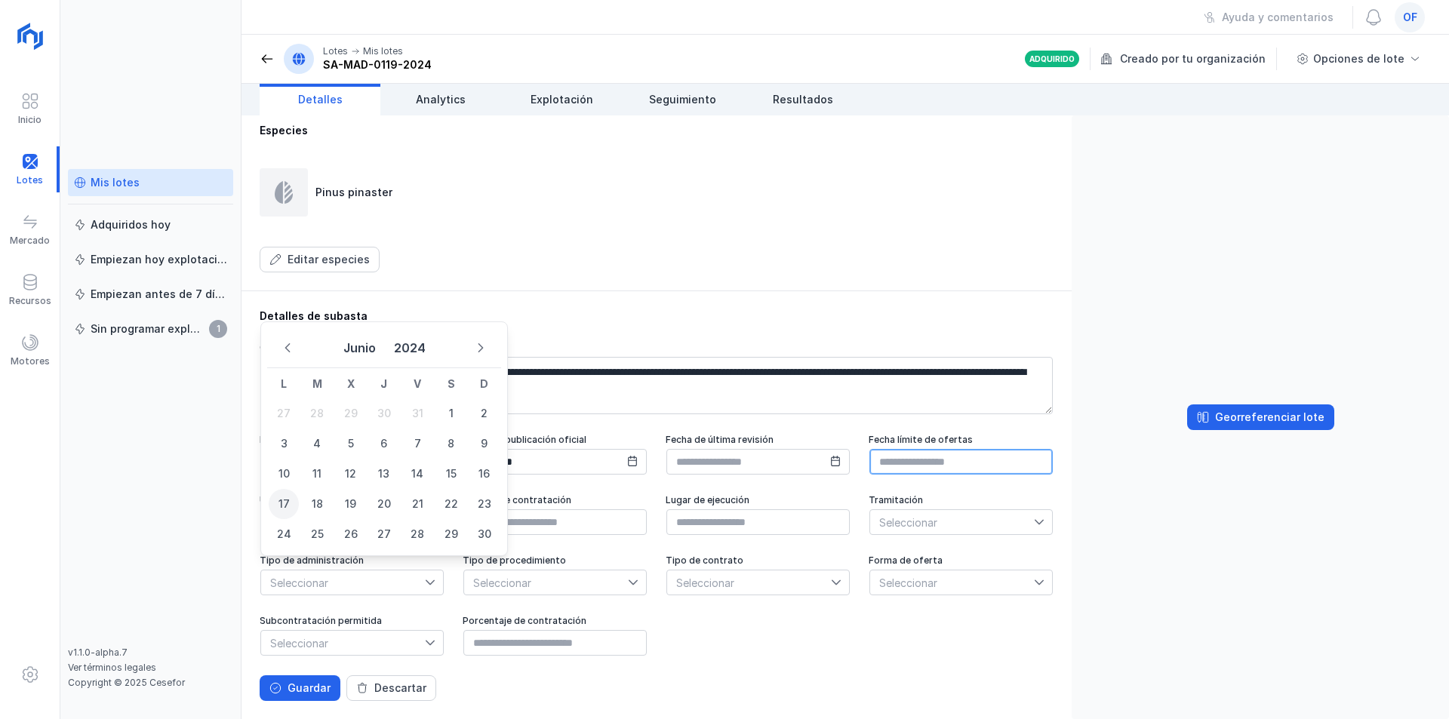
type input "**********"
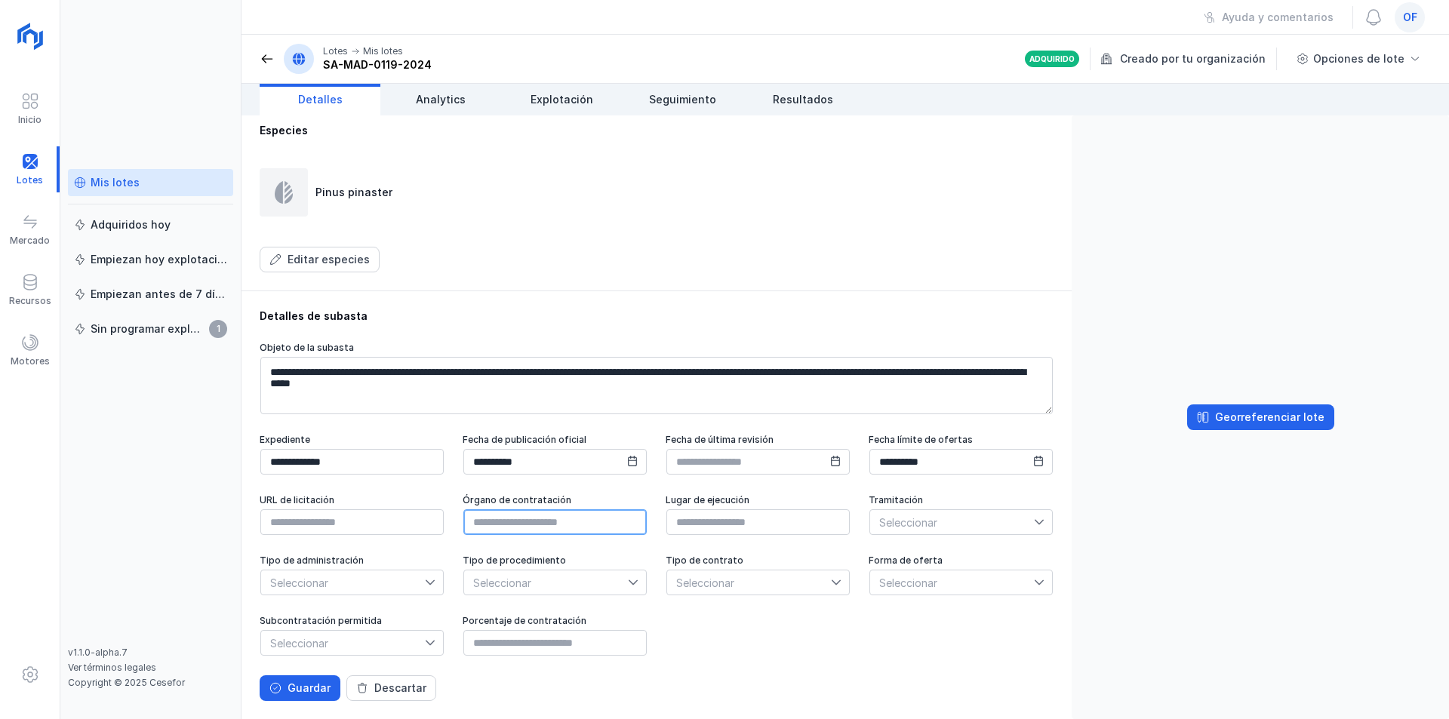
click at [647, 535] on input "text" at bounding box center [554, 522] width 183 height 26
type input "**********"
click at [667, 534] on input "text" at bounding box center [758, 522] width 183 height 26
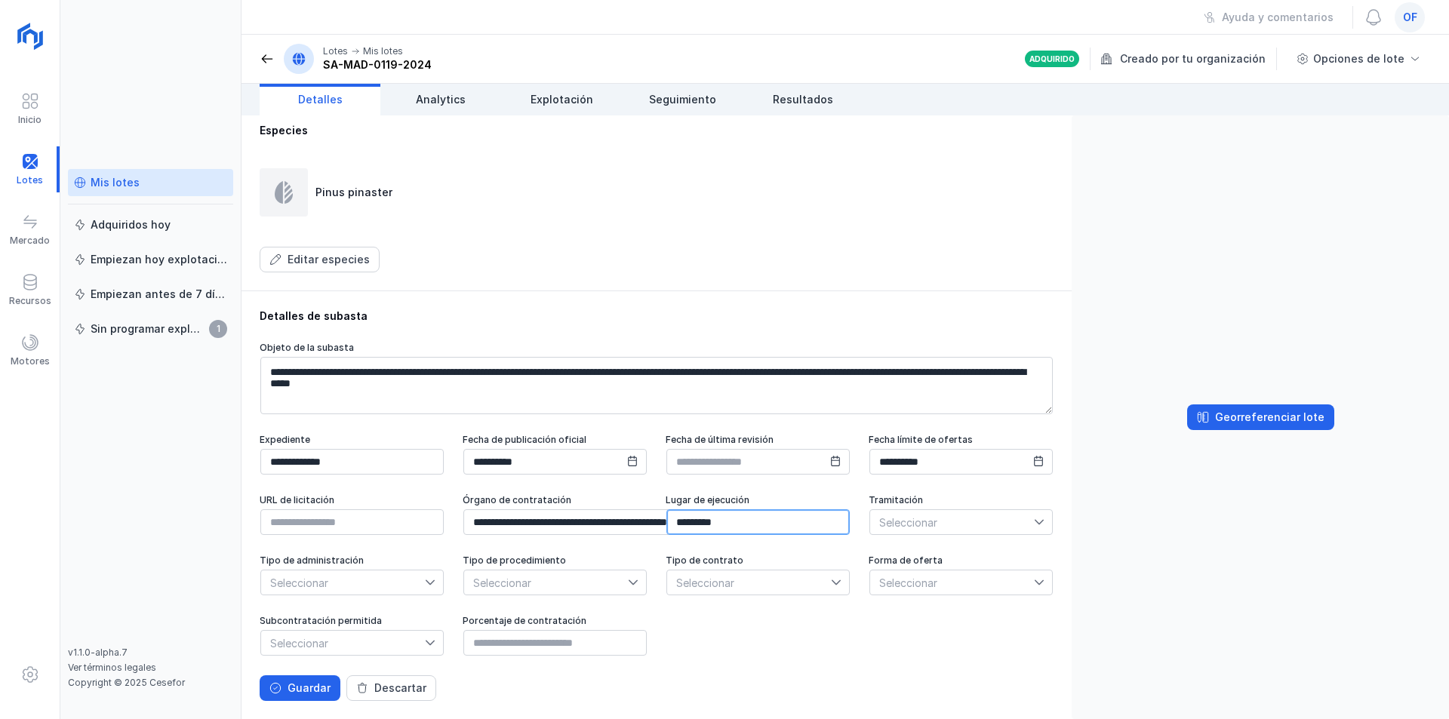
type input "*********"
click at [870, 527] on span "Seleccionar" at bounding box center [952, 522] width 164 height 24
click at [560, 579] on span "Ordinaria" at bounding box center [559, 578] width 45 height 11
click at [425, 571] on span "Seleccionar" at bounding box center [343, 583] width 164 height 24
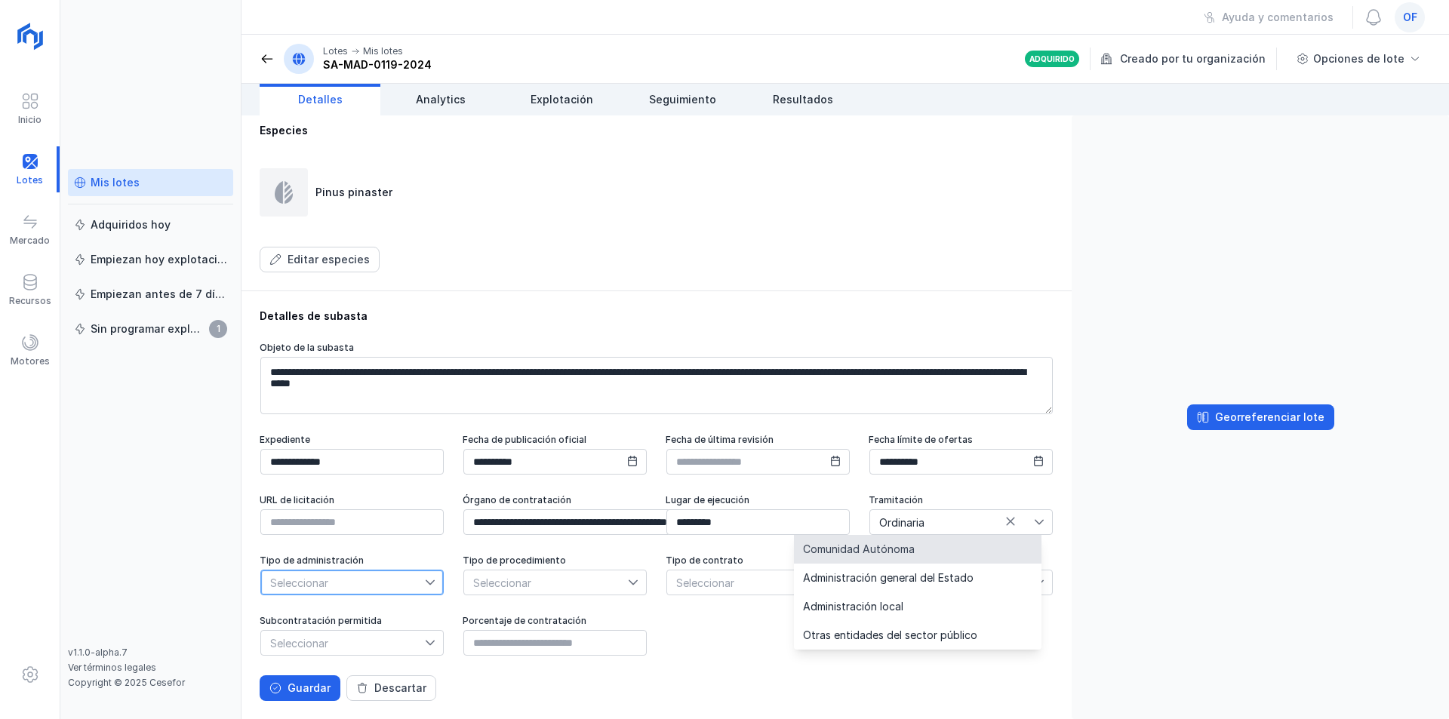
click at [847, 551] on span "Comunidad Autónoma" at bounding box center [859, 549] width 112 height 11
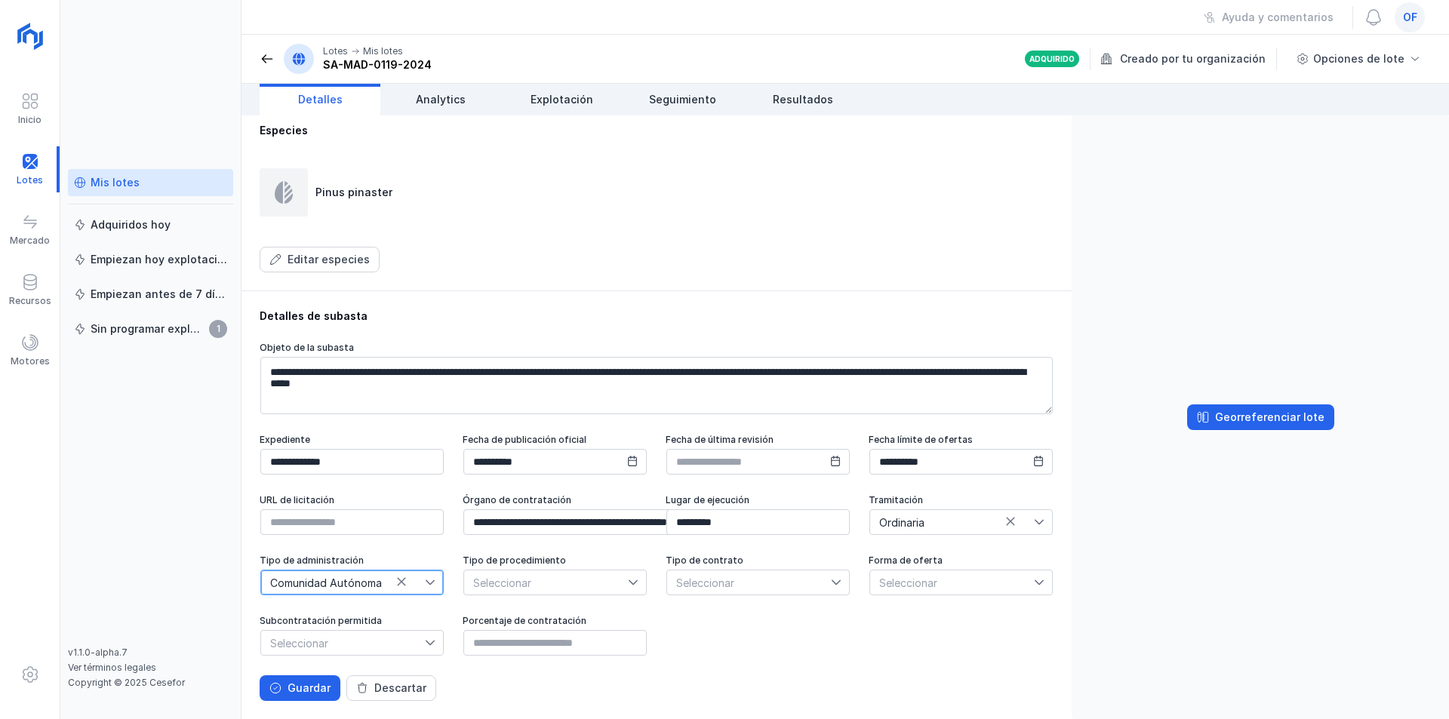
click at [464, 585] on span "Seleccionar" at bounding box center [546, 583] width 164 height 24
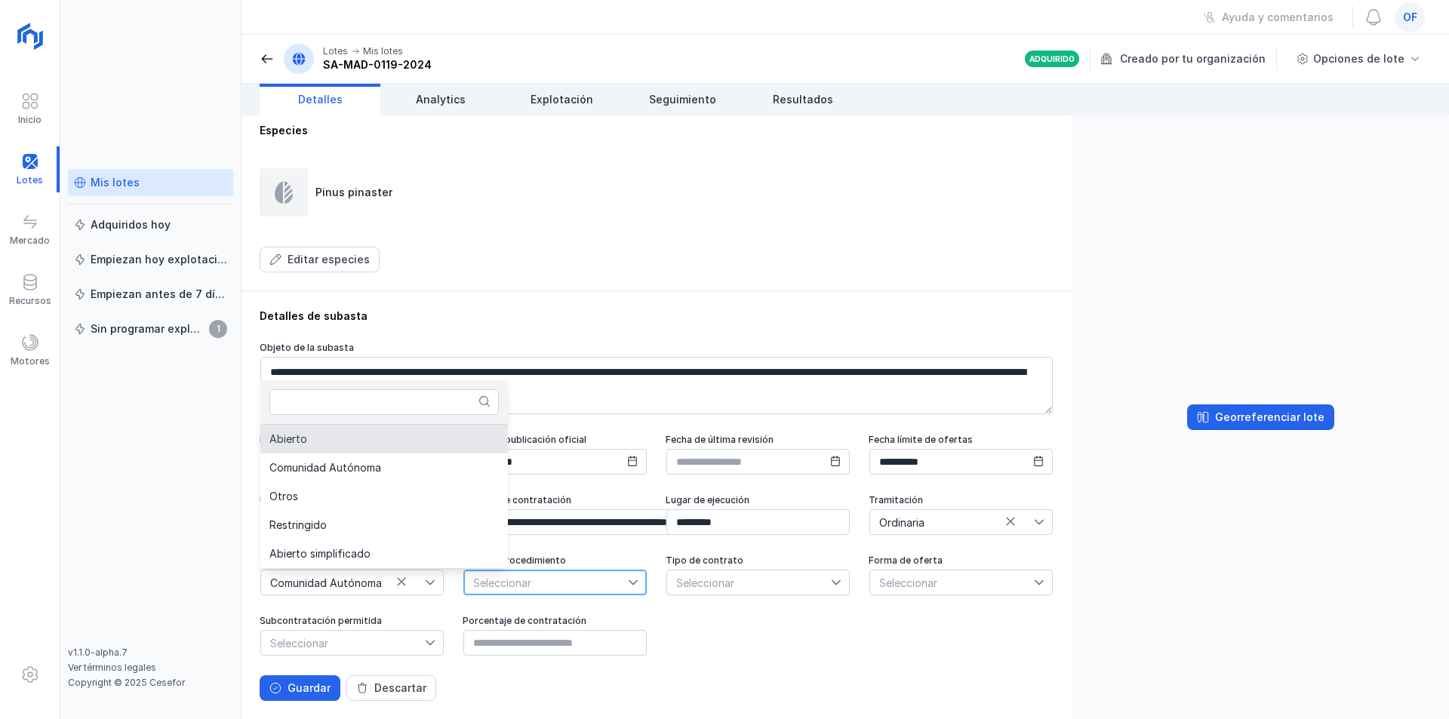
click at [286, 439] on span "Abierto" at bounding box center [288, 439] width 38 height 11
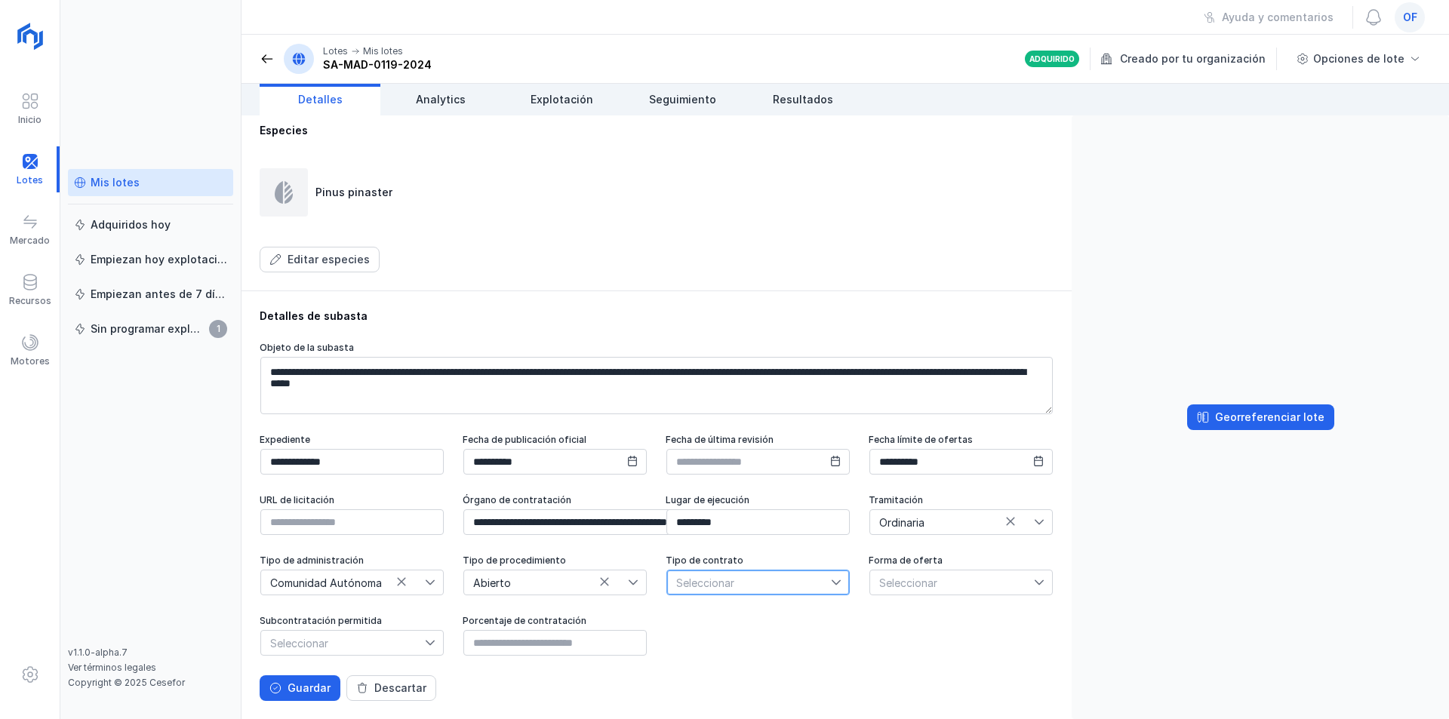
click at [667, 582] on span "Seleccionar" at bounding box center [749, 583] width 164 height 24
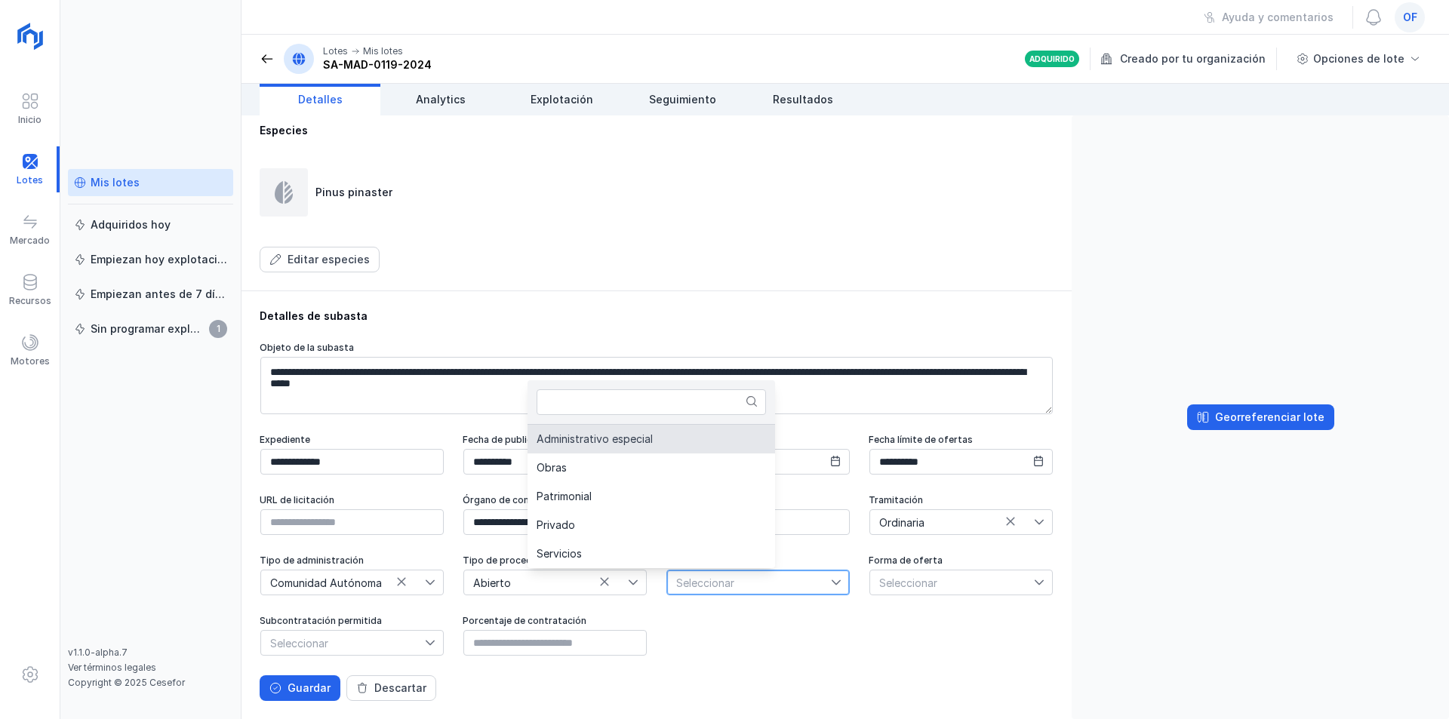
click at [593, 442] on span "Administrativo especial" at bounding box center [595, 439] width 116 height 11
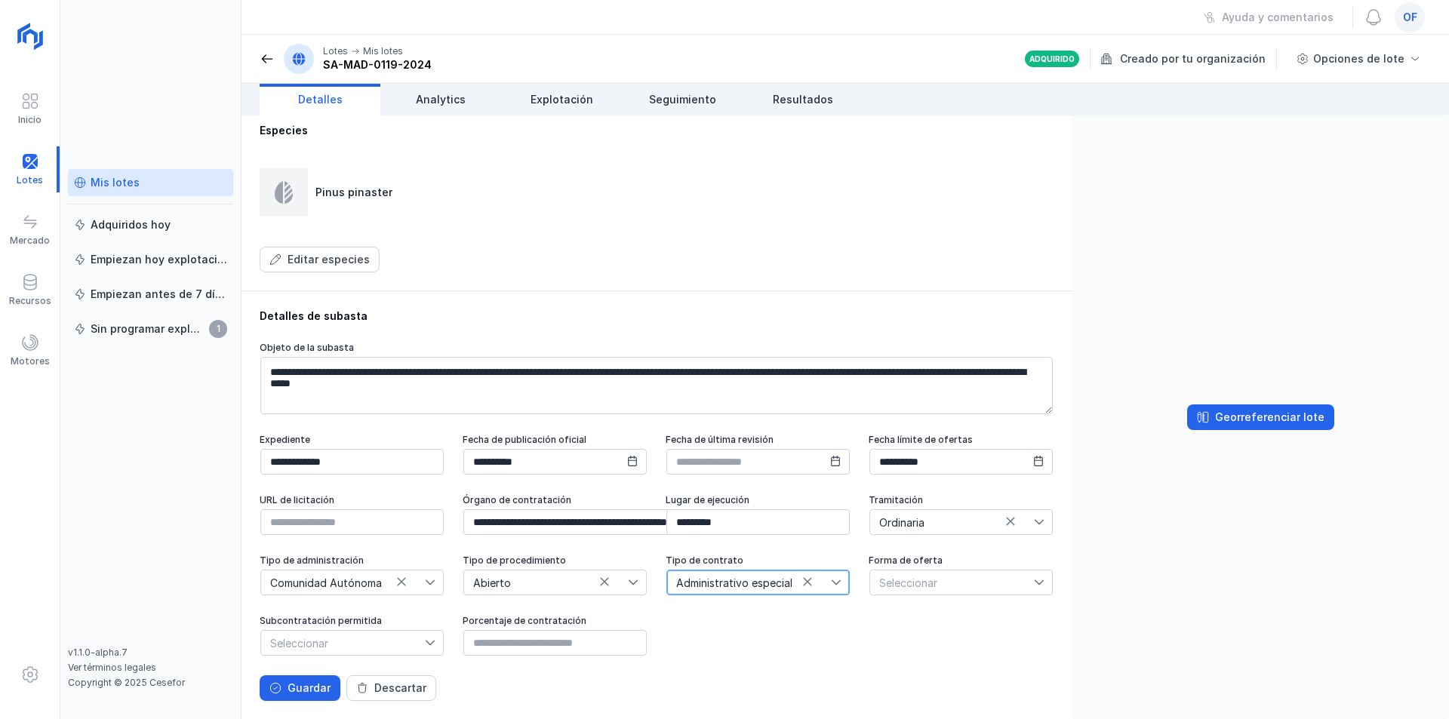
click at [904, 586] on span "Seleccionar" at bounding box center [952, 583] width 164 height 24
click at [875, 638] on li "Electrónica" at bounding box center [918, 638] width 248 height 29
click at [326, 647] on span "Seleccionar" at bounding box center [343, 643] width 164 height 24
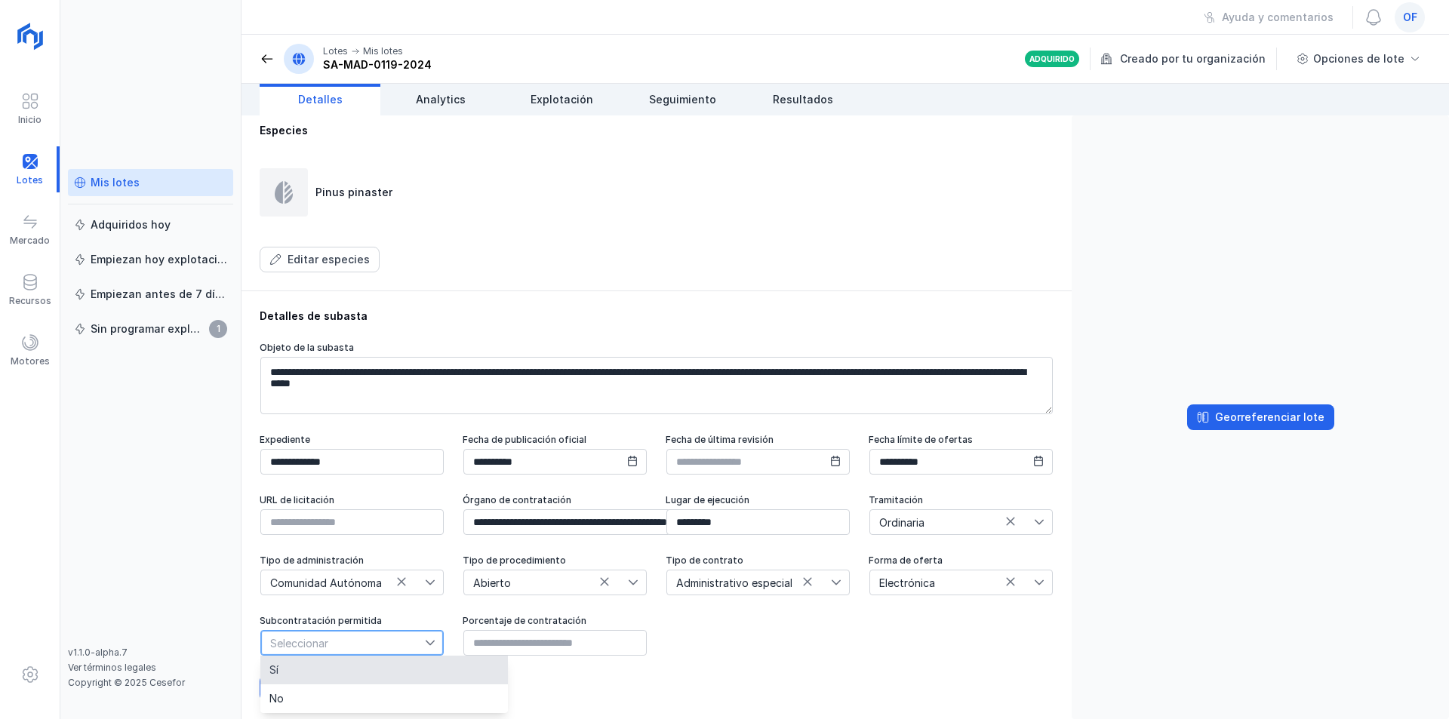
click at [277, 669] on span "Sí" at bounding box center [273, 670] width 9 height 11
click at [605, 648] on input "text" at bounding box center [554, 643] width 183 height 26
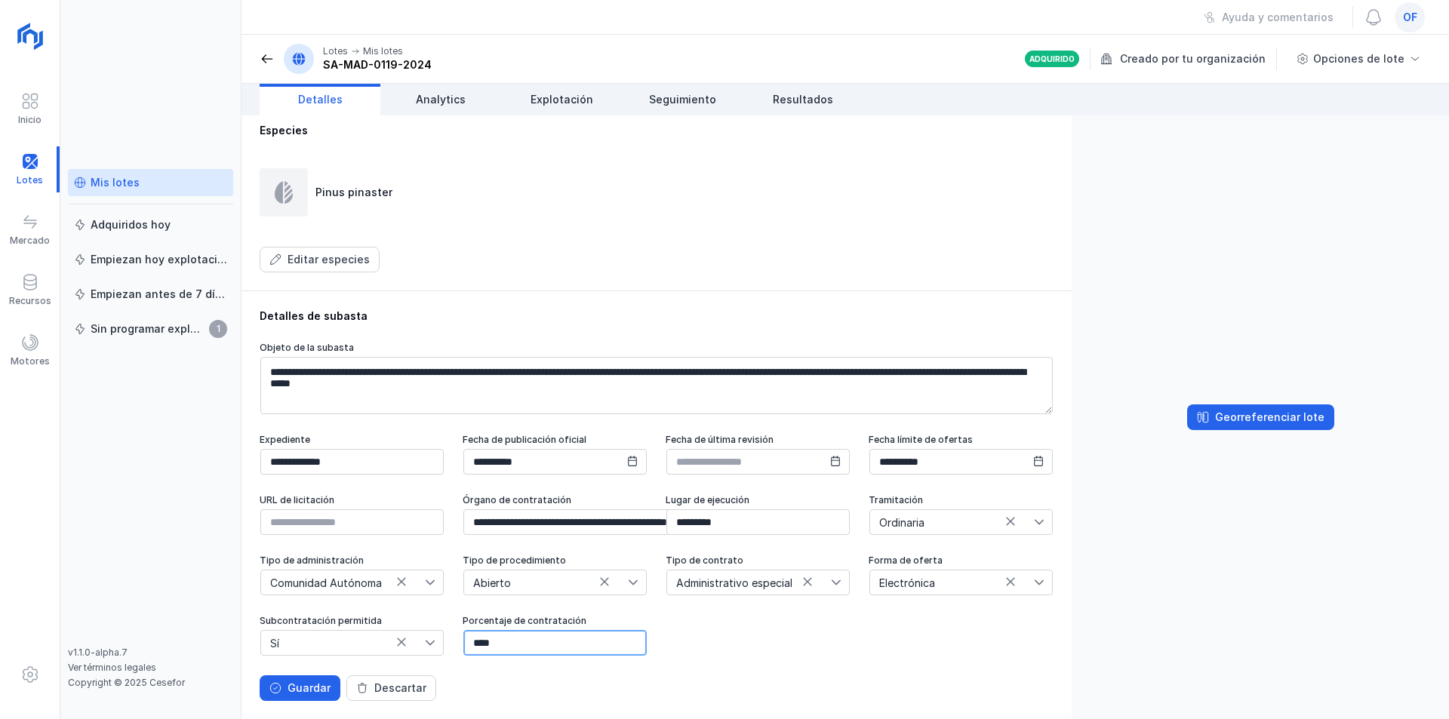
type input "*****"
click at [291, 687] on div "Guardar" at bounding box center [309, 688] width 43 height 15
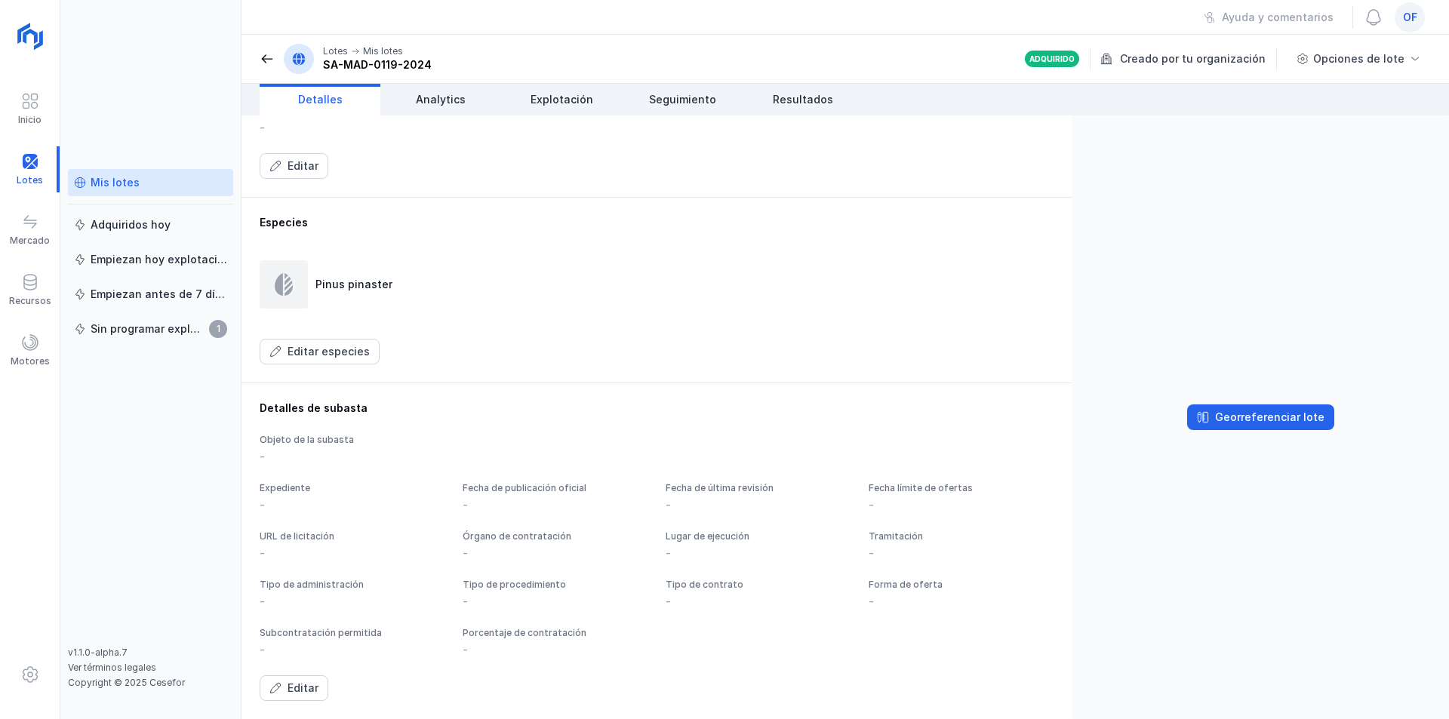
scroll to position [687, 0]
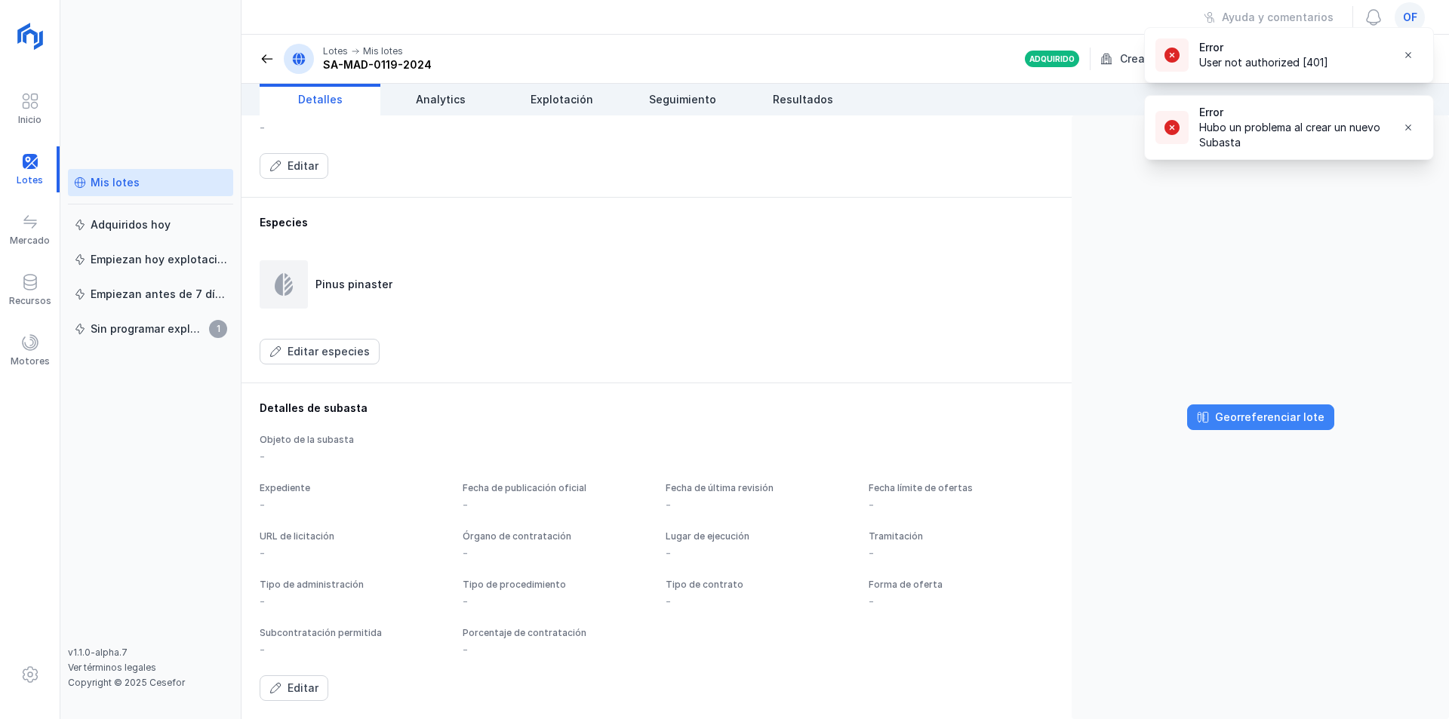
click at [1262, 419] on div "Georreferenciar lote" at bounding box center [1269, 417] width 109 height 15
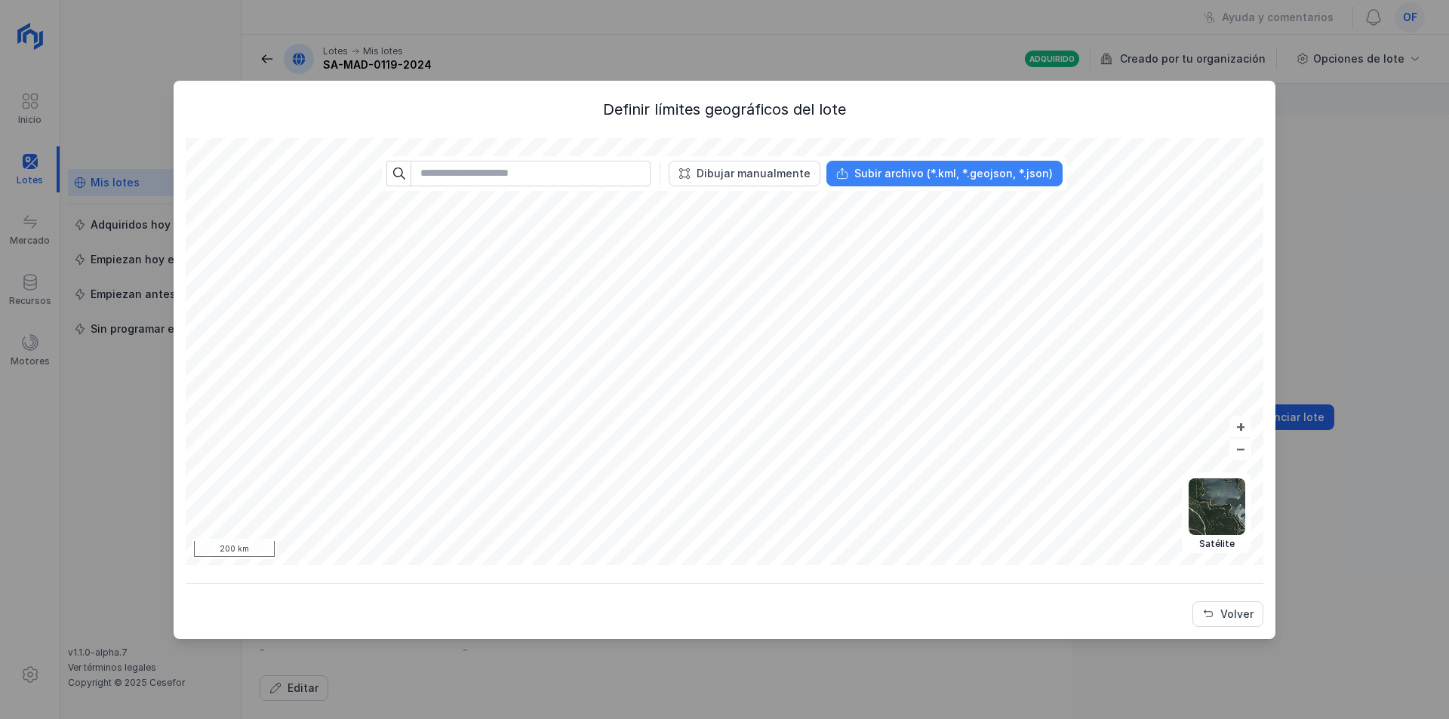
click at [861, 172] on div "Subir archivo (*.kml, *.geojson, *.json)" at bounding box center [953, 173] width 199 height 15
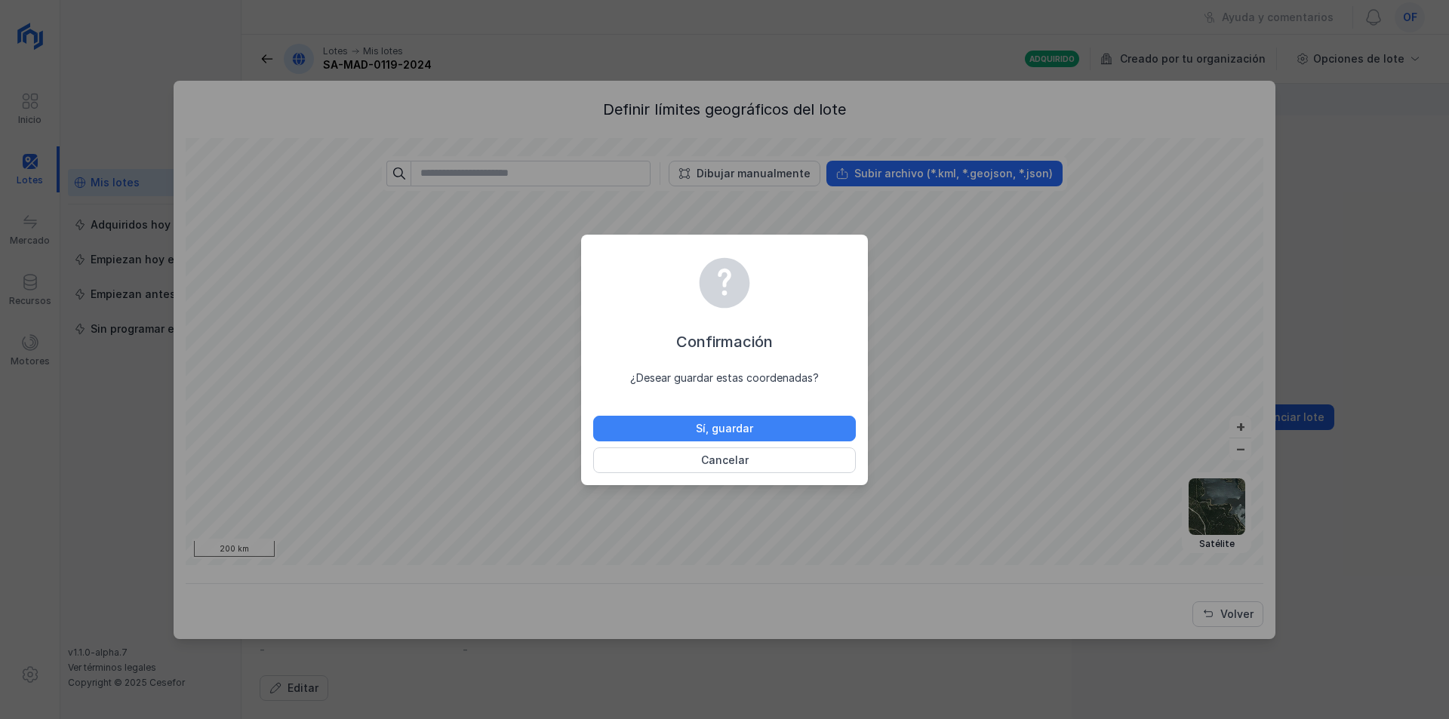
click at [750, 424] on div "Sí, guardar" at bounding box center [724, 428] width 57 height 15
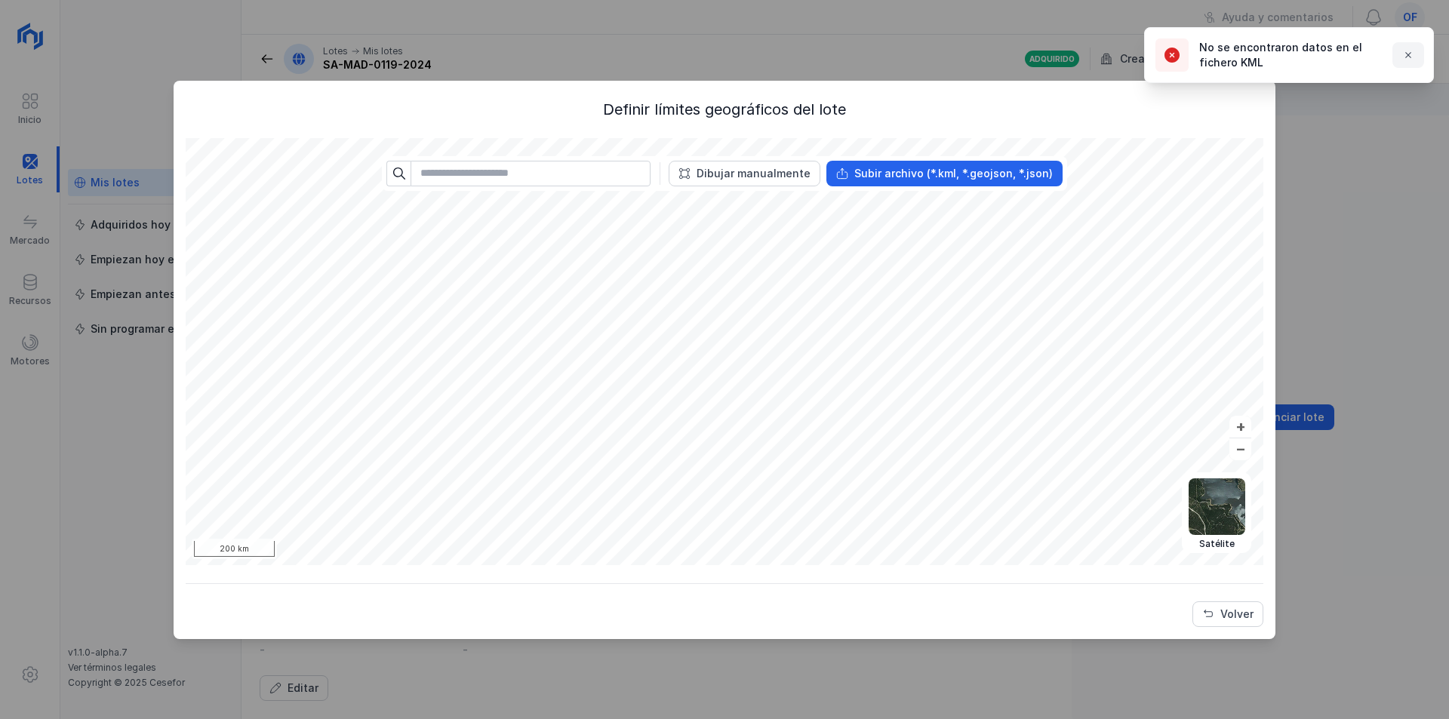
click at [1412, 62] on button "button" at bounding box center [1409, 55] width 32 height 26
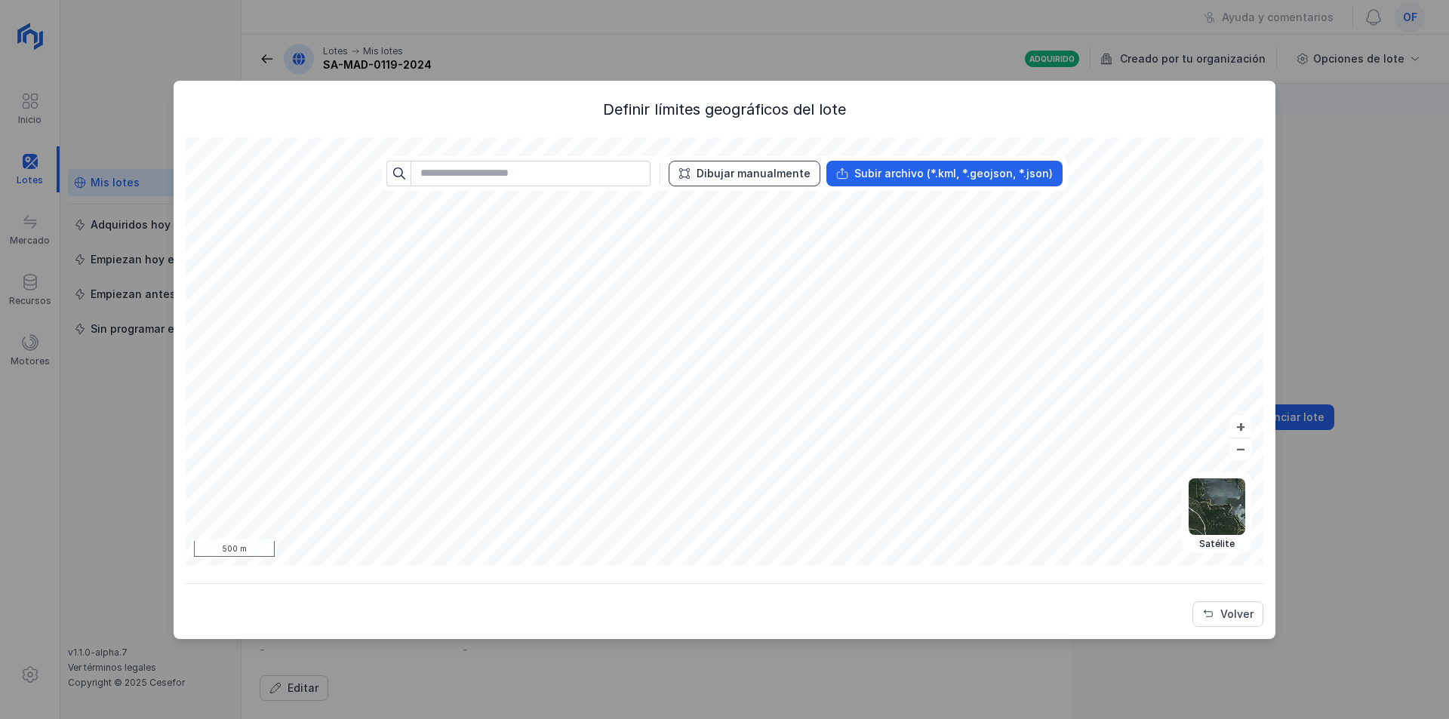
click at [719, 171] on div "Dibujar manualmente" at bounding box center [754, 173] width 114 height 15
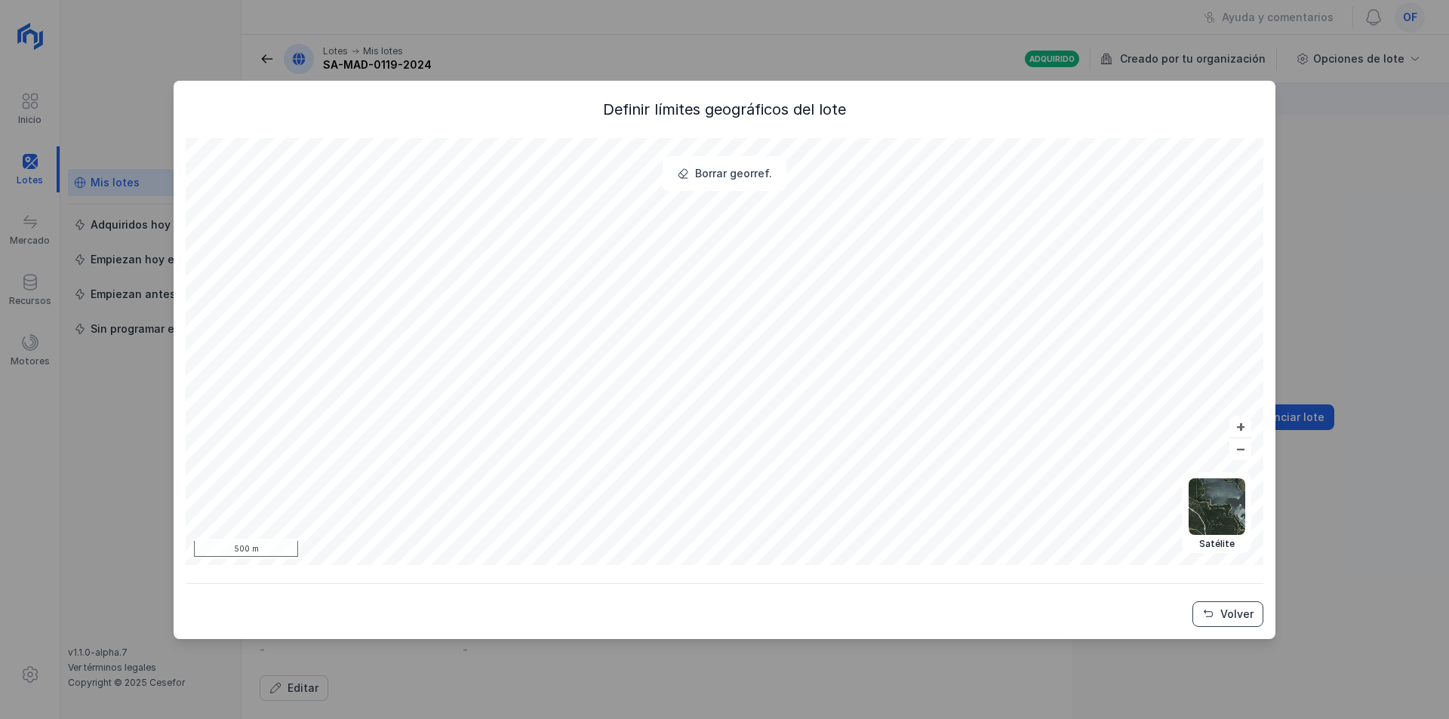
click at [1231, 614] on div "Volver" at bounding box center [1237, 614] width 33 height 15
